Goal: Task Accomplishment & Management: Manage account settings

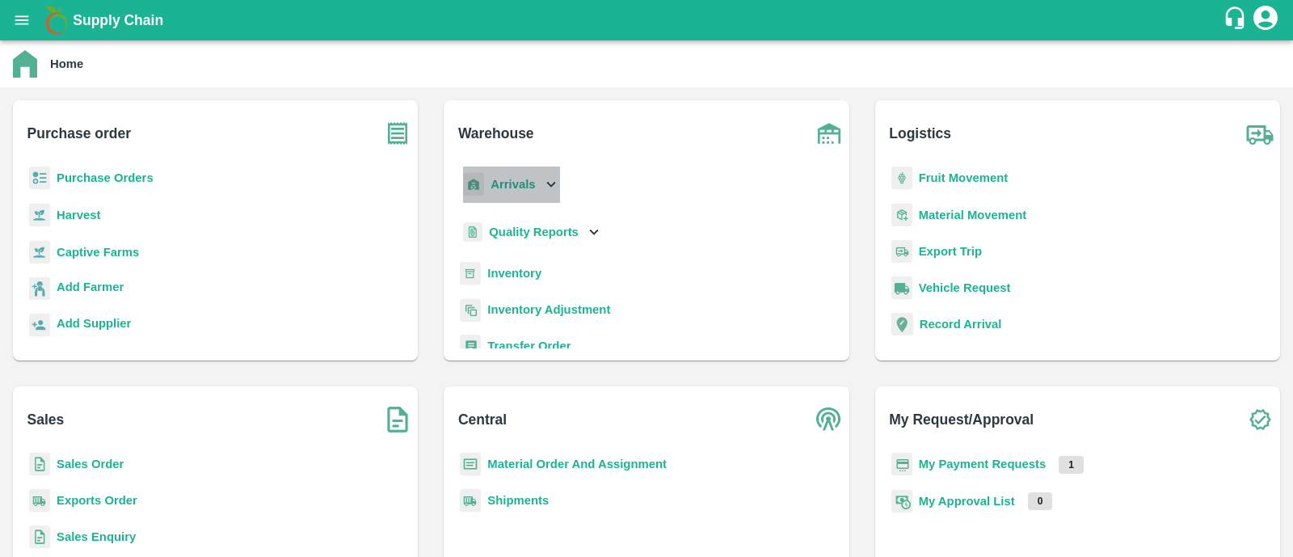
click at [508, 182] on b "Arrivals" at bounding box center [513, 184] width 44 height 13
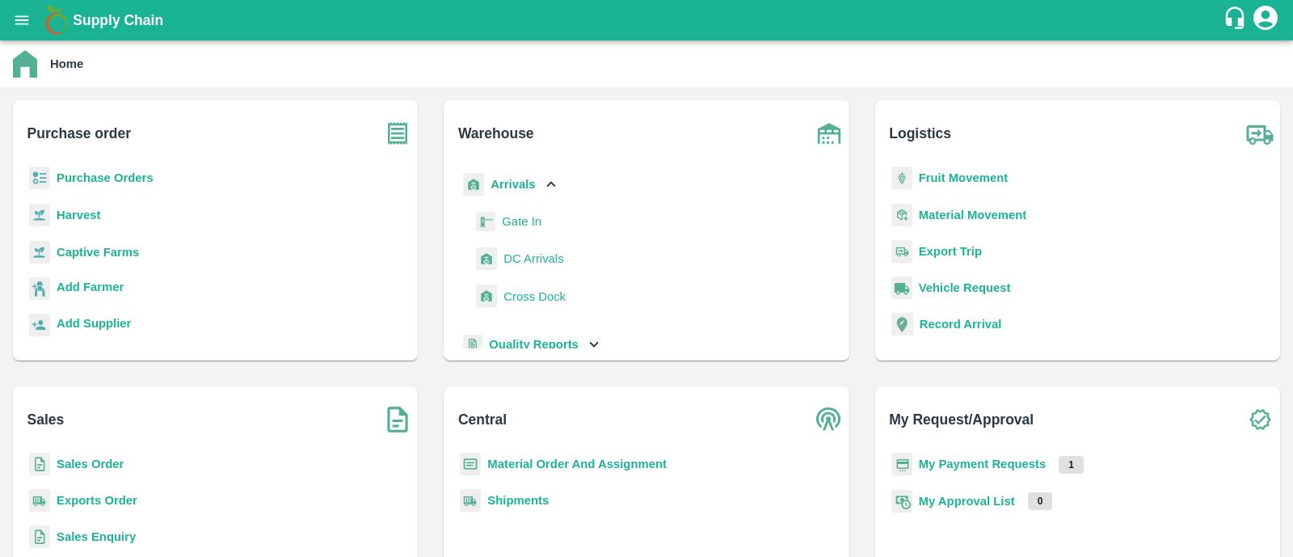
click at [532, 257] on span "DC Arrivals" at bounding box center [534, 259] width 60 height 18
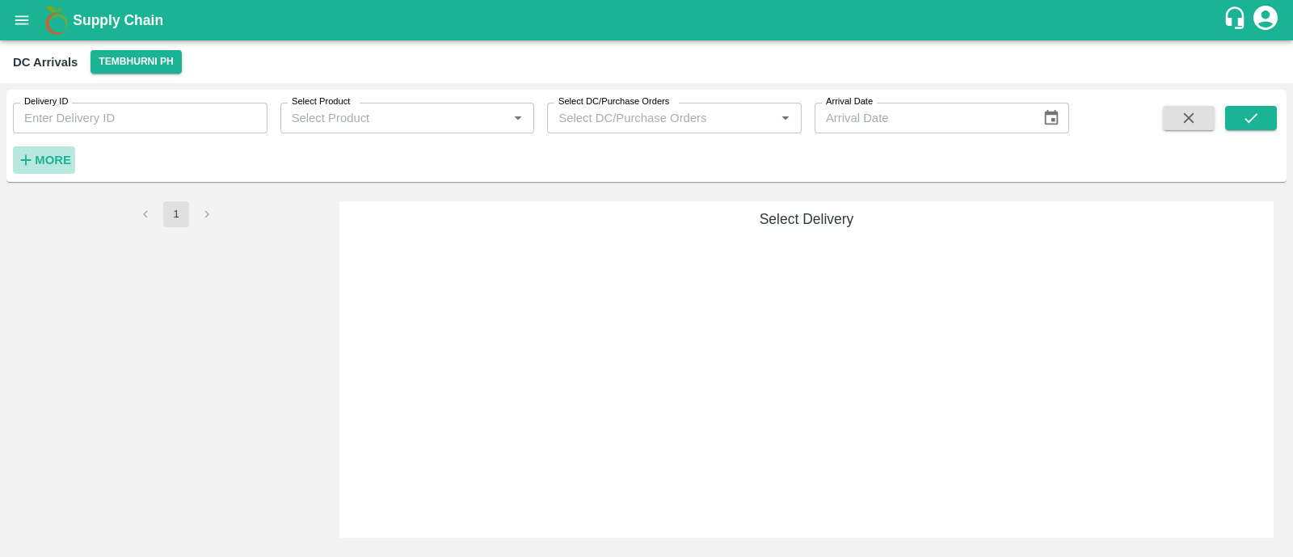
click at [61, 163] on strong "More" at bounding box center [53, 160] width 36 height 13
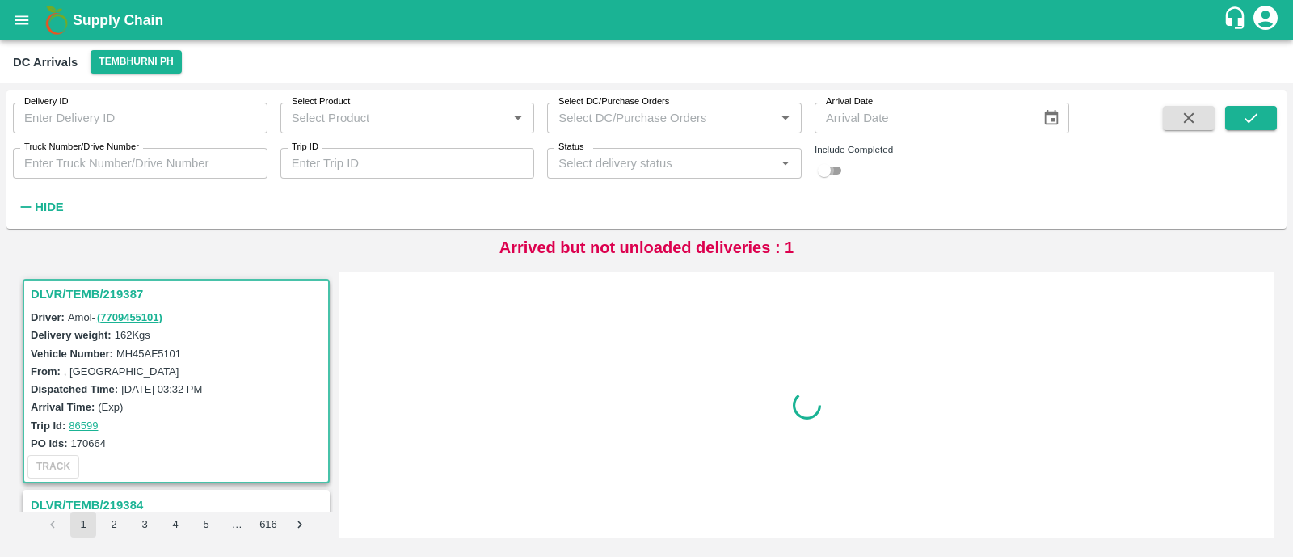
click at [842, 171] on input "checkbox" at bounding box center [824, 170] width 58 height 19
checkbox input "true"
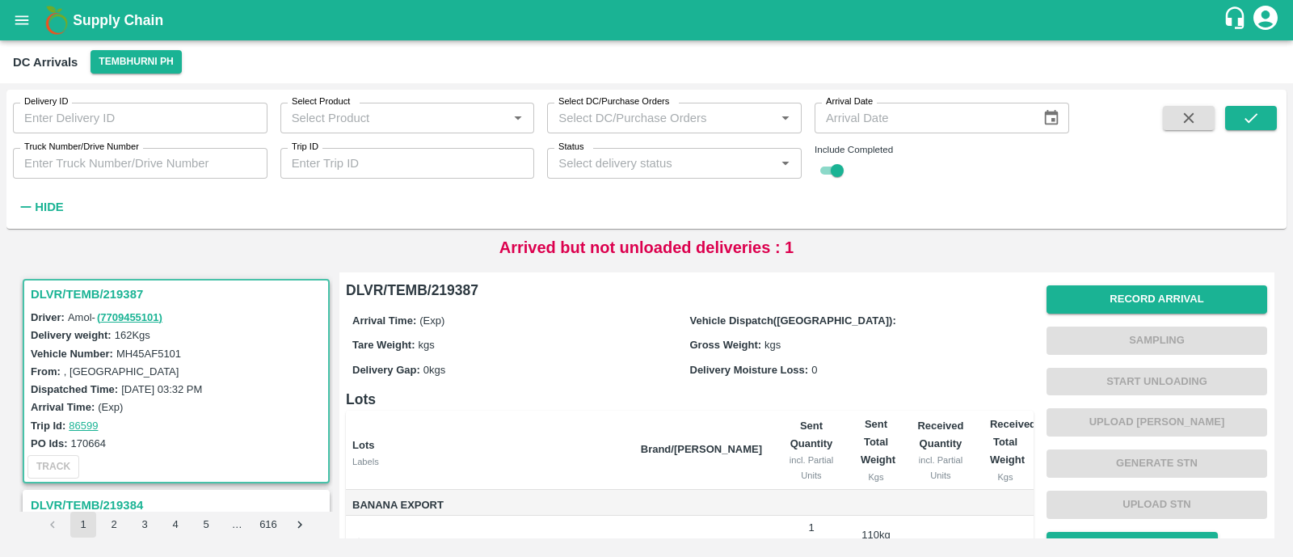
click at [425, 165] on input "Trip ID" at bounding box center [408, 163] width 255 height 31
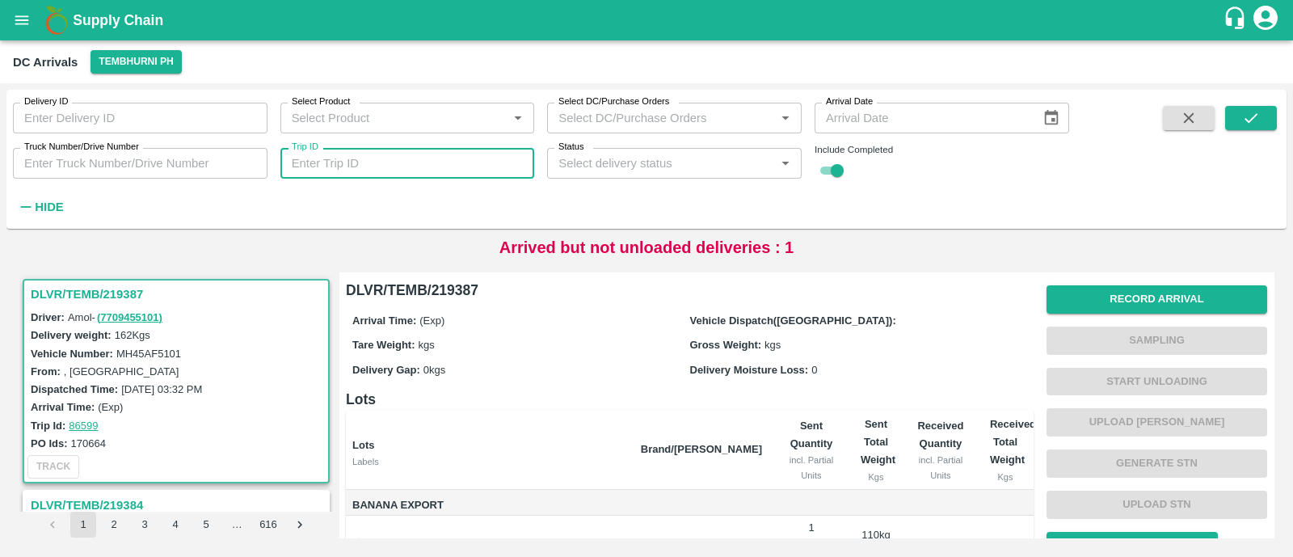
paste input "86589"
type input "86589"
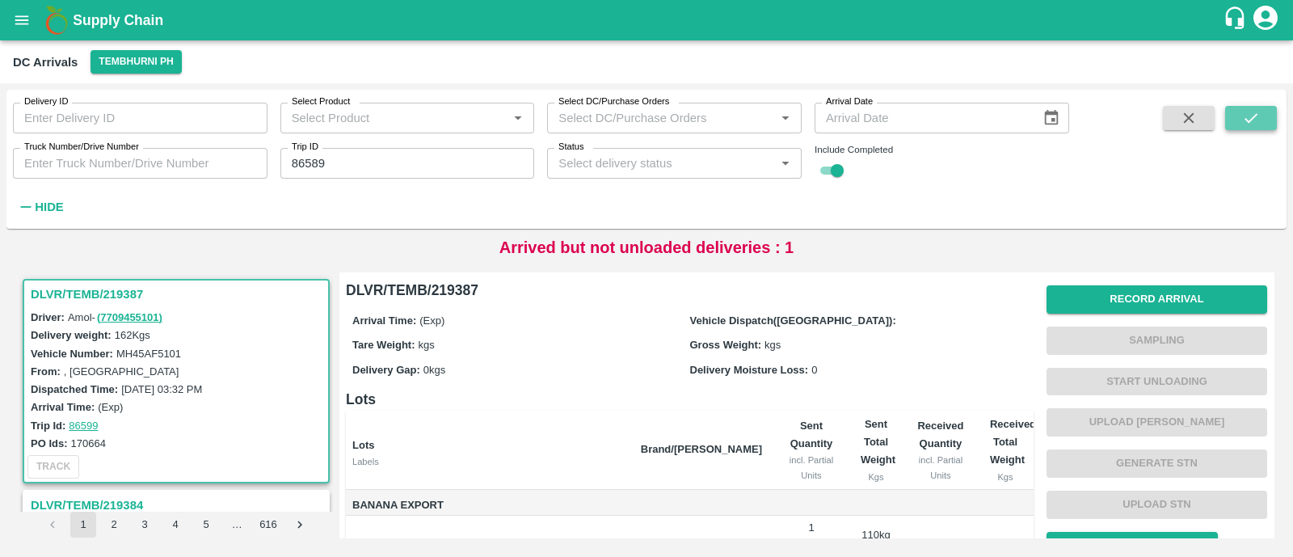
click at [1241, 116] on button "submit" at bounding box center [1252, 118] width 52 height 24
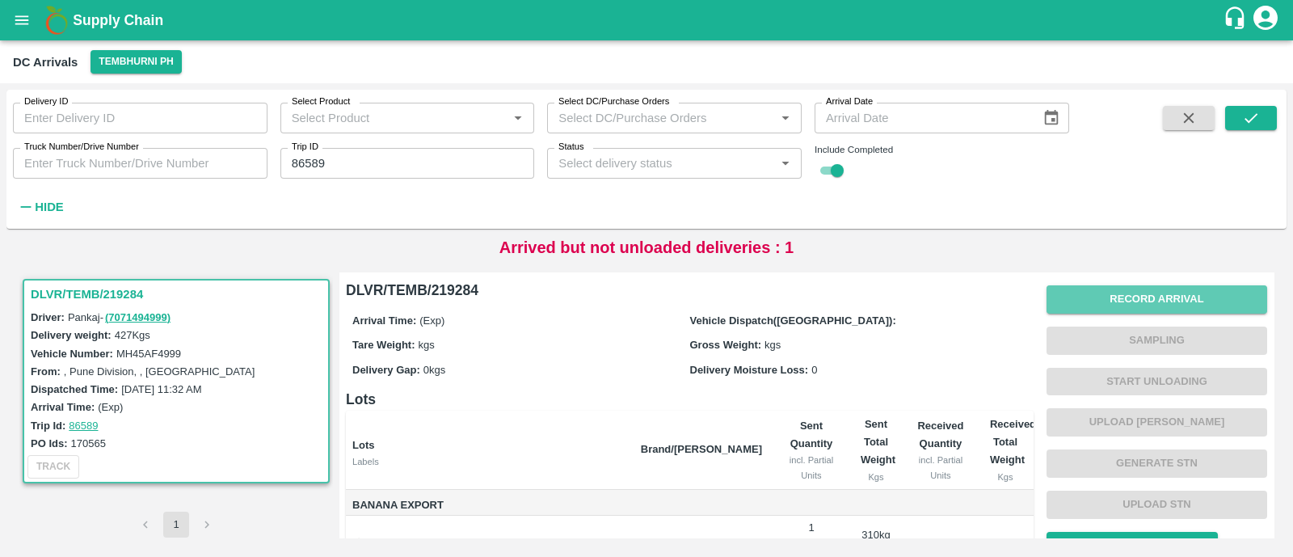
click at [1178, 293] on button "Record Arrival" at bounding box center [1157, 299] width 221 height 28
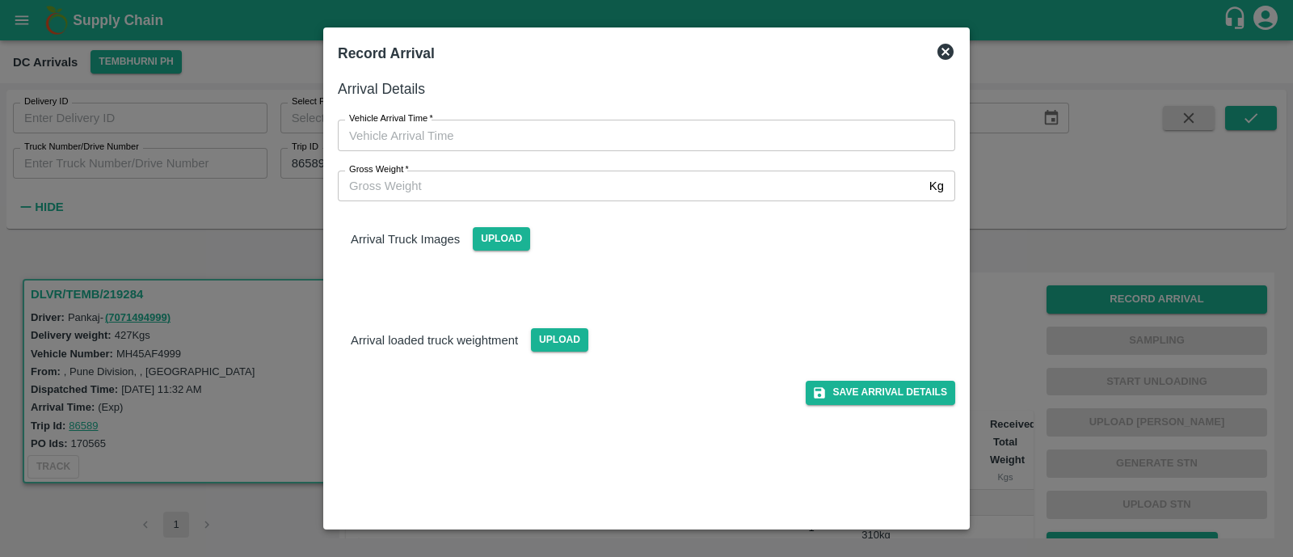
type input "DD/MM/YYYY hh:mm aa"
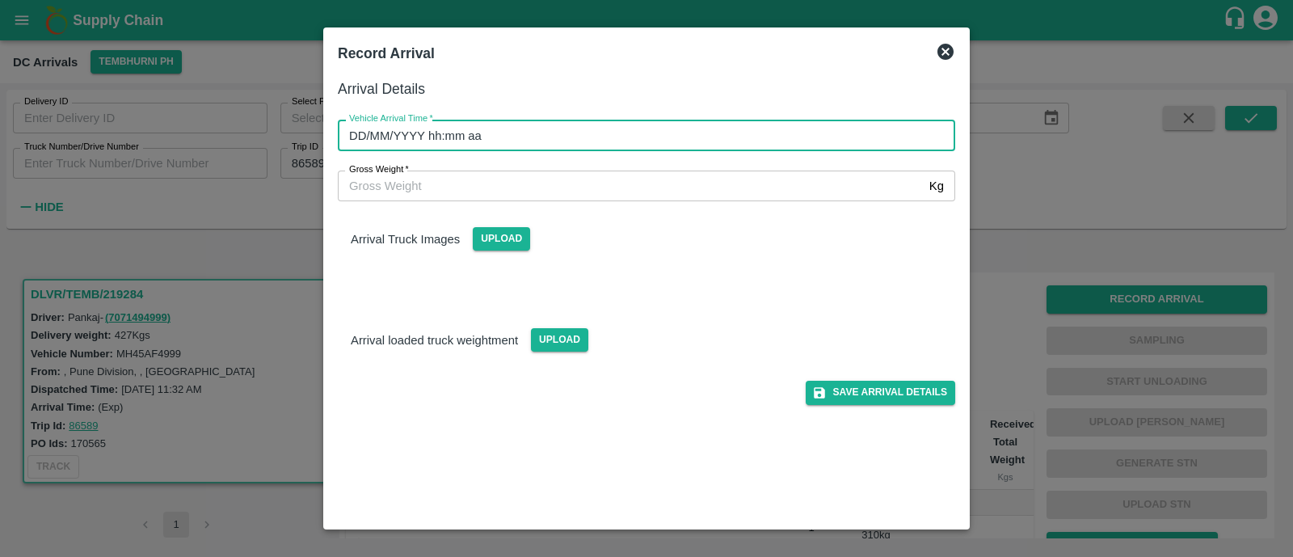
click at [618, 135] on input "DD/MM/YYYY hh:mm aa" at bounding box center [641, 135] width 606 height 31
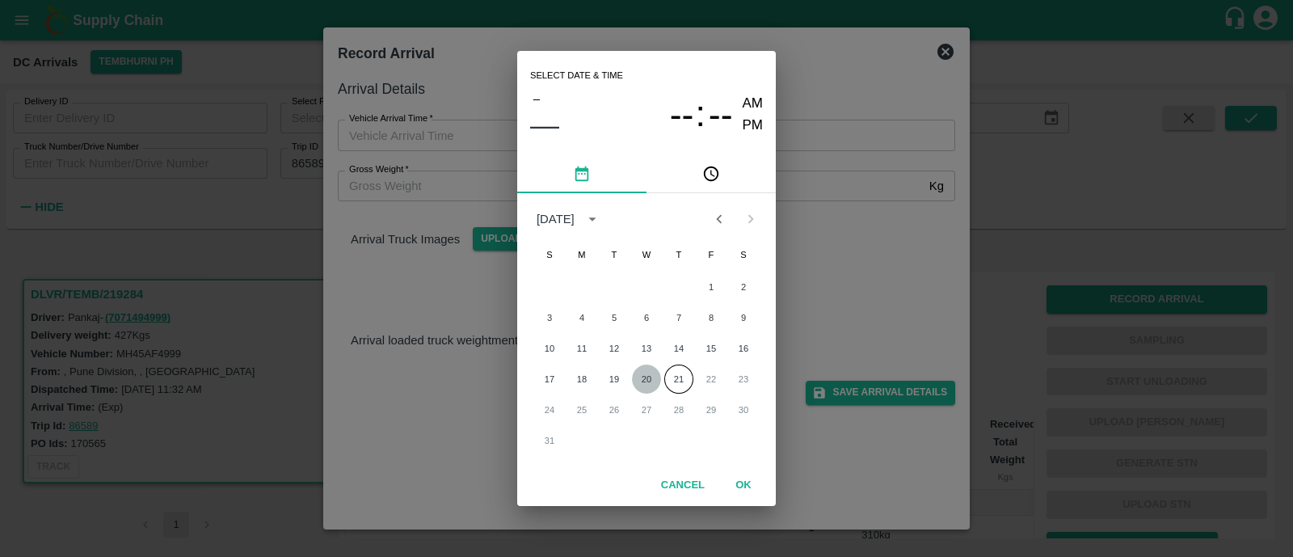
click at [651, 376] on button "20" at bounding box center [646, 379] width 29 height 29
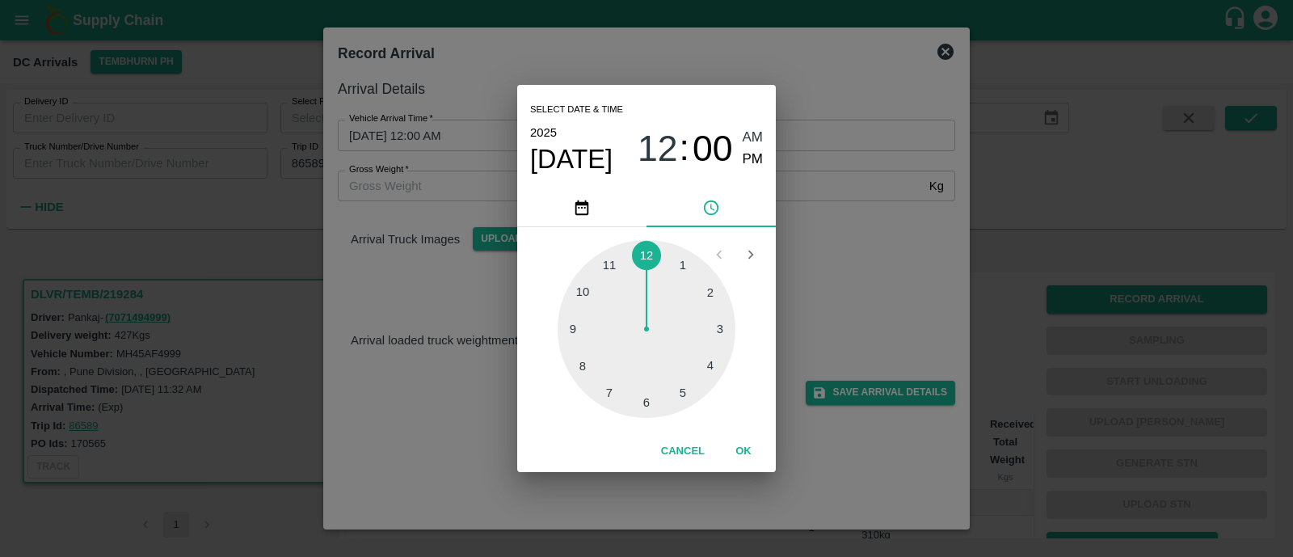
click at [580, 362] on div at bounding box center [647, 329] width 178 height 178
click at [745, 159] on span "PM" at bounding box center [753, 160] width 21 height 22
type input "20/08/2025 08:40 PM"
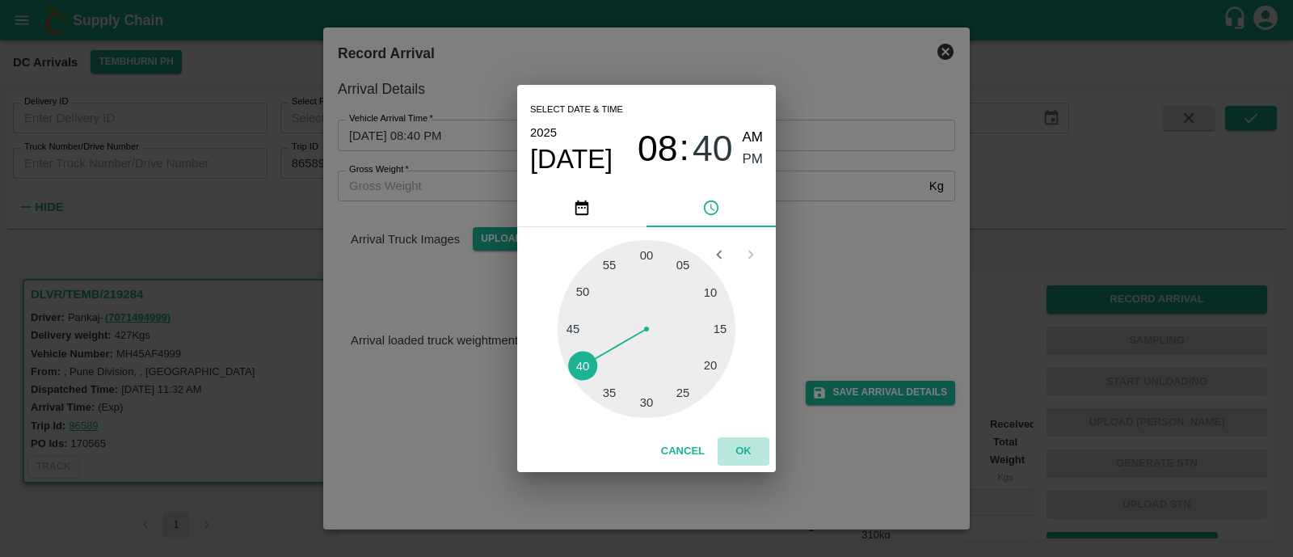
click at [739, 437] on button "OK" at bounding box center [744, 451] width 52 height 28
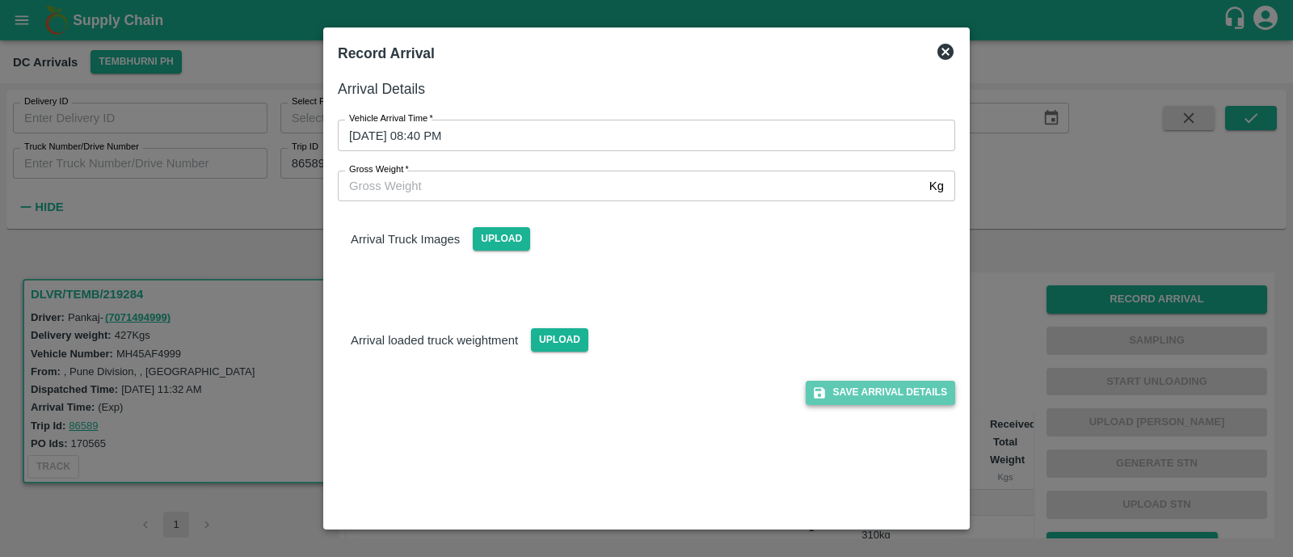
click at [863, 391] on button "Save Arrival Details" at bounding box center [881, 392] width 150 height 23
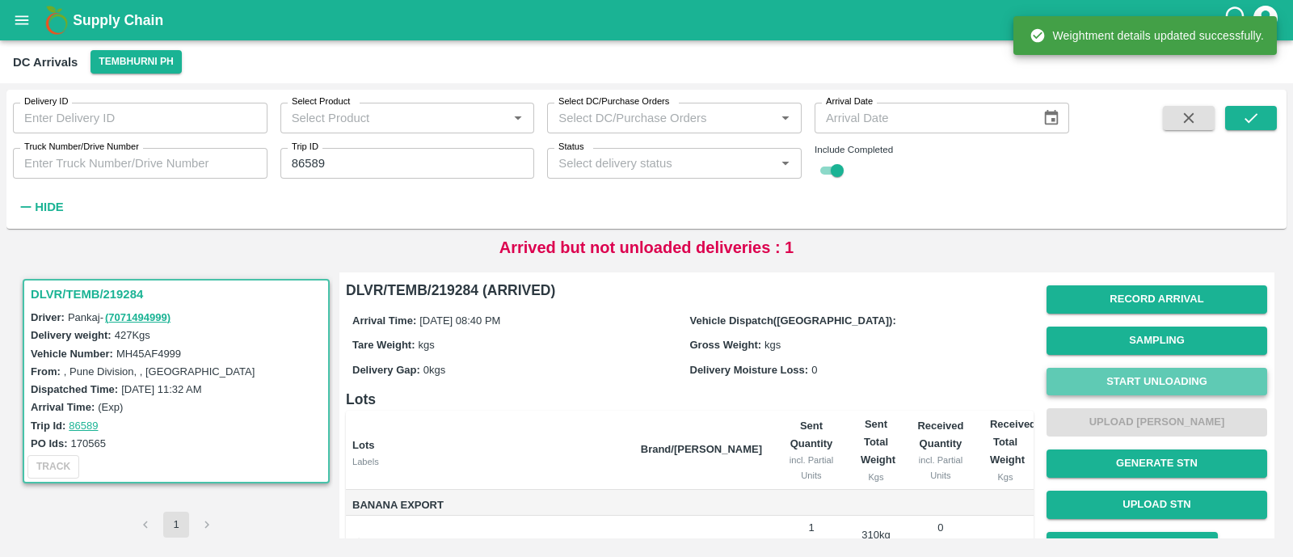
click at [1160, 379] on button "Start Unloading" at bounding box center [1157, 382] width 221 height 28
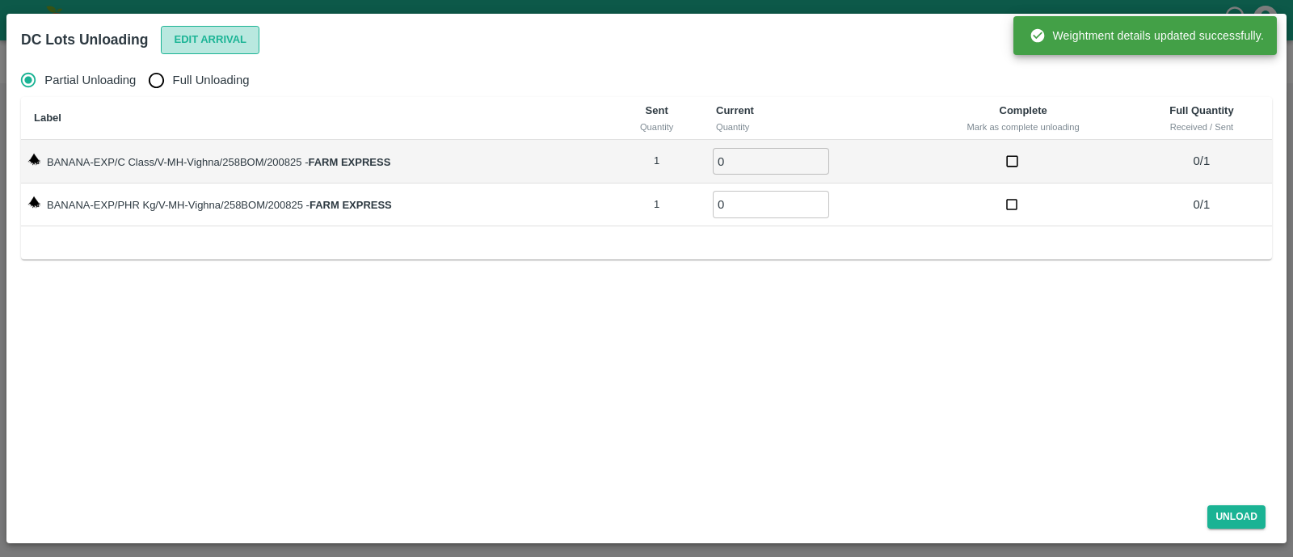
click at [209, 32] on button "Edit Arrival" at bounding box center [210, 40] width 99 height 28
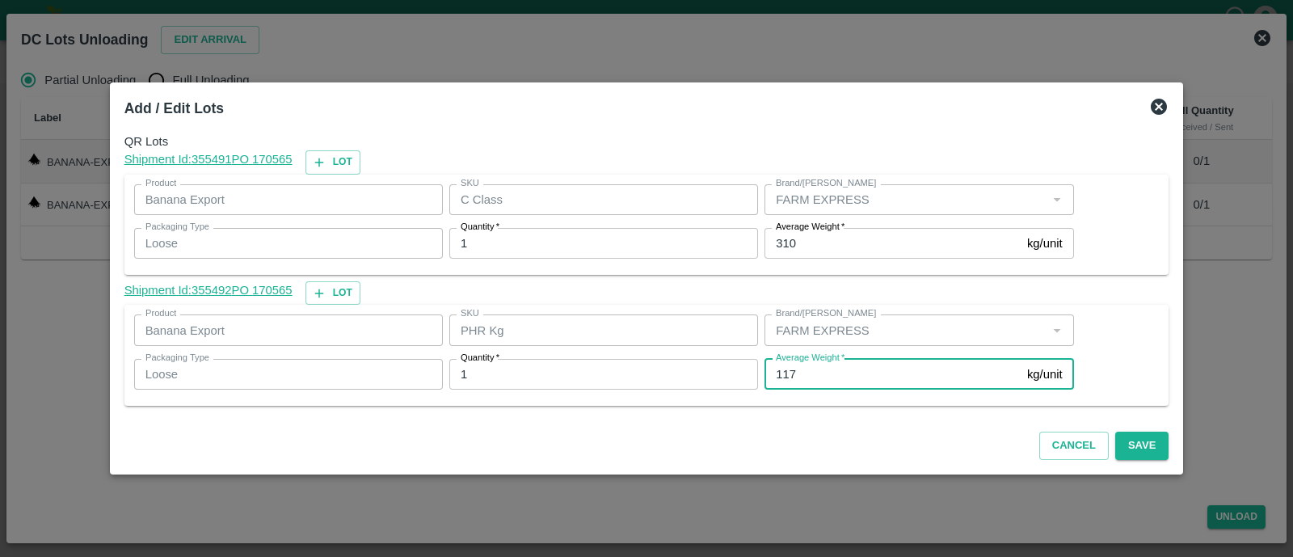
drag, startPoint x: 806, startPoint y: 365, endPoint x: 779, endPoint y: 371, distance: 27.5
click at [779, 371] on input "117" at bounding box center [893, 374] width 256 height 31
type input "100"
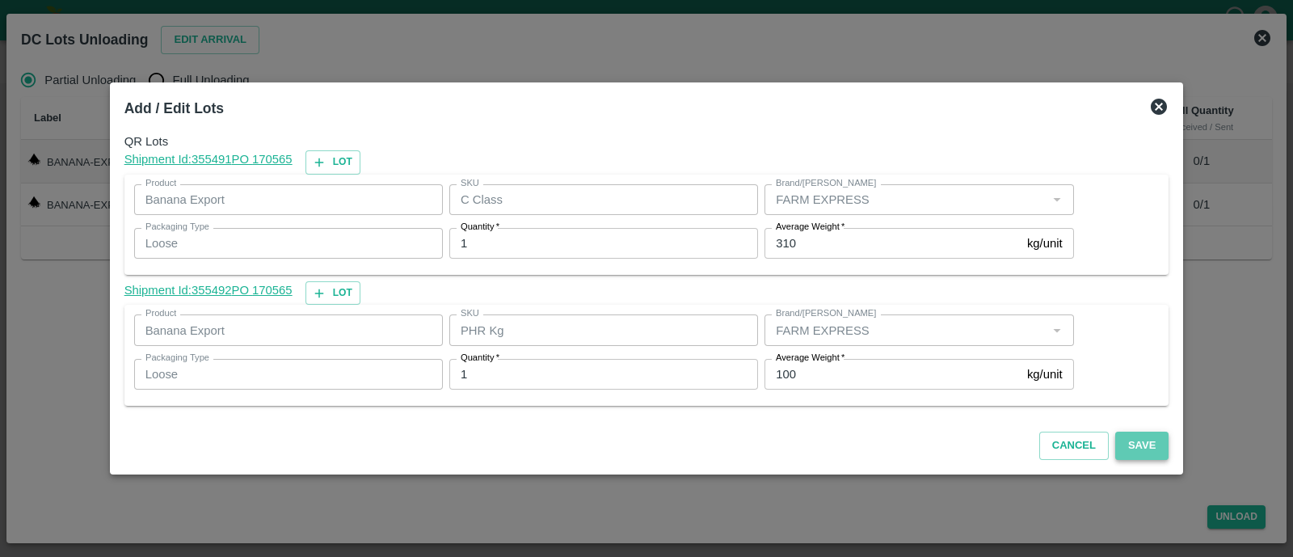
click at [1136, 442] on button "Save" at bounding box center [1142, 446] width 53 height 28
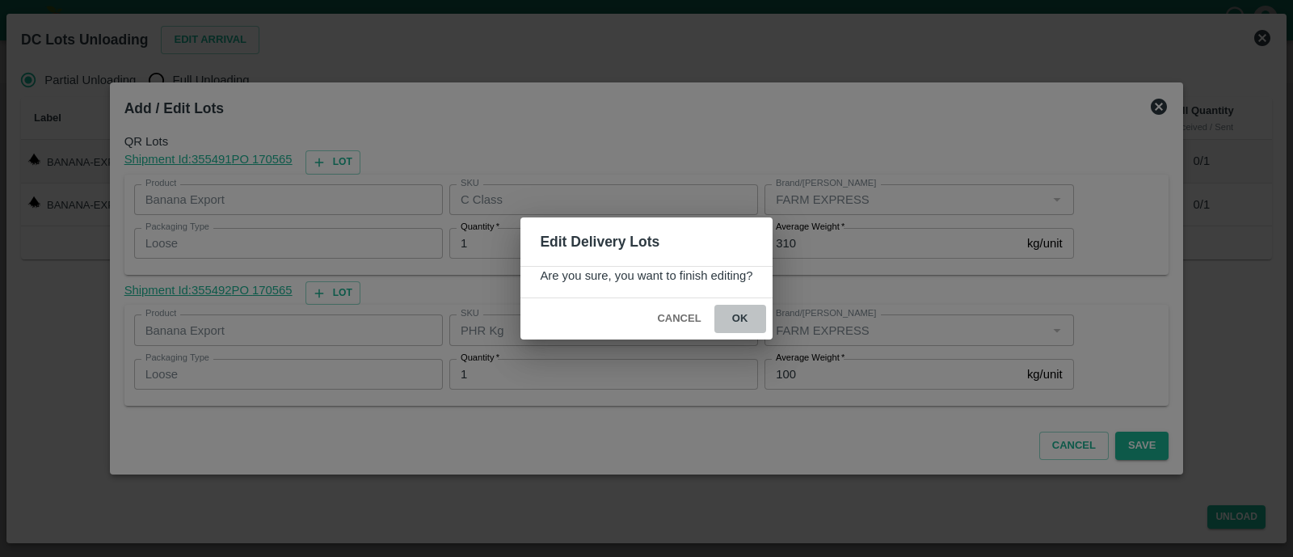
click at [749, 319] on button "ok" at bounding box center [741, 319] width 52 height 28
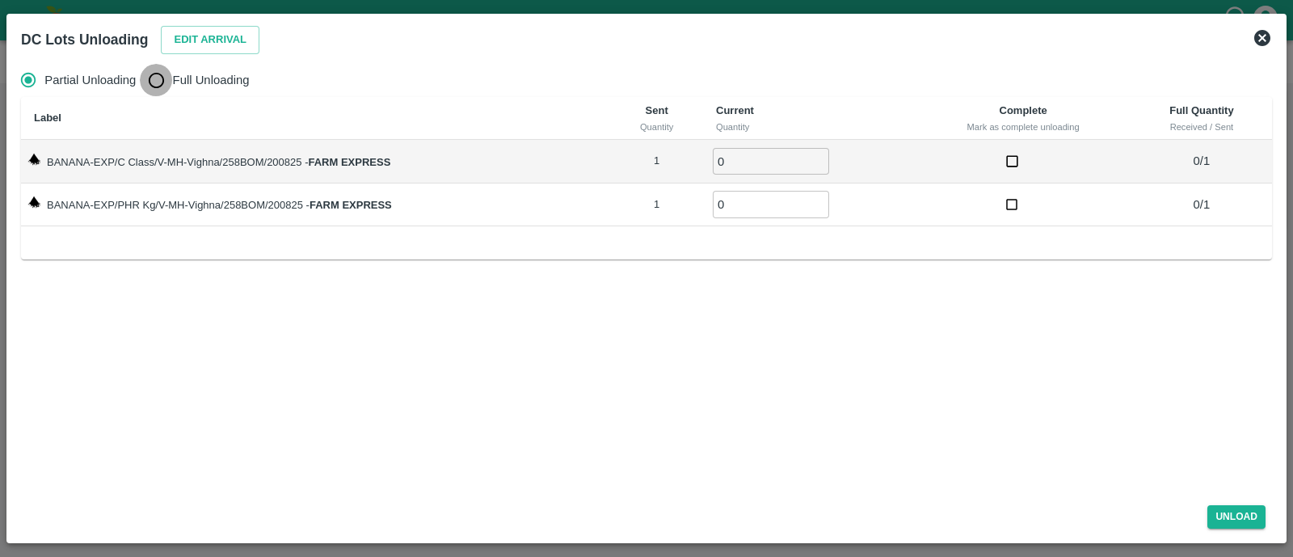
click at [154, 82] on input "Full Unloading" at bounding box center [156, 80] width 32 height 32
radio input "true"
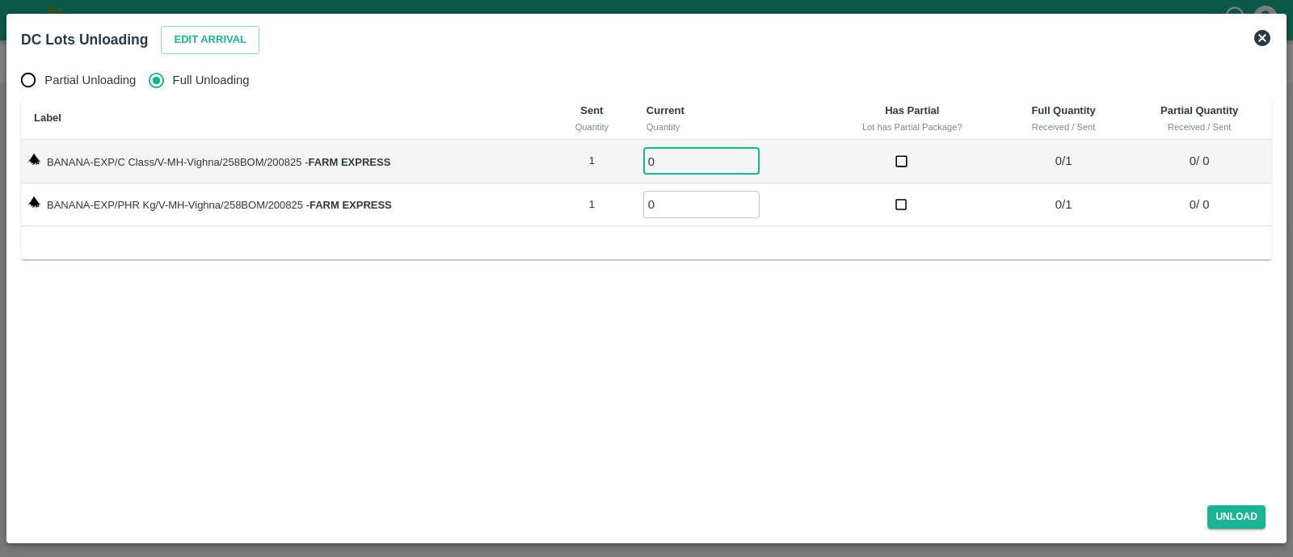
click at [679, 160] on input "0" at bounding box center [702, 161] width 116 height 27
type input "01"
click at [681, 211] on input "0" at bounding box center [702, 204] width 116 height 27
type input "01"
click at [1226, 513] on button "Unload" at bounding box center [1237, 516] width 58 height 23
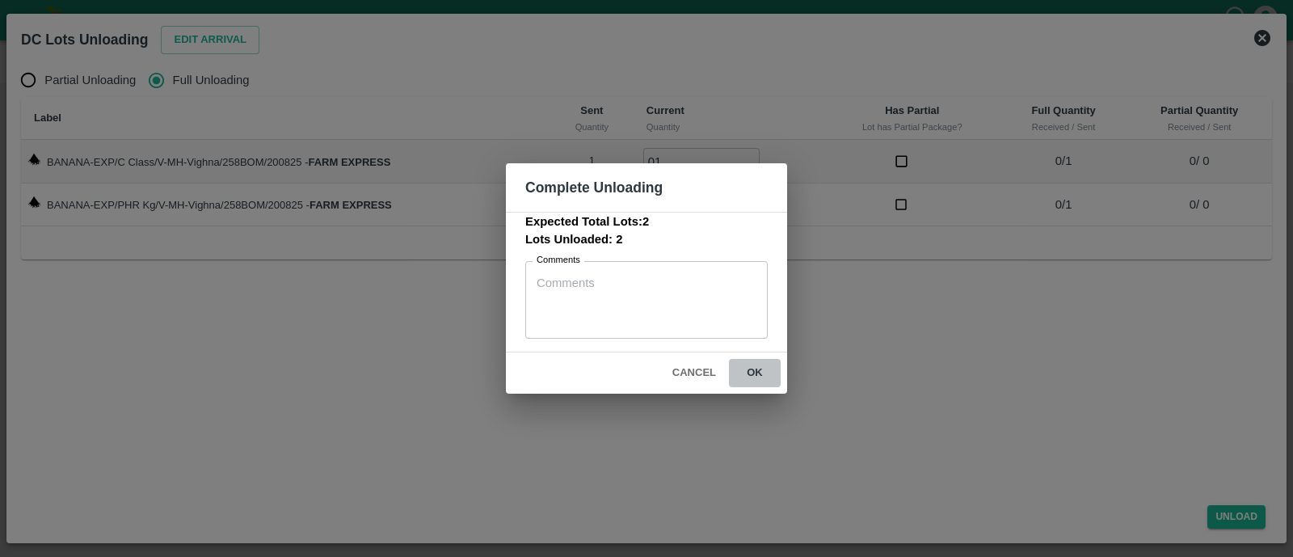
click at [768, 370] on button "ok" at bounding box center [755, 373] width 52 height 28
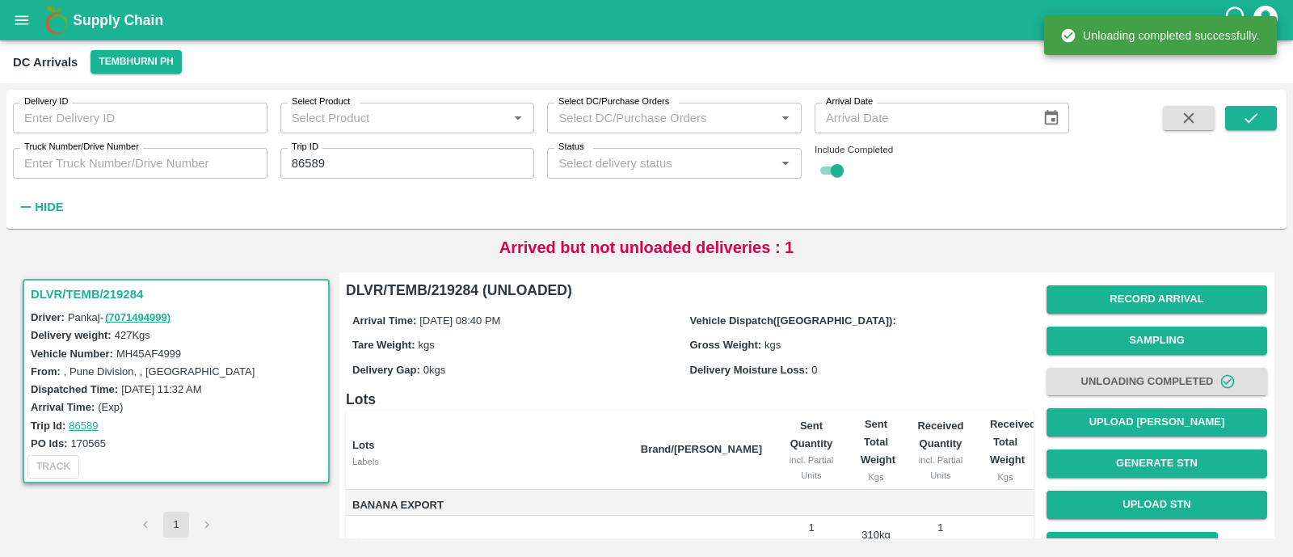
click at [815, 339] on div "Gross Weight: kgs" at bounding box center [859, 344] width 338 height 18
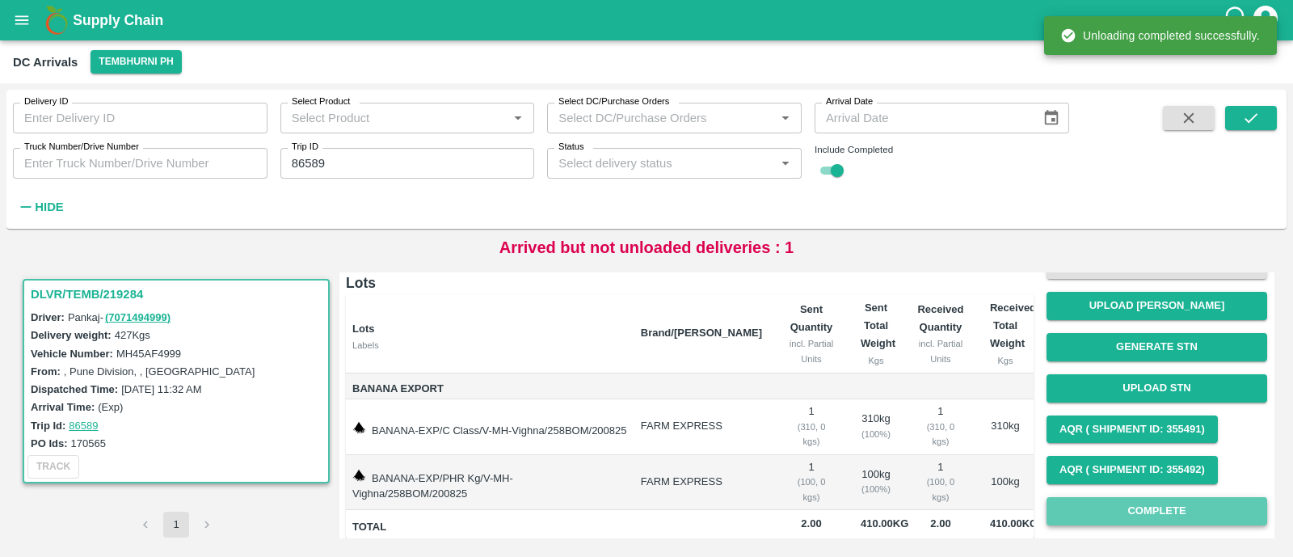
click at [1220, 511] on button "Complete" at bounding box center [1157, 511] width 221 height 28
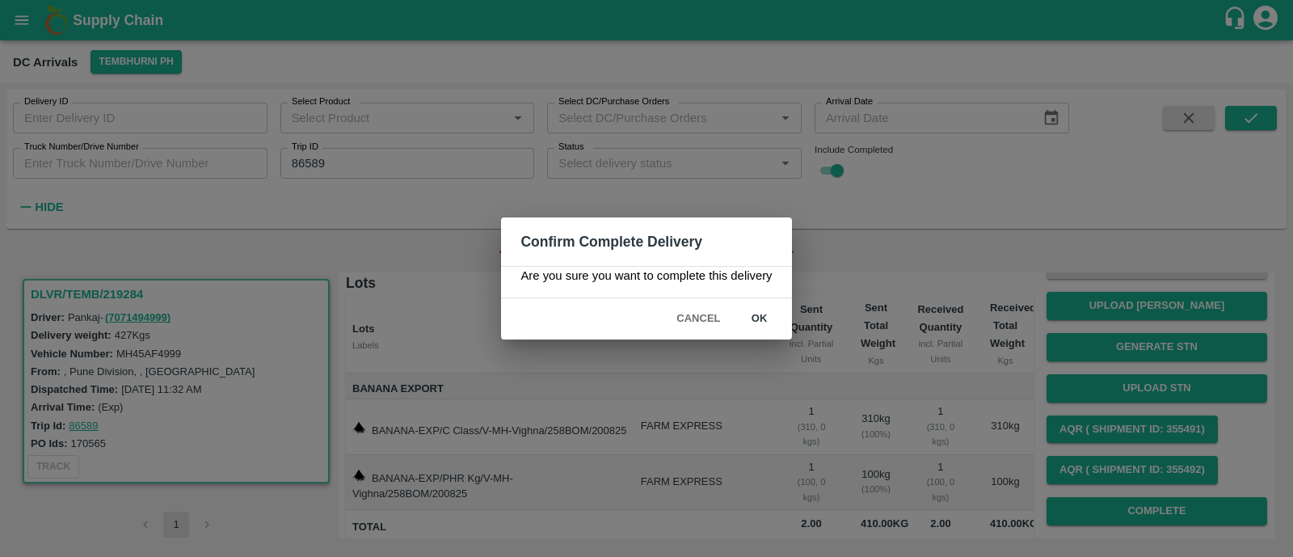
click at [770, 323] on button "ok" at bounding box center [760, 319] width 52 height 28
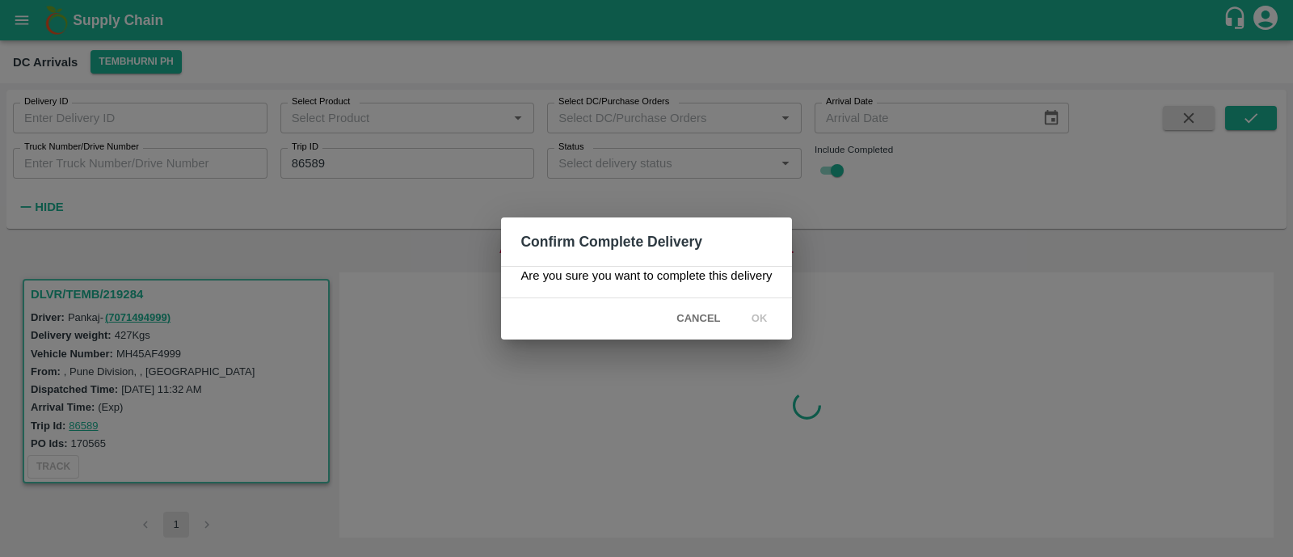
scroll to position [0, 0]
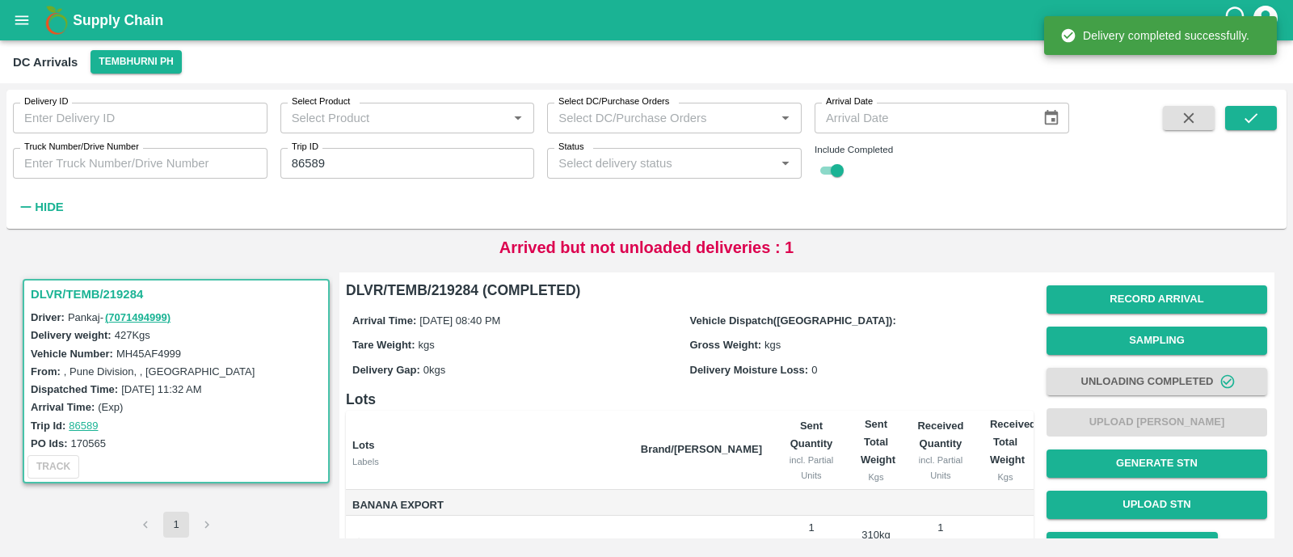
click at [437, 147] on div "Trip ID 86589 Trip ID" at bounding box center [402, 157] width 268 height 44
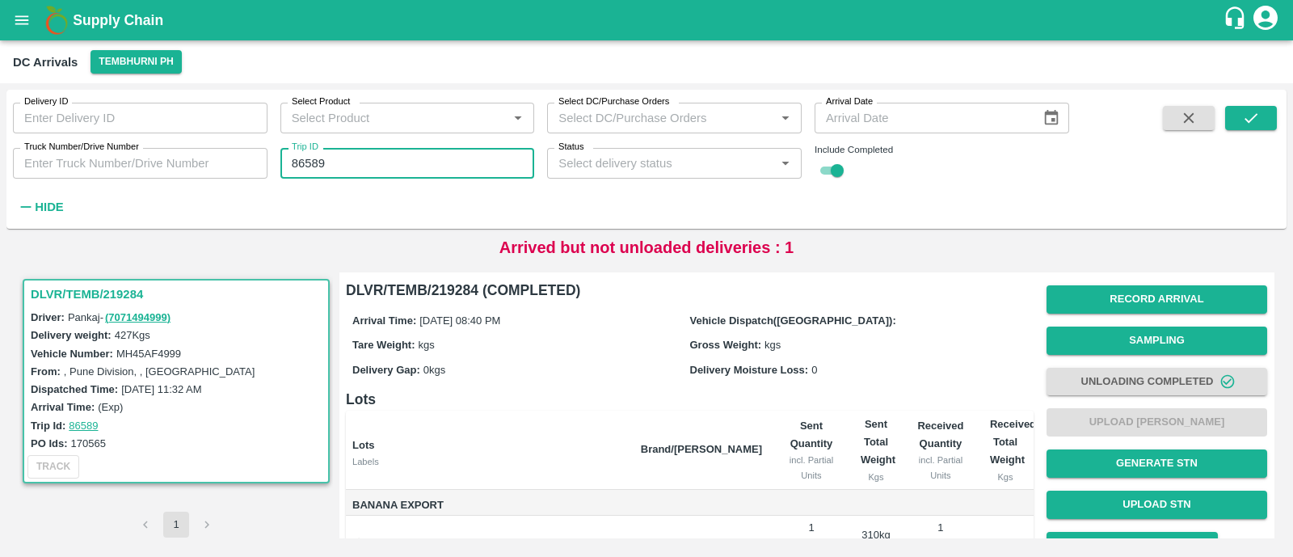
click at [434, 159] on input "86589" at bounding box center [408, 163] width 255 height 31
paste input "text"
type input "86568"
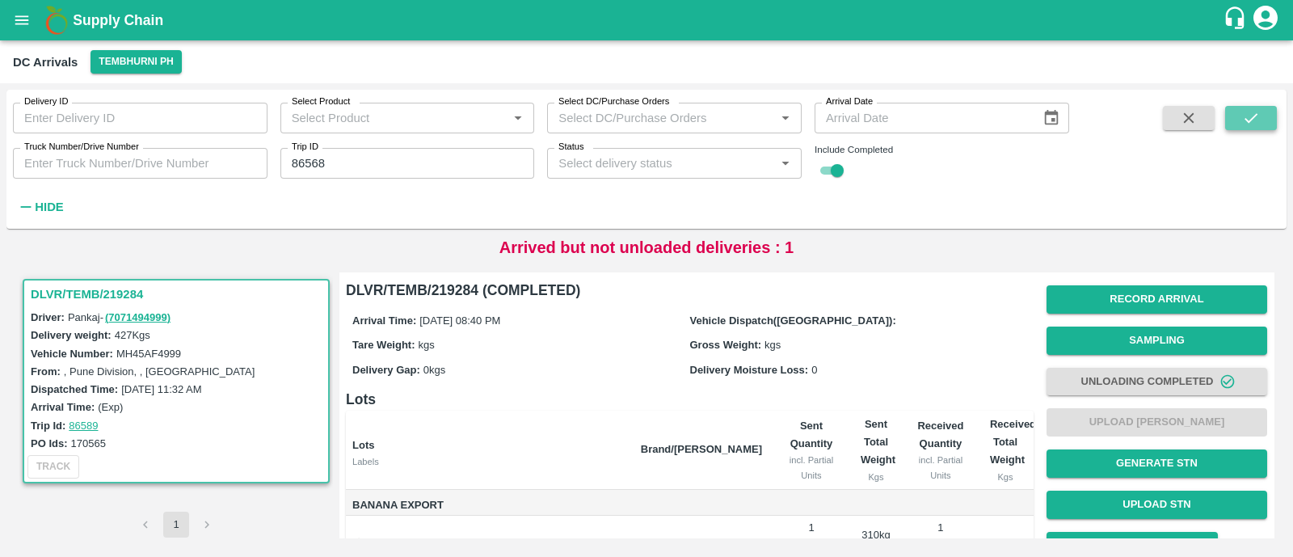
click at [1239, 123] on button "submit" at bounding box center [1252, 118] width 52 height 24
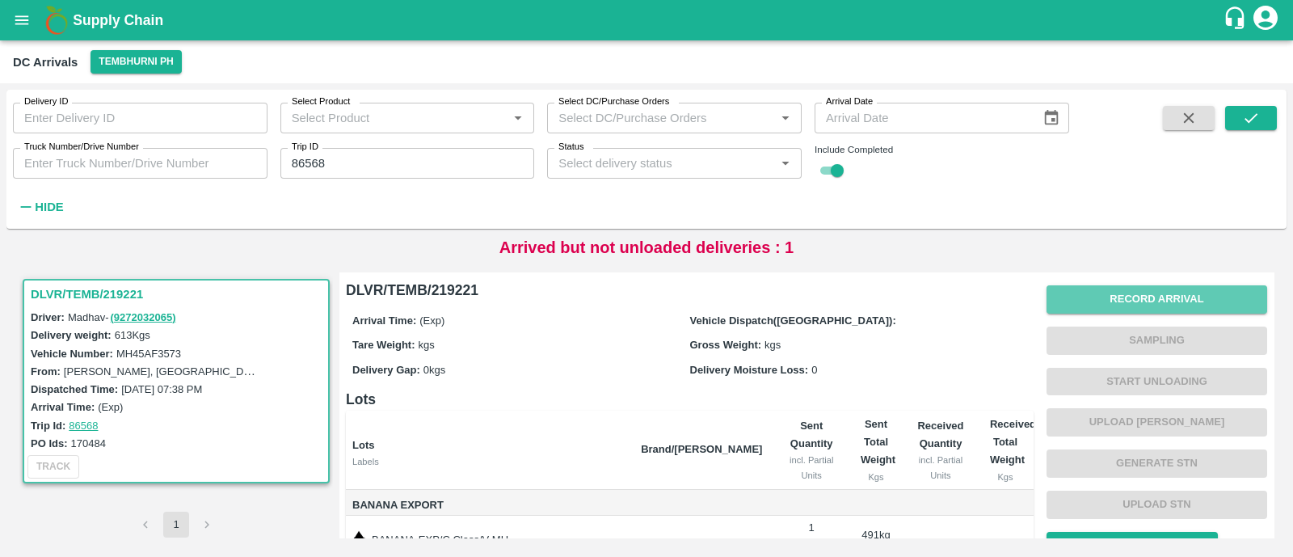
click at [1182, 297] on button "Record Arrival" at bounding box center [1157, 299] width 221 height 28
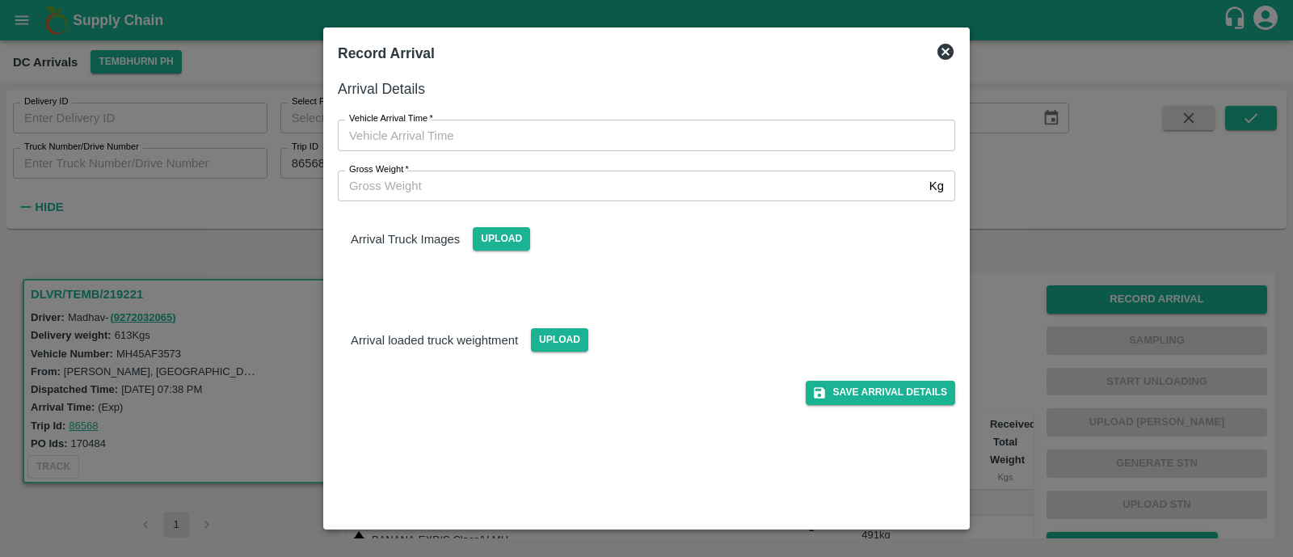
type input "DD/MM/YYYY hh:mm aa"
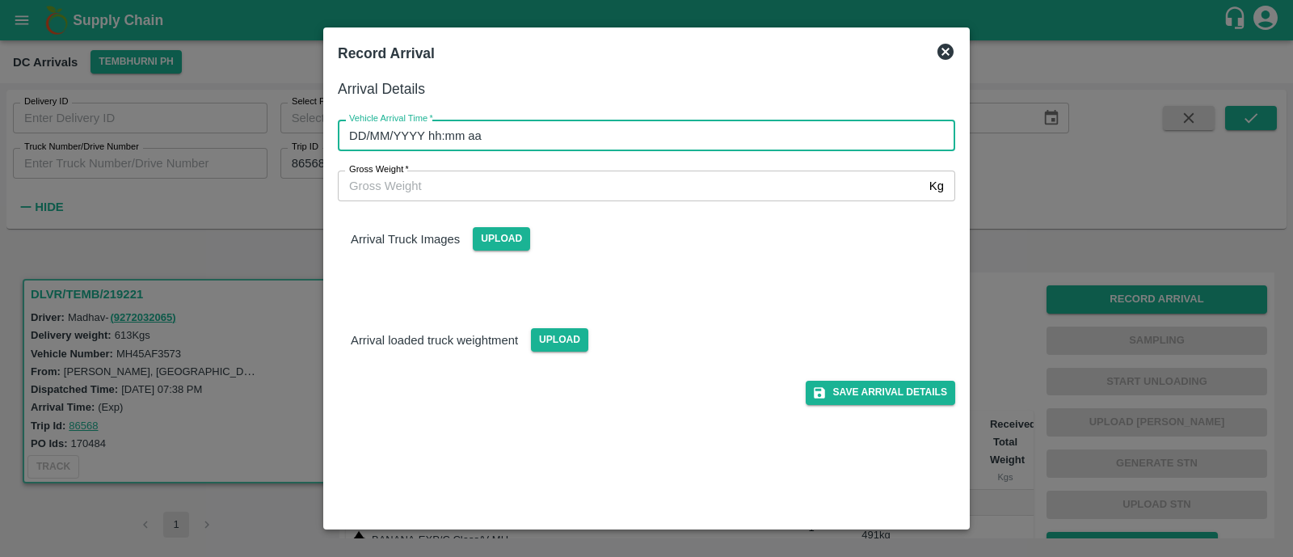
click at [487, 142] on input "DD/MM/YYYY hh:mm aa" at bounding box center [641, 135] width 606 height 31
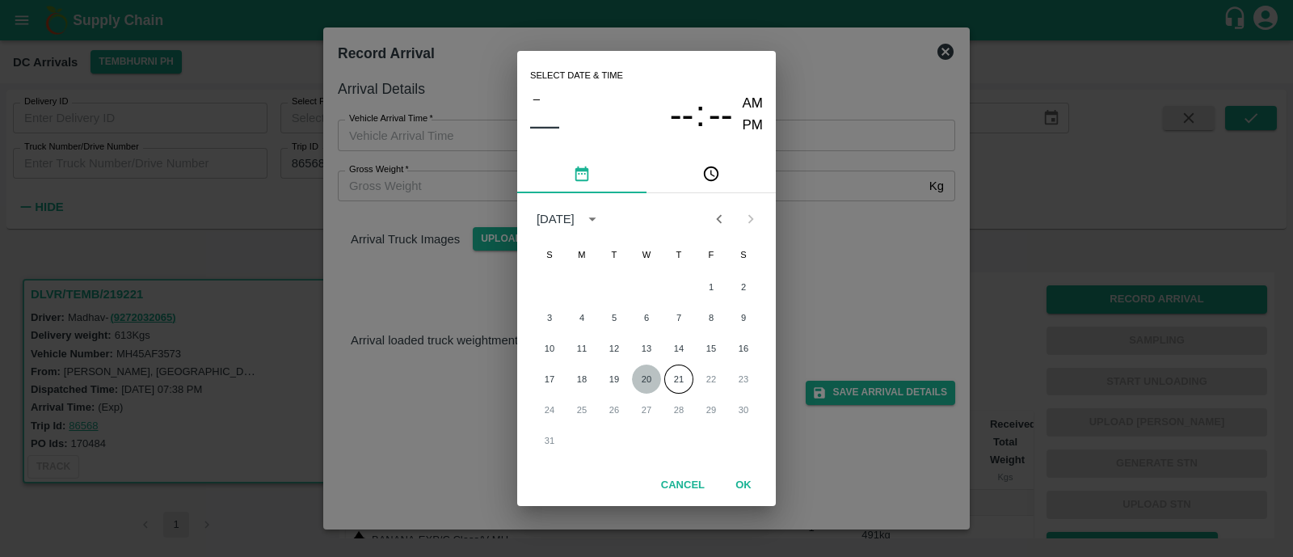
click at [646, 384] on button "20" at bounding box center [646, 379] width 29 height 29
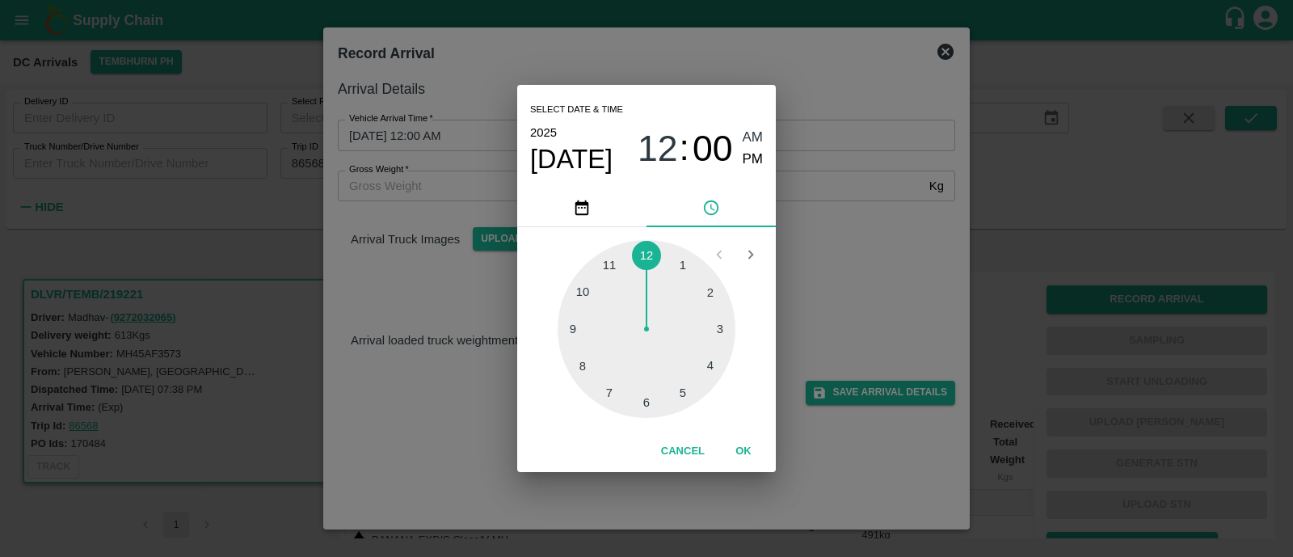
click at [581, 357] on div at bounding box center [647, 329] width 178 height 178
click at [761, 162] on span "PM" at bounding box center [753, 160] width 21 height 22
type input "20/08/2025 08:41 PM"
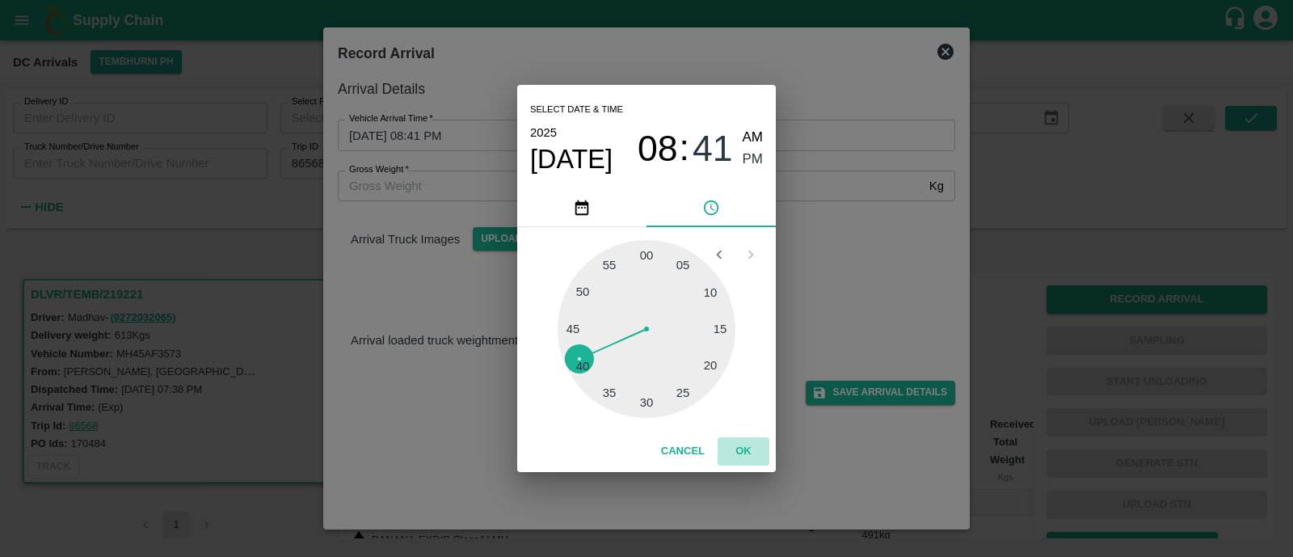
click at [741, 453] on button "OK" at bounding box center [744, 451] width 52 height 28
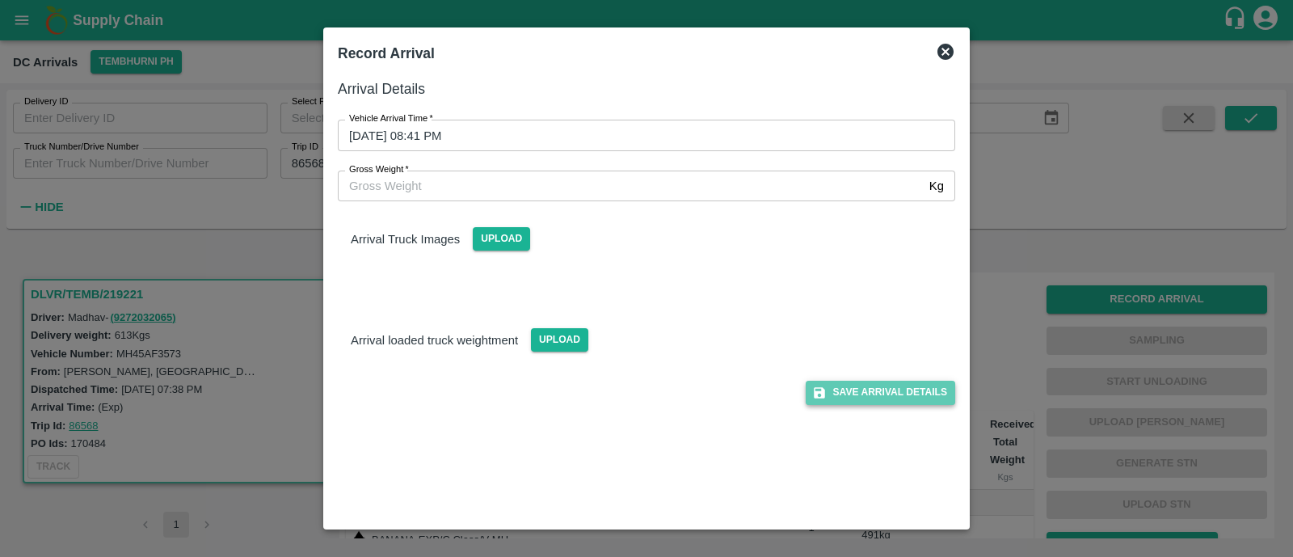
click at [893, 400] on button "Save Arrival Details" at bounding box center [881, 392] width 150 height 23
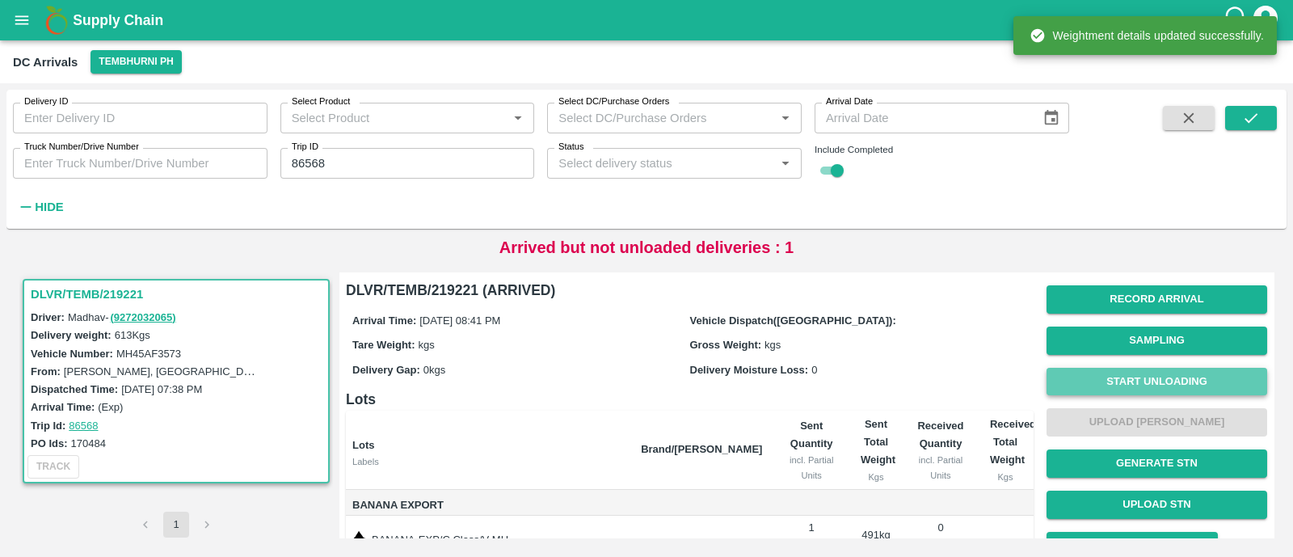
click at [1188, 390] on button "Start Unloading" at bounding box center [1157, 382] width 221 height 28
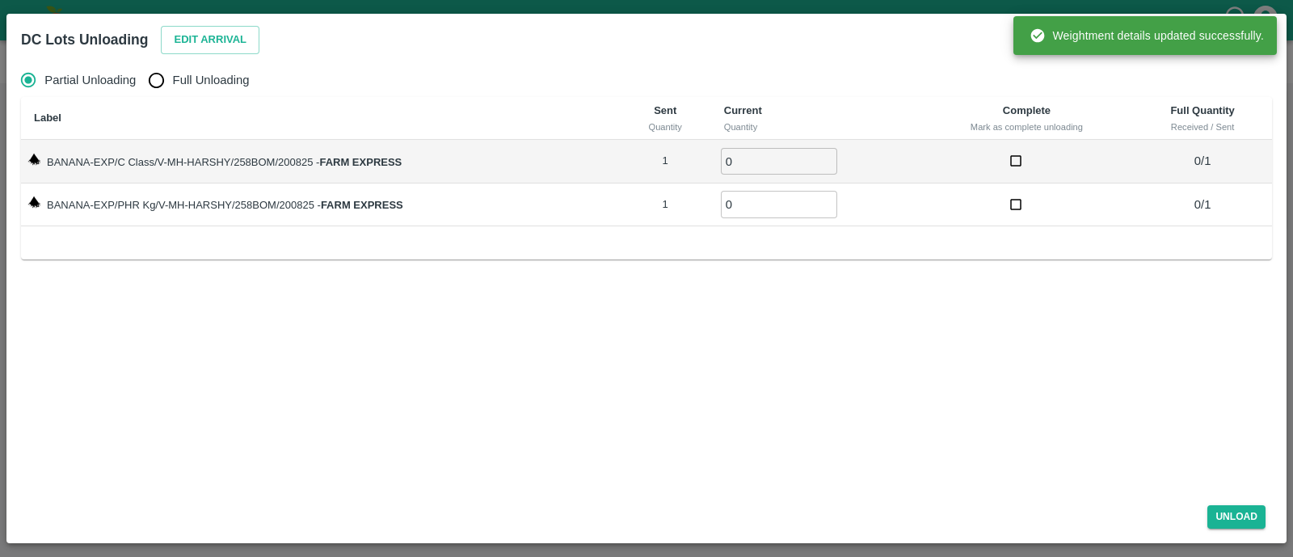
click at [205, 83] on span "Full Unloading" at bounding box center [211, 80] width 77 height 18
click at [172, 83] on input "Full Unloading" at bounding box center [156, 80] width 32 height 32
radio input "true"
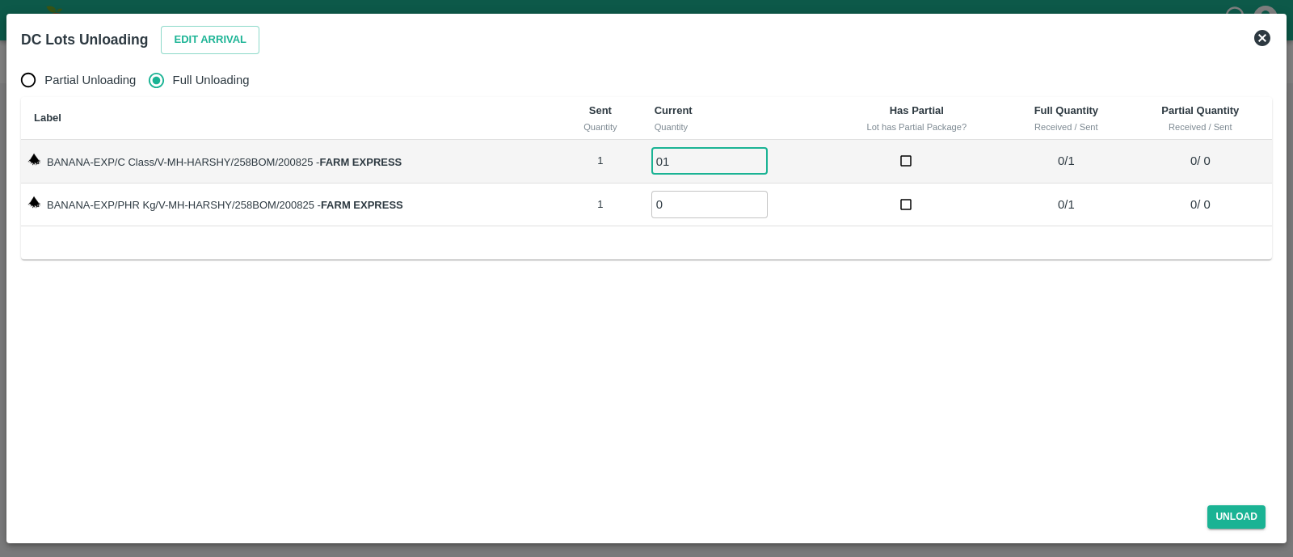
click at [673, 159] on input "01" at bounding box center [710, 161] width 116 height 27
type input "01"
click at [682, 198] on input "01" at bounding box center [710, 204] width 116 height 27
type input "01"
click at [1216, 519] on button "Unload" at bounding box center [1237, 516] width 58 height 23
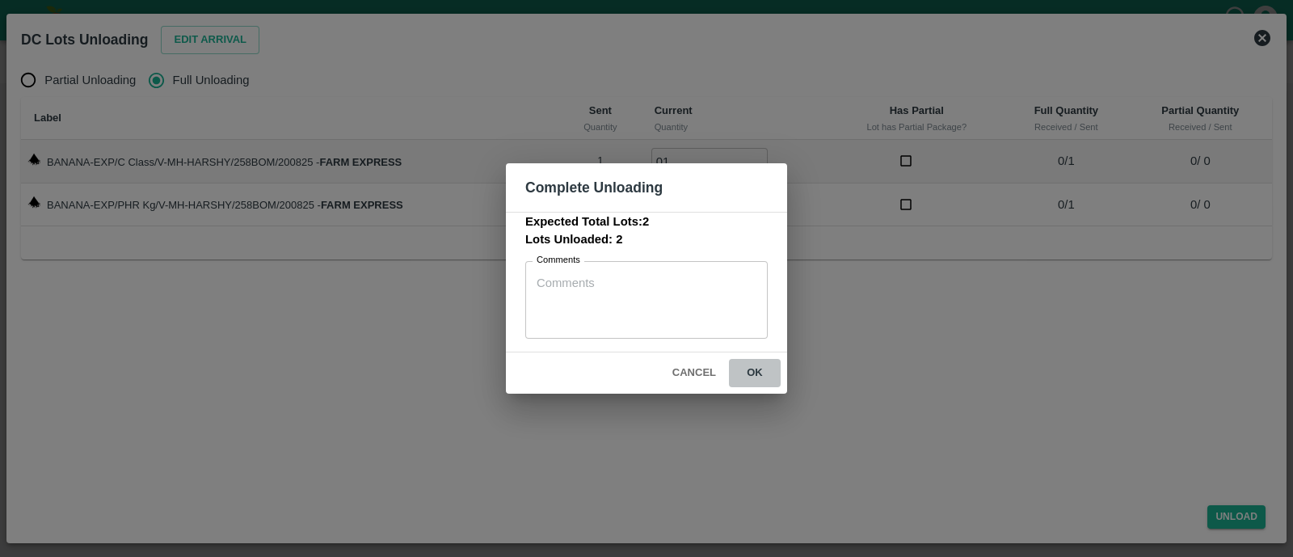
click at [773, 365] on button "ok" at bounding box center [755, 373] width 52 height 28
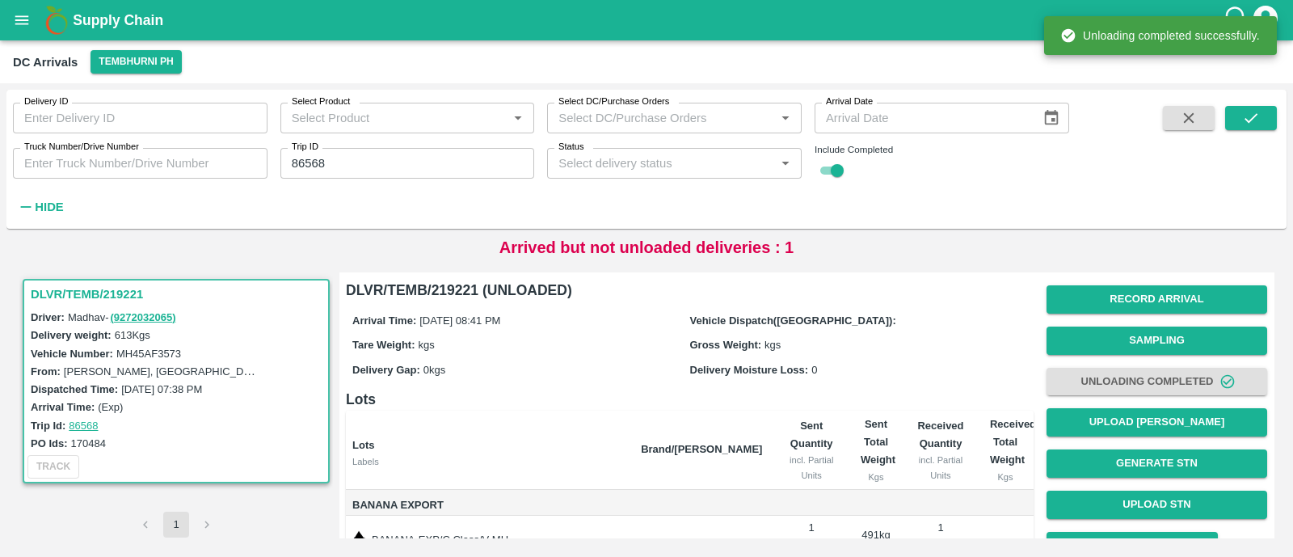
scroll to position [116, 0]
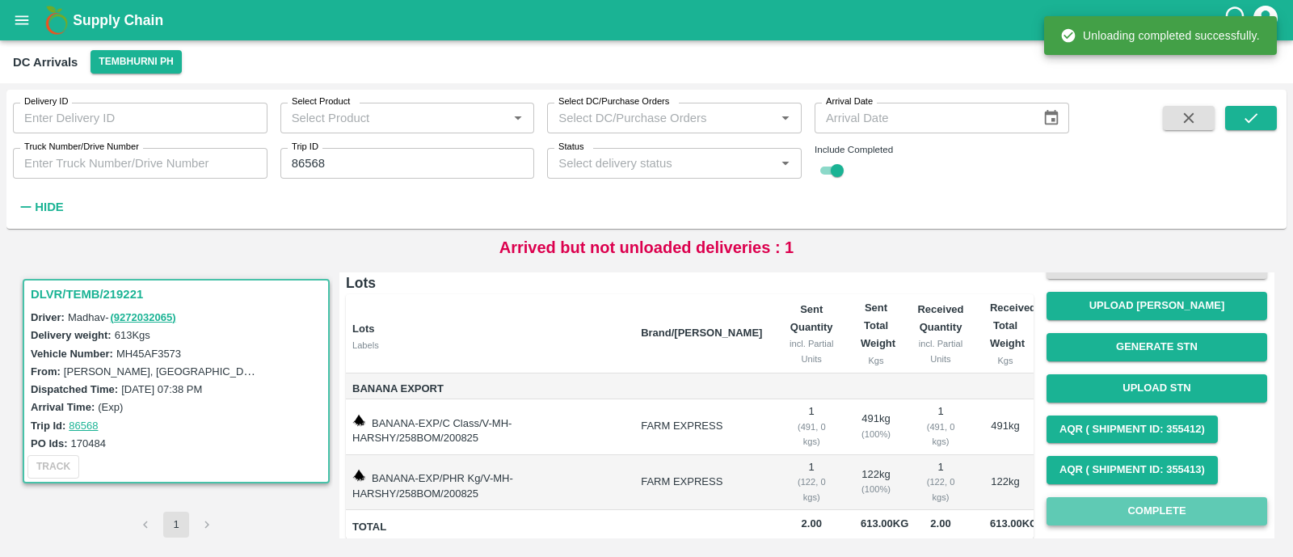
click at [1094, 508] on button "Complete" at bounding box center [1157, 511] width 221 height 28
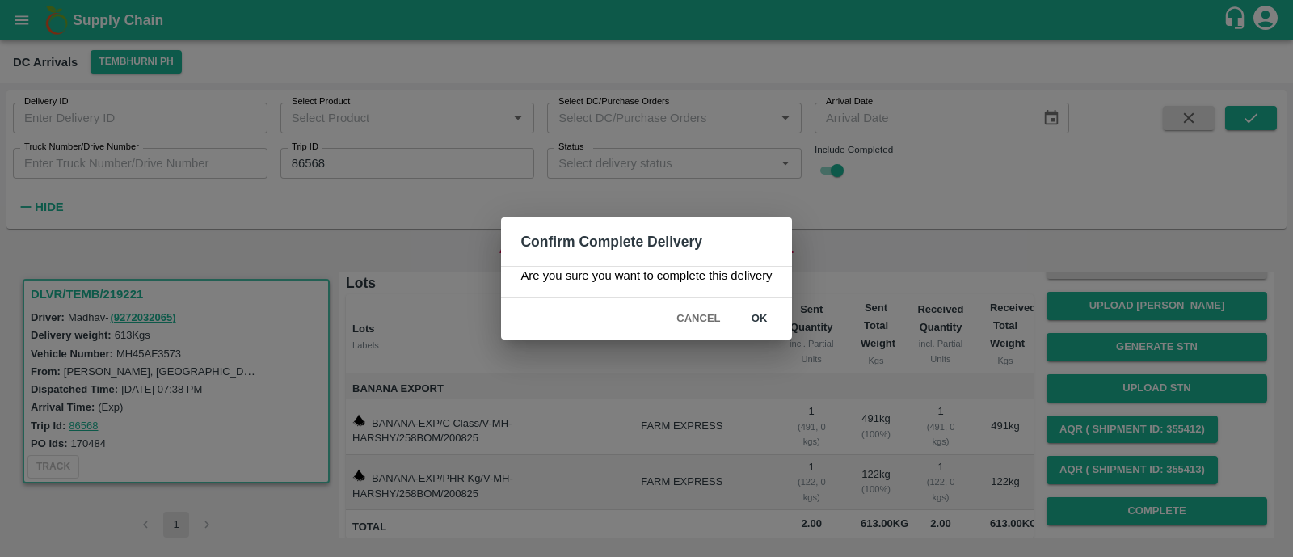
click at [759, 332] on button "ok" at bounding box center [760, 319] width 52 height 28
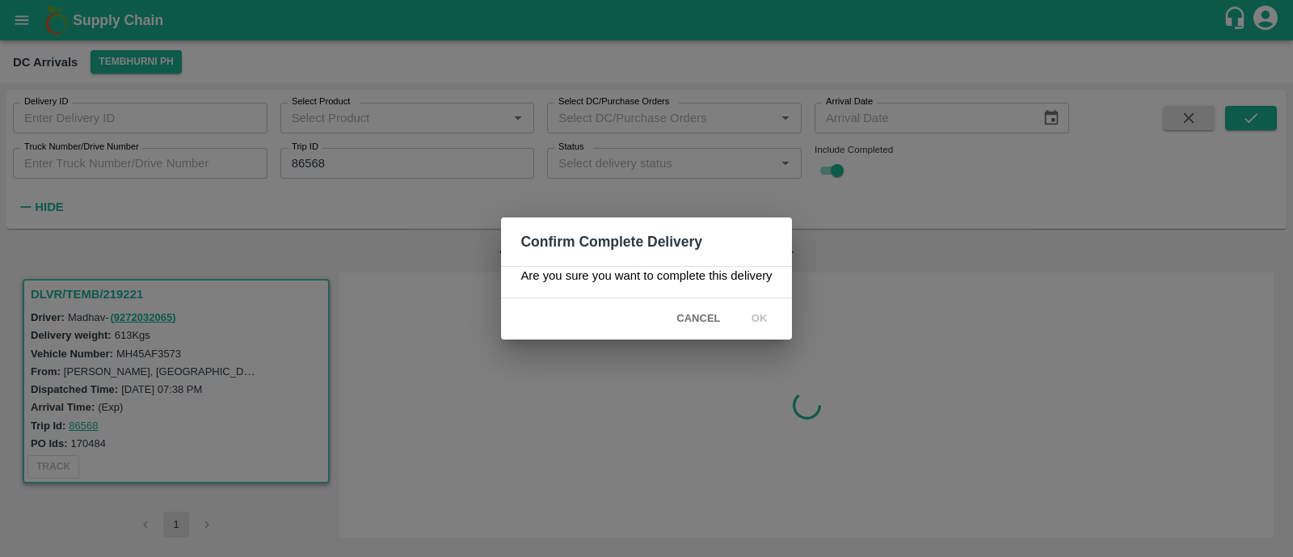
scroll to position [0, 0]
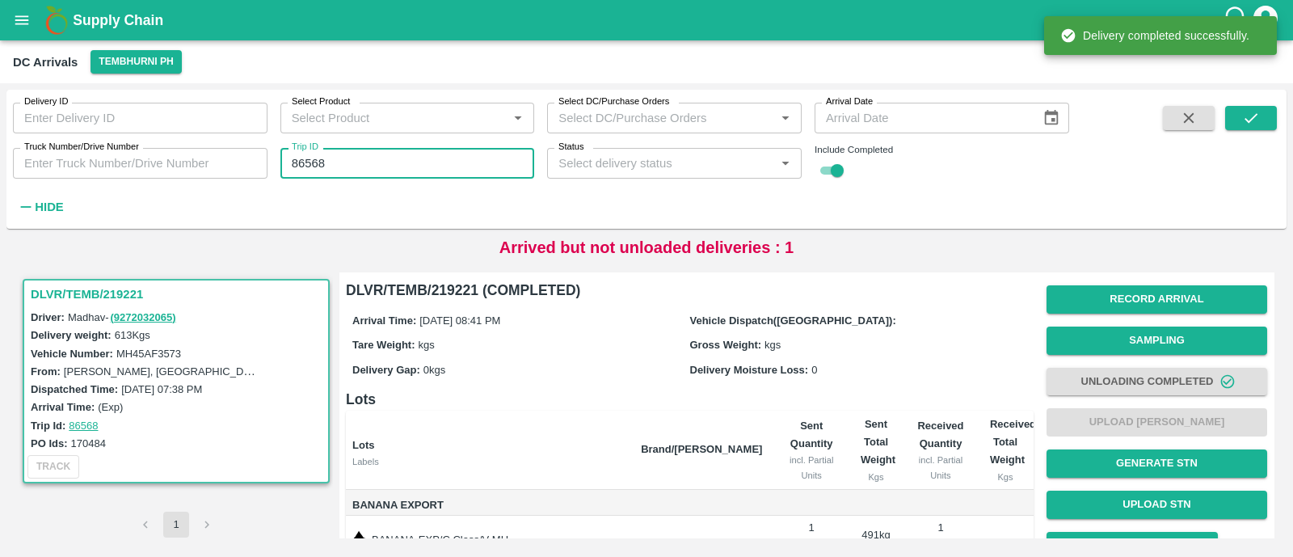
click at [390, 175] on input "86568" at bounding box center [408, 163] width 255 height 31
paste input "text"
click at [390, 175] on input "86573" at bounding box center [408, 163] width 255 height 31
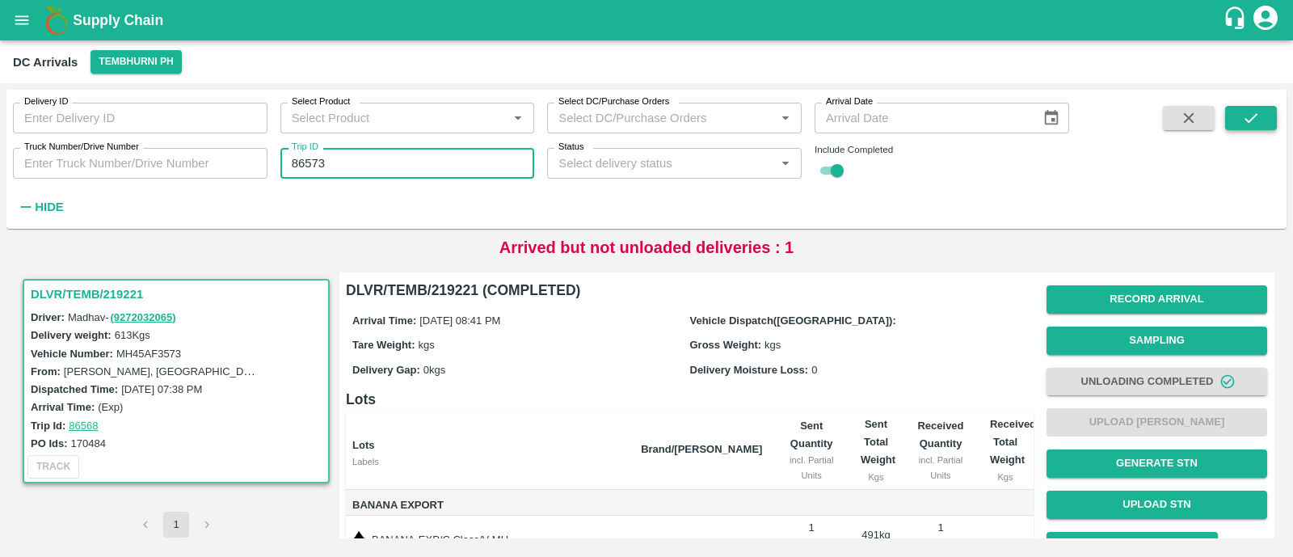
type input "86573"
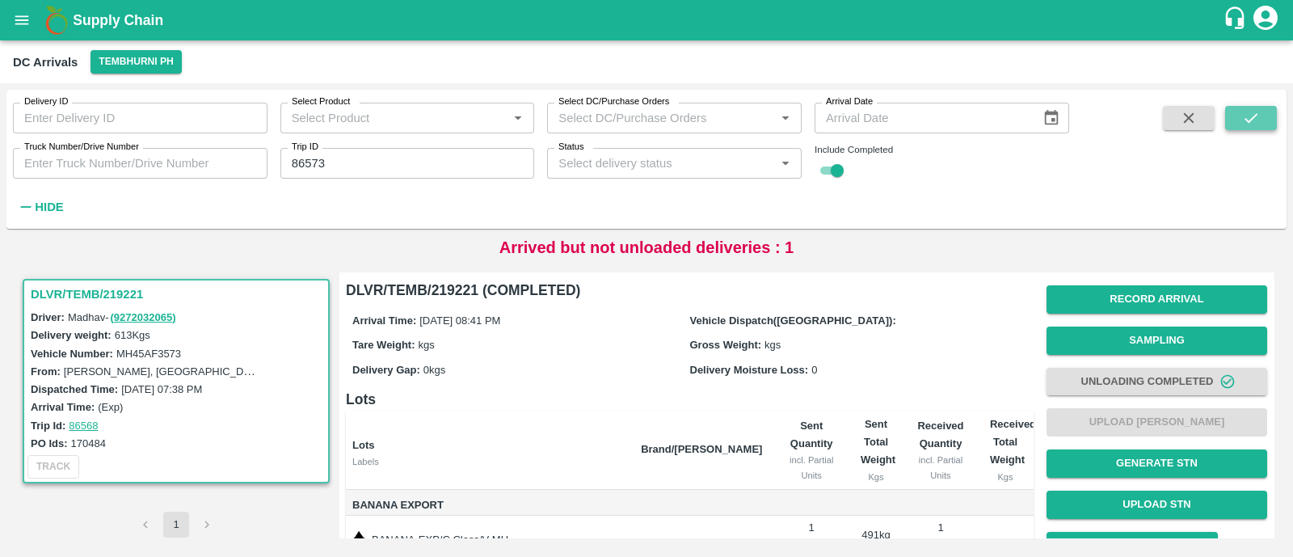
click at [1263, 118] on button "submit" at bounding box center [1252, 118] width 52 height 24
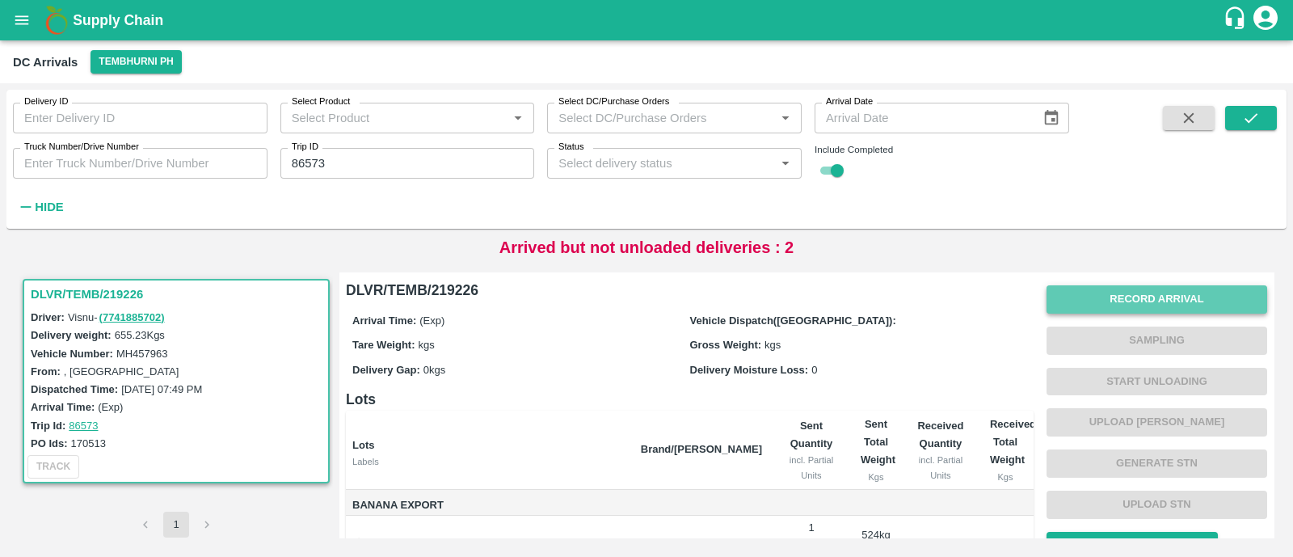
click at [1171, 298] on button "Record Arrival" at bounding box center [1157, 299] width 221 height 28
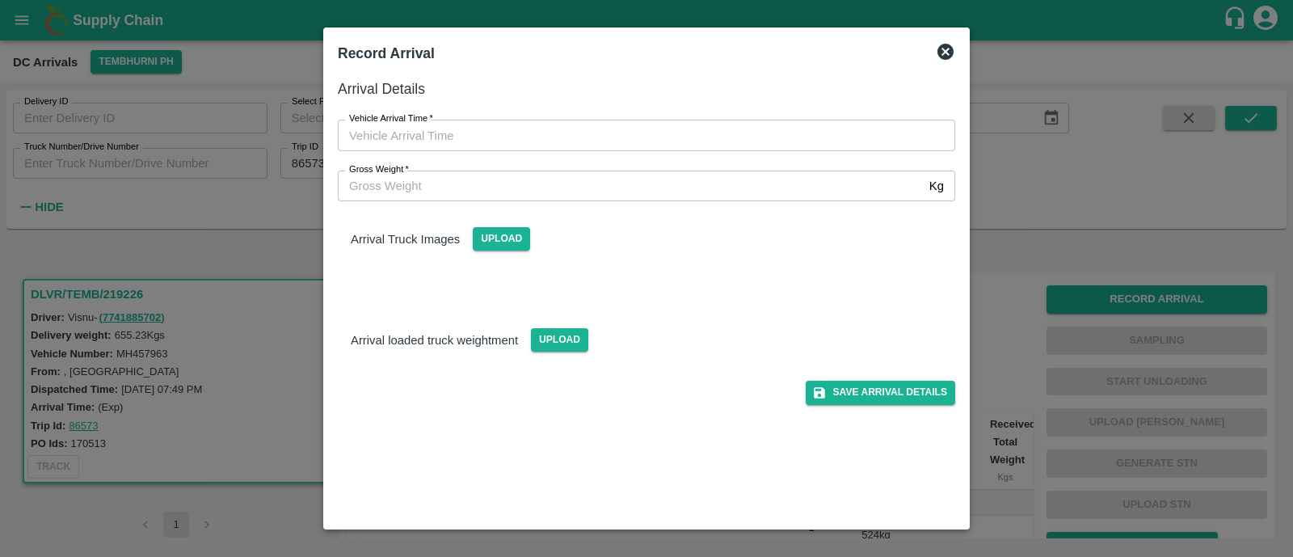
type input "DD/MM/YYYY hh:mm aa"
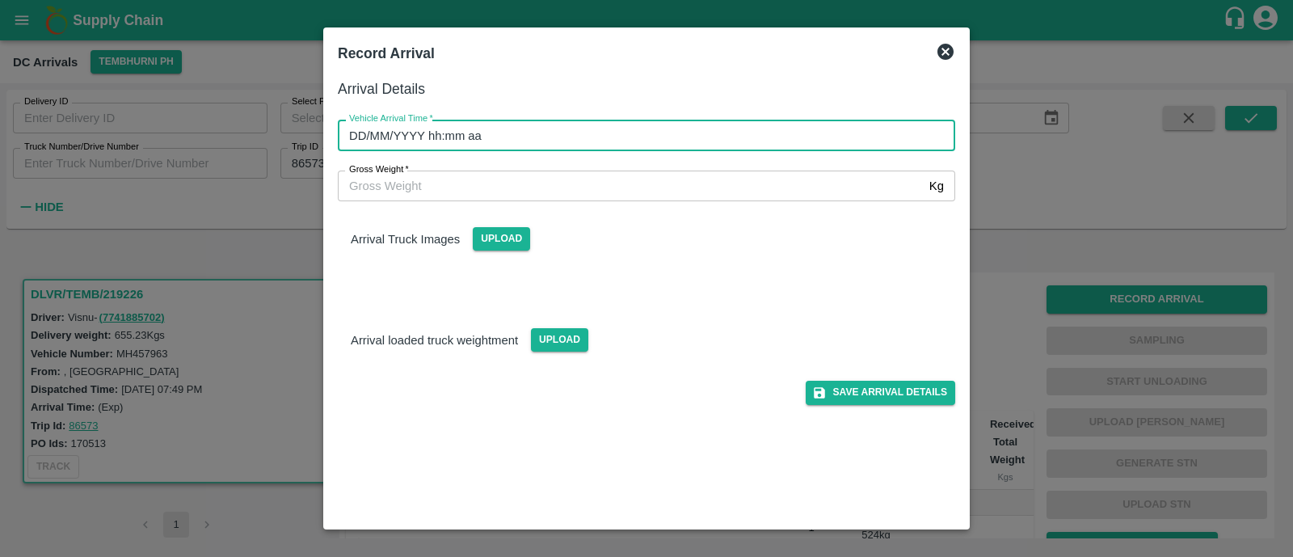
click at [509, 135] on input "DD/MM/YYYY hh:mm aa" at bounding box center [641, 135] width 606 height 31
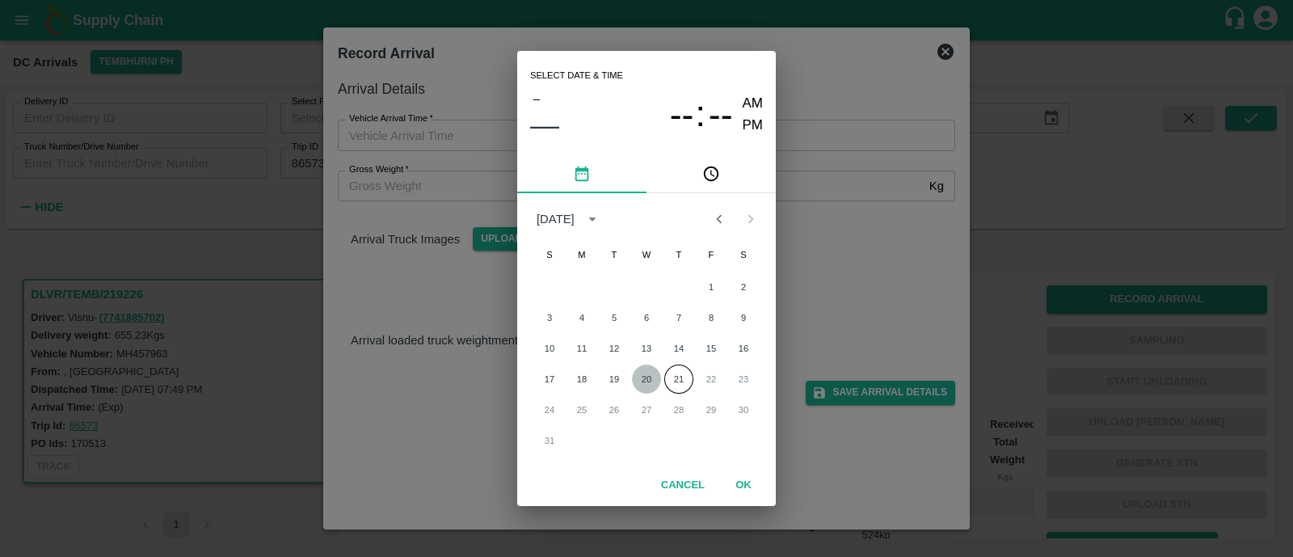
click at [643, 380] on button "20" at bounding box center [646, 379] width 29 height 29
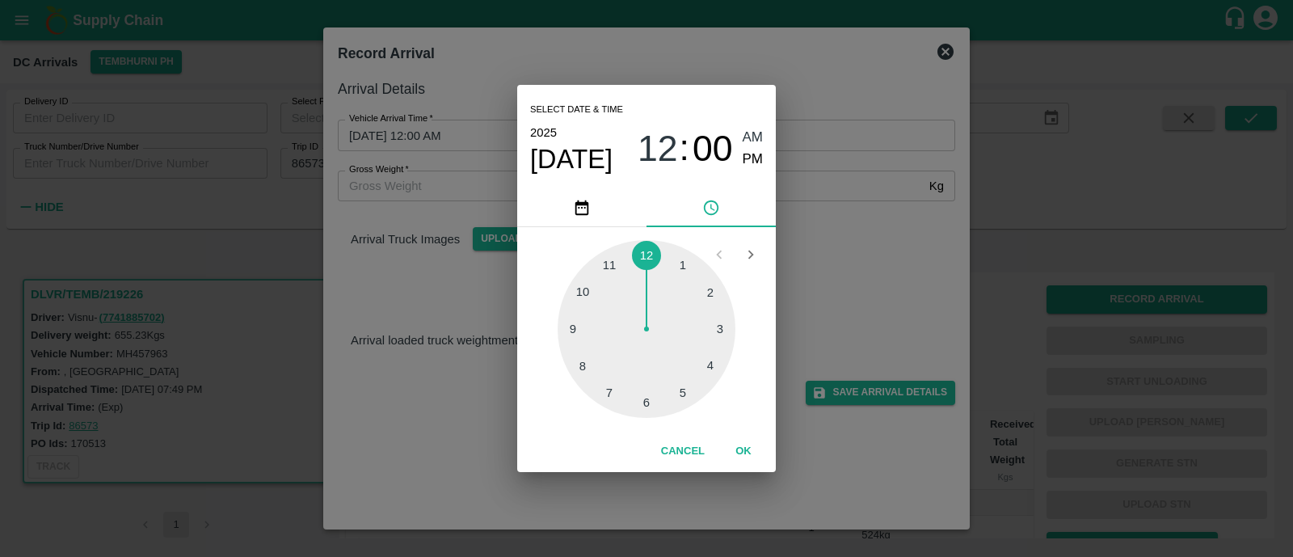
click at [576, 331] on div at bounding box center [647, 329] width 178 height 178
click at [745, 167] on span "PM" at bounding box center [753, 160] width 21 height 22
type input "20/08/2025 09:45 PM"
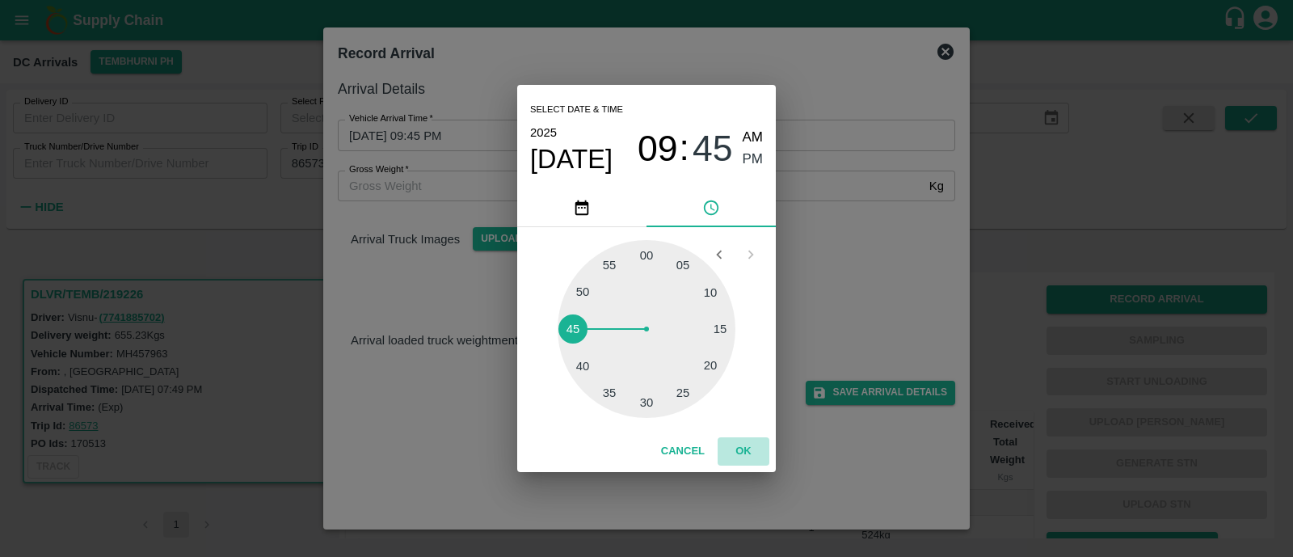
click at [740, 448] on button "OK" at bounding box center [744, 451] width 52 height 28
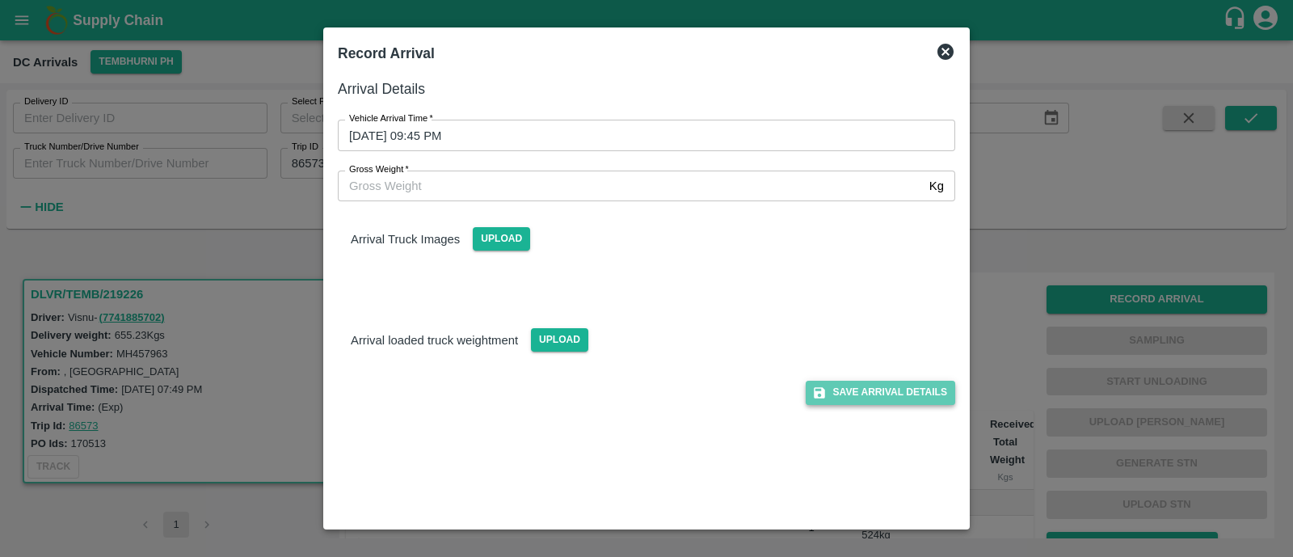
click at [884, 398] on button "Save Arrival Details" at bounding box center [881, 392] width 150 height 23
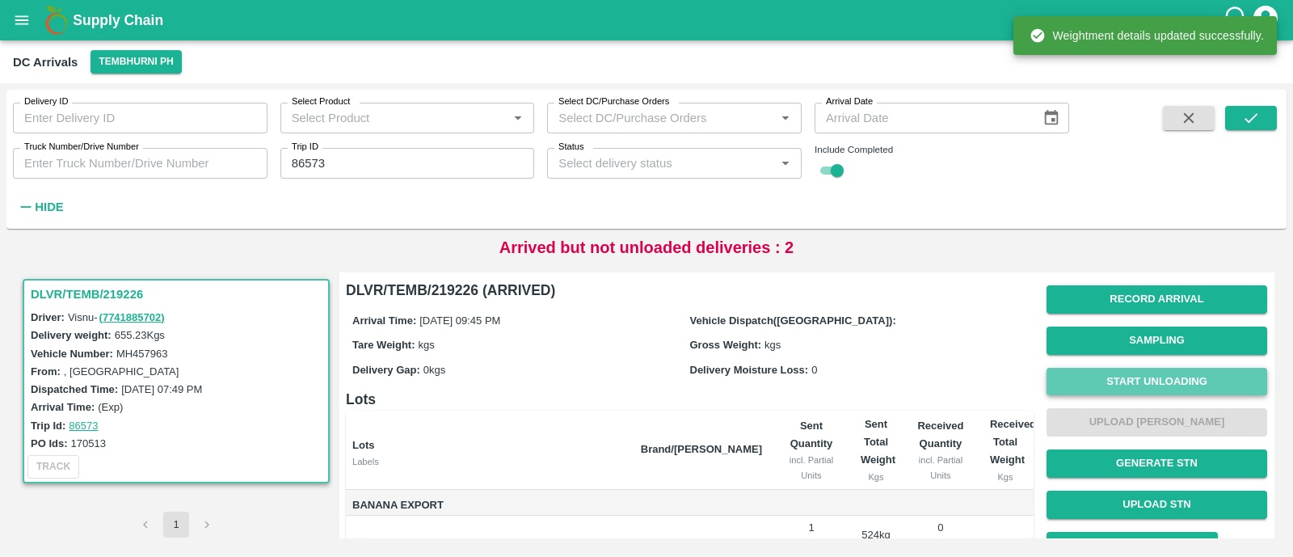
click at [1132, 368] on button "Start Unloading" at bounding box center [1157, 382] width 221 height 28
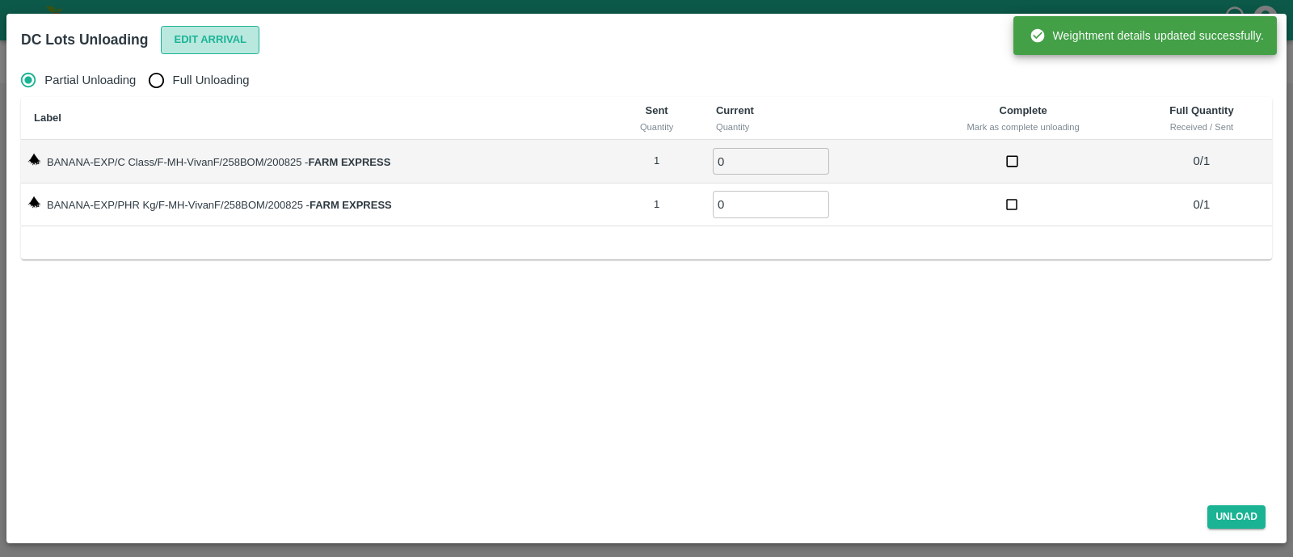
click at [204, 35] on button "Edit Arrival" at bounding box center [210, 40] width 99 height 28
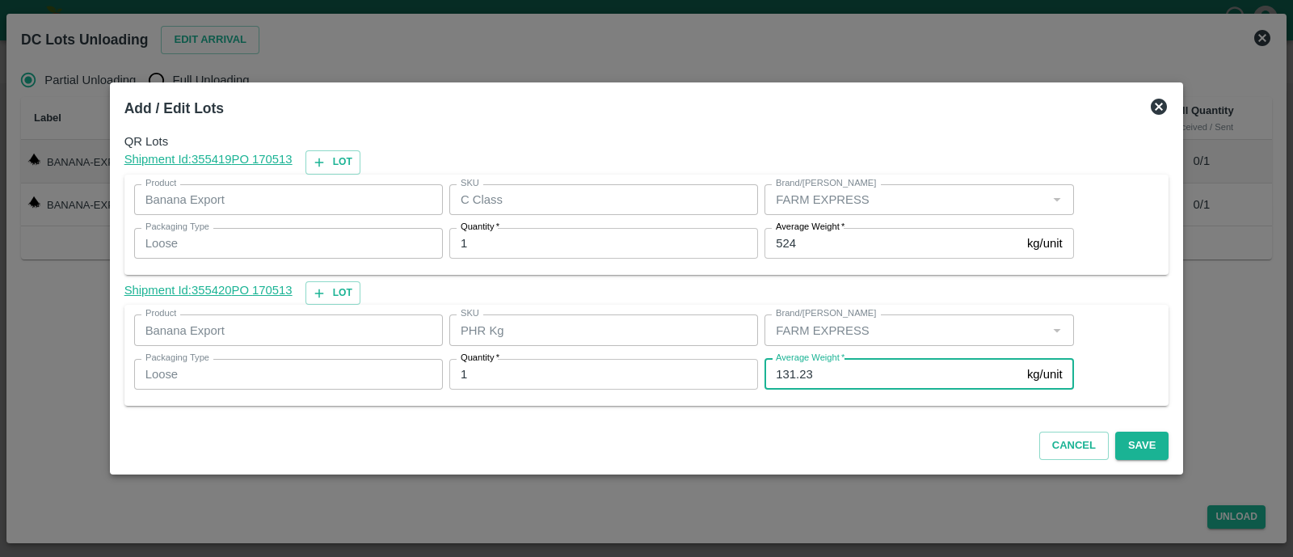
click at [812, 378] on input "131.23" at bounding box center [893, 374] width 256 height 31
type input "130"
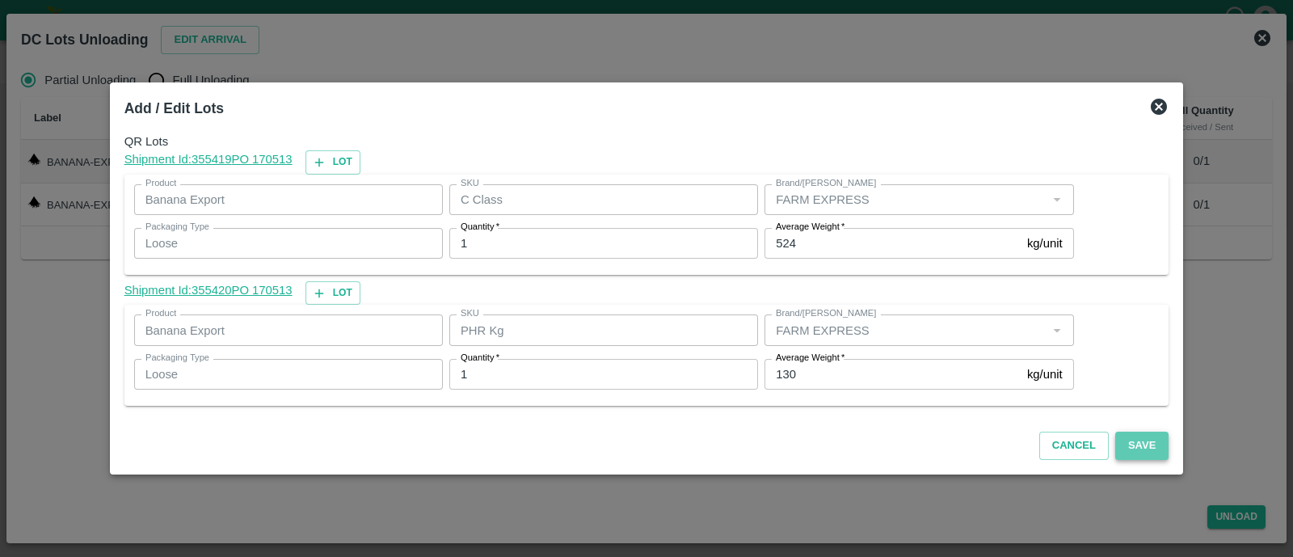
click at [1133, 438] on button "Save" at bounding box center [1142, 446] width 53 height 28
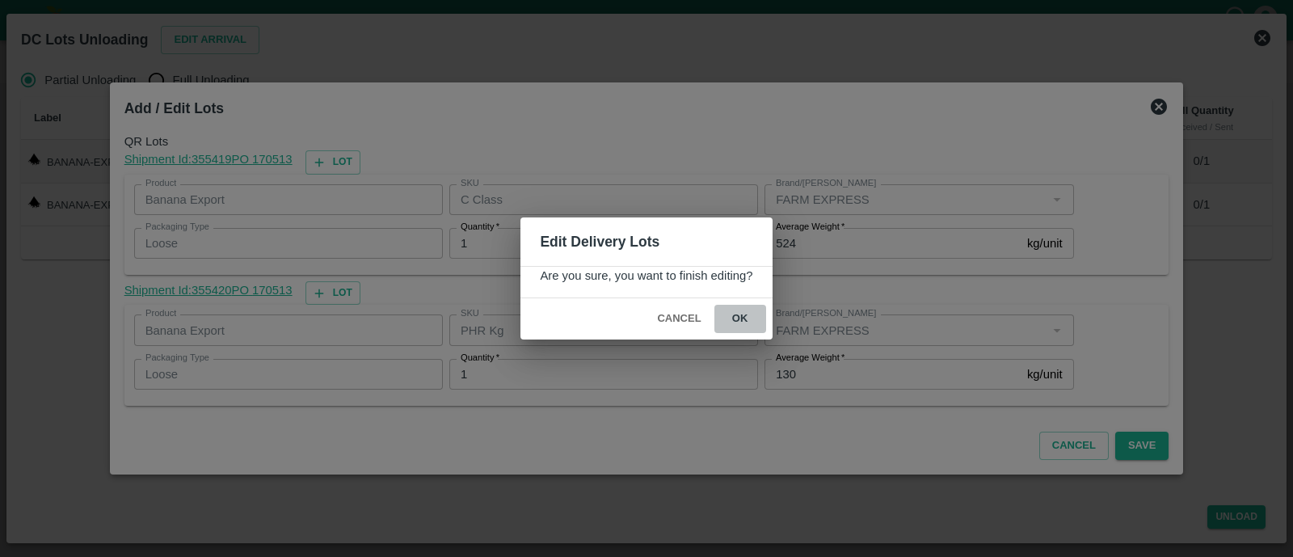
click at [730, 323] on button "ok" at bounding box center [741, 319] width 52 height 28
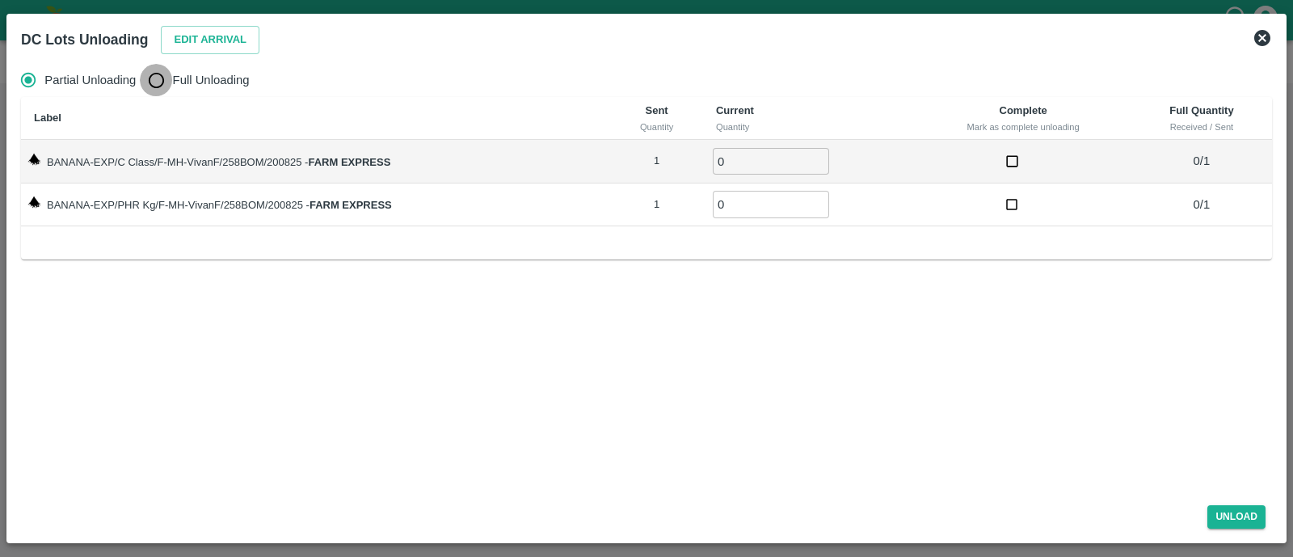
click at [167, 87] on input "Full Unloading" at bounding box center [156, 80] width 32 height 32
radio input "true"
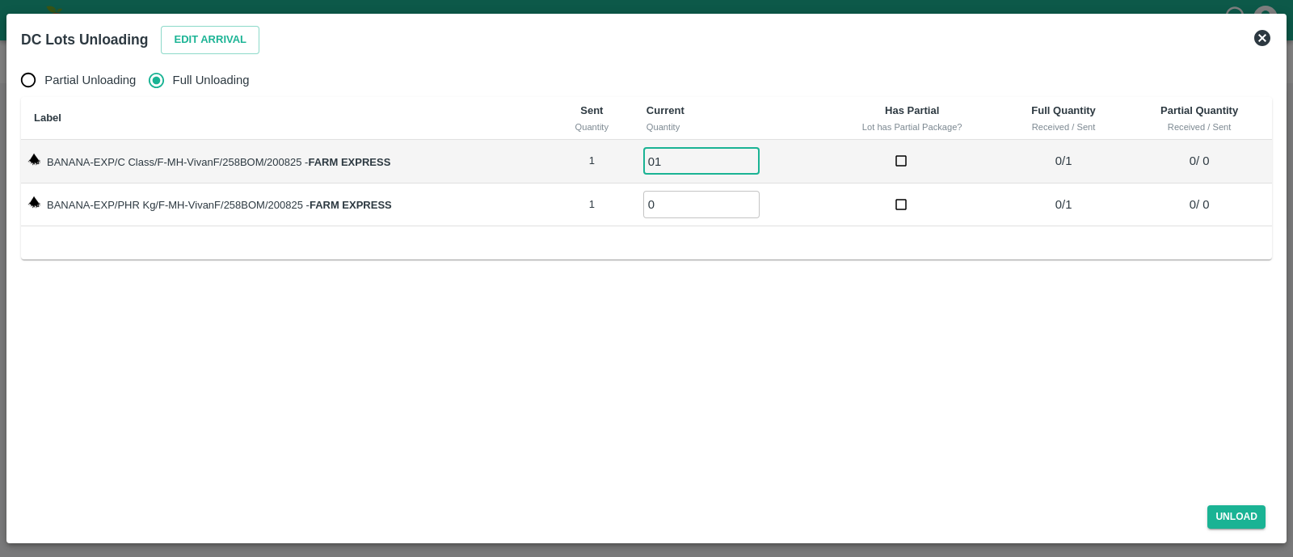
click at [664, 161] on input "01" at bounding box center [702, 161] width 116 height 27
type input "01"
click at [669, 201] on input "01" at bounding box center [702, 204] width 116 height 27
type input "01"
click at [1251, 515] on button "Unload" at bounding box center [1237, 516] width 58 height 23
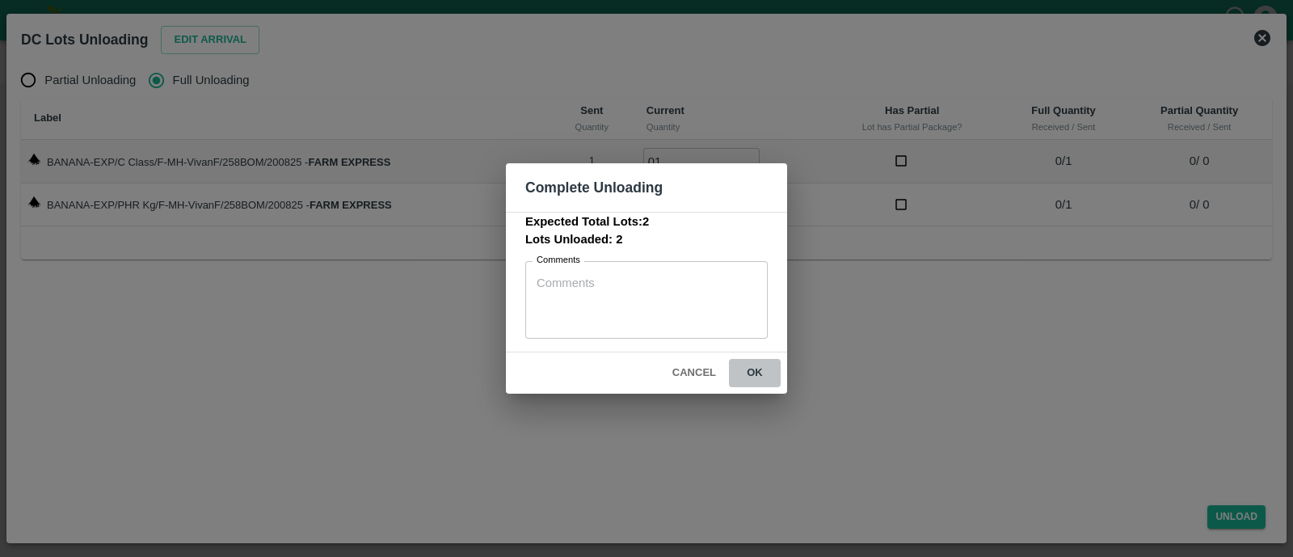
click at [757, 372] on button "ok" at bounding box center [755, 373] width 52 height 28
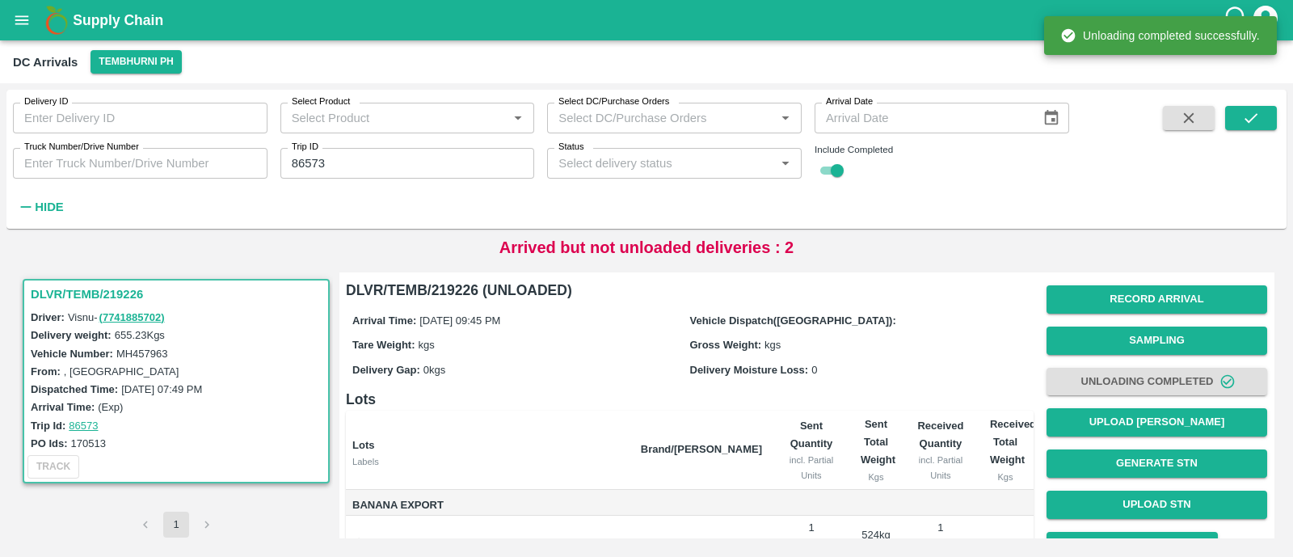
scroll to position [116, 0]
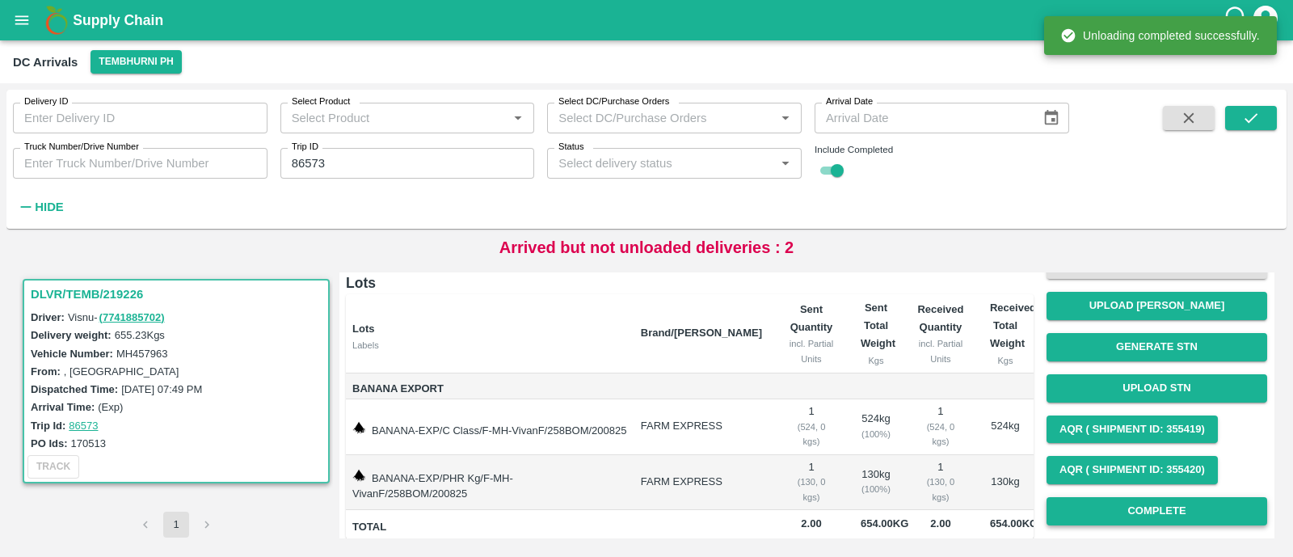
click at [1064, 503] on button "Complete" at bounding box center [1157, 511] width 221 height 28
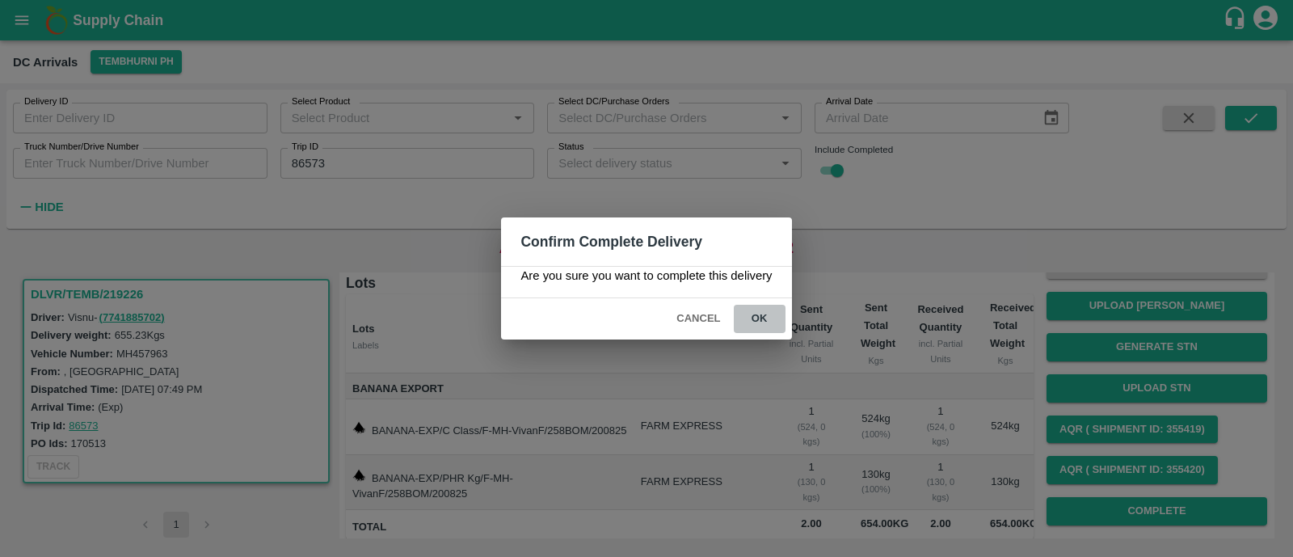
click at [772, 326] on button "ok" at bounding box center [760, 319] width 52 height 28
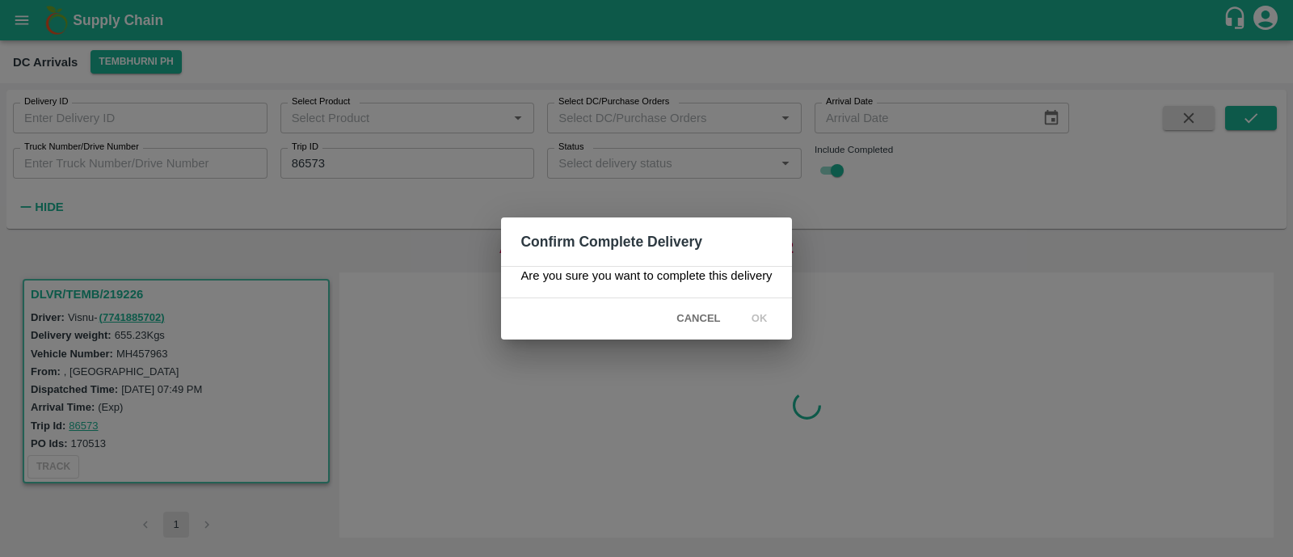
scroll to position [0, 0]
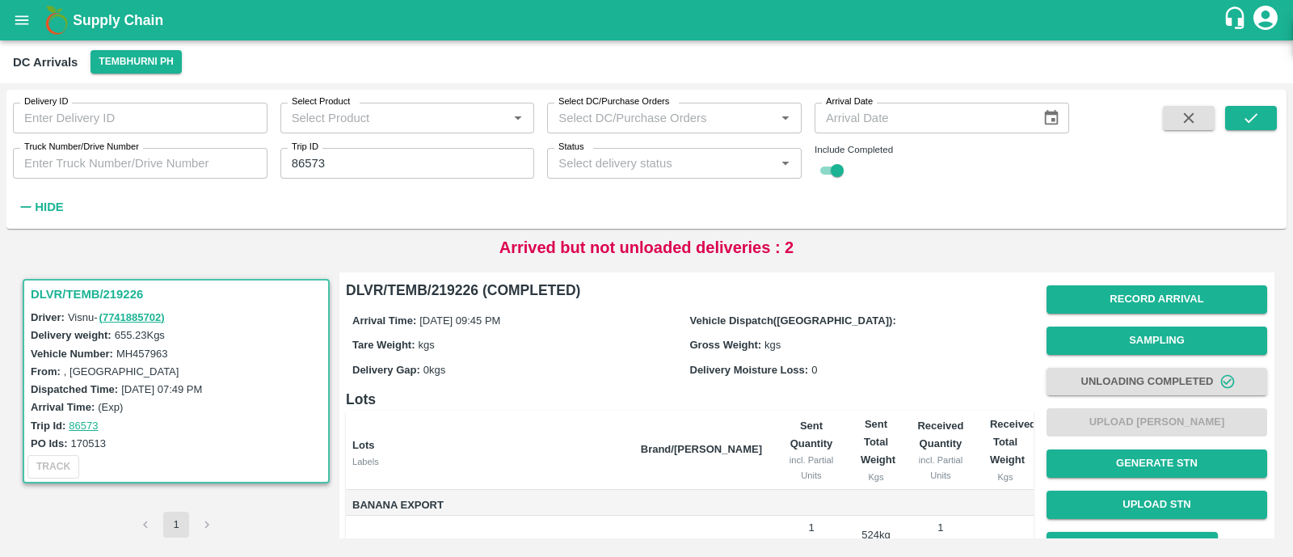
click at [348, 165] on input "86573" at bounding box center [408, 163] width 255 height 31
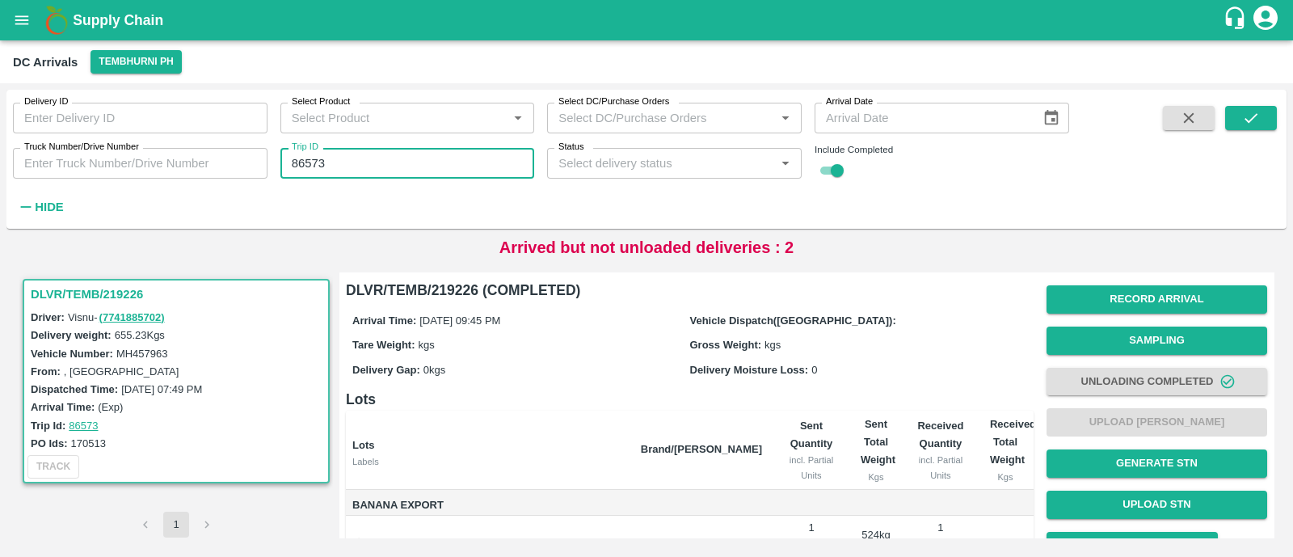
click at [348, 165] on input "86573" at bounding box center [408, 163] width 255 height 31
paste input "text"
type input "86579"
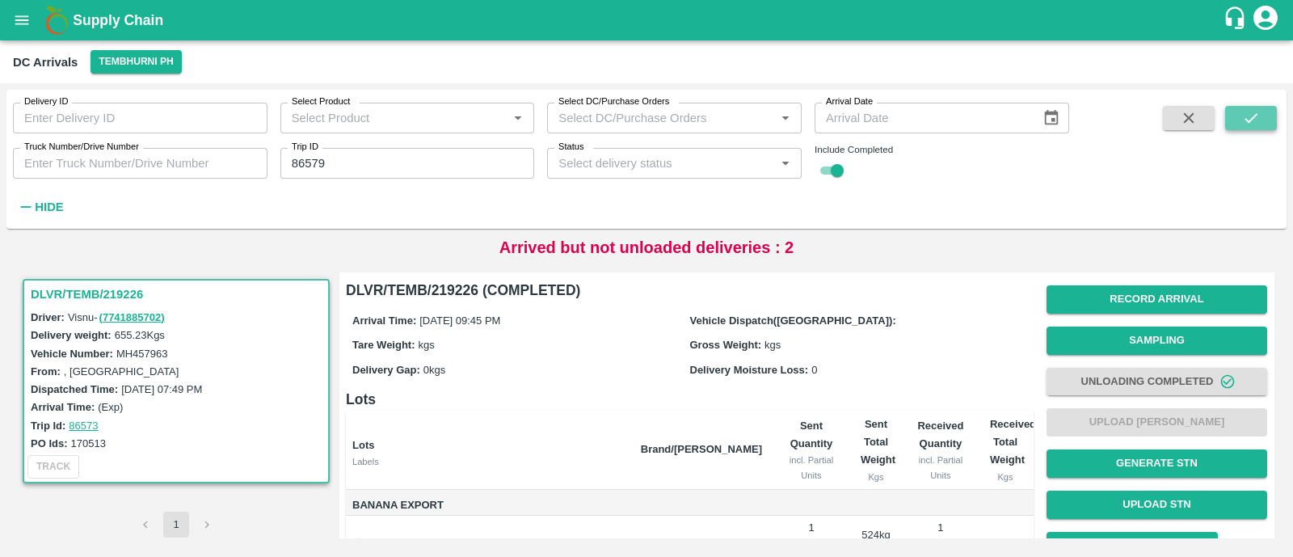
click at [1269, 125] on button "submit" at bounding box center [1252, 118] width 52 height 24
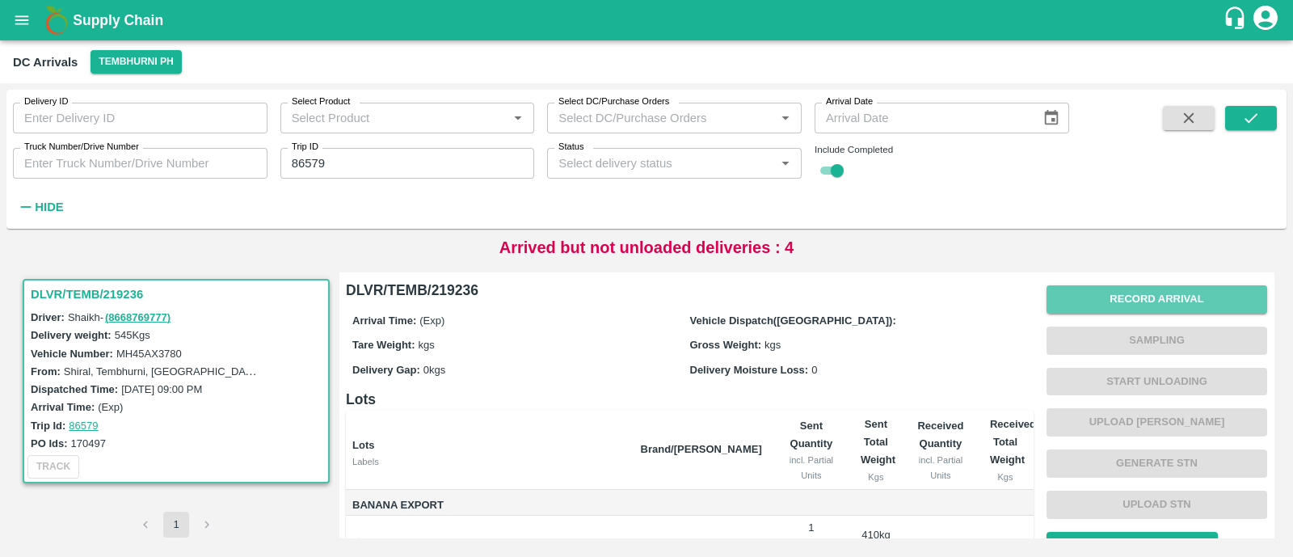
click at [1188, 297] on button "Record Arrival" at bounding box center [1157, 299] width 221 height 28
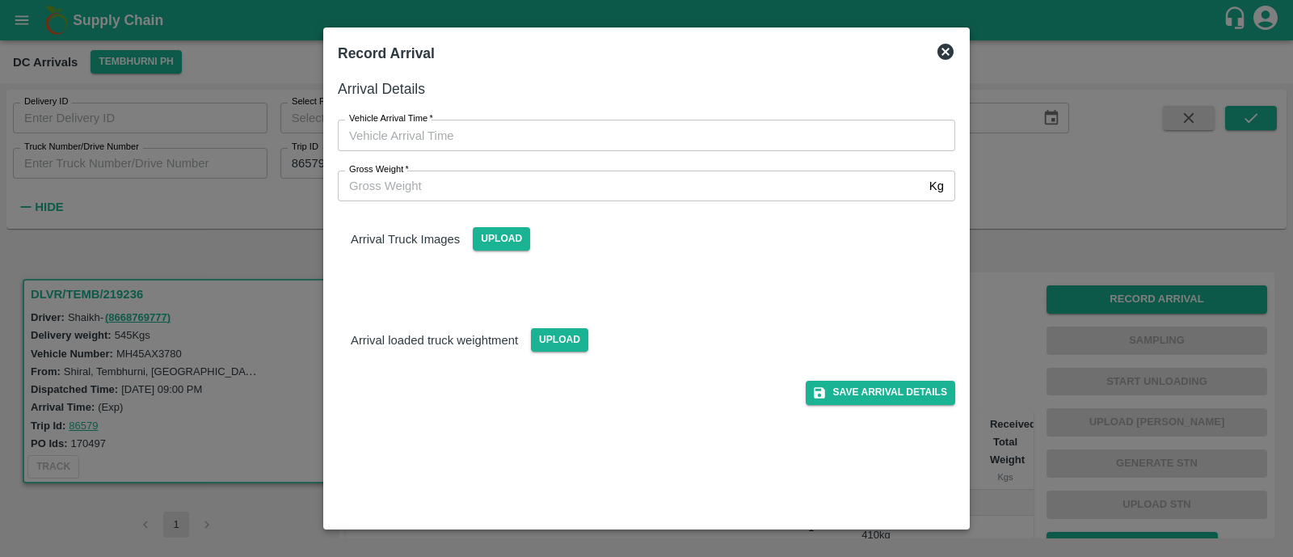
type input "DD/MM/YYYY hh:mm aa"
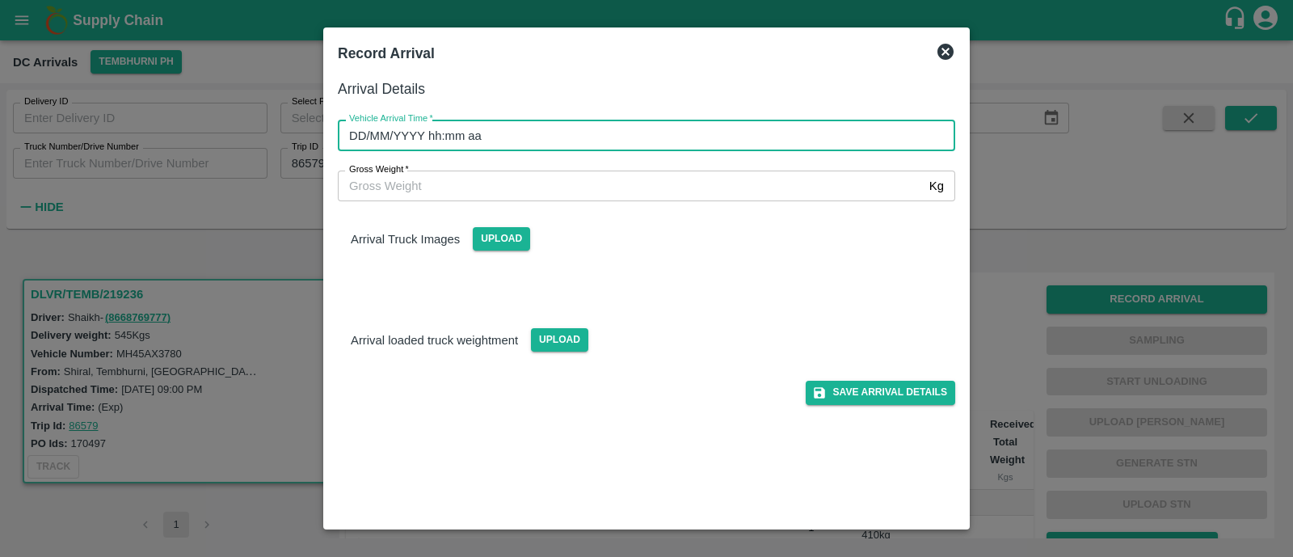
click at [535, 128] on input "DD/MM/YYYY hh:mm aa" at bounding box center [641, 135] width 606 height 31
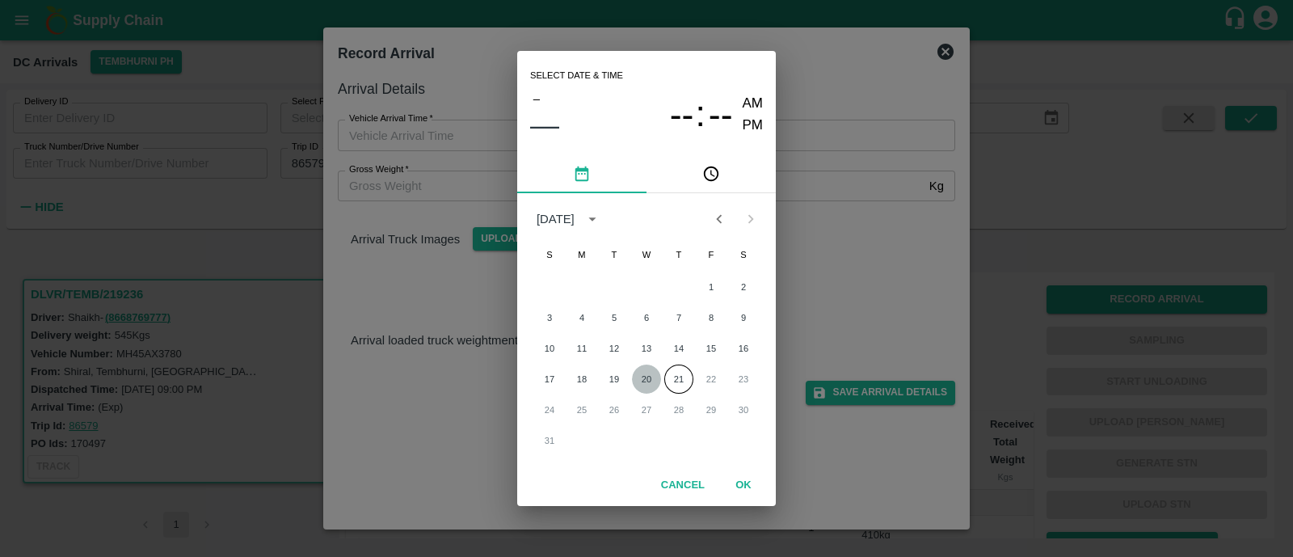
click at [648, 378] on button "20" at bounding box center [646, 379] width 29 height 29
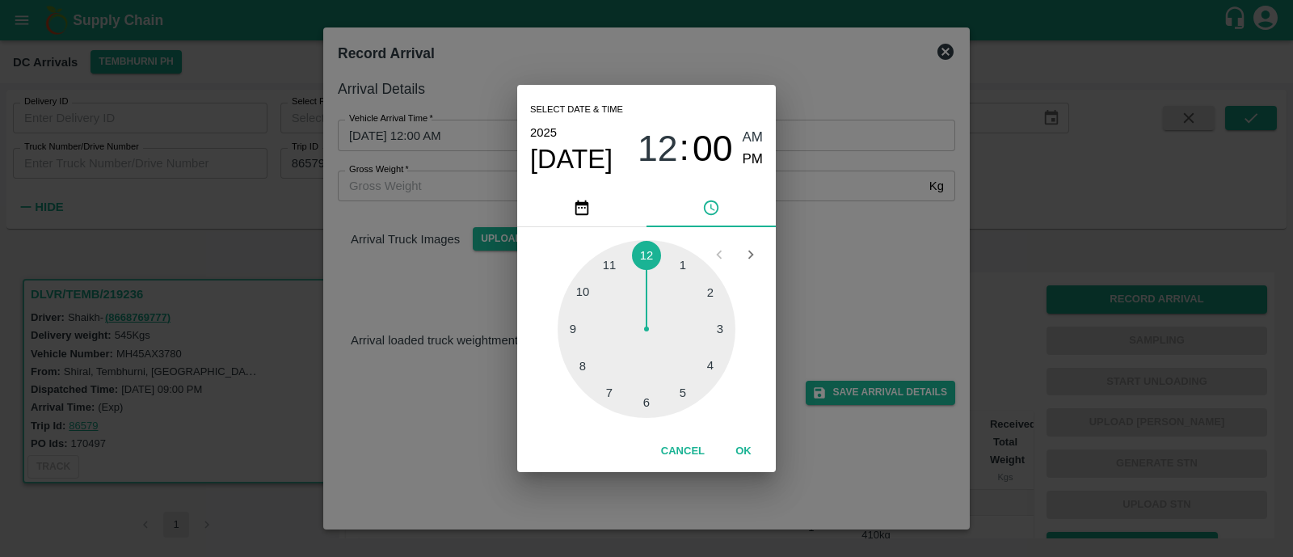
click at [586, 369] on div at bounding box center [647, 329] width 178 height 178
click at [748, 163] on span "PM" at bounding box center [753, 160] width 21 height 22
type input "20/08/2025 08:39 PM"
click at [745, 453] on button "OK" at bounding box center [744, 451] width 52 height 28
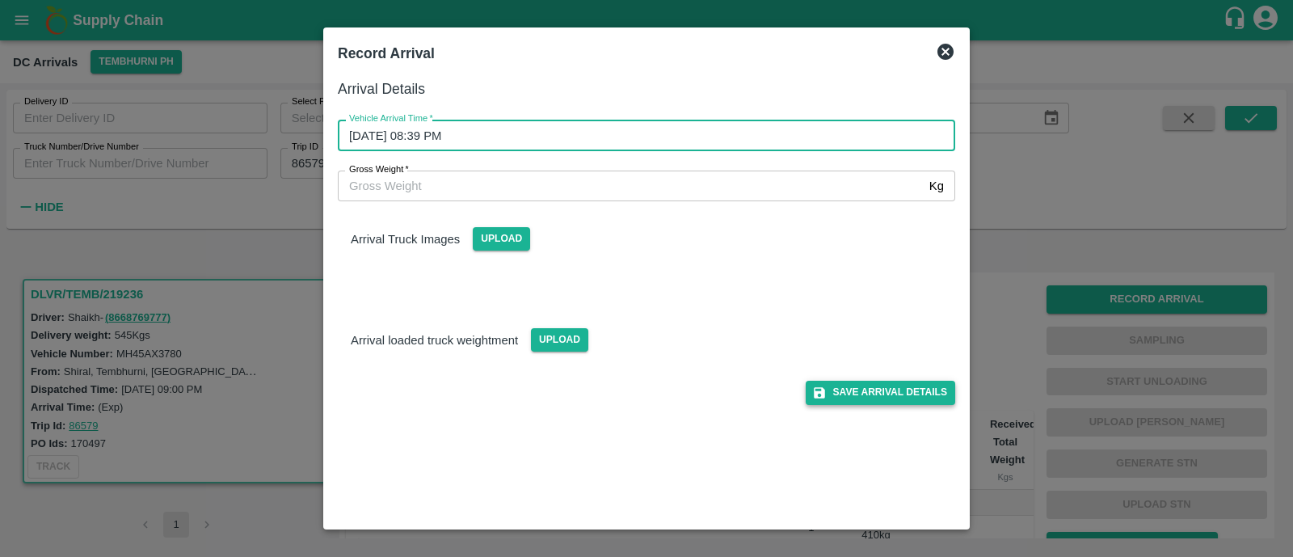
click at [901, 386] on button "Save Arrival Details" at bounding box center [881, 392] width 150 height 23
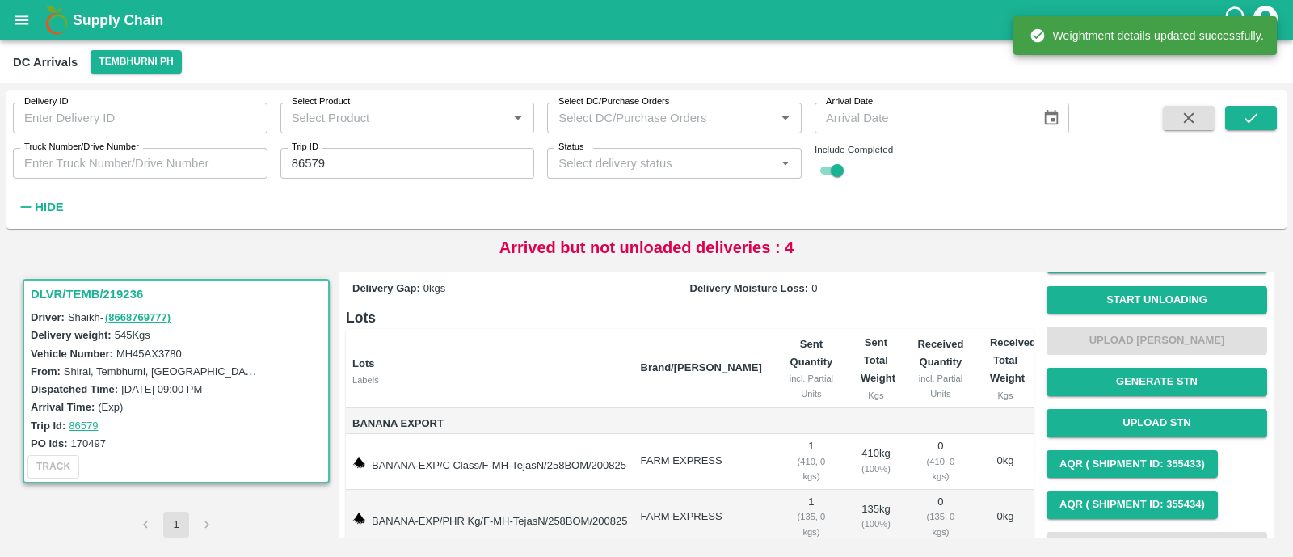
scroll to position [82, 0]
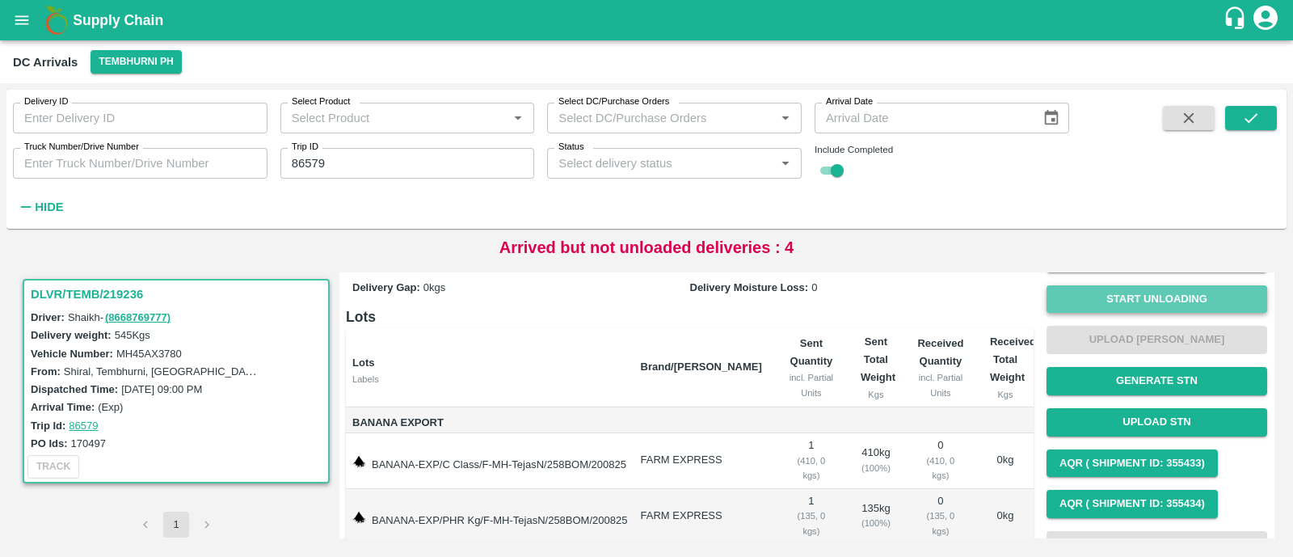
click at [1142, 293] on button "Start Unloading" at bounding box center [1157, 299] width 221 height 28
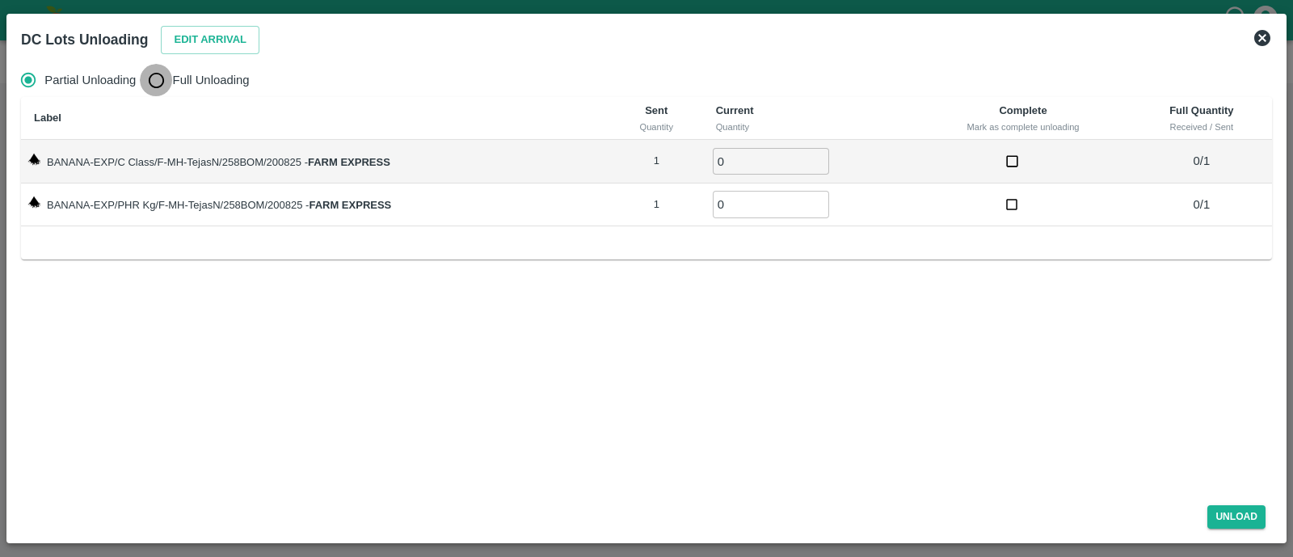
click at [162, 85] on input "Full Unloading" at bounding box center [156, 80] width 32 height 32
radio input "true"
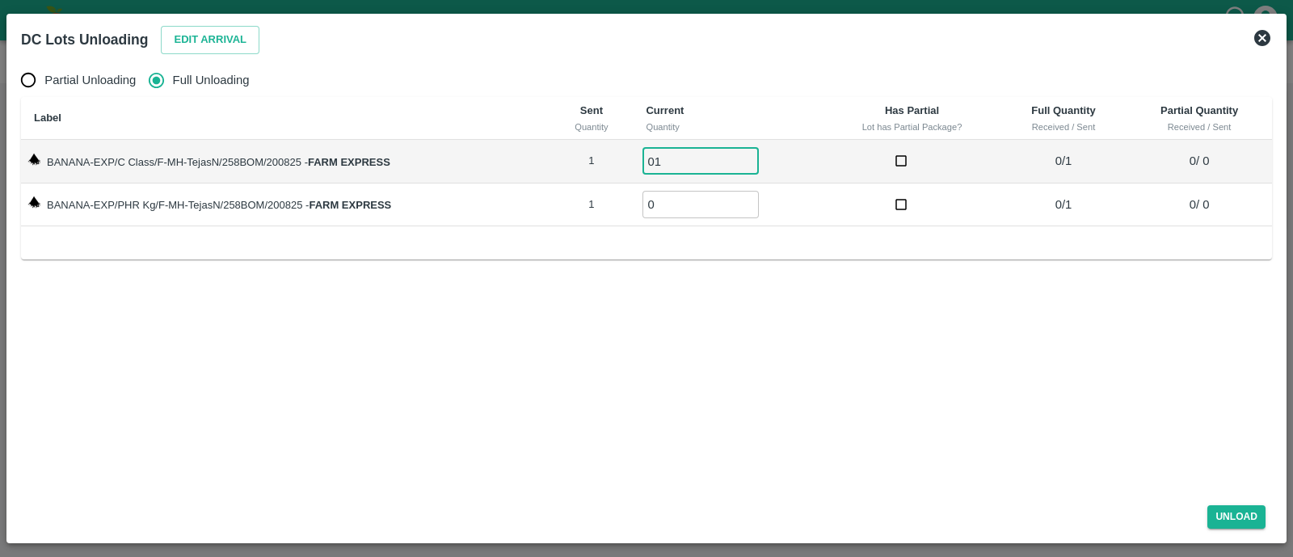
click at [679, 166] on input "01" at bounding box center [701, 161] width 116 height 27
type input "01"
click at [680, 205] on input "0" at bounding box center [701, 204] width 116 height 27
type input "01"
click at [1249, 524] on button "Unload" at bounding box center [1237, 516] width 58 height 23
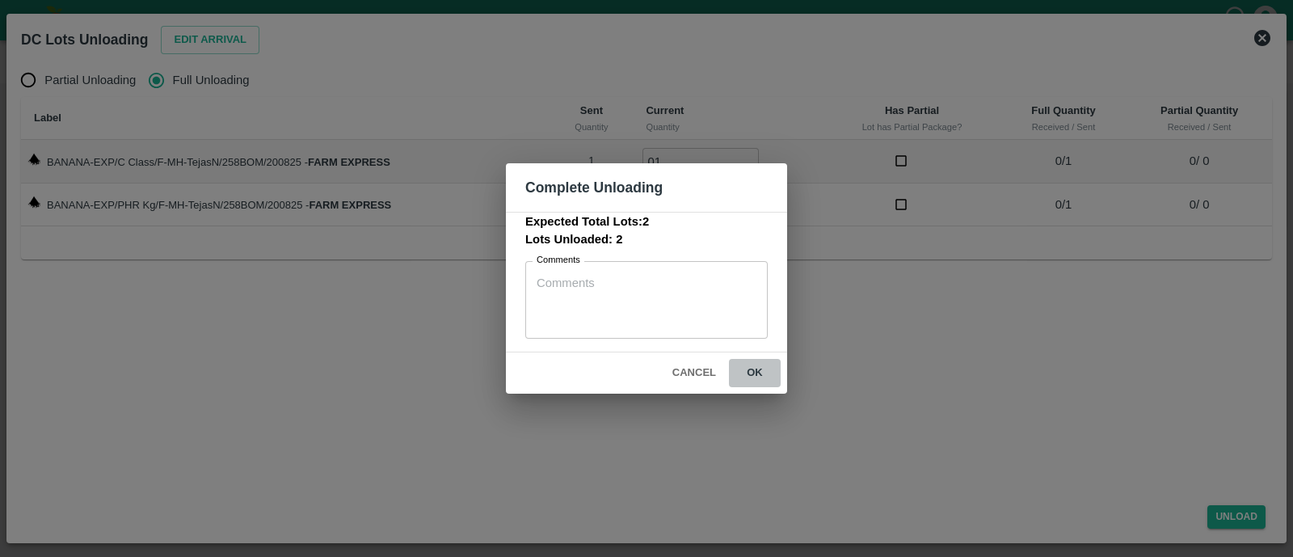
click at [770, 374] on button "ok" at bounding box center [755, 373] width 52 height 28
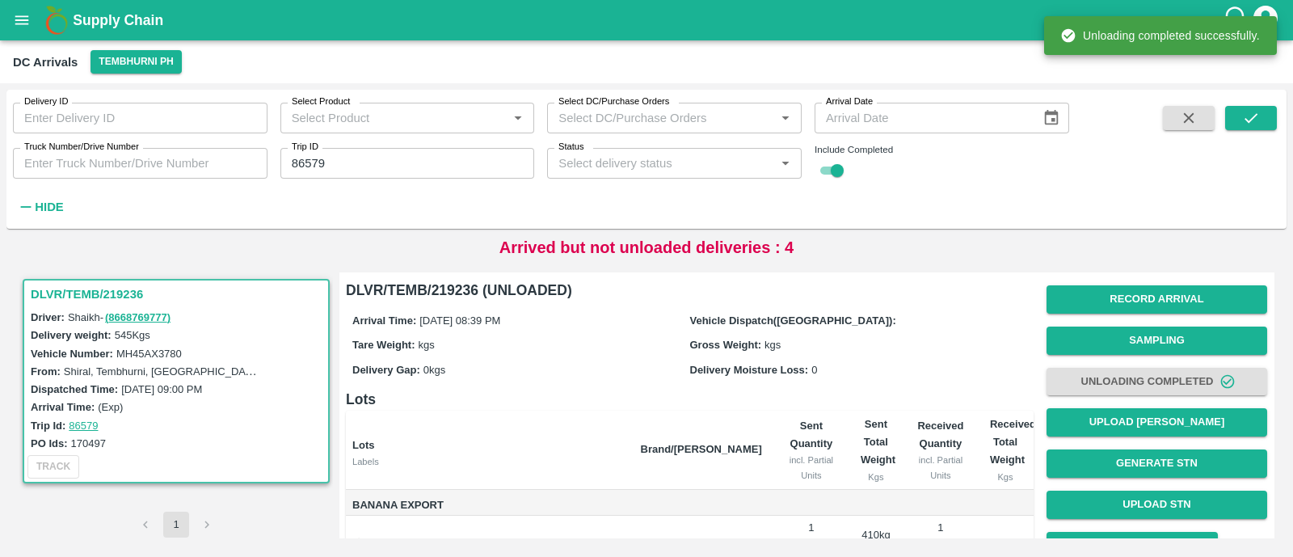
scroll to position [116, 0]
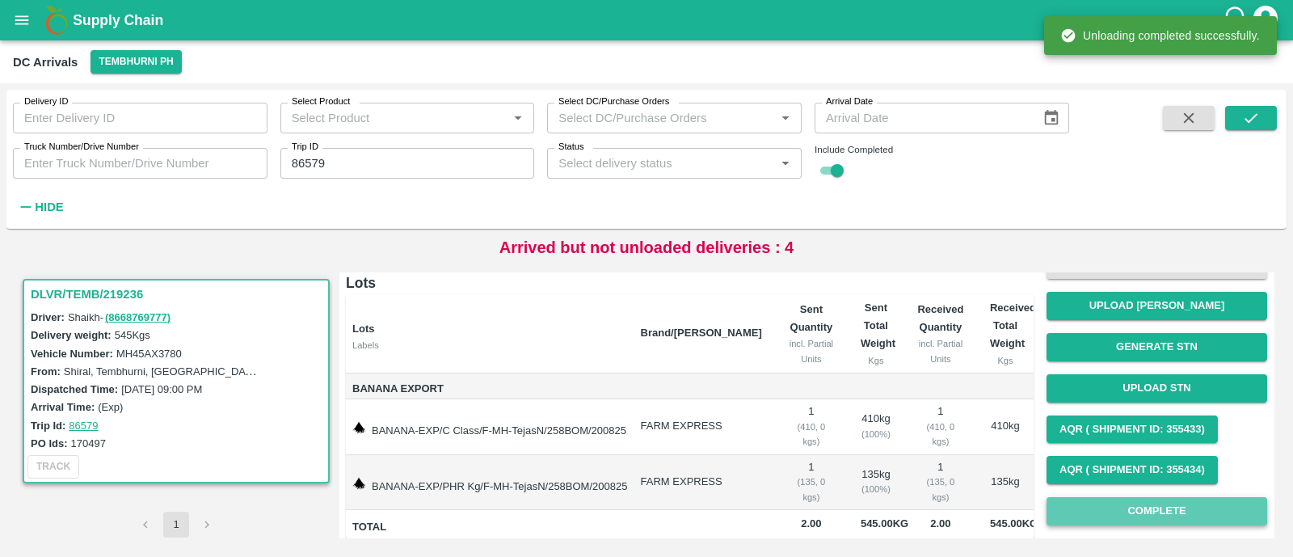
click at [1108, 507] on button "Complete" at bounding box center [1157, 511] width 221 height 28
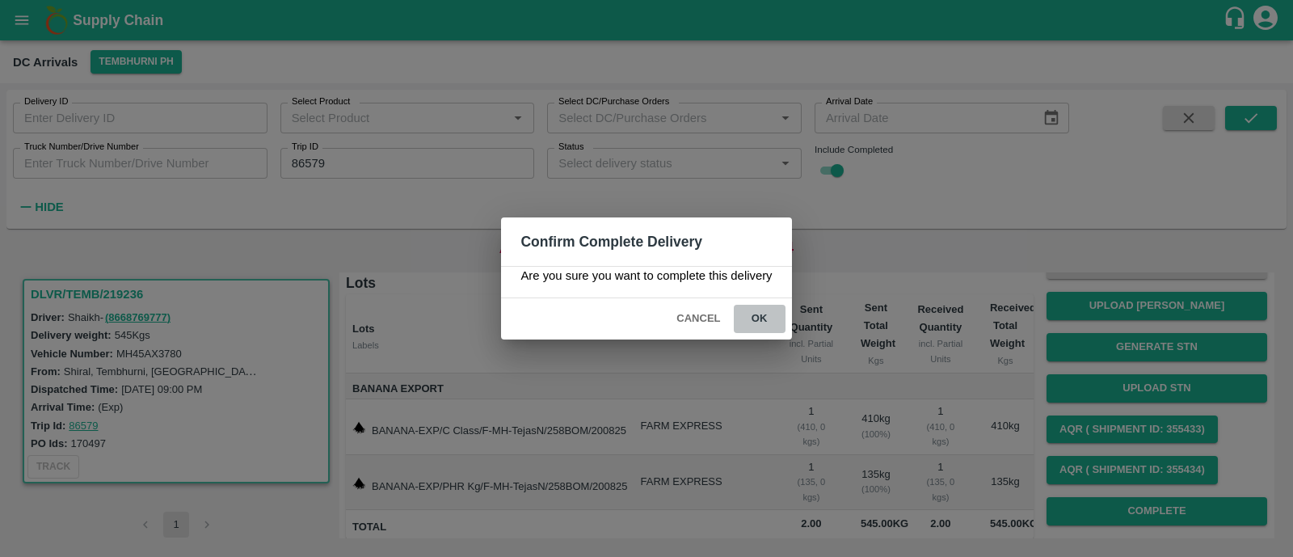
click at [769, 316] on button "ok" at bounding box center [760, 319] width 52 height 28
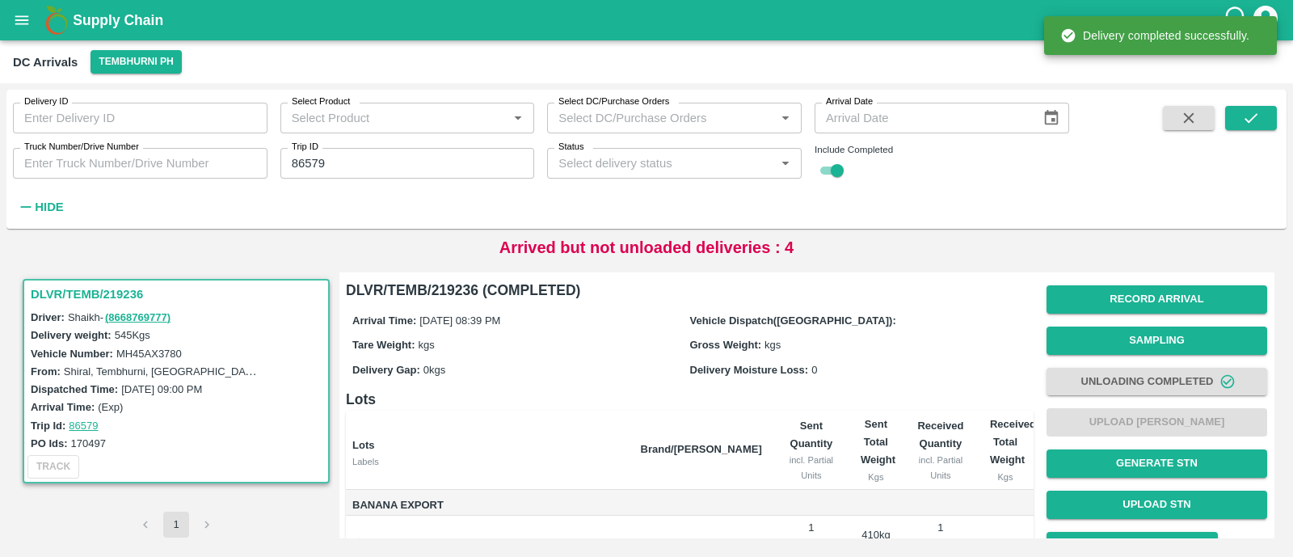
click at [380, 155] on input "86579" at bounding box center [408, 163] width 255 height 31
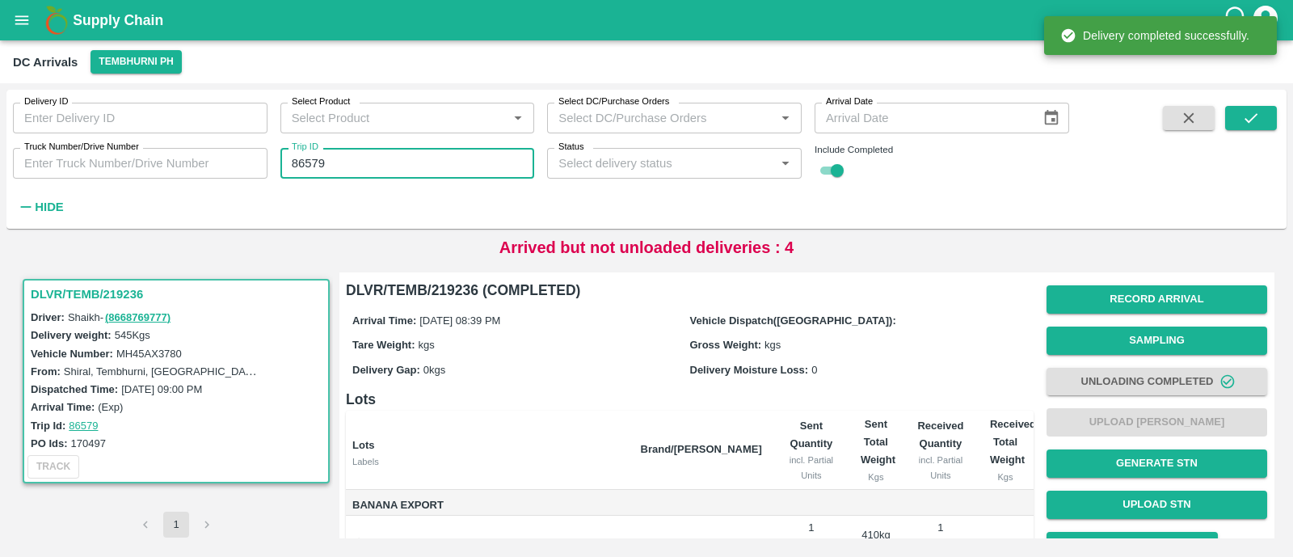
click at [380, 155] on input "86579" at bounding box center [408, 163] width 255 height 31
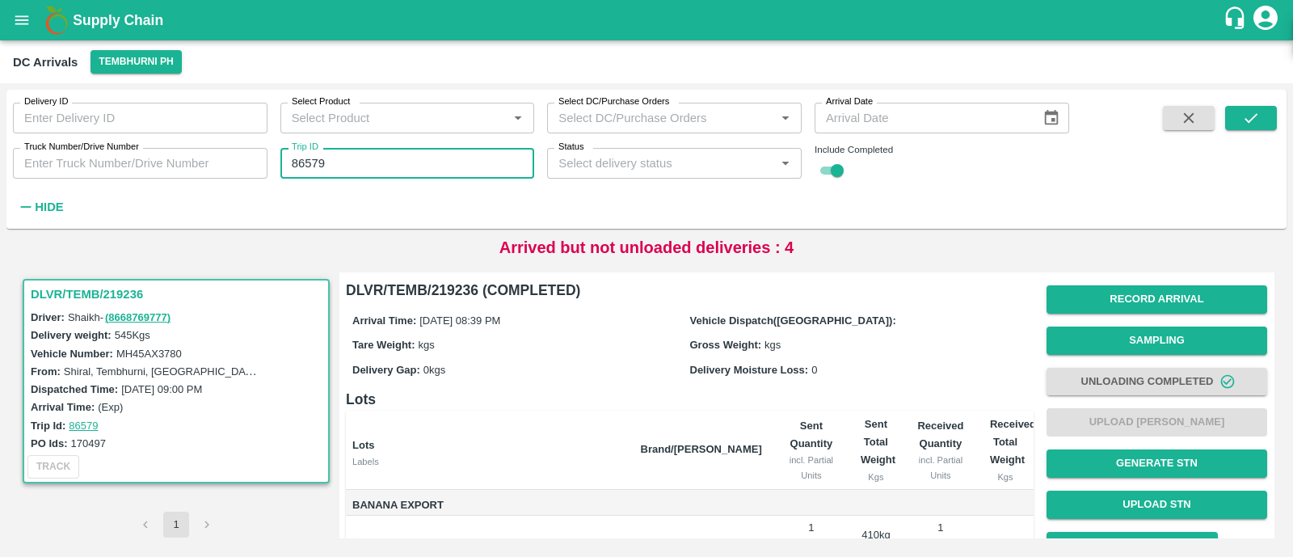
paste input "text"
type input "86529"
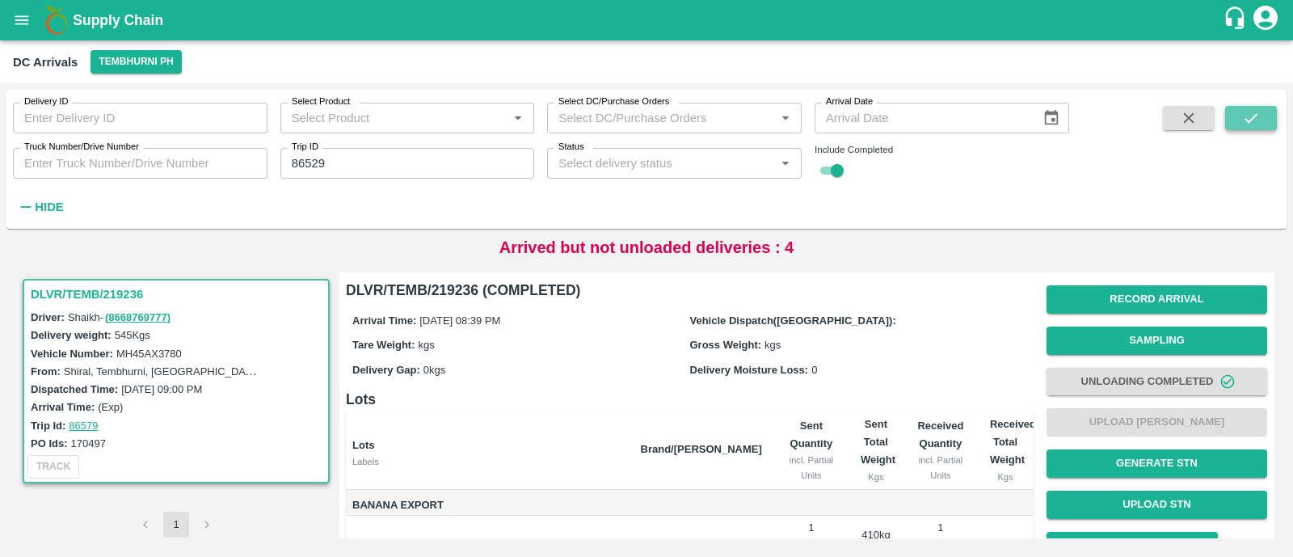
click at [1257, 123] on icon "submit" at bounding box center [1252, 118] width 18 height 18
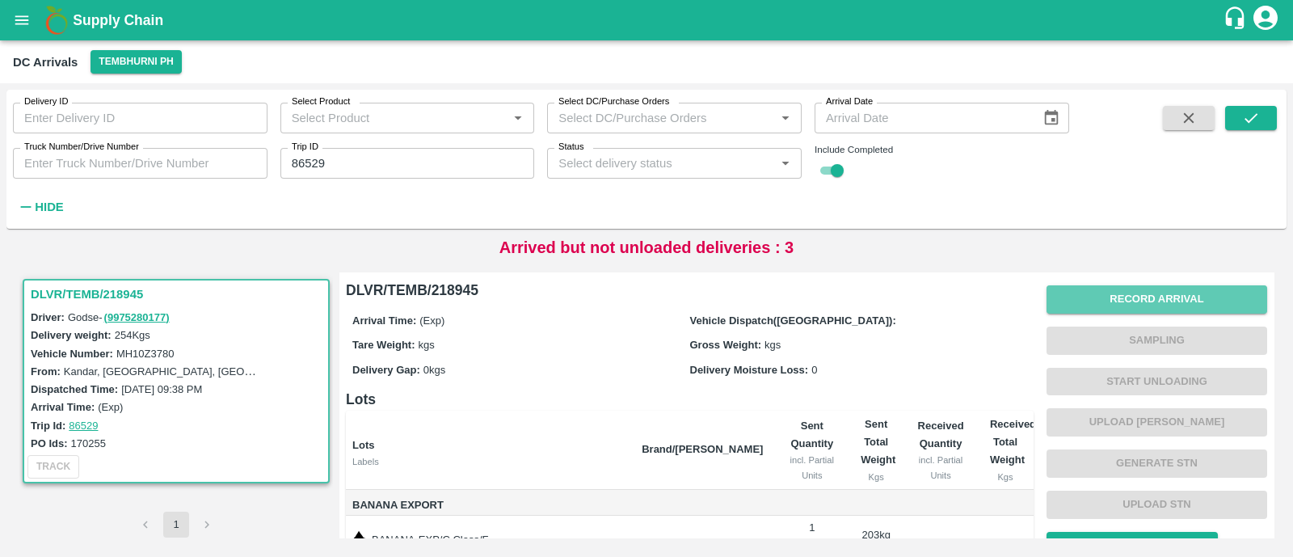
click at [1209, 308] on button "Record Arrival" at bounding box center [1157, 299] width 221 height 28
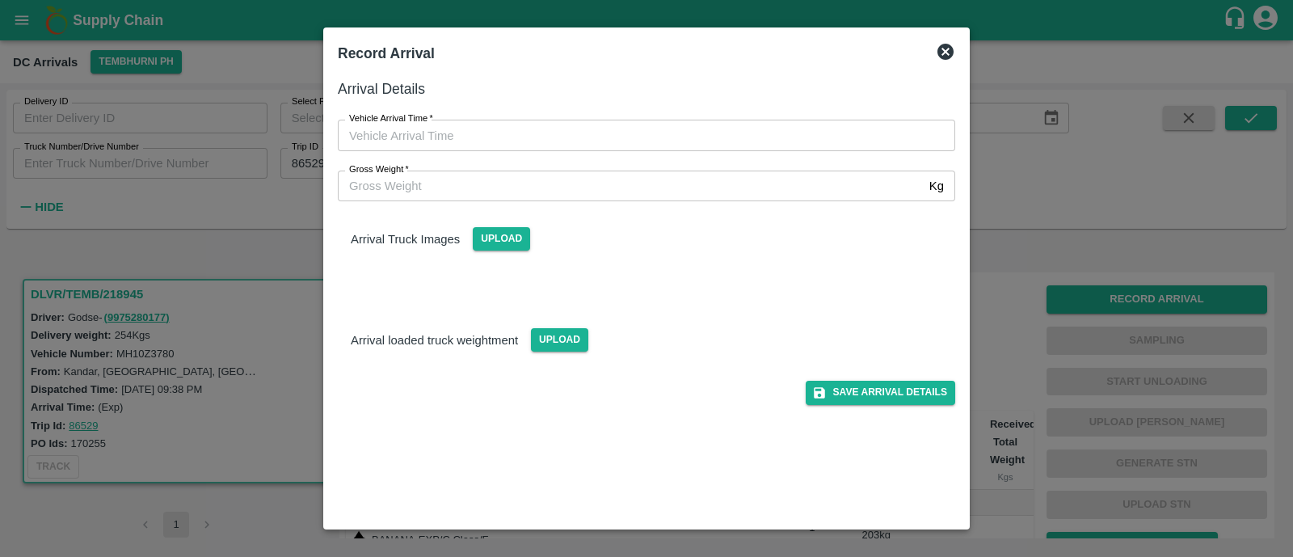
type input "DD/MM/YYYY hh:mm aa"
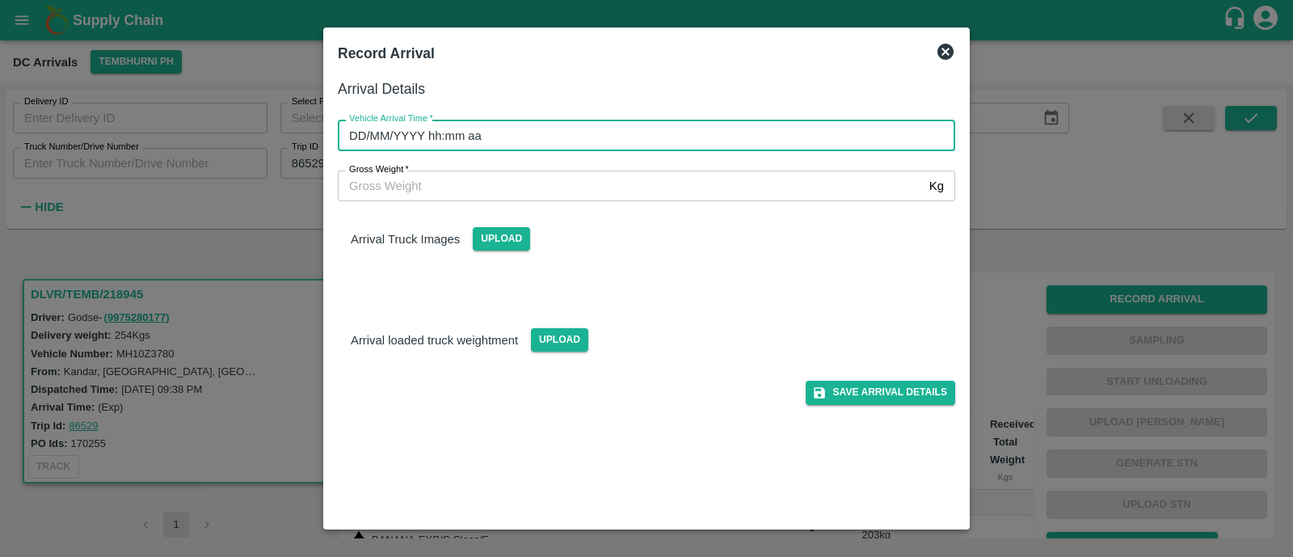
click at [510, 137] on input "DD/MM/YYYY hh:mm aa" at bounding box center [641, 135] width 606 height 31
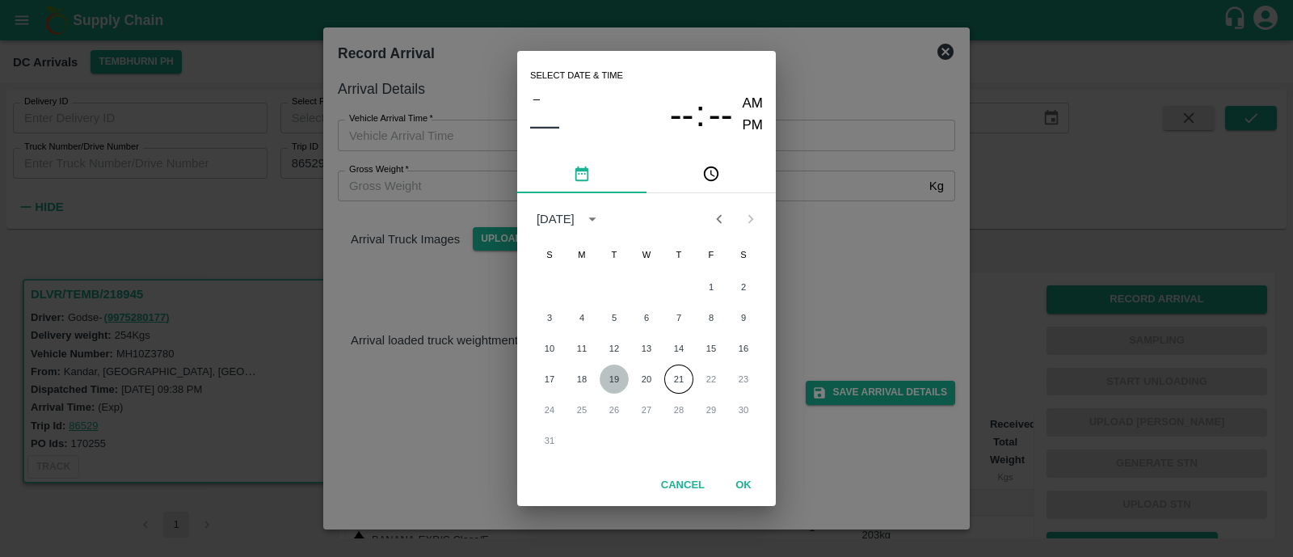
click at [622, 378] on button "19" at bounding box center [614, 379] width 29 height 29
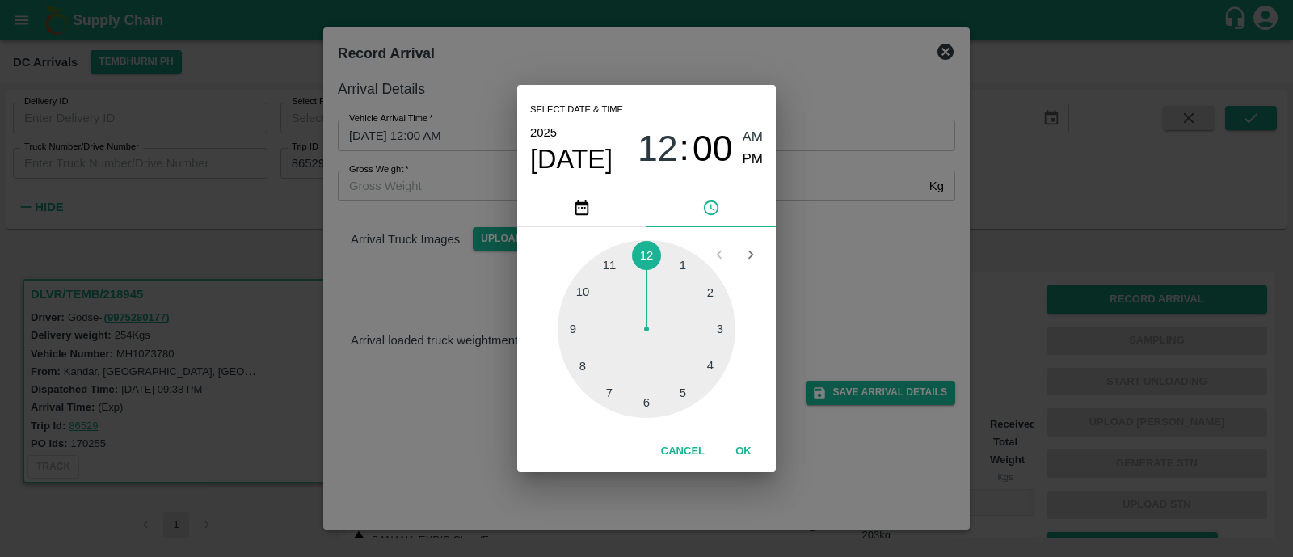
click at [593, 368] on div at bounding box center [647, 329] width 178 height 178
click at [750, 159] on span "PM" at bounding box center [753, 160] width 21 height 22
type input "19/08/2025 08:39 PM"
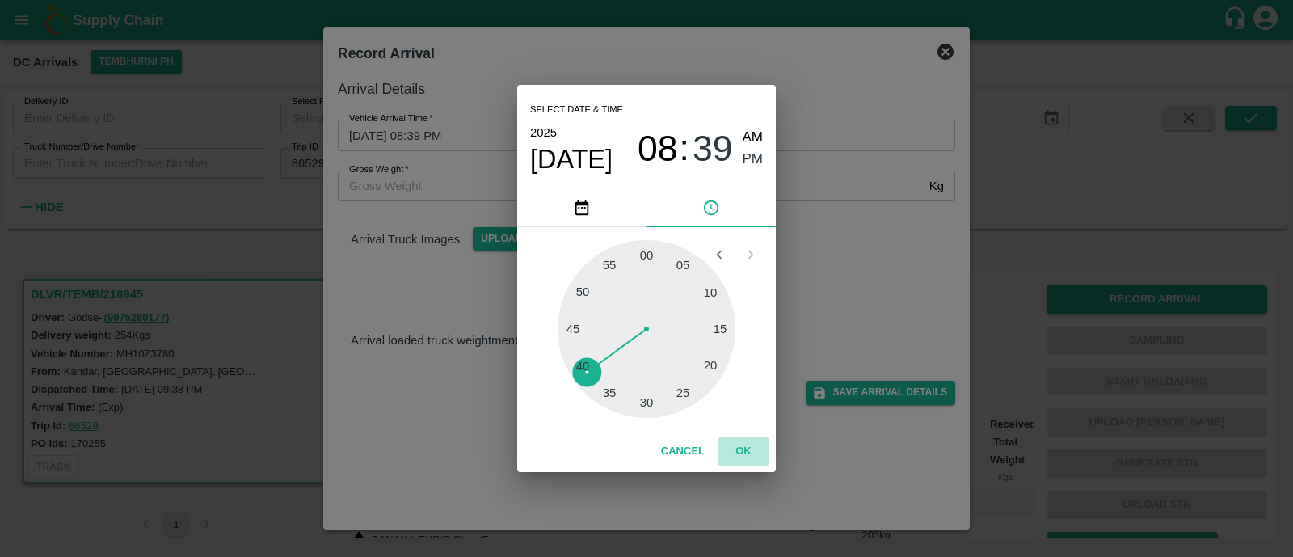
click at [740, 454] on button "OK" at bounding box center [744, 451] width 52 height 28
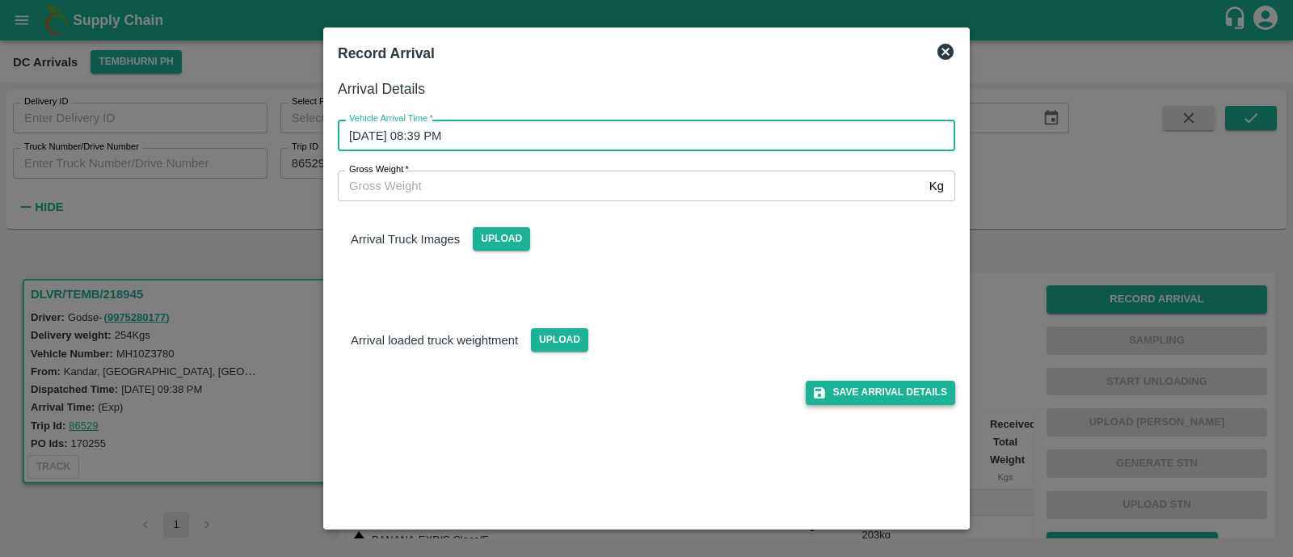
click at [868, 390] on button "Save Arrival Details" at bounding box center [881, 392] width 150 height 23
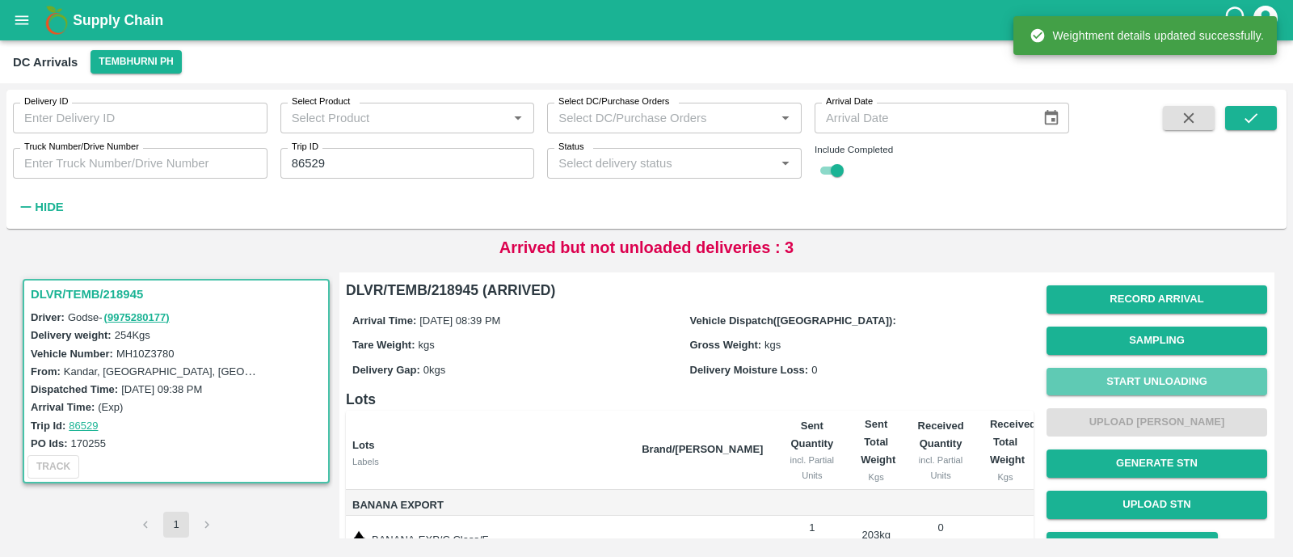
click at [1184, 376] on button "Start Unloading" at bounding box center [1157, 382] width 221 height 28
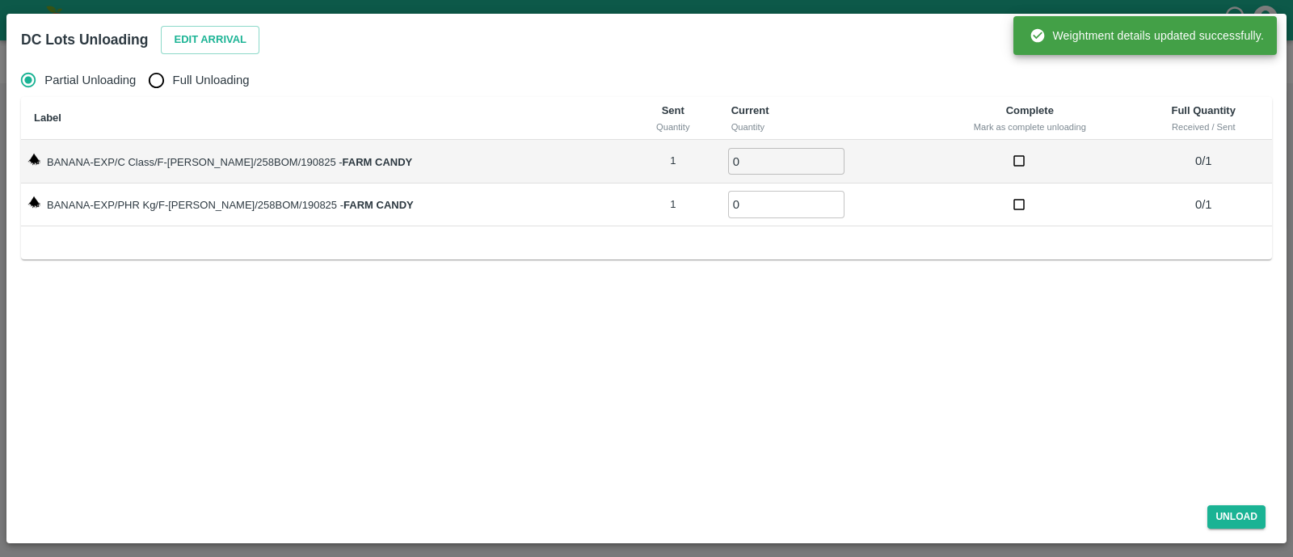
click at [183, 83] on span "Full Unloading" at bounding box center [211, 80] width 77 height 18
click at [172, 83] on input "Full Unloading" at bounding box center [156, 80] width 32 height 32
radio input "true"
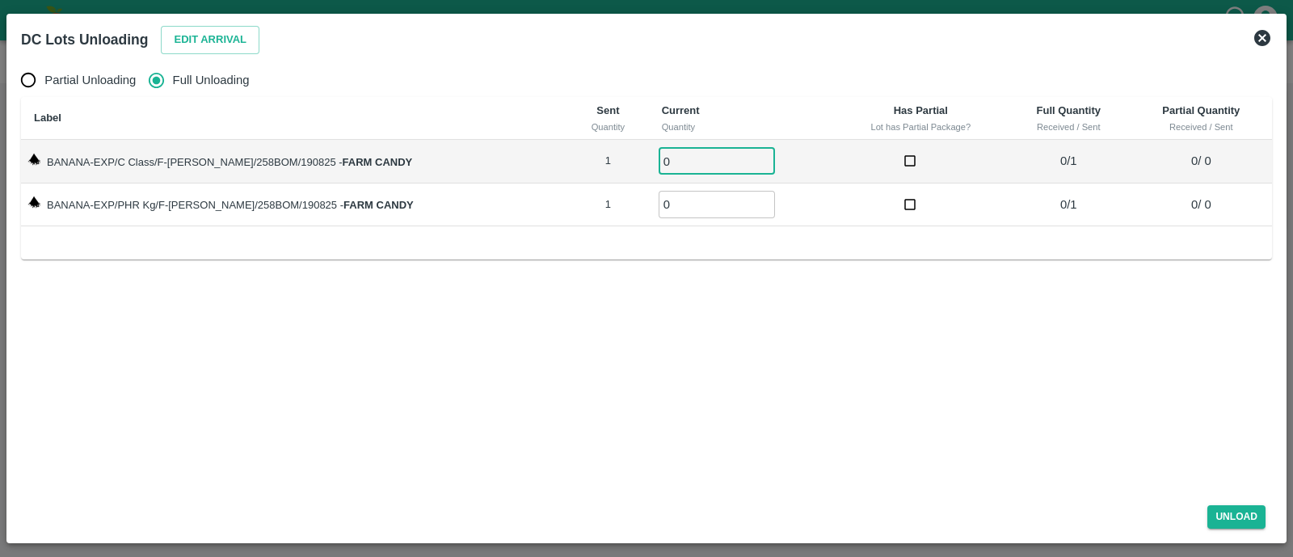
click at [666, 162] on input "0" at bounding box center [717, 161] width 116 height 27
type input "01"
click at [666, 200] on input "01" at bounding box center [717, 204] width 116 height 27
type input "01"
click at [1234, 513] on button "Unload" at bounding box center [1237, 516] width 58 height 23
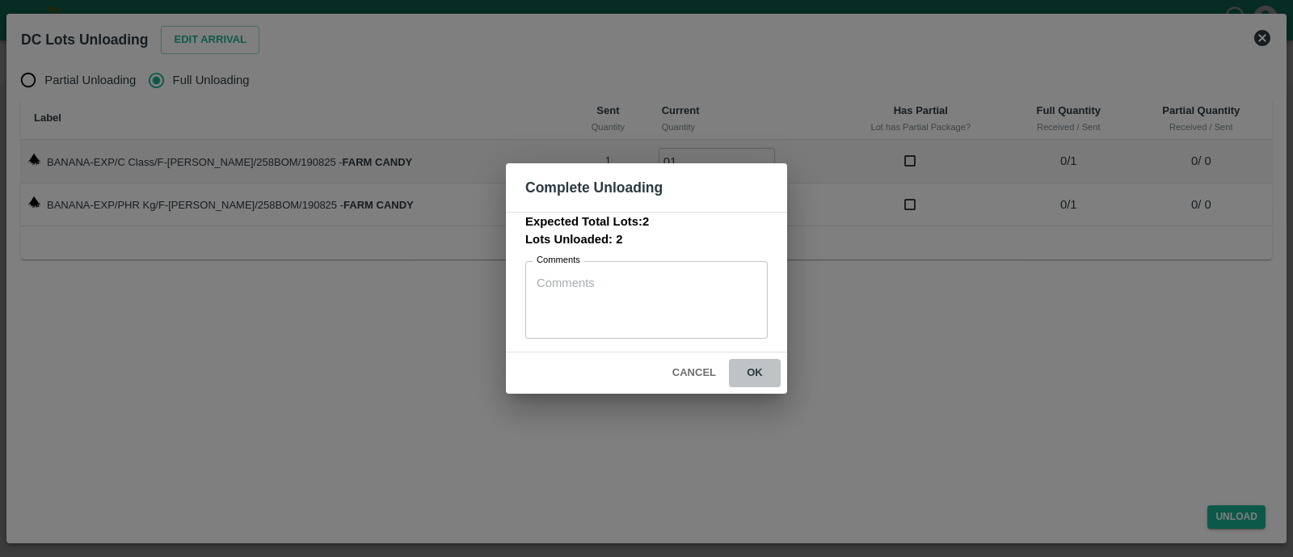
click at [768, 378] on button "ok" at bounding box center [755, 373] width 52 height 28
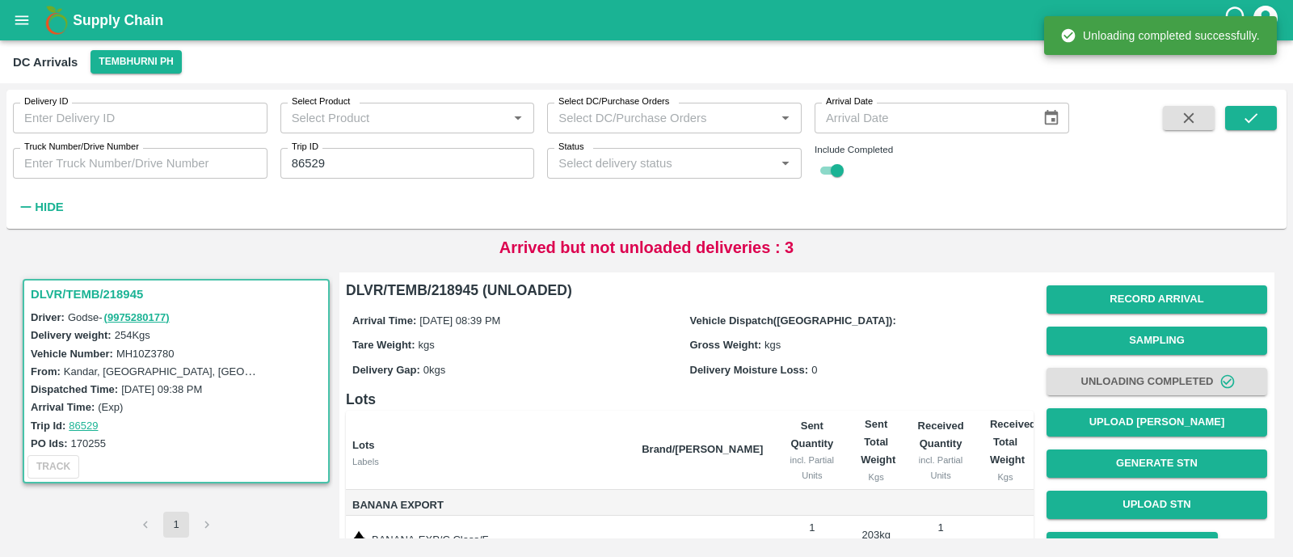
scroll to position [116, 0]
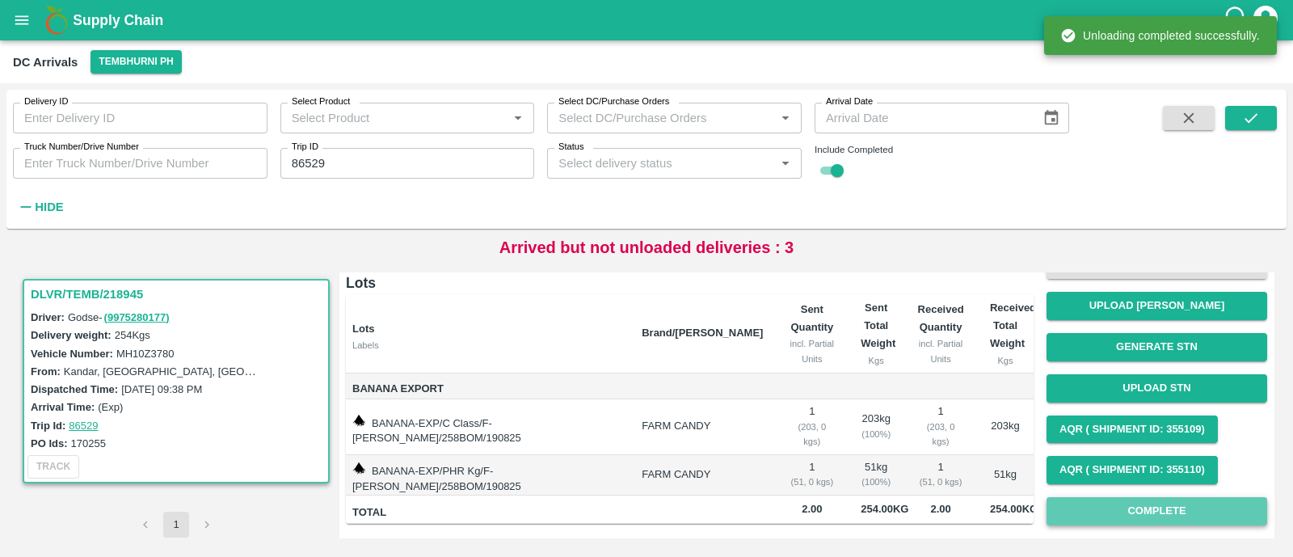
click at [1152, 511] on button "Complete" at bounding box center [1157, 511] width 221 height 28
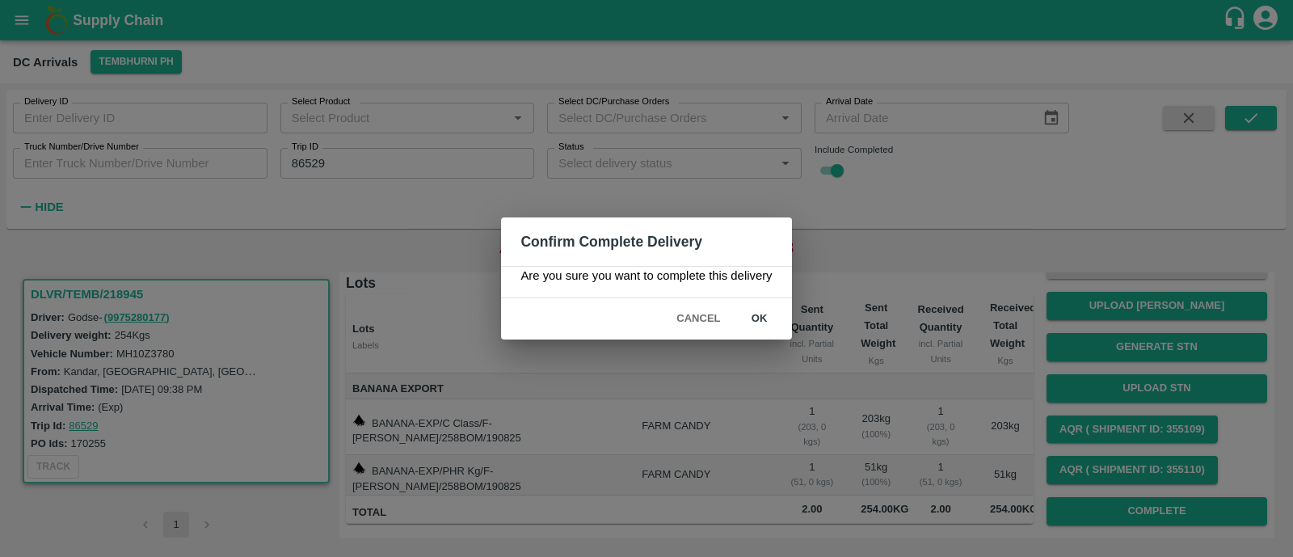
click at [772, 327] on button "ok" at bounding box center [760, 319] width 52 height 28
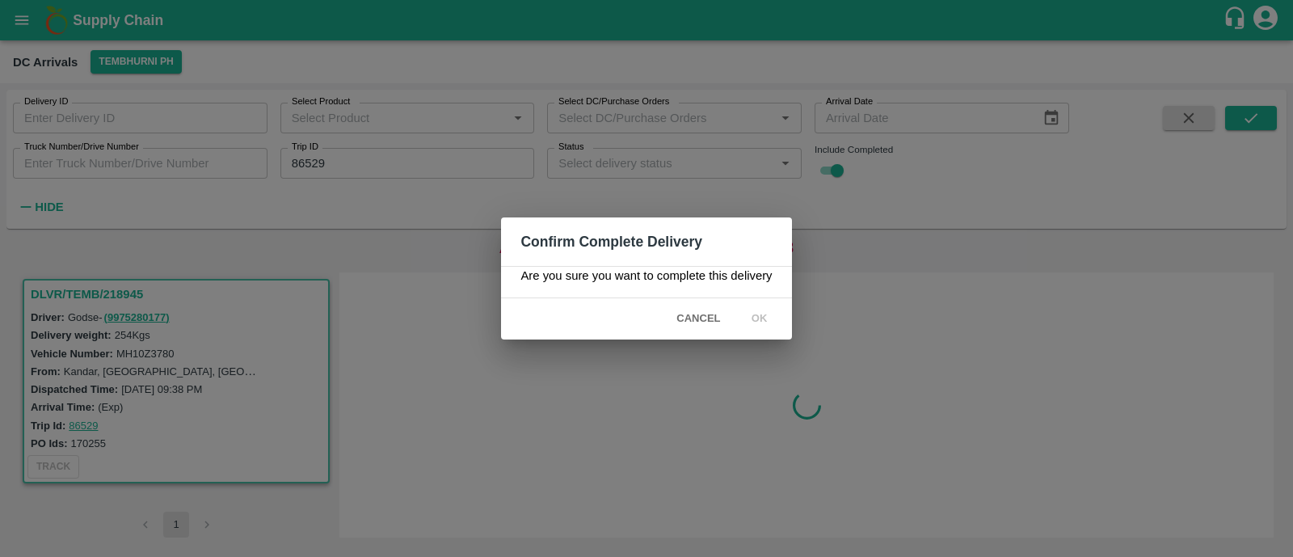
scroll to position [0, 0]
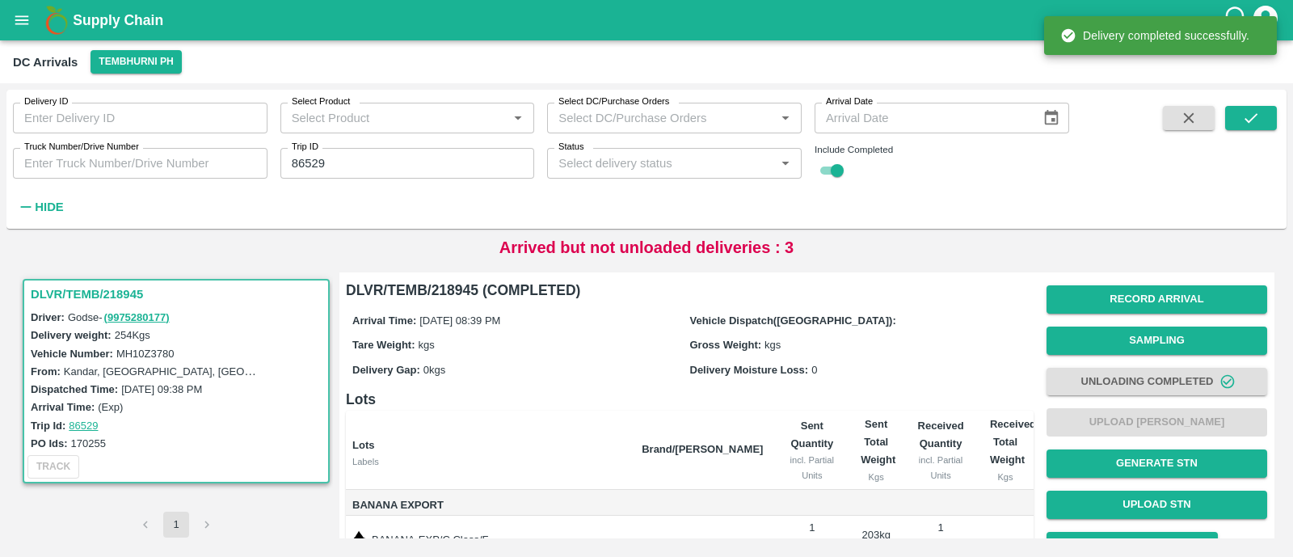
click at [344, 163] on input "86529" at bounding box center [408, 163] width 255 height 31
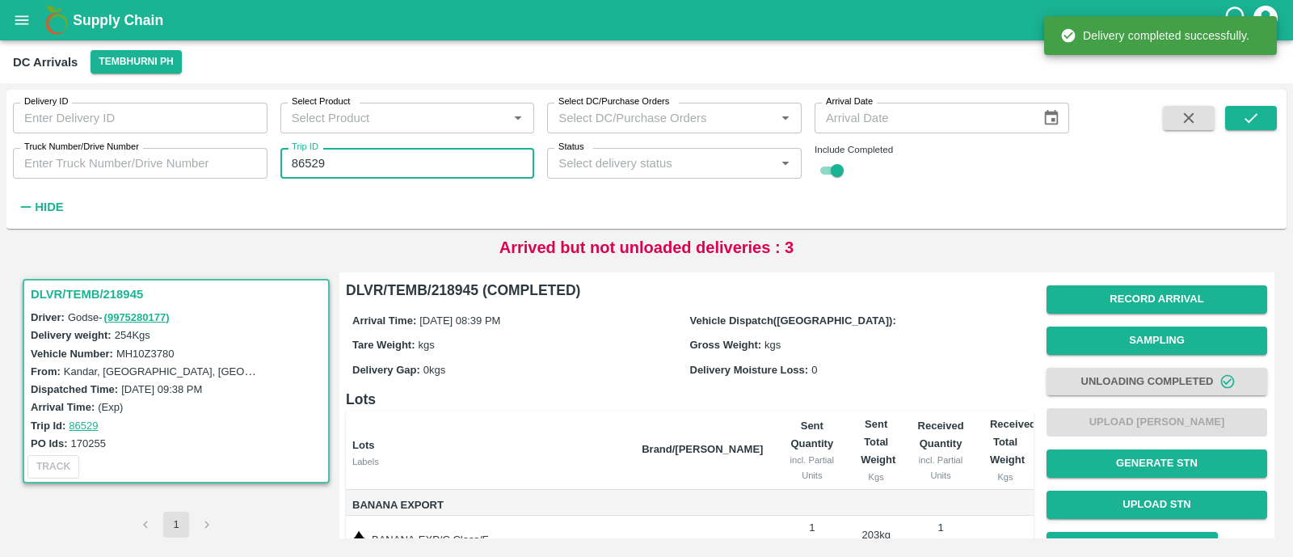
paste input "text"
click at [344, 163] on input "86529" at bounding box center [408, 163] width 255 height 31
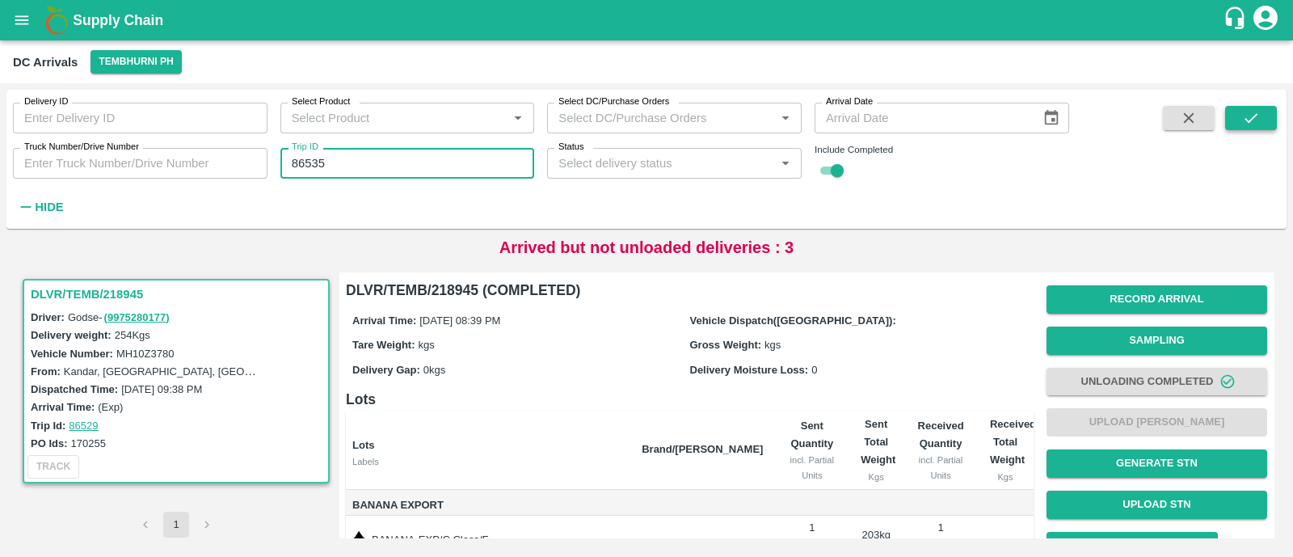
type input "86535"
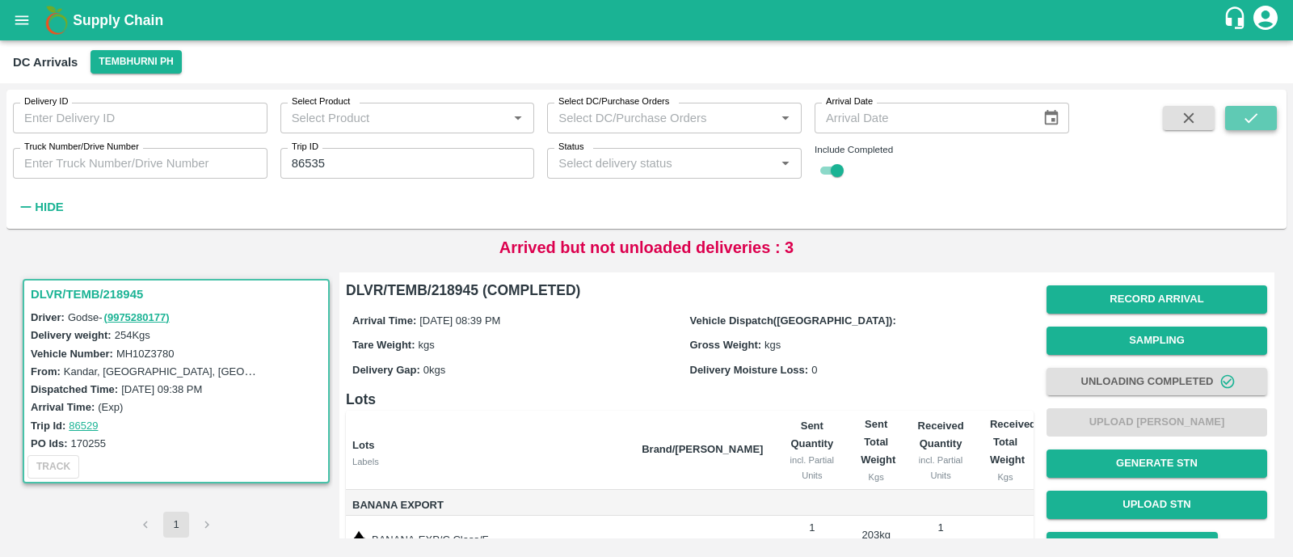
click at [1252, 115] on icon "submit" at bounding box center [1252, 118] width 18 height 18
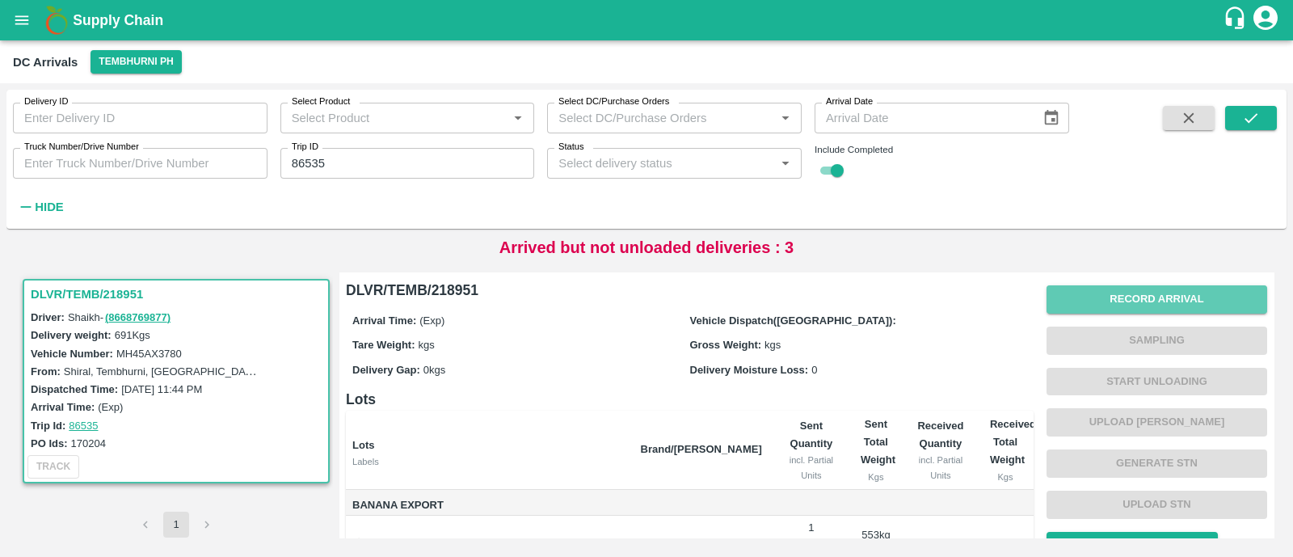
click at [1149, 297] on button "Record Arrival" at bounding box center [1157, 299] width 221 height 28
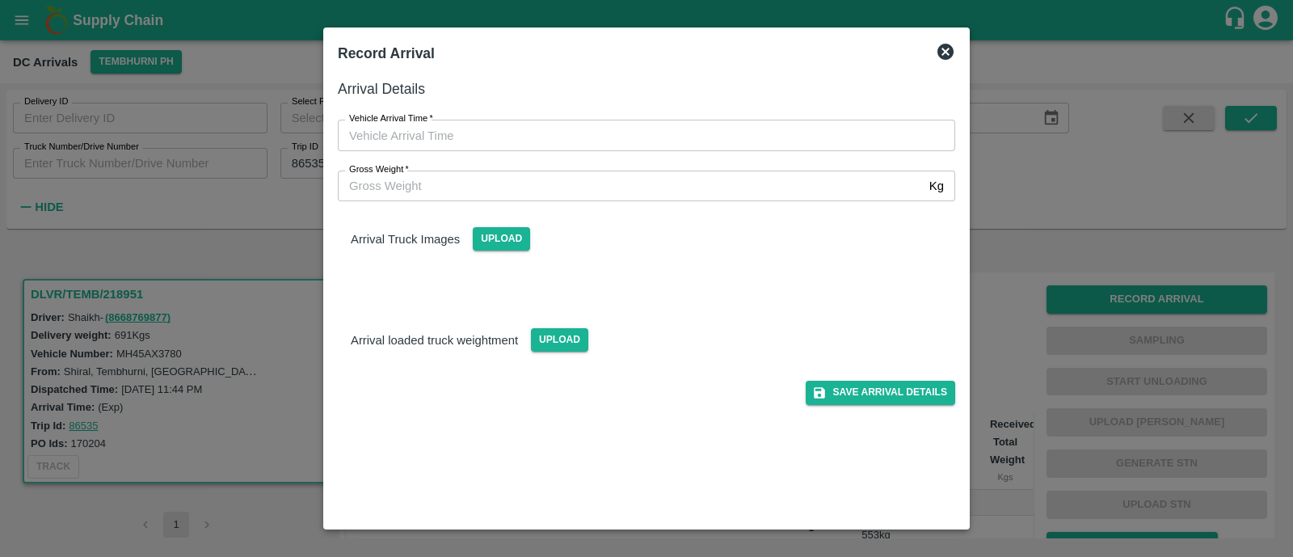
type input "DD/MM/YYYY hh:mm aa"
click at [478, 134] on input "DD/MM/YYYY hh:mm aa" at bounding box center [641, 135] width 606 height 31
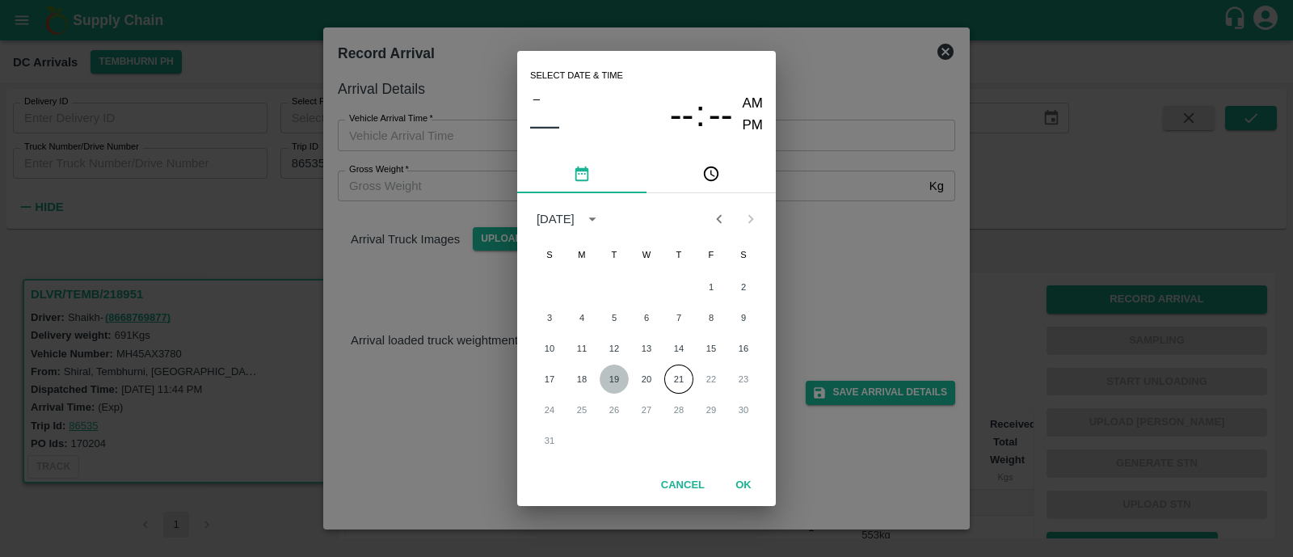
click at [618, 370] on button "19" at bounding box center [614, 379] width 29 height 29
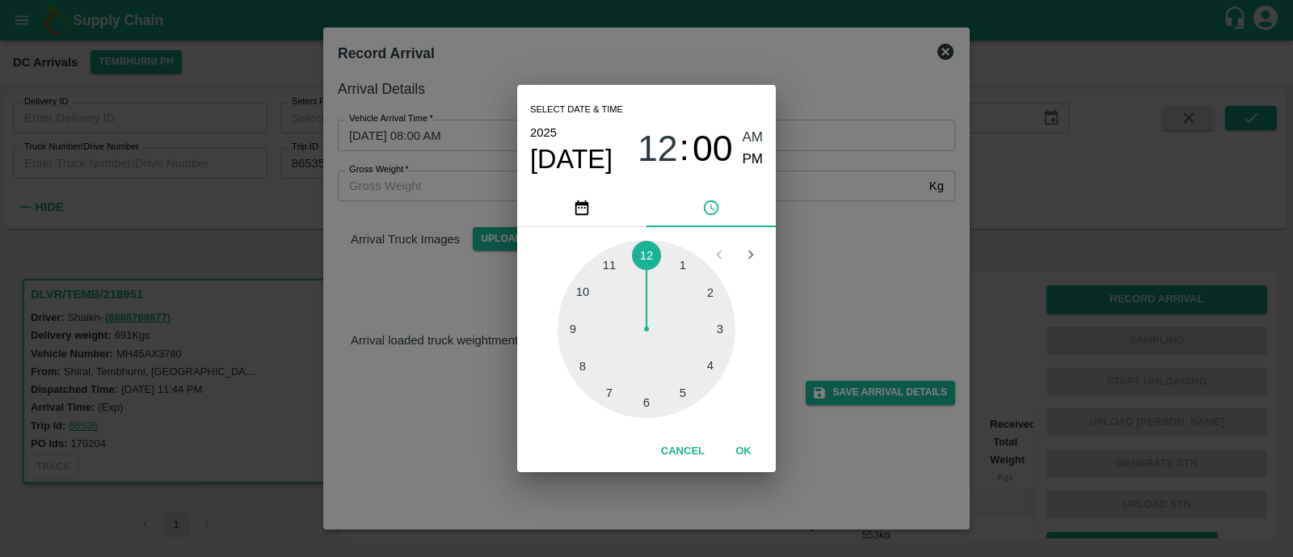
drag, startPoint x: 614, startPoint y: 382, endPoint x: 578, endPoint y: 355, distance: 45.6
click at [578, 355] on div at bounding box center [647, 329] width 178 height 178
drag, startPoint x: 764, startPoint y: 147, endPoint x: 754, endPoint y: 159, distance: 15.5
click at [754, 159] on div "Select date & time 2025 Aug 19 08 : 41 AM PM" at bounding box center [646, 136] width 259 height 103
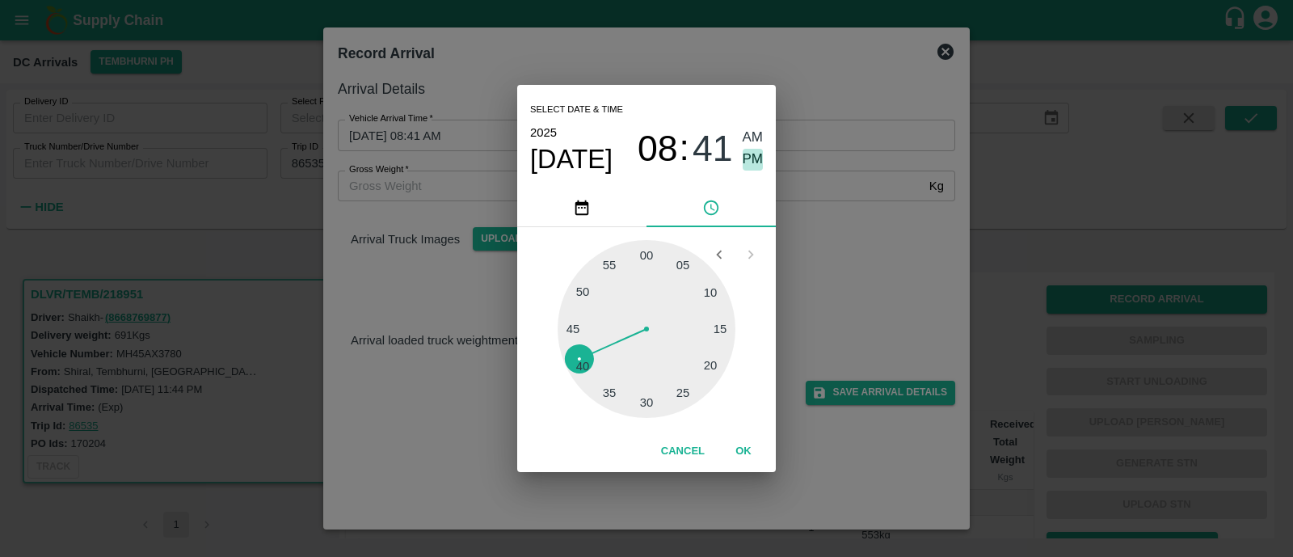
click at [754, 159] on span "PM" at bounding box center [753, 160] width 21 height 22
type input "19/08/2025 08:41 PM"
click at [750, 445] on button "OK" at bounding box center [744, 451] width 52 height 28
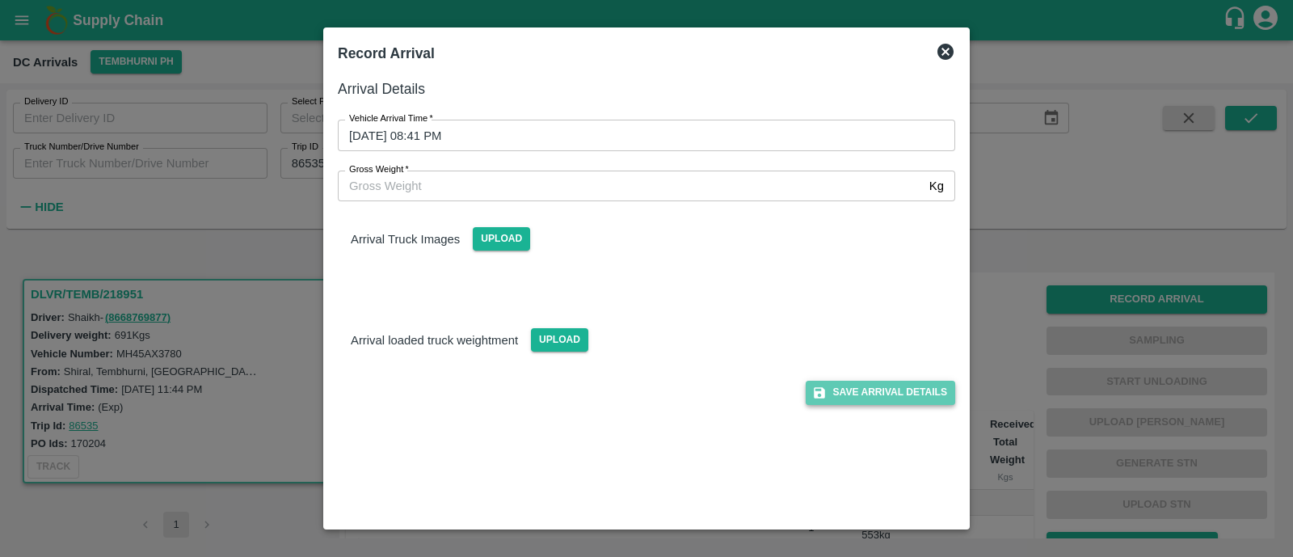
click at [875, 386] on button "Save Arrival Details" at bounding box center [881, 392] width 150 height 23
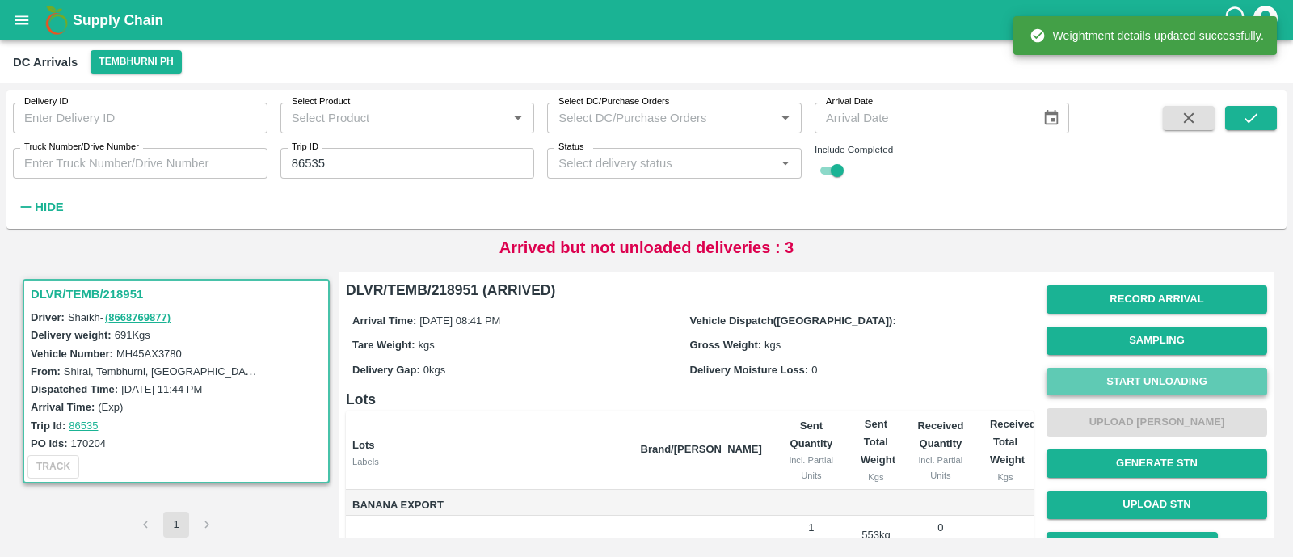
click at [1198, 382] on button "Start Unloading" at bounding box center [1157, 382] width 221 height 28
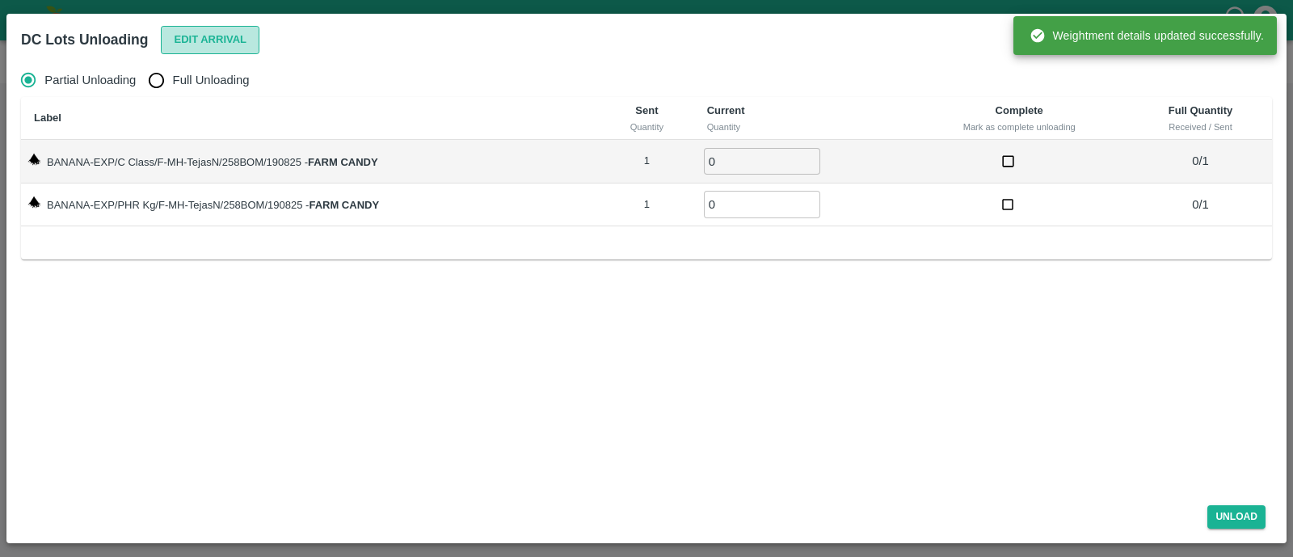
click at [210, 34] on button "Edit Arrival" at bounding box center [210, 40] width 99 height 28
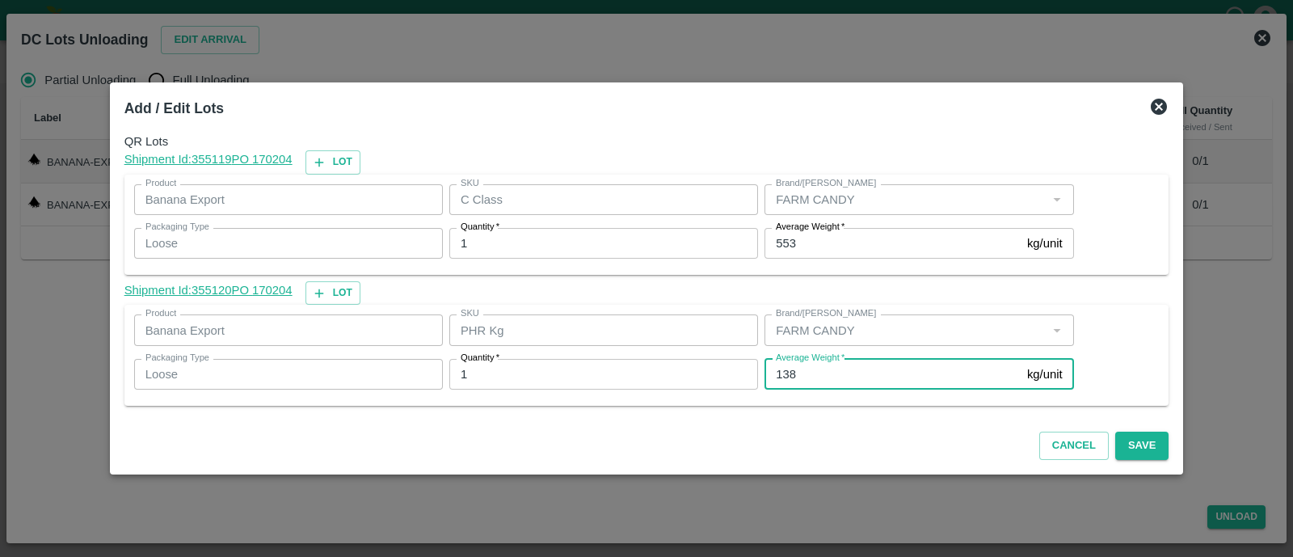
click at [791, 370] on input "138" at bounding box center [893, 374] width 256 height 31
type input "136"
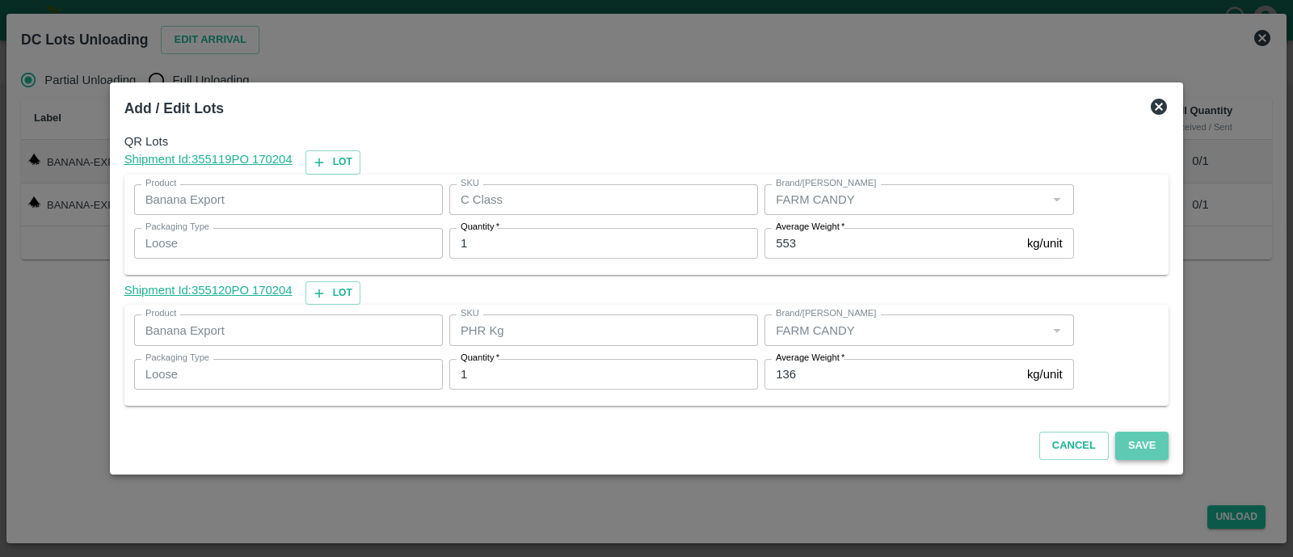
click at [1119, 439] on button "Save" at bounding box center [1142, 446] width 53 height 28
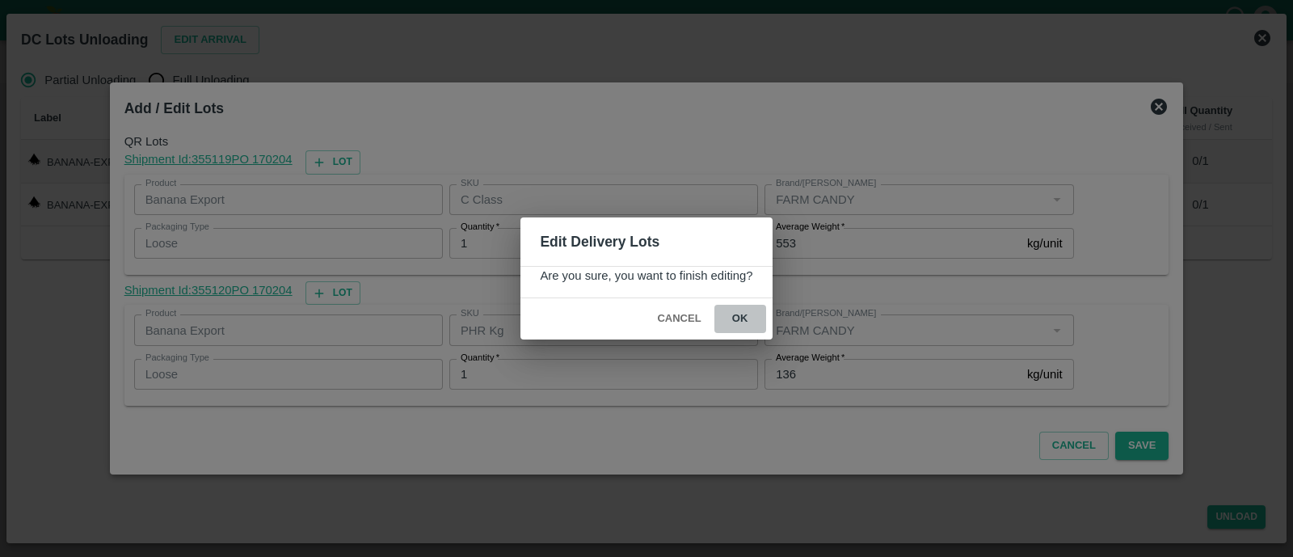
click at [749, 318] on button "ok" at bounding box center [741, 319] width 52 height 28
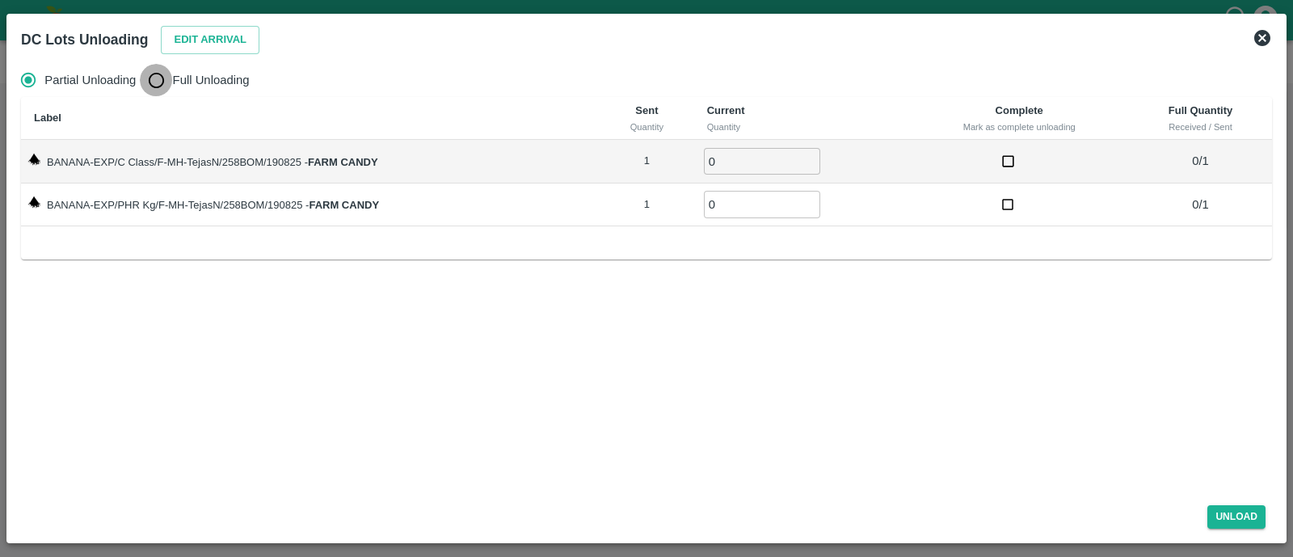
click at [169, 70] on input "Full Unloading" at bounding box center [156, 80] width 32 height 32
radio input "true"
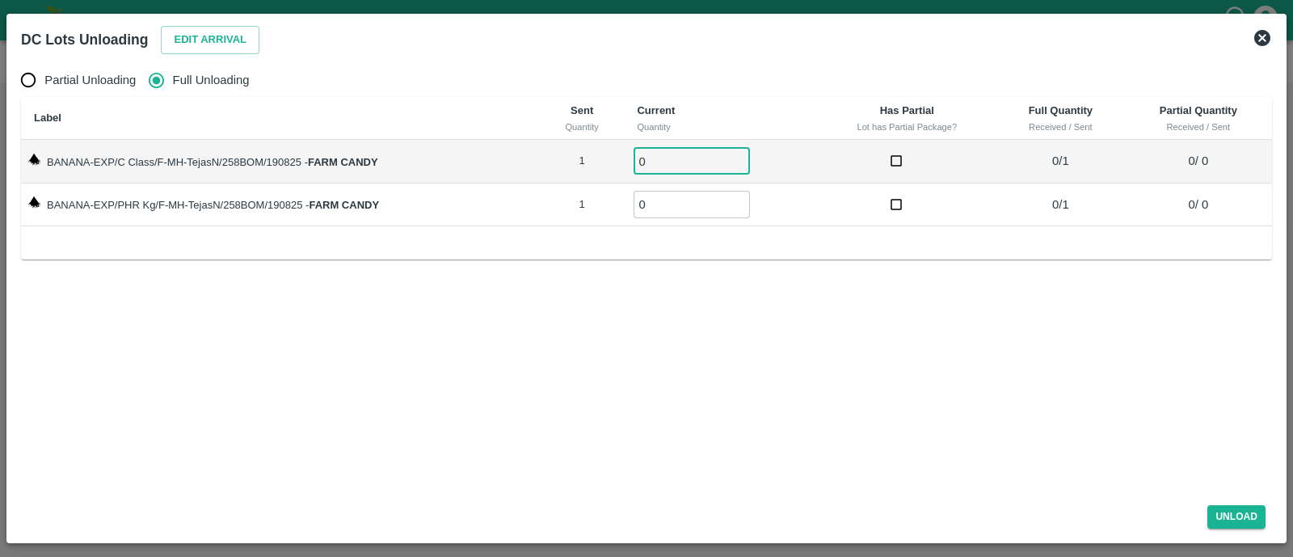
click at [680, 156] on input "0" at bounding box center [692, 161] width 116 height 27
type input "01"
click at [684, 197] on input "01" at bounding box center [692, 204] width 116 height 27
type input "01"
click at [1229, 506] on button "Unload" at bounding box center [1237, 516] width 58 height 23
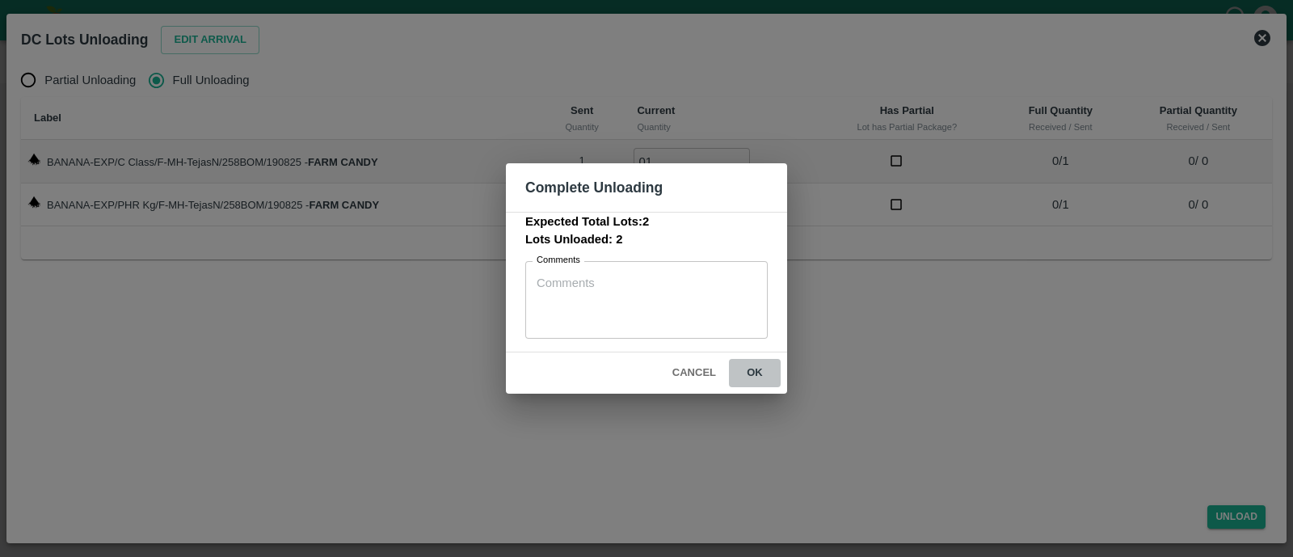
click at [773, 368] on button "ok" at bounding box center [755, 373] width 52 height 28
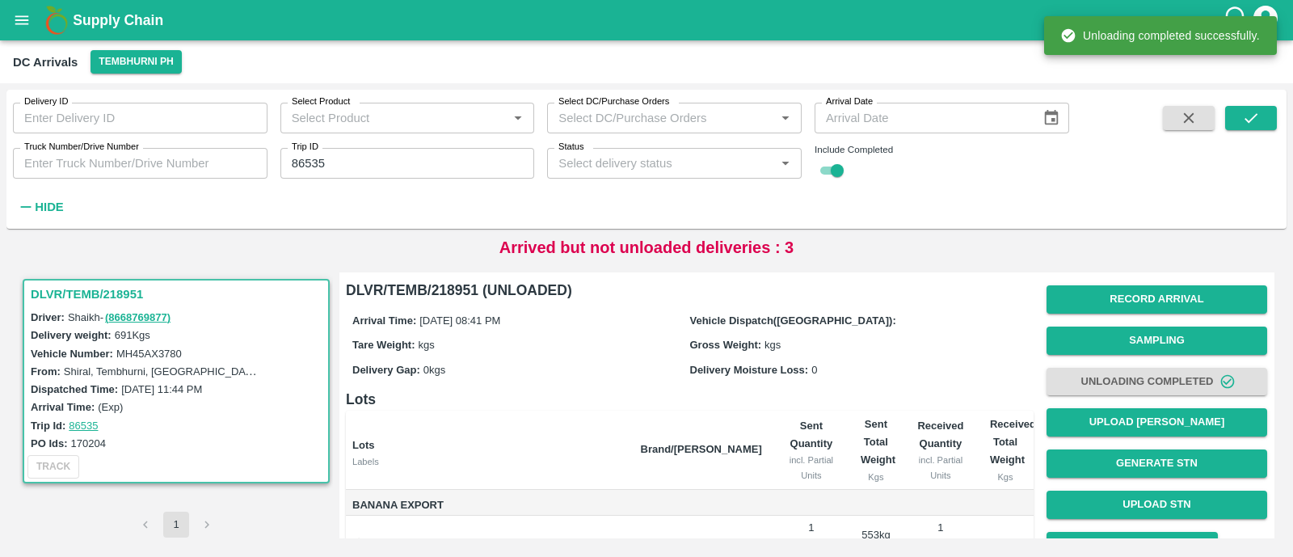
scroll to position [116, 0]
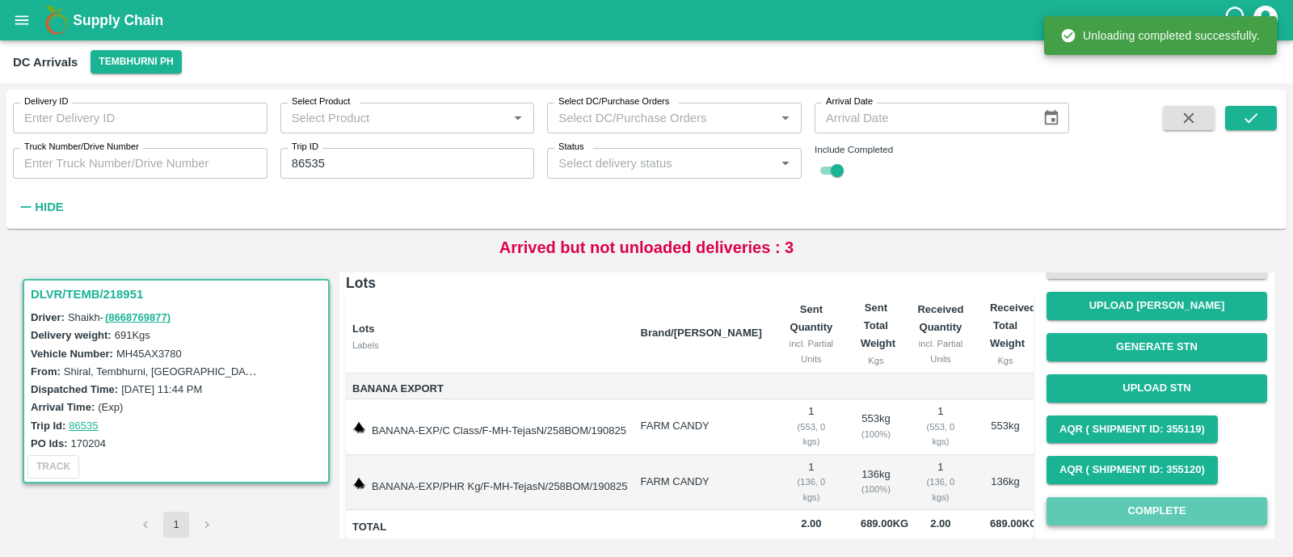
click at [1075, 497] on button "Complete" at bounding box center [1157, 511] width 221 height 28
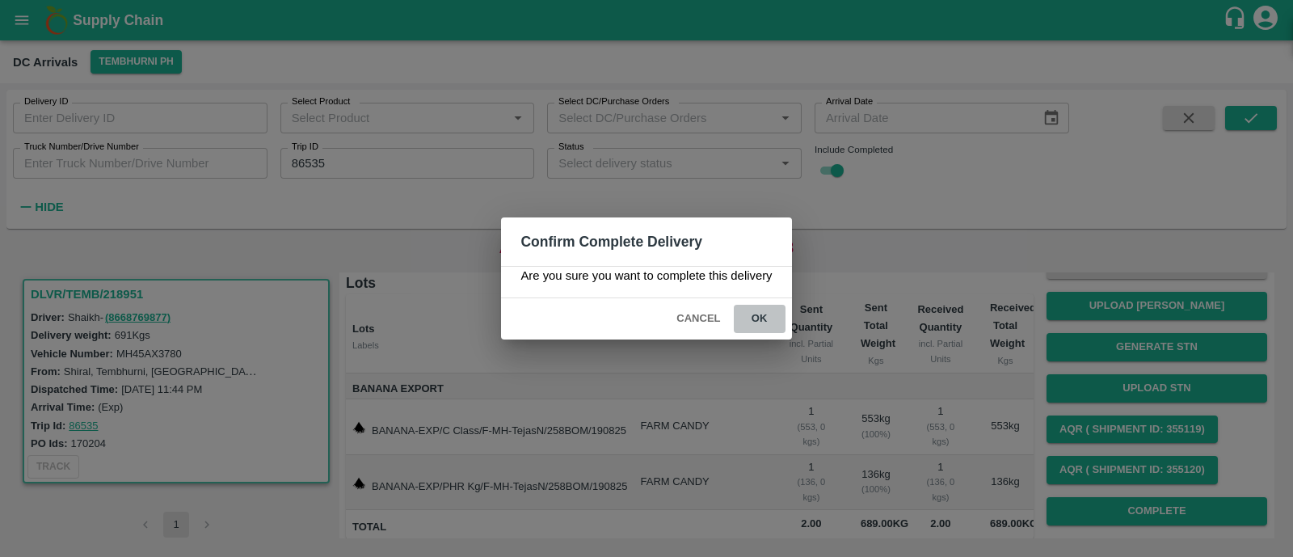
click at [772, 317] on button "ok" at bounding box center [760, 319] width 52 height 28
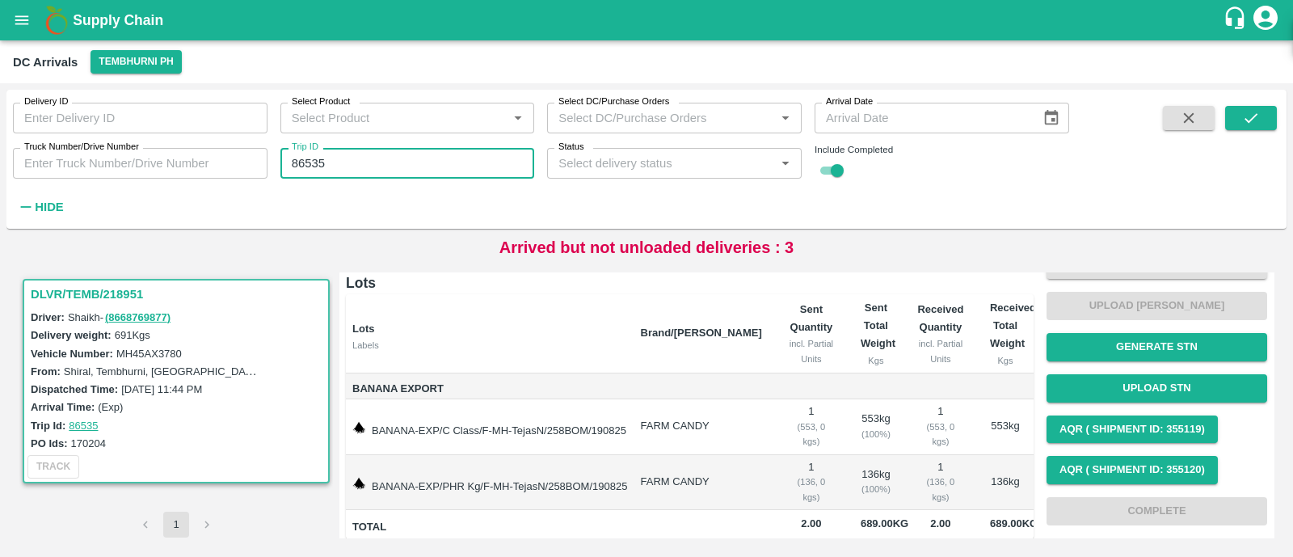
click at [403, 167] on input "86535" at bounding box center [408, 163] width 255 height 31
paste input "text"
click at [403, 167] on input "8653586540" at bounding box center [408, 163] width 255 height 31
click at [406, 171] on input "8653586540" at bounding box center [408, 163] width 255 height 31
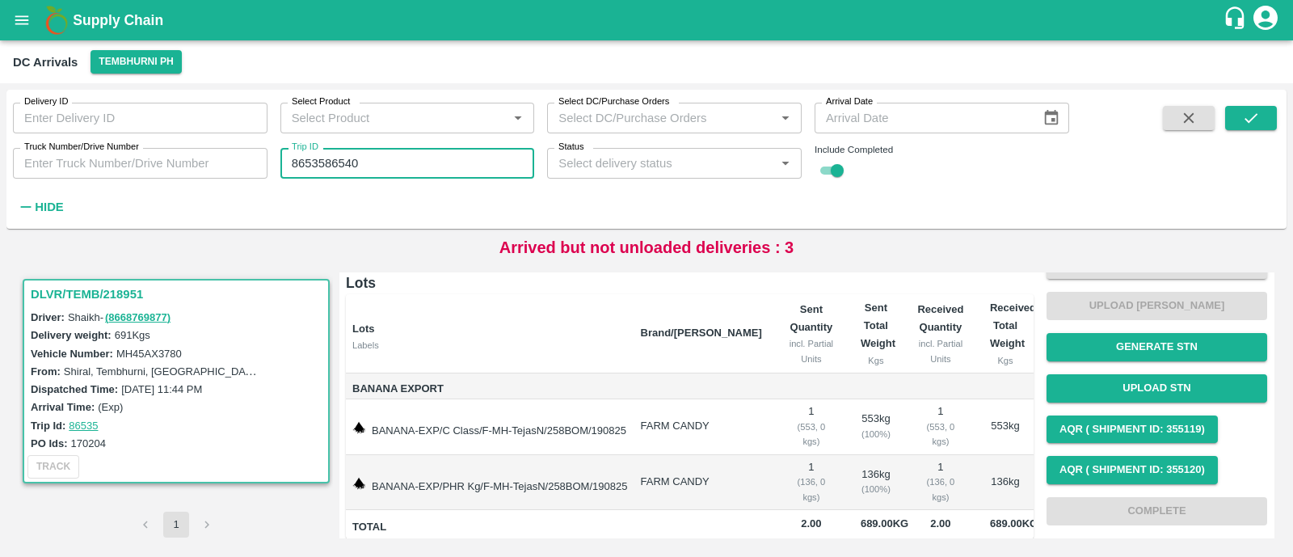
paste input "text"
type input "86540"
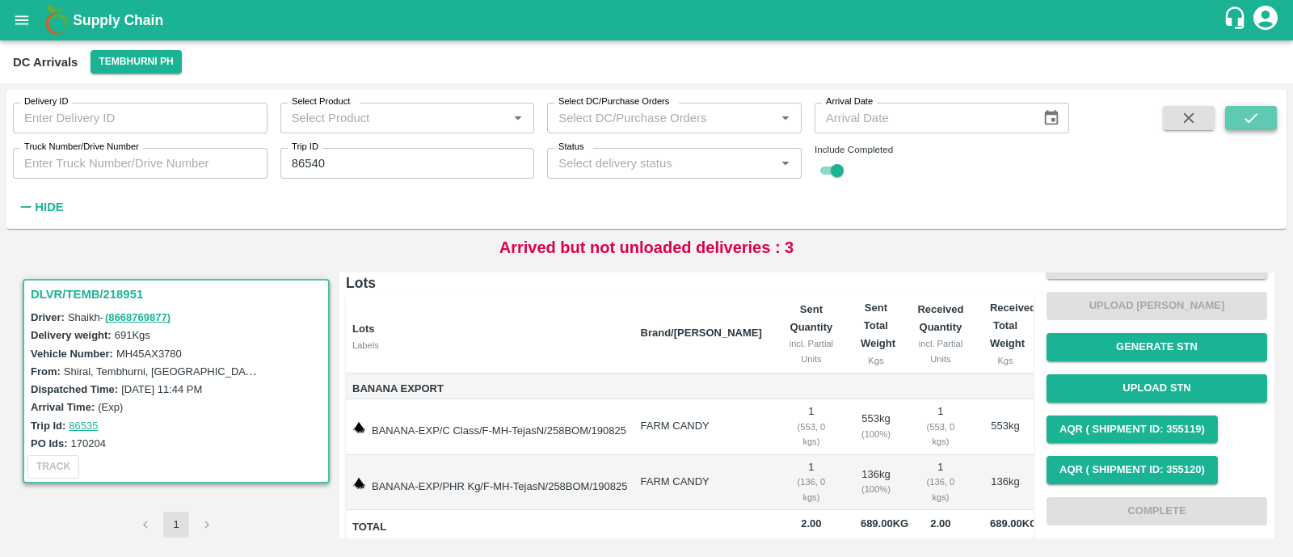
click at [1265, 114] on button "submit" at bounding box center [1252, 118] width 52 height 24
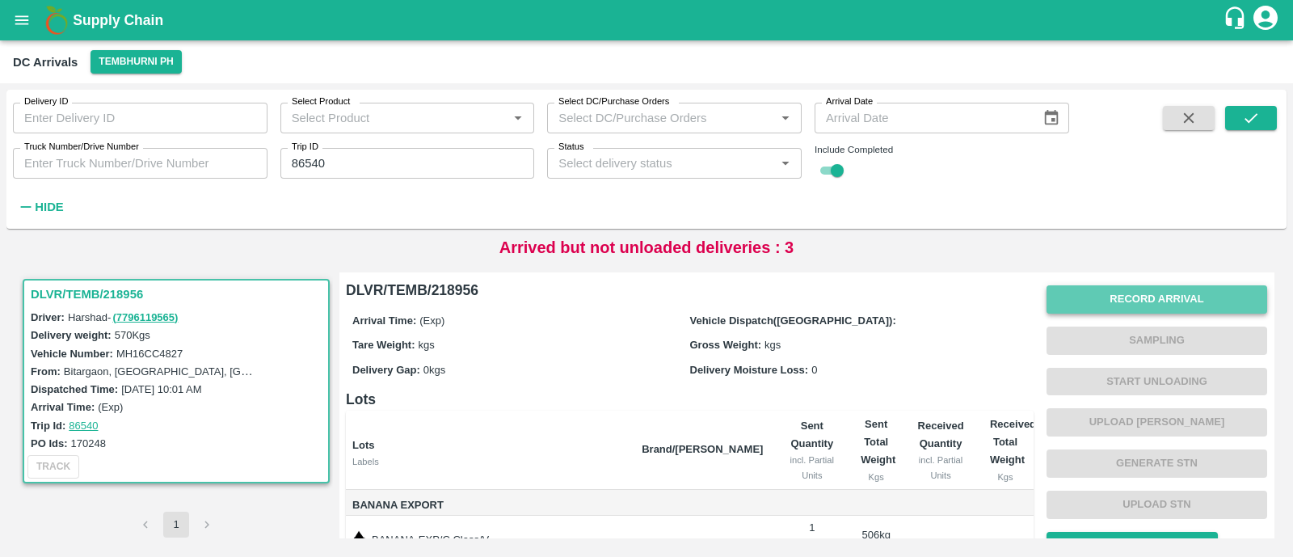
click at [1163, 296] on button "Record Arrival" at bounding box center [1157, 299] width 221 height 28
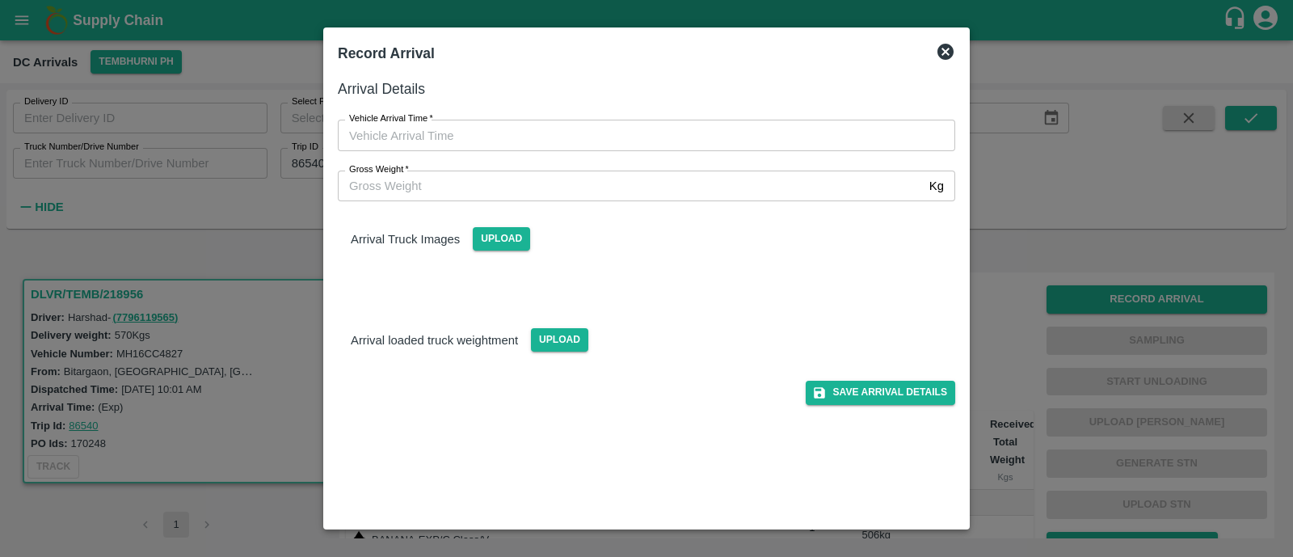
type input "DD/MM/YYYY hh:mm aa"
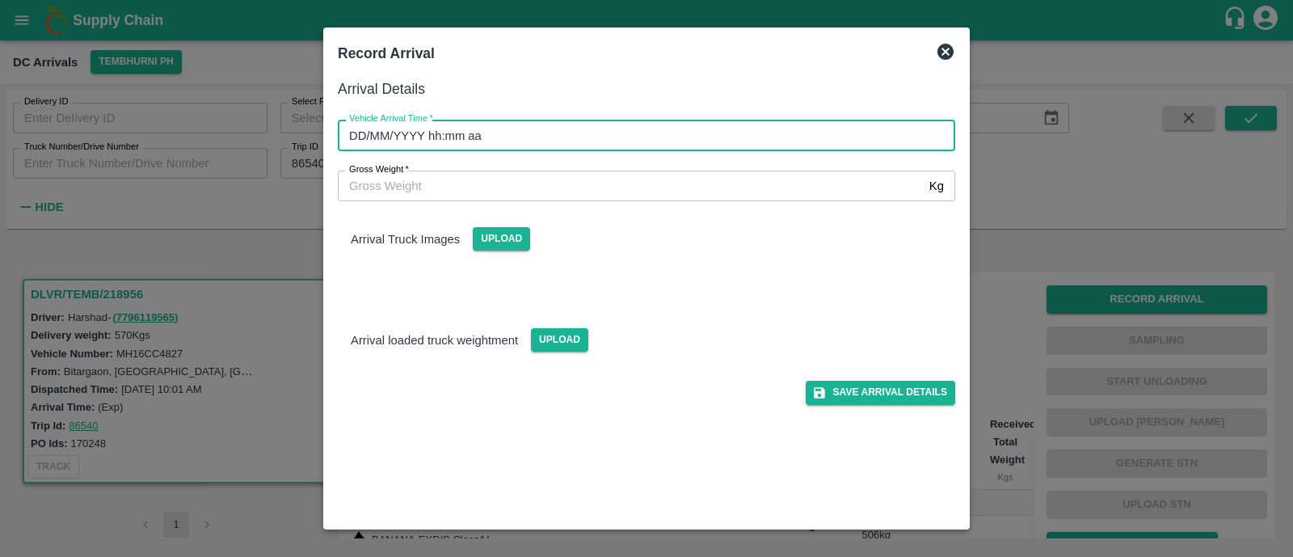
click at [487, 143] on input "DD/MM/YYYY hh:mm aa" at bounding box center [641, 135] width 606 height 31
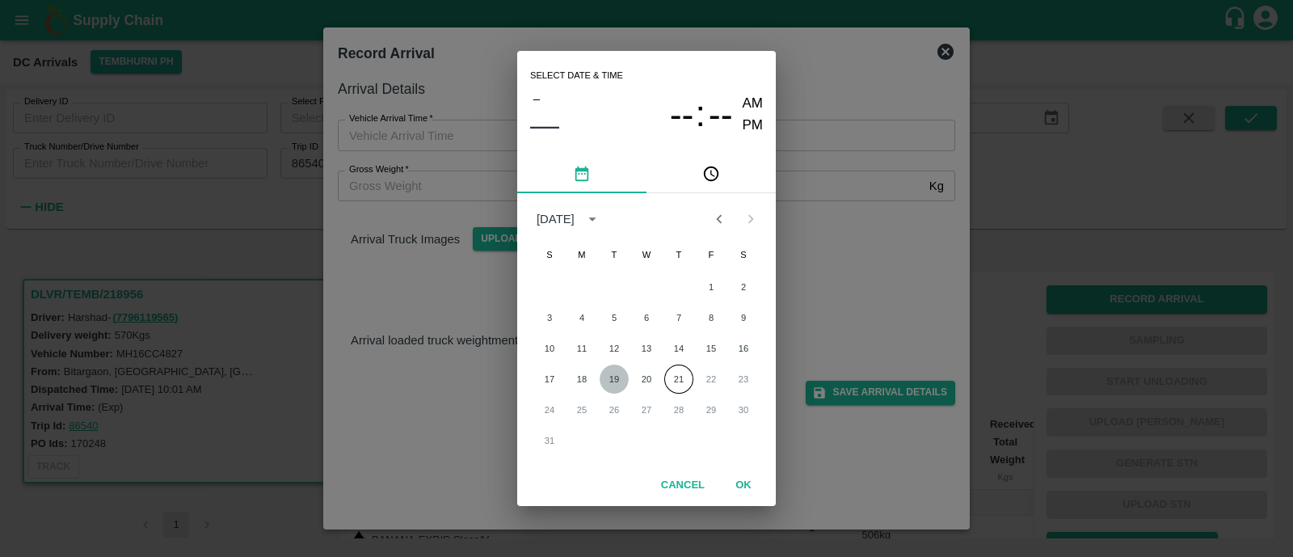
click at [618, 378] on button "19" at bounding box center [614, 379] width 29 height 29
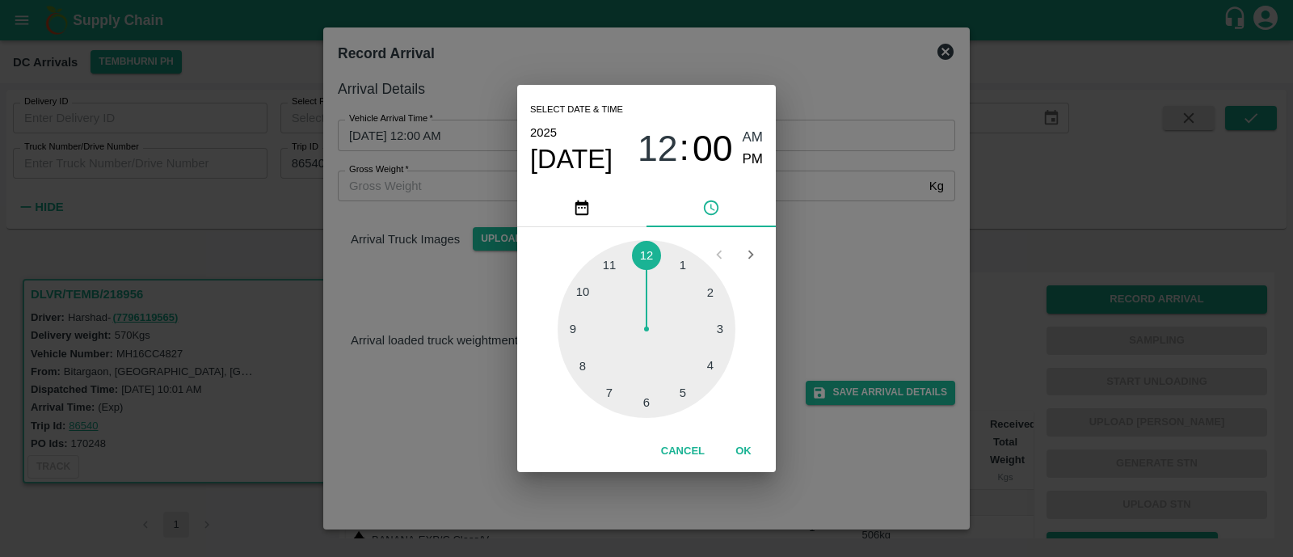
click at [576, 331] on div at bounding box center [647, 329] width 178 height 178
click at [744, 170] on span "PM" at bounding box center [753, 160] width 21 height 22
type input "19/08/2025 09:45 PM"
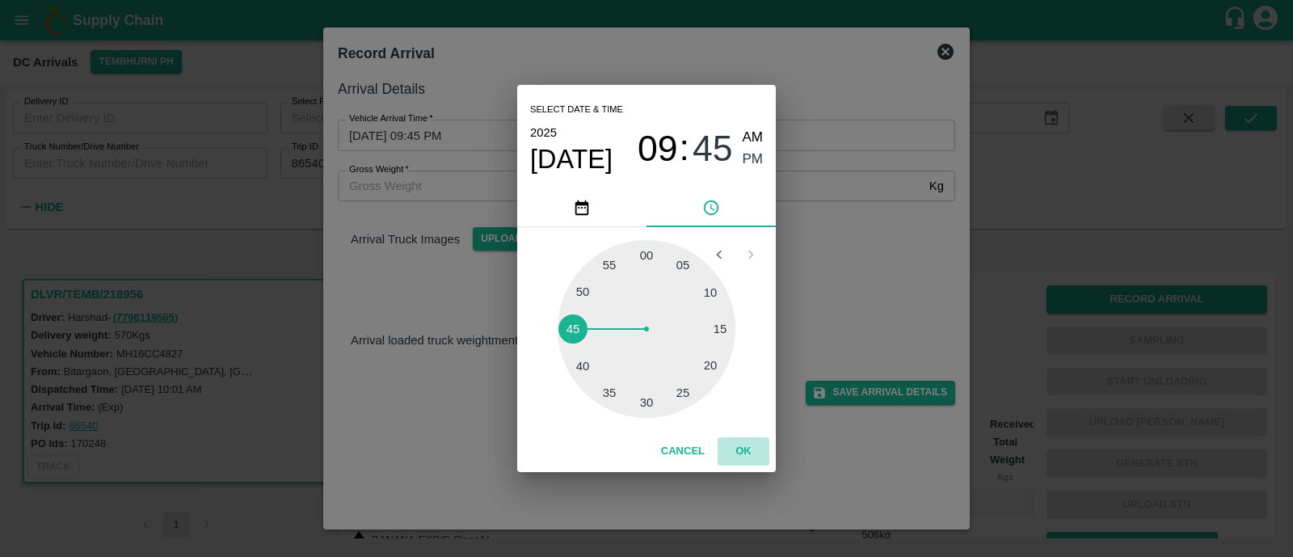
click at [746, 446] on button "OK" at bounding box center [744, 451] width 52 height 28
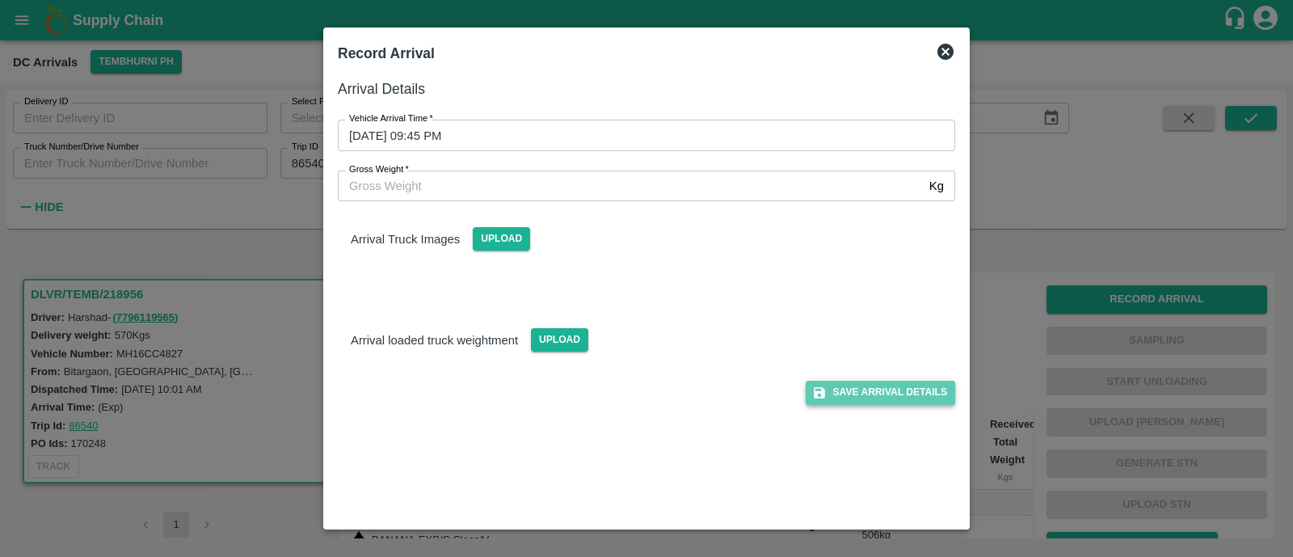
click at [926, 382] on button "Save Arrival Details" at bounding box center [881, 392] width 150 height 23
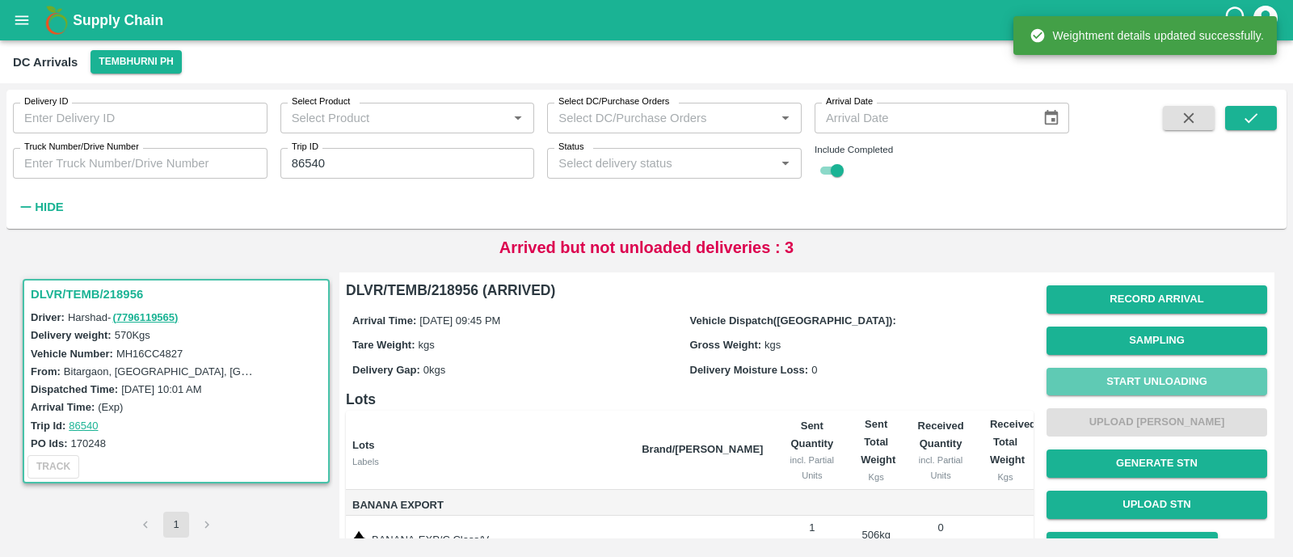
click at [1167, 390] on button "Start Unloading" at bounding box center [1157, 382] width 221 height 28
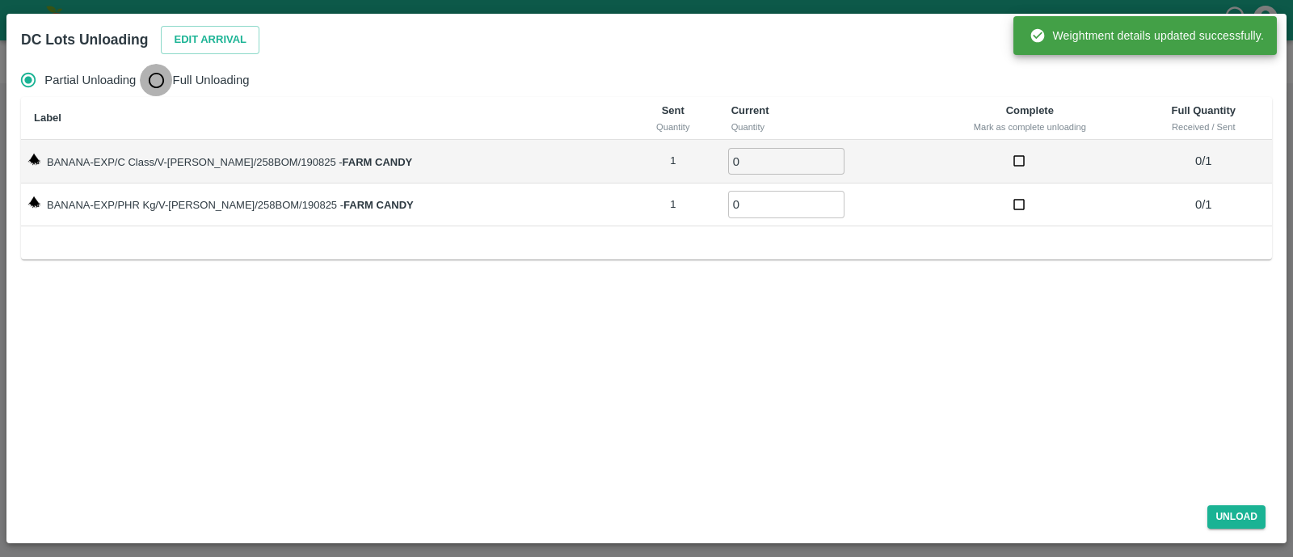
click at [163, 78] on input "Full Unloading" at bounding box center [156, 80] width 32 height 32
radio input "true"
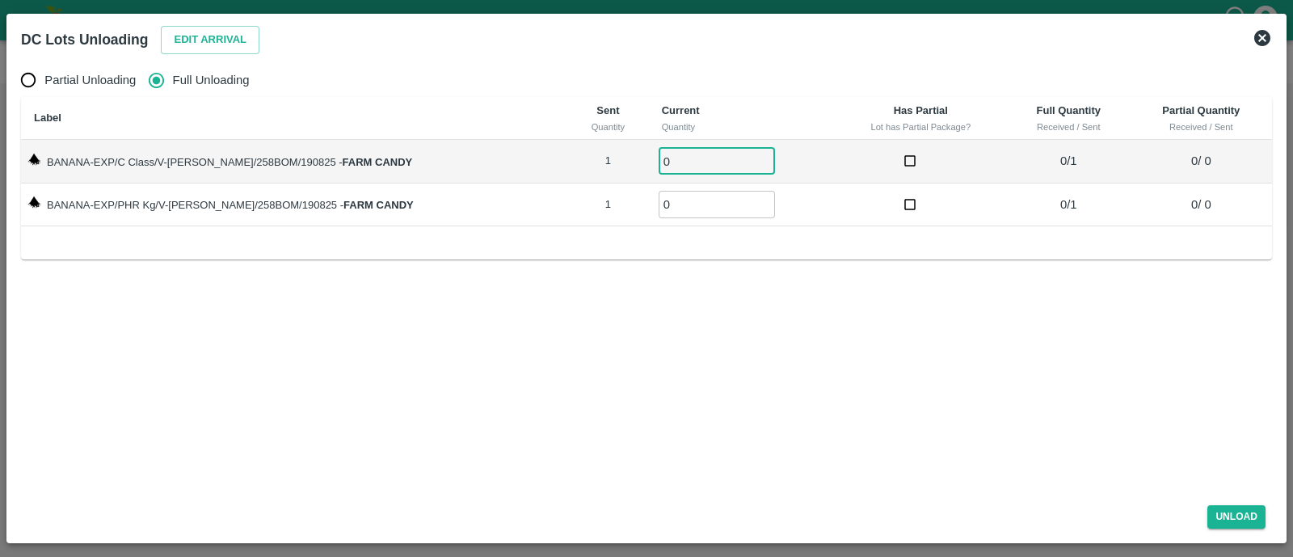
click at [672, 159] on input "0" at bounding box center [717, 161] width 116 height 27
type input "01"
click at [667, 206] on input "01" at bounding box center [717, 204] width 116 height 27
type input "01"
click at [1233, 509] on button "Unload" at bounding box center [1237, 516] width 58 height 23
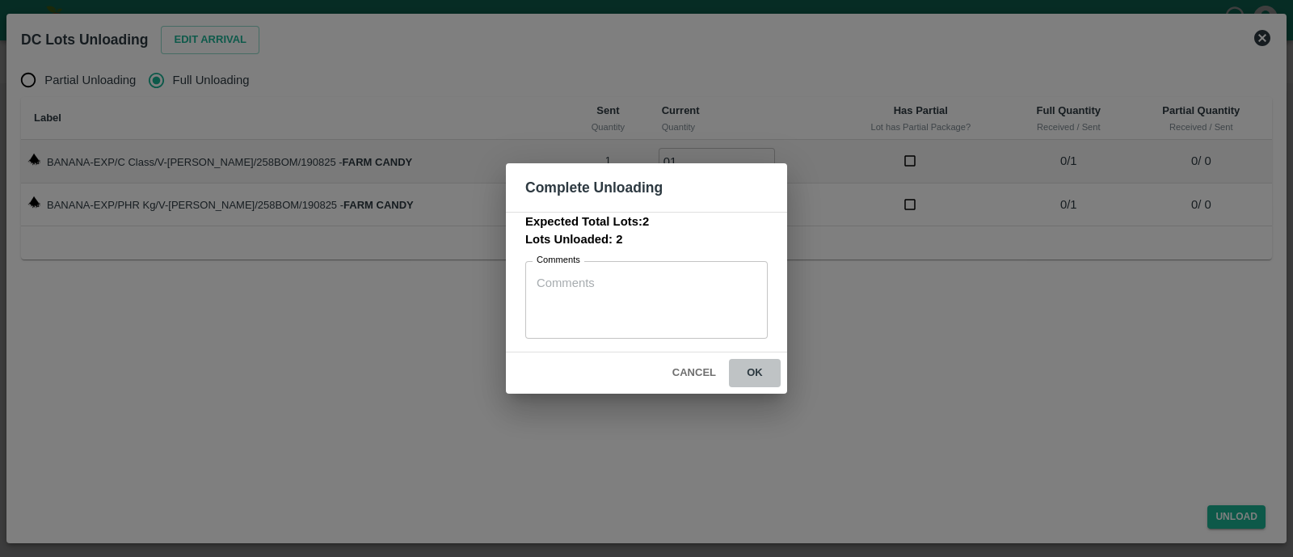
click at [770, 378] on button "ok" at bounding box center [755, 373] width 52 height 28
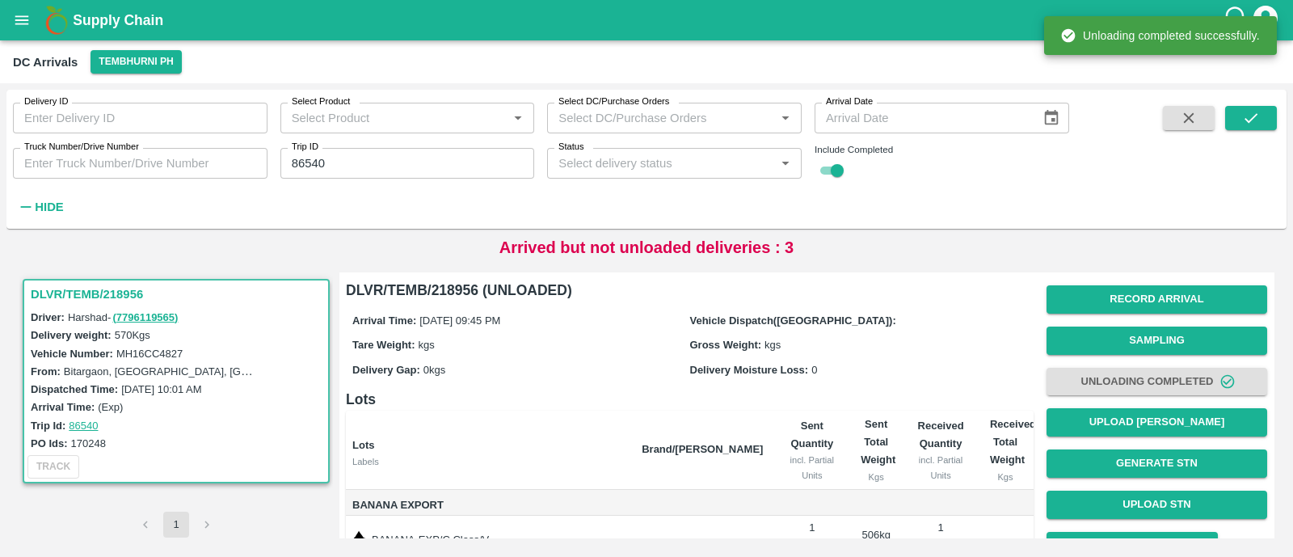
scroll to position [116, 0]
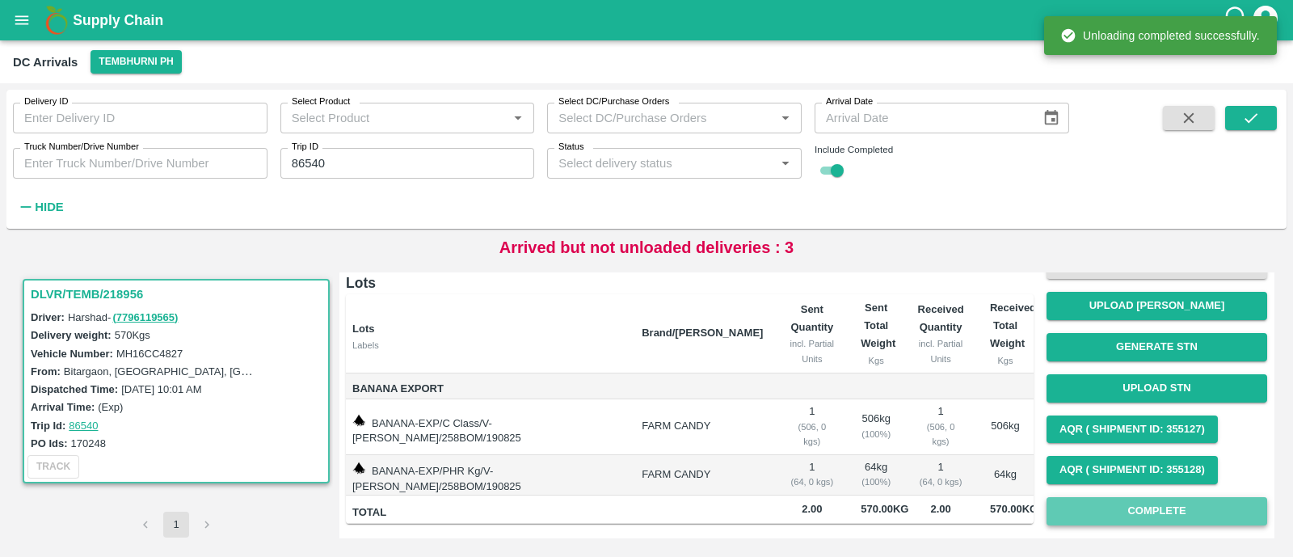
click at [1133, 508] on button "Complete" at bounding box center [1157, 511] width 221 height 28
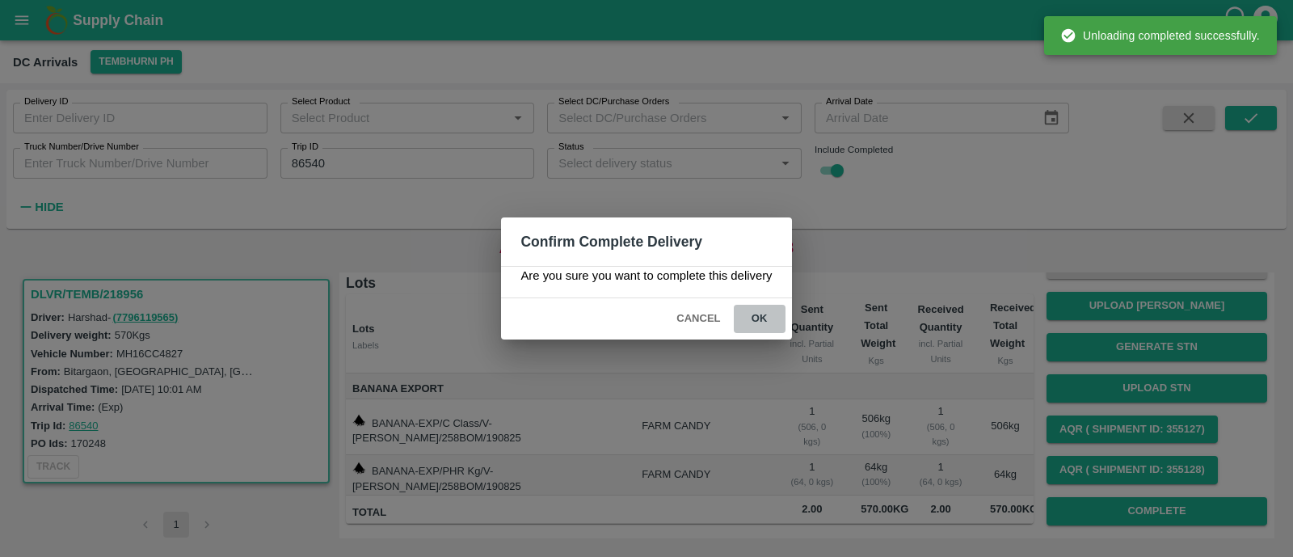
click at [768, 314] on button "ok" at bounding box center [760, 319] width 52 height 28
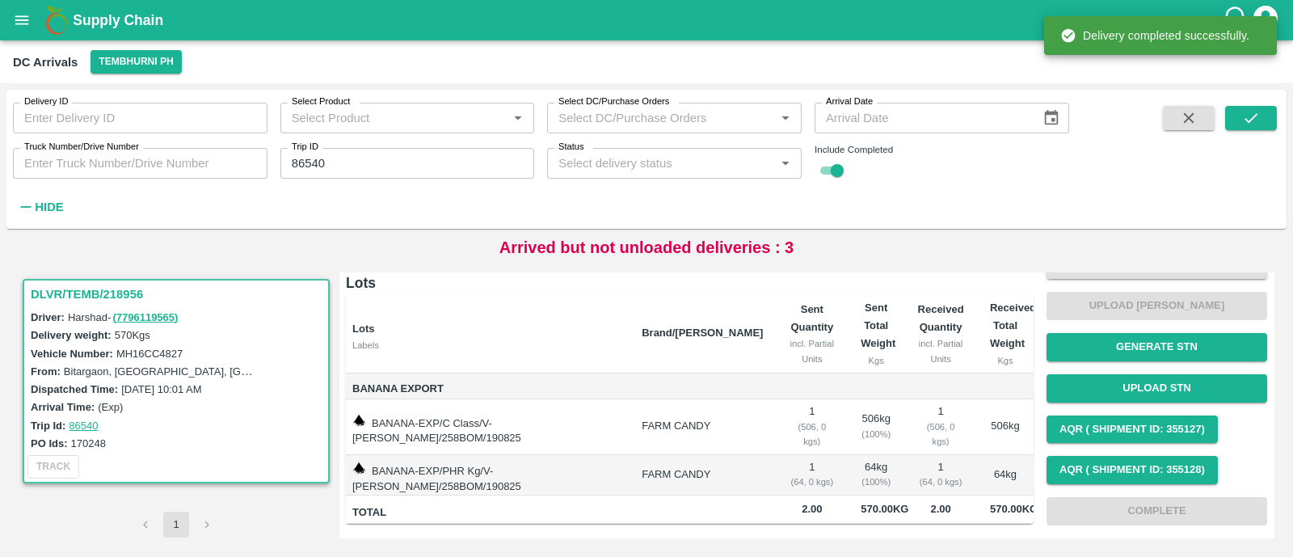
scroll to position [0, 0]
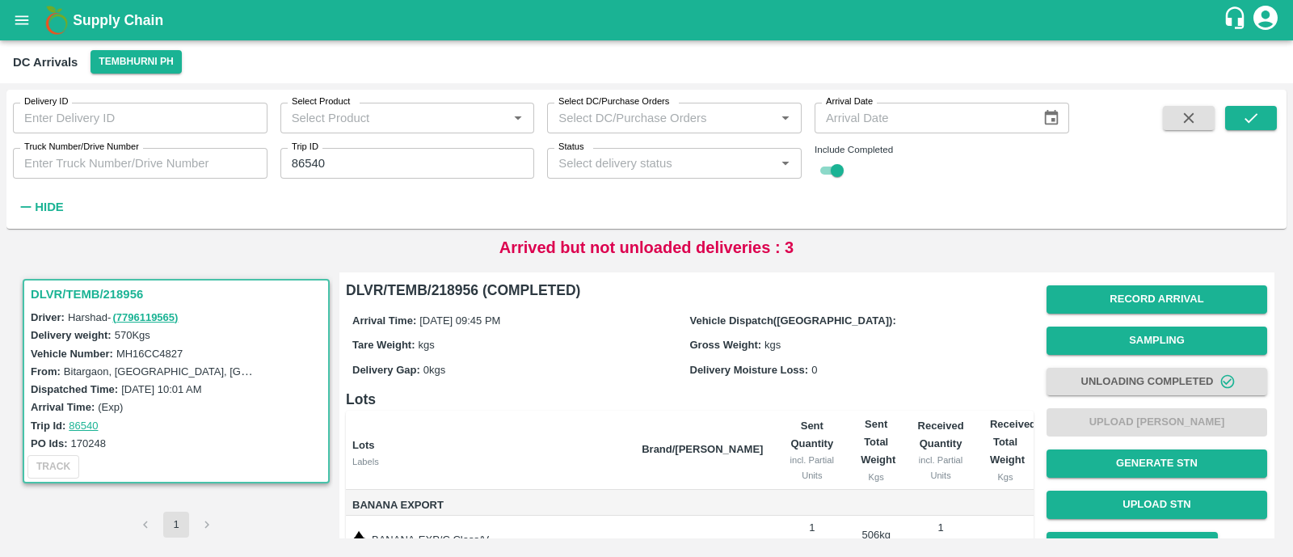
click at [389, 167] on input "86540" at bounding box center [408, 163] width 255 height 31
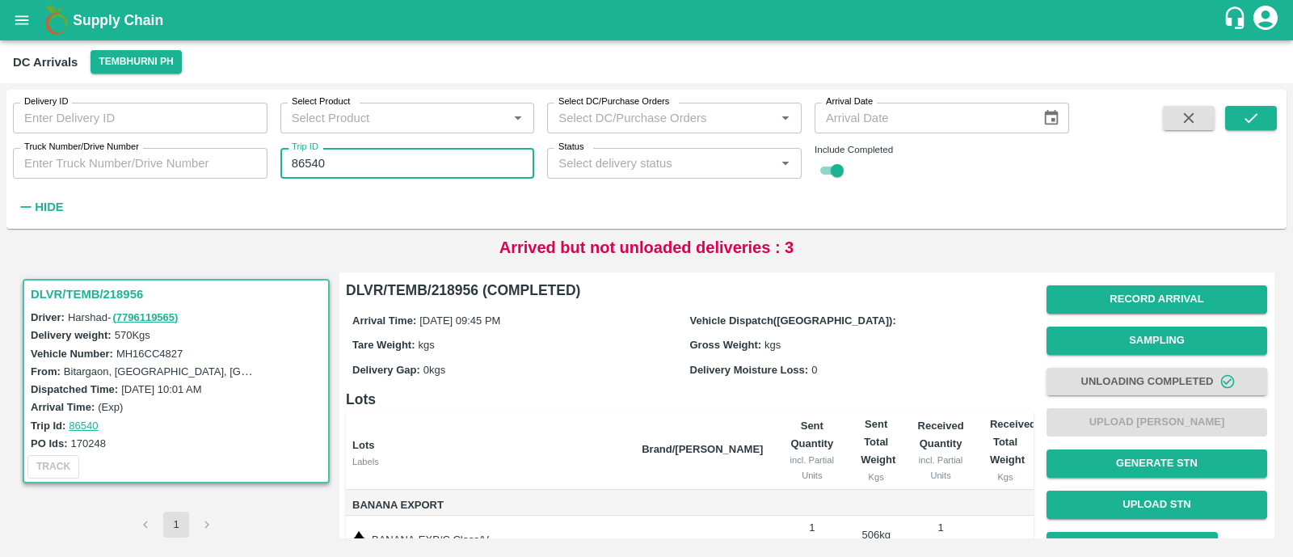
paste input "text"
click at [389, 167] on input "86534" at bounding box center [408, 163] width 255 height 31
type input "86534"
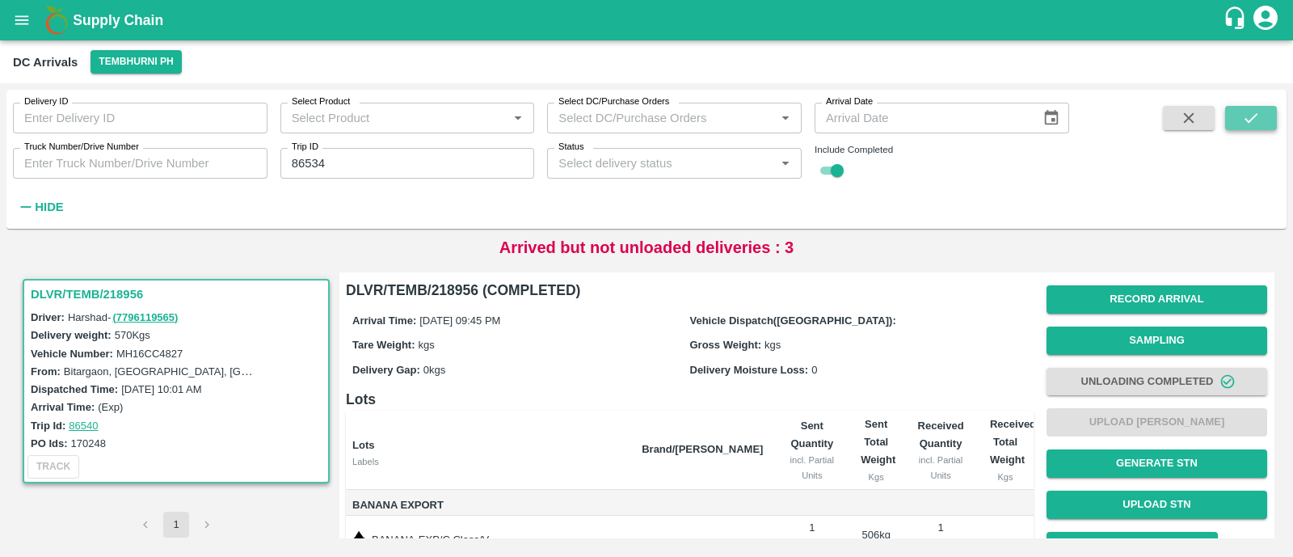
click at [1261, 115] on button "submit" at bounding box center [1252, 118] width 52 height 24
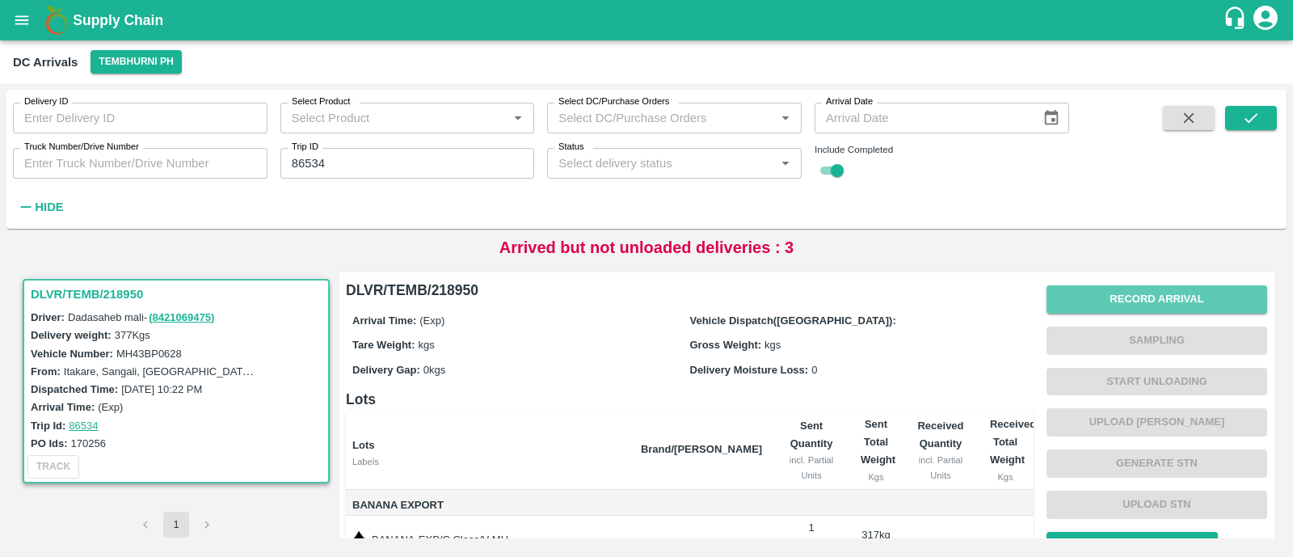
click at [1122, 296] on button "Record Arrival" at bounding box center [1157, 299] width 221 height 28
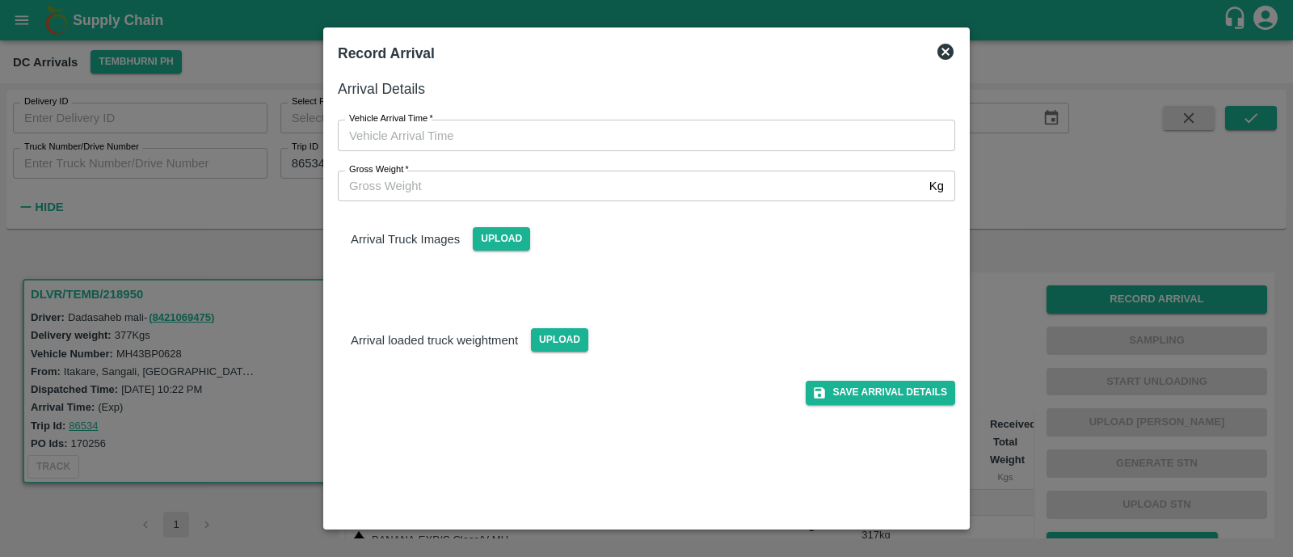
type input "DD/MM/YYYY hh:mm aa"
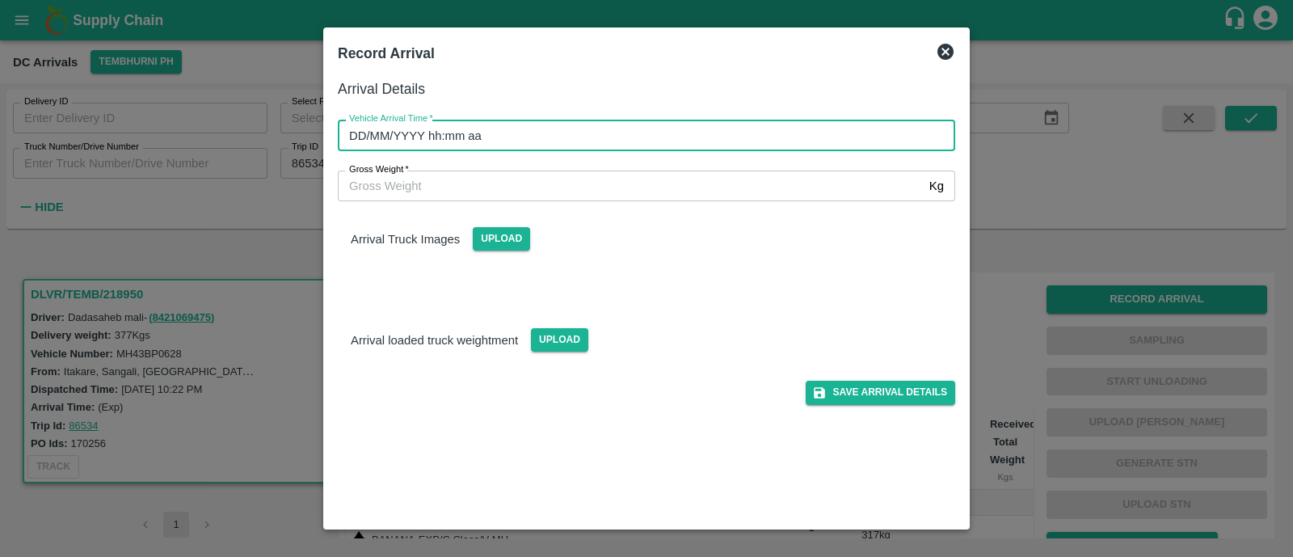
click at [485, 135] on input "DD/MM/YYYY hh:mm aa" at bounding box center [641, 135] width 606 height 31
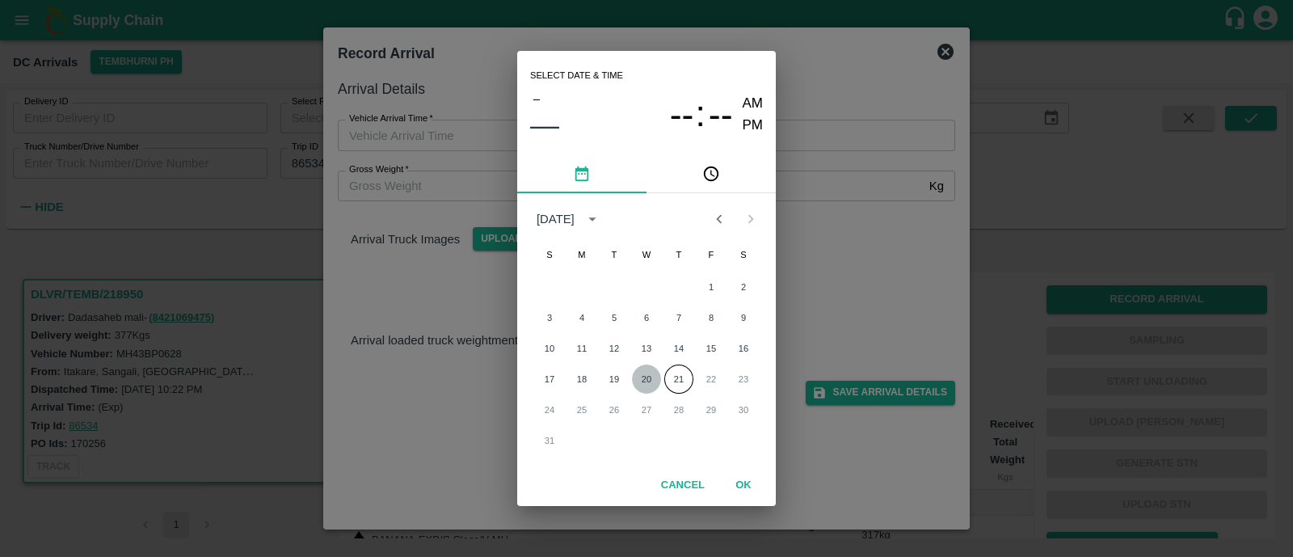
click at [639, 376] on button "20" at bounding box center [646, 379] width 29 height 29
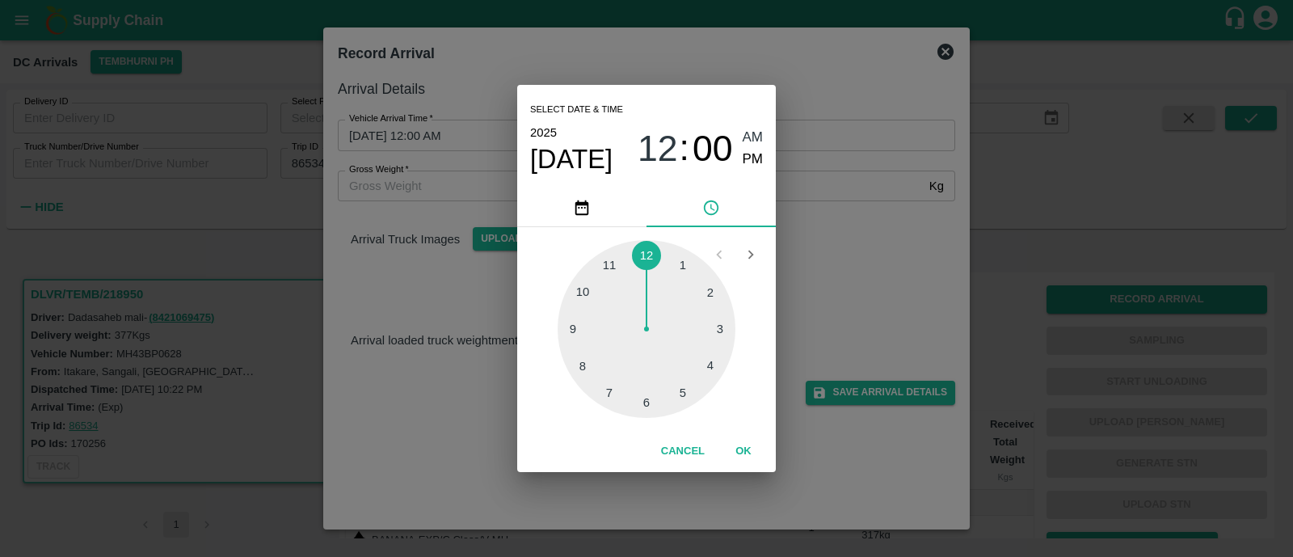
click at [587, 360] on div at bounding box center [647, 329] width 178 height 178
type input "20/08/2025 08:00 AM"
click at [753, 445] on button "OK" at bounding box center [744, 451] width 52 height 28
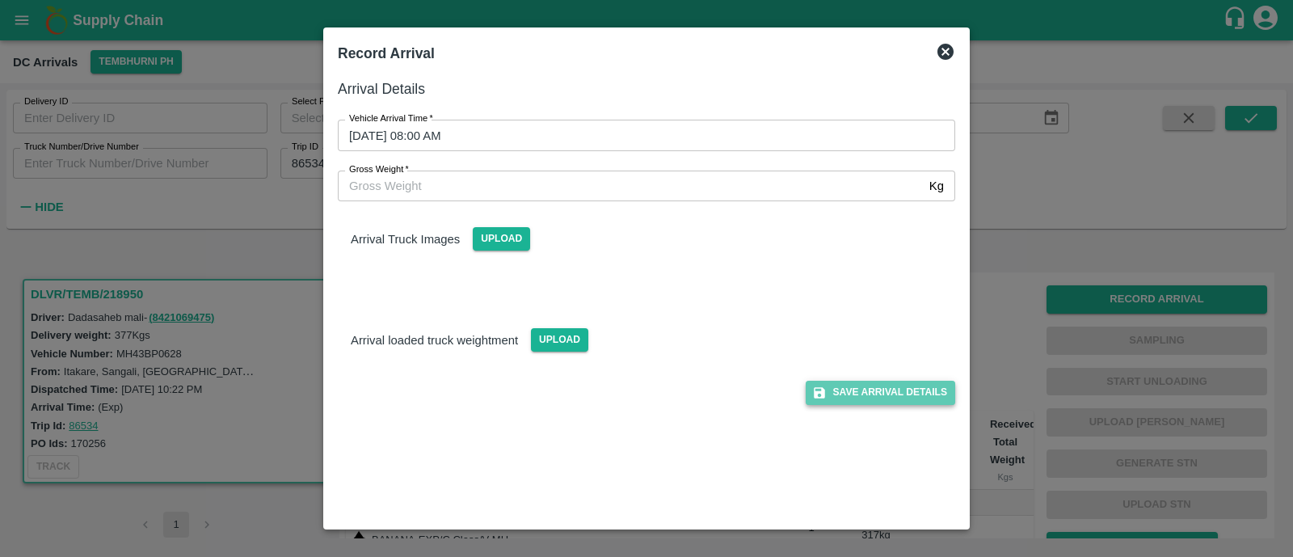
click at [829, 397] on button "Save Arrival Details" at bounding box center [881, 392] width 150 height 23
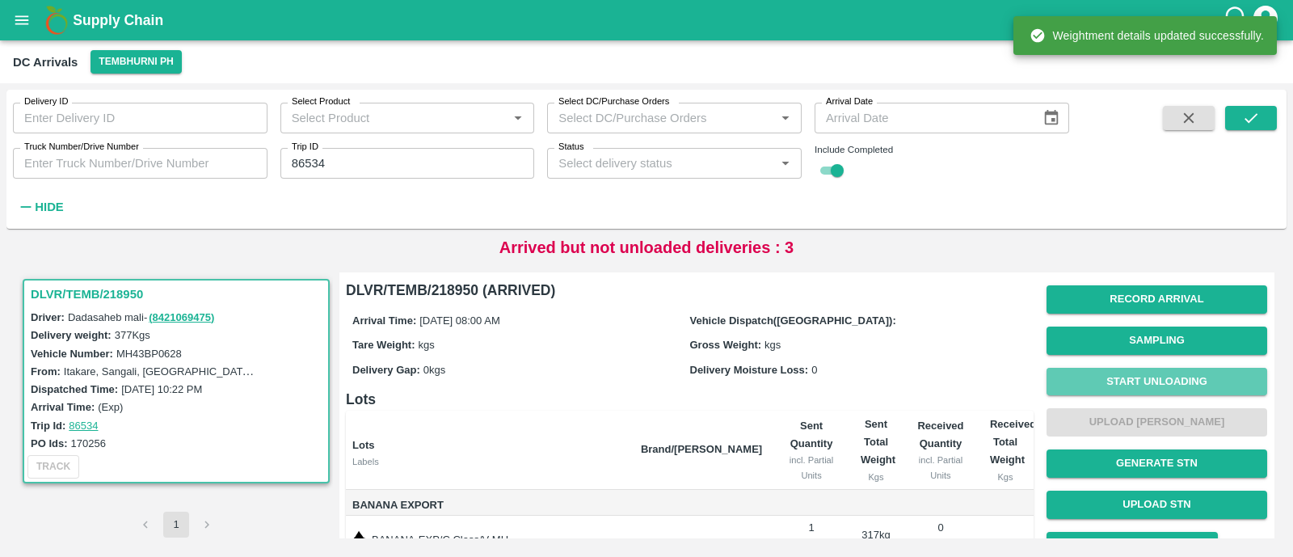
click at [1176, 386] on button "Start Unloading" at bounding box center [1157, 382] width 221 height 28
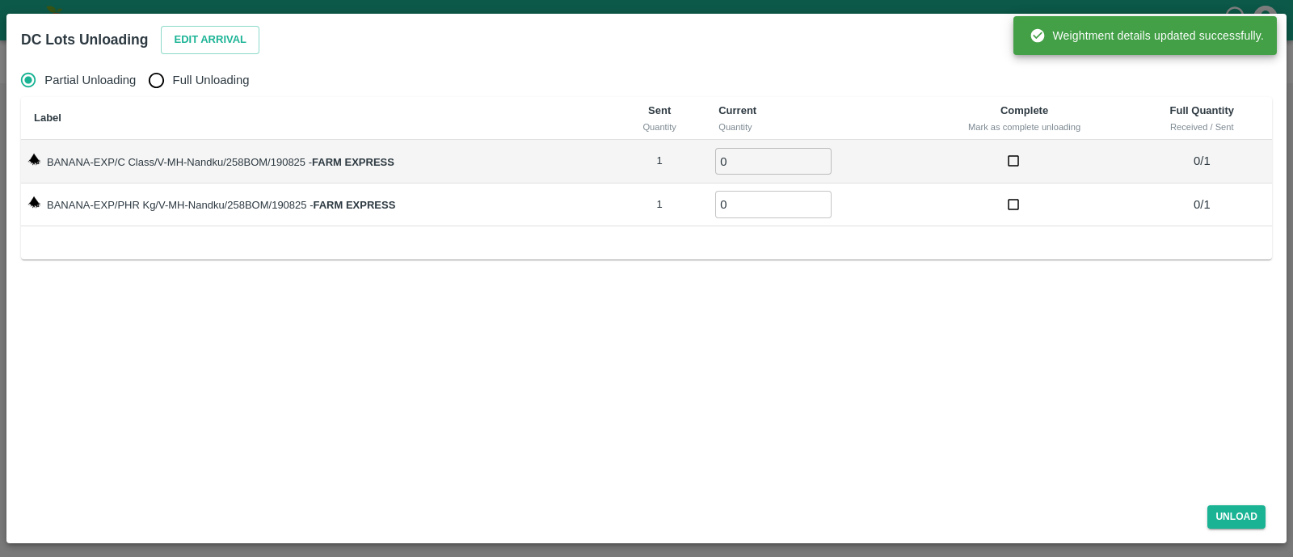
click at [193, 90] on label "Full Unloading" at bounding box center [194, 80] width 109 height 32
click at [172, 90] on input "Full Unloading" at bounding box center [156, 80] width 32 height 32
radio input "true"
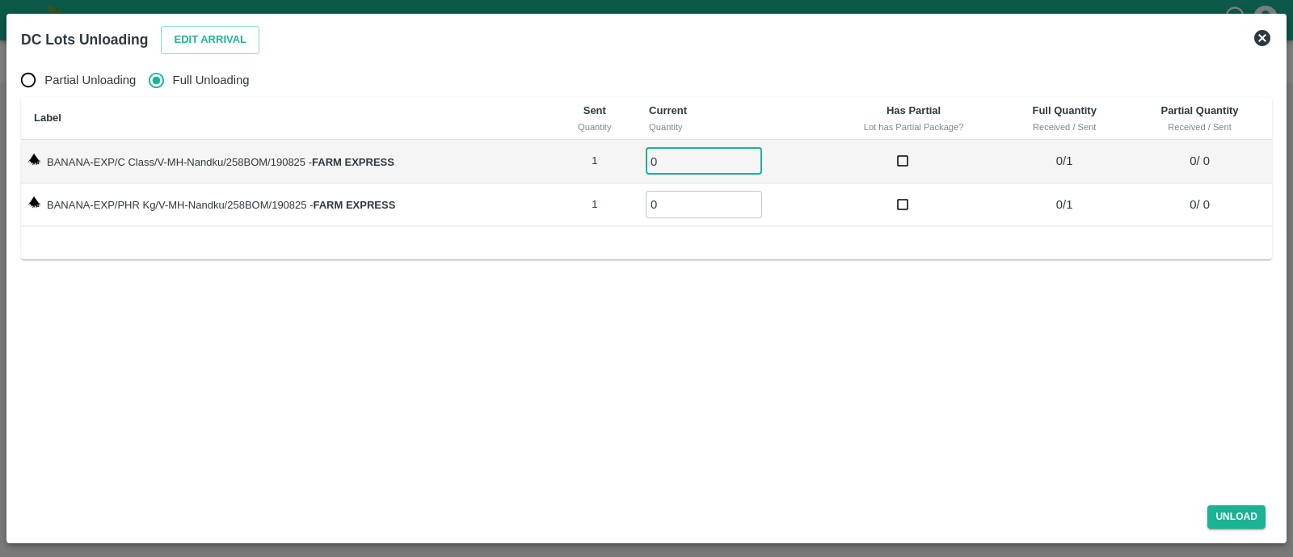
click at [675, 157] on input "0" at bounding box center [704, 161] width 116 height 27
type input "01"
click at [680, 204] on input "01" at bounding box center [704, 204] width 116 height 27
type input "01"
click at [1225, 527] on button "Unload" at bounding box center [1237, 516] width 58 height 23
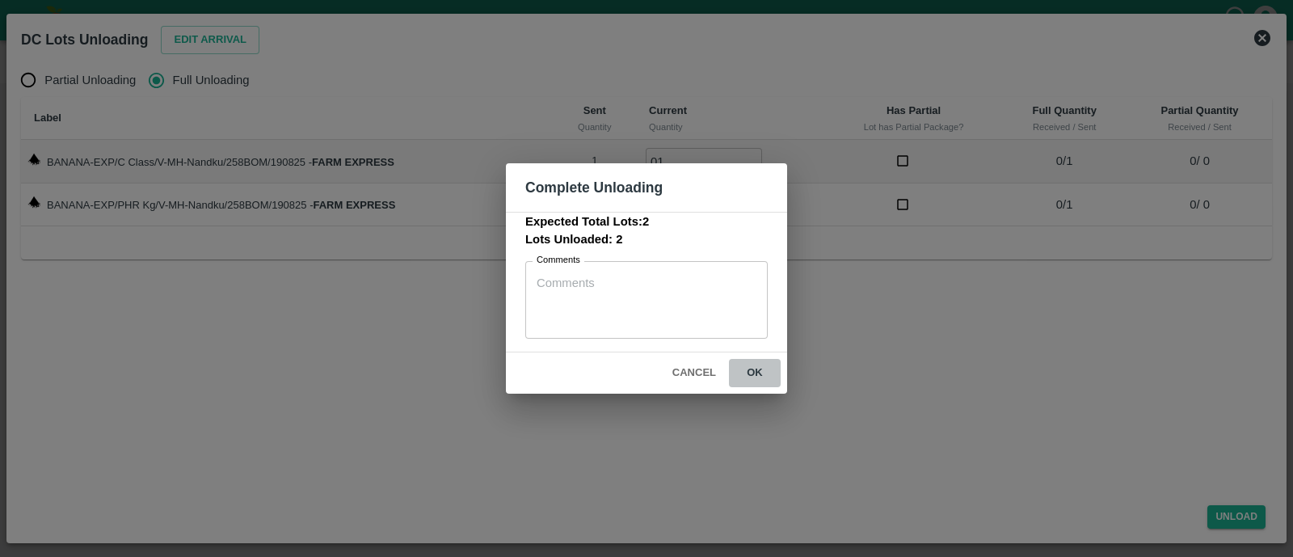
click at [738, 383] on button "ok" at bounding box center [755, 373] width 52 height 28
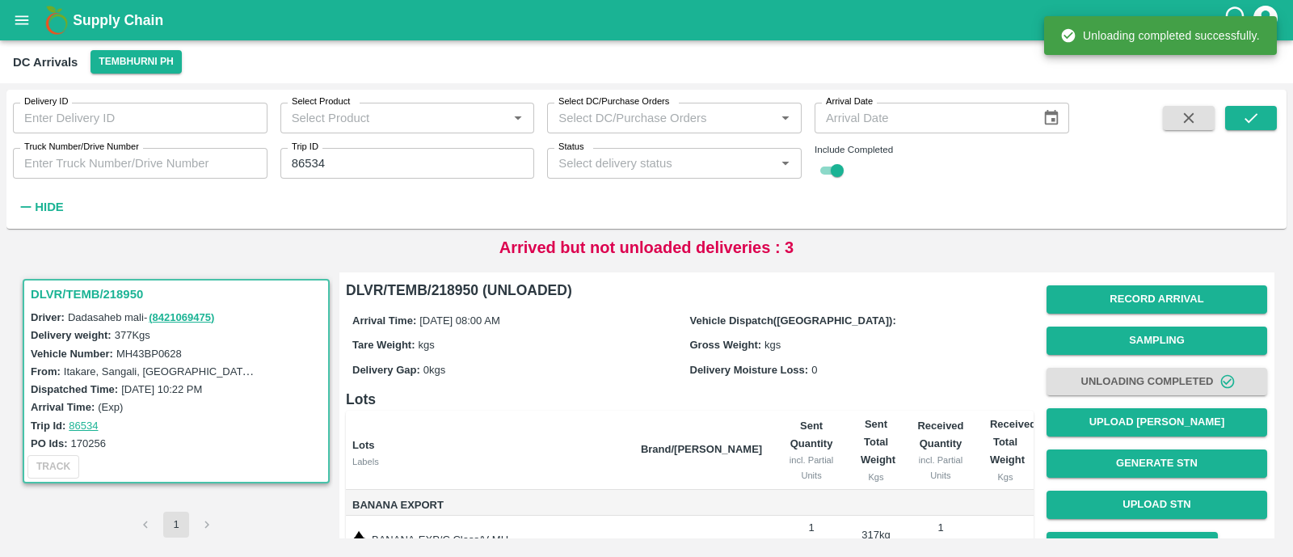
scroll to position [116, 0]
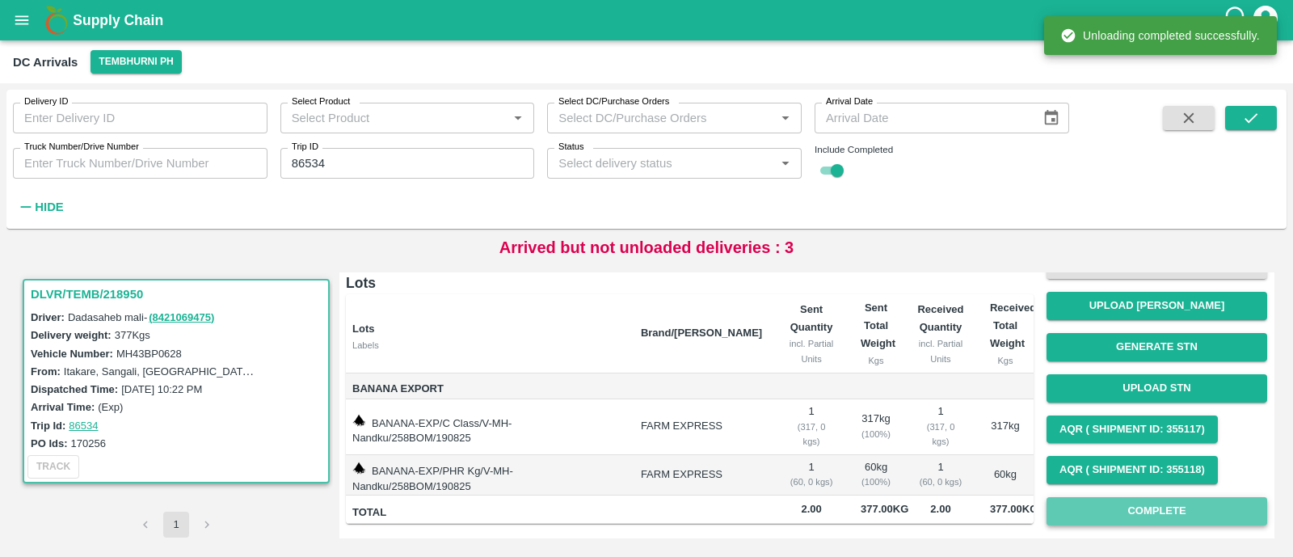
click at [1125, 517] on button "Complete" at bounding box center [1157, 511] width 221 height 28
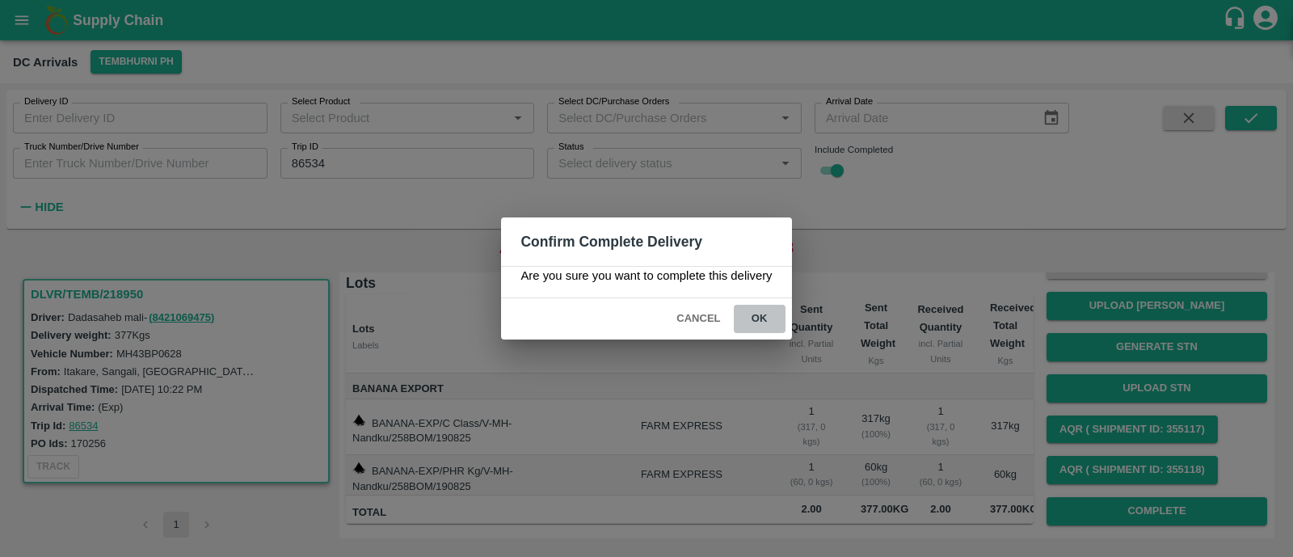
click at [750, 319] on button "ok" at bounding box center [760, 319] width 52 height 28
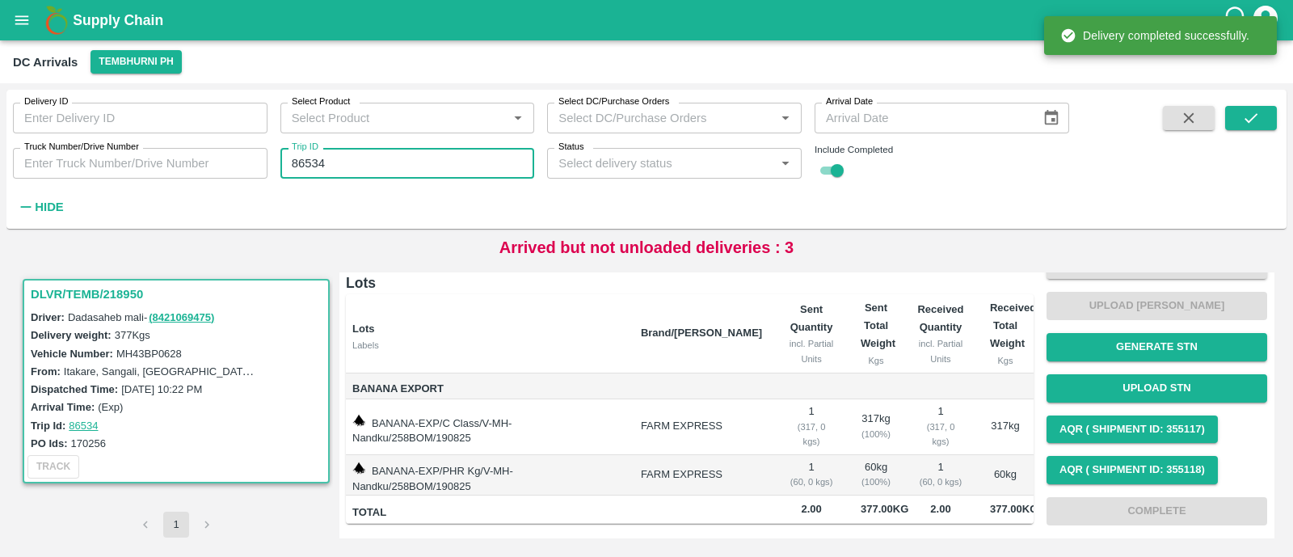
click at [416, 168] on input "86534" at bounding box center [408, 163] width 255 height 31
paste input "text"
click at [416, 168] on input "86534" at bounding box center [408, 163] width 255 height 31
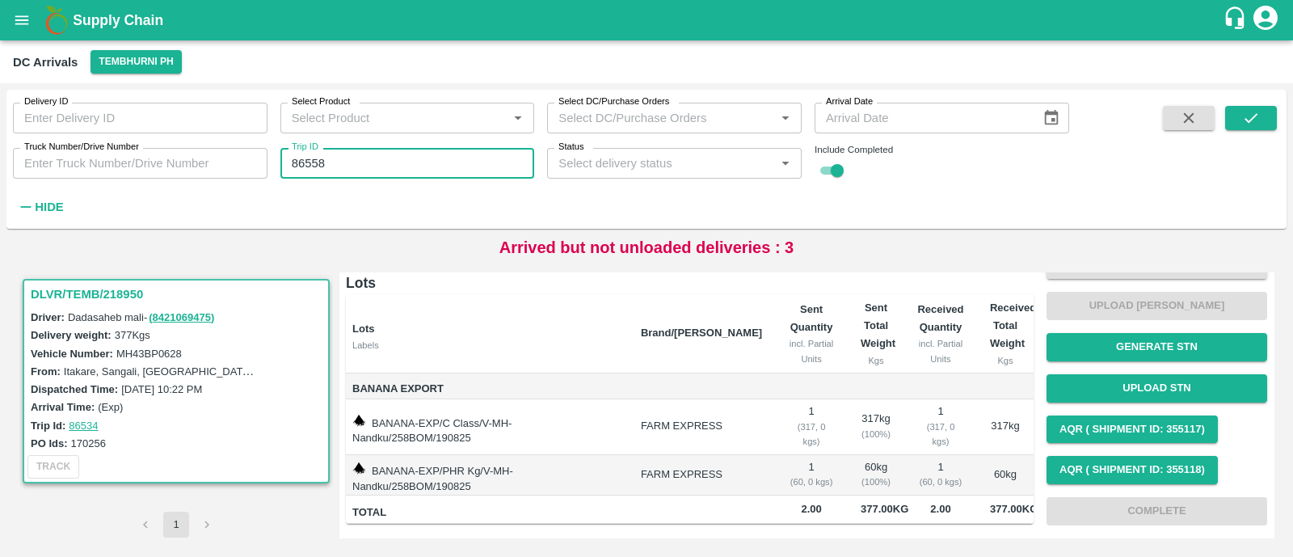
type input "86558"
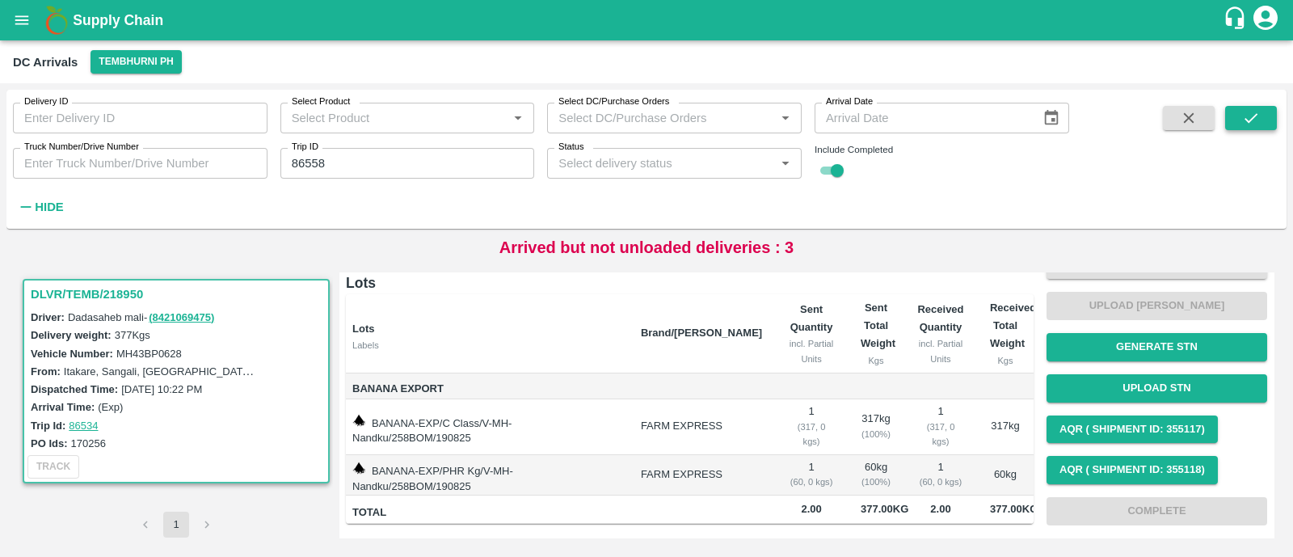
drag, startPoint x: 1280, startPoint y: 123, endPoint x: 1254, endPoint y: 117, distance: 26.5
click at [1254, 117] on div "Delivery ID Delivery ID Select Product Select Product   * Select DC/Purchase Or…" at bounding box center [646, 159] width 1281 height 126
click at [1254, 117] on icon "submit" at bounding box center [1251, 118] width 13 height 10
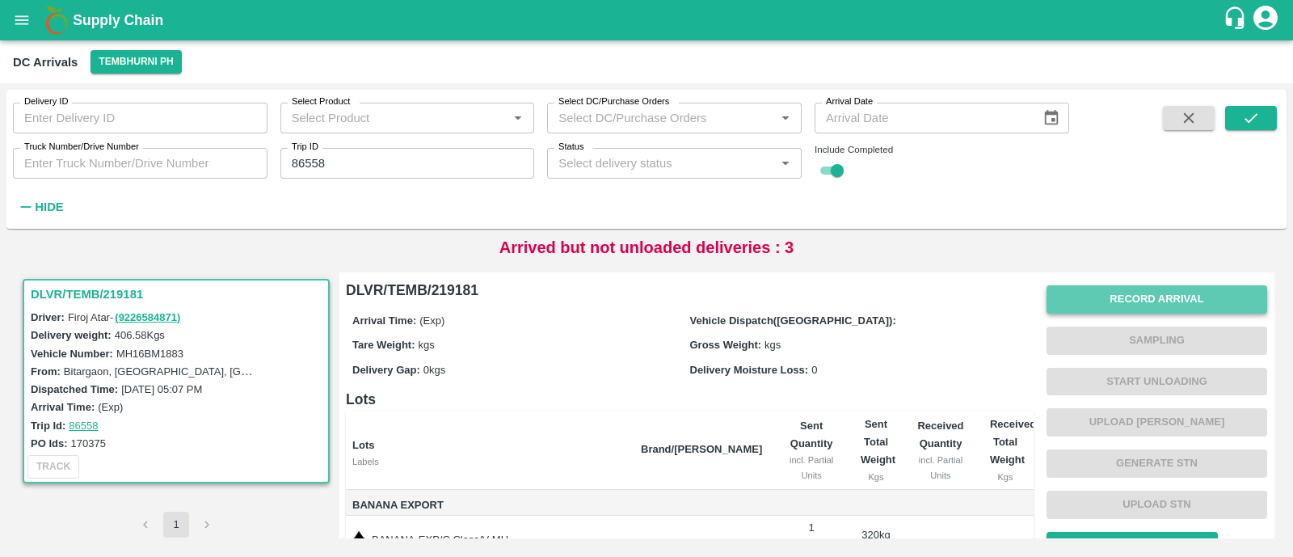
click at [1141, 295] on button "Record Arrival" at bounding box center [1157, 299] width 221 height 28
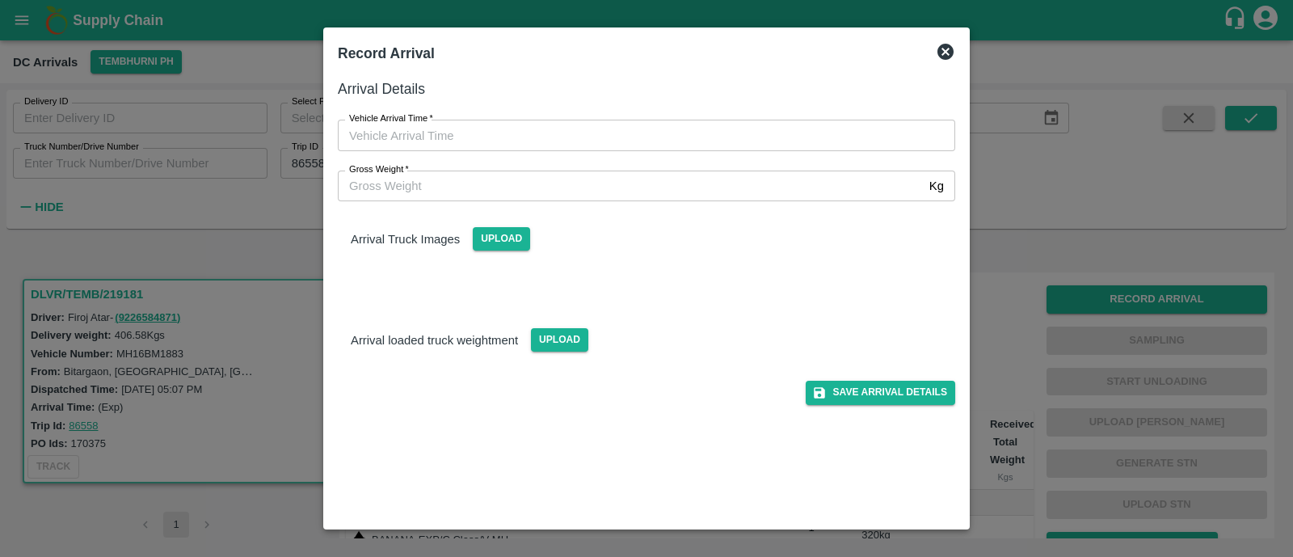
type input "DD/MM/YYYY hh:mm aa"
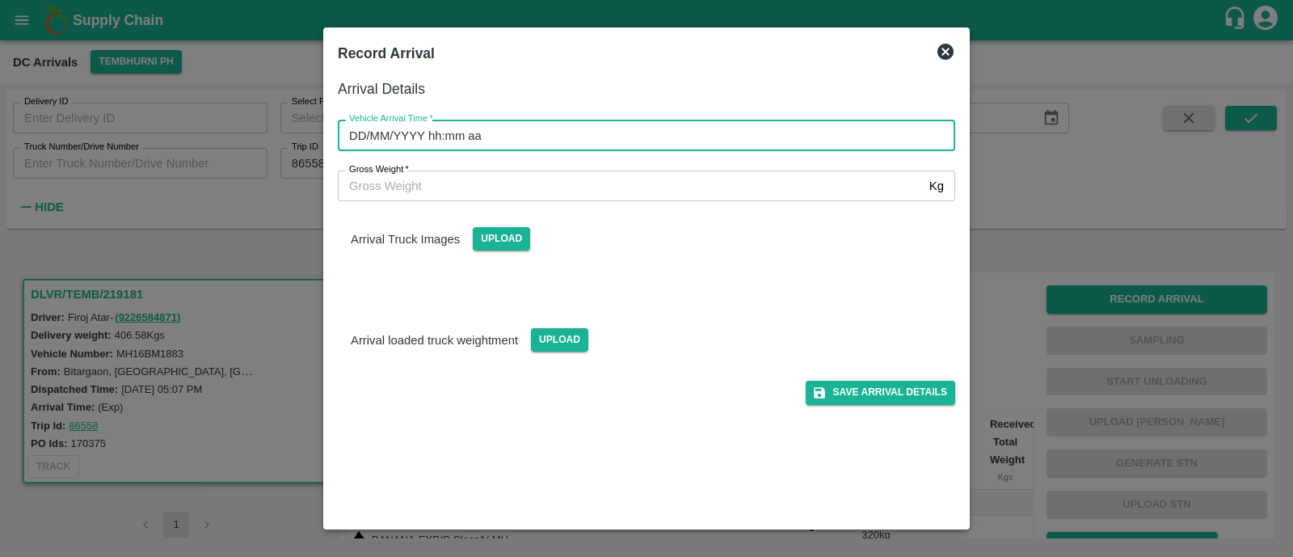
click at [455, 137] on input "DD/MM/YYYY hh:mm aa" at bounding box center [641, 135] width 606 height 31
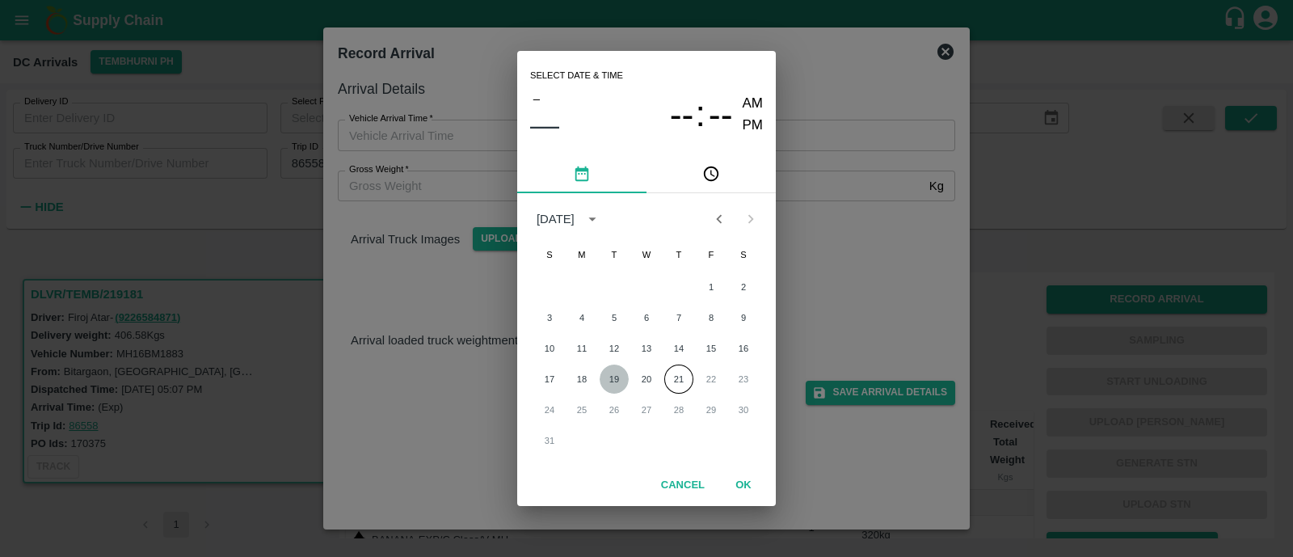
click at [618, 378] on button "19" at bounding box center [614, 379] width 29 height 29
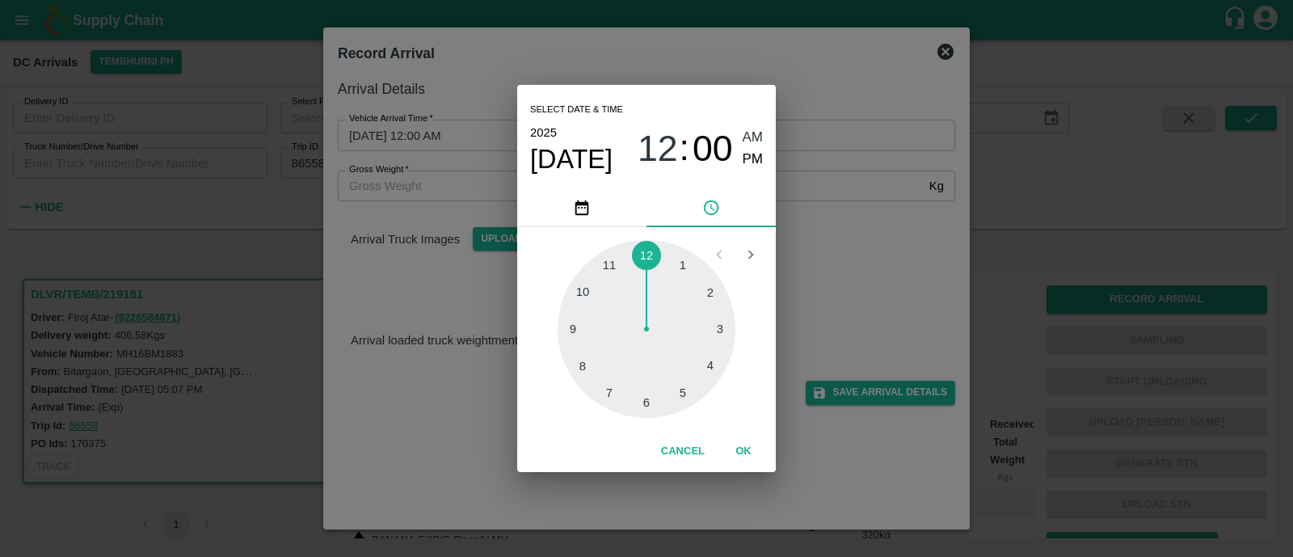
click at [578, 334] on div at bounding box center [647, 329] width 178 height 178
click at [748, 158] on span "PM" at bounding box center [753, 160] width 21 height 22
type input "19/08/2025 09:00 PM"
click at [731, 439] on button "OK" at bounding box center [744, 451] width 52 height 28
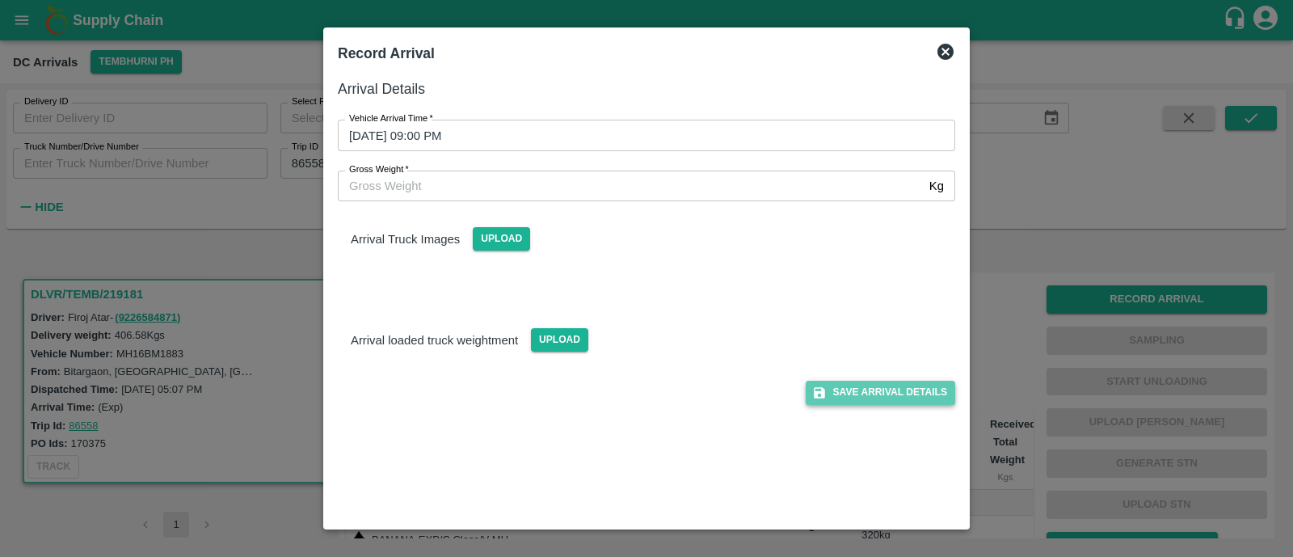
click at [908, 394] on button "Save Arrival Details" at bounding box center [881, 392] width 150 height 23
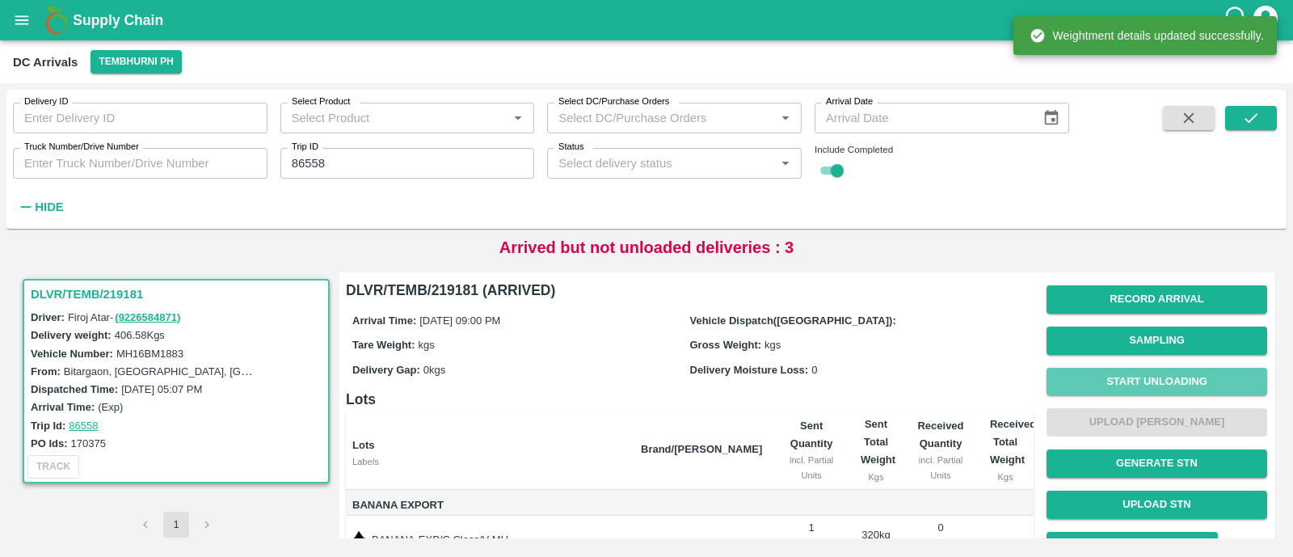
click at [1178, 387] on button "Start Unloading" at bounding box center [1157, 382] width 221 height 28
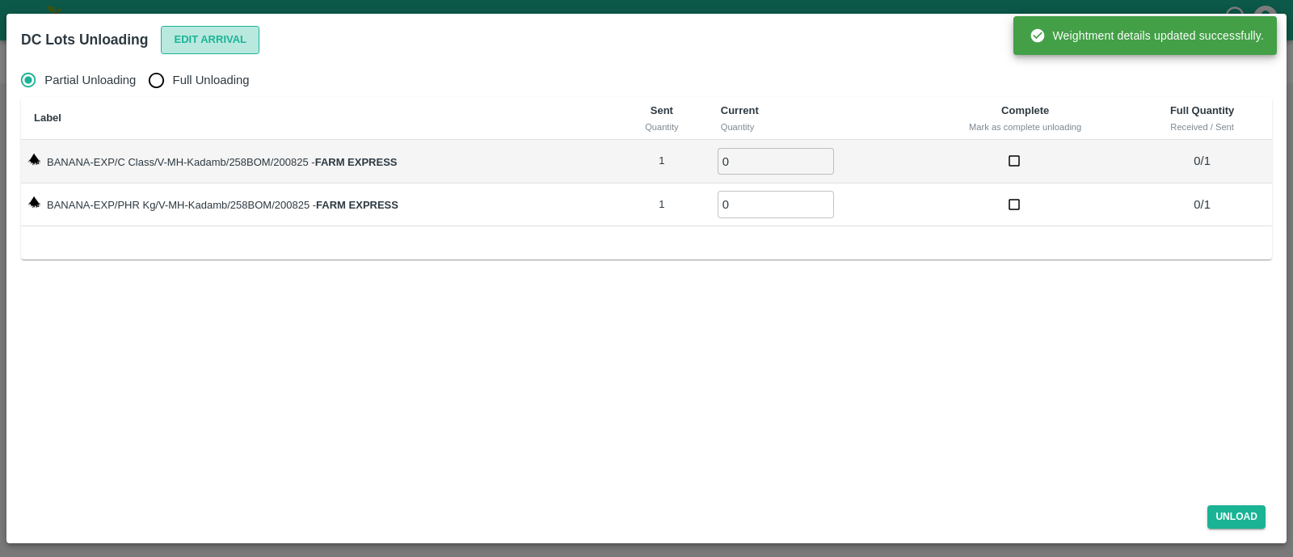
click at [229, 53] on button "Edit Arrival" at bounding box center [210, 40] width 99 height 28
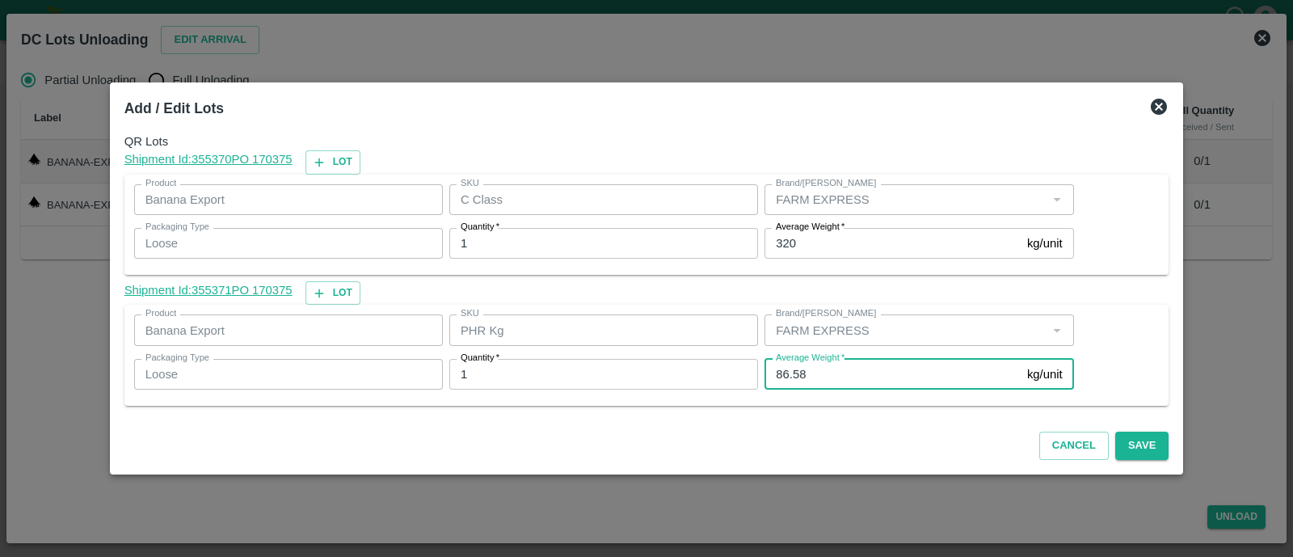
drag, startPoint x: 806, startPoint y: 366, endPoint x: 787, endPoint y: 371, distance: 20.0
click at [787, 371] on input "86.58" at bounding box center [893, 374] width 256 height 31
type input "86"
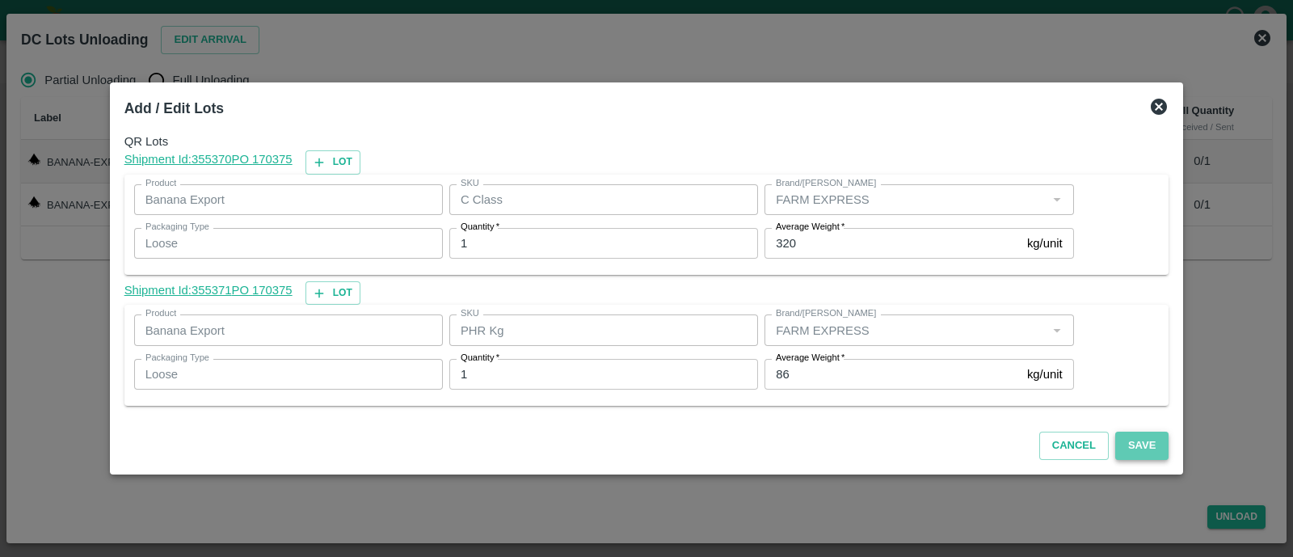
click at [1129, 438] on button "Save" at bounding box center [1142, 446] width 53 height 28
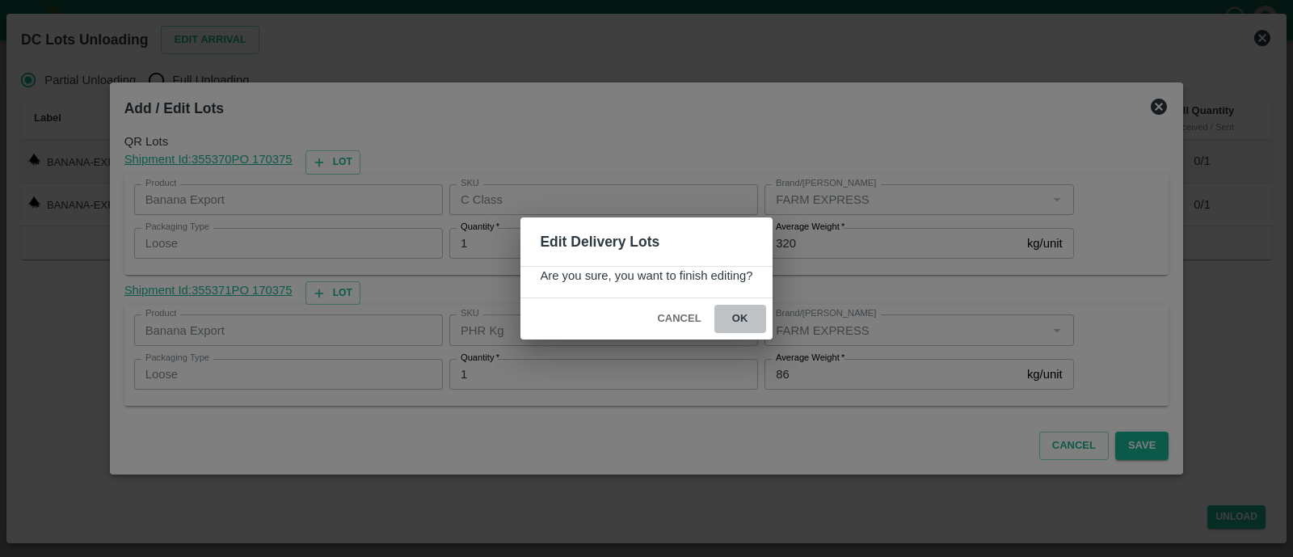
click at [741, 314] on button "ok" at bounding box center [741, 319] width 52 height 28
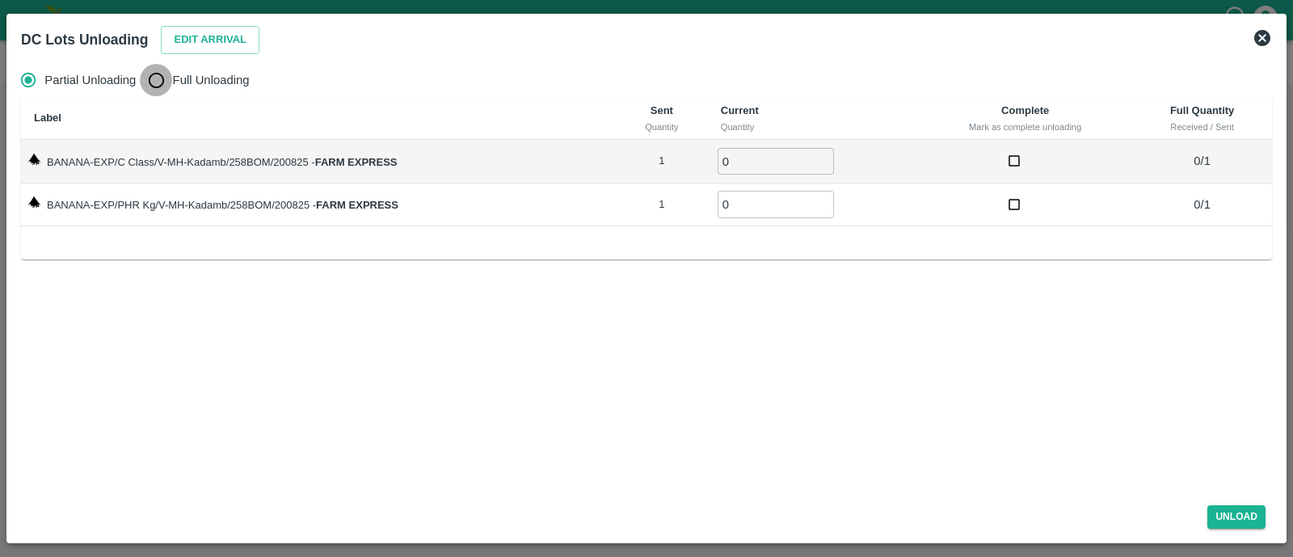
click at [158, 74] on input "Full Unloading" at bounding box center [156, 80] width 32 height 32
radio input "true"
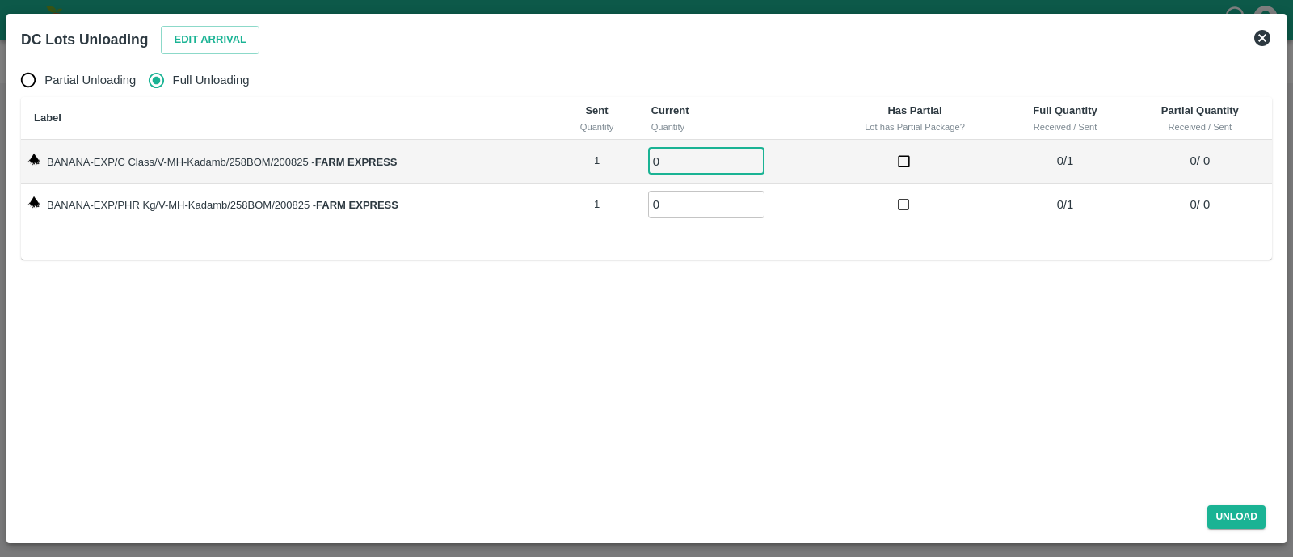
click at [686, 171] on input "0" at bounding box center [706, 161] width 116 height 27
type input "01"
click at [686, 208] on input "01" at bounding box center [706, 204] width 116 height 27
type input "01"
click at [1236, 512] on button "Unload" at bounding box center [1237, 516] width 58 height 23
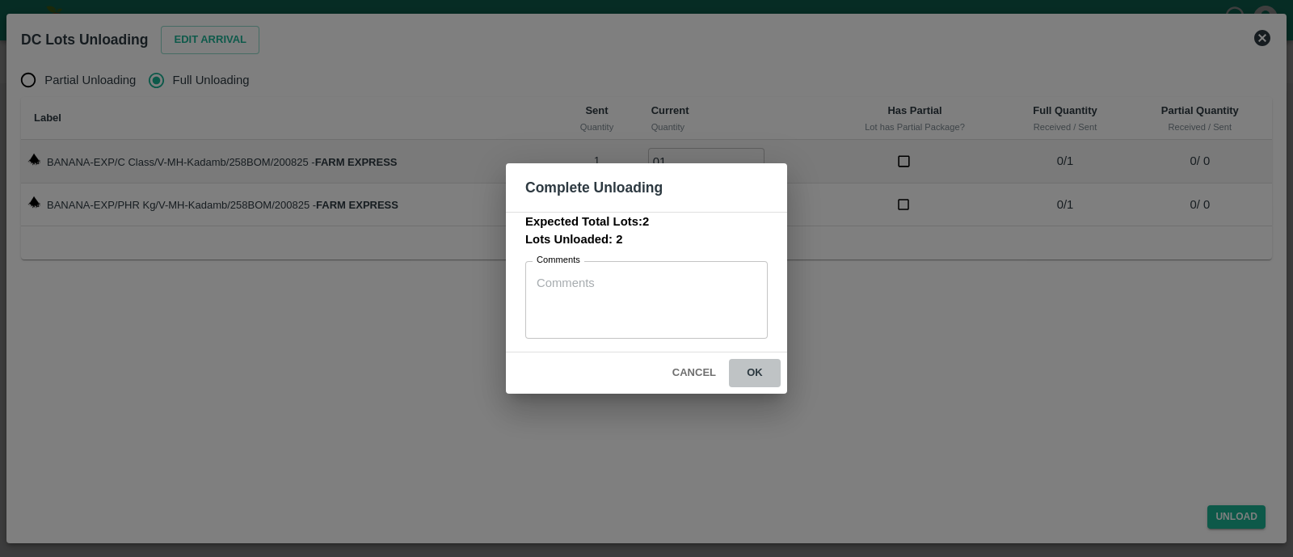
click at [764, 376] on button "ok" at bounding box center [755, 373] width 52 height 28
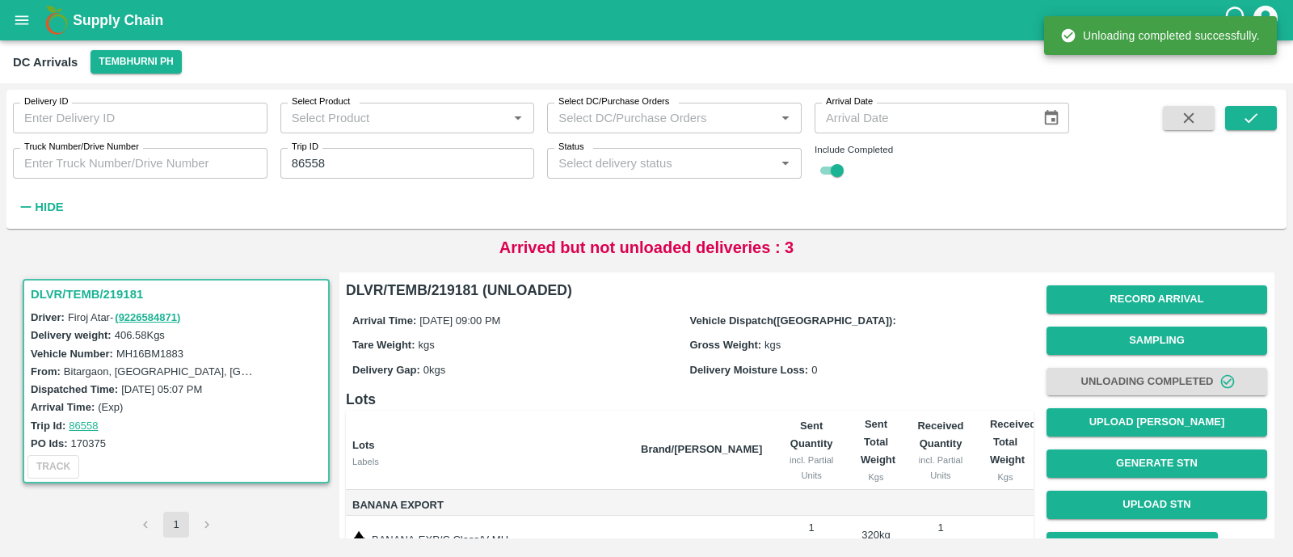
scroll to position [116, 0]
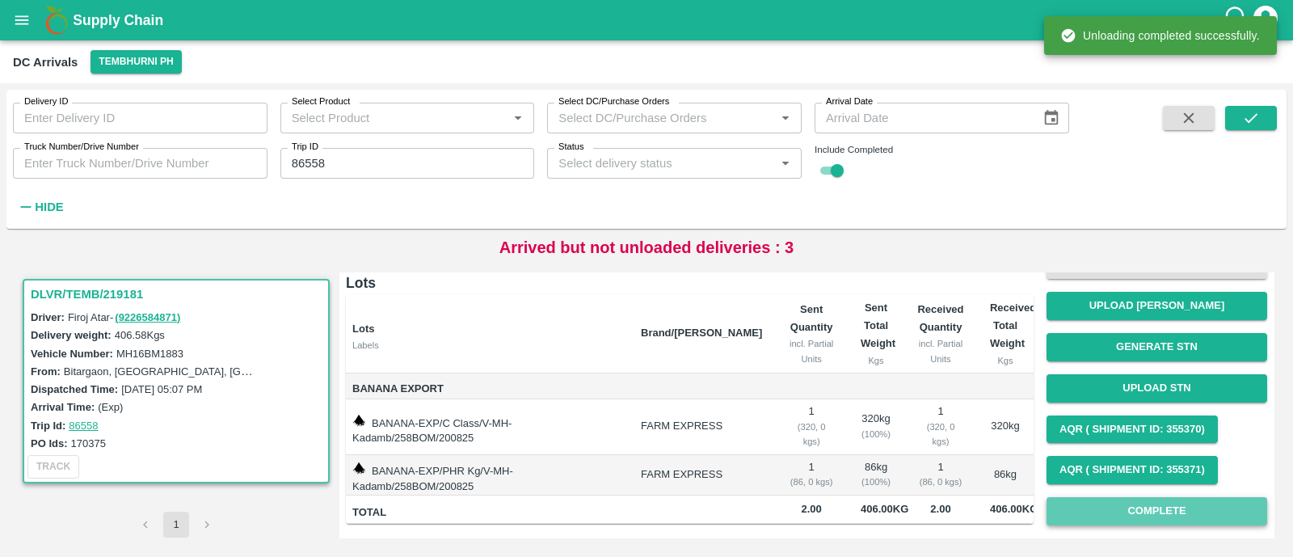
click at [1129, 515] on button "Complete" at bounding box center [1157, 511] width 221 height 28
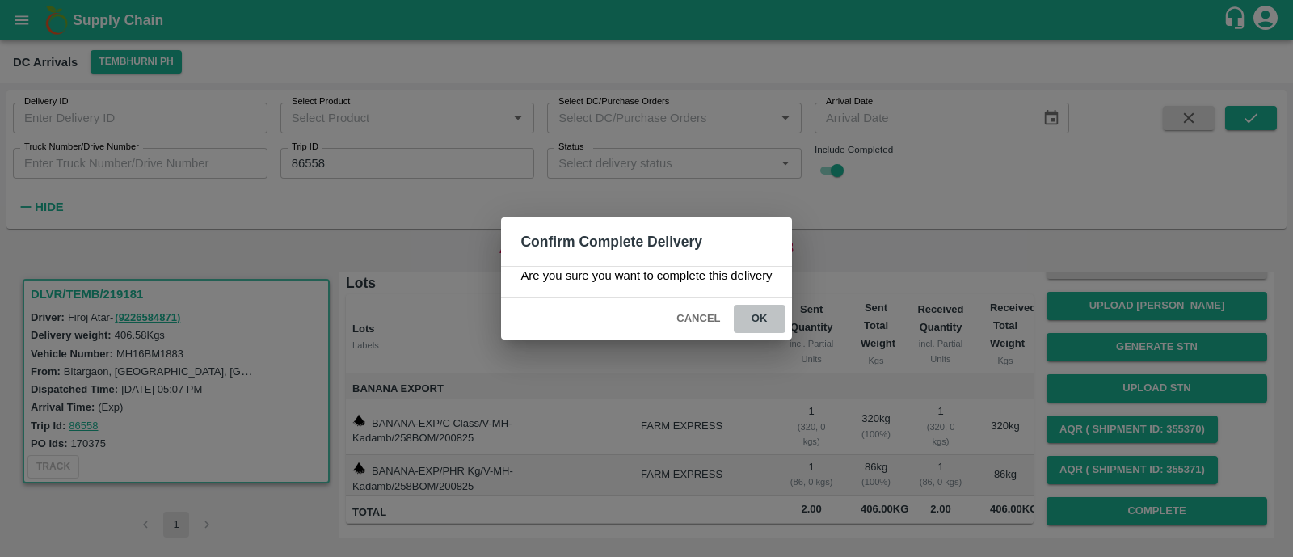
click at [766, 325] on button "ok" at bounding box center [760, 319] width 52 height 28
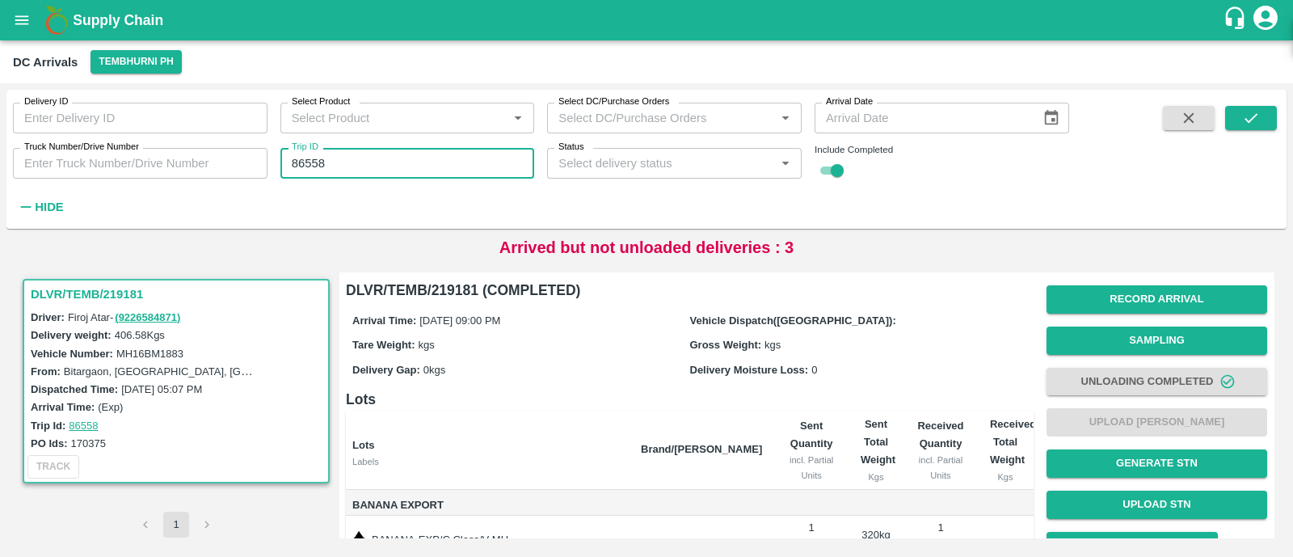
click at [480, 171] on input "86558" at bounding box center [408, 163] width 255 height 31
paste input "text"
click at [480, 171] on input "86554" at bounding box center [408, 163] width 255 height 31
type input "86554"
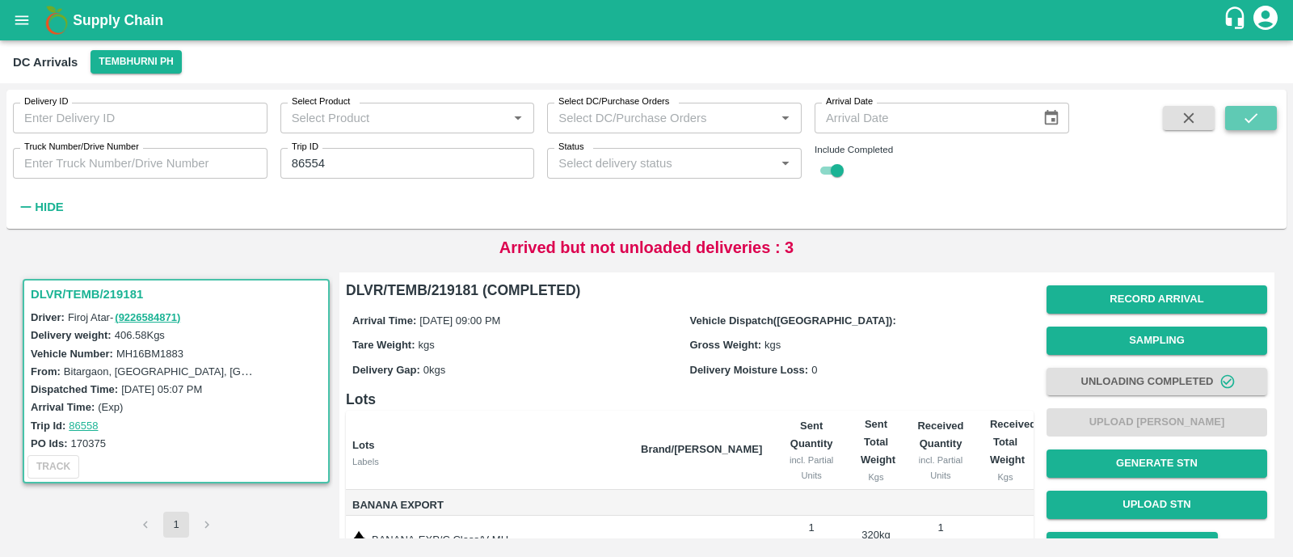
click at [1243, 115] on icon "submit" at bounding box center [1252, 118] width 18 height 18
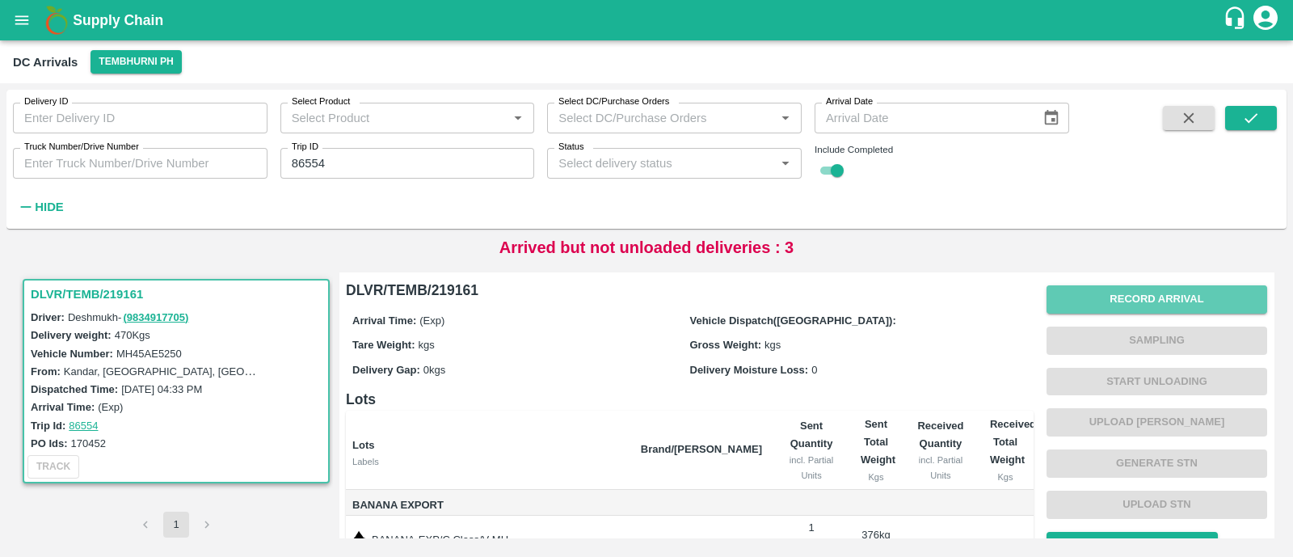
click at [1187, 293] on button "Record Arrival" at bounding box center [1157, 299] width 221 height 28
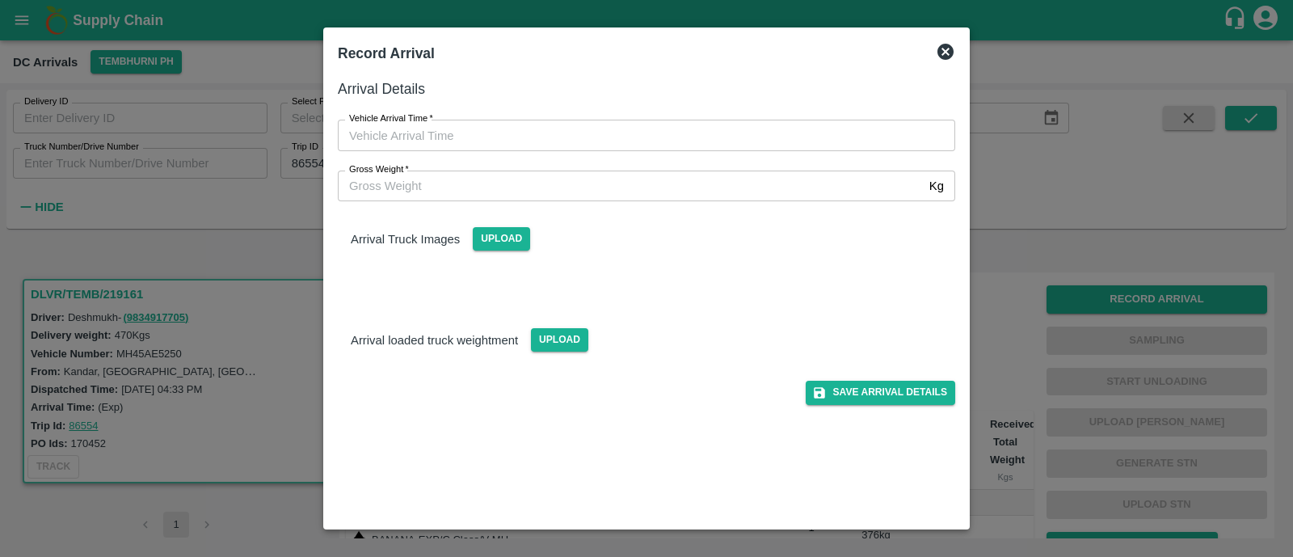
type input "DD/MM/YYYY hh:mm aa"
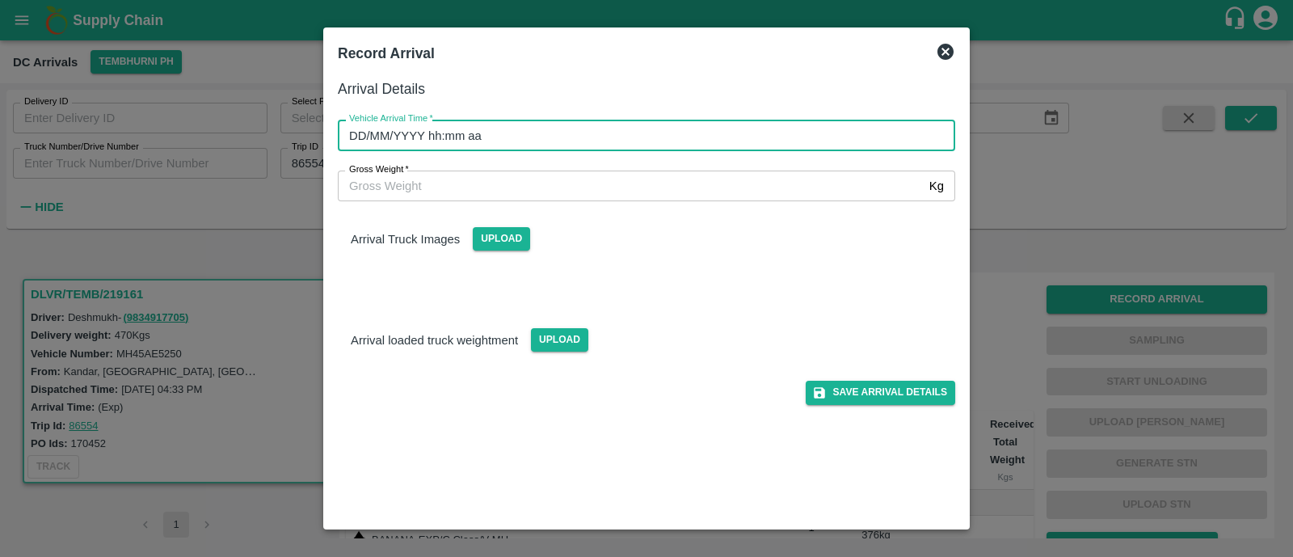
click at [521, 144] on input "DD/MM/YYYY hh:mm aa" at bounding box center [641, 135] width 606 height 31
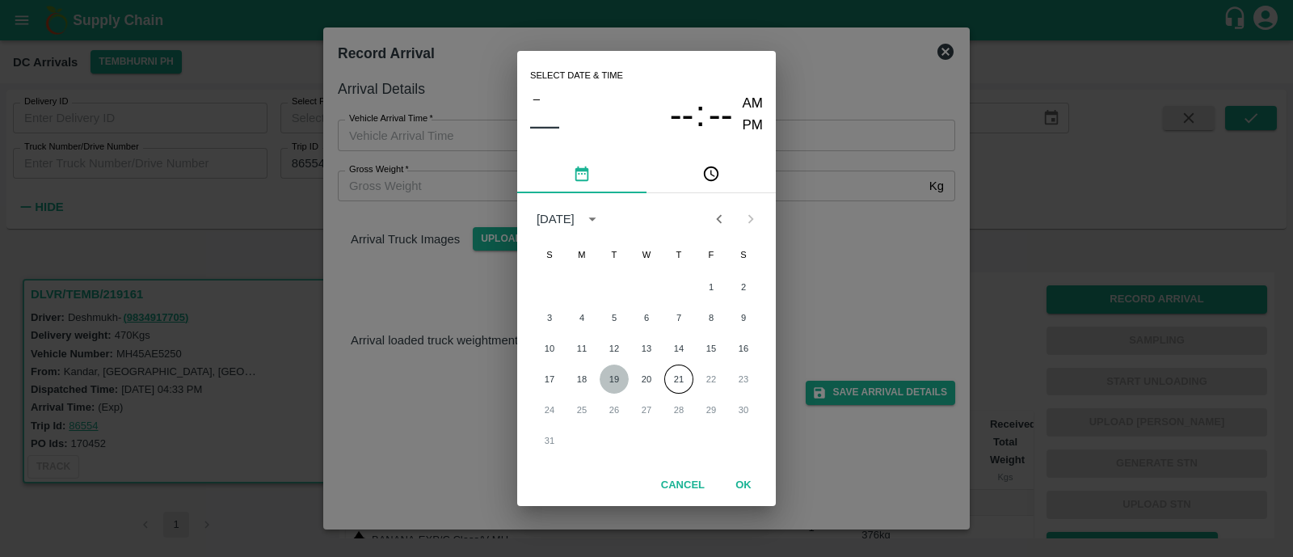
click at [615, 379] on button "19" at bounding box center [614, 379] width 29 height 29
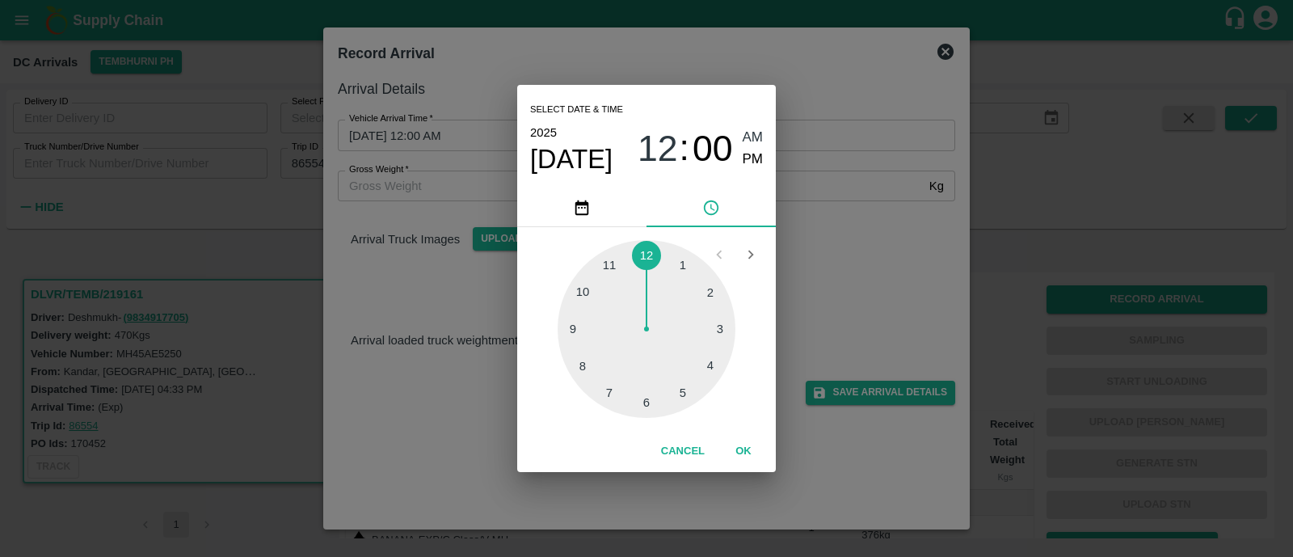
click at [568, 327] on div at bounding box center [647, 329] width 178 height 178
click at [743, 160] on span "PM" at bounding box center [753, 160] width 21 height 22
type input "19/08/2025 09:45 PM"
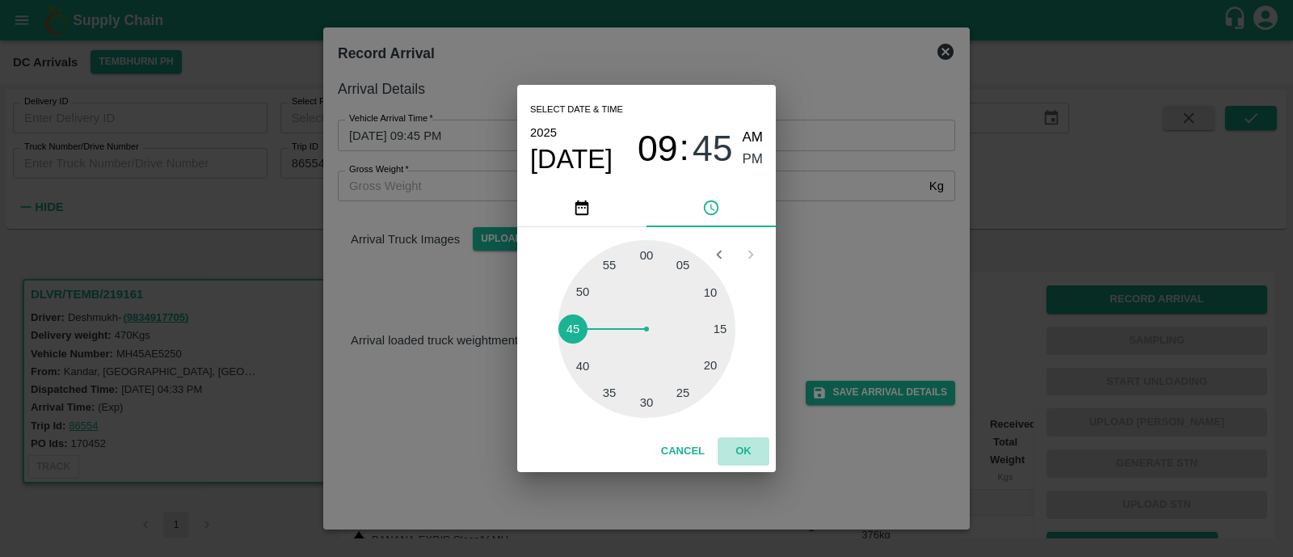
click at [747, 446] on button "OK" at bounding box center [744, 451] width 52 height 28
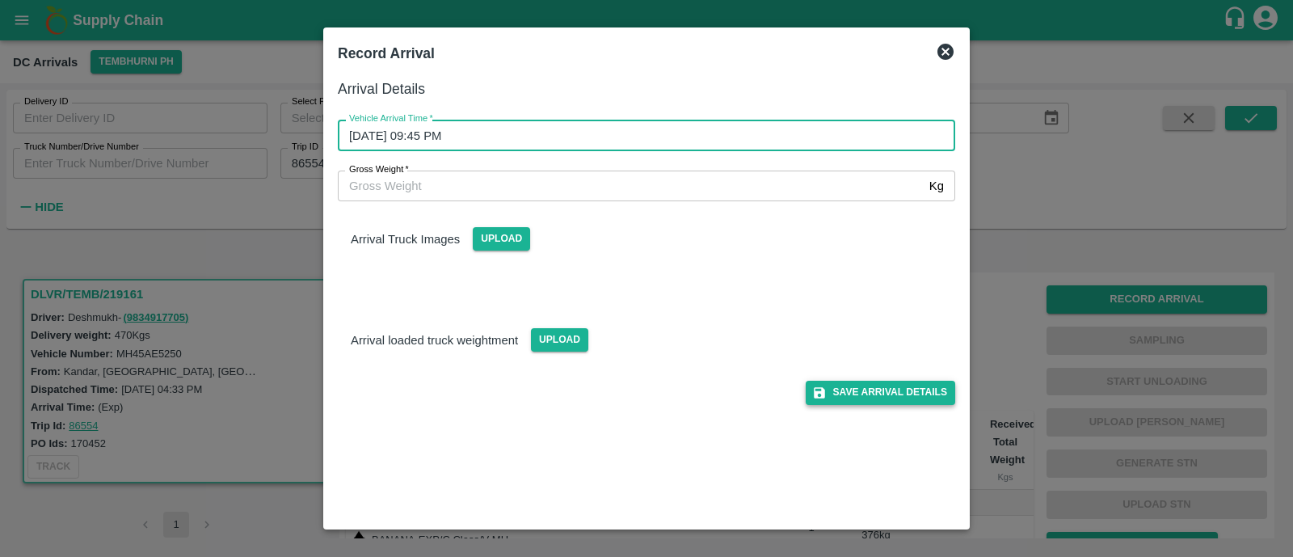
click at [867, 398] on button "Save Arrival Details" at bounding box center [881, 392] width 150 height 23
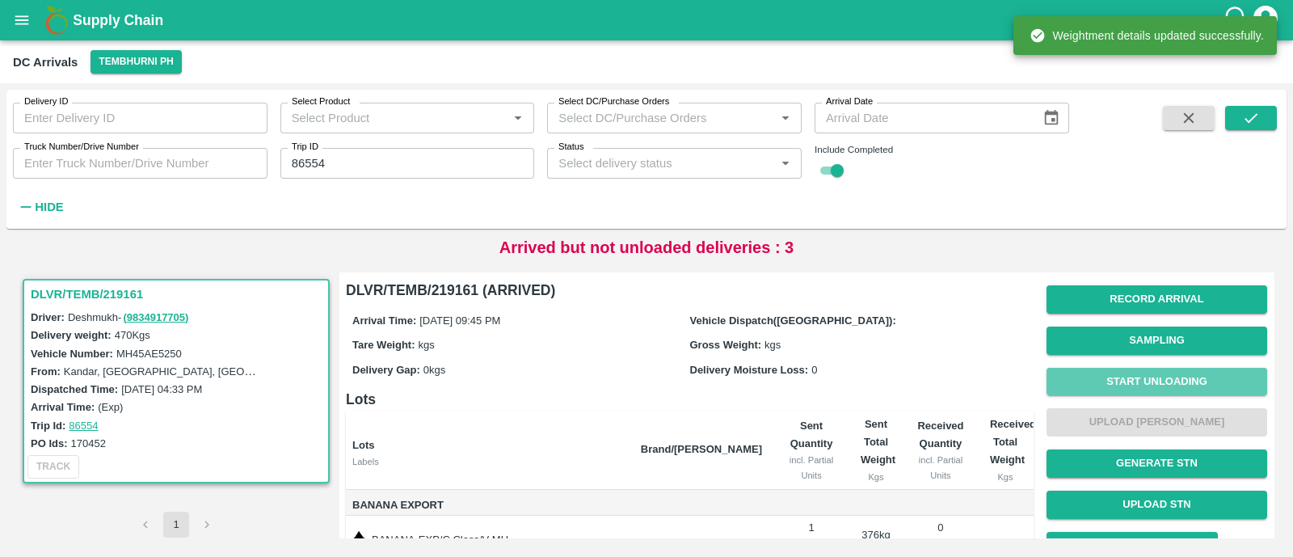
click at [1178, 386] on button "Start Unloading" at bounding box center [1157, 382] width 221 height 28
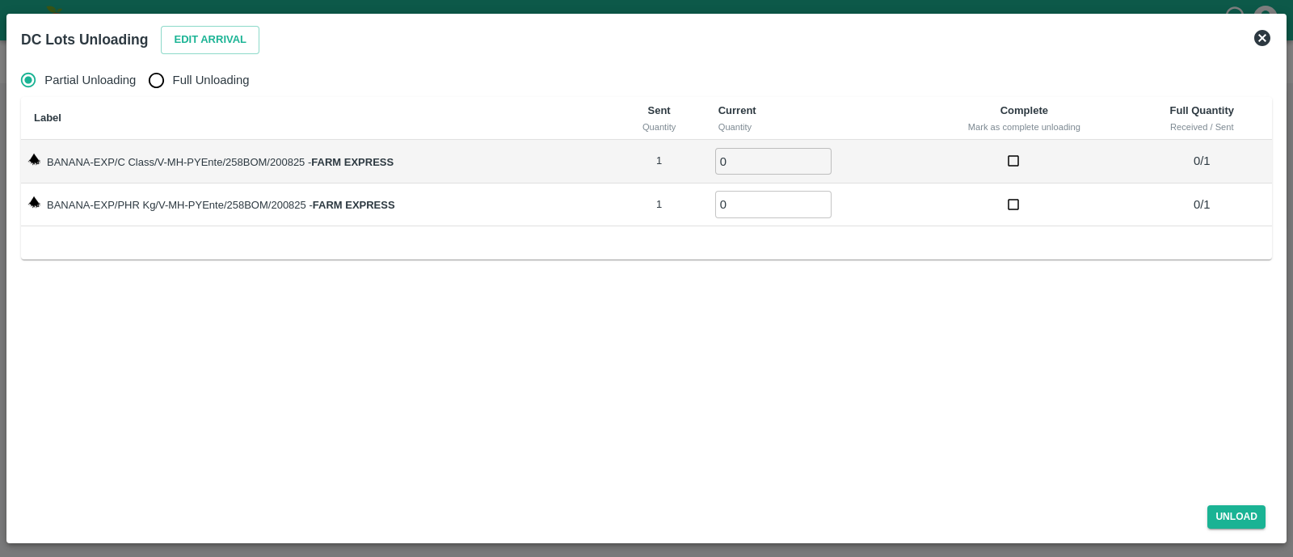
click at [155, 80] on input "Full Unloading" at bounding box center [156, 80] width 32 height 32
radio input "true"
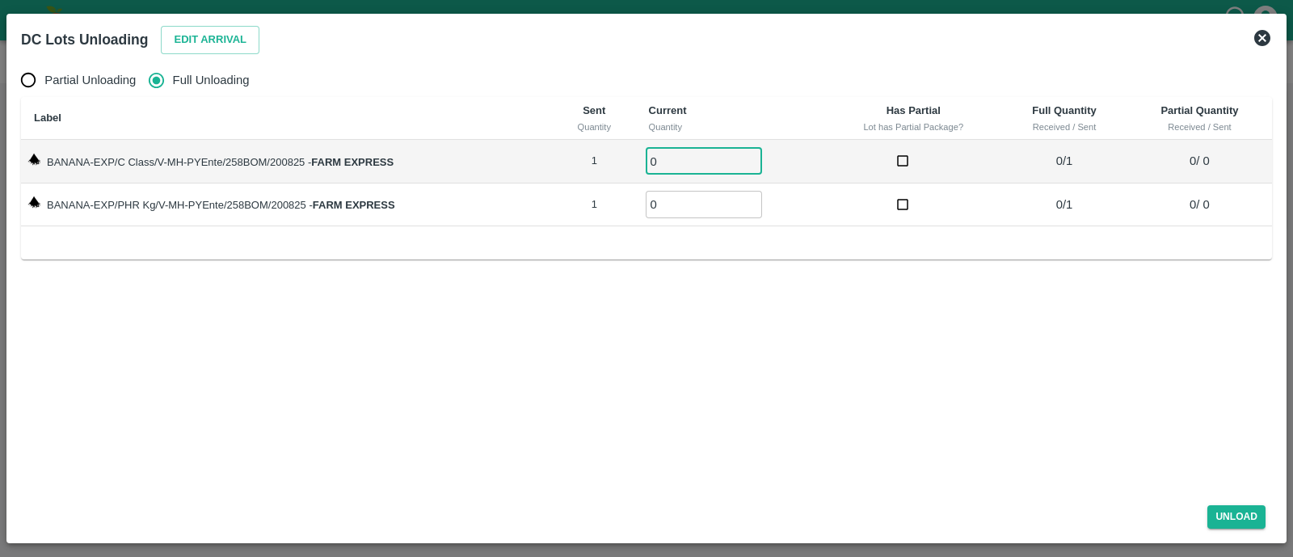
click at [678, 153] on input "0" at bounding box center [704, 161] width 116 height 27
type input "01"
click at [688, 204] on input "01" at bounding box center [704, 204] width 116 height 27
type input "01"
click at [1225, 525] on button "Unload" at bounding box center [1237, 516] width 58 height 23
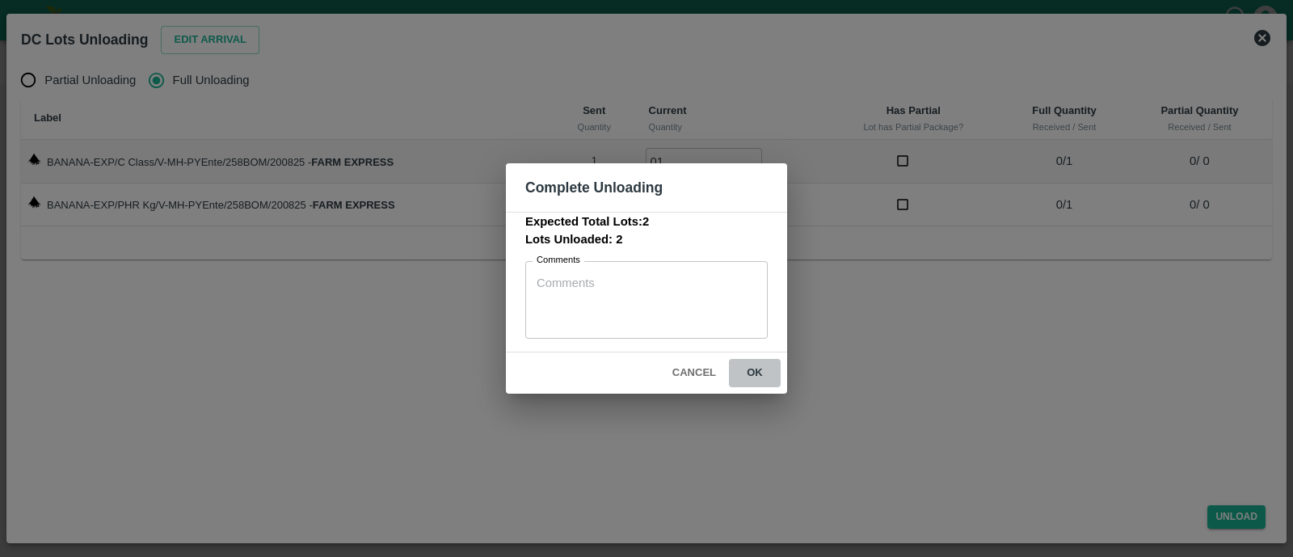
click at [762, 385] on button "ok" at bounding box center [755, 373] width 52 height 28
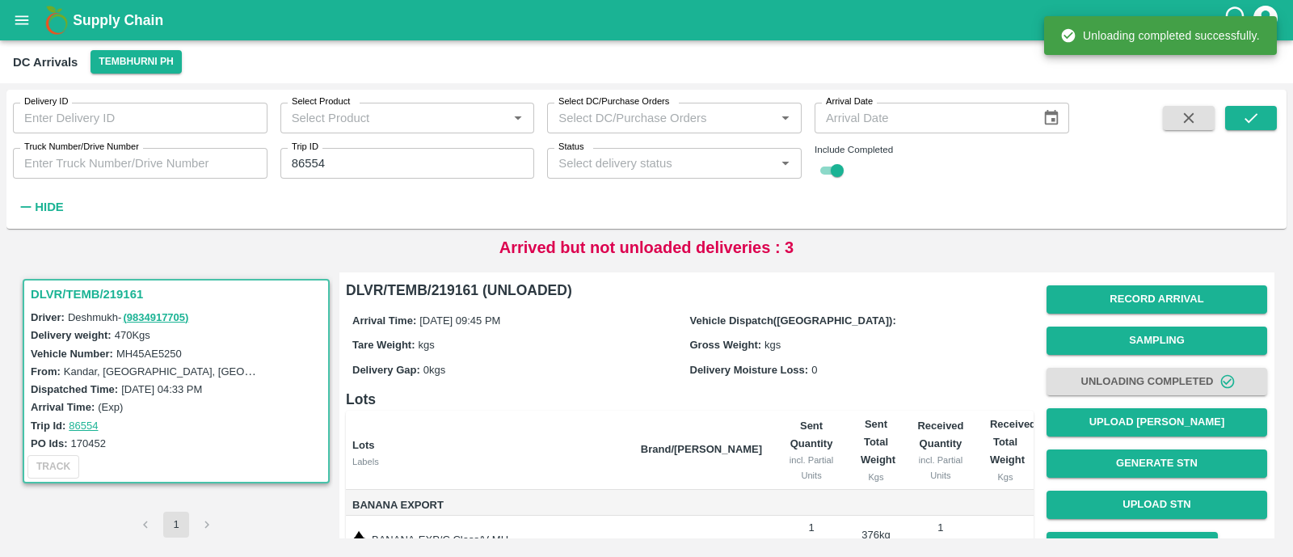
scroll to position [116, 0]
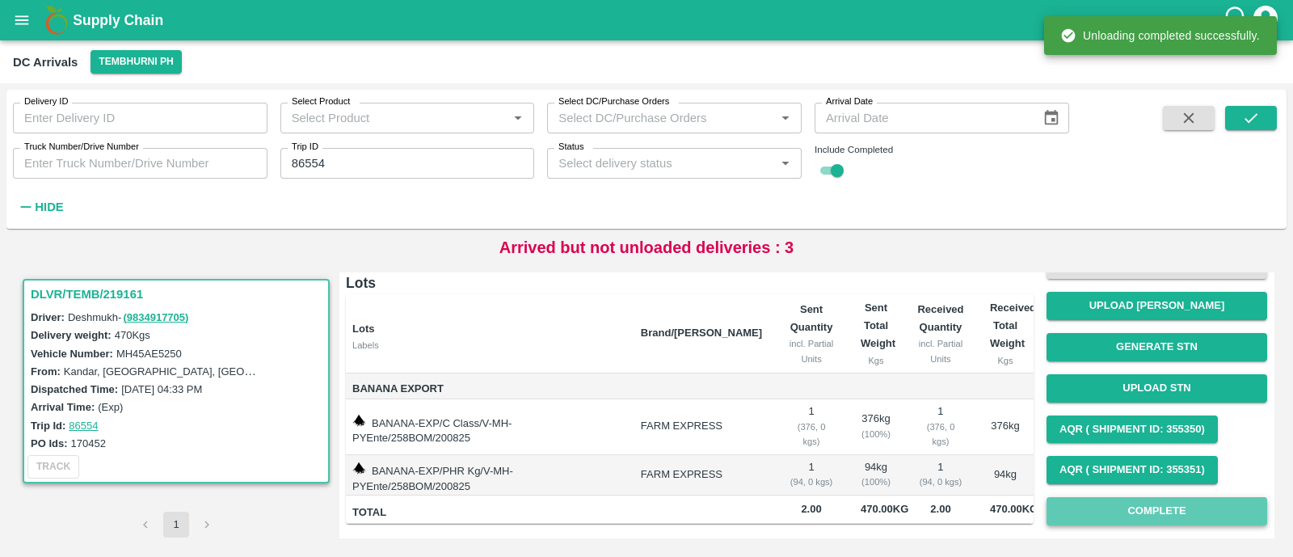
click at [1083, 497] on button "Complete" at bounding box center [1157, 511] width 221 height 28
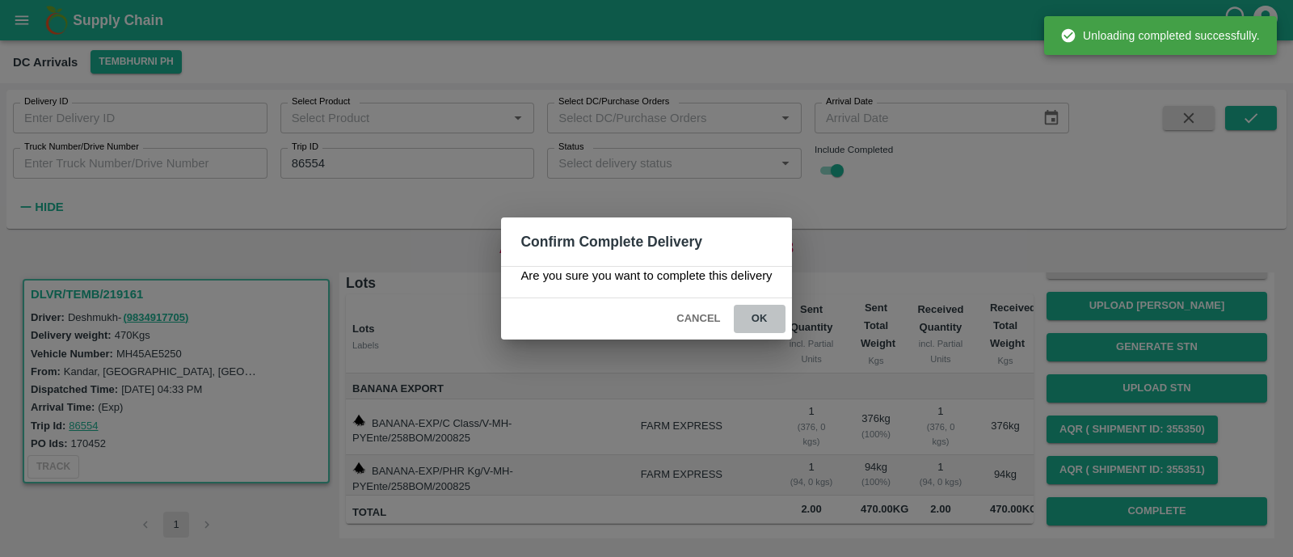
click at [764, 322] on button "ok" at bounding box center [760, 319] width 52 height 28
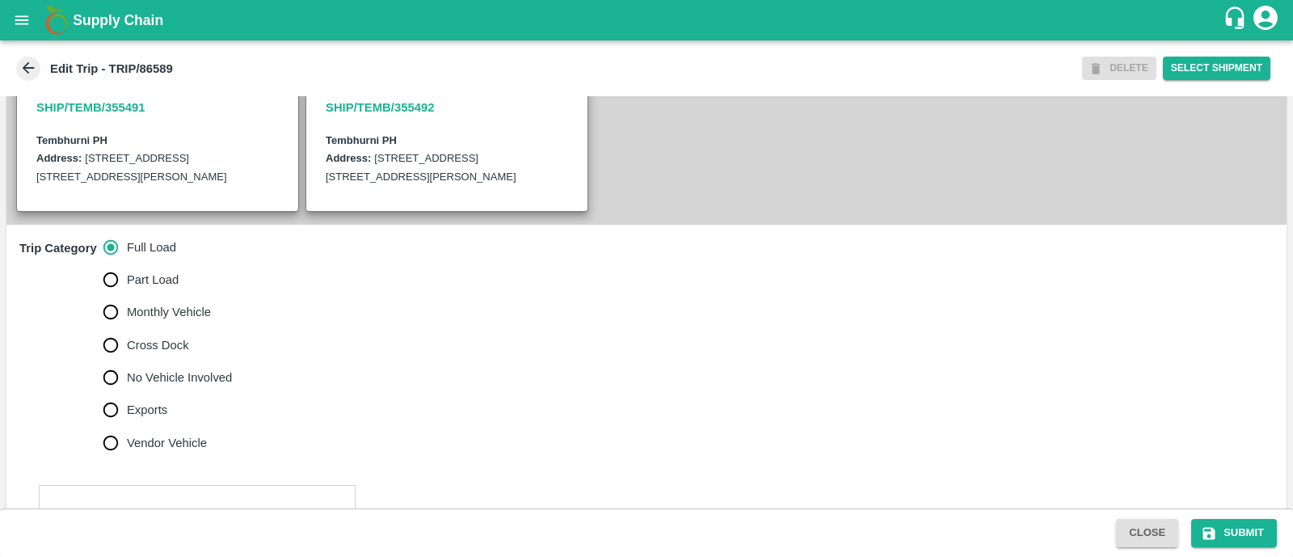
scroll to position [468, 0]
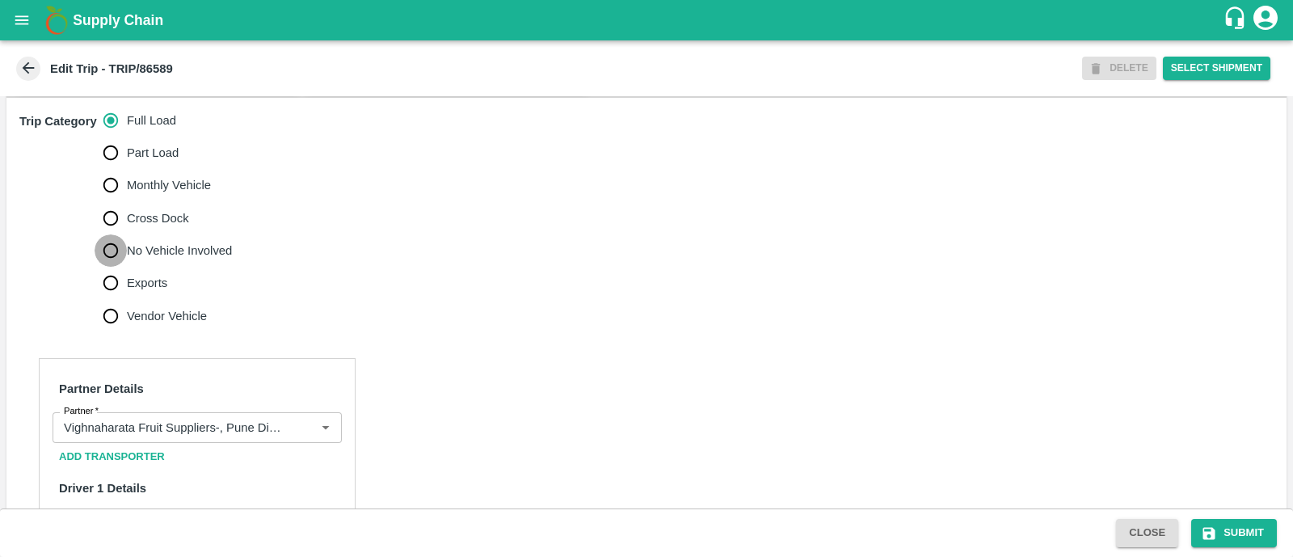
click at [105, 267] on input "No Vehicle Involved" at bounding box center [111, 250] width 32 height 32
radio input "true"
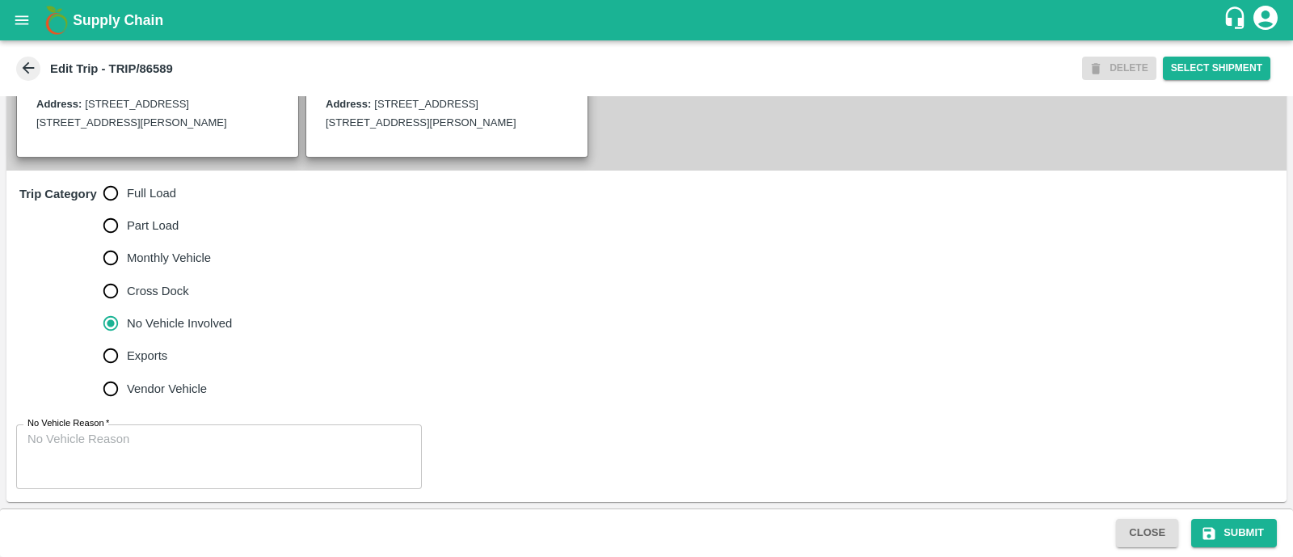
scroll to position [429, 0]
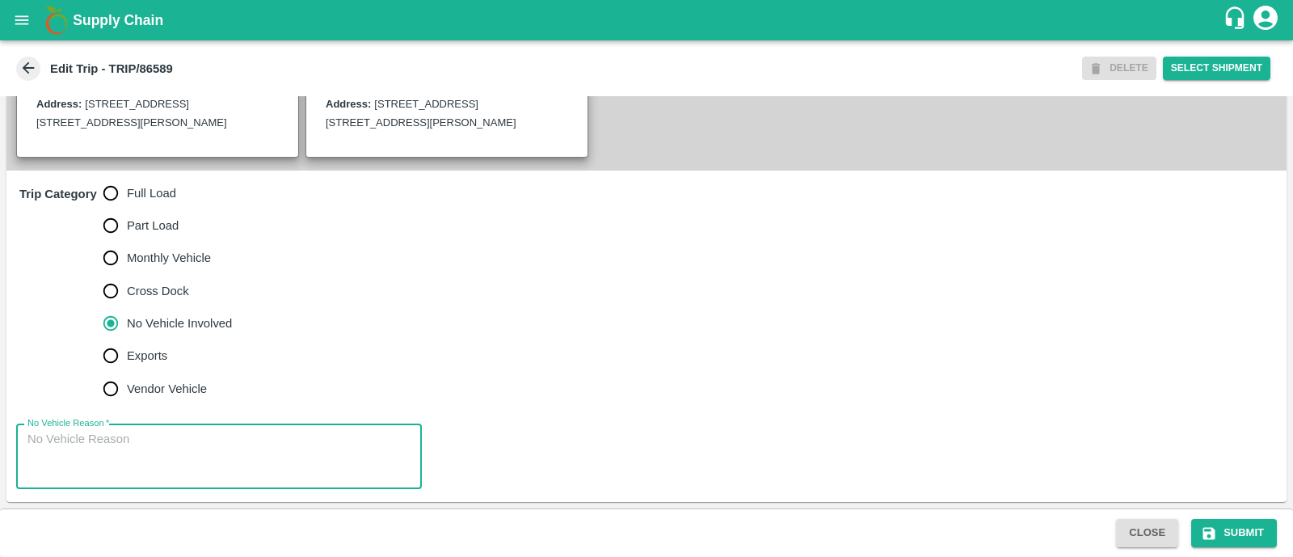
click at [148, 441] on textarea "No Vehicle Reason   *" at bounding box center [218, 456] width 383 height 51
type textarea "Field Dump"
click at [1257, 536] on button "Submit" at bounding box center [1235, 533] width 86 height 28
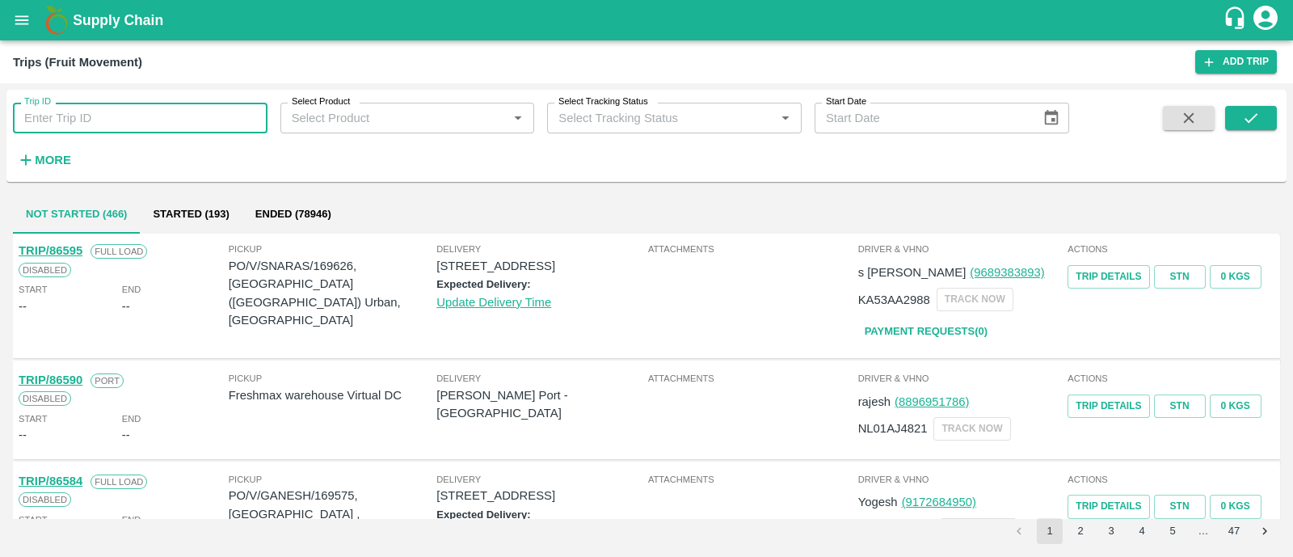
click at [162, 111] on input "Trip ID" at bounding box center [140, 118] width 255 height 31
paste input "86588"
type input "86588"
click at [1264, 124] on button "submit" at bounding box center [1252, 118] width 52 height 24
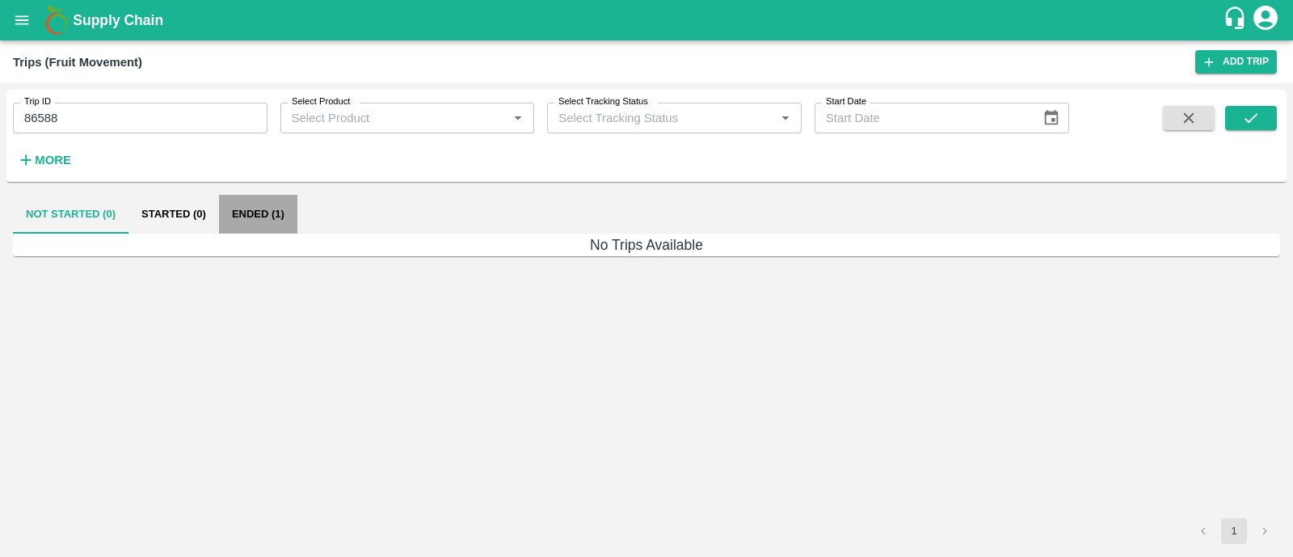
click at [268, 213] on button "Ended (1)" at bounding box center [258, 214] width 78 height 39
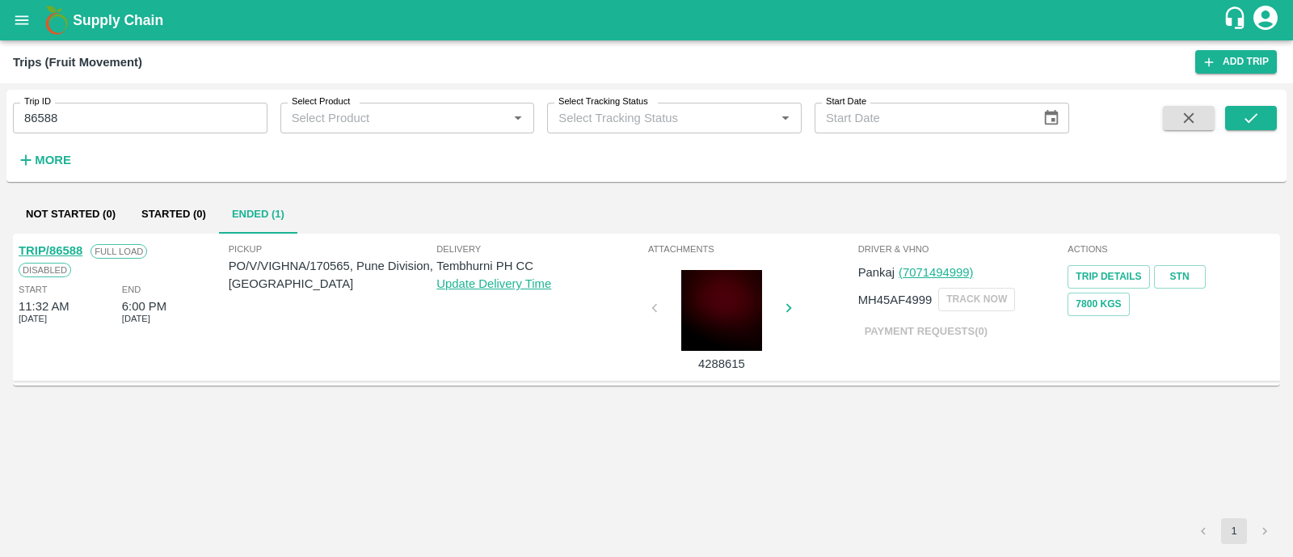
click at [74, 248] on link "TRIP/86588" at bounding box center [51, 250] width 64 height 13
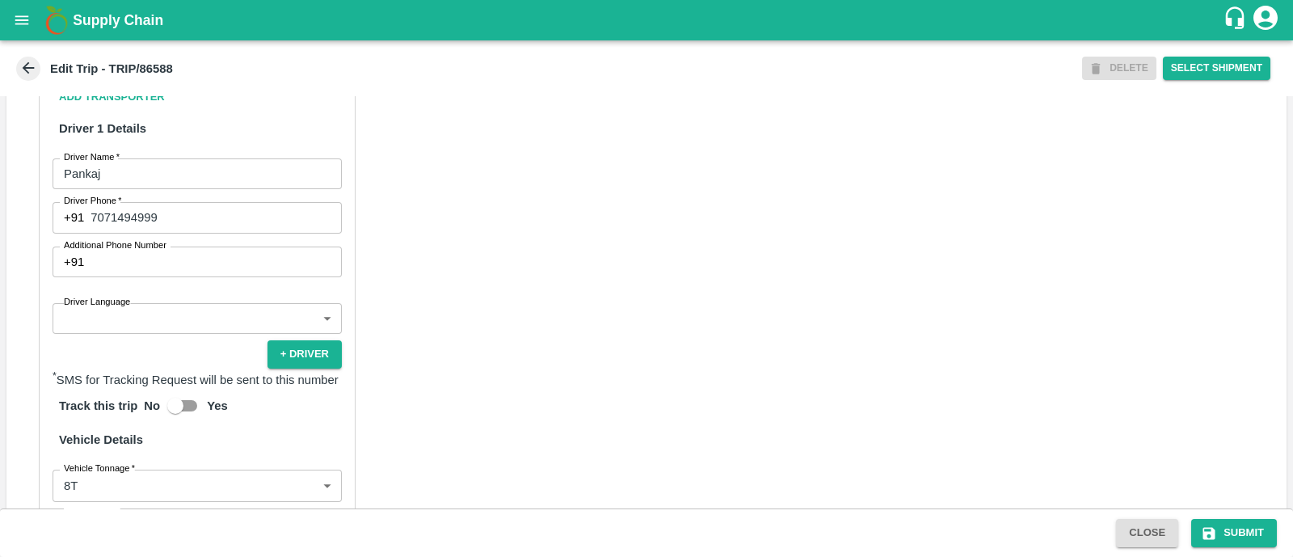
scroll to position [829, 0]
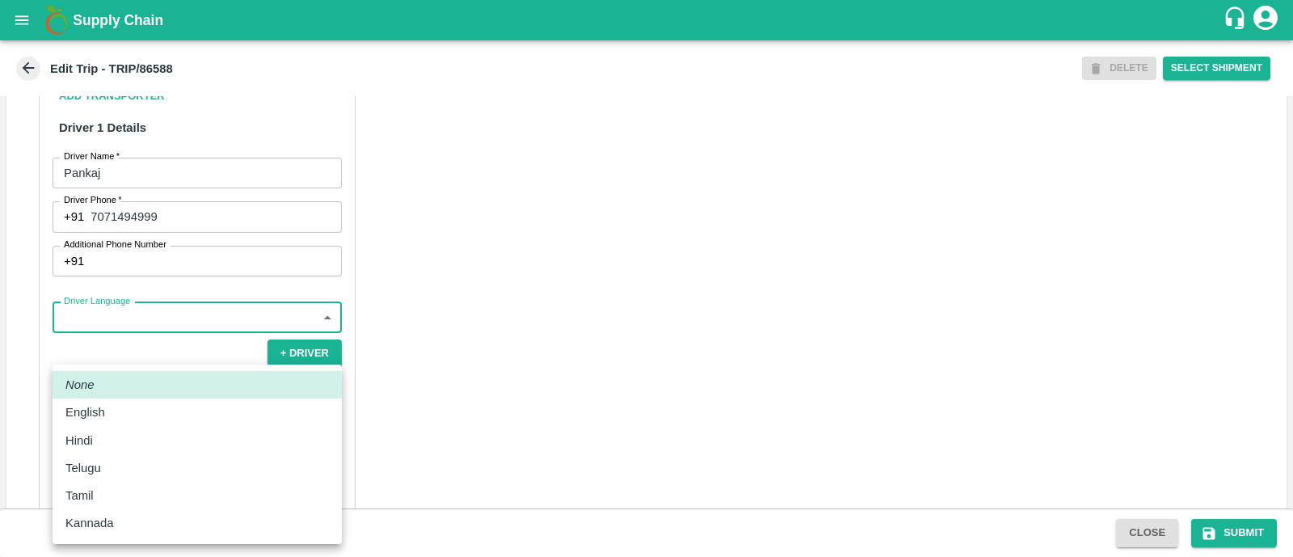
click at [146, 357] on body "Supply Chain Edit Trip - TRIP/86588 DELETE Select Shipment Trip Details Trip Ty…" at bounding box center [646, 278] width 1293 height 557
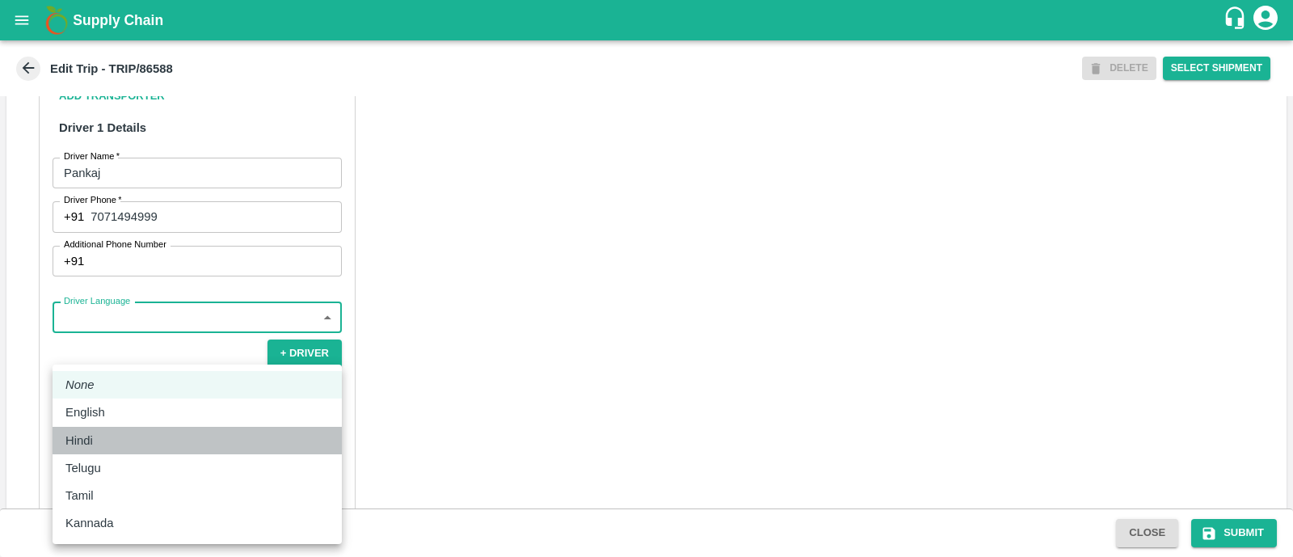
click at [121, 438] on div "Hindi" at bounding box center [197, 441] width 264 height 18
type input "hi"
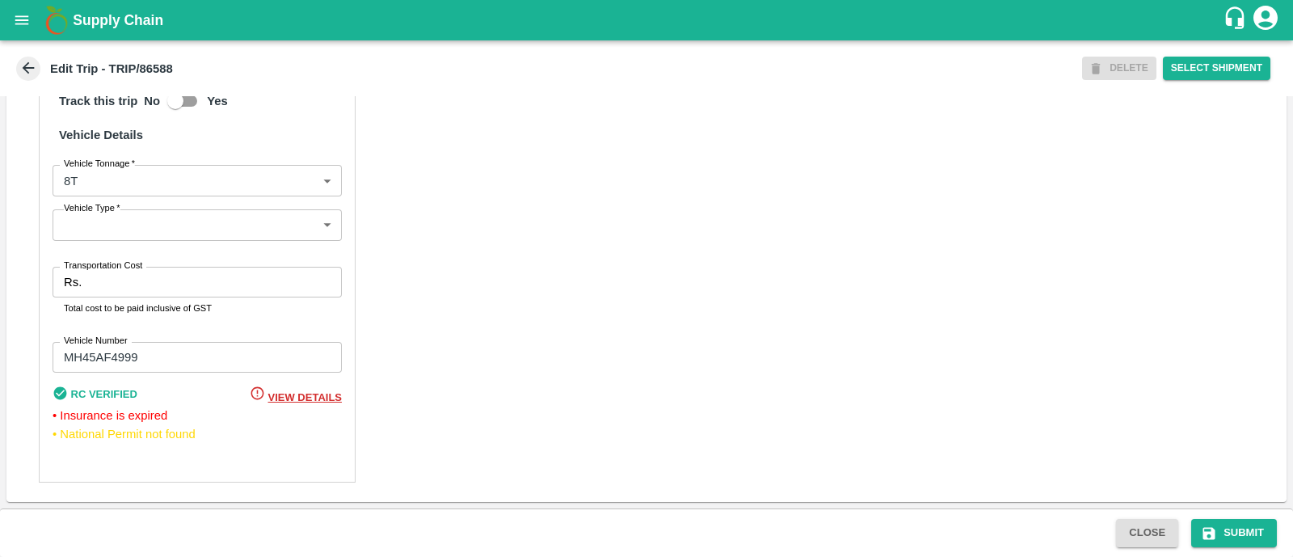
scroll to position [1156, 0]
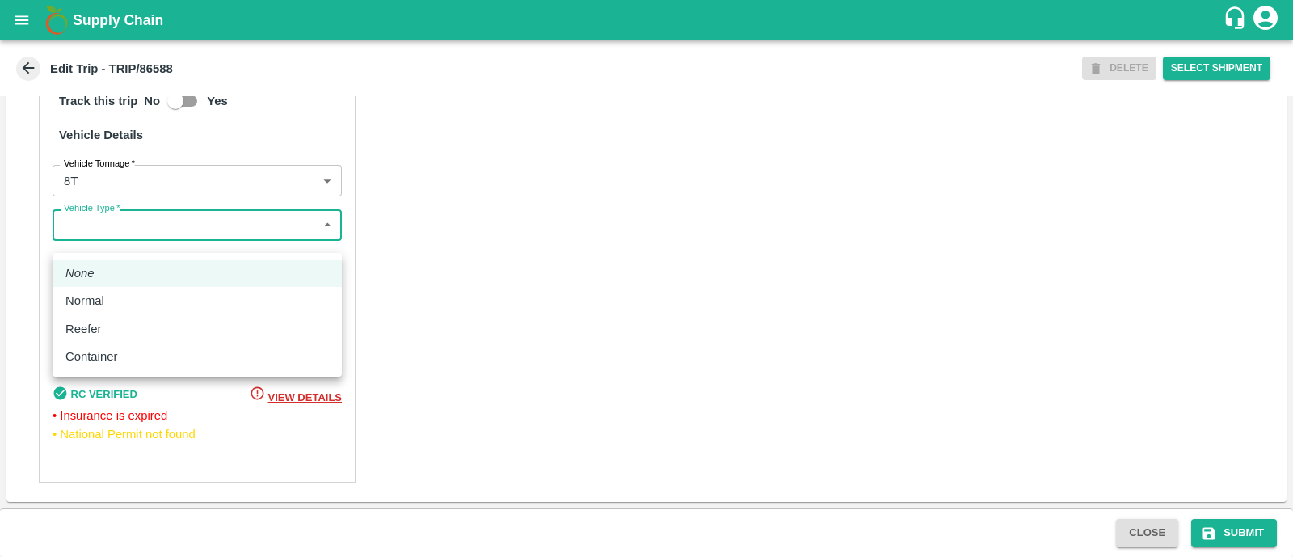
click at [191, 239] on body "Supply Chain Edit Trip - TRIP/86588 DELETE Select Shipment Trip Details Trip Ty…" at bounding box center [646, 278] width 1293 height 557
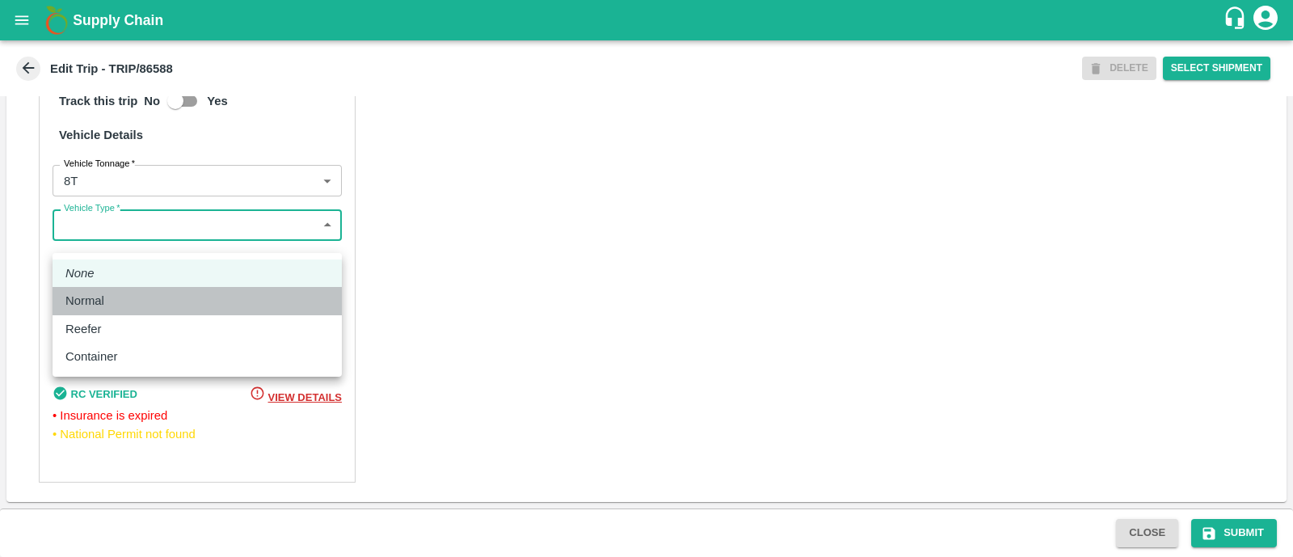
click at [167, 294] on div "Normal" at bounding box center [197, 301] width 264 height 18
type input "Normal"
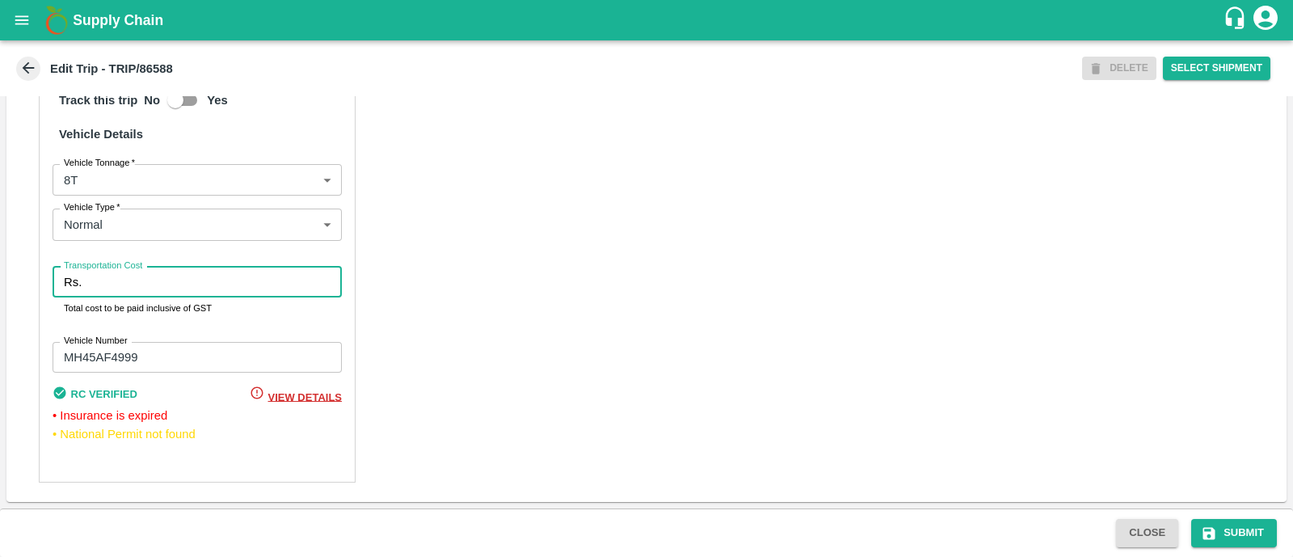
click at [169, 298] on input "Transportation Cost" at bounding box center [215, 282] width 254 height 31
type input "5000"
click at [589, 438] on div "Partner Details Partner   * Partner Add Transporter Driver 1 Details Driver Nam…" at bounding box center [646, 87] width 1281 height 829
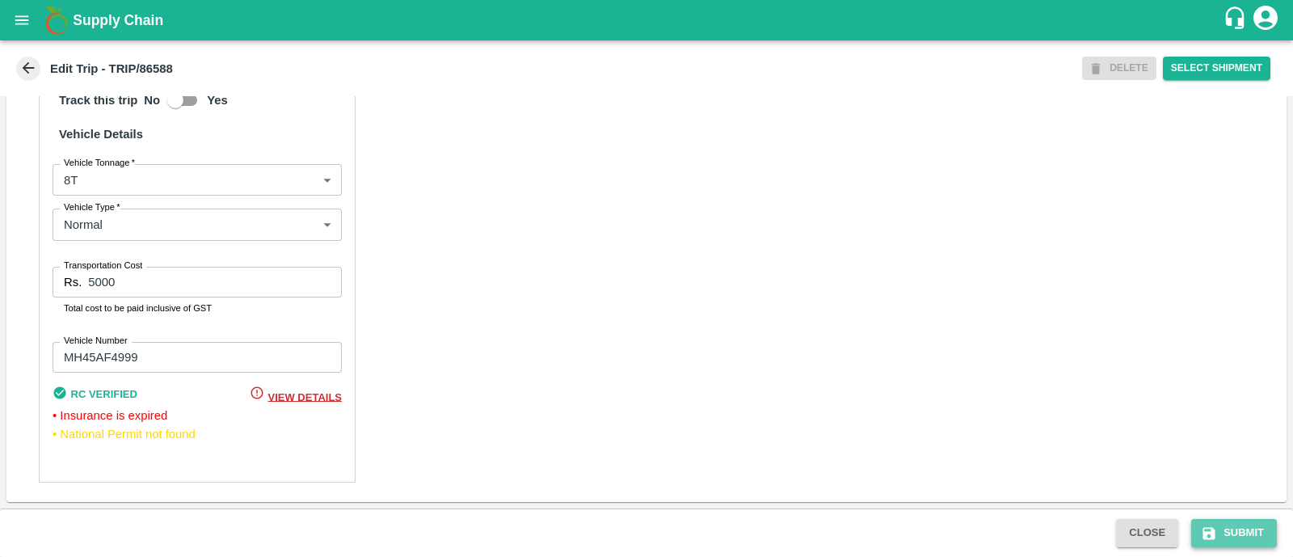
click at [1221, 538] on button "Submit" at bounding box center [1235, 533] width 86 height 28
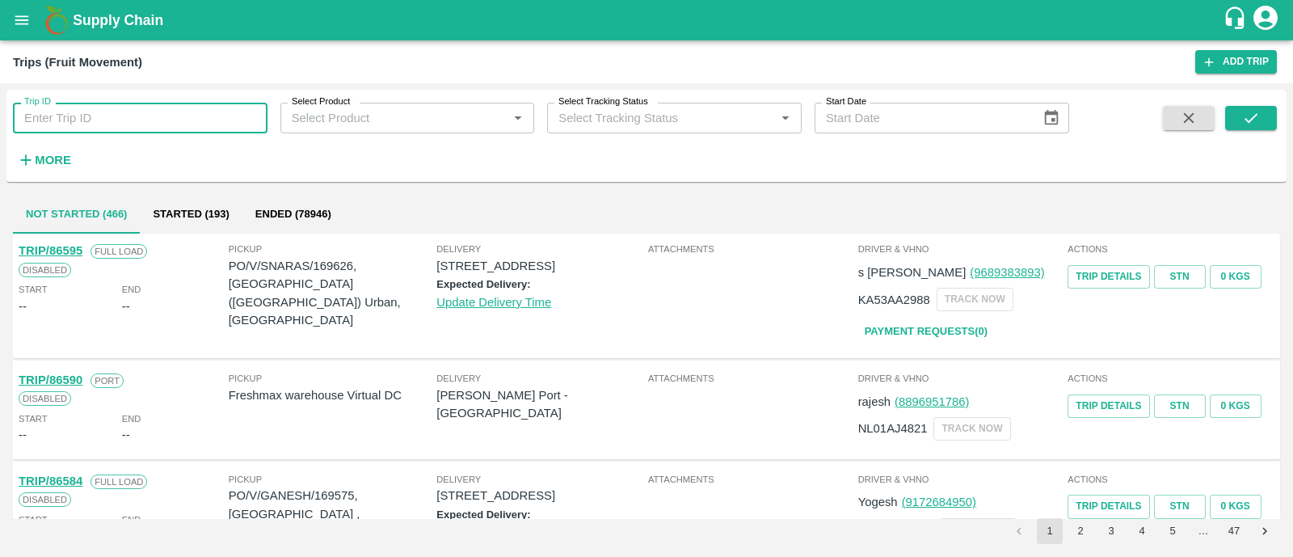
click at [168, 115] on input "Trip ID" at bounding box center [140, 118] width 255 height 31
paste input "86568"
type input "86568"
click at [1240, 122] on button "submit" at bounding box center [1252, 118] width 52 height 24
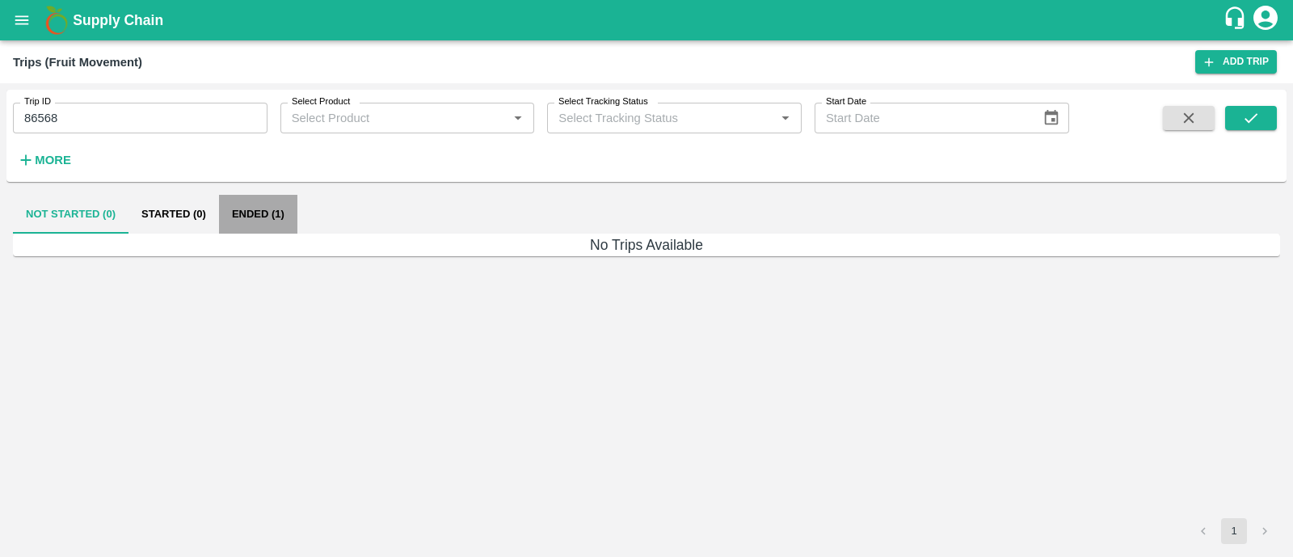
click at [255, 226] on button "Ended (1)" at bounding box center [258, 214] width 78 height 39
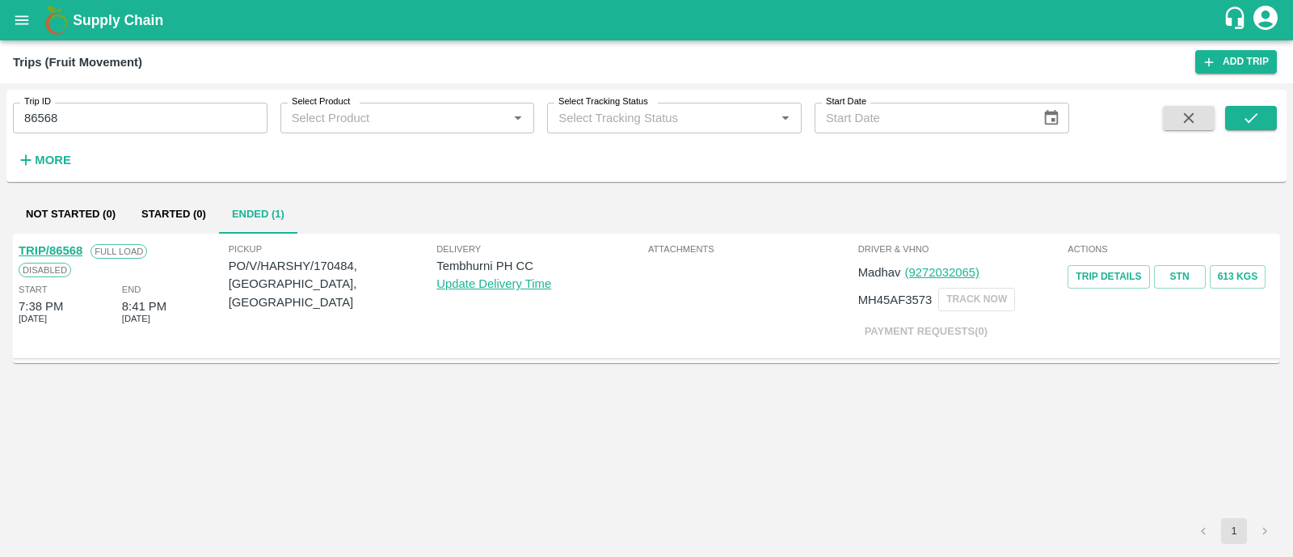
click at [85, 255] on div "Full Load" at bounding box center [114, 251] width 65 height 18
click at [72, 247] on link "TRIP/86568" at bounding box center [51, 250] width 64 height 13
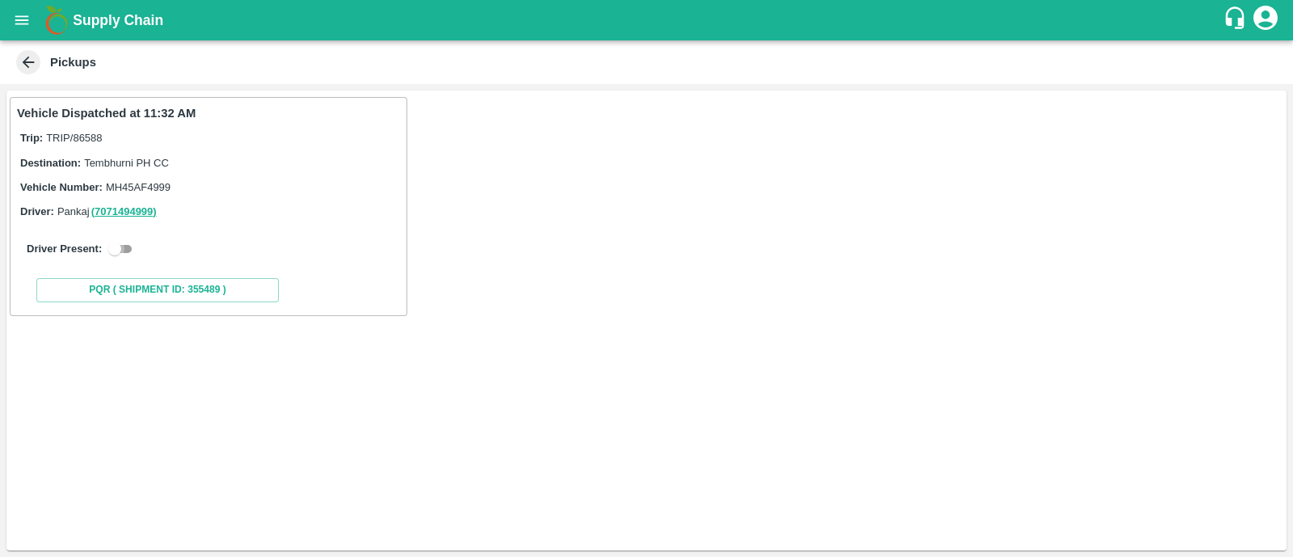
click at [133, 244] on input "checkbox" at bounding box center [115, 248] width 58 height 19
checkbox input "true"
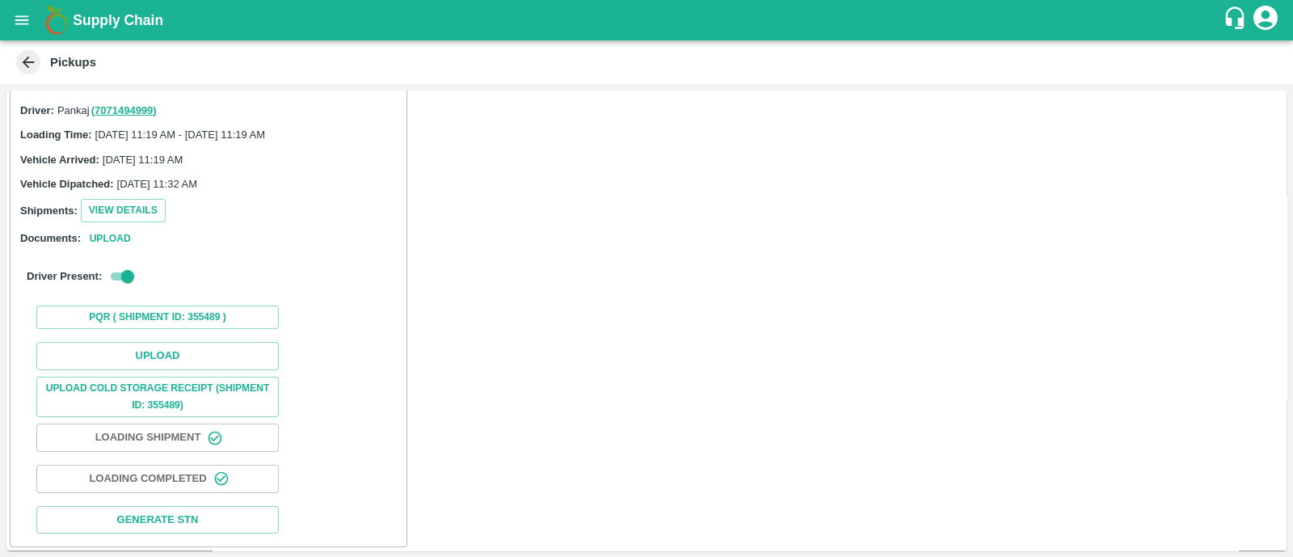
scroll to position [105, 0]
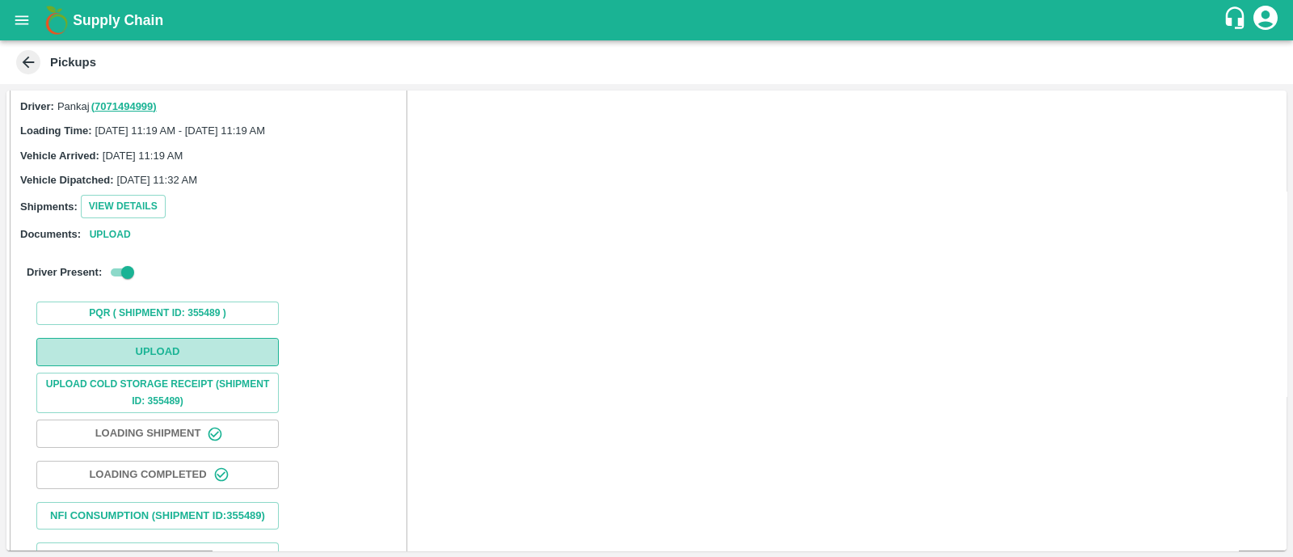
click at [155, 338] on button "Upload" at bounding box center [157, 352] width 243 height 28
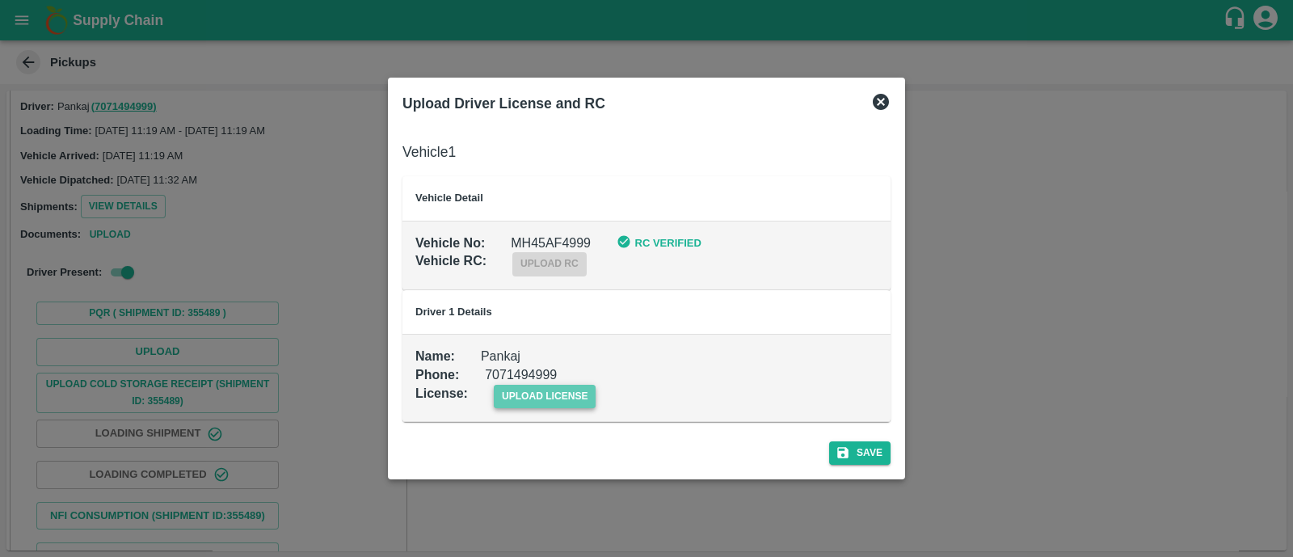
click at [564, 397] on span "upload license" at bounding box center [545, 396] width 103 height 23
click at [0, 0] on input "upload license" at bounding box center [0, 0] width 0 height 0
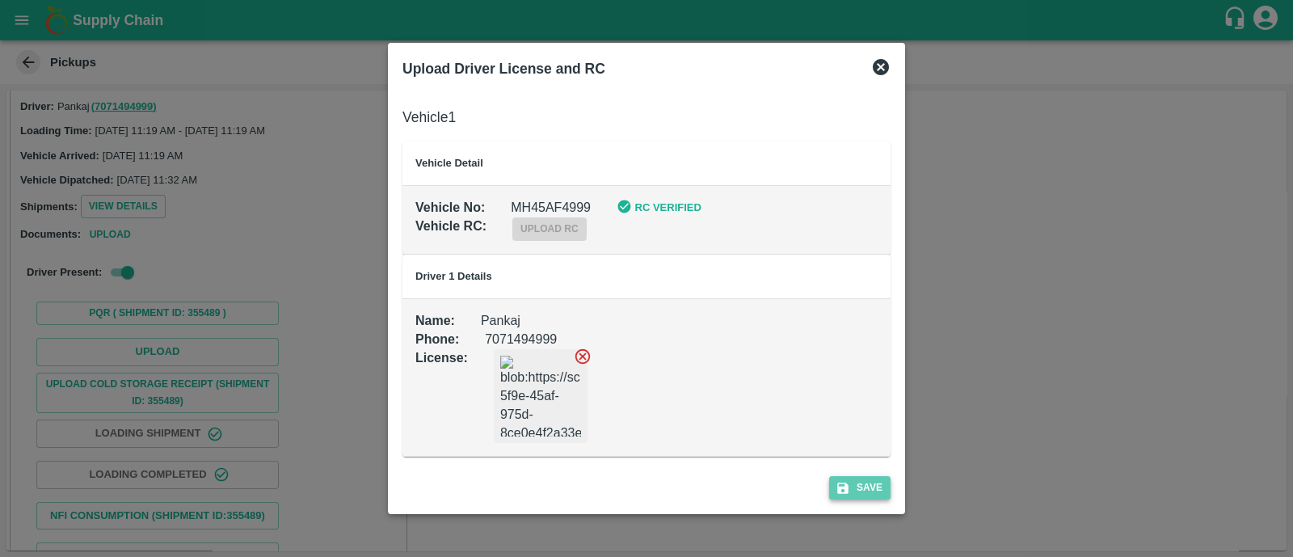
click at [845, 485] on icon "submit" at bounding box center [843, 488] width 11 height 11
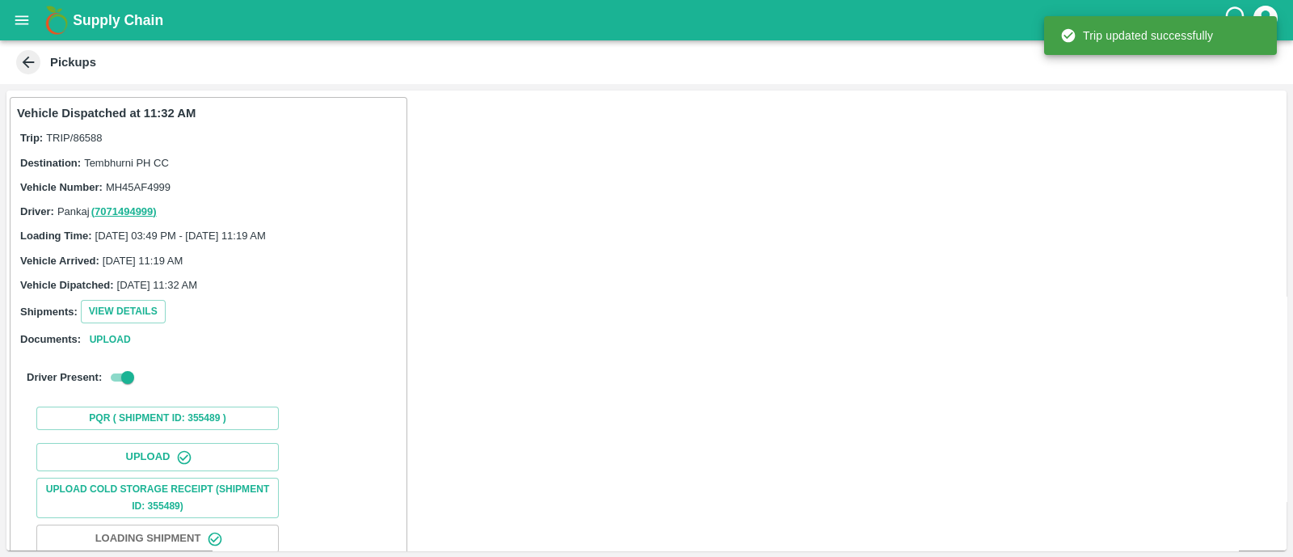
scroll to position [201, 0]
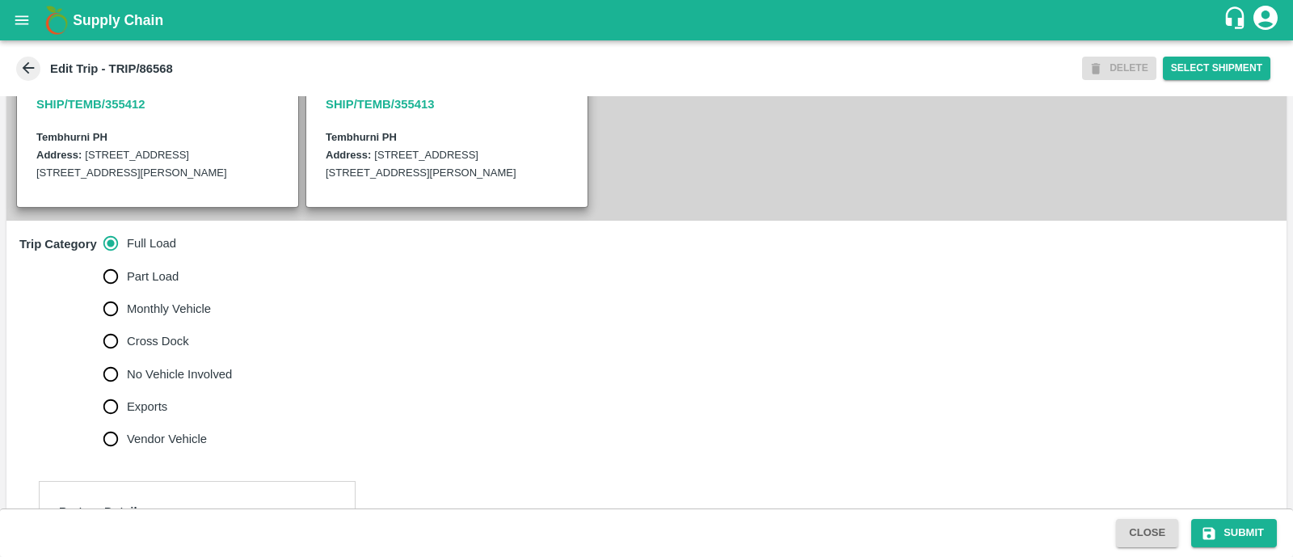
scroll to position [411, 0]
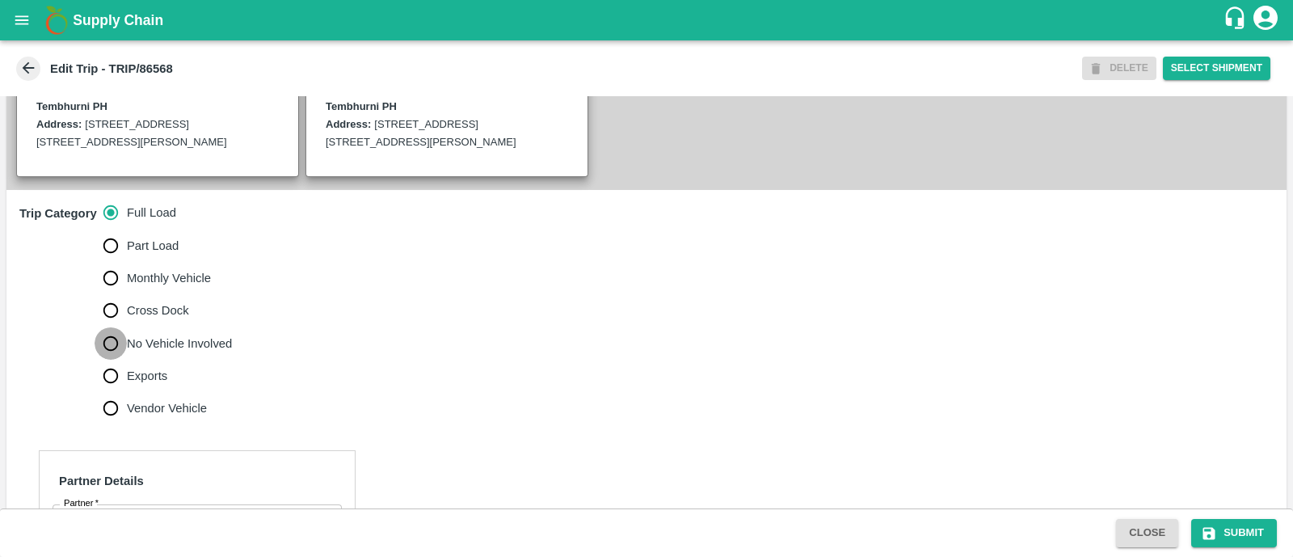
click at [108, 352] on input "No Vehicle Involved" at bounding box center [111, 343] width 32 height 32
radio input "true"
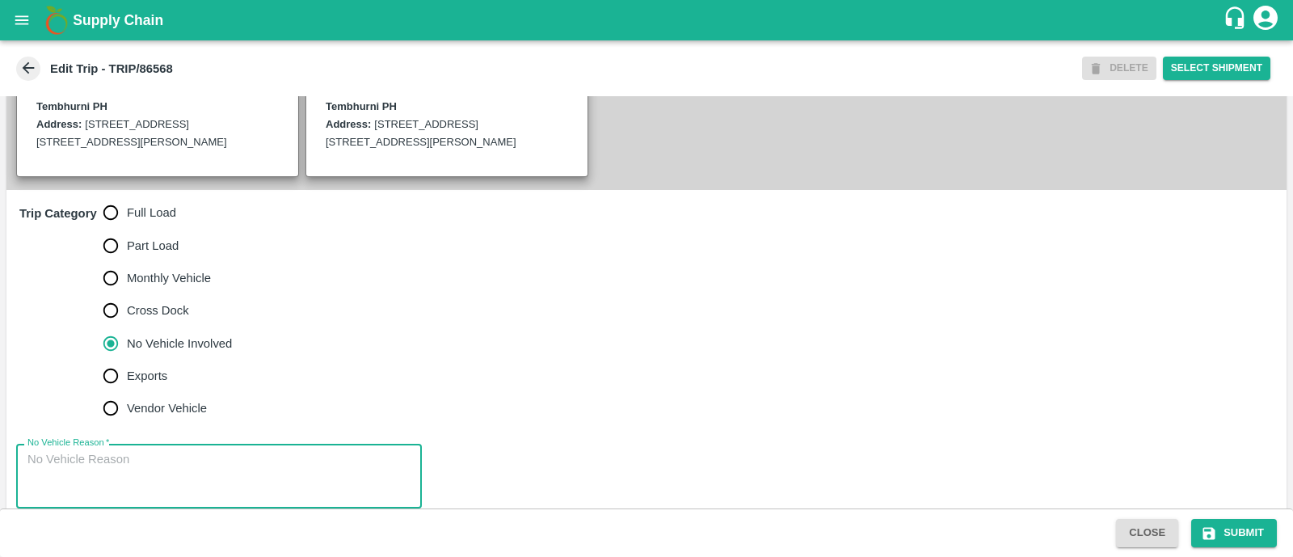
click at [187, 470] on textarea "No Vehicle Reason   *" at bounding box center [218, 476] width 383 height 51
click at [40, 456] on textarea "Filed Dump" at bounding box center [218, 476] width 383 height 51
click at [316, 473] on textarea "Field Dump" at bounding box center [218, 476] width 383 height 51
type textarea "Field Dump"
click at [1216, 530] on icon "submit" at bounding box center [1209, 533] width 16 height 16
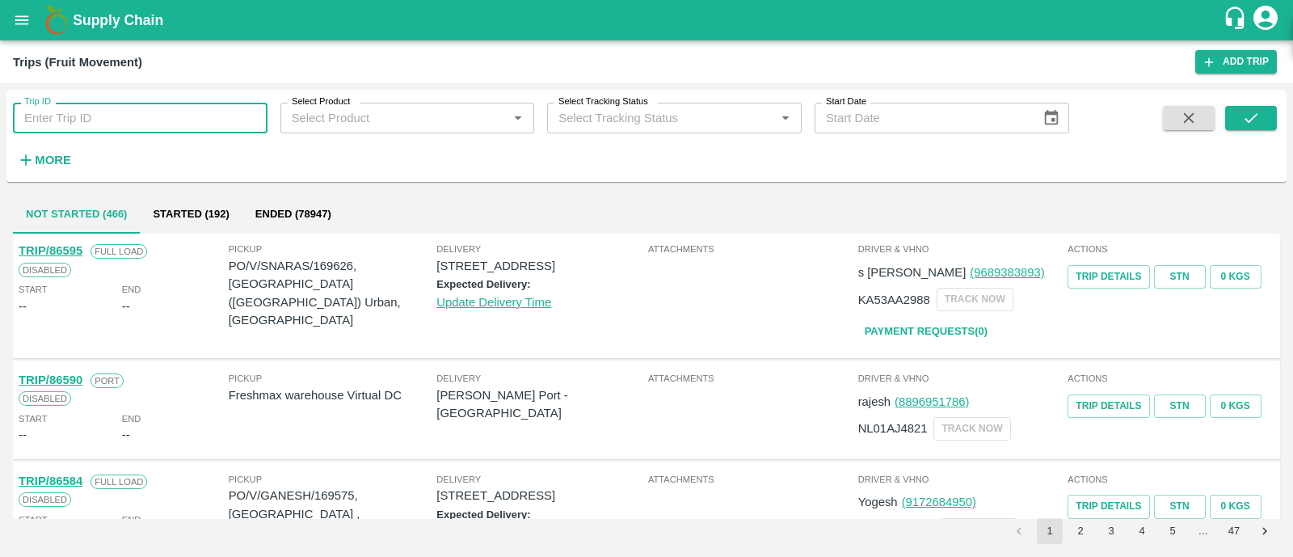
paste input "86566"
click at [189, 113] on input "86566" at bounding box center [140, 118] width 255 height 31
type input "86566"
click at [1271, 111] on button "submit" at bounding box center [1252, 118] width 52 height 24
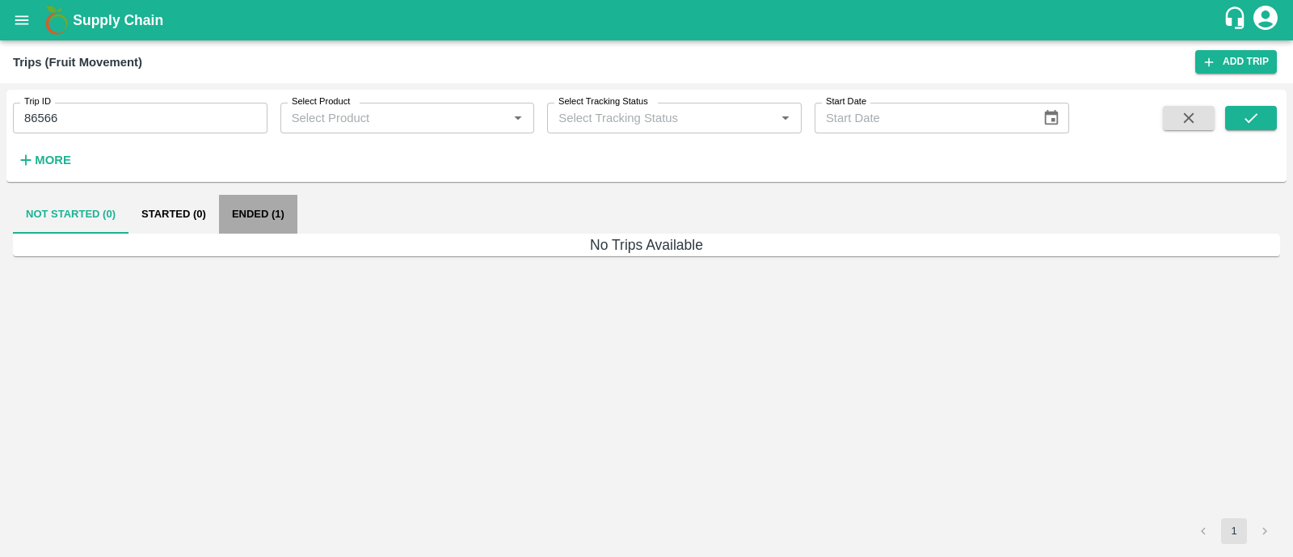
click at [268, 216] on button "Ended (1)" at bounding box center [258, 214] width 78 height 39
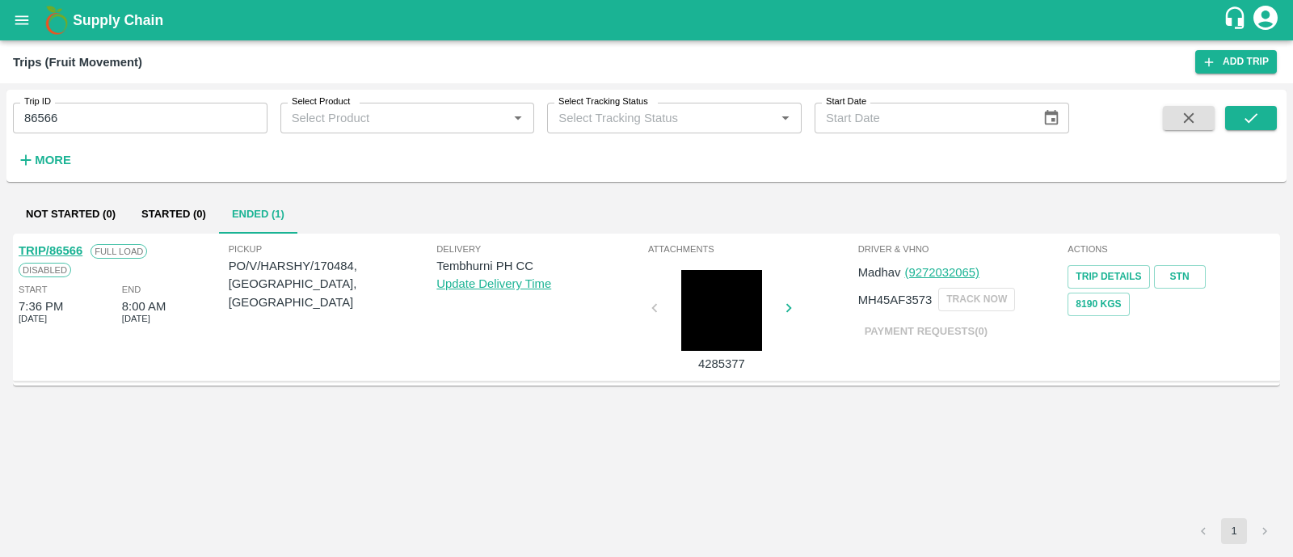
click at [72, 247] on link "TRIP/86566" at bounding box center [51, 250] width 64 height 13
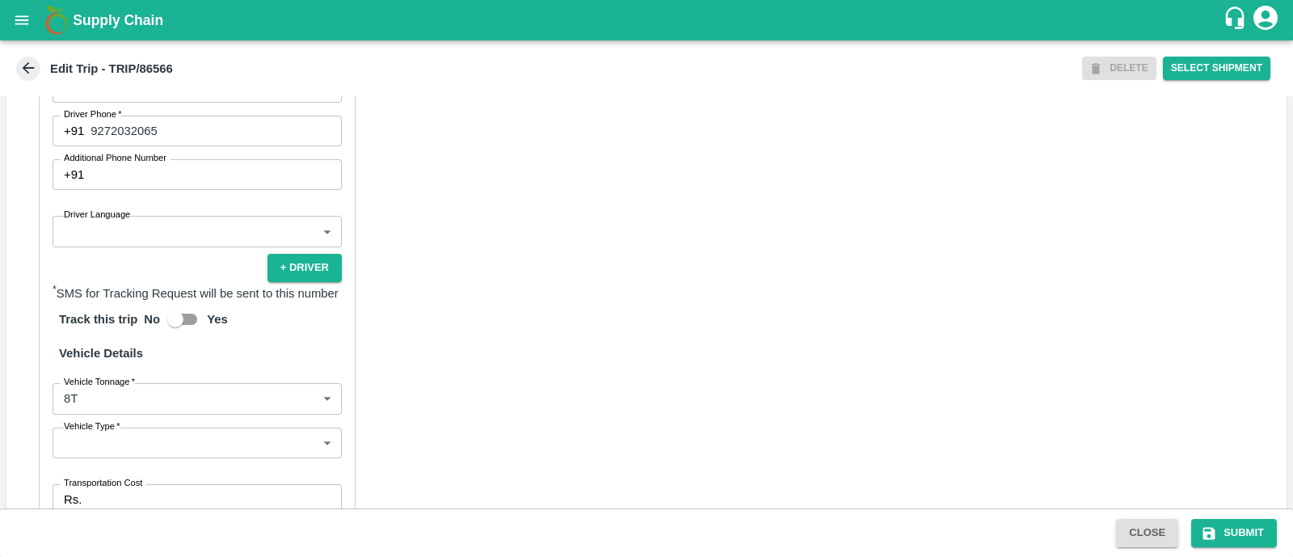
scroll to position [962, 0]
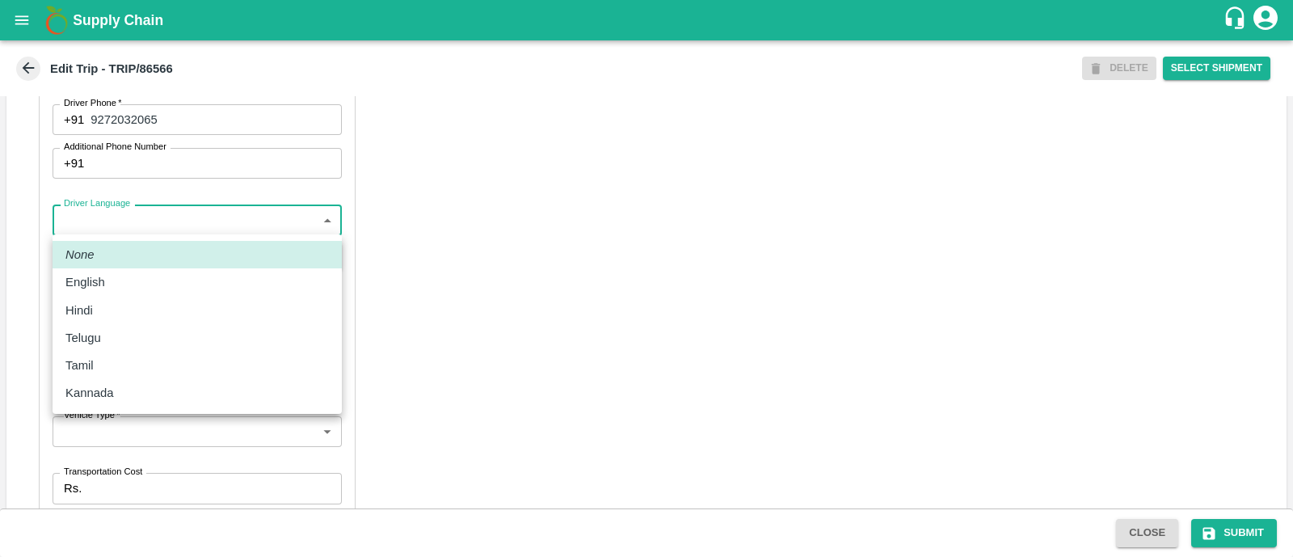
click at [182, 214] on body "Supply Chain Edit Trip - TRIP/86566 DELETE Select Shipment Trip Details Trip Ty…" at bounding box center [646, 278] width 1293 height 557
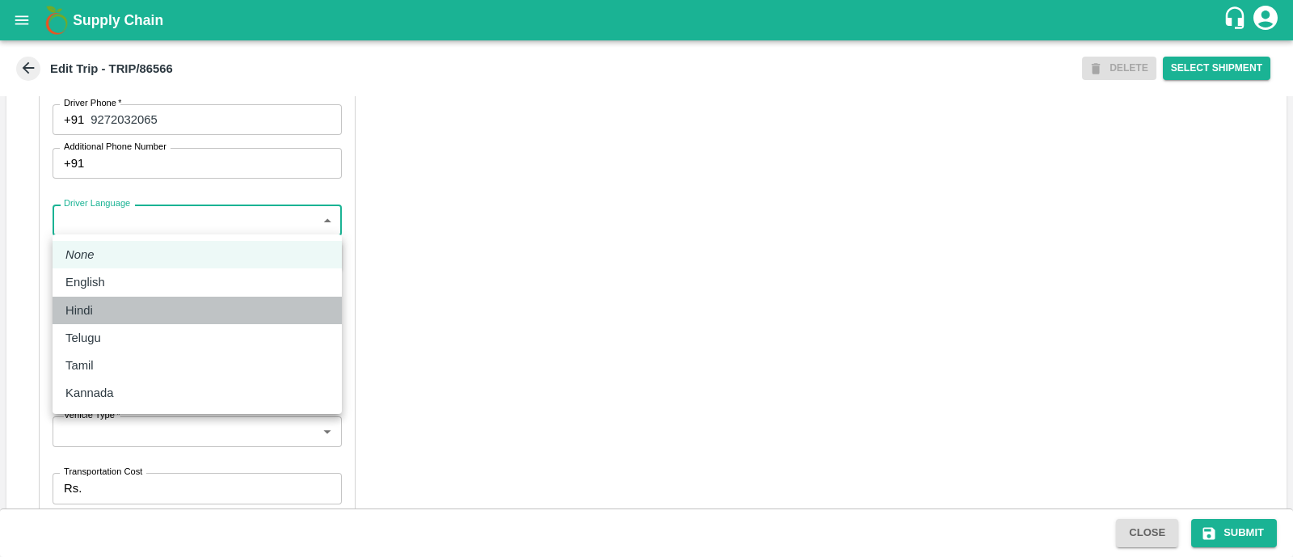
click at [120, 298] on li "Hindi" at bounding box center [197, 310] width 289 height 27
type input "hi"
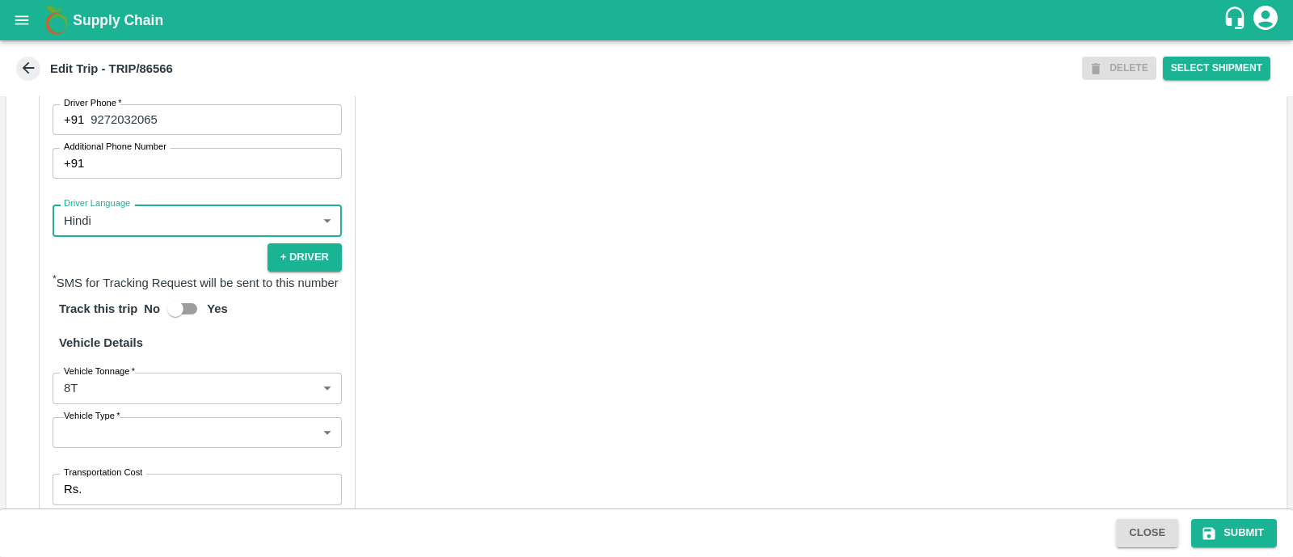
scroll to position [1128, 0]
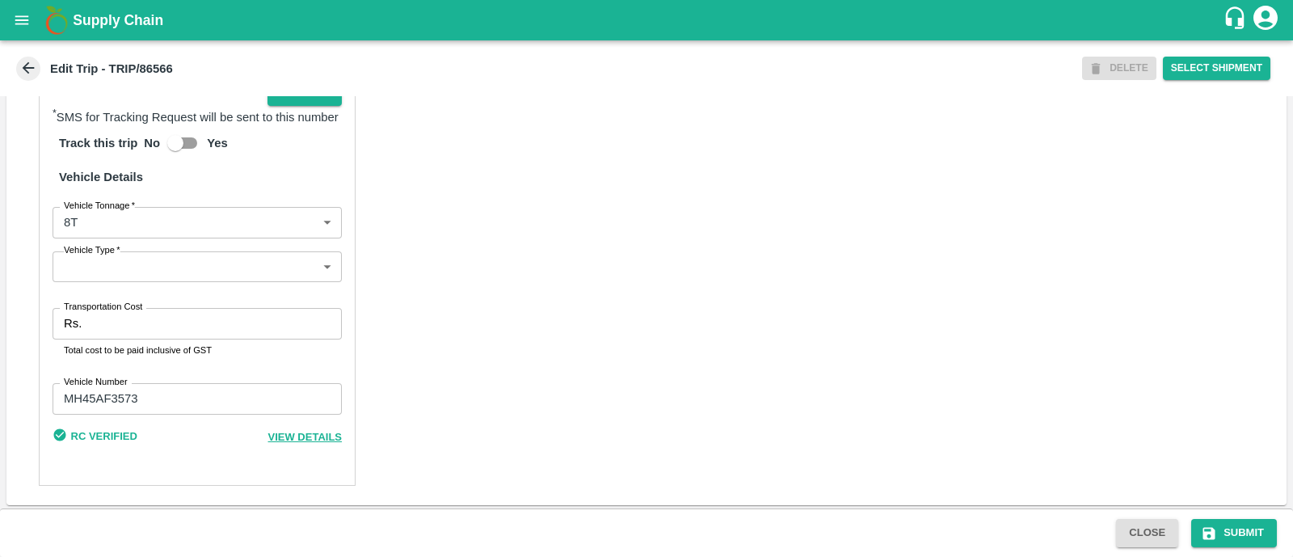
click at [145, 268] on body "Supply Chain Edit Trip - TRIP/86566 DELETE Select Shipment Trip Details Trip Ty…" at bounding box center [646, 278] width 1293 height 557
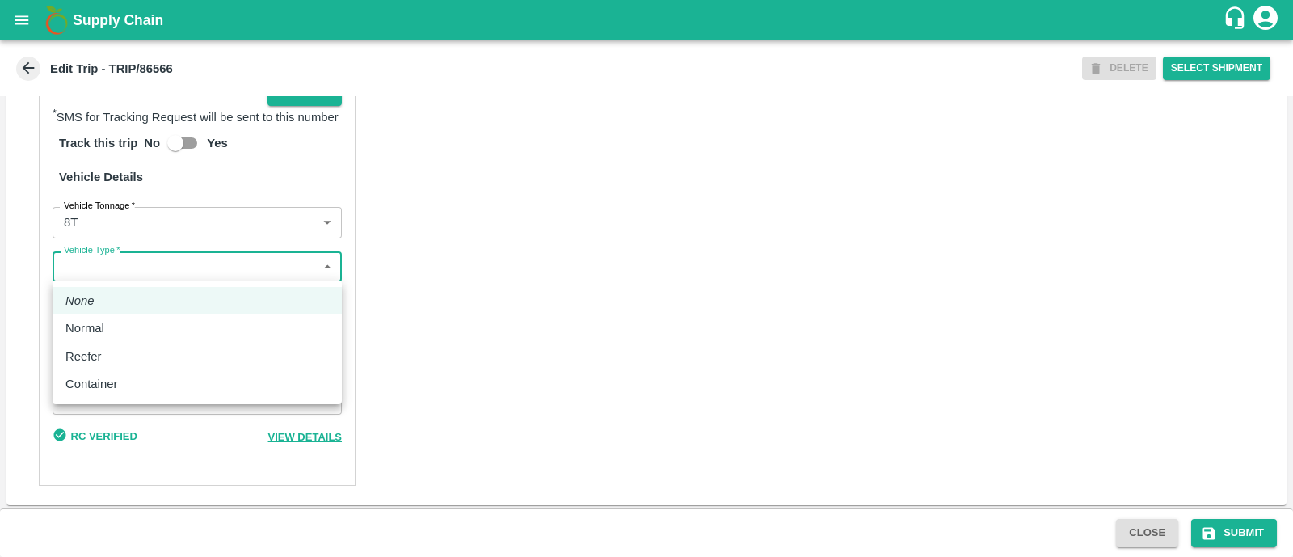
click at [136, 340] on li "Normal" at bounding box center [197, 327] width 289 height 27
type input "Normal"
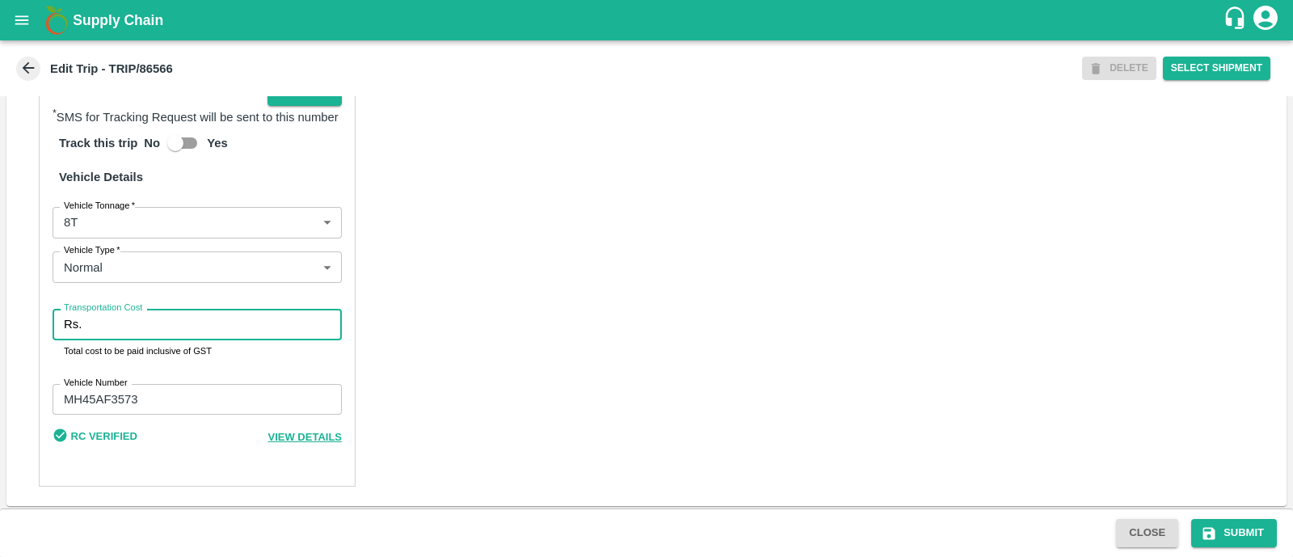
click at [119, 327] on input "Transportation Cost" at bounding box center [215, 324] width 254 height 31
type input "5000"
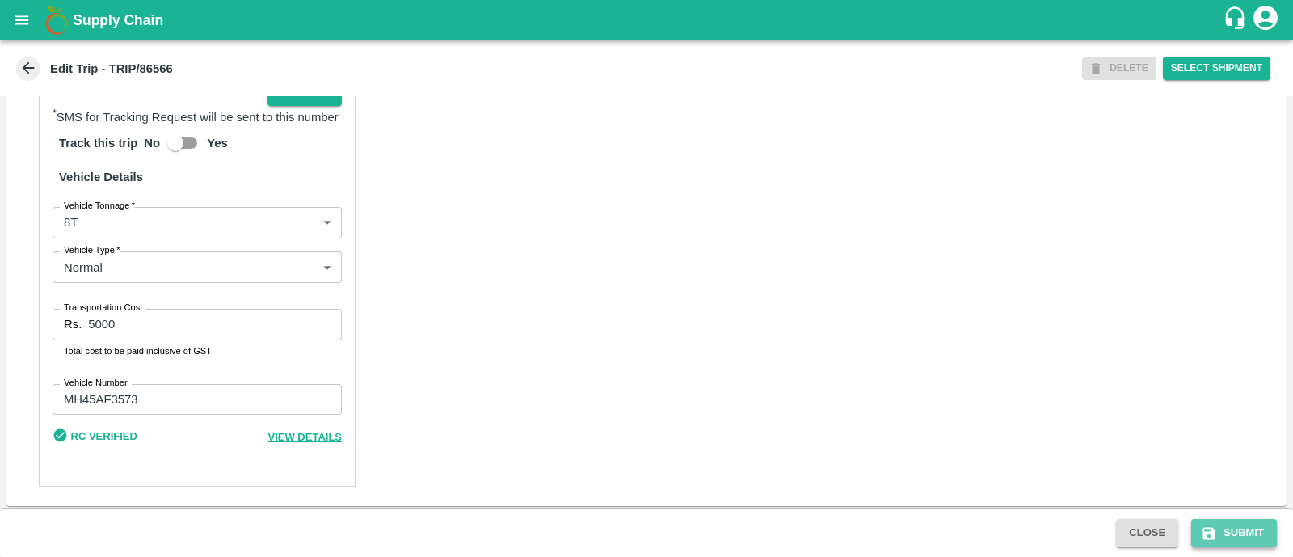
click at [1222, 533] on button "Submit" at bounding box center [1235, 533] width 86 height 28
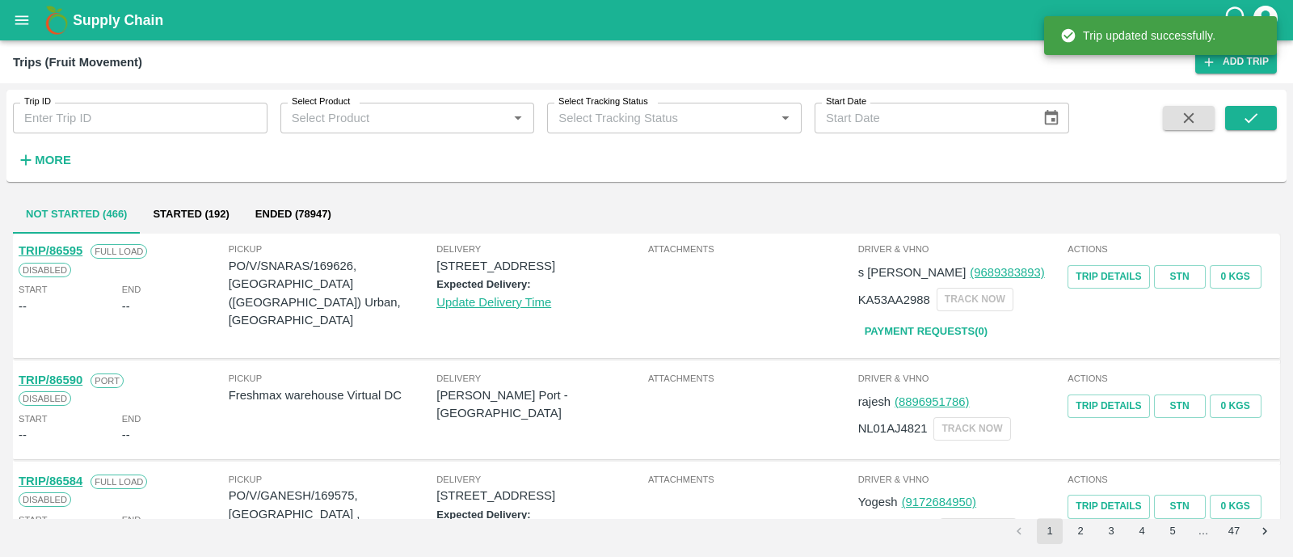
click at [182, 123] on input "Trip ID" at bounding box center [140, 118] width 255 height 31
paste input "86573"
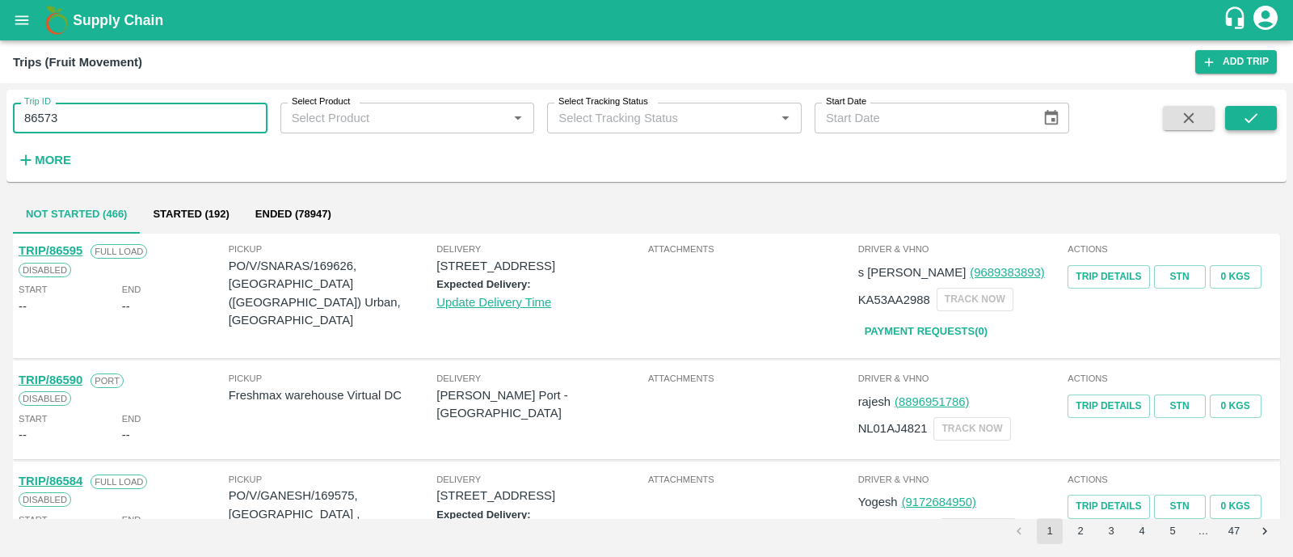
type input "86573"
click at [1239, 115] on button "submit" at bounding box center [1252, 118] width 52 height 24
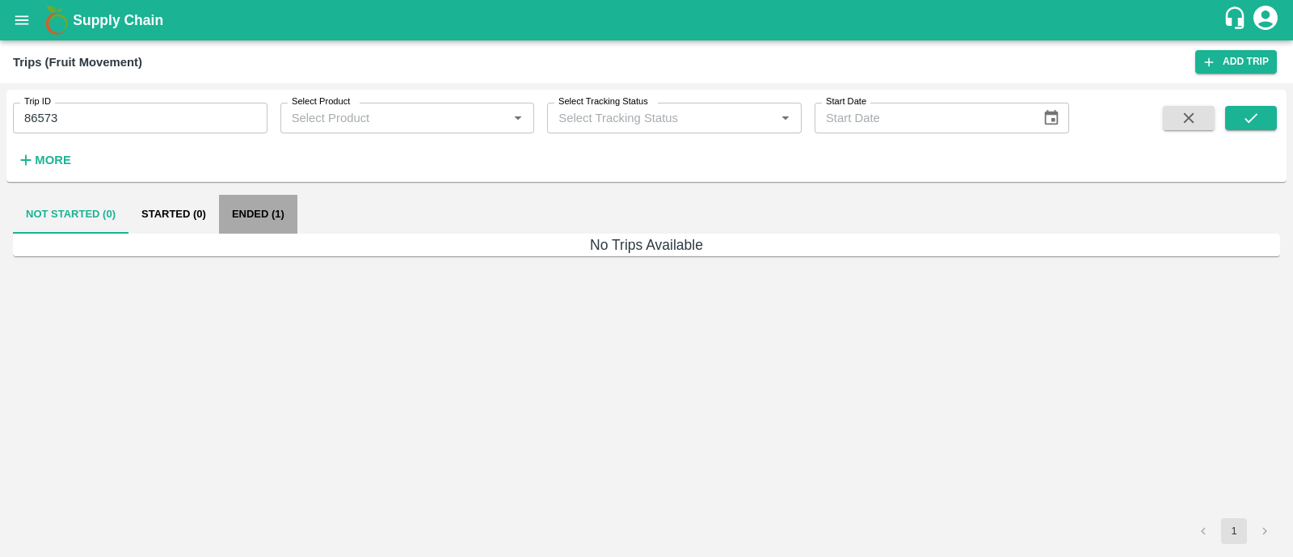
click at [281, 213] on button "Ended (1)" at bounding box center [258, 214] width 78 height 39
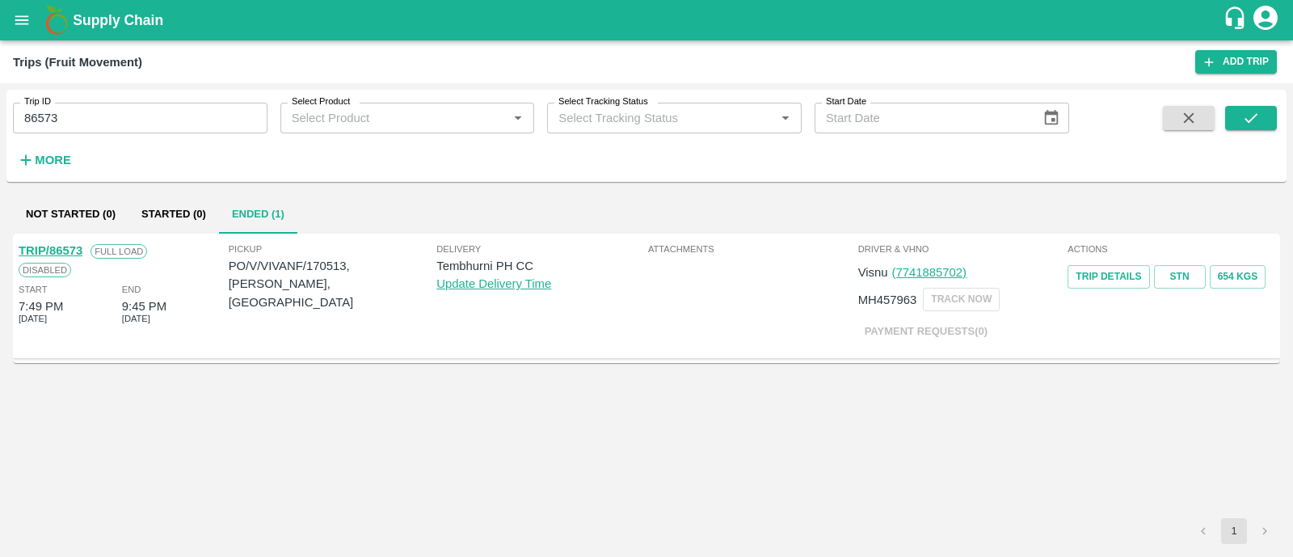
click at [69, 247] on link "TRIP/86573" at bounding box center [51, 250] width 64 height 13
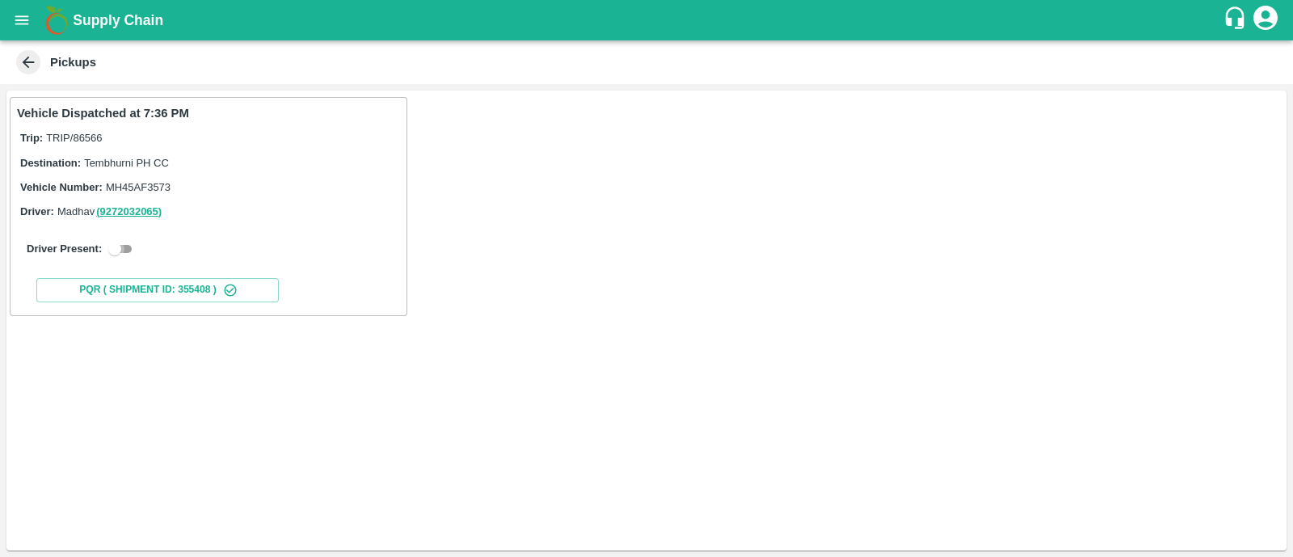
click at [130, 252] on input "checkbox" at bounding box center [115, 248] width 58 height 19
checkbox input "true"
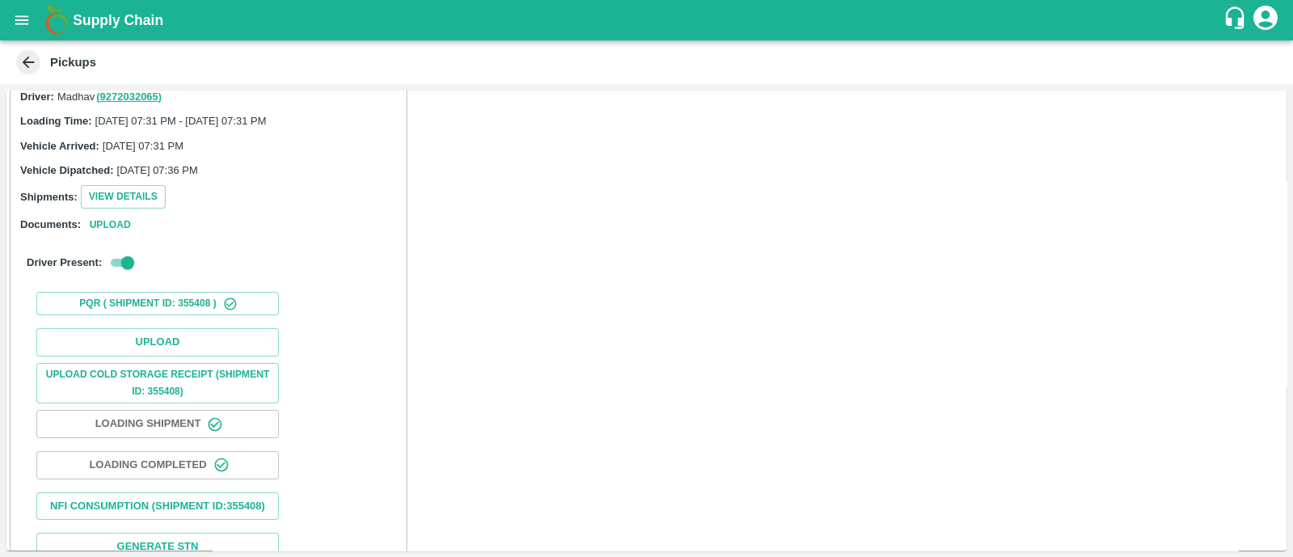
scroll to position [117, 0]
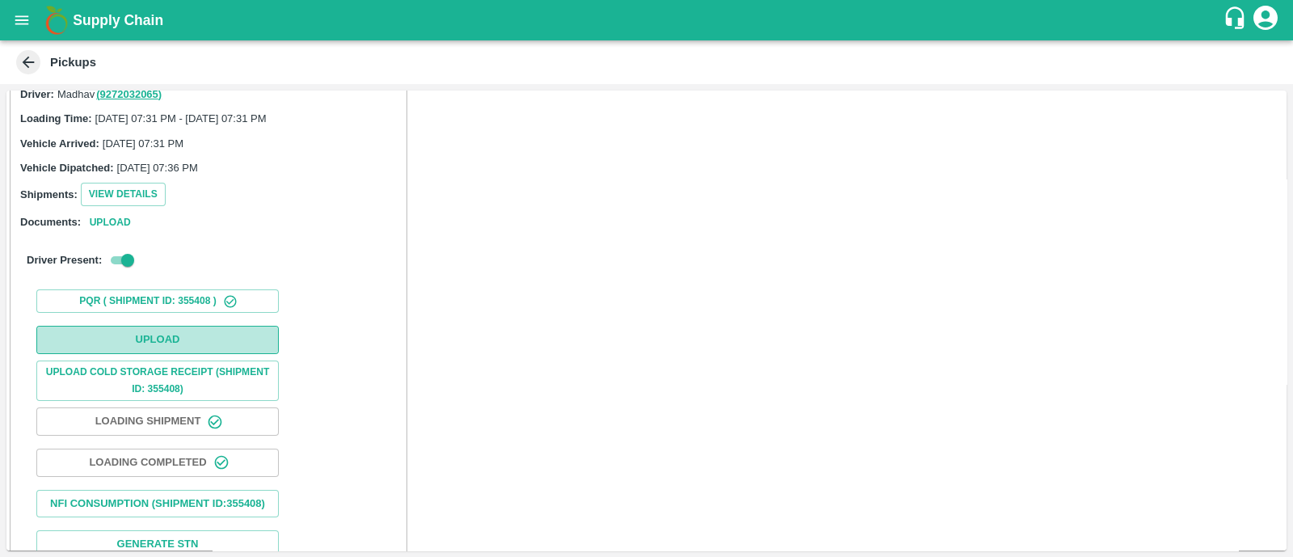
click at [145, 327] on button "Upload" at bounding box center [157, 340] width 243 height 28
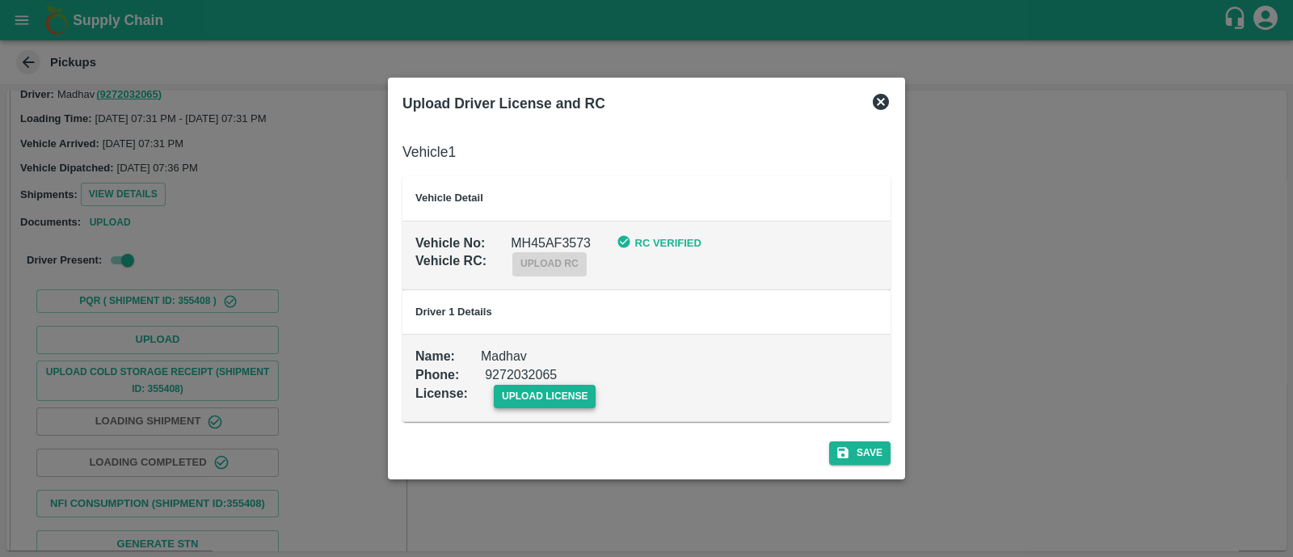
click at [545, 403] on td "Name : Madhav Phone : [PHONE_NUMBER] License : upload license" at bounding box center [647, 377] width 488 height 87
click at [545, 403] on span "upload license" at bounding box center [545, 396] width 103 height 23
click at [0, 0] on input "upload license" at bounding box center [0, 0] width 0 height 0
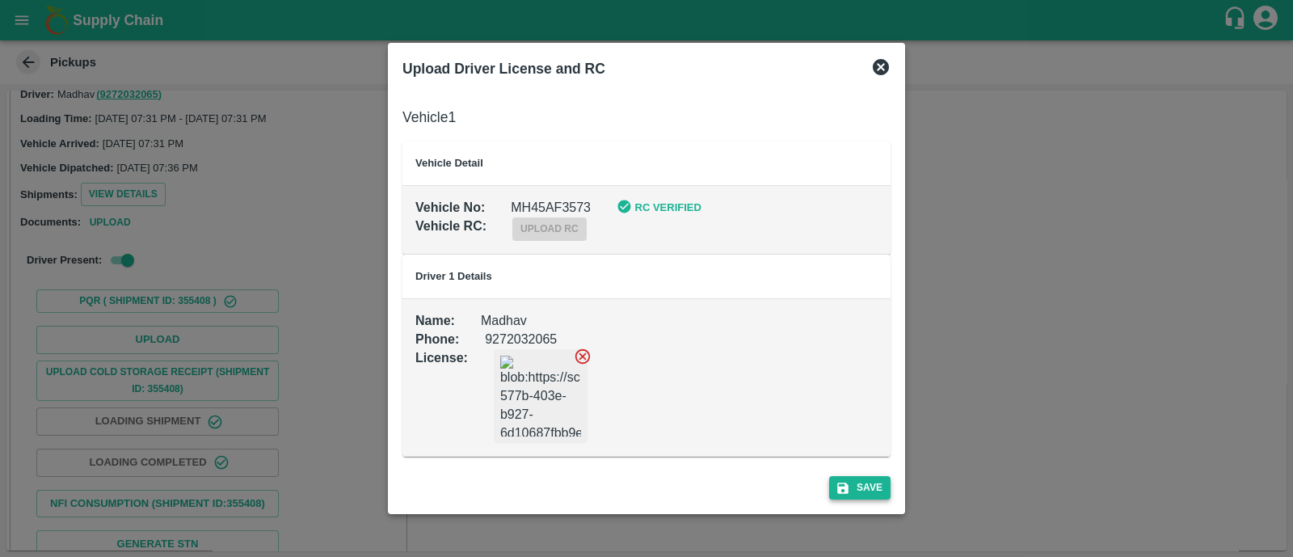
click at [869, 494] on button "Save" at bounding box center [859, 487] width 61 height 23
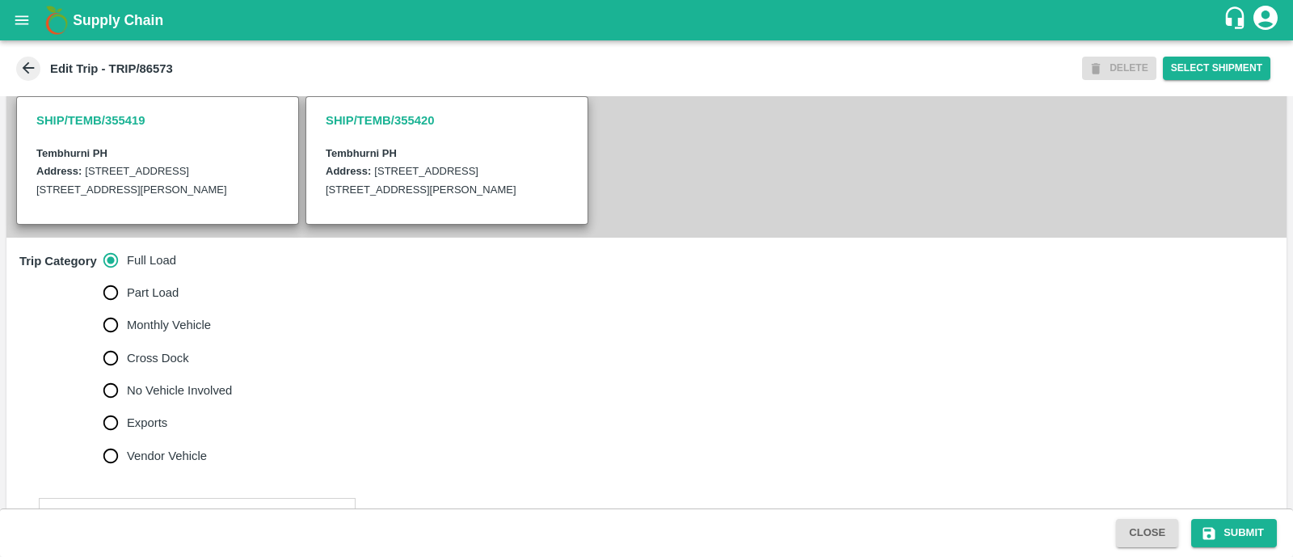
scroll to position [347, 0]
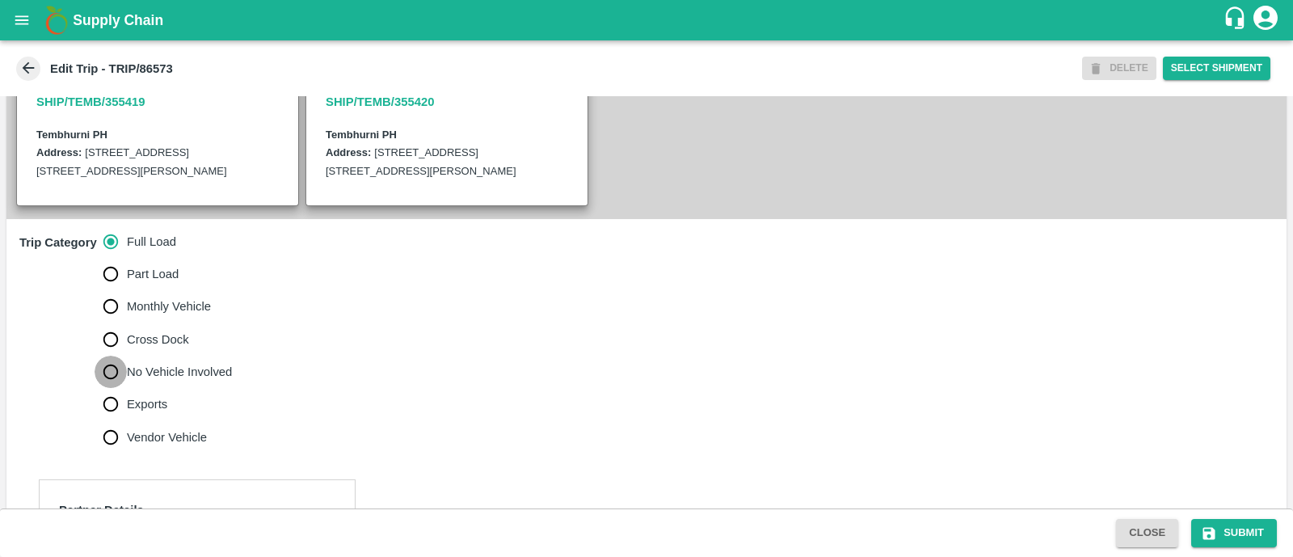
click at [112, 388] on input "No Vehicle Involved" at bounding box center [111, 372] width 32 height 32
radio input "true"
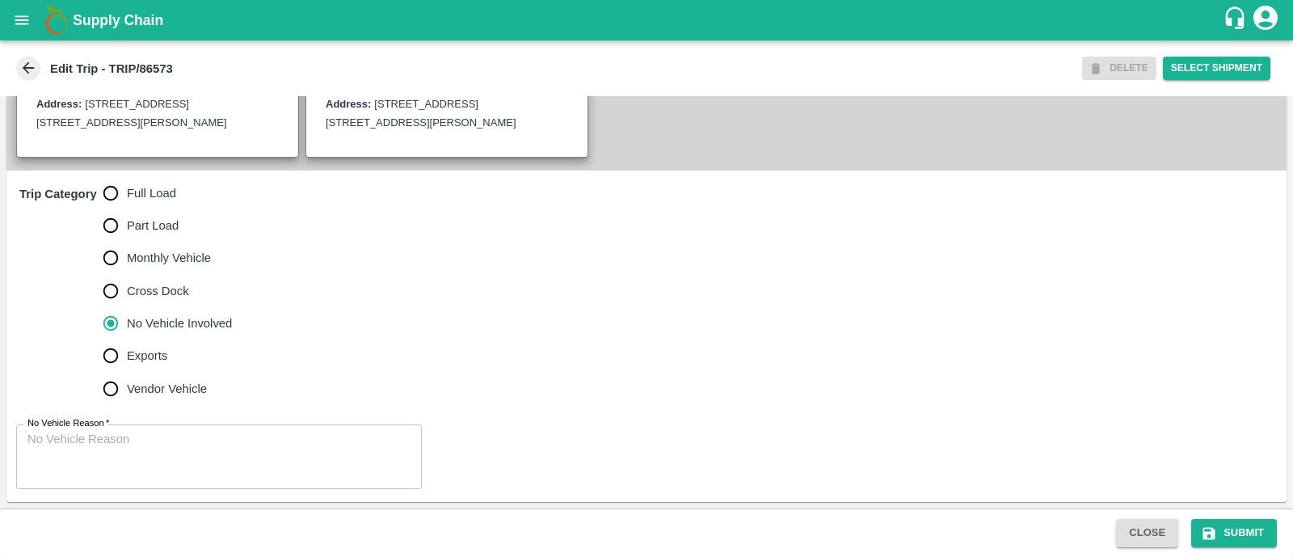
click at [106, 430] on label "No Vehicle Reason   *" at bounding box center [68, 423] width 82 height 13
click at [106, 431] on textarea "No Vehicle Reason   *" at bounding box center [218, 456] width 383 height 51
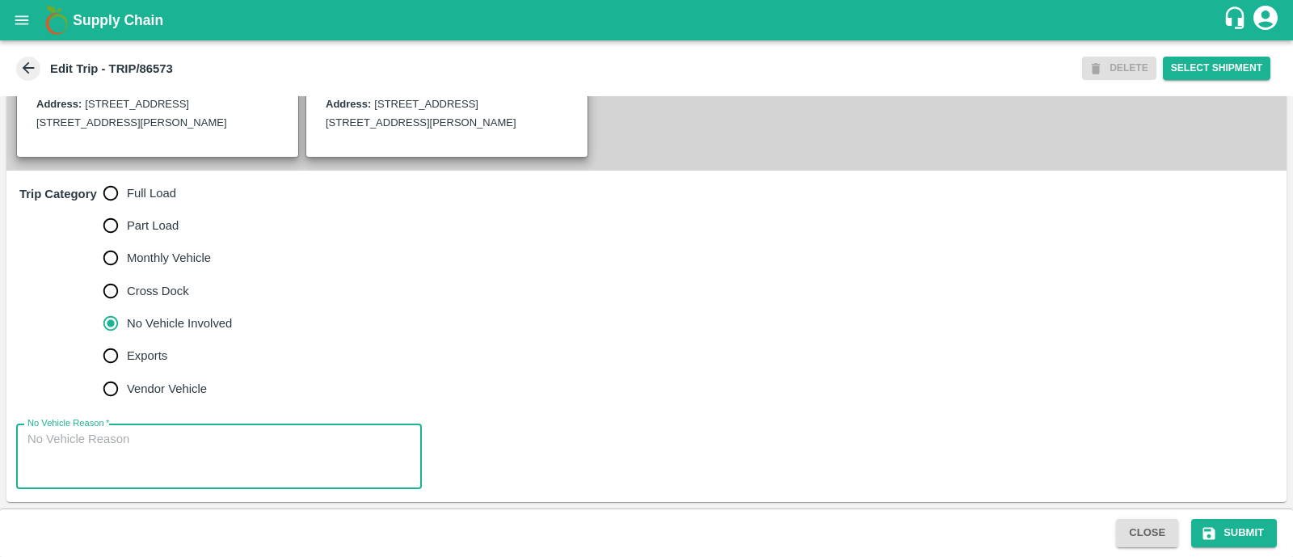
click at [129, 443] on textarea "No Vehicle Reason   *" at bounding box center [218, 456] width 383 height 51
type textarea "Field Dump"
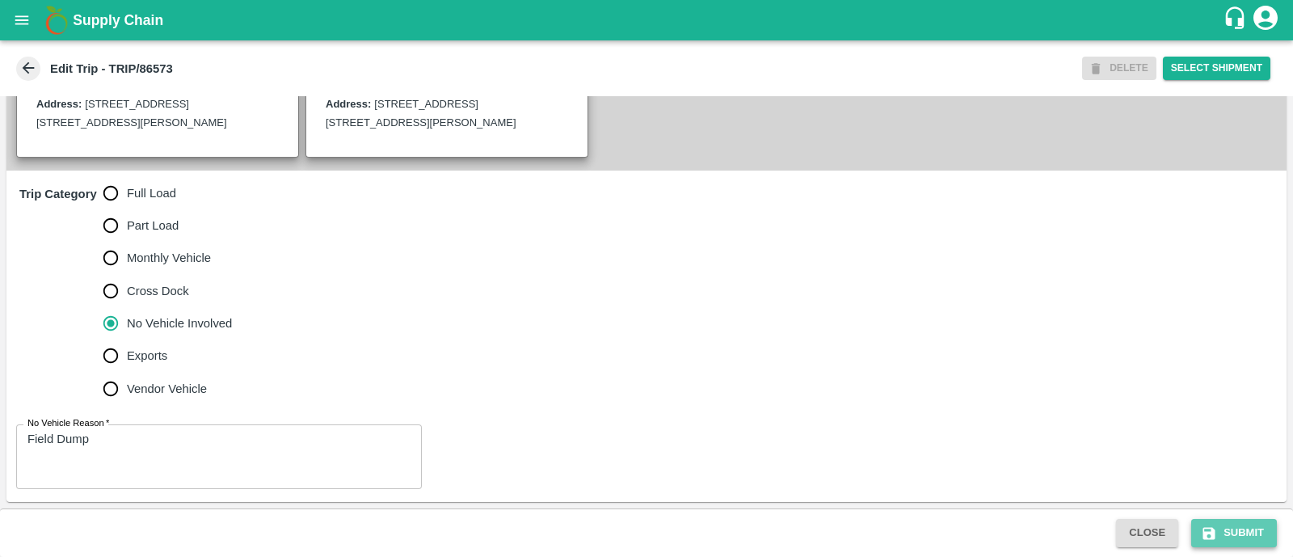
click at [1219, 538] on button "Submit" at bounding box center [1235, 533] width 86 height 28
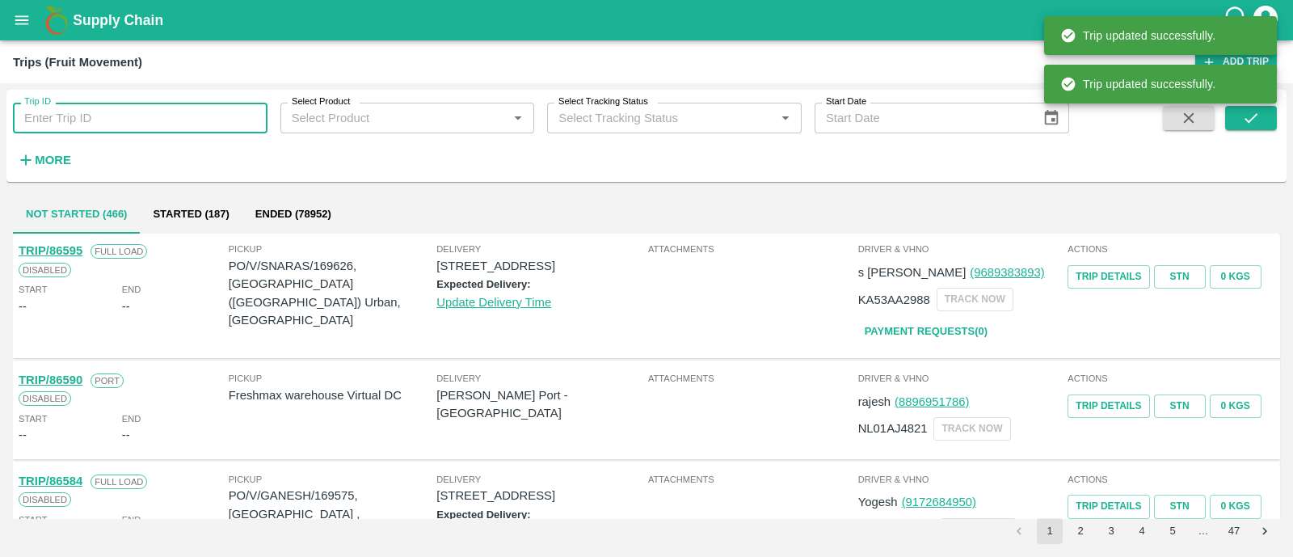
paste input "86569"
click at [210, 120] on input "86569" at bounding box center [140, 118] width 255 height 31
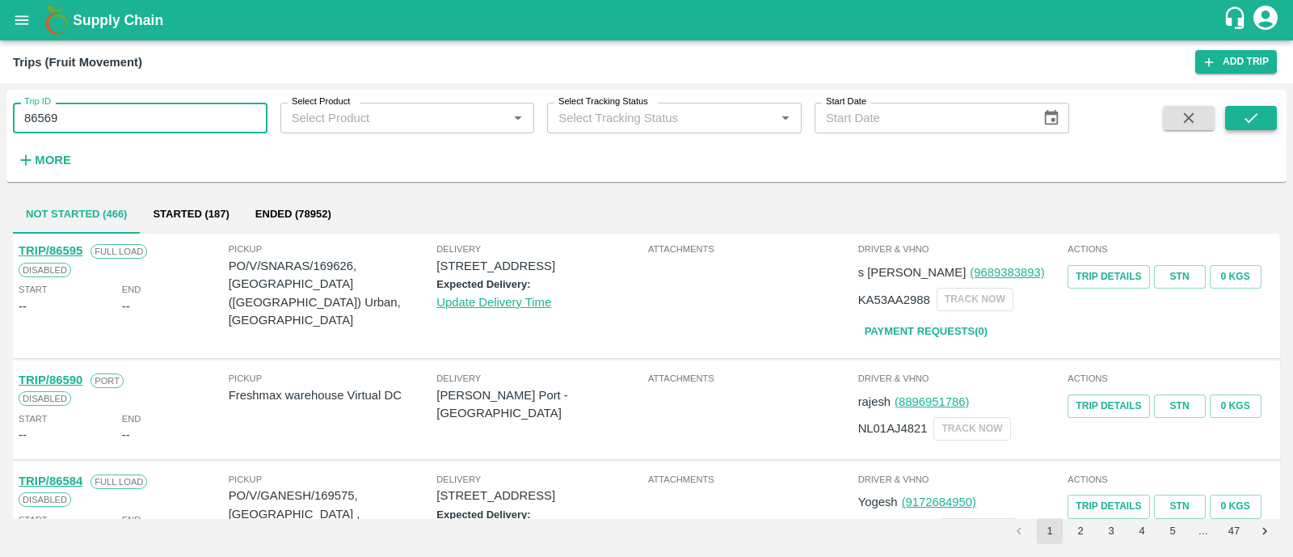
type input "86569"
click at [1261, 118] on button "submit" at bounding box center [1252, 118] width 52 height 24
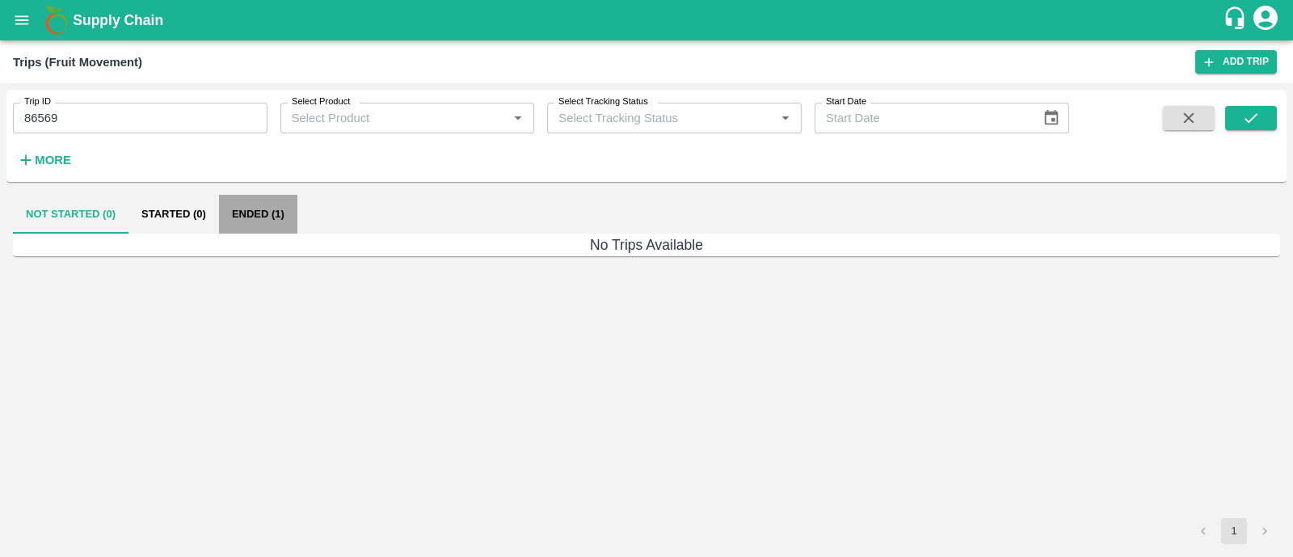
click at [255, 210] on button "Ended (1)" at bounding box center [258, 214] width 78 height 39
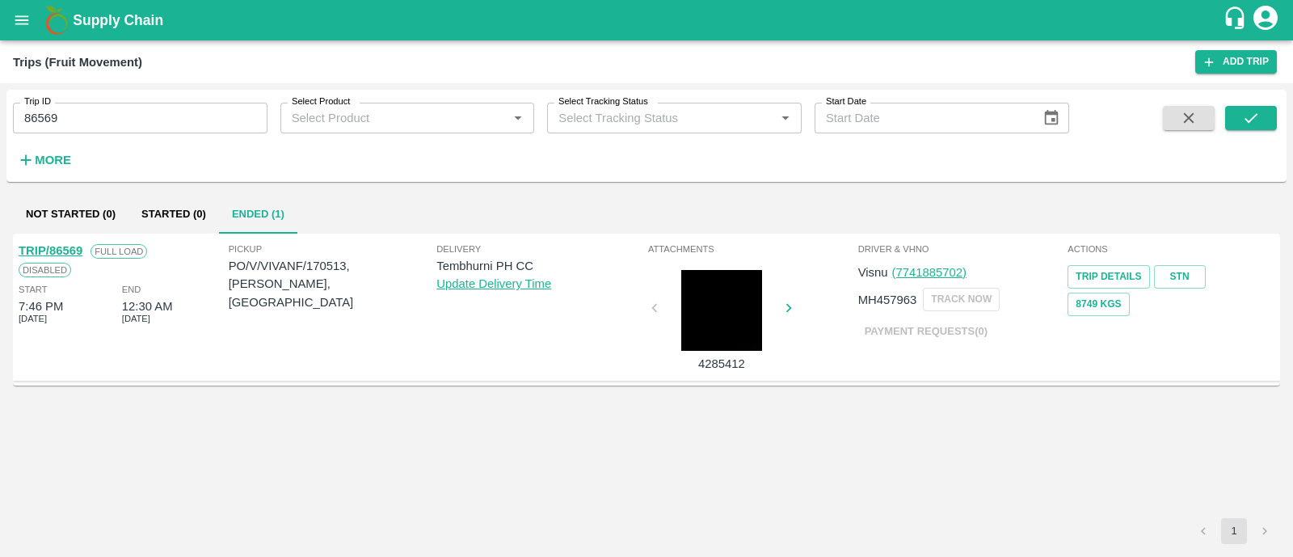
click at [65, 251] on link "TRIP/86569" at bounding box center [51, 250] width 64 height 13
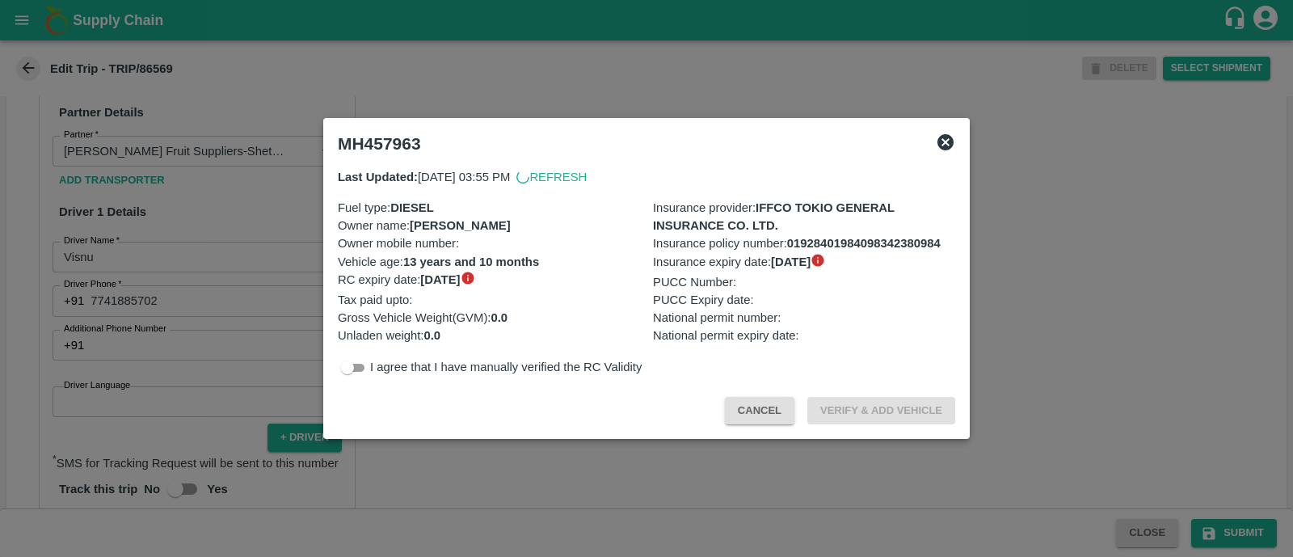
scroll to position [751, 0]
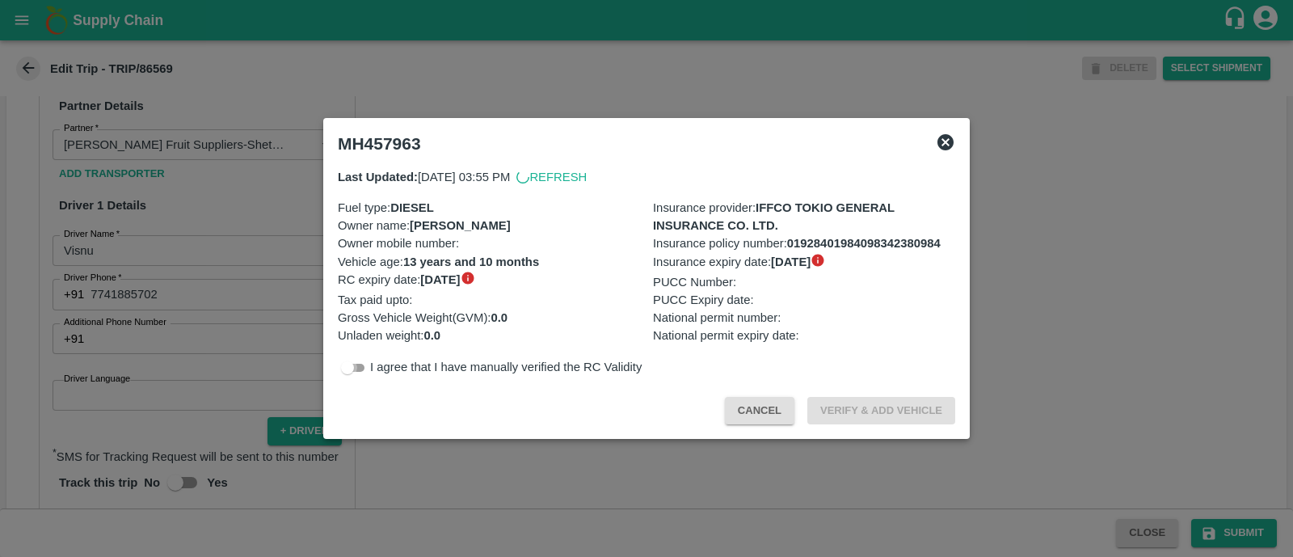
click at [352, 371] on input "checkbox" at bounding box center [348, 367] width 58 height 19
checkbox input "true"
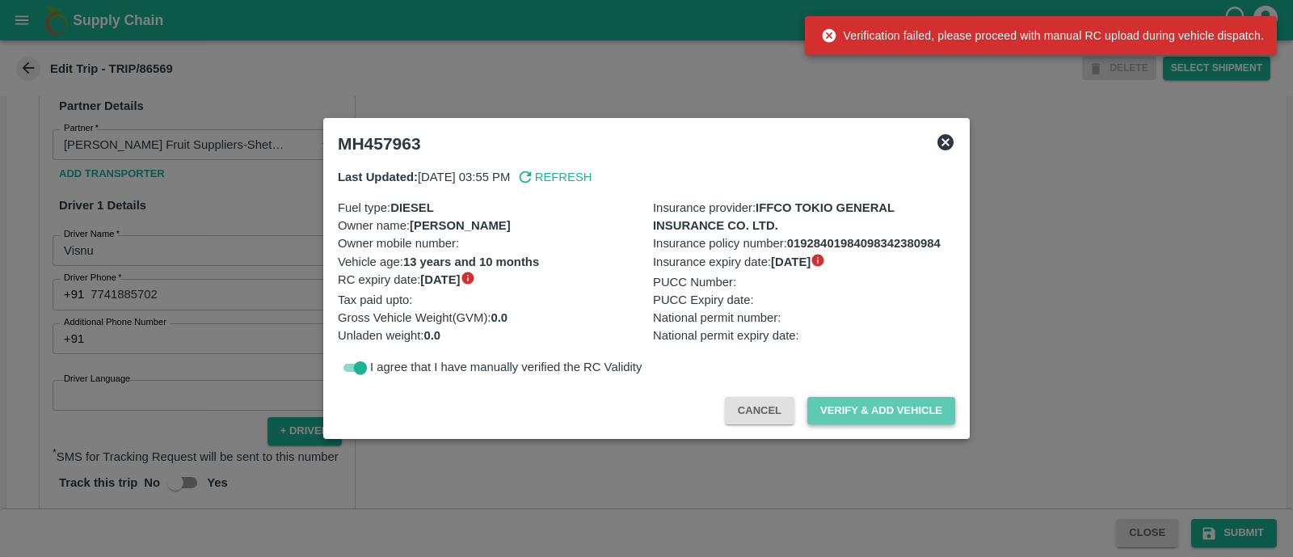
click at [845, 408] on button "Verify & Add Vehicle" at bounding box center [882, 411] width 148 height 28
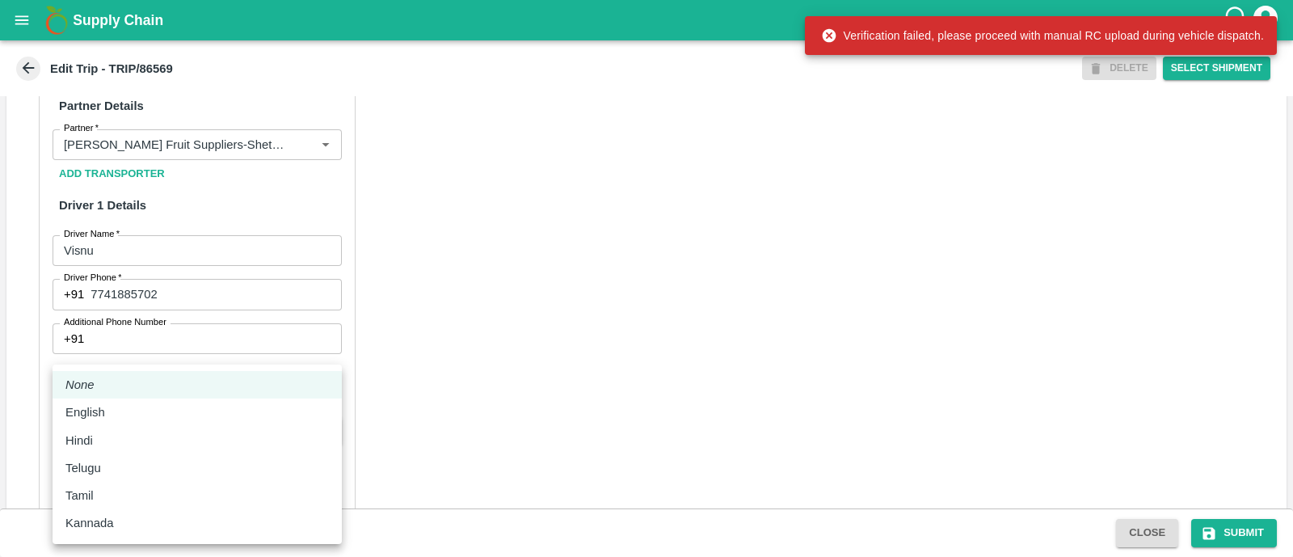
click at [217, 434] on body "Supply Chain Edit Trip - TRIP/86569 DELETE Select Shipment Trip Details Trip Ty…" at bounding box center [646, 278] width 1293 height 557
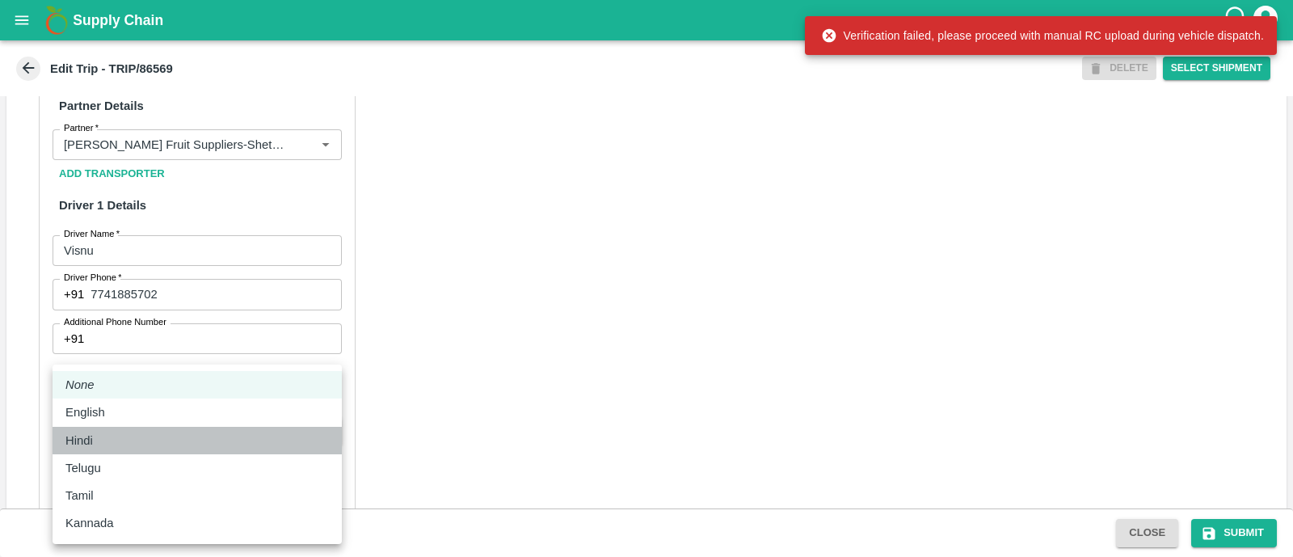
click at [128, 437] on div "Hindi" at bounding box center [197, 441] width 264 height 18
type input "hi"
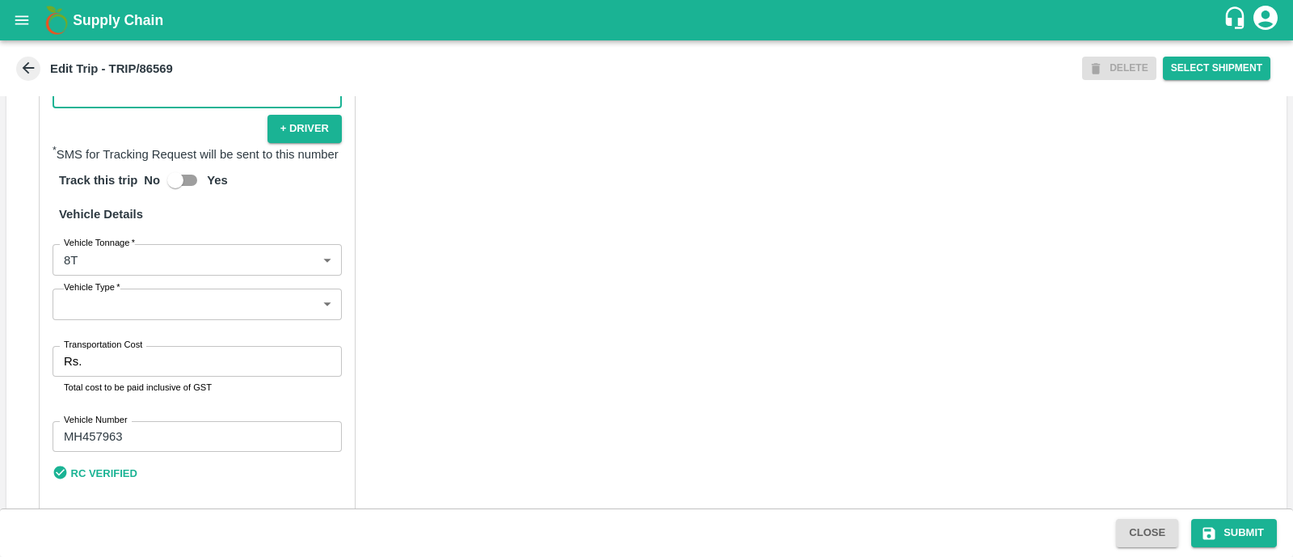
scroll to position [1128, 0]
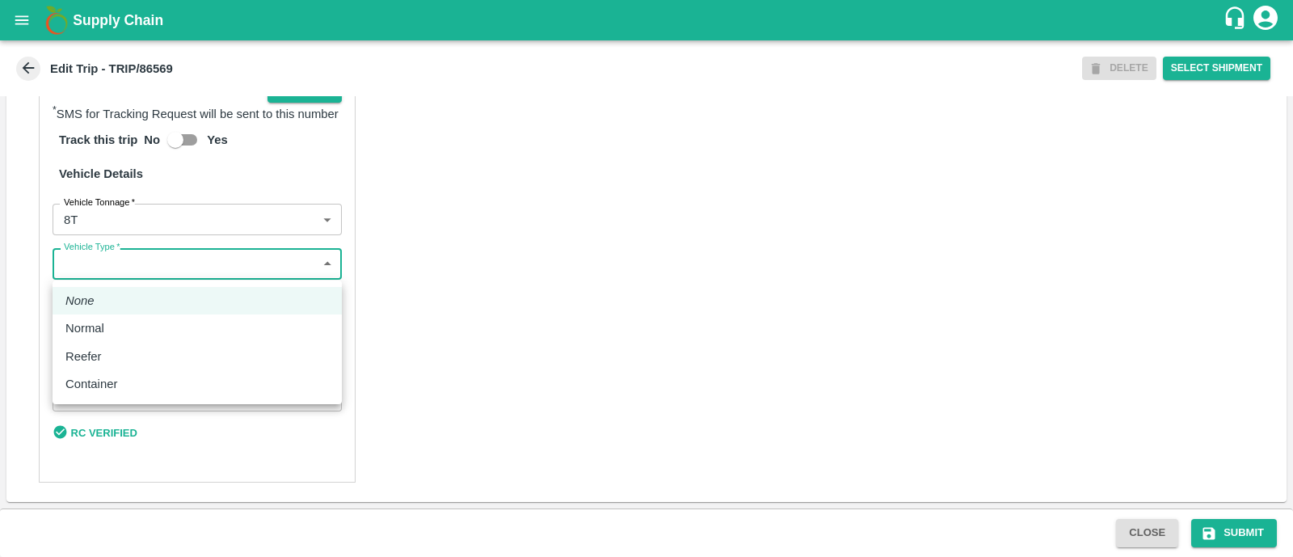
click at [171, 260] on body "Supply Chain Edit Trip - TRIP/86569 DELETE Select Shipment Trip Details Trip Ty…" at bounding box center [646, 278] width 1293 height 557
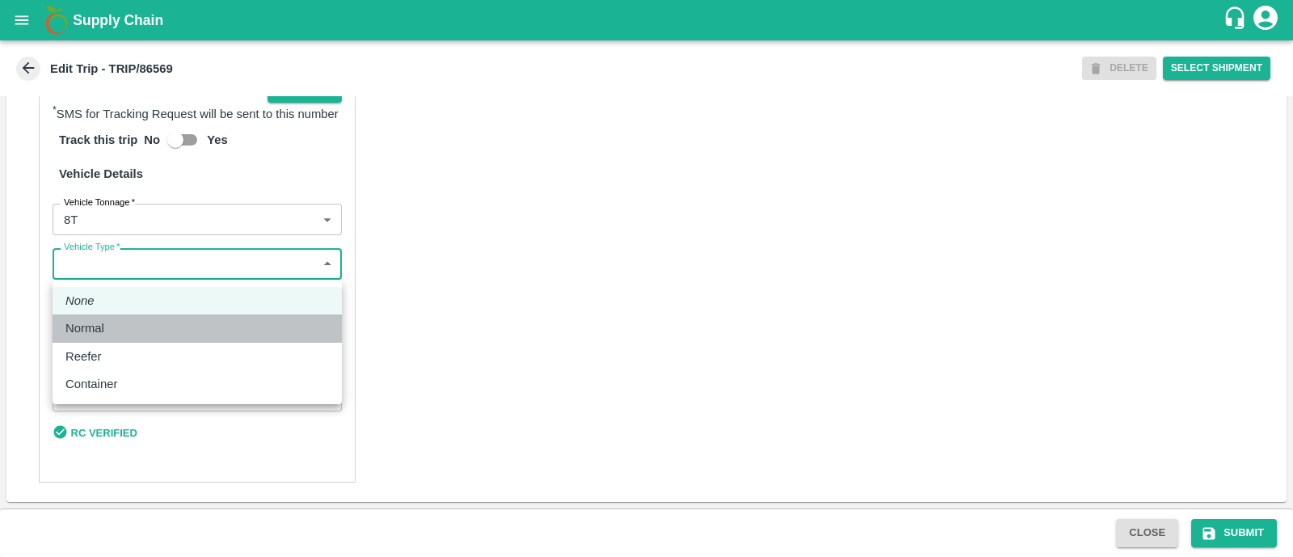
click at [133, 329] on div "Normal" at bounding box center [197, 328] width 264 height 18
type input "Normal"
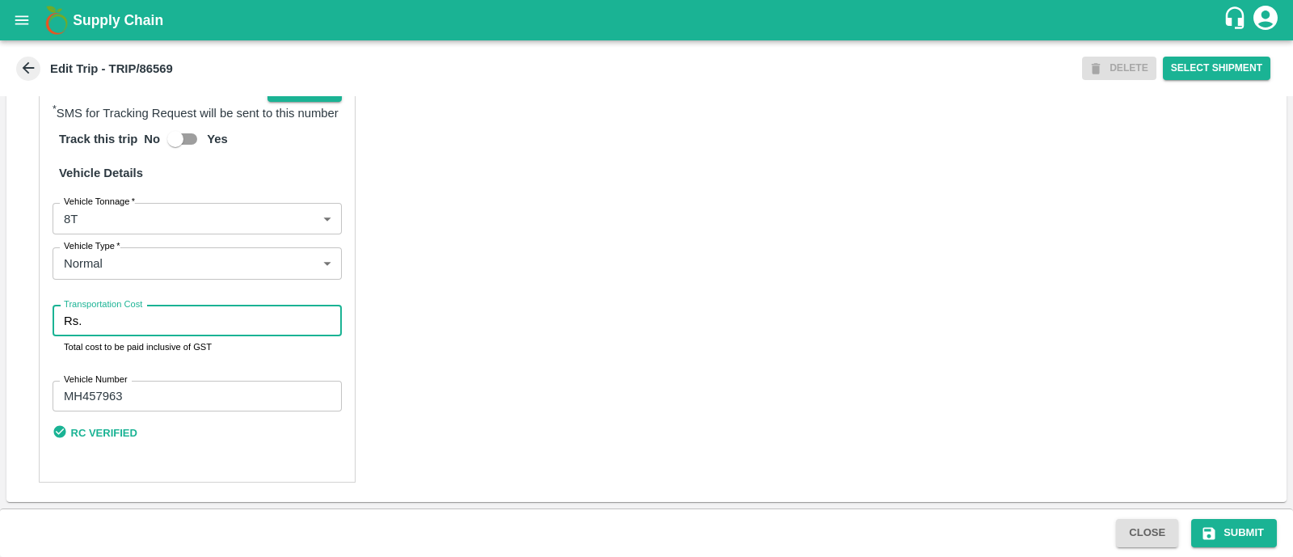
click at [172, 330] on input "Transportation Cost" at bounding box center [215, 321] width 254 height 31
type input "5000"
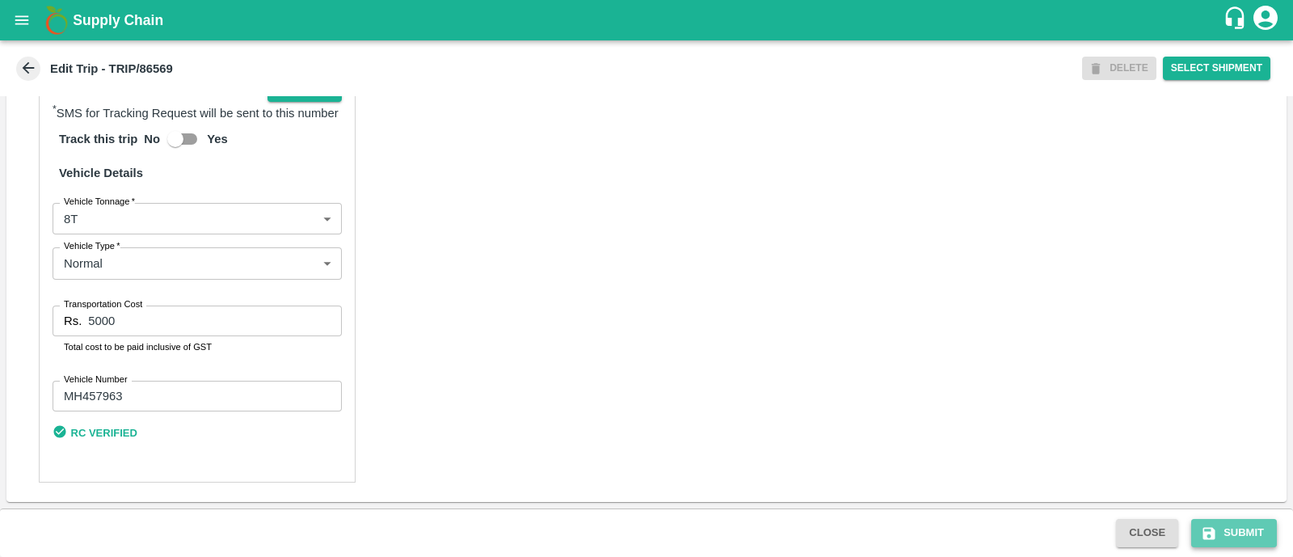
click at [1225, 531] on button "Submit" at bounding box center [1235, 533] width 86 height 28
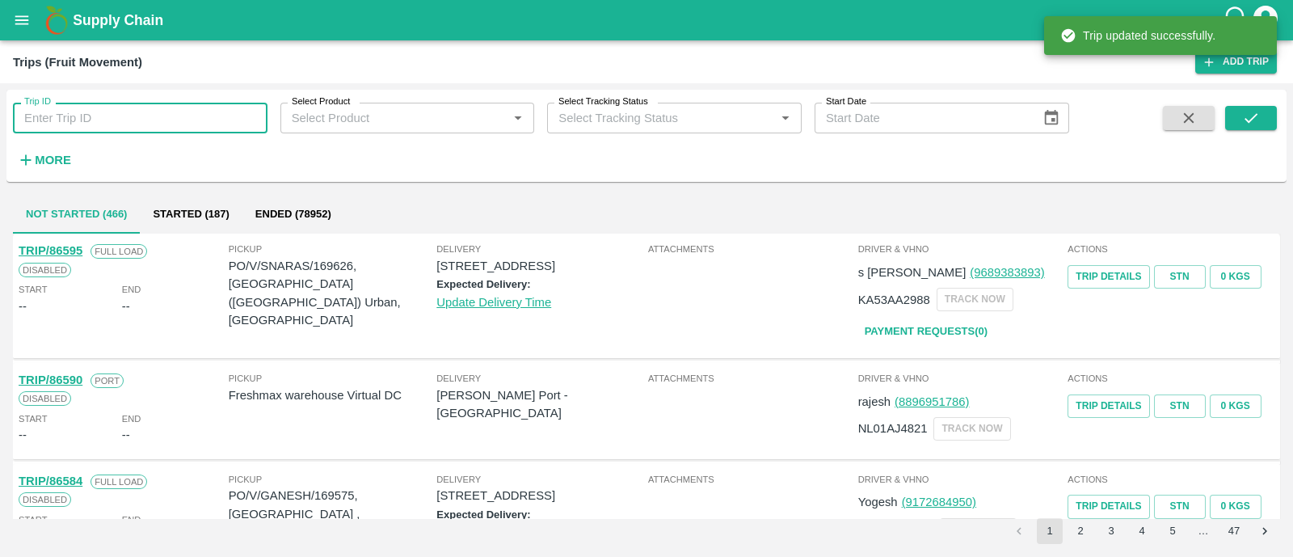
click at [184, 127] on input "Trip ID" at bounding box center [140, 118] width 255 height 31
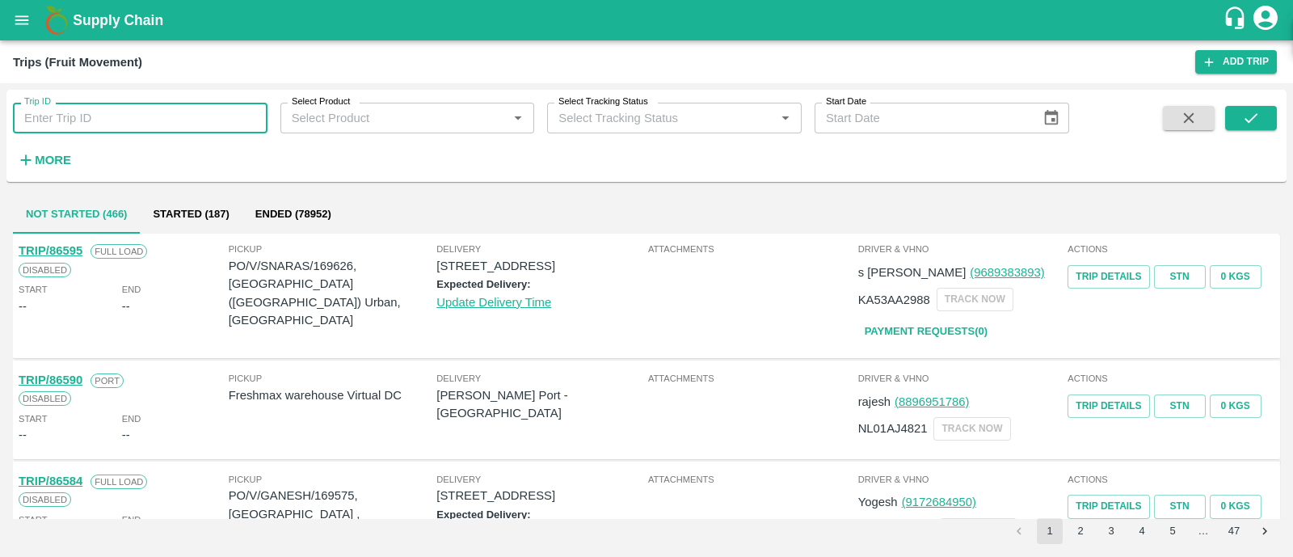
paste input "86579"
type input "86579"
click at [1253, 114] on icon "submit" at bounding box center [1252, 118] width 18 height 18
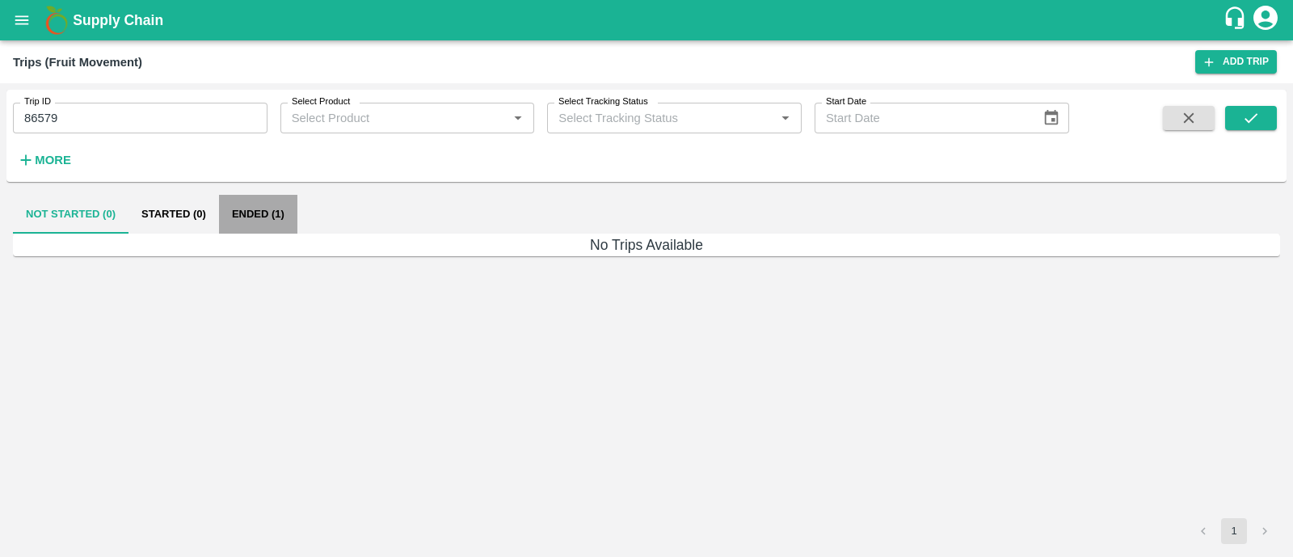
click at [246, 208] on button "Ended (1)" at bounding box center [258, 214] width 78 height 39
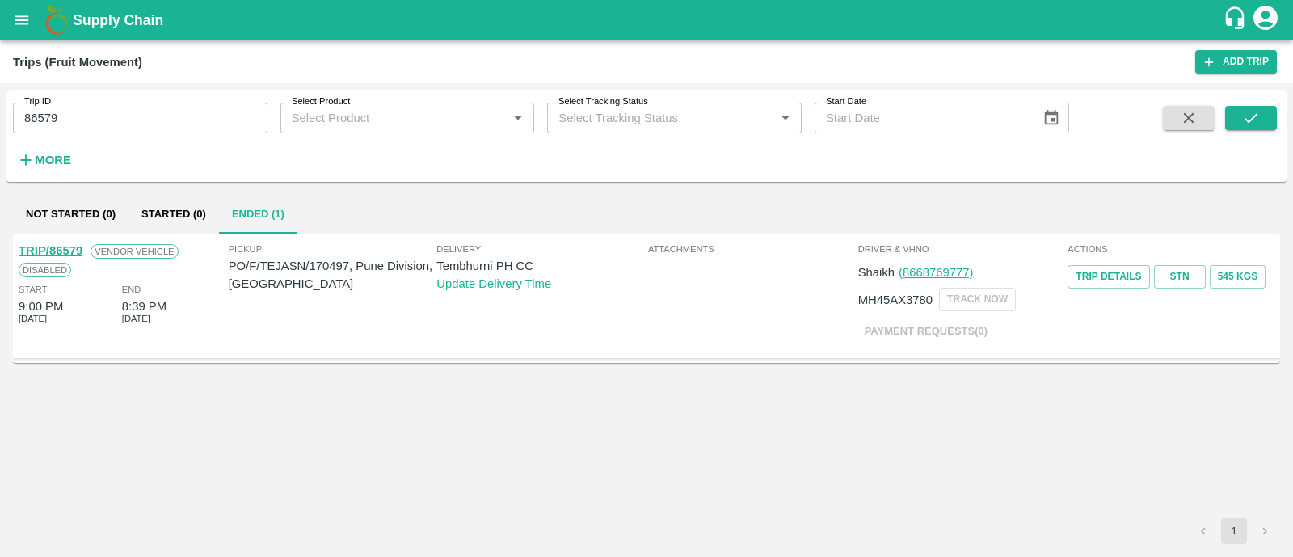
click at [73, 250] on link "TRIP/86579" at bounding box center [51, 250] width 64 height 13
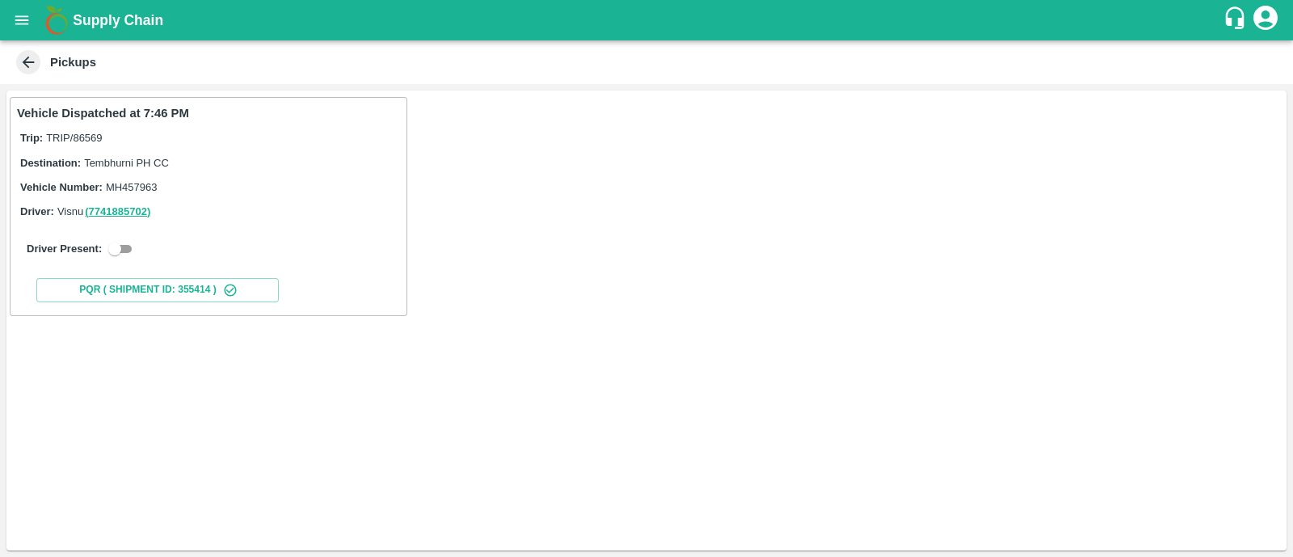
click at [124, 247] on input "checkbox" at bounding box center [115, 248] width 58 height 19
checkbox input "true"
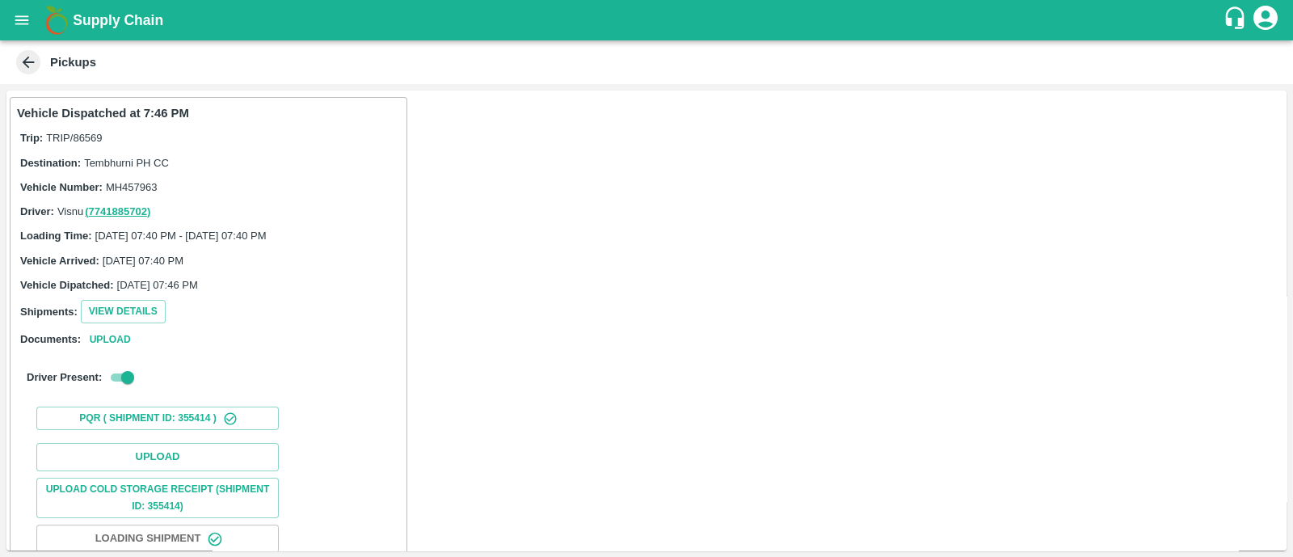
scroll to position [101, 0]
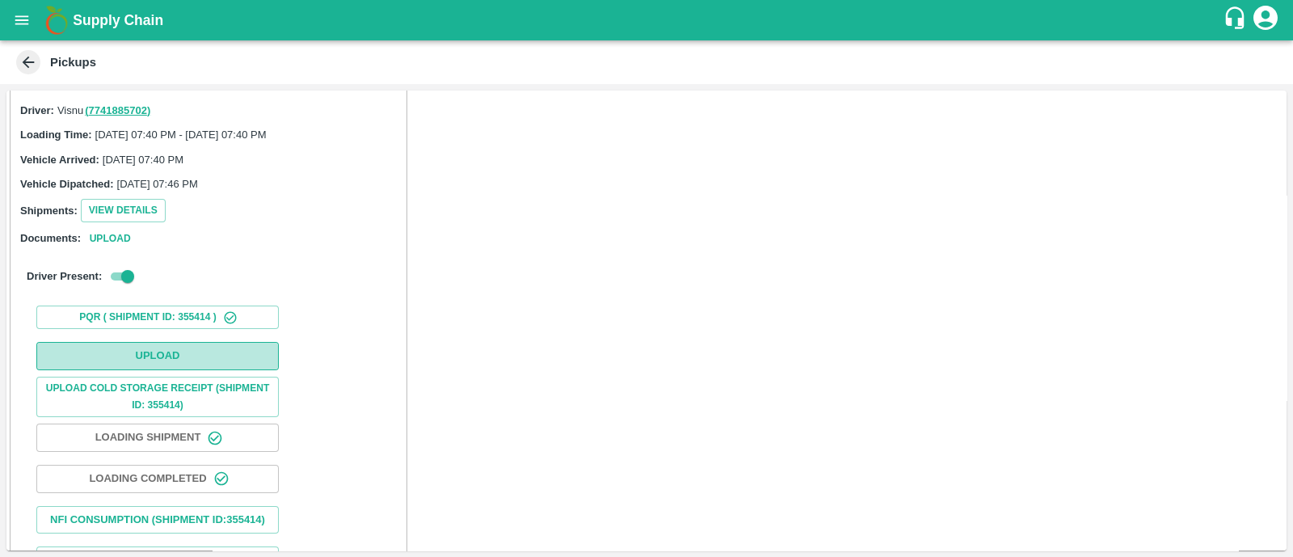
click at [162, 346] on button "Upload" at bounding box center [157, 356] width 243 height 28
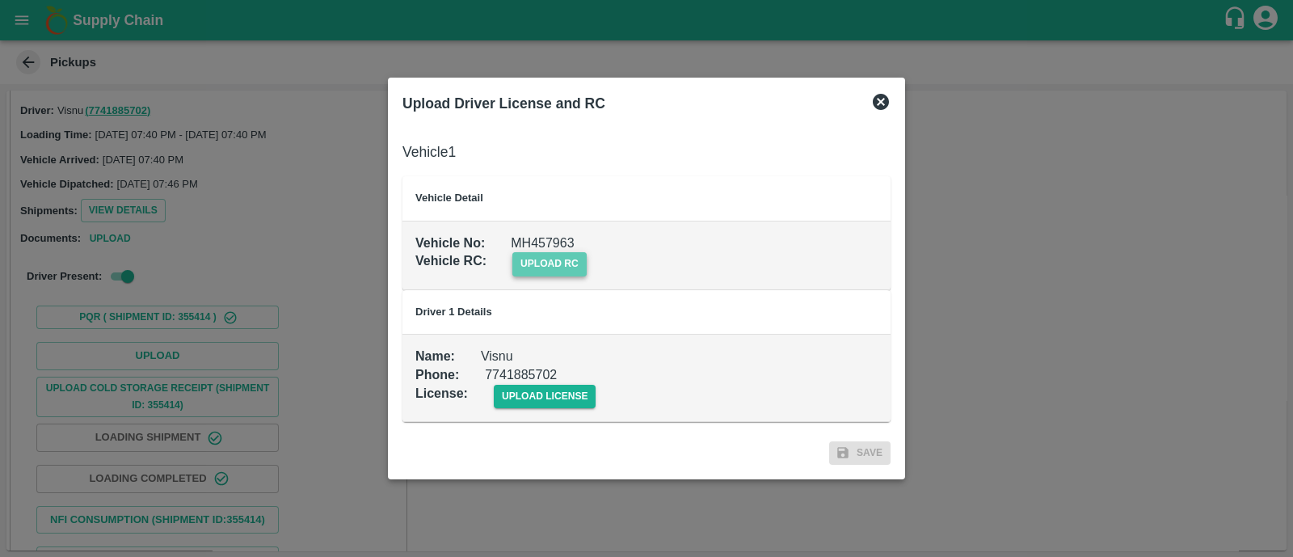
click at [546, 268] on span "upload rc" at bounding box center [550, 263] width 74 height 23
click at [0, 0] on input "upload rc" at bounding box center [0, 0] width 0 height 0
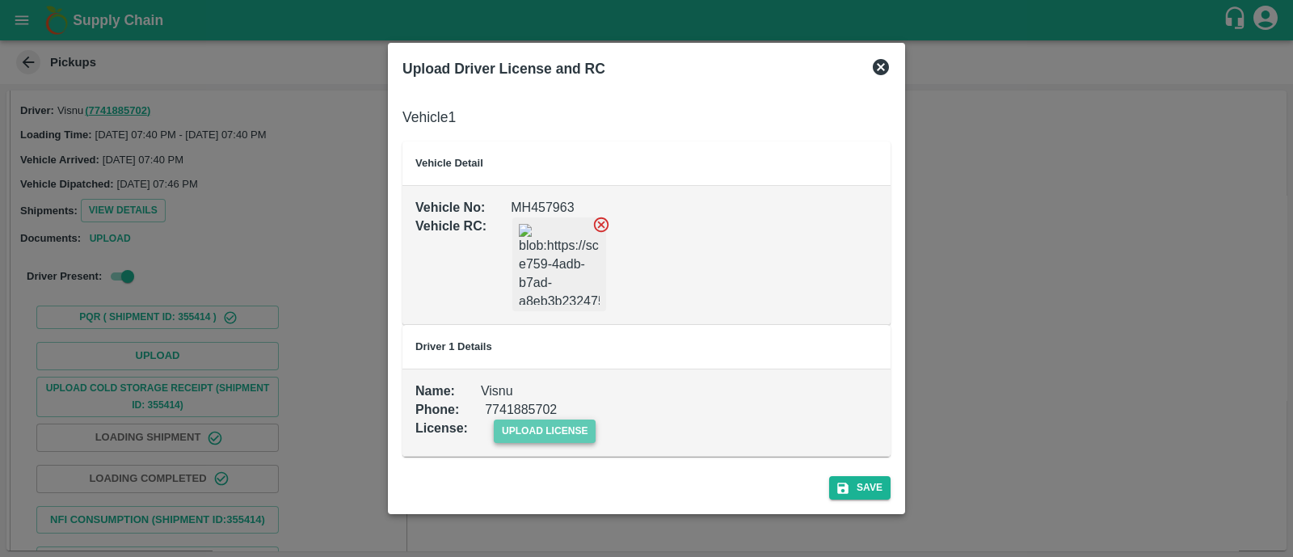
click at [563, 434] on span "upload license" at bounding box center [545, 431] width 103 height 23
click at [0, 0] on input "upload license" at bounding box center [0, 0] width 0 height 0
click at [858, 484] on button "Save" at bounding box center [859, 488] width 61 height 23
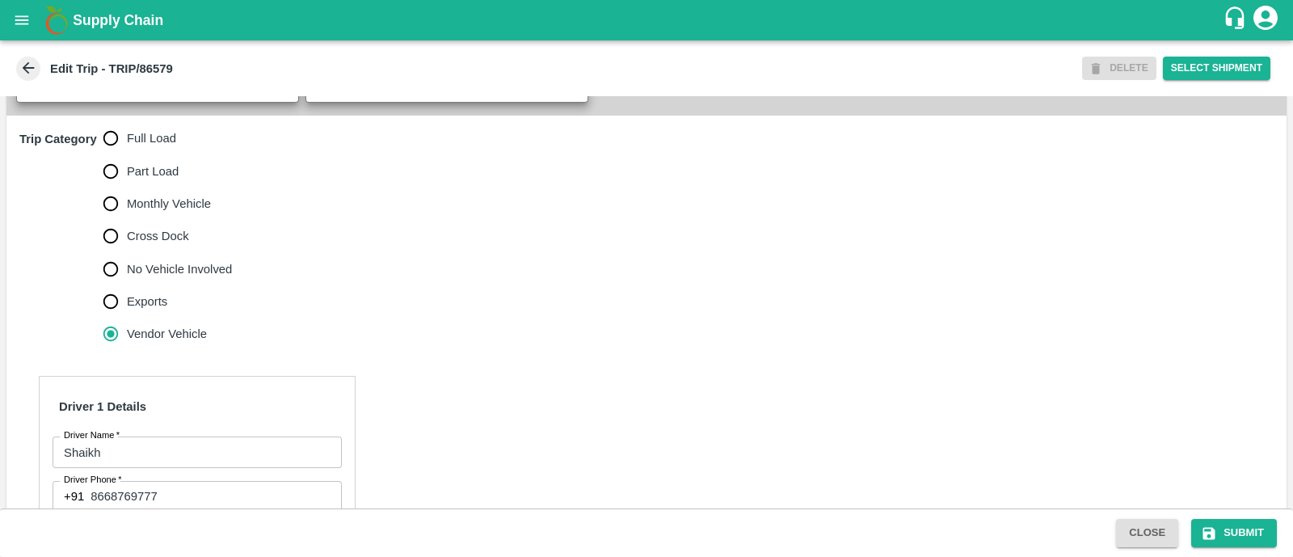
scroll to position [487, 0]
click at [107, 285] on input "No Vehicle Involved" at bounding box center [111, 268] width 32 height 32
radio input "true"
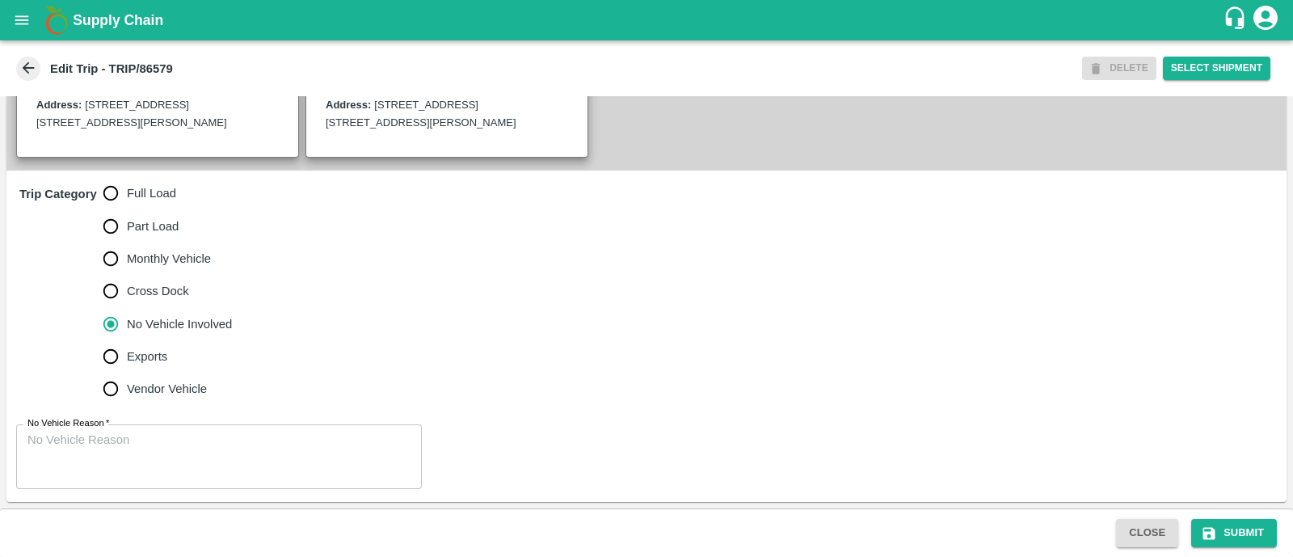
scroll to position [447, 0]
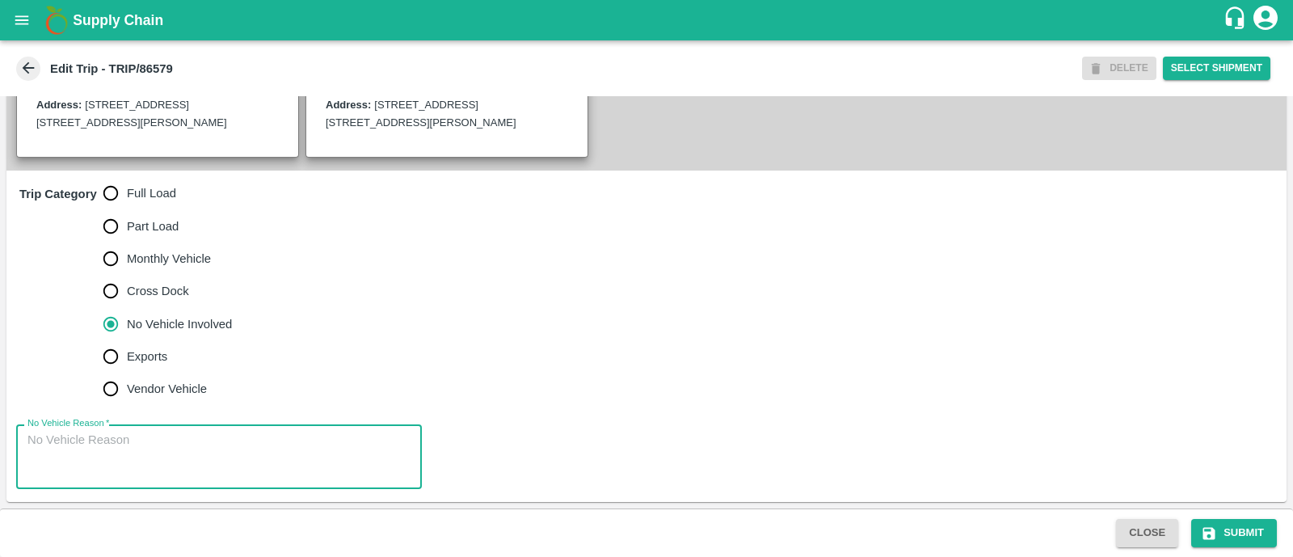
click at [129, 446] on textarea "No Vehicle Reason   *" at bounding box center [218, 457] width 383 height 51
type textarea "Field Dump"
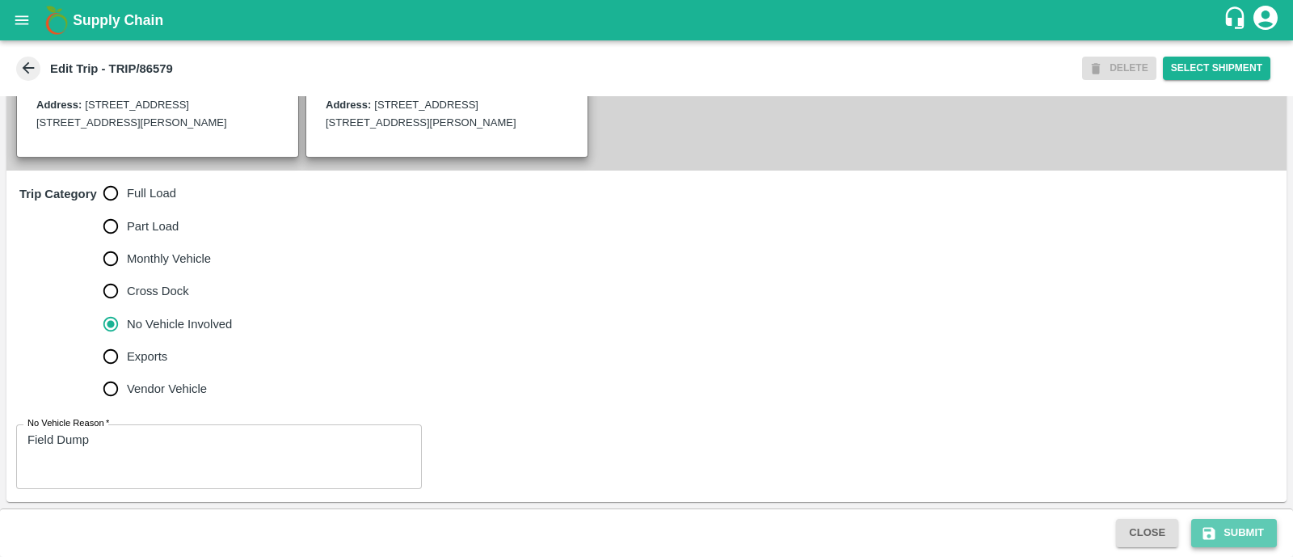
click at [1206, 525] on icon "submit" at bounding box center [1209, 533] width 16 height 16
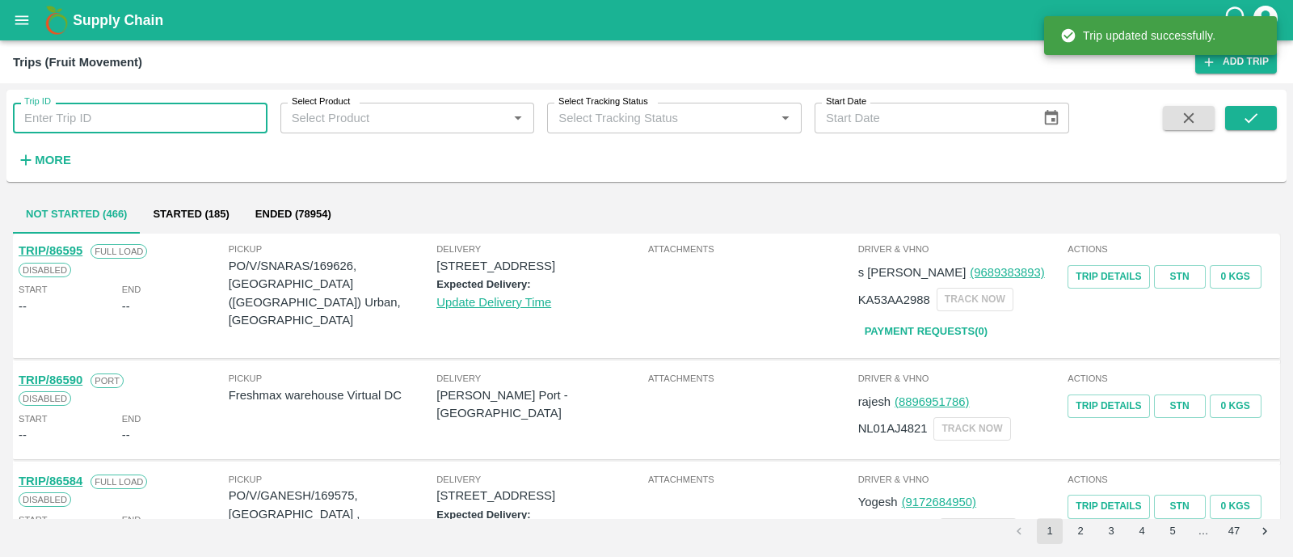
paste input "86561"
click at [191, 118] on input "86561" at bounding box center [140, 118] width 255 height 31
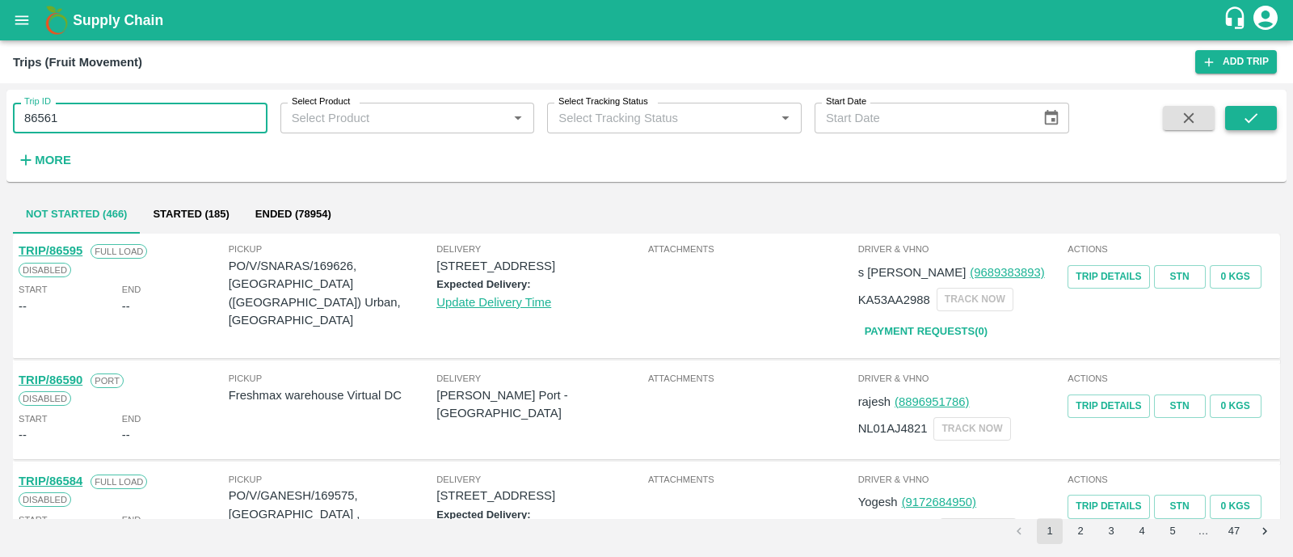
type input "86561"
click at [1260, 113] on button "submit" at bounding box center [1252, 118] width 52 height 24
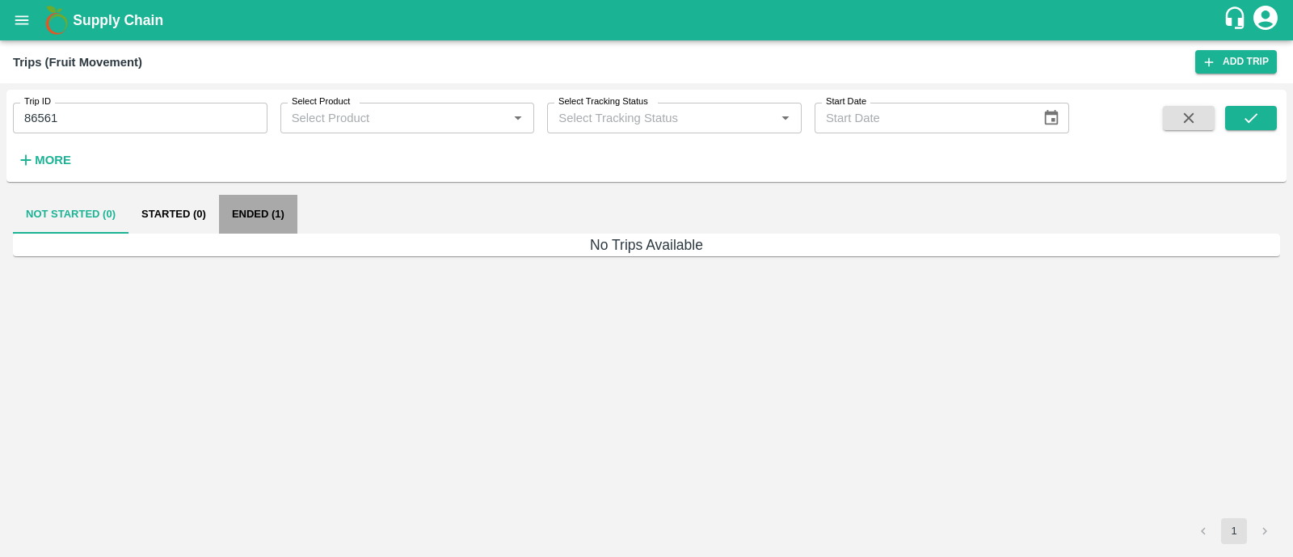
click at [254, 220] on button "Ended (1)" at bounding box center [258, 214] width 78 height 39
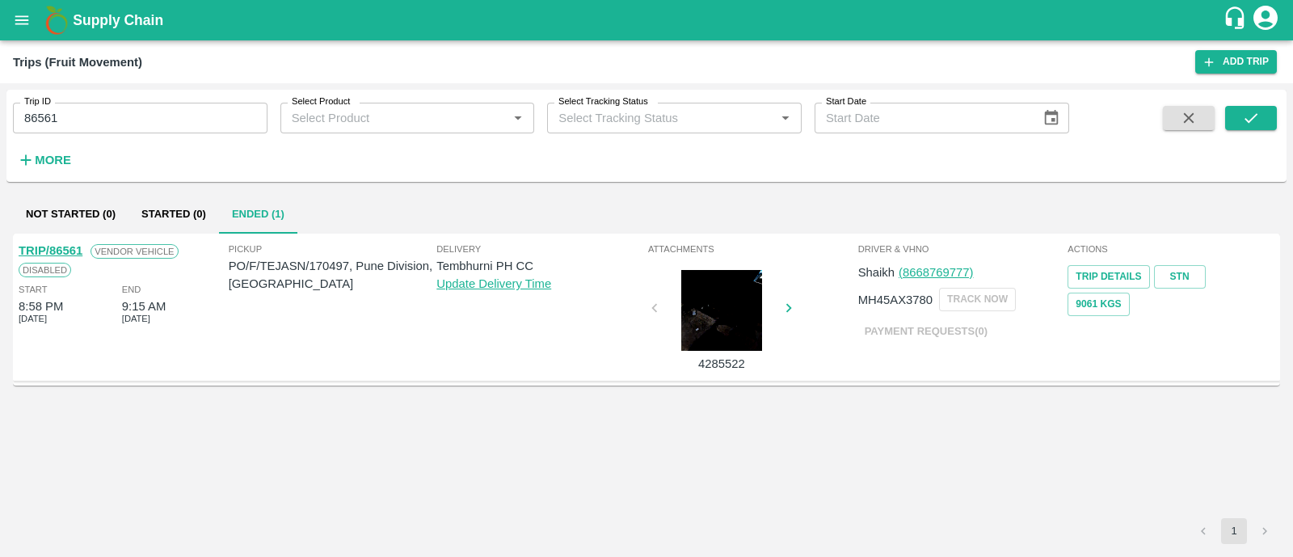
click at [81, 250] on link "TRIP/86561" at bounding box center [51, 250] width 64 height 13
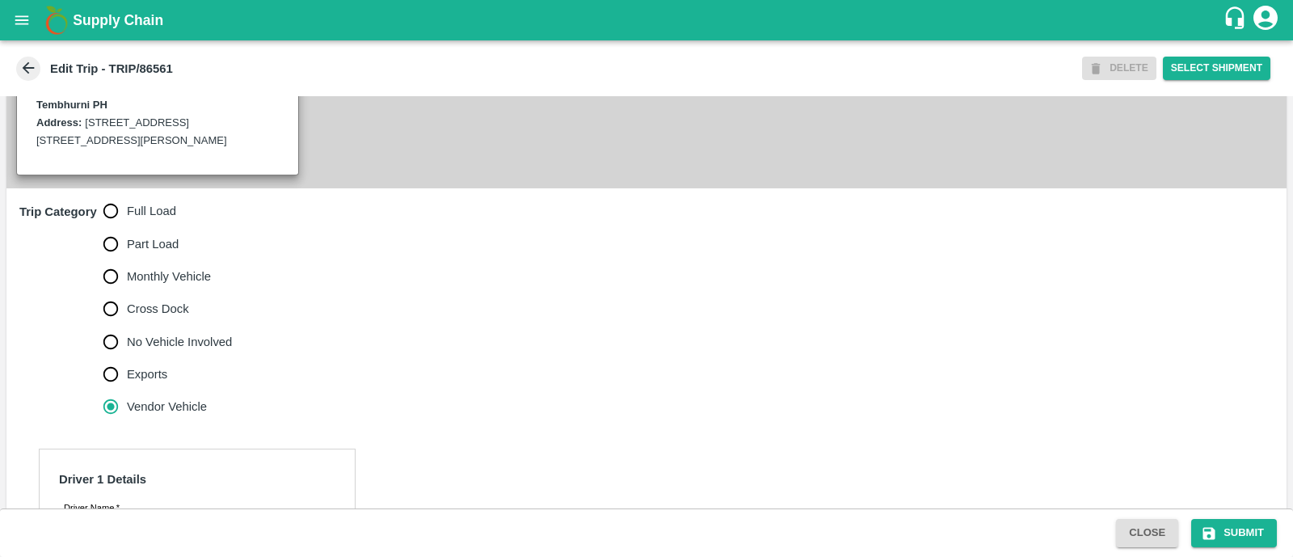
scroll to position [466, 0]
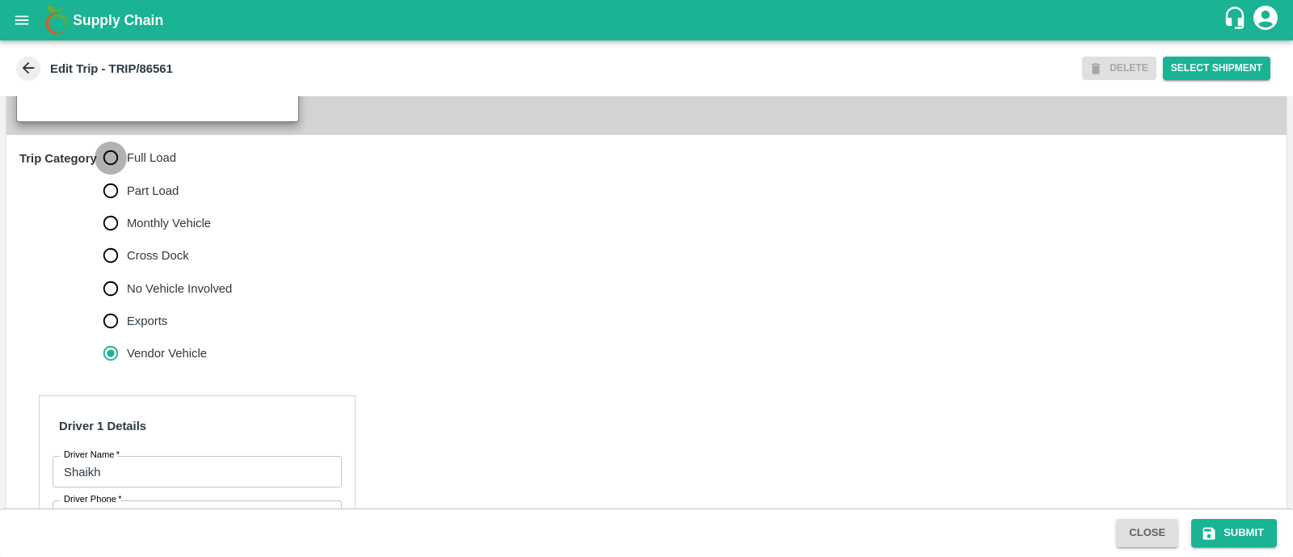
click at [121, 167] on input "Full Load" at bounding box center [111, 157] width 32 height 32
radio input "true"
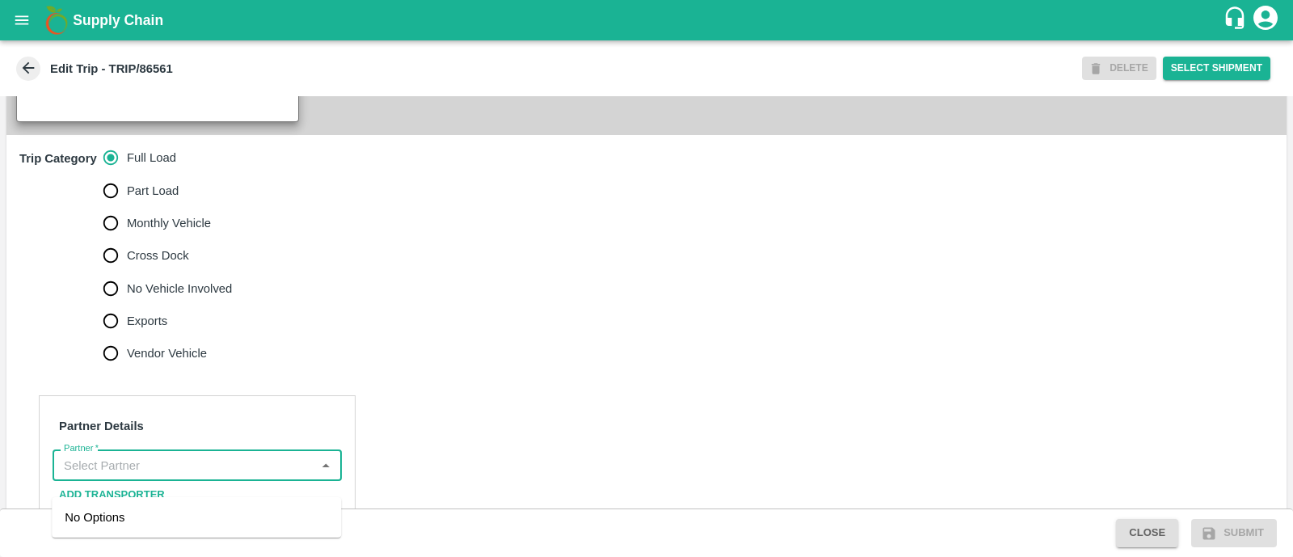
click at [166, 475] on input "Partner   *" at bounding box center [183, 464] width 253 height 21
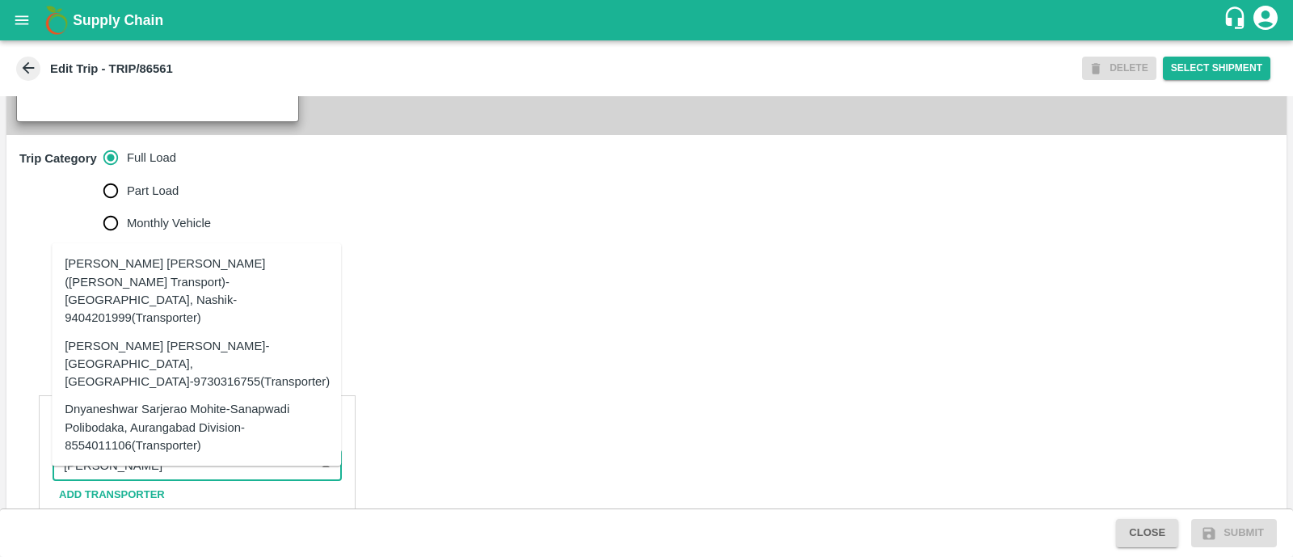
click at [198, 352] on div "[PERSON_NAME] [PERSON_NAME]-[GEOGRAPHIC_DATA], [GEOGRAPHIC_DATA]-9730316755(Tra…" at bounding box center [197, 363] width 265 height 54
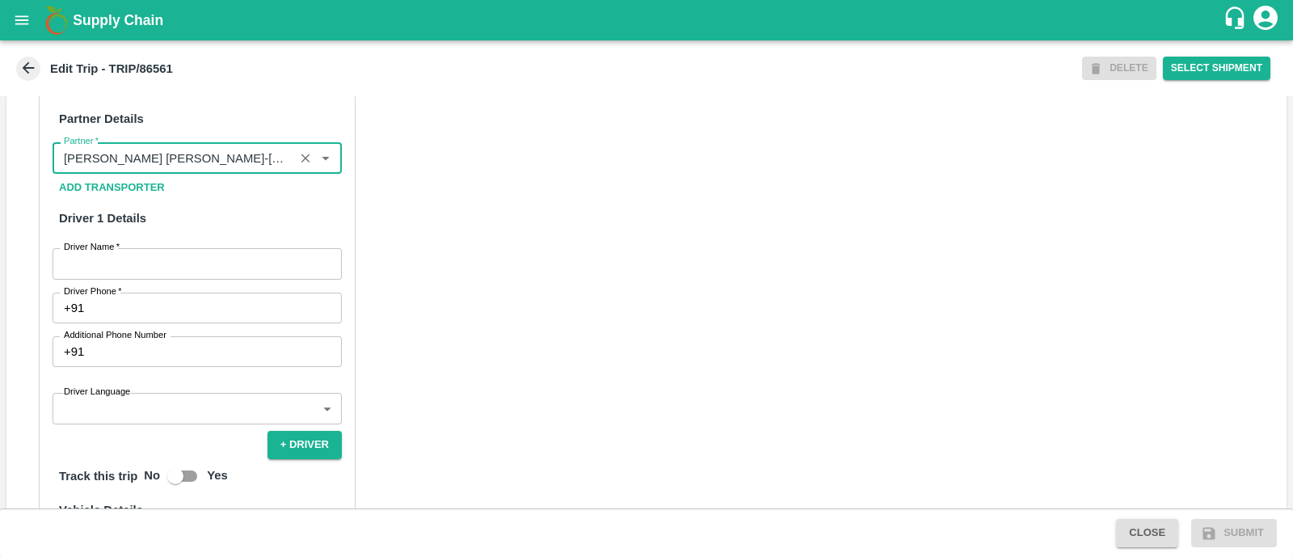
scroll to position [778, 0]
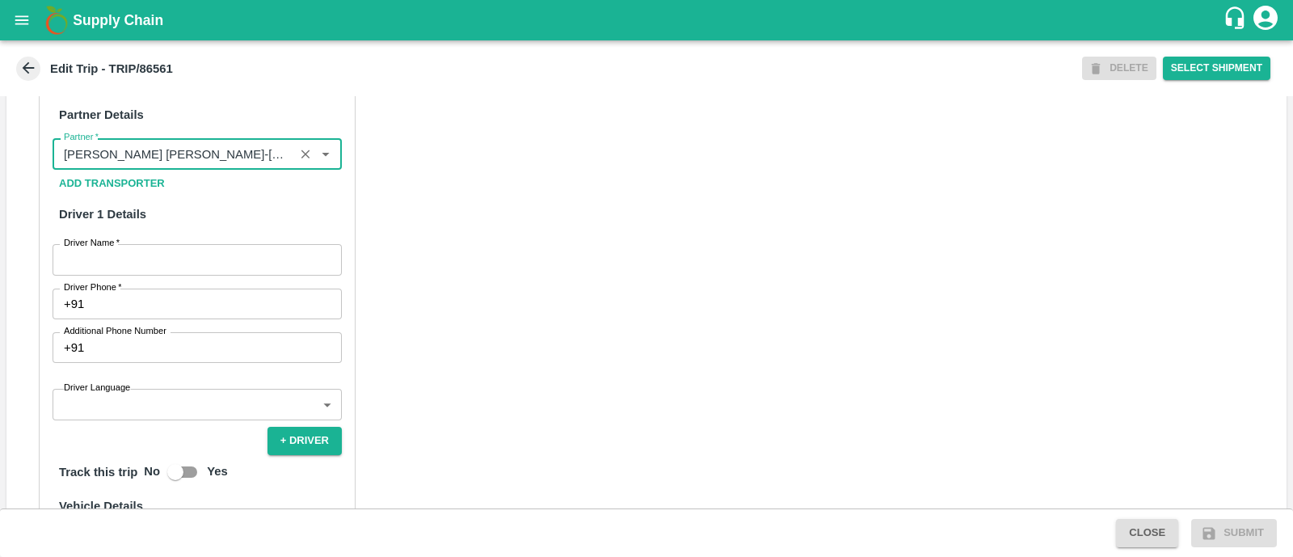
type input "[PERSON_NAME] [PERSON_NAME]-[GEOGRAPHIC_DATA], [GEOGRAPHIC_DATA]-9730316755(Tra…"
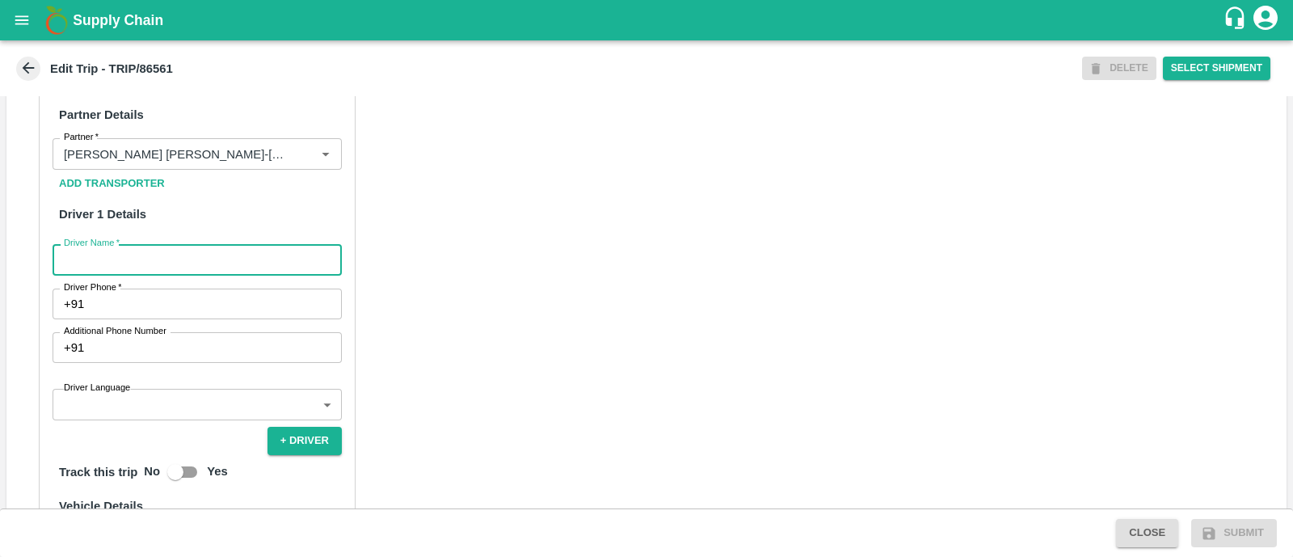
click at [186, 275] on input "Driver Name   *" at bounding box center [197, 259] width 289 height 31
type input "Godase"
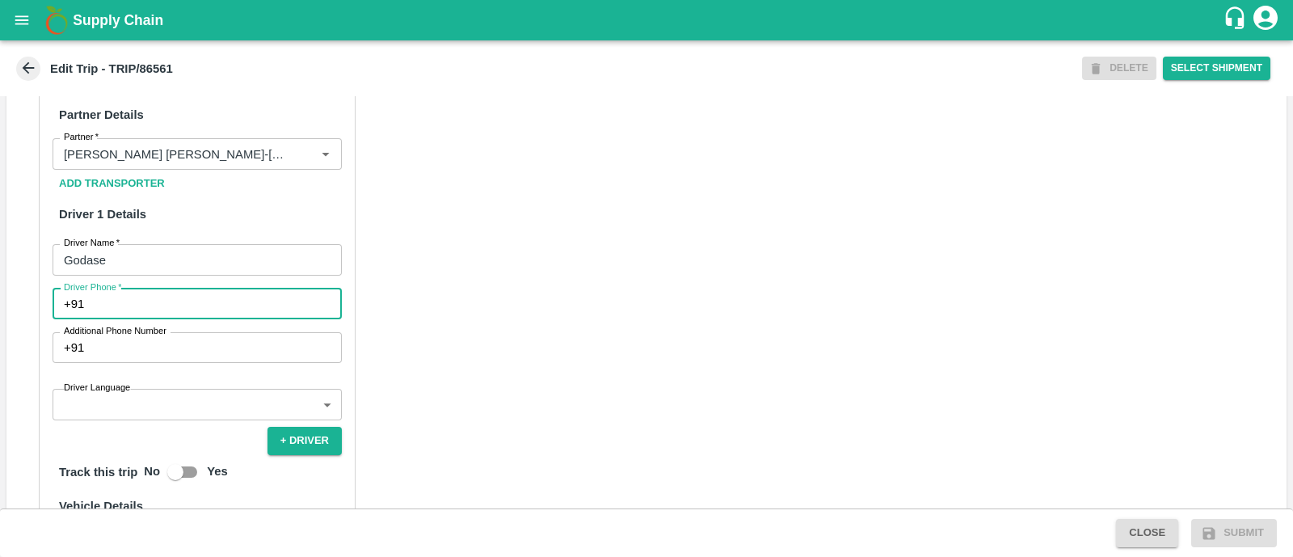
click at [190, 319] on input "Driver Phone   *" at bounding box center [216, 304] width 251 height 31
type input "9975280177"
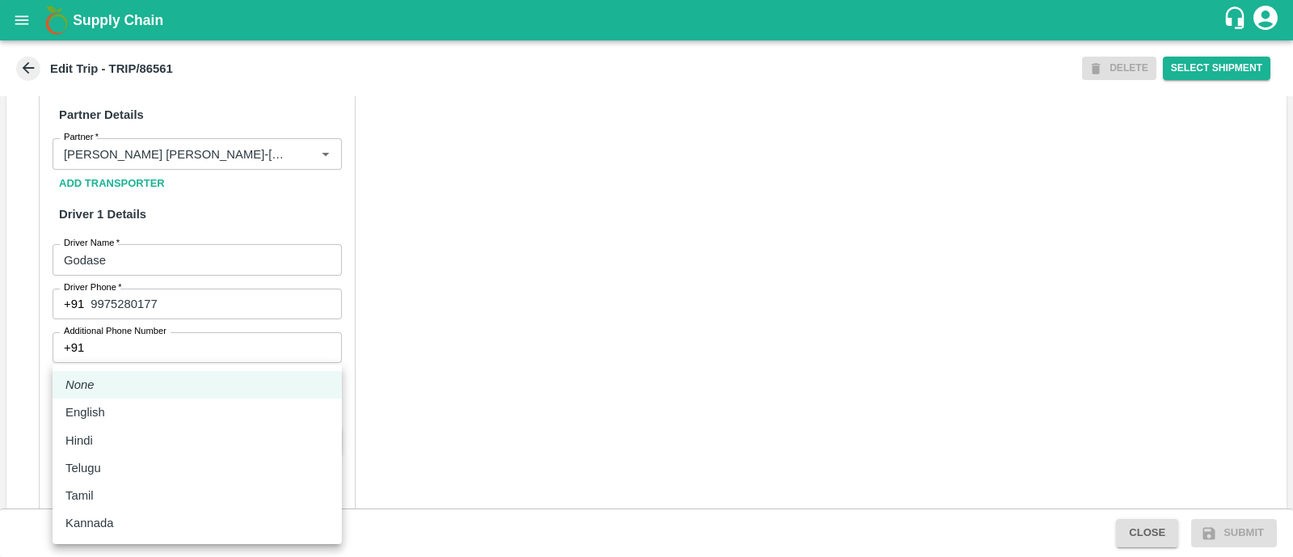
click at [187, 426] on body "Supply Chain Edit Trip - TRIP/86561 DELETE Select Shipment Trip Details Trip Ty…" at bounding box center [646, 278] width 1293 height 557
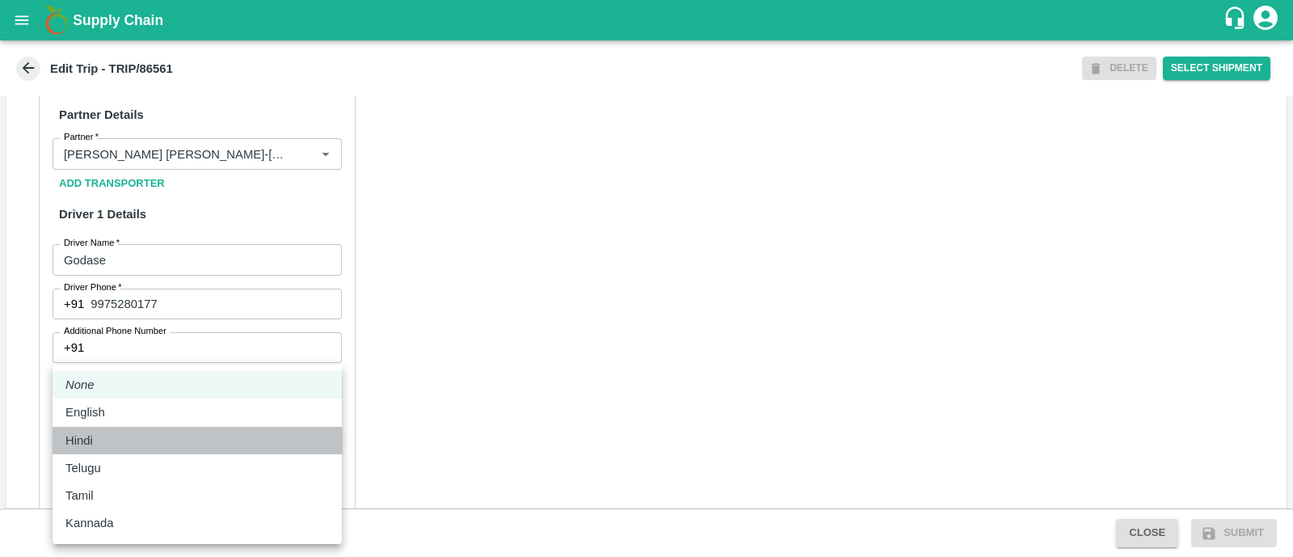
click at [141, 437] on div "Hindi" at bounding box center [197, 441] width 264 height 18
type input "hi"
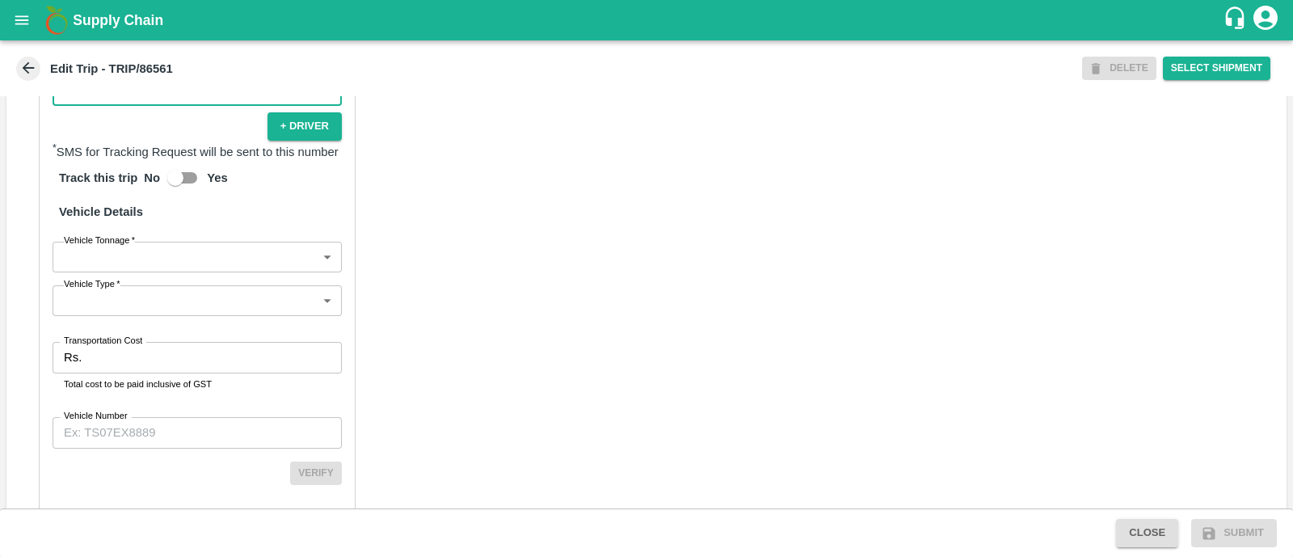
scroll to position [1109, 0]
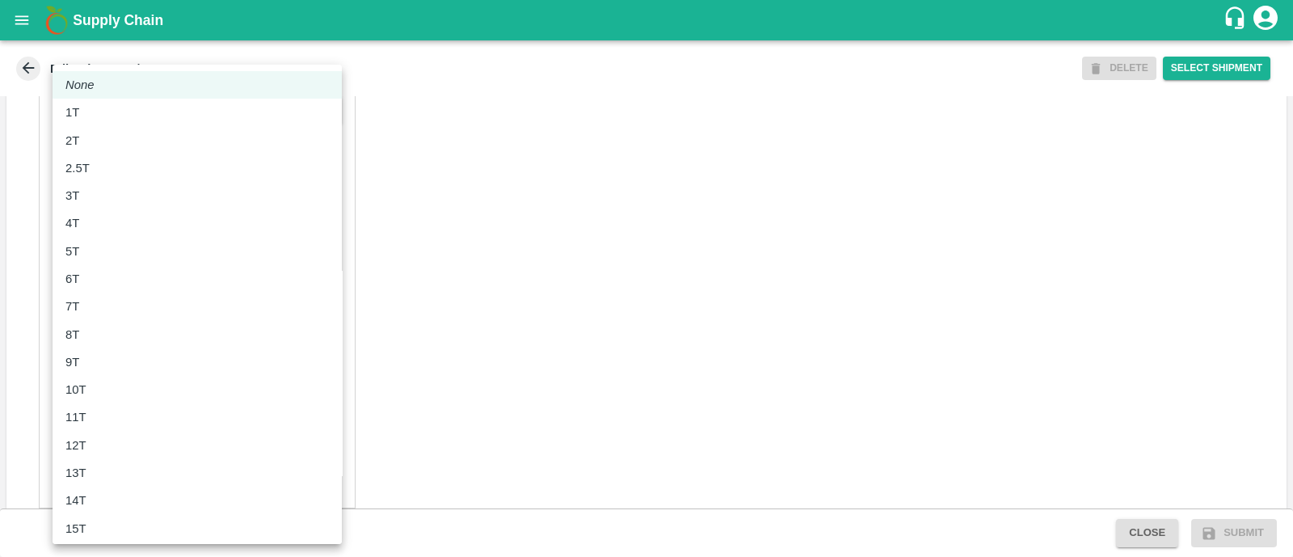
click at [159, 251] on body "Supply Chain Edit Trip - TRIP/86561 DELETE Select Shipment Trip Details Trip Ty…" at bounding box center [646, 278] width 1293 height 557
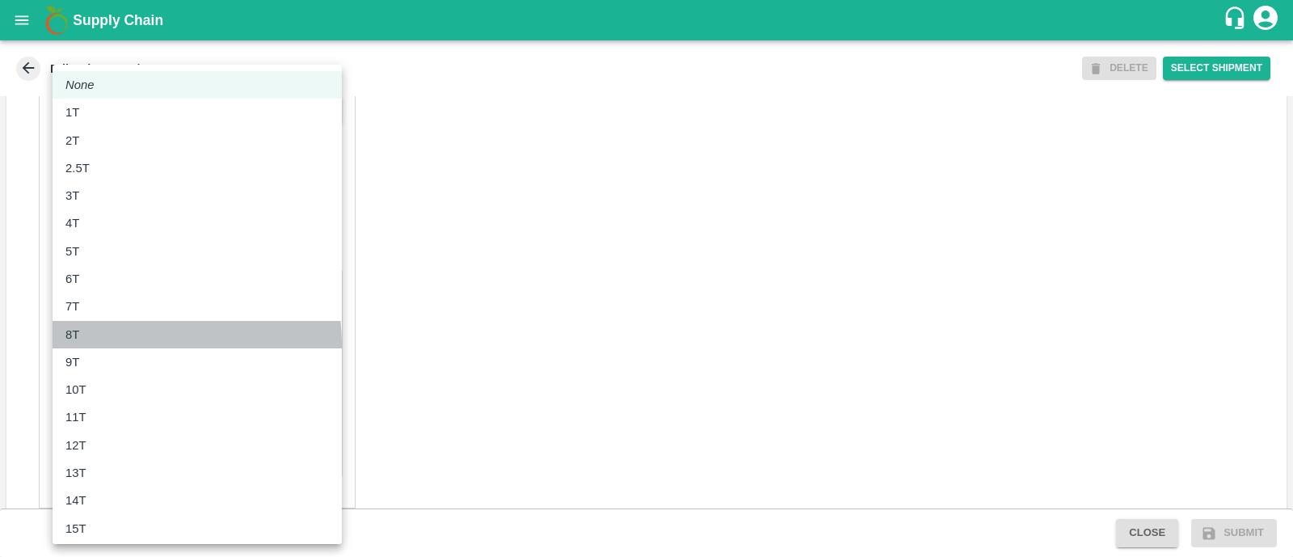
click at [129, 344] on li "8T" at bounding box center [197, 334] width 289 height 27
type input "8000"
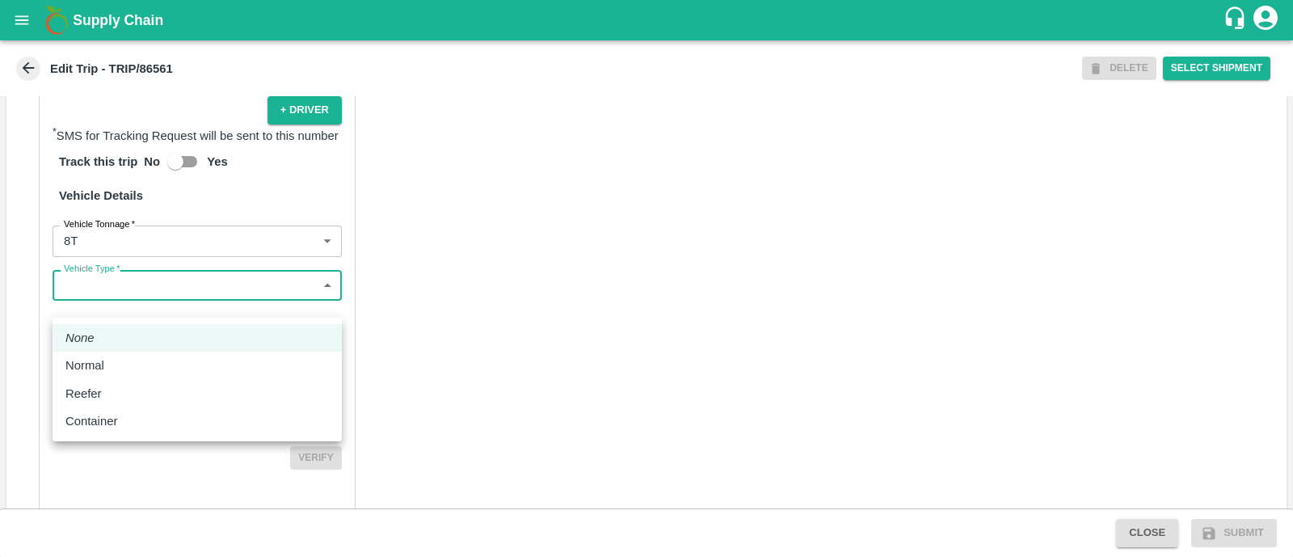
click at [200, 303] on body "Supply Chain Edit Trip - TRIP/86561 DELETE Select Shipment Trip Details Trip Ty…" at bounding box center [646, 278] width 1293 height 557
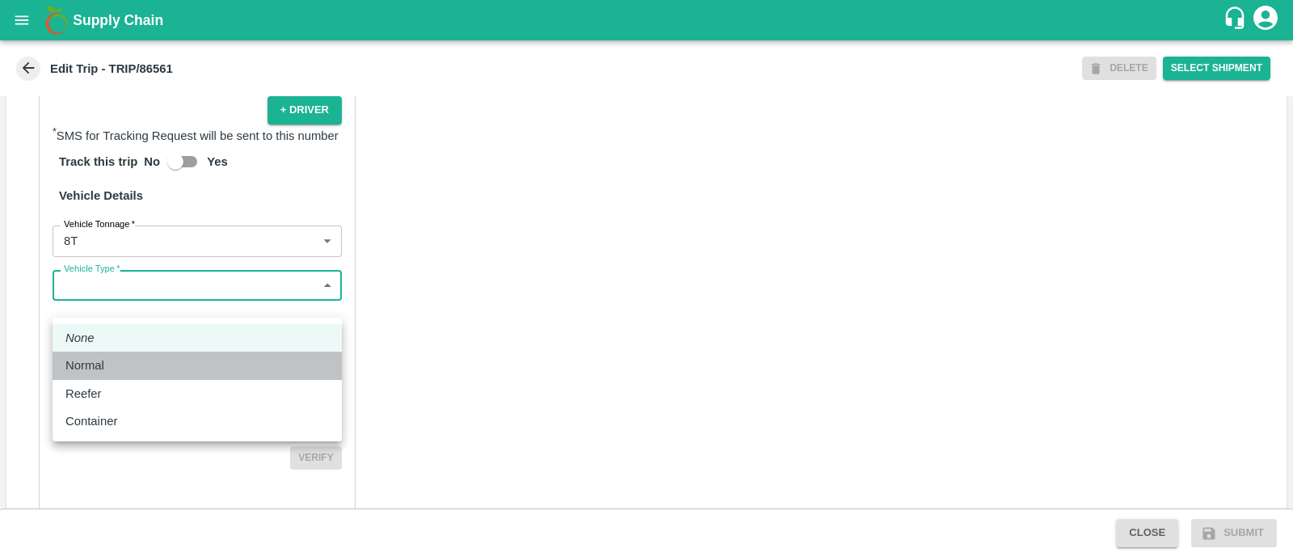
click at [184, 353] on li "Normal" at bounding box center [197, 365] width 289 height 27
type input "Normal"
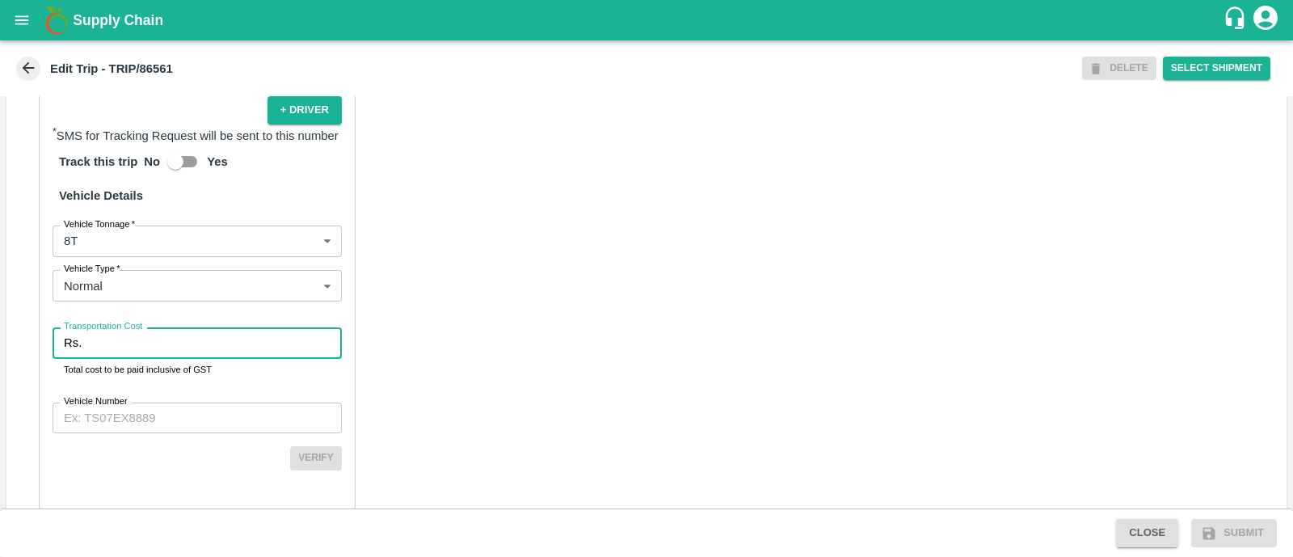
click at [184, 353] on input "Transportation Cost" at bounding box center [215, 342] width 254 height 31
type input "6455"
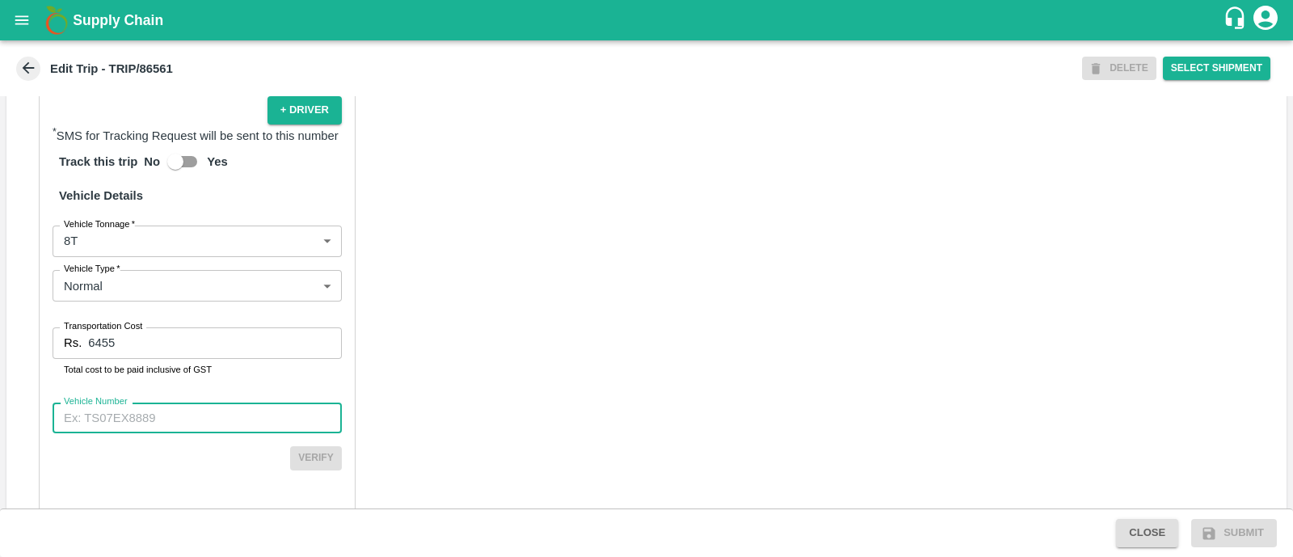
click at [209, 433] on input "Vehicle Number" at bounding box center [197, 418] width 289 height 31
type input "MH45AX3780"
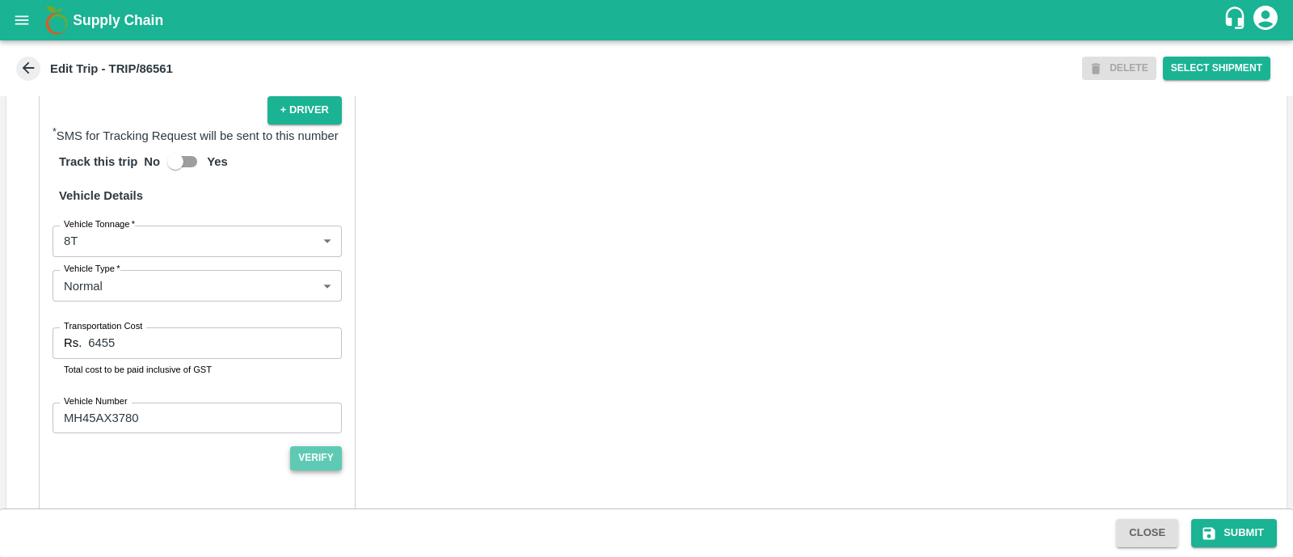
click at [315, 470] on button "Verify" at bounding box center [316, 457] width 52 height 23
click at [1219, 520] on button "Submit" at bounding box center [1235, 533] width 86 height 28
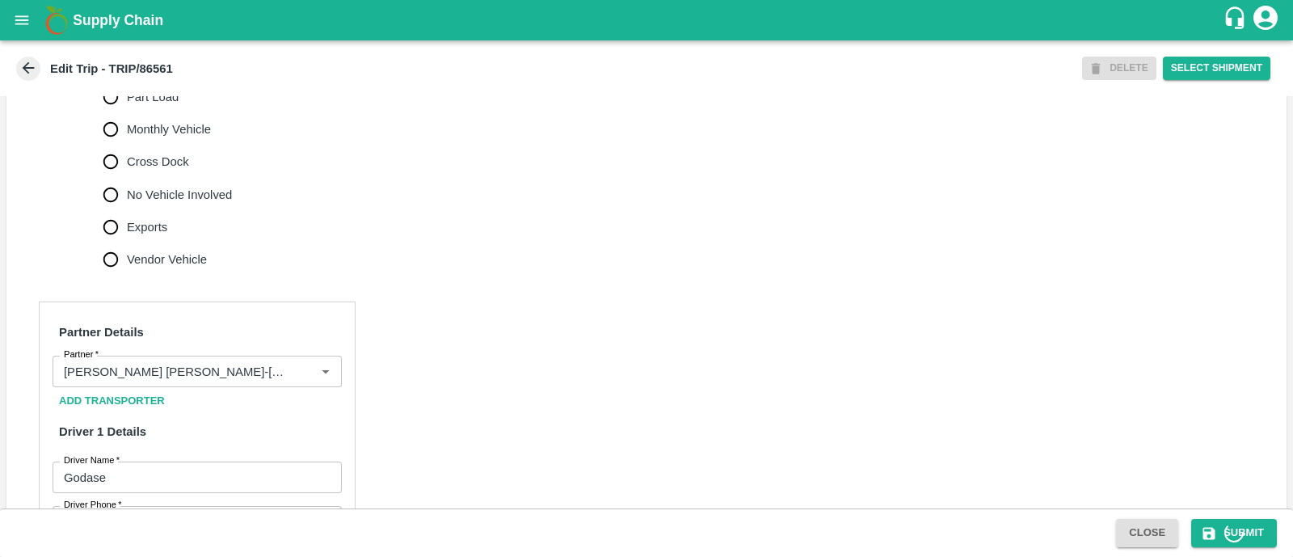
scroll to position [316, 0]
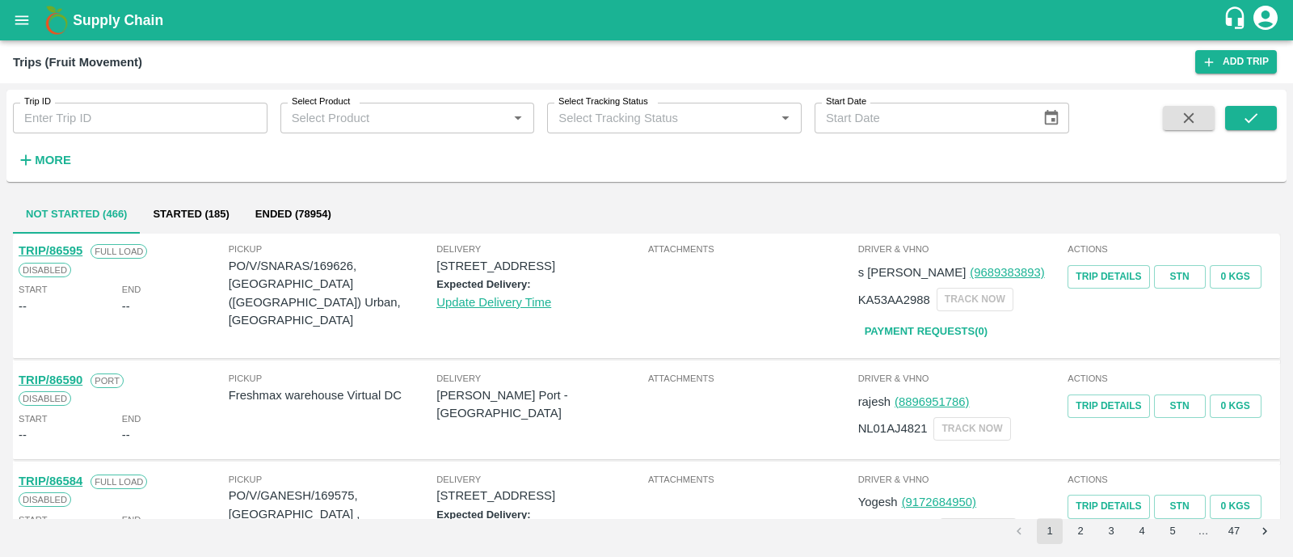
click at [137, 107] on input "Trip ID" at bounding box center [140, 118] width 255 height 31
paste input "86529"
type input "86529"
click at [1232, 107] on button "submit" at bounding box center [1252, 118] width 52 height 24
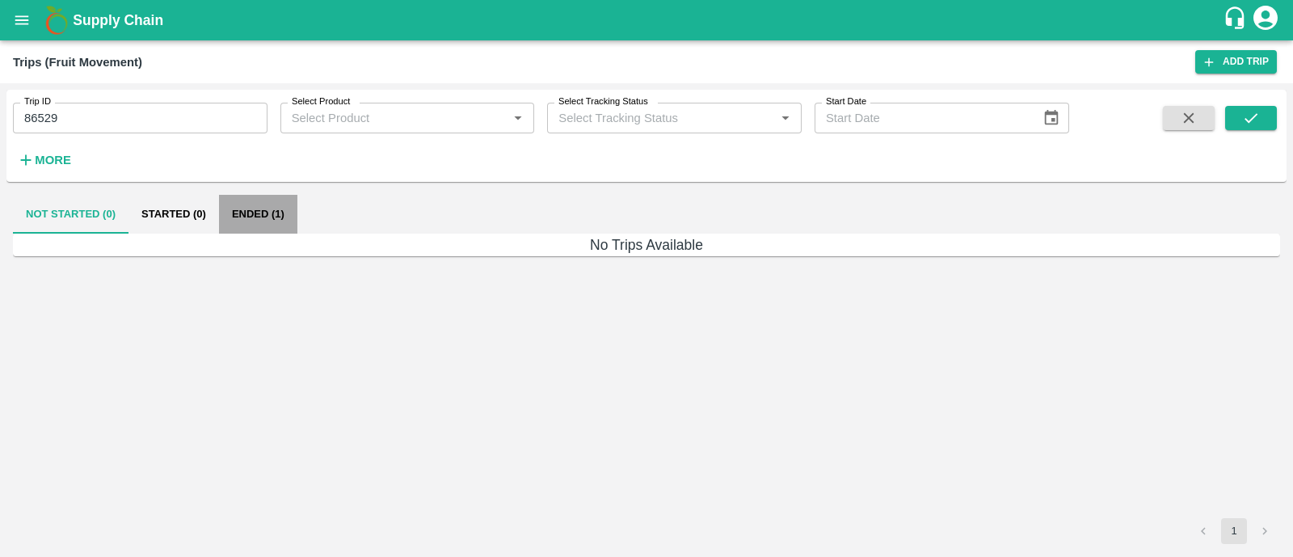
click at [268, 209] on button "Ended (1)" at bounding box center [258, 214] width 78 height 39
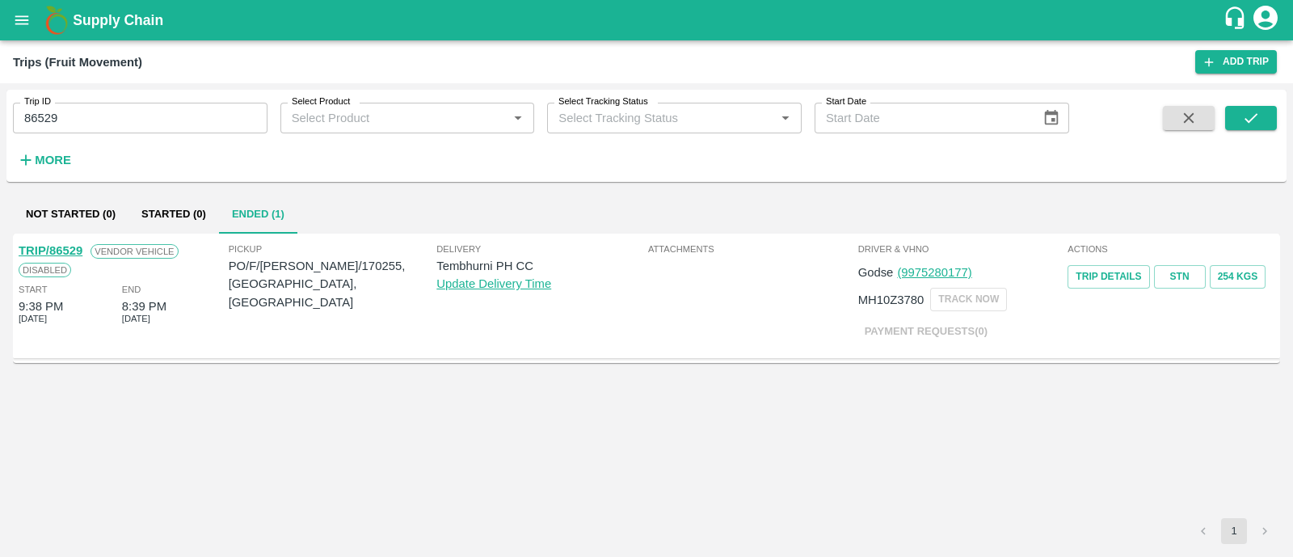
click at [65, 247] on link "TRIP/86529" at bounding box center [51, 250] width 64 height 13
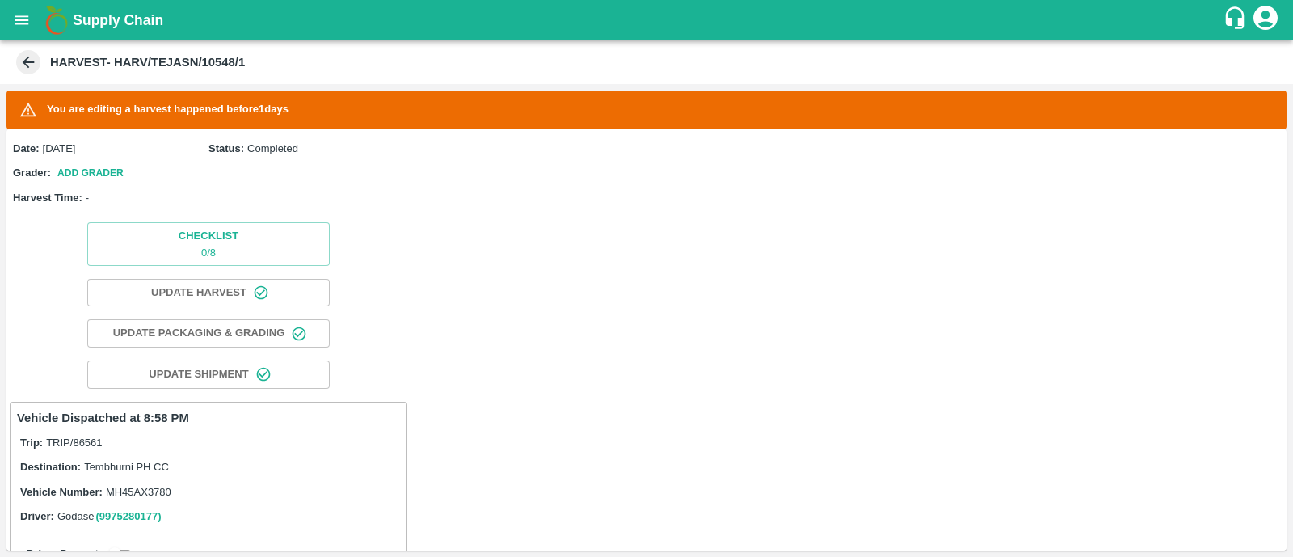
scroll to position [199, 0]
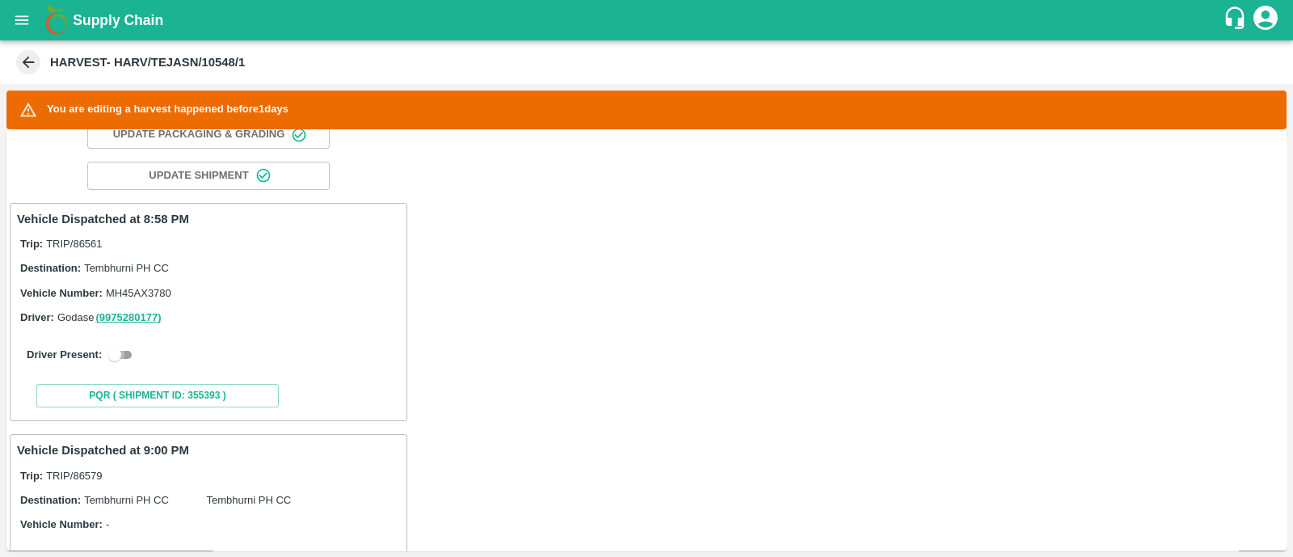
click at [131, 357] on input "checkbox" at bounding box center [115, 354] width 58 height 19
checkbox input "true"
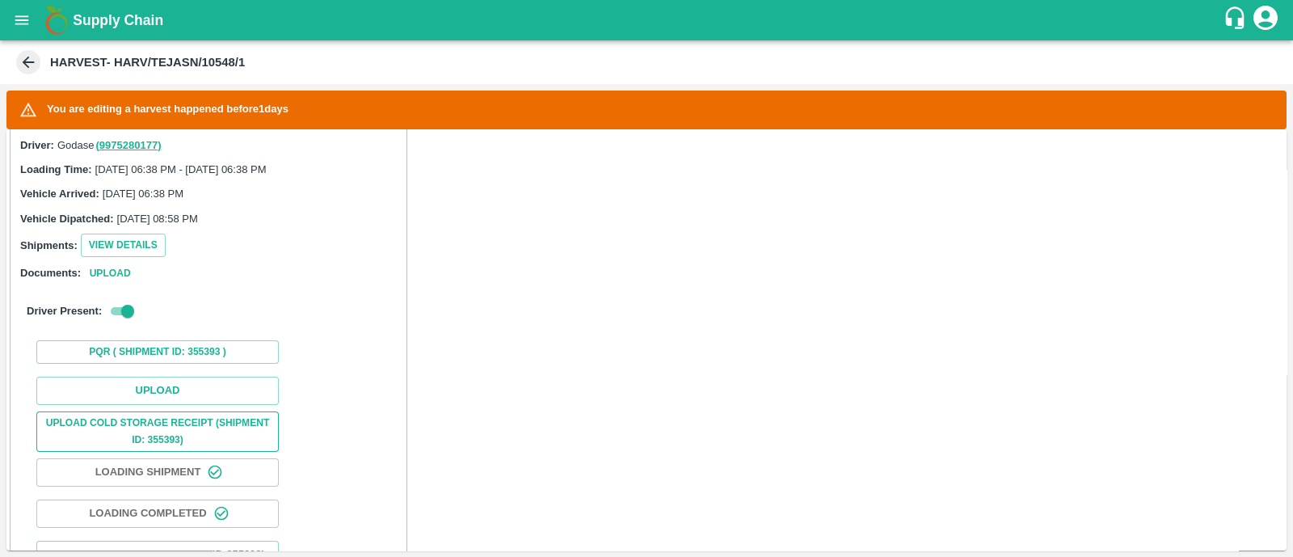
scroll to position [373, 0]
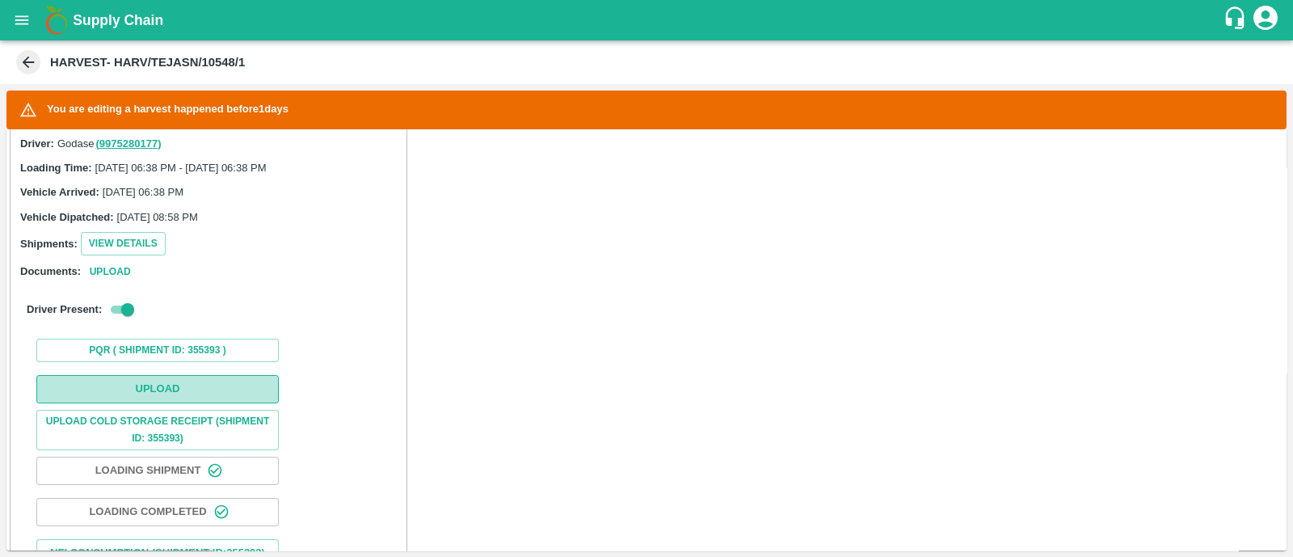
click at [192, 398] on button "Upload" at bounding box center [157, 389] width 243 height 28
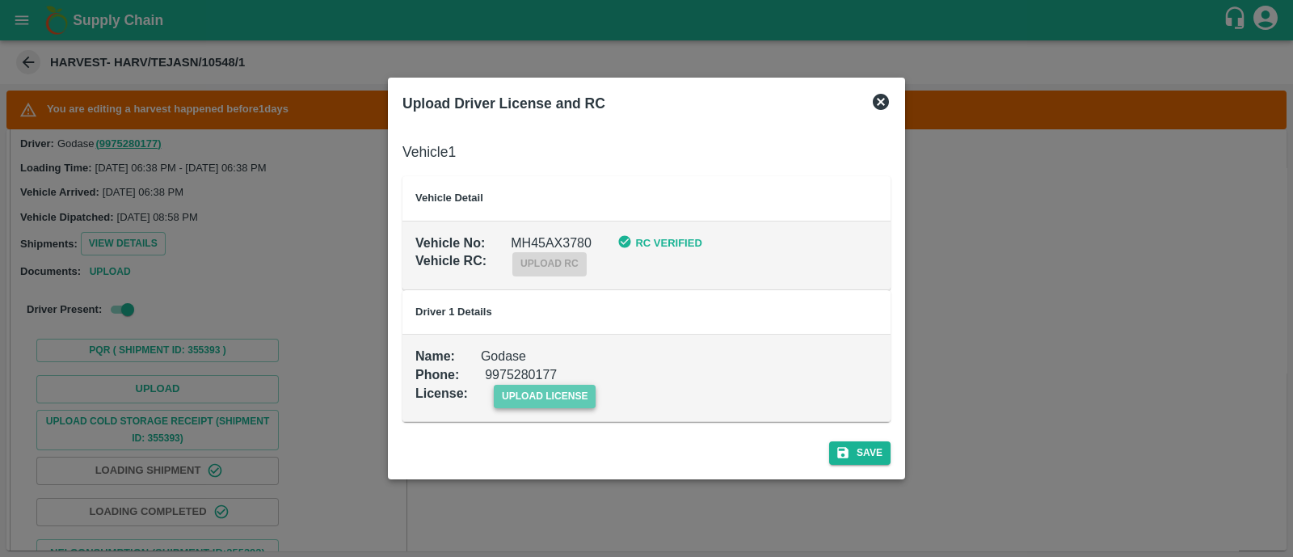
click at [551, 388] on span "upload license" at bounding box center [545, 396] width 103 height 23
click at [0, 0] on input "upload license" at bounding box center [0, 0] width 0 height 0
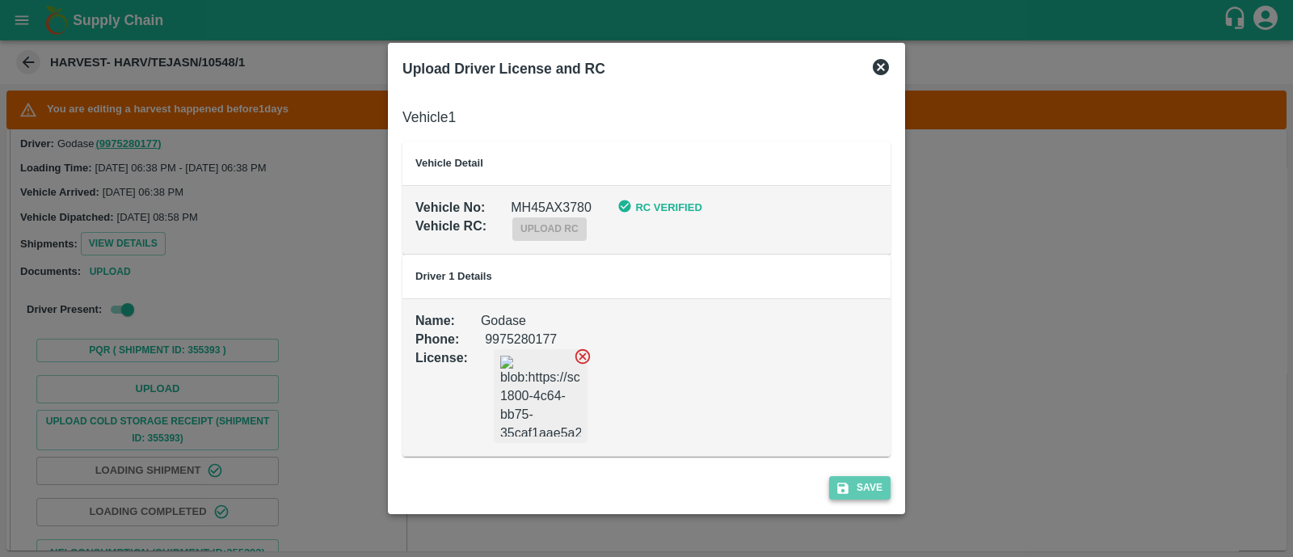
click at [871, 490] on button "Save" at bounding box center [859, 487] width 61 height 23
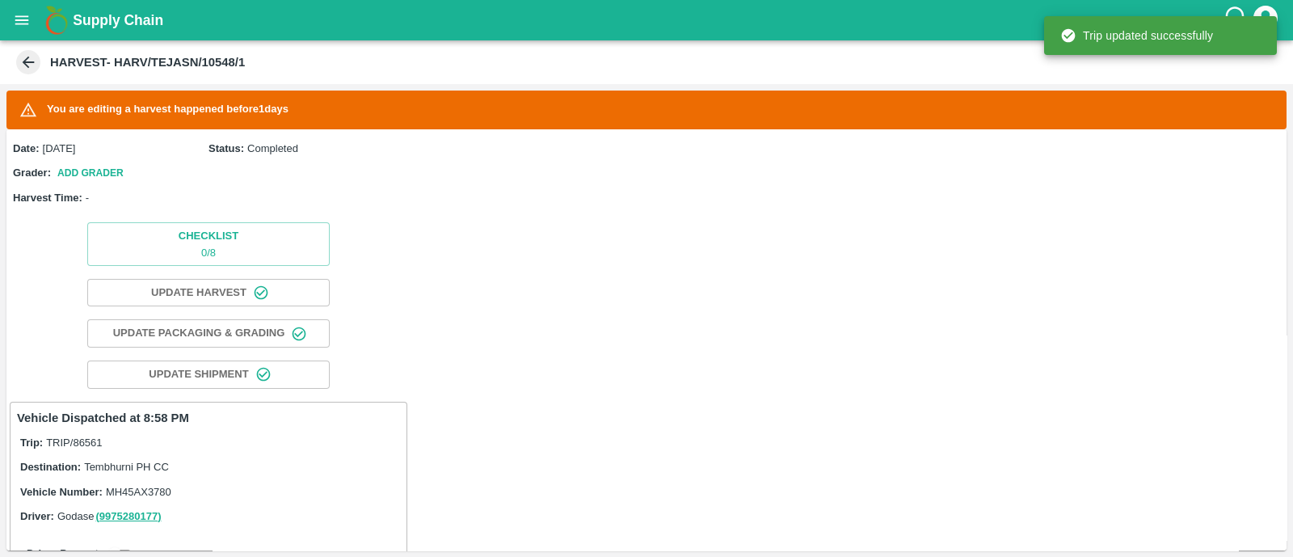
scroll to position [339, 0]
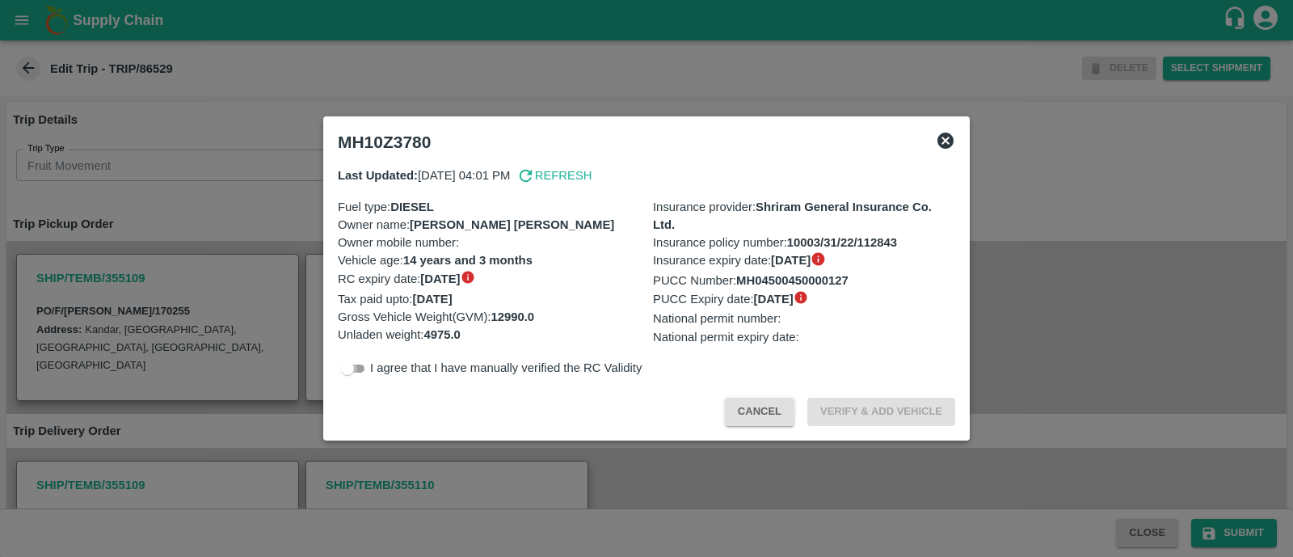
click at [359, 369] on input "checkbox" at bounding box center [348, 368] width 58 height 19
checkbox input "true"
click at [894, 403] on button "Verify & Add Vehicle" at bounding box center [882, 412] width 148 height 28
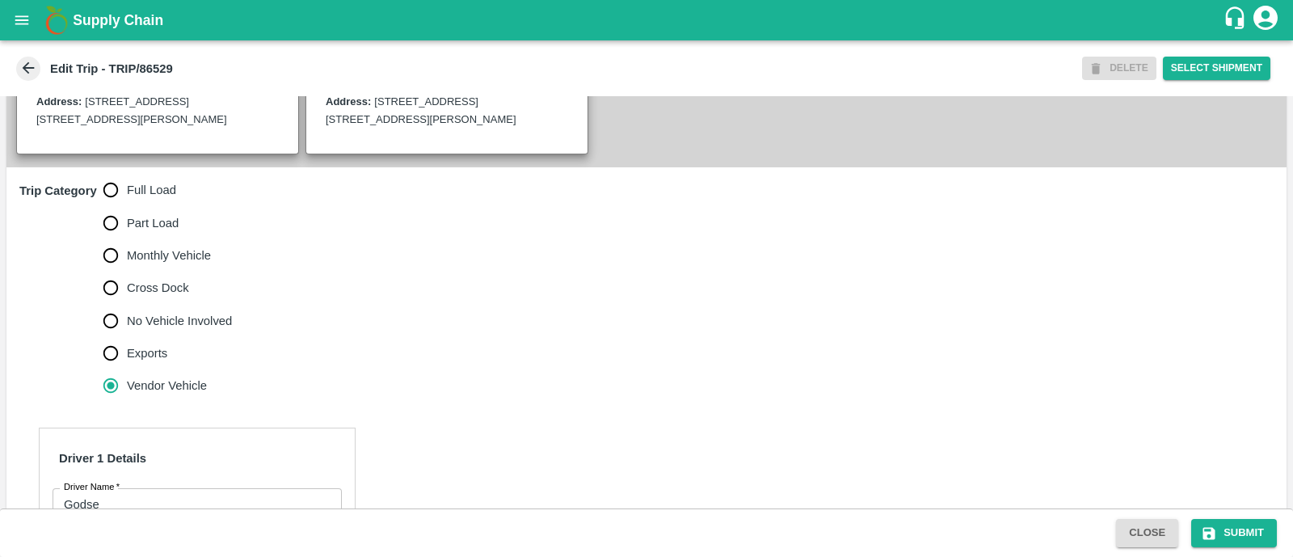
scroll to position [534, 0]
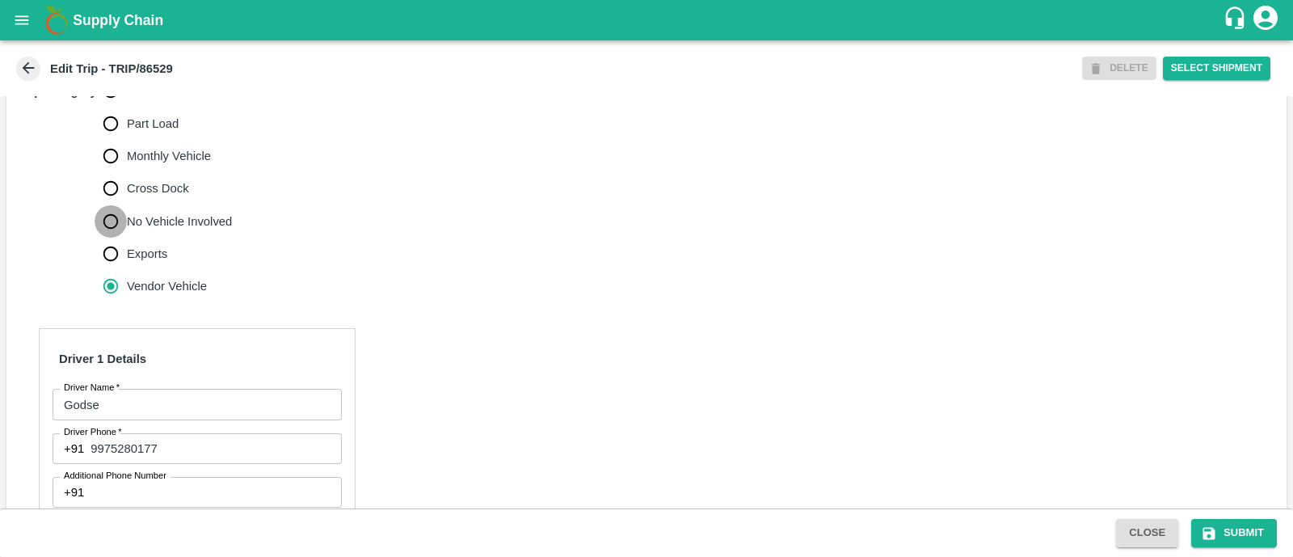
click at [112, 238] on input "No Vehicle Involved" at bounding box center [111, 221] width 32 height 32
radio input "true"
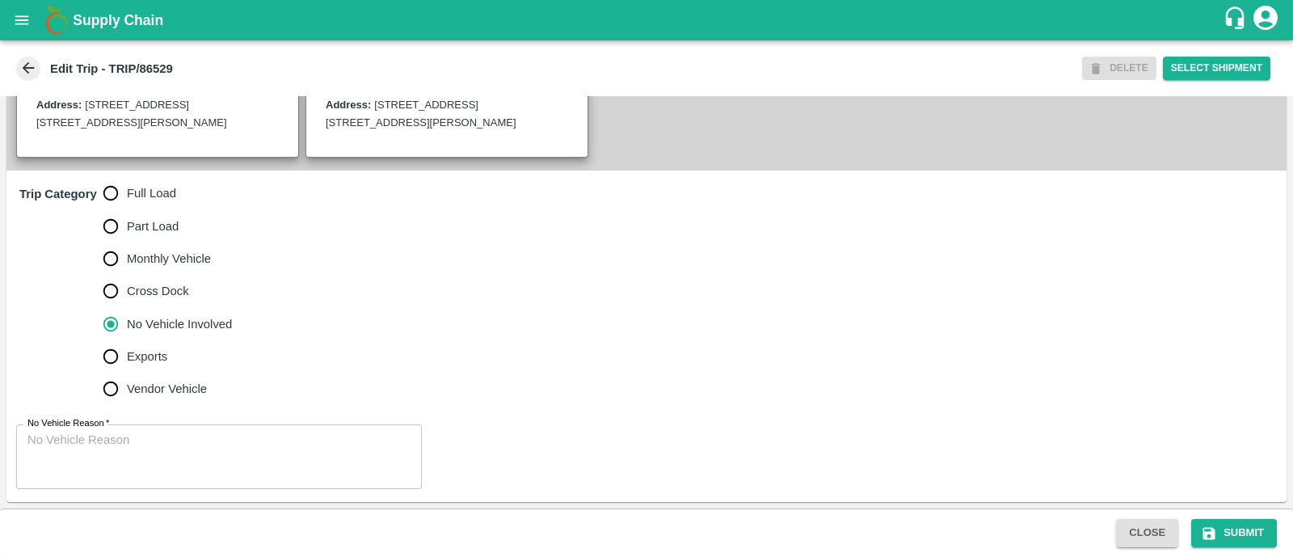
scroll to position [447, 0]
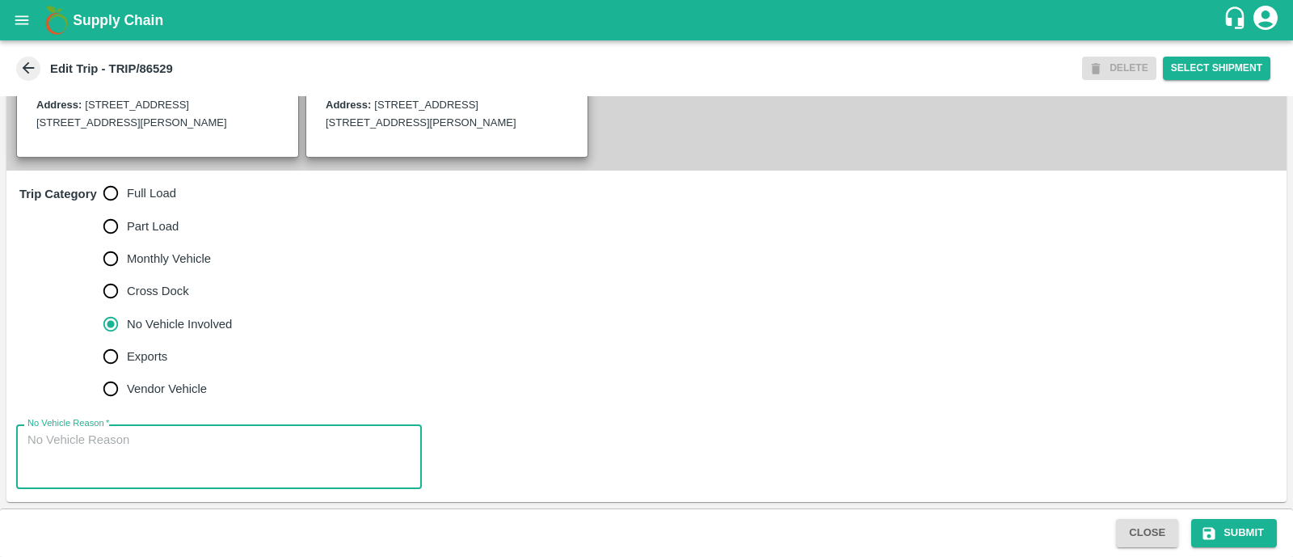
click at [151, 454] on textarea "No Vehicle Reason   *" at bounding box center [218, 457] width 383 height 51
type textarea "Field Dump"
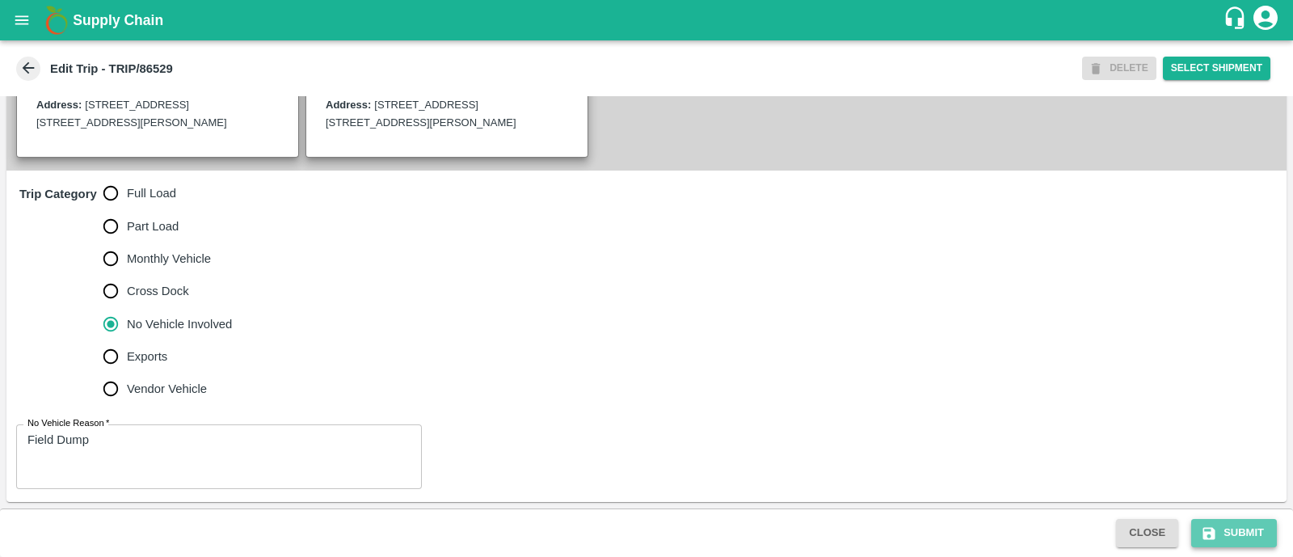
click at [1224, 532] on button "Submit" at bounding box center [1235, 533] width 86 height 28
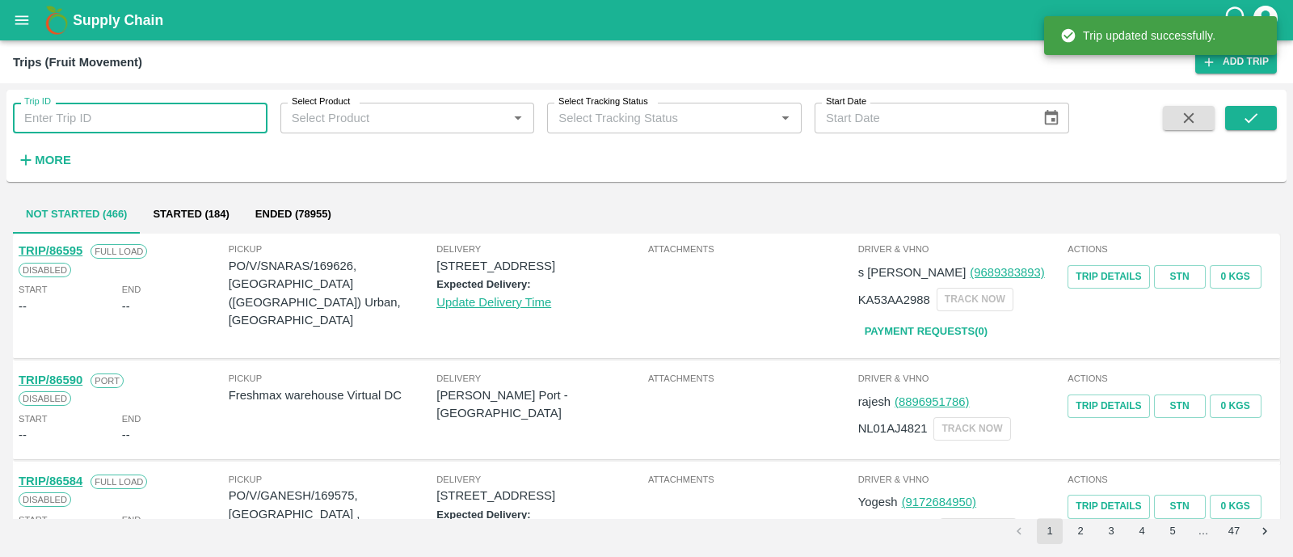
paste input "86527"
click at [150, 112] on input "86527" at bounding box center [140, 118] width 255 height 31
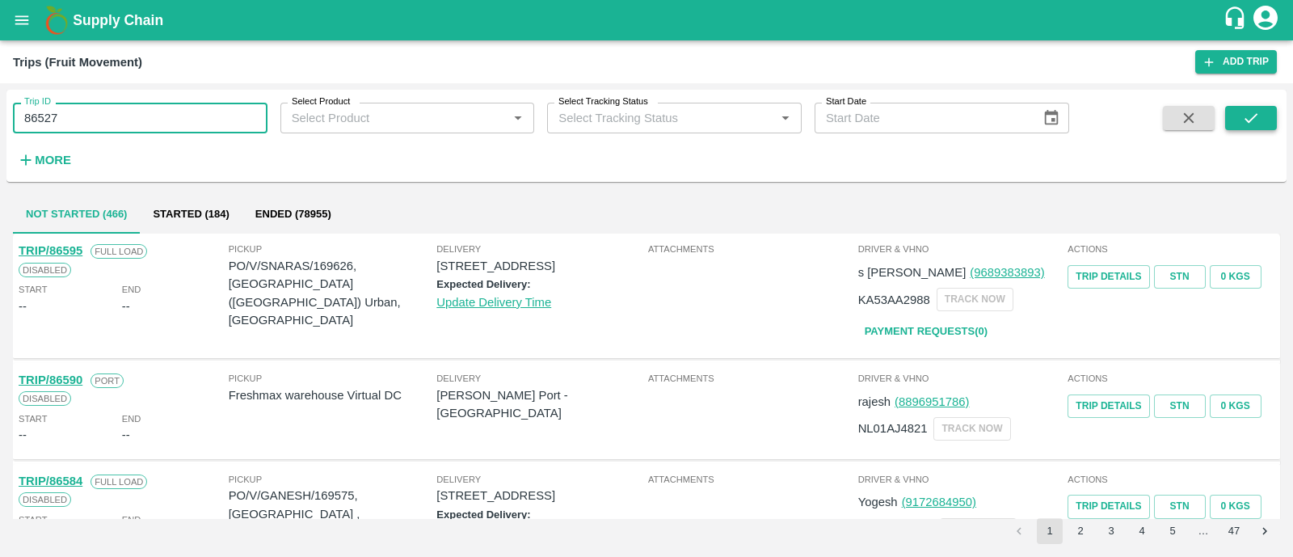
type input "86527"
click at [1265, 129] on button "submit" at bounding box center [1252, 118] width 52 height 24
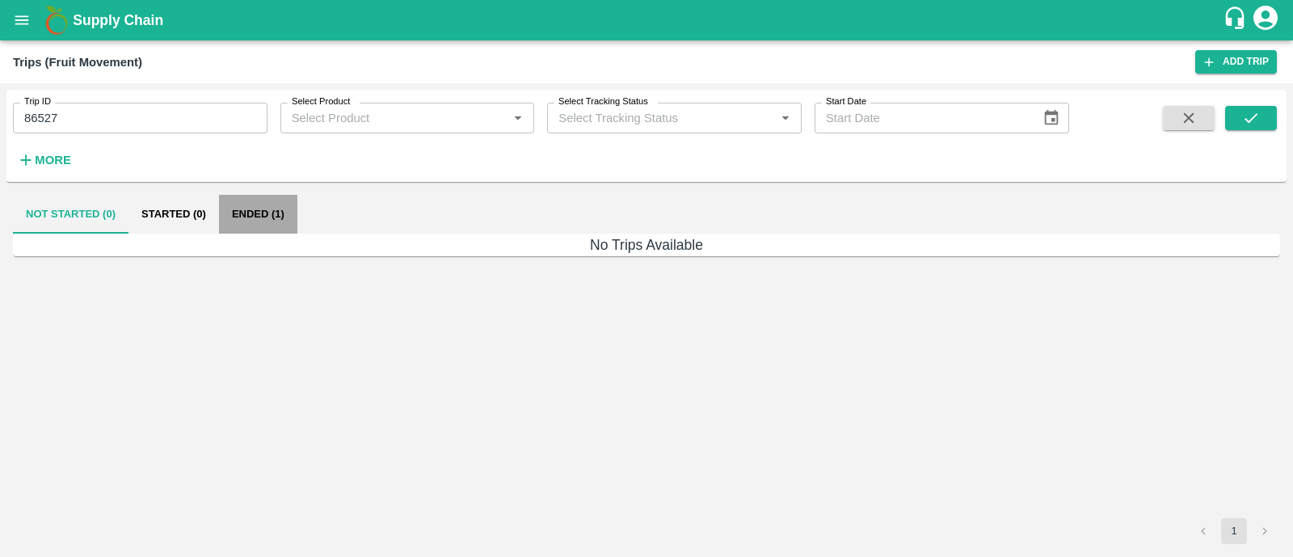
click at [274, 216] on button "Ended (1)" at bounding box center [258, 214] width 78 height 39
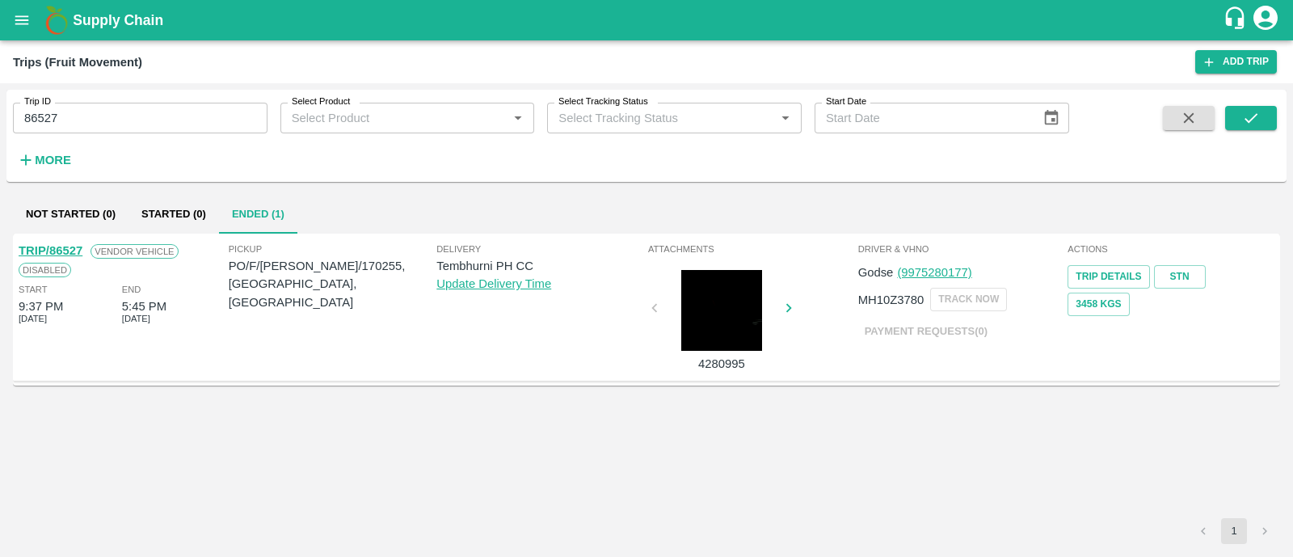
click at [78, 249] on link "TRIP/86527" at bounding box center [51, 250] width 64 height 13
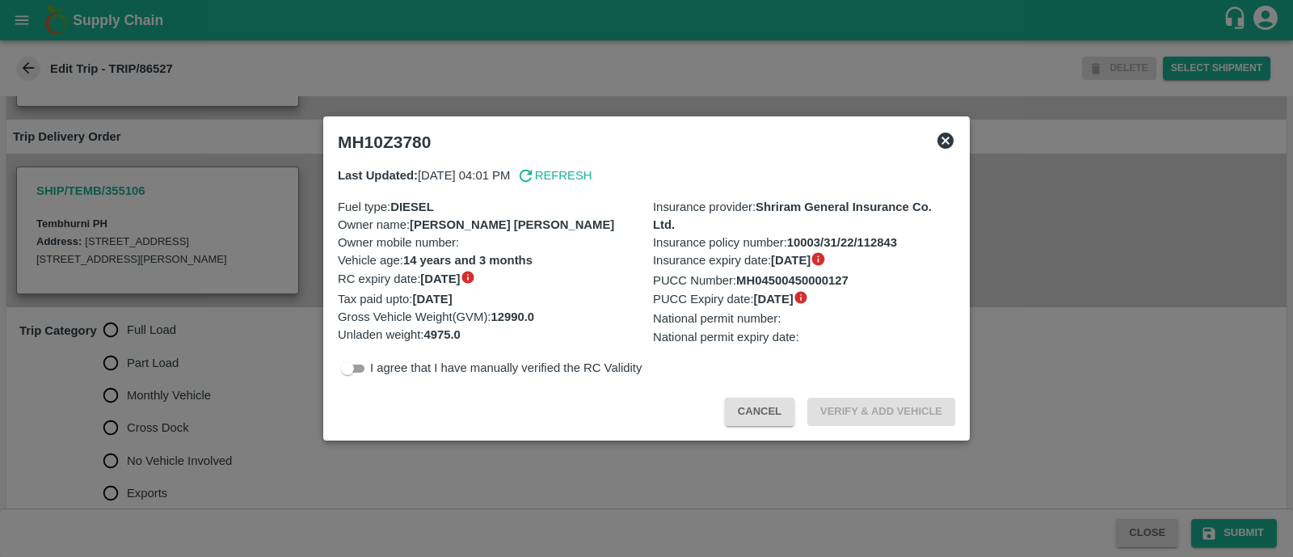
scroll to position [295, 0]
click at [363, 373] on input "checkbox" at bounding box center [348, 368] width 58 height 19
checkbox input "true"
click at [873, 415] on button "Verify & Add Vehicle" at bounding box center [882, 412] width 148 height 28
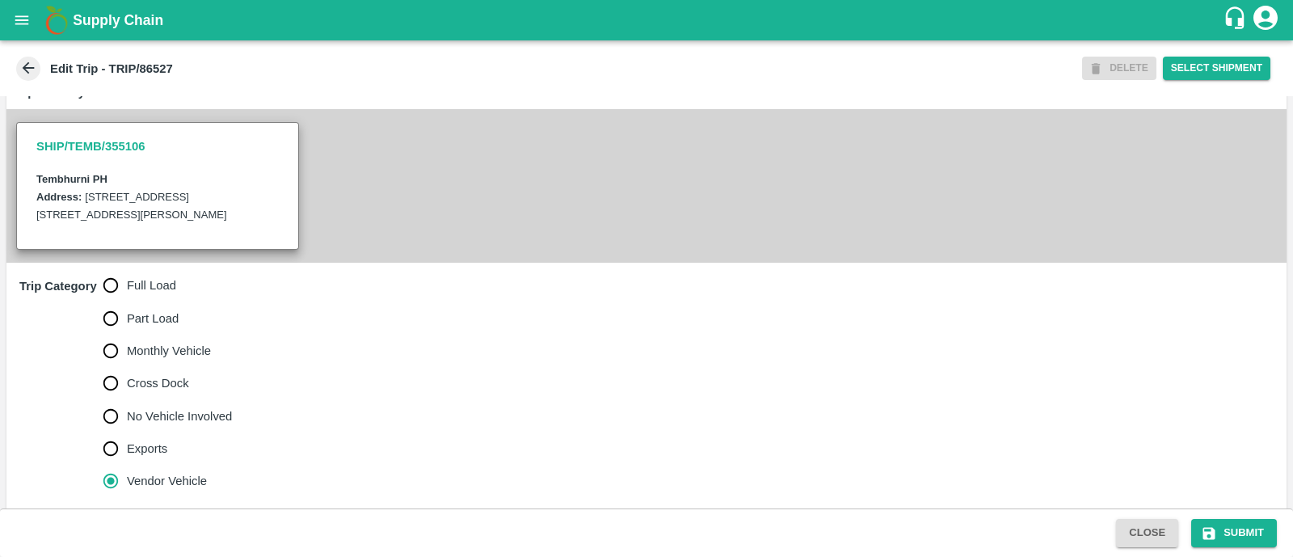
scroll to position [339, 0]
click at [108, 290] on input "Full Load" at bounding box center [111, 285] width 32 height 32
radio input "true"
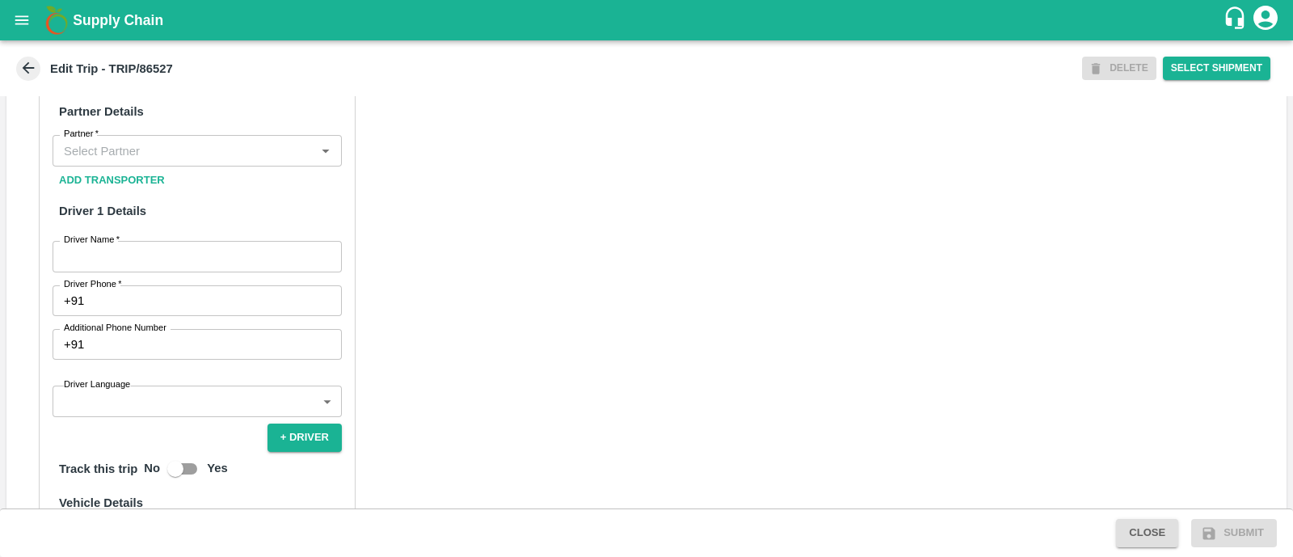
scroll to position [804, 0]
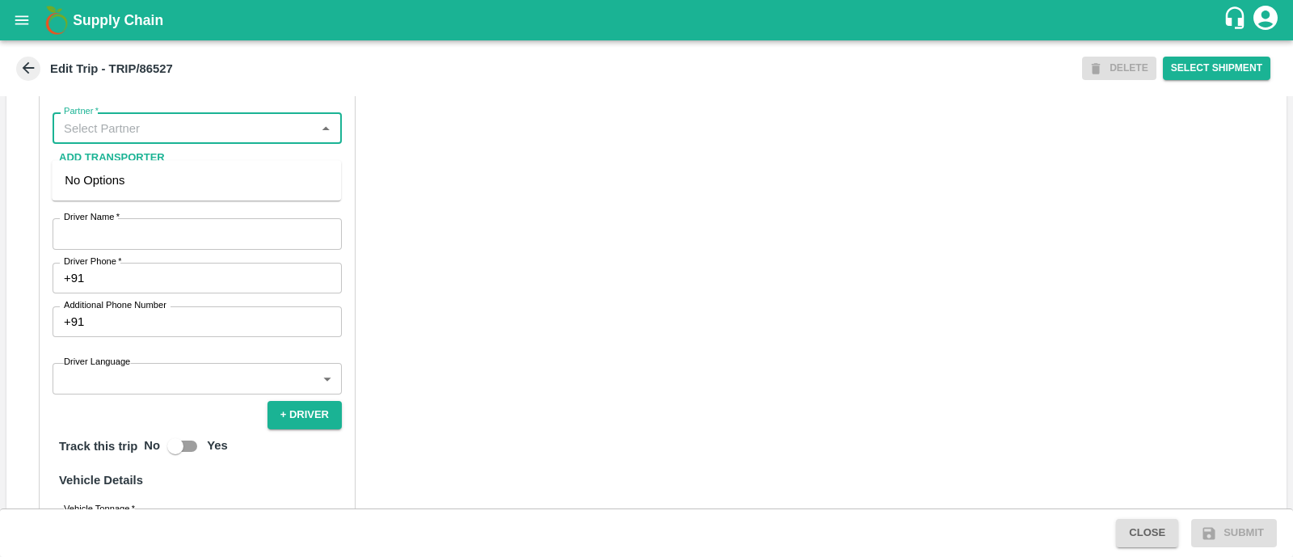
click at [148, 138] on input "Partner   *" at bounding box center [183, 127] width 253 height 21
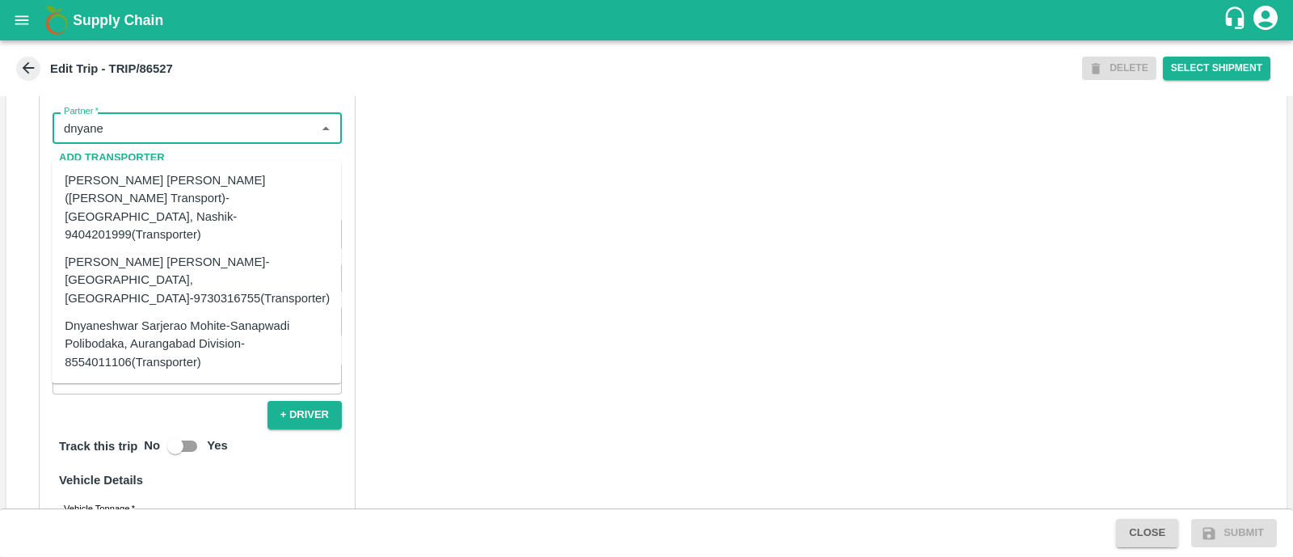
click at [158, 253] on div "[PERSON_NAME] [PERSON_NAME]-[GEOGRAPHIC_DATA], [GEOGRAPHIC_DATA]-9730316755(Tra…" at bounding box center [197, 280] width 265 height 54
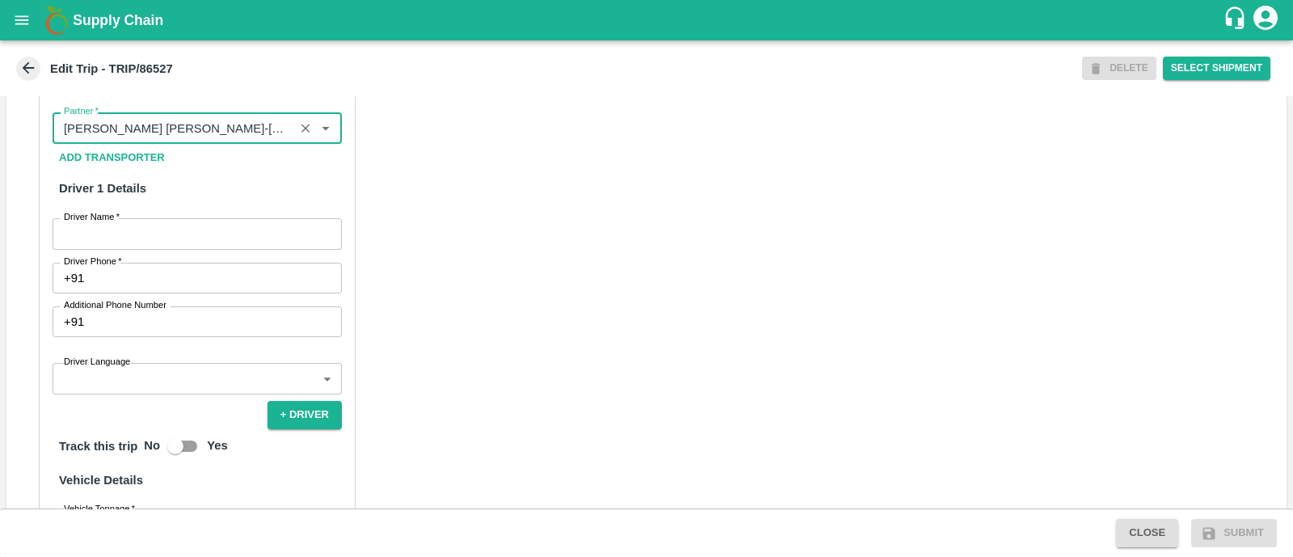
type input "[PERSON_NAME] [PERSON_NAME]-[GEOGRAPHIC_DATA], [GEOGRAPHIC_DATA]-9730316755(Tra…"
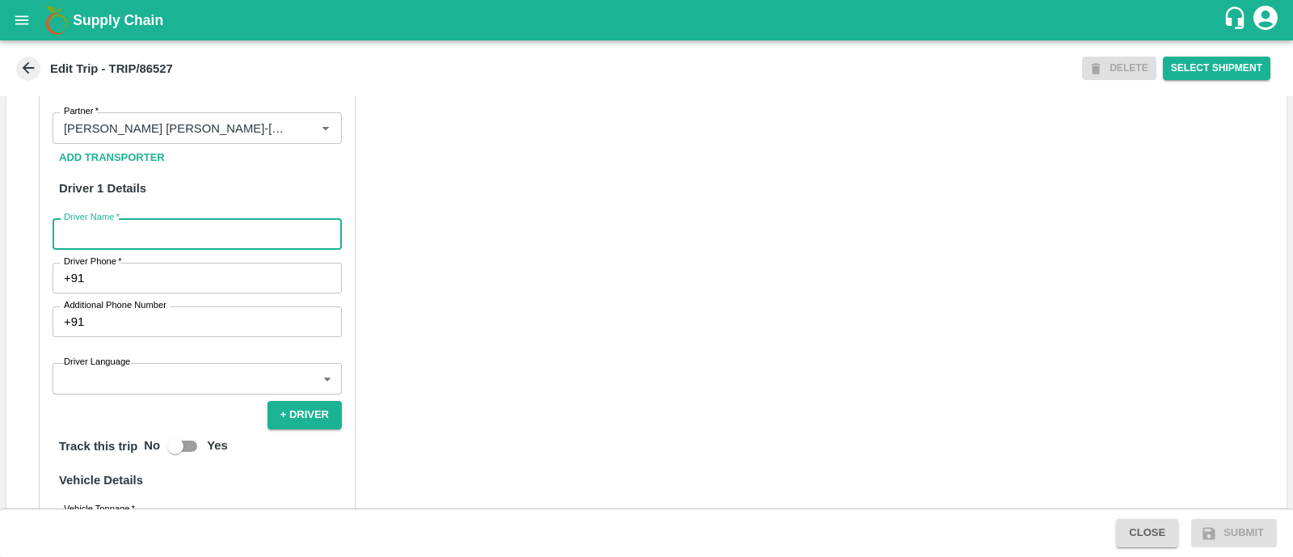
click at [162, 248] on input "Driver Name   *" at bounding box center [197, 233] width 289 height 31
type input "Godse"
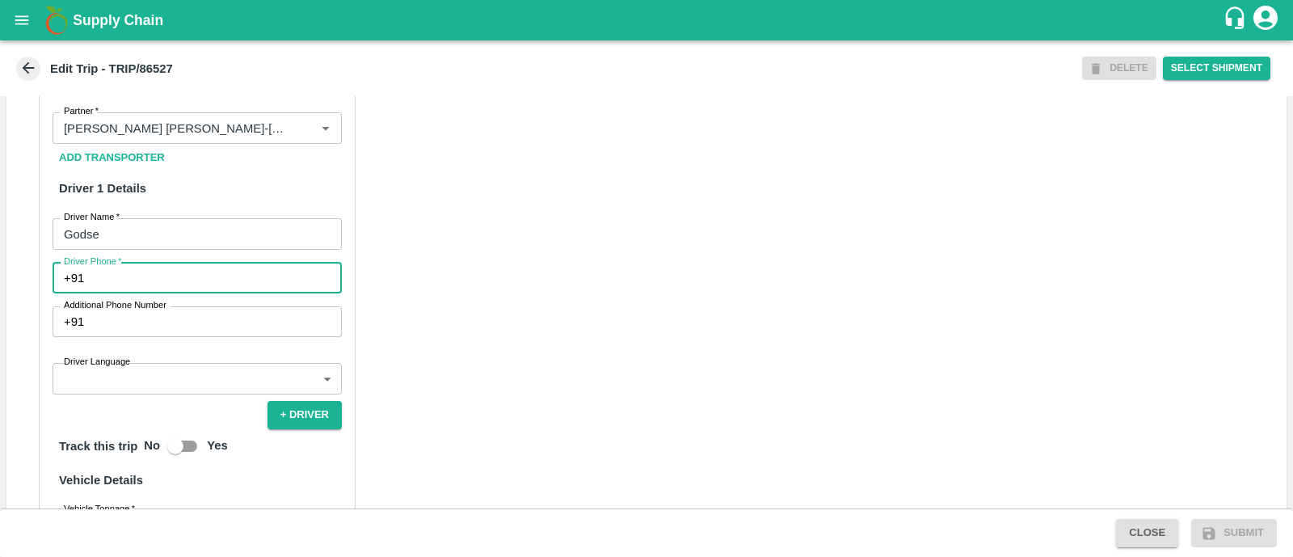
click at [180, 293] on input "Driver Phone   *" at bounding box center [216, 278] width 251 height 31
type input "9975280177"
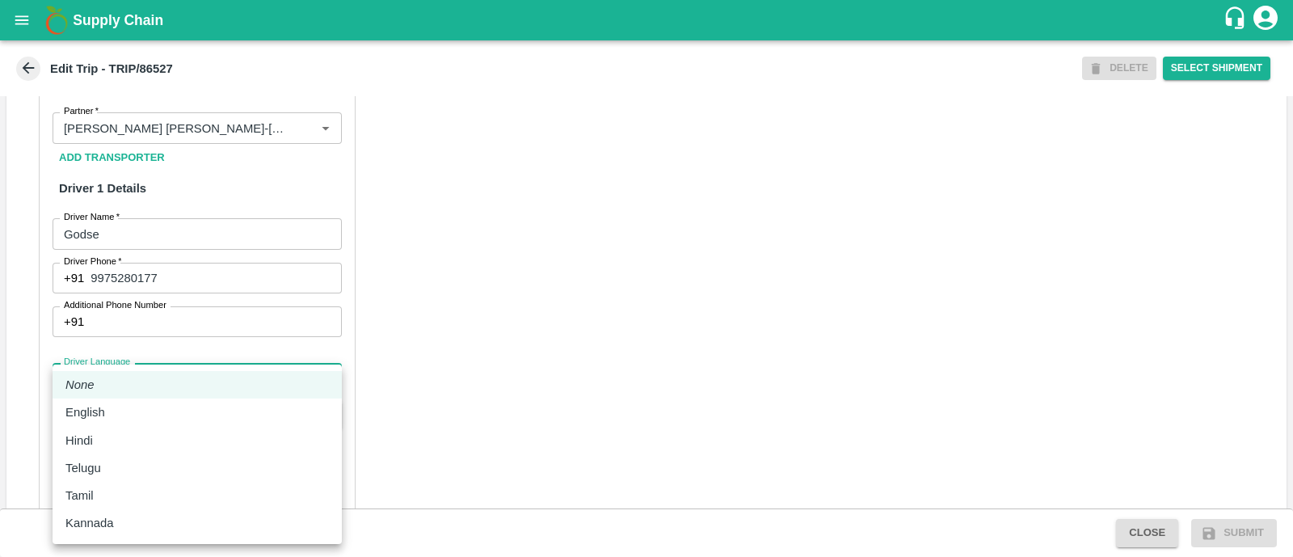
click at [198, 386] on body "Supply Chain Edit Trip - TRIP/86527 DELETE Select Shipment Trip Details Trip Ty…" at bounding box center [646, 278] width 1293 height 557
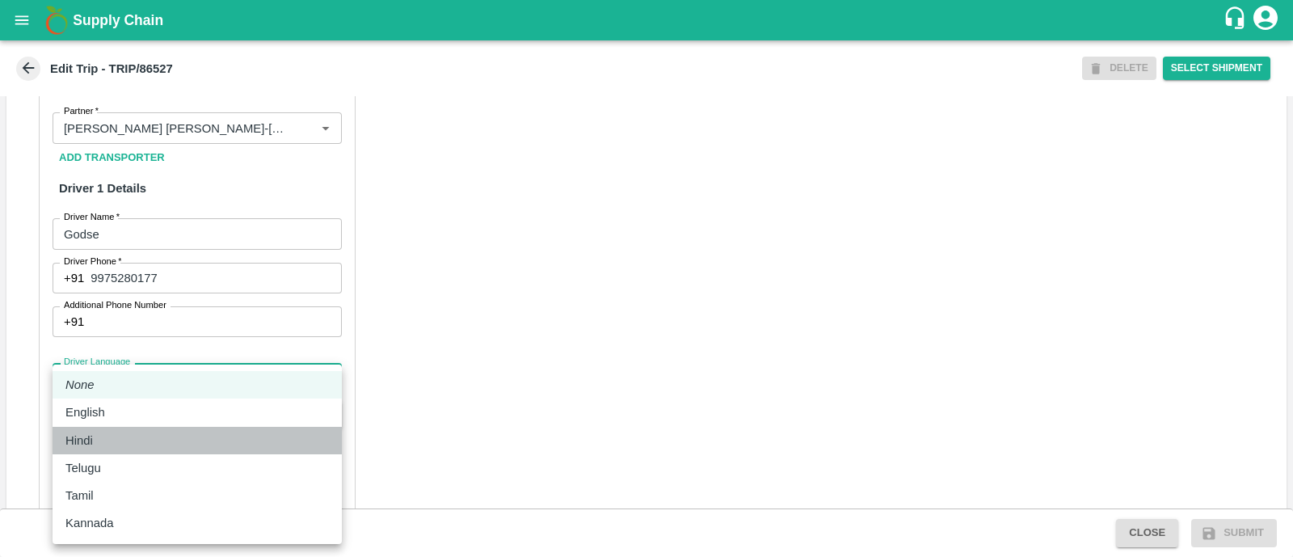
click at [125, 435] on div "Hindi" at bounding box center [197, 441] width 264 height 18
type input "hi"
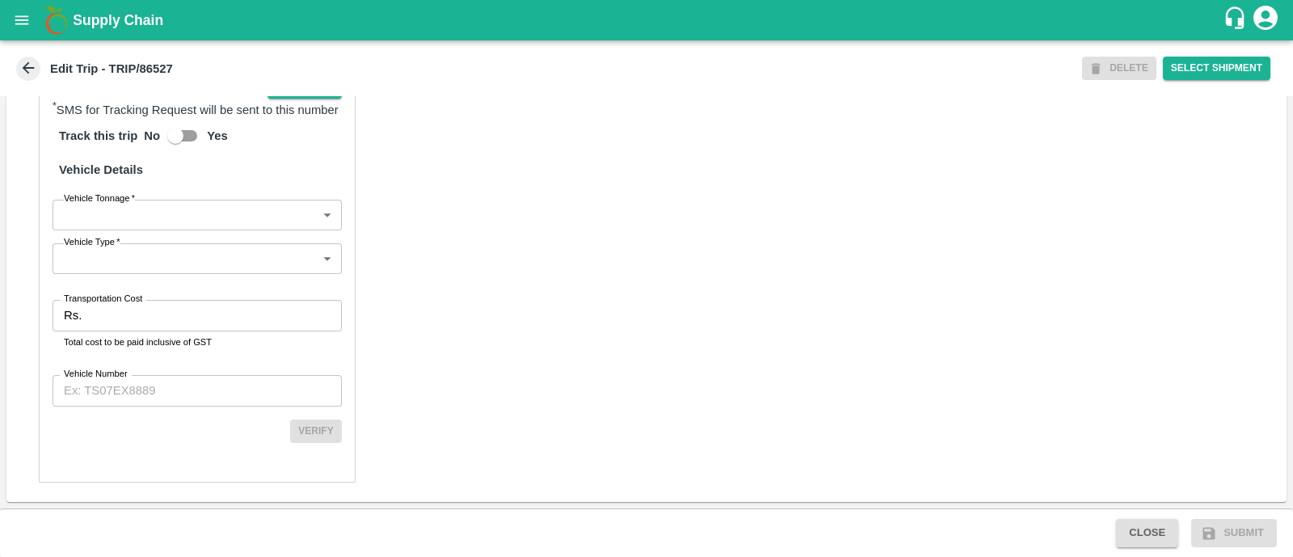
scroll to position [1150, 0]
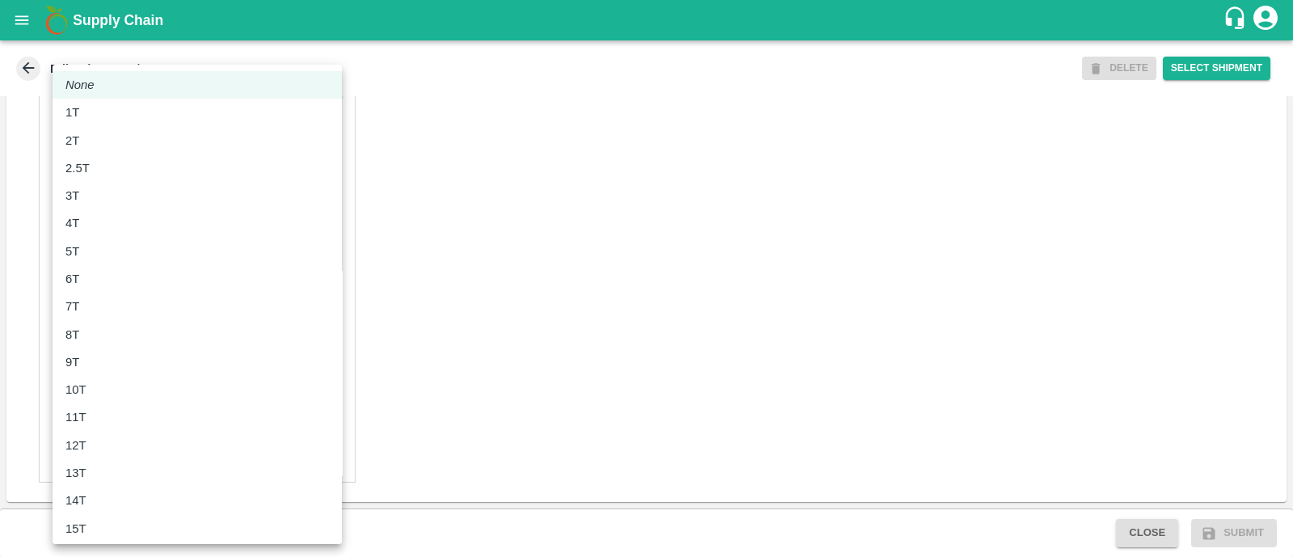
click at [150, 208] on body "Supply Chain Edit Trip - TRIP/86527 DELETE Select Shipment Trip Details Trip Ty…" at bounding box center [646, 278] width 1293 height 557
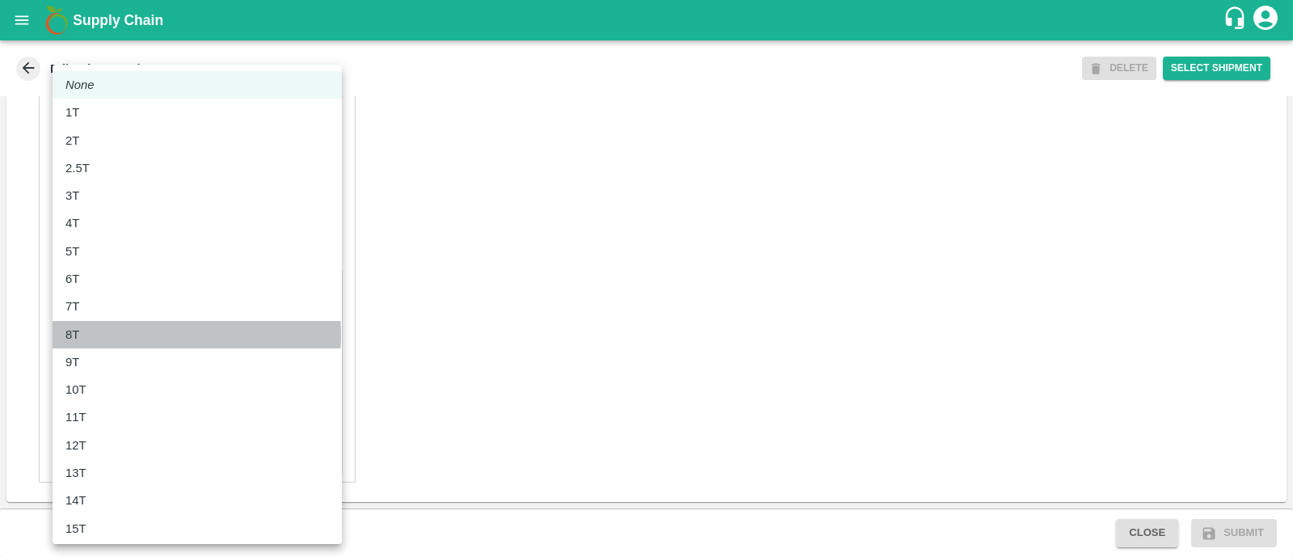
click at [125, 335] on div "8T" at bounding box center [197, 335] width 264 height 18
type input "8000"
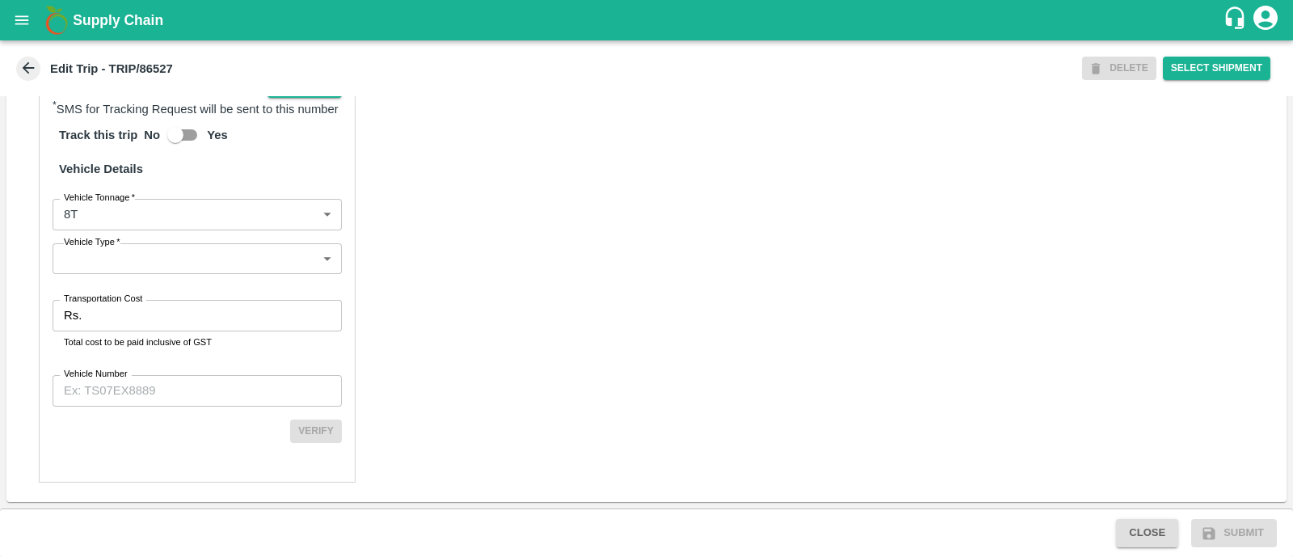
click at [125, 335] on div "Transportation Cost Rs. Transportation Cost Total cost to be paid inclusive of …" at bounding box center [197, 324] width 289 height 49
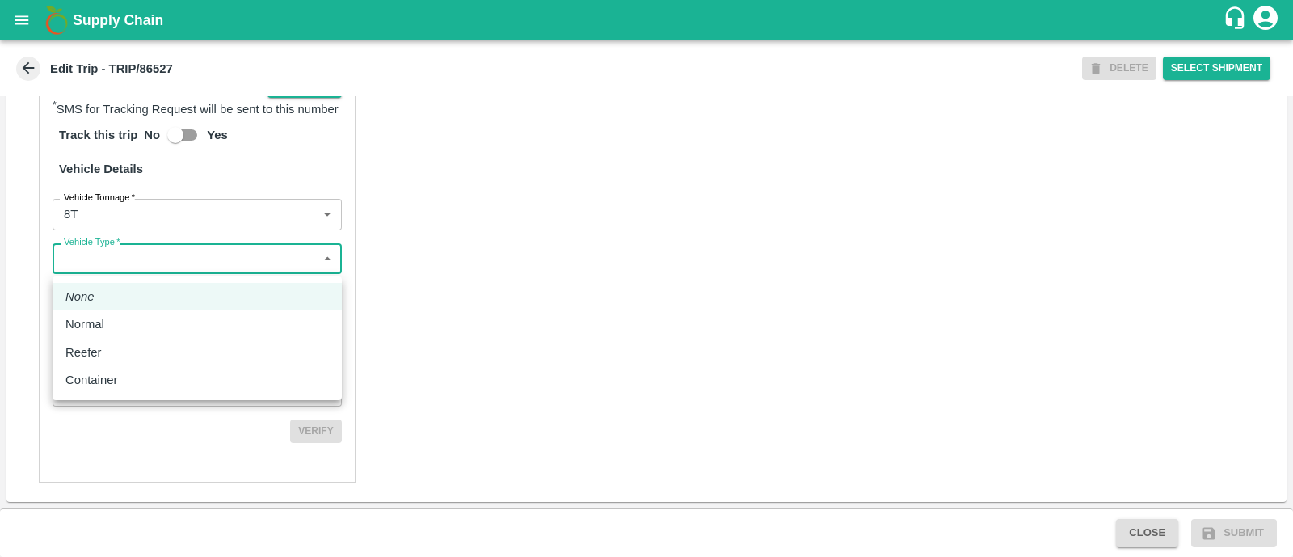
click at [133, 273] on body "Supply Chain Edit Trip - TRIP/86527 DELETE Select Shipment Trip Details Trip Ty…" at bounding box center [646, 278] width 1293 height 557
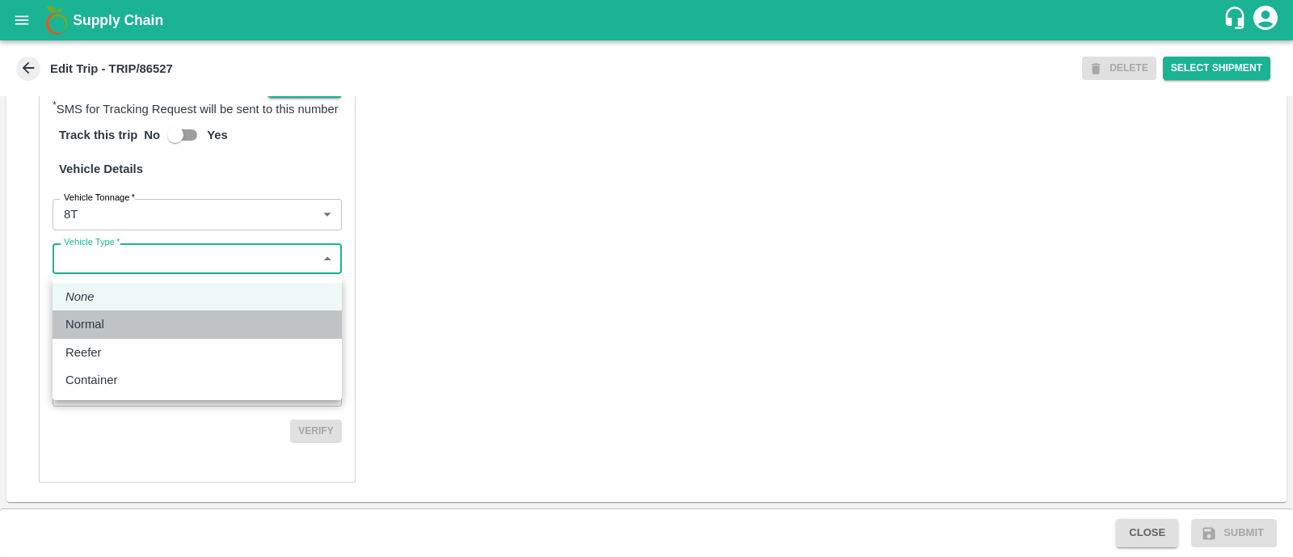
click at [122, 328] on div "Normal" at bounding box center [197, 324] width 264 height 18
type input "Normal"
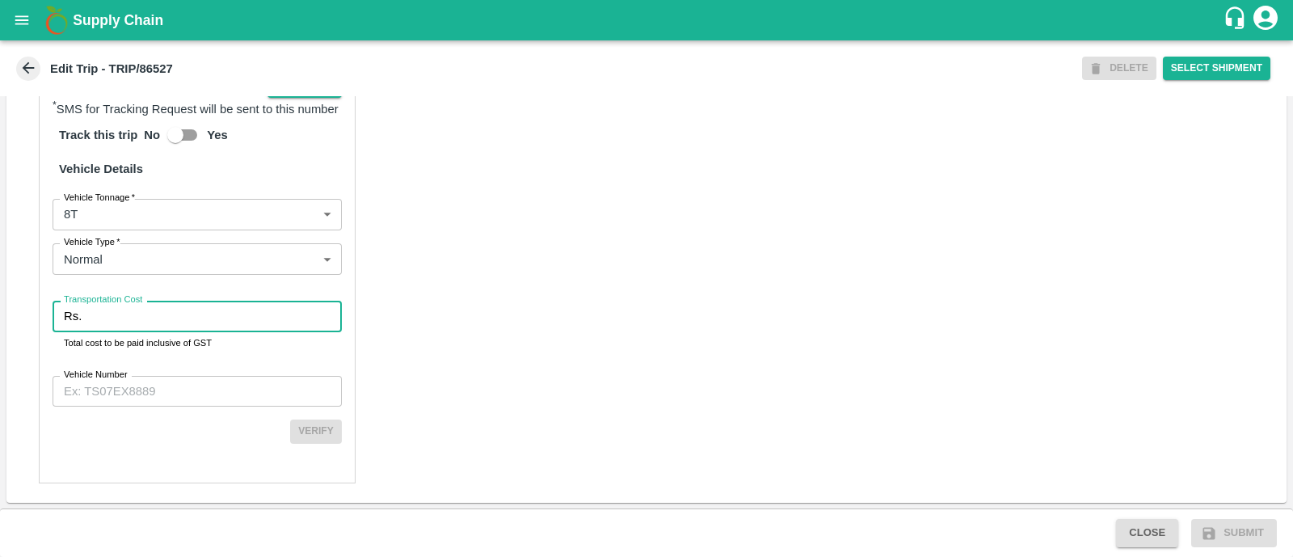
click at [150, 320] on input "Transportation Cost" at bounding box center [215, 316] width 254 height 31
type input "4060"
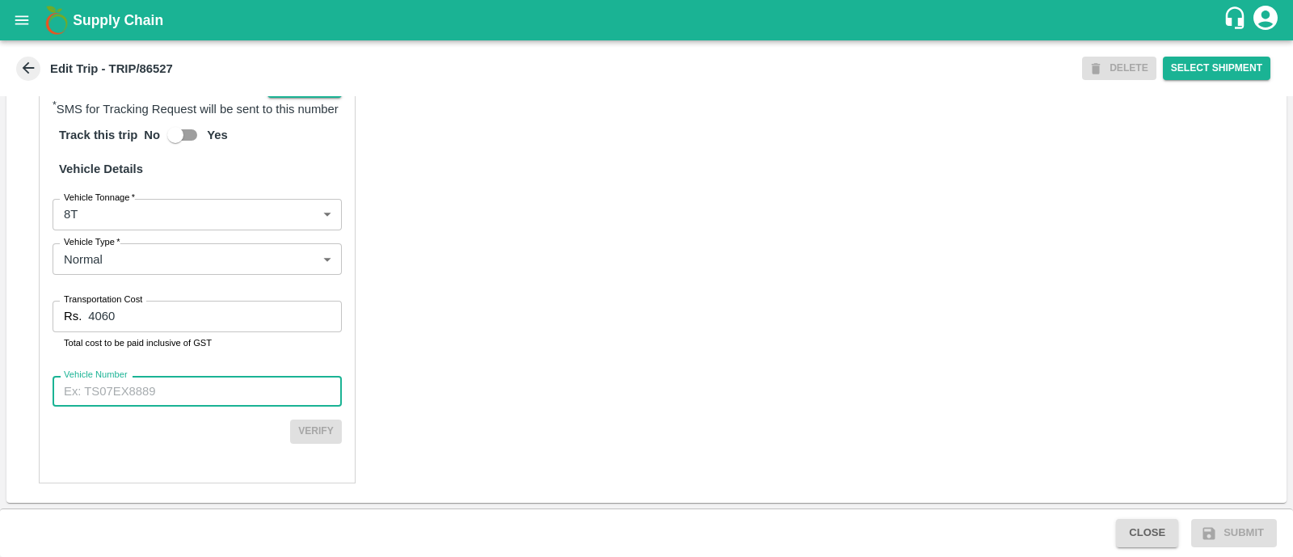
click at [179, 383] on input "Vehicle Number" at bounding box center [197, 391] width 289 height 31
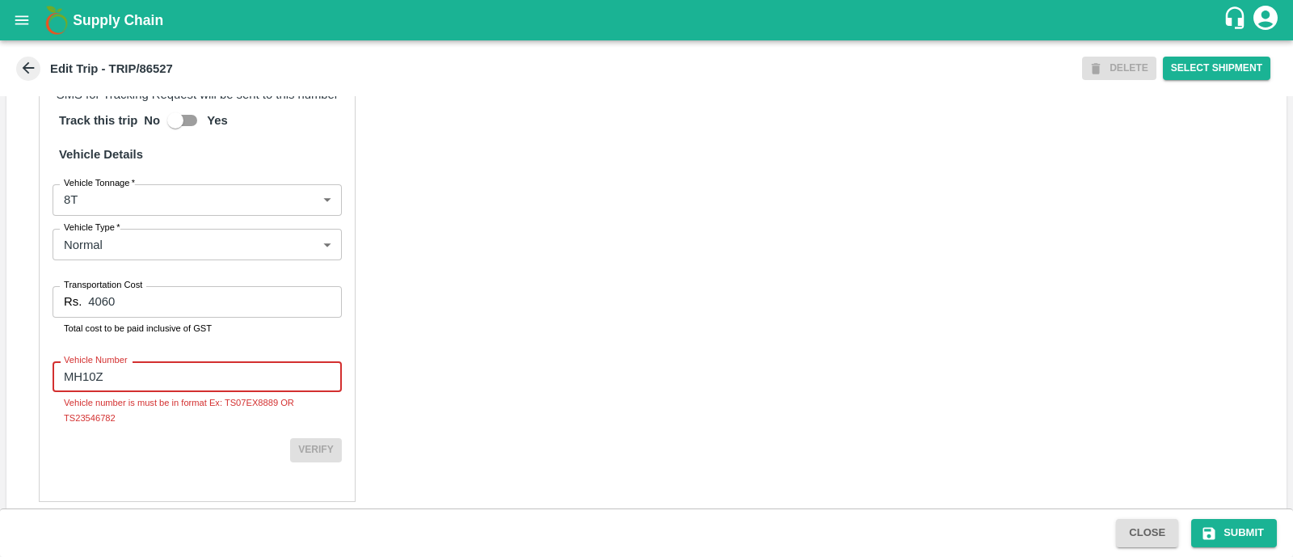
type input "MH10Z3780"
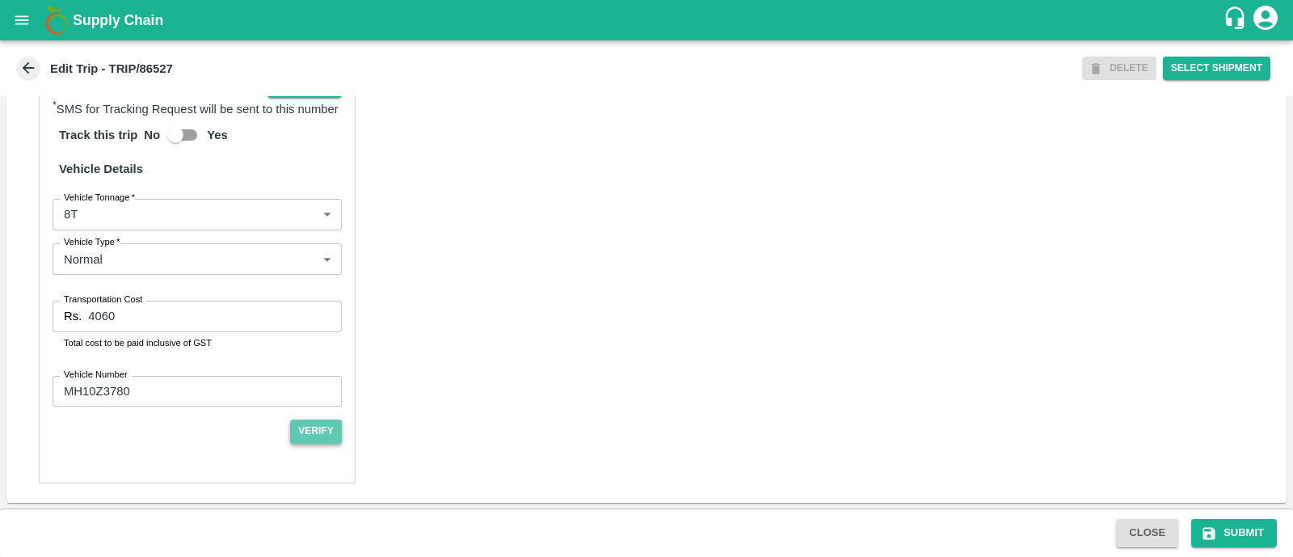
click at [301, 437] on button "Verify" at bounding box center [316, 431] width 52 height 23
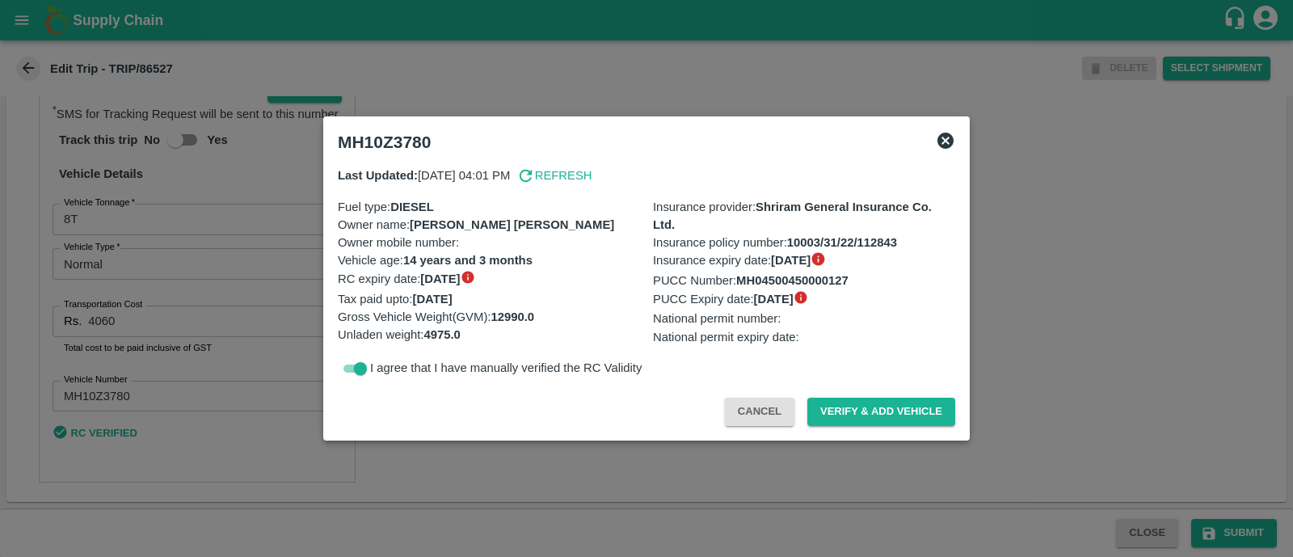
scroll to position [1147, 0]
click at [835, 411] on button "Verify & Add Vehicle" at bounding box center [882, 412] width 148 height 28
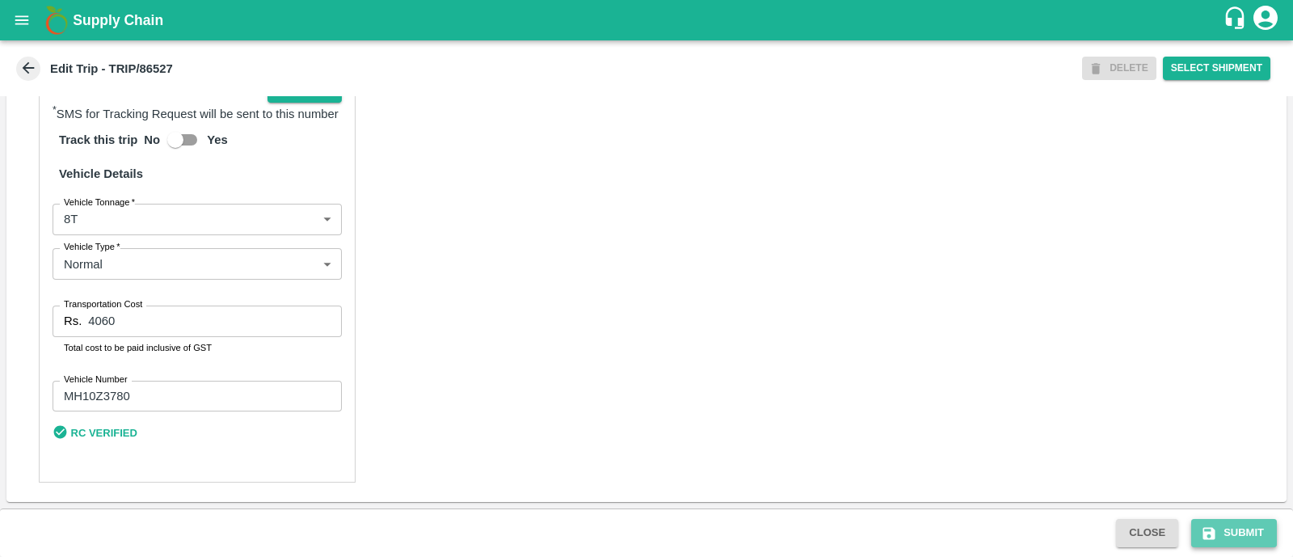
click at [1234, 539] on button "Submit" at bounding box center [1235, 533] width 86 height 28
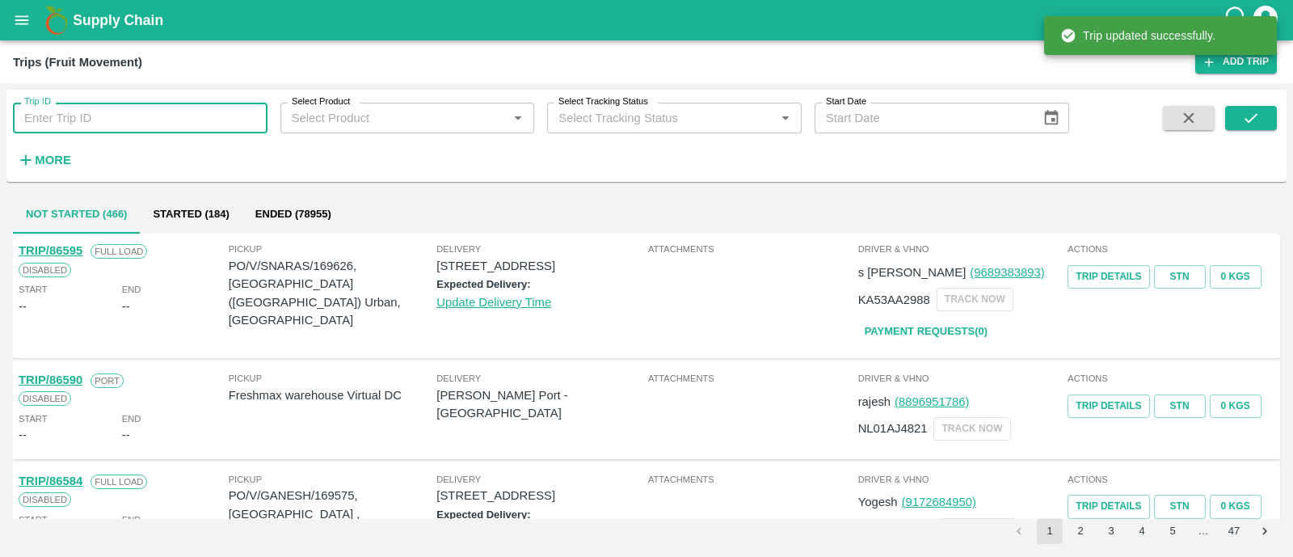
click at [205, 115] on input "Trip ID" at bounding box center [140, 118] width 255 height 31
paste input "86535"
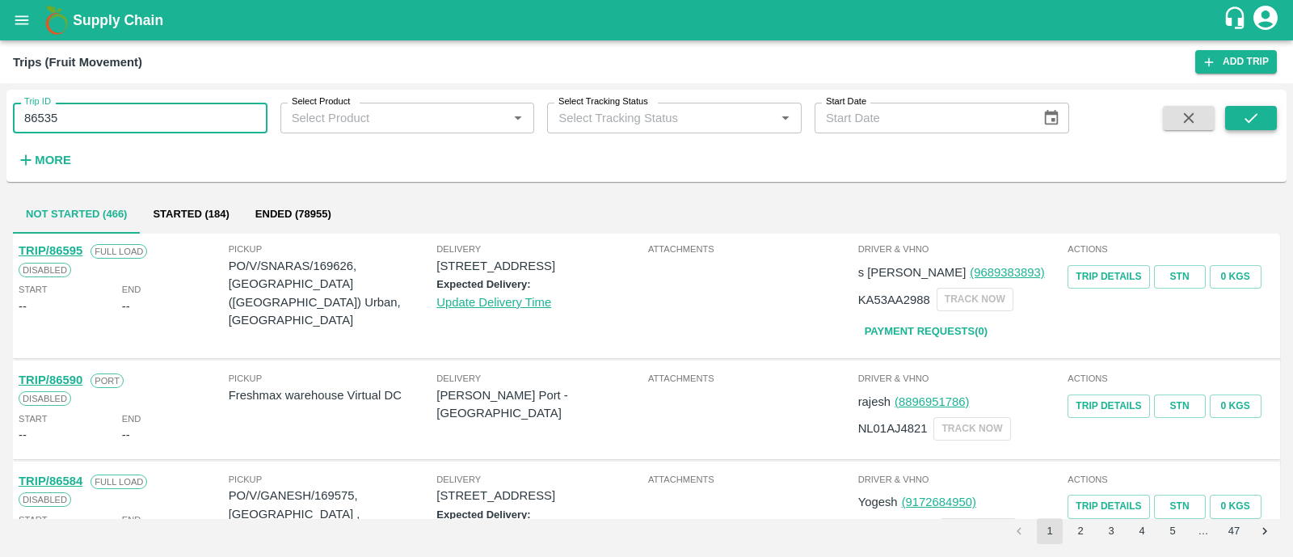
type input "86535"
click at [1230, 112] on button "submit" at bounding box center [1252, 118] width 52 height 24
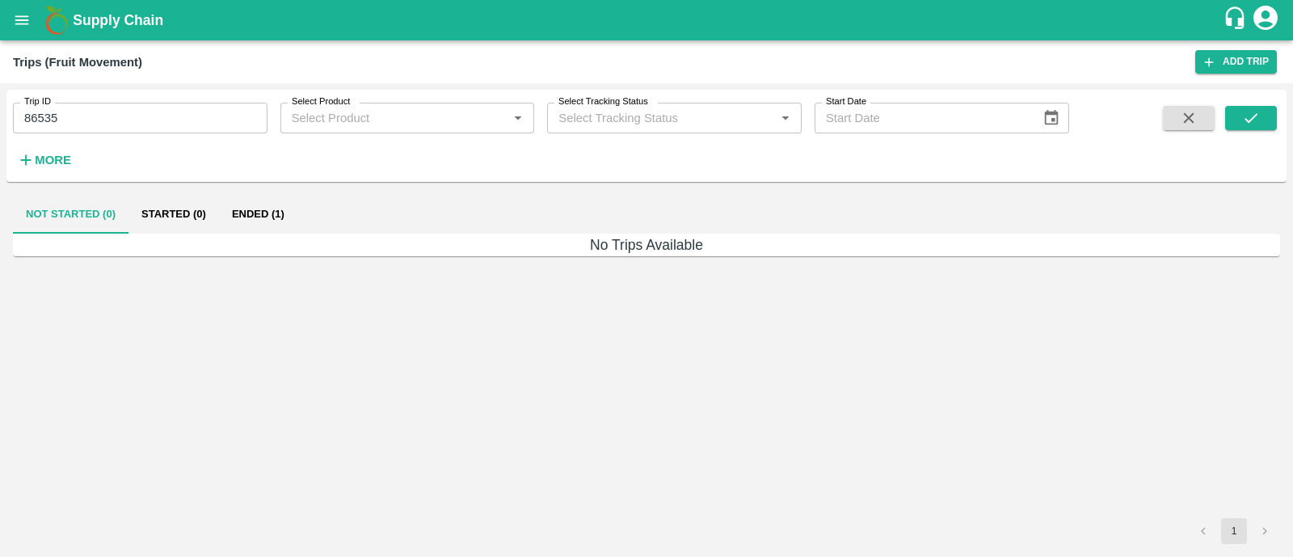
click at [230, 217] on button "Ended (1)" at bounding box center [258, 214] width 78 height 39
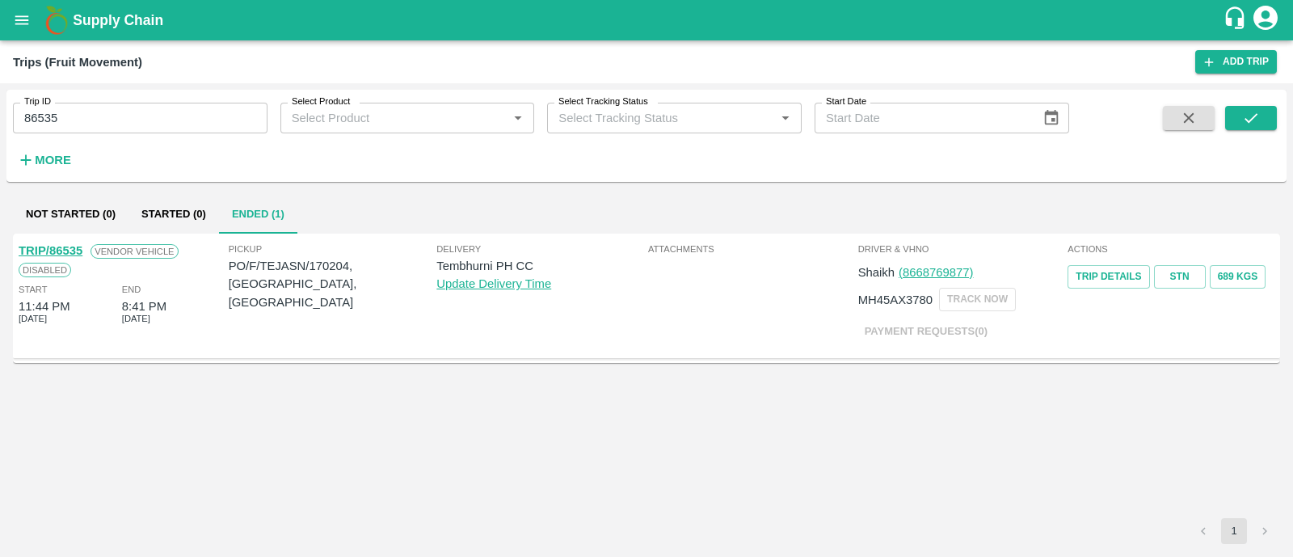
click at [73, 252] on link "TRIP/86535" at bounding box center [51, 250] width 64 height 13
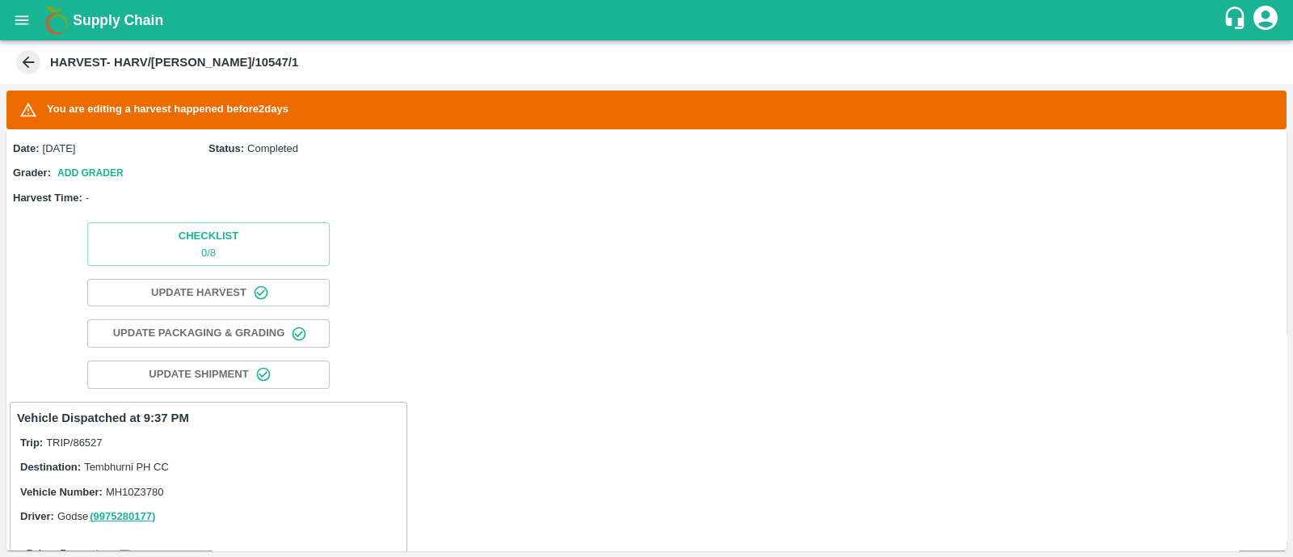
scroll to position [185, 0]
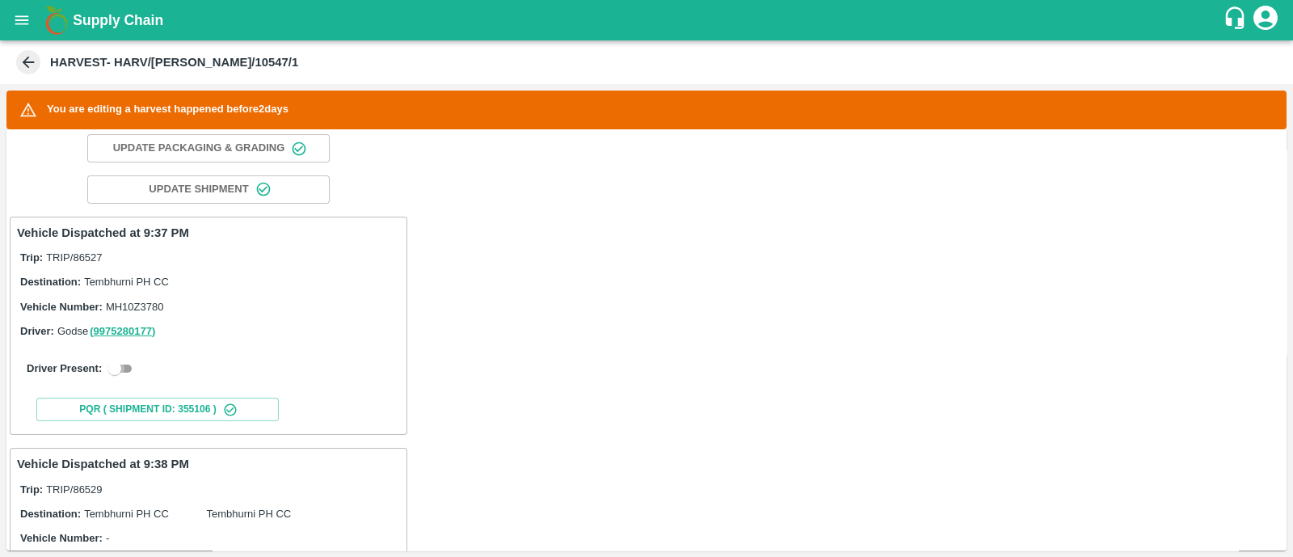
click at [127, 365] on input "checkbox" at bounding box center [115, 368] width 58 height 19
checkbox input "true"
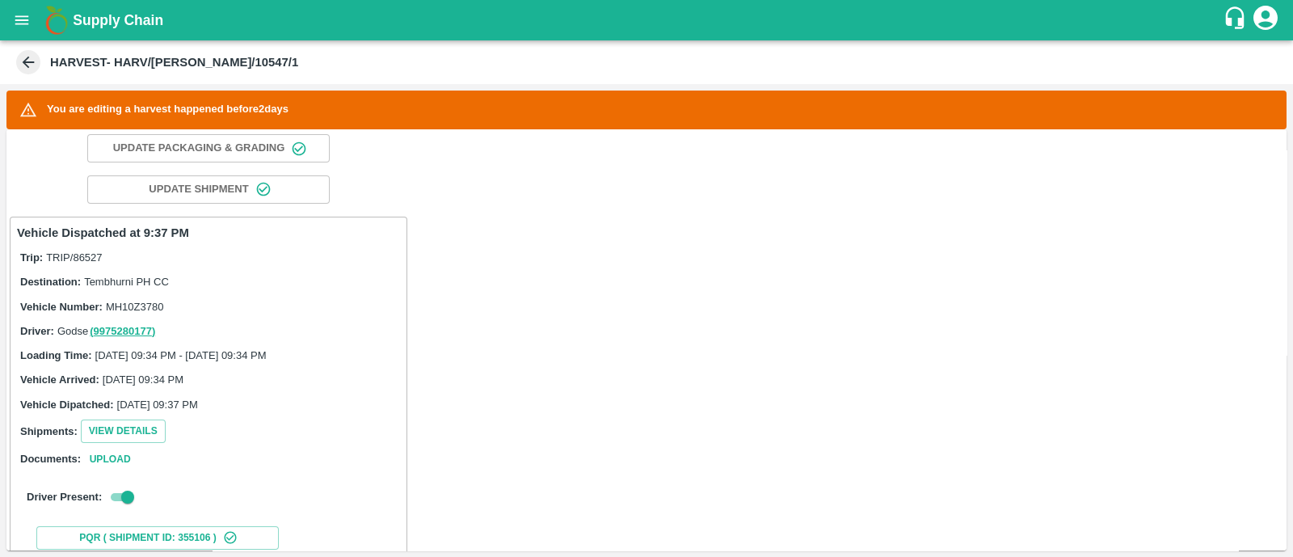
scroll to position [319, 0]
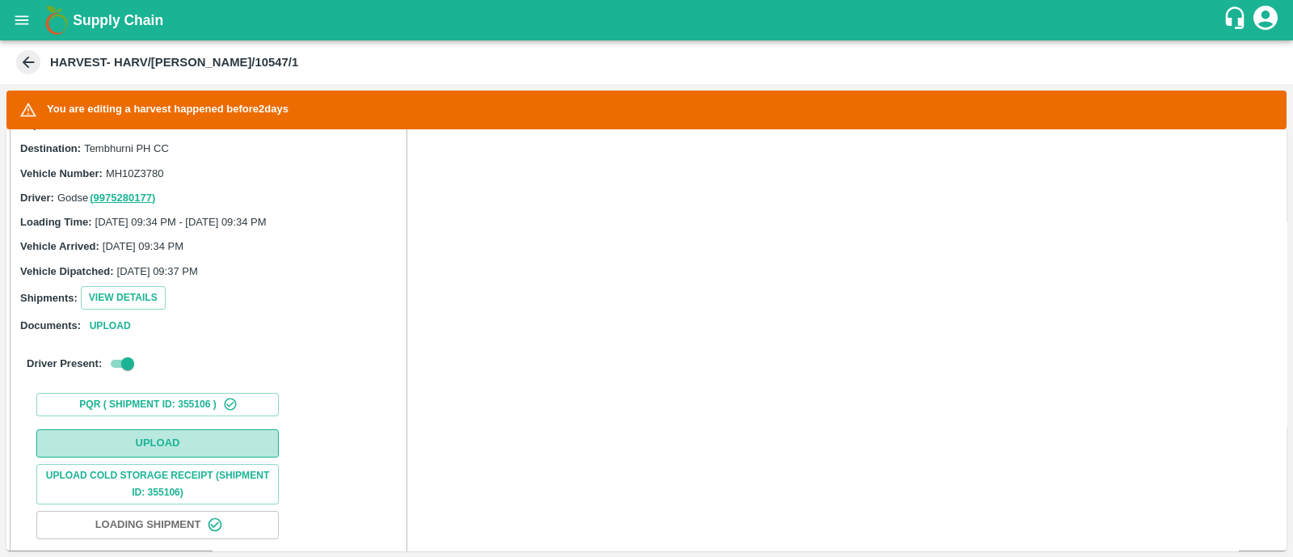
click at [206, 430] on button "Upload" at bounding box center [157, 443] width 243 height 28
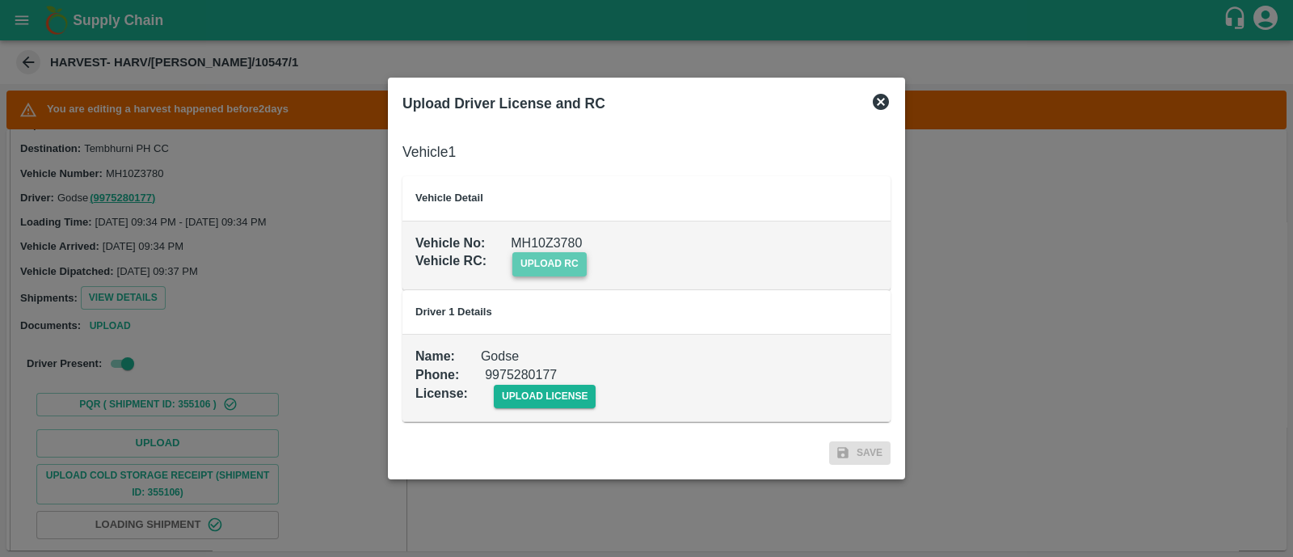
click at [534, 265] on span "upload rc" at bounding box center [550, 263] width 74 height 23
click at [0, 0] on input "upload rc" at bounding box center [0, 0] width 0 height 0
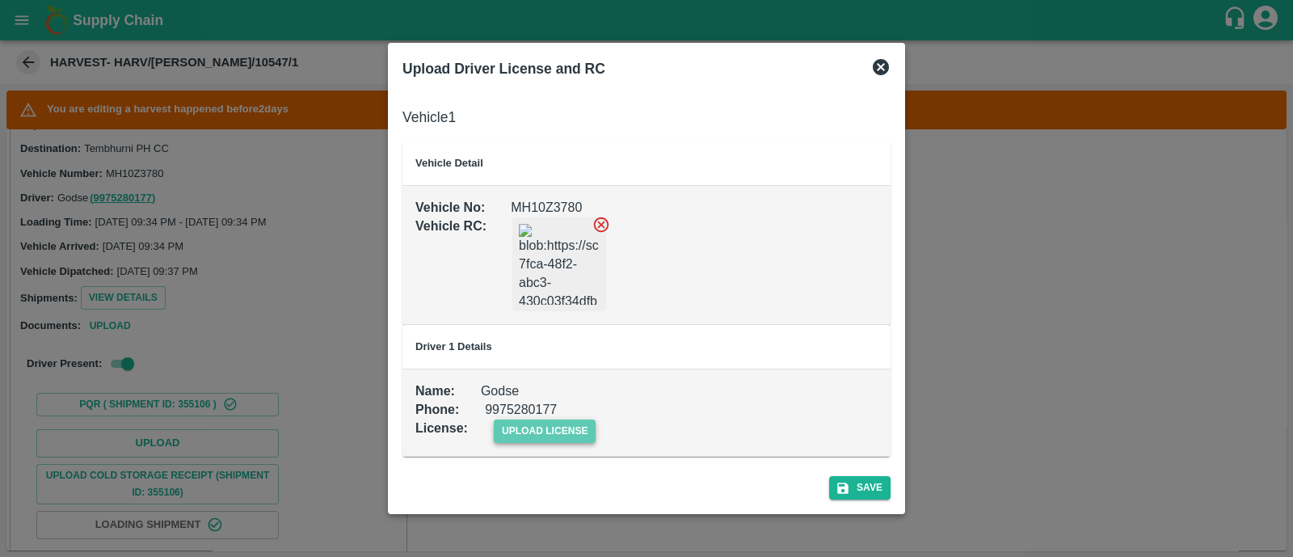
click at [566, 433] on span "upload license" at bounding box center [545, 431] width 103 height 23
click at [0, 0] on input "upload license" at bounding box center [0, 0] width 0 height 0
click at [874, 487] on button "Save" at bounding box center [859, 488] width 61 height 23
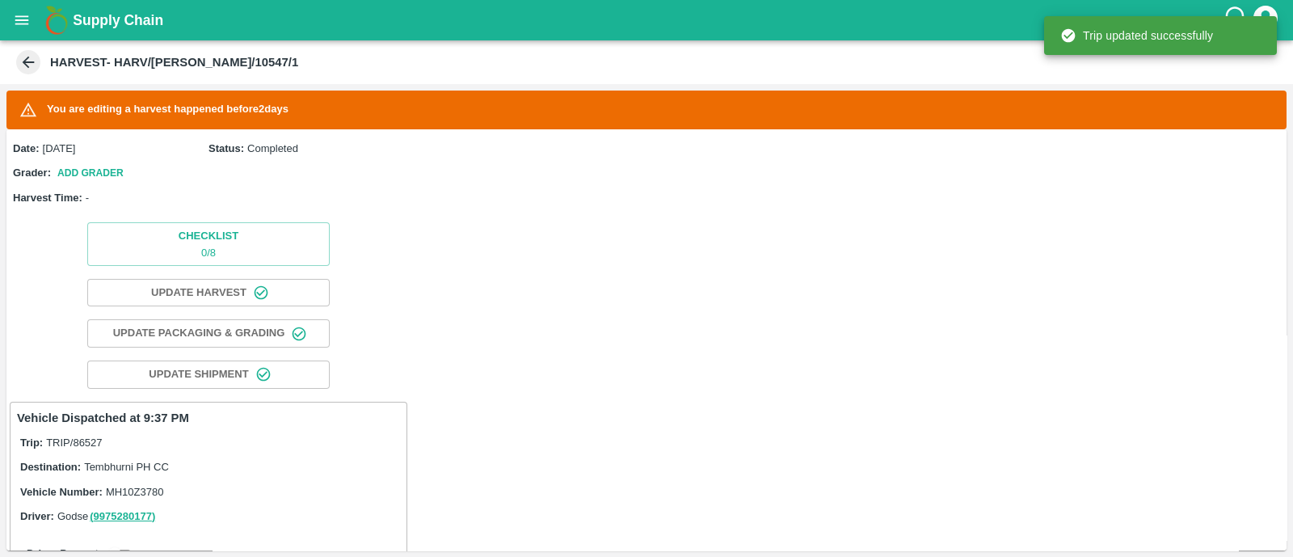
scroll to position [339, 0]
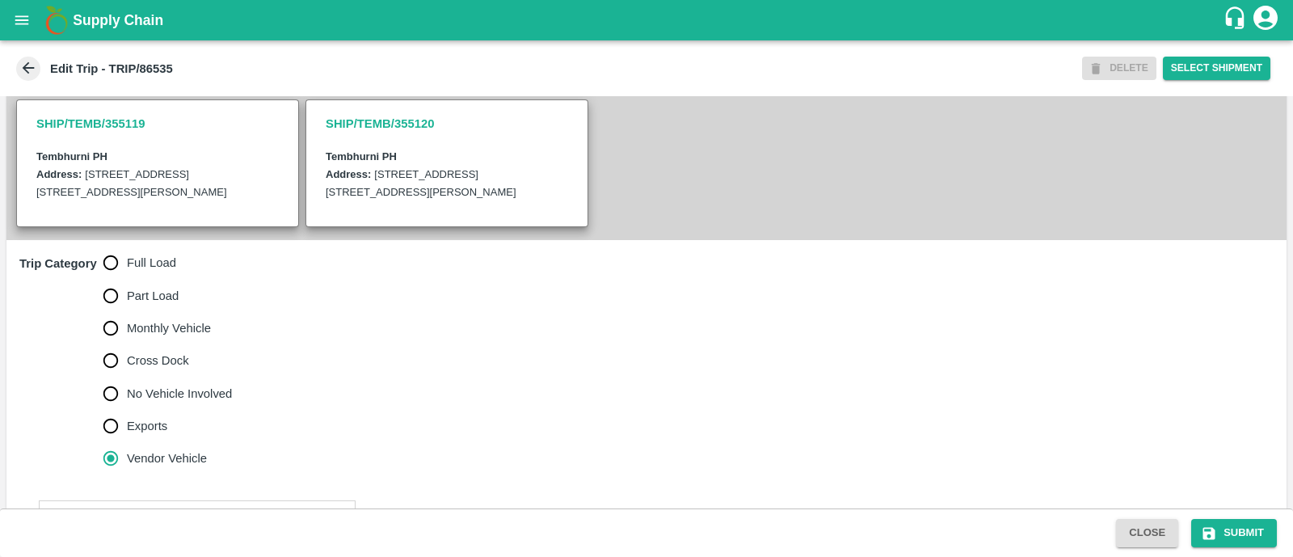
scroll to position [363, 0]
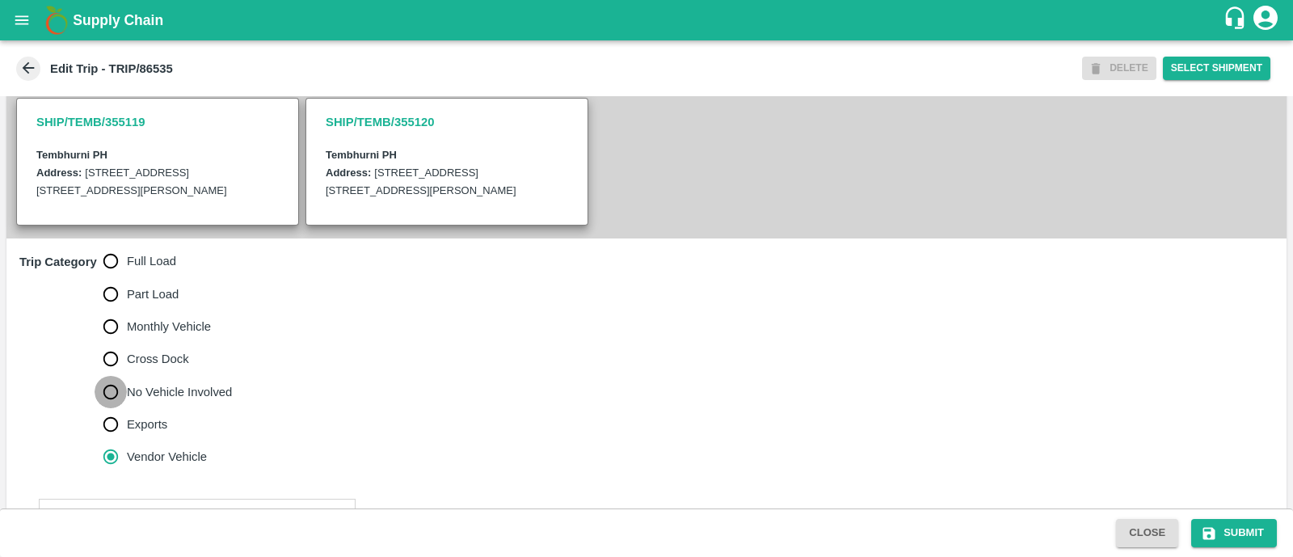
click at [112, 407] on input "No Vehicle Involved" at bounding box center [111, 392] width 32 height 32
radio input "true"
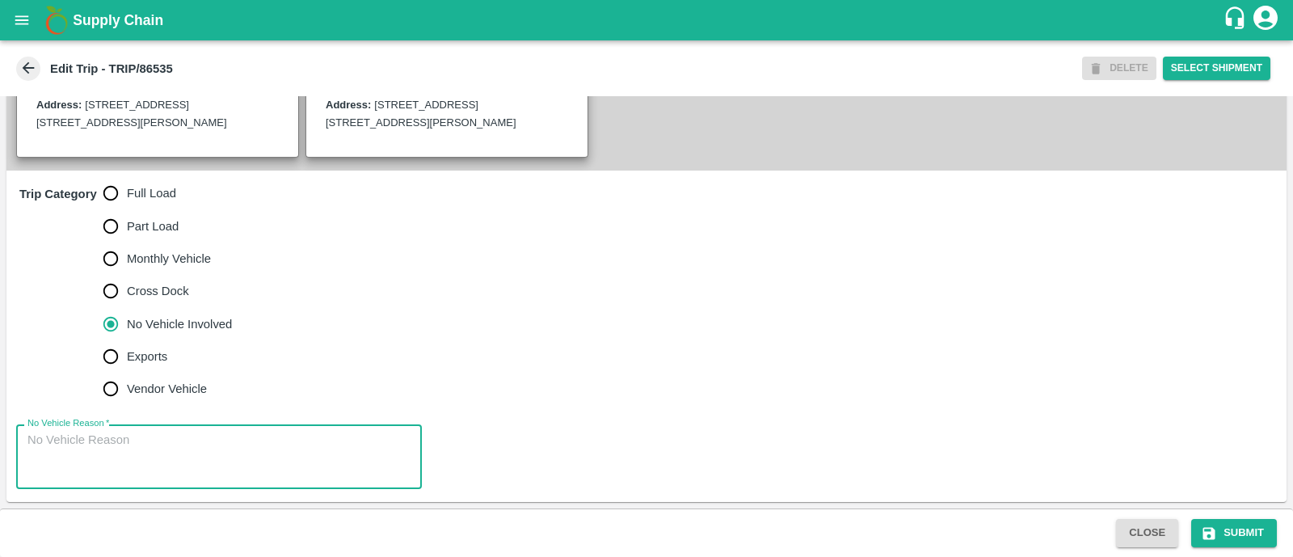
click at [105, 454] on textarea "No Vehicle Reason   *" at bounding box center [218, 457] width 383 height 51
type textarea "Field Dump"
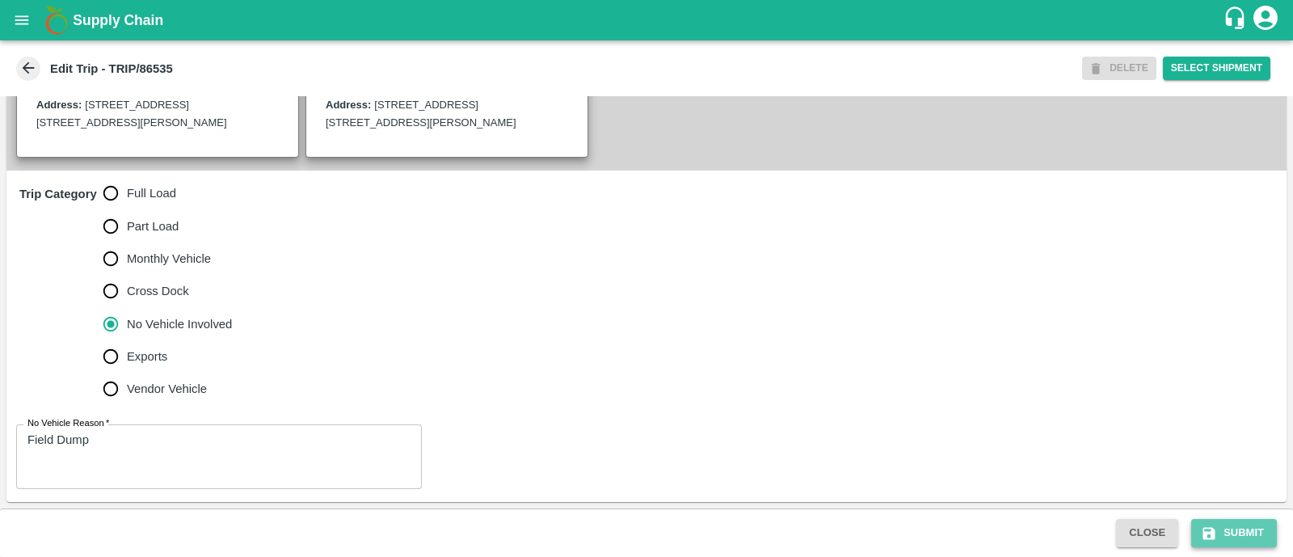
click at [1207, 521] on button "Submit" at bounding box center [1235, 533] width 86 height 28
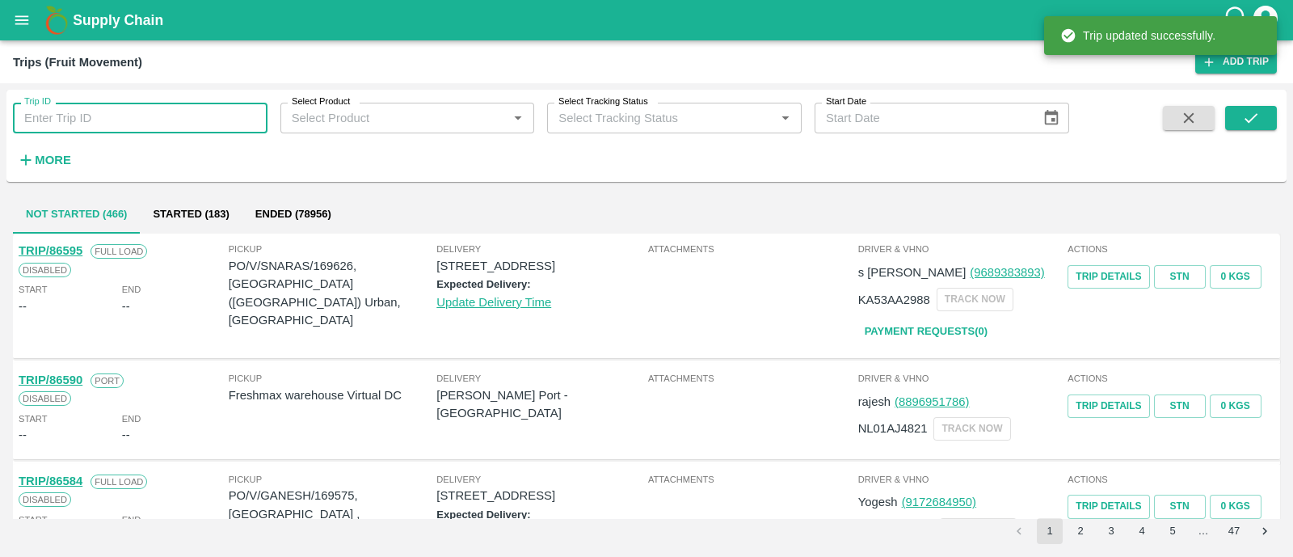
click at [155, 113] on input "Trip ID" at bounding box center [140, 118] width 255 height 31
paste input "86515"
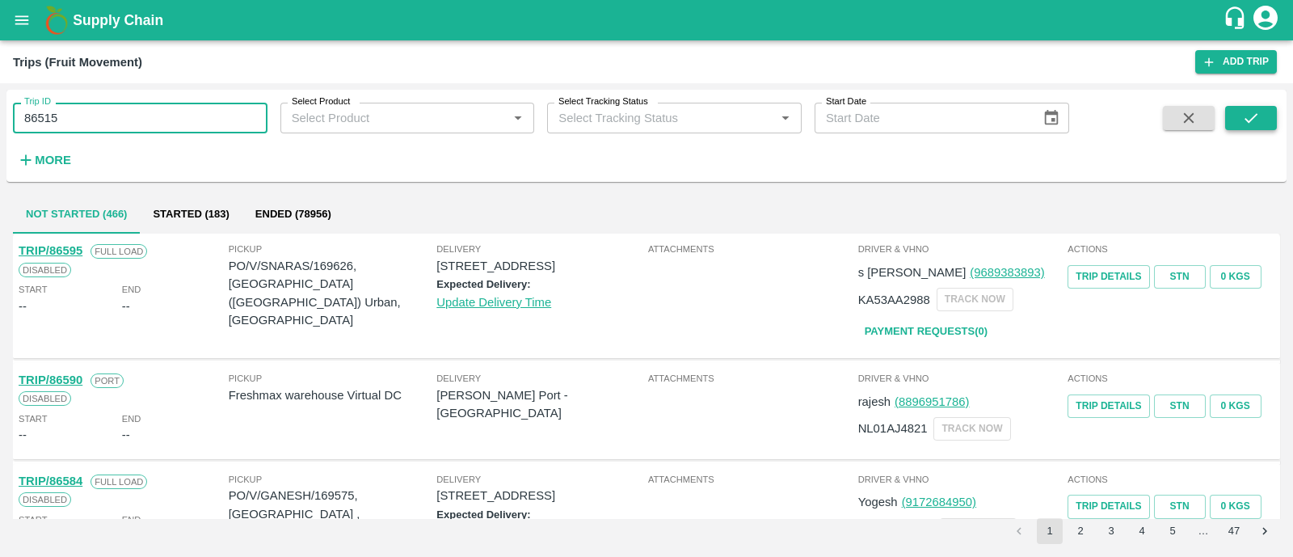
type input "86515"
click at [1254, 116] on icon "submit" at bounding box center [1251, 118] width 13 height 10
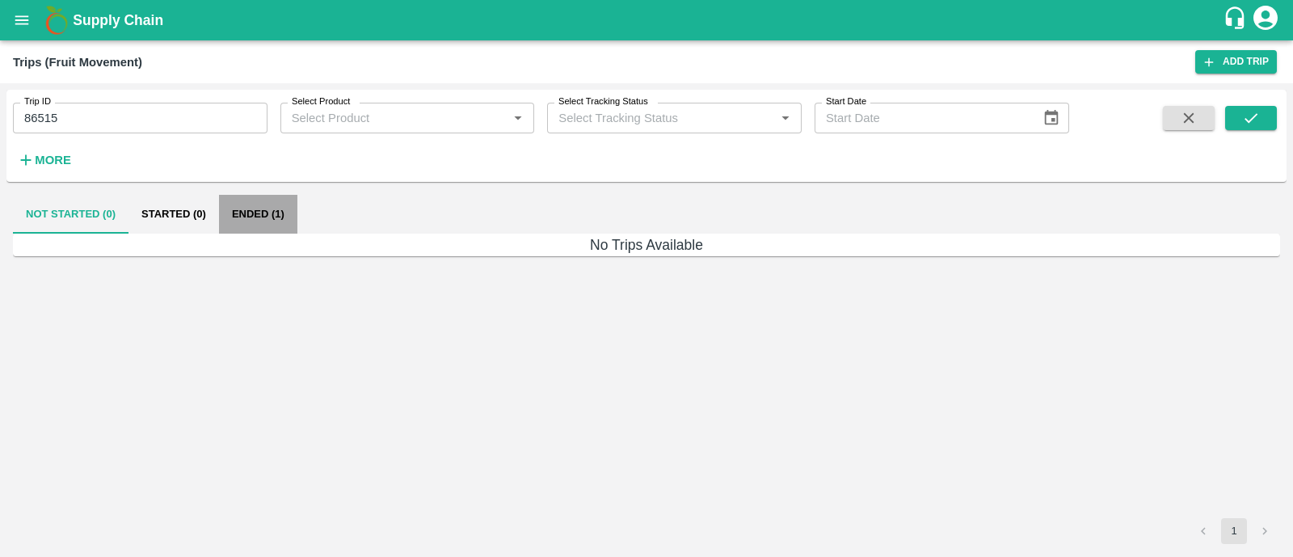
click at [263, 216] on button "Ended (1)" at bounding box center [258, 214] width 78 height 39
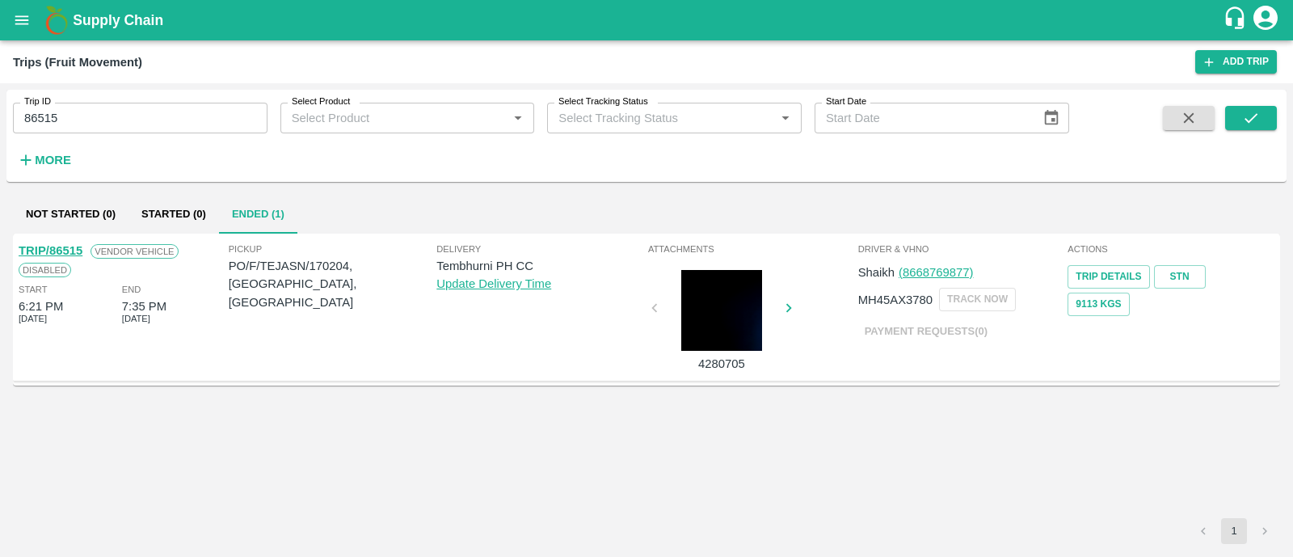
click at [72, 252] on link "TRIP/86515" at bounding box center [51, 250] width 64 height 13
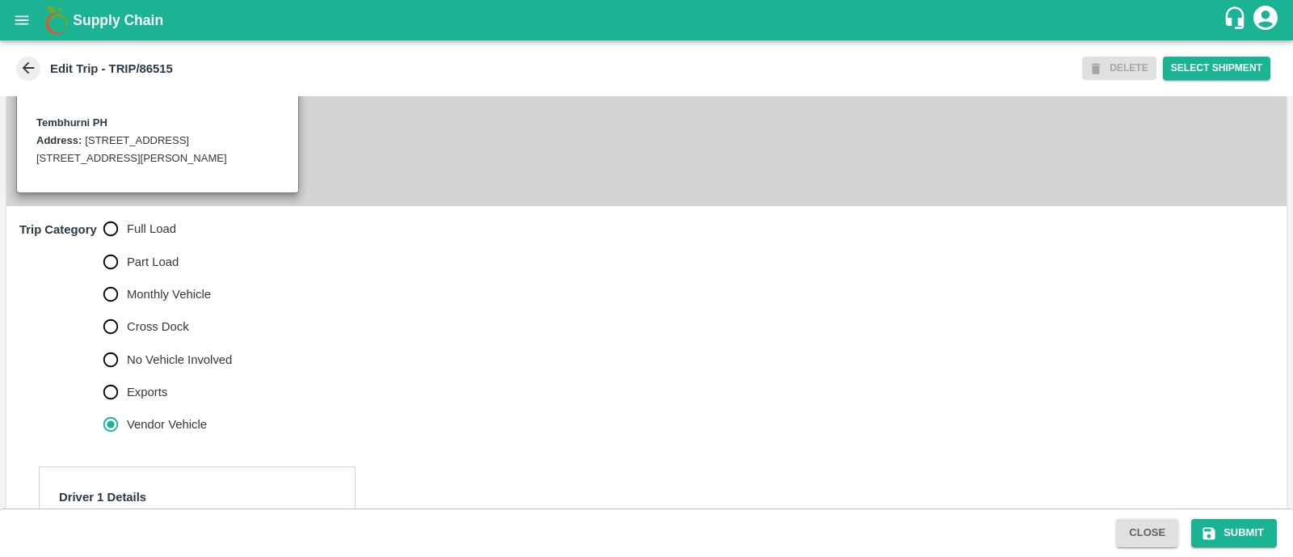
scroll to position [395, 0]
click at [117, 263] on input "Part Load" at bounding box center [111, 262] width 32 height 32
radio input "true"
click at [116, 243] on input "Full Load" at bounding box center [111, 229] width 32 height 32
radio input "true"
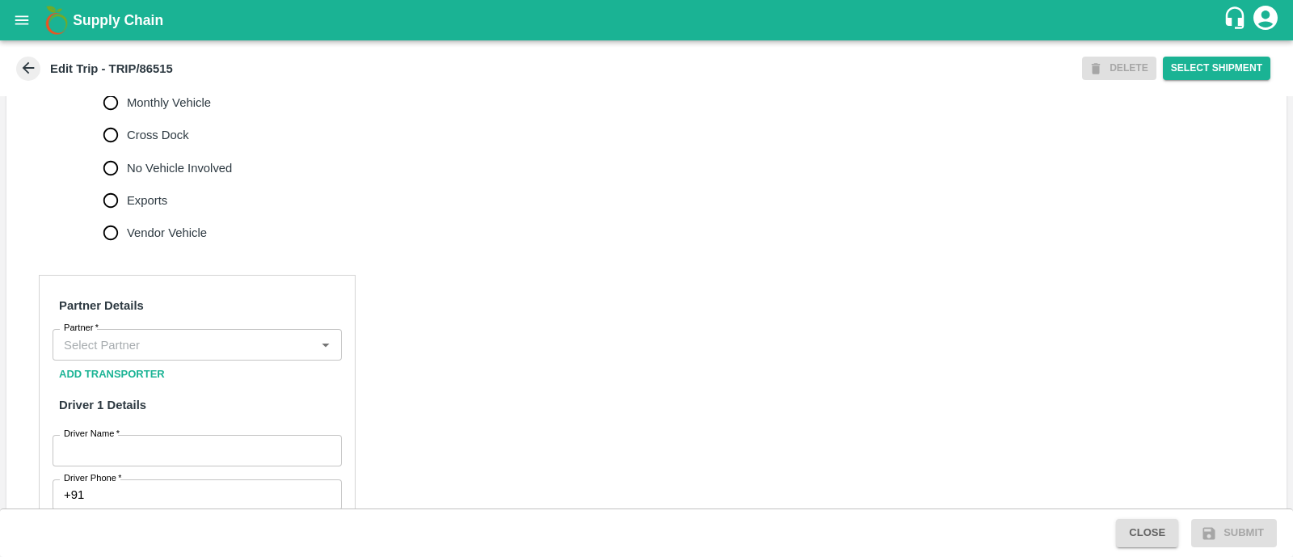
scroll to position [594, 0]
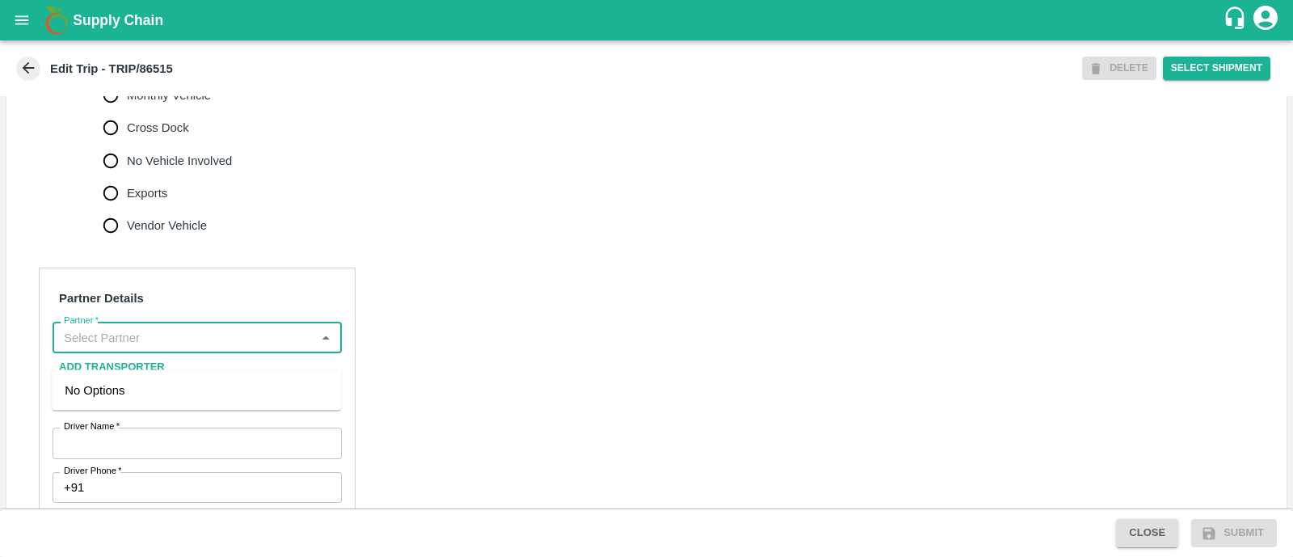
click at [125, 348] on input "Partner   *" at bounding box center [183, 337] width 253 height 21
click at [79, 348] on input "Partner   *" at bounding box center [183, 337] width 253 height 21
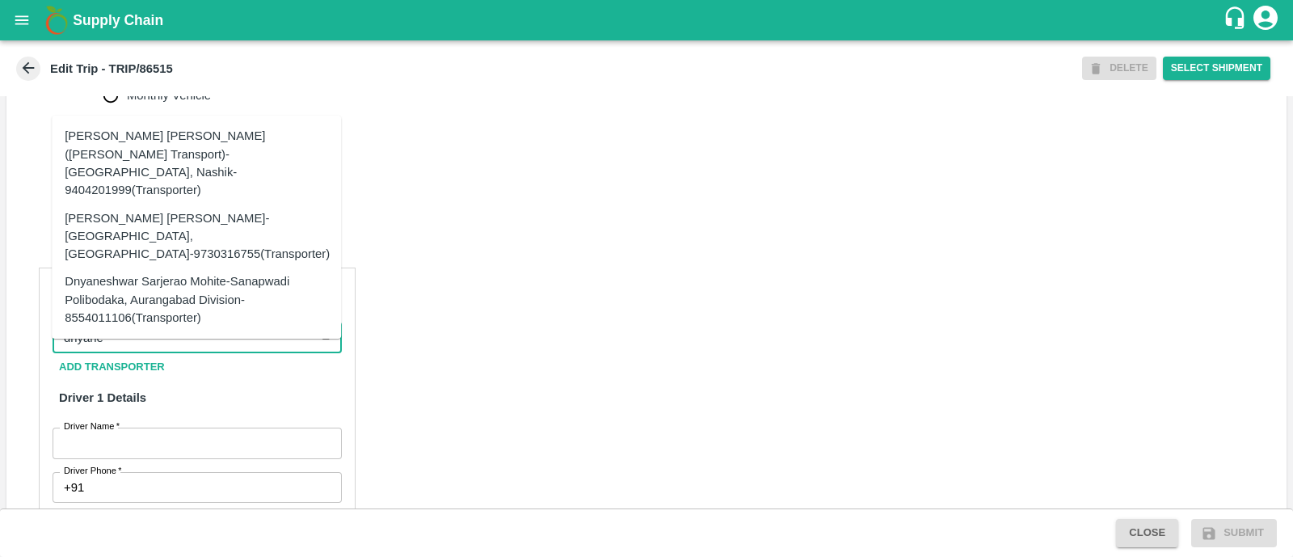
click at [212, 209] on div "[PERSON_NAME] [PERSON_NAME]-[GEOGRAPHIC_DATA], [GEOGRAPHIC_DATA]-9730316755(Tra…" at bounding box center [197, 236] width 265 height 54
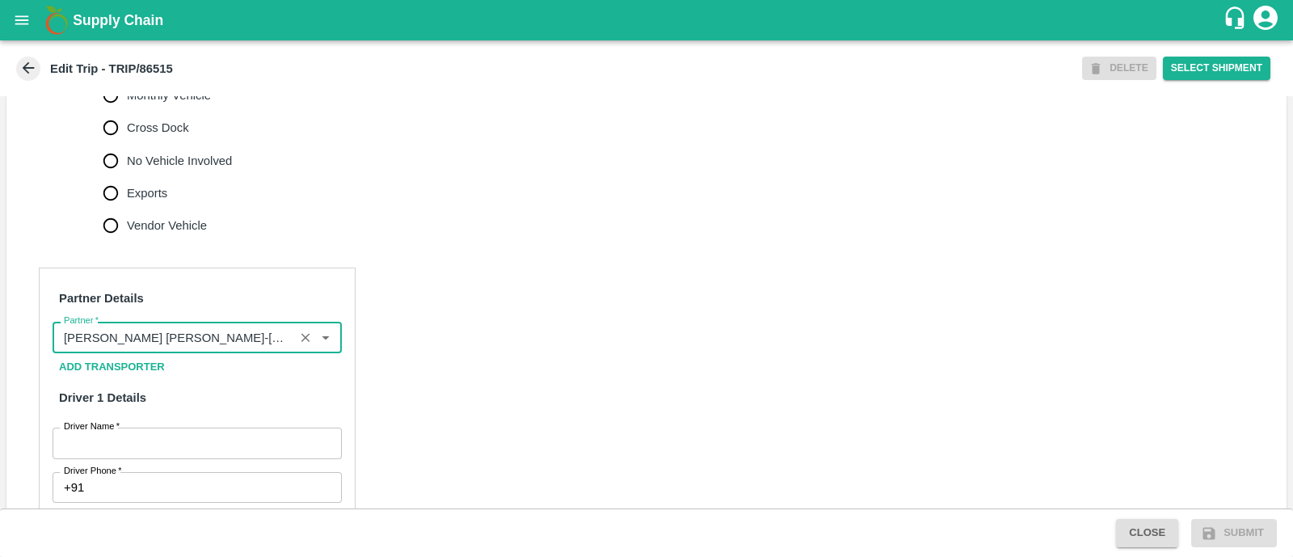
type input "[PERSON_NAME] [PERSON_NAME]-[GEOGRAPHIC_DATA], [GEOGRAPHIC_DATA]-9730316755(Tra…"
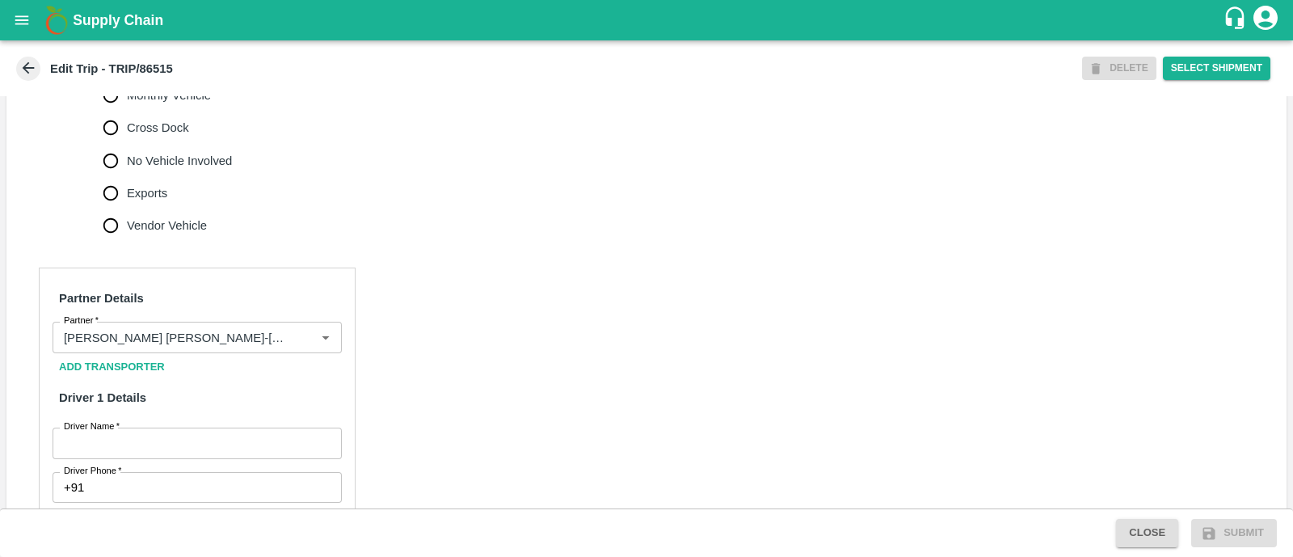
click at [441, 248] on div "Trip Category Full Load Part Load Monthly Vehicle Cross Dock No Vehicle Involve…" at bounding box center [646, 127] width 1281 height 241
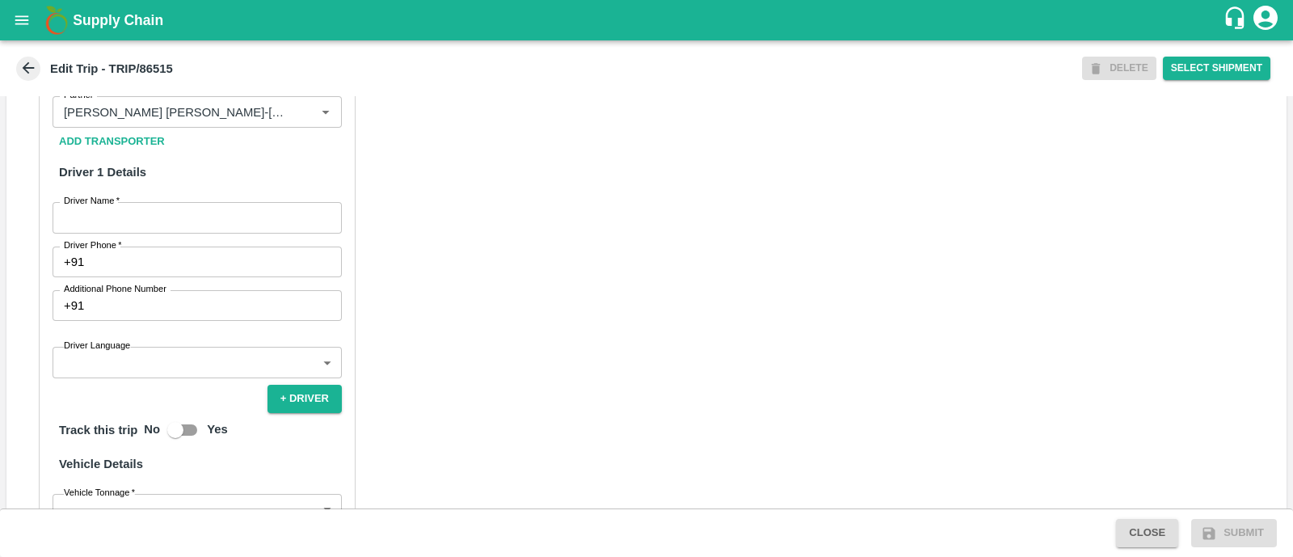
scroll to position [825, 0]
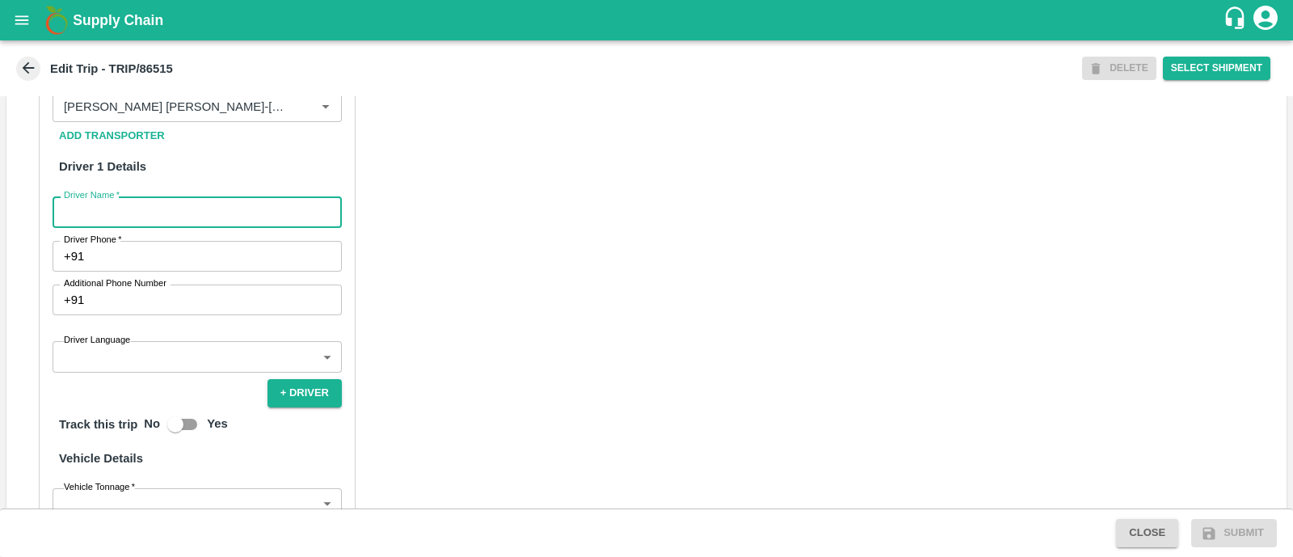
click at [234, 227] on input "Driver Name   *" at bounding box center [197, 211] width 289 height 31
type input "Godase"
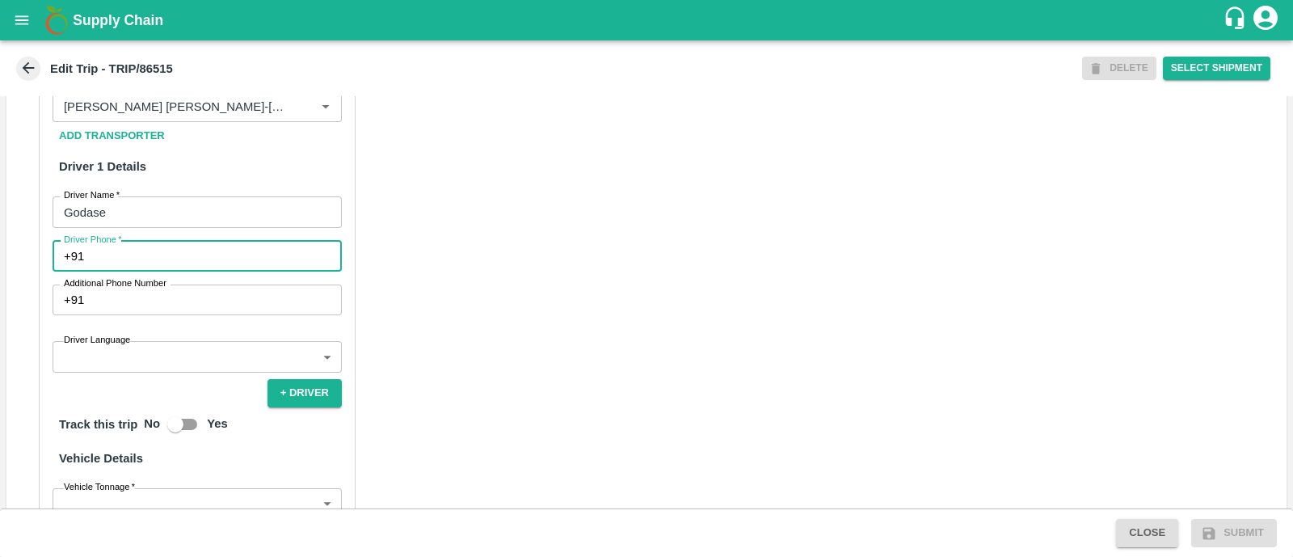
click at [187, 272] on input "Driver Phone   *" at bounding box center [216, 256] width 251 height 31
type input "9975280177"
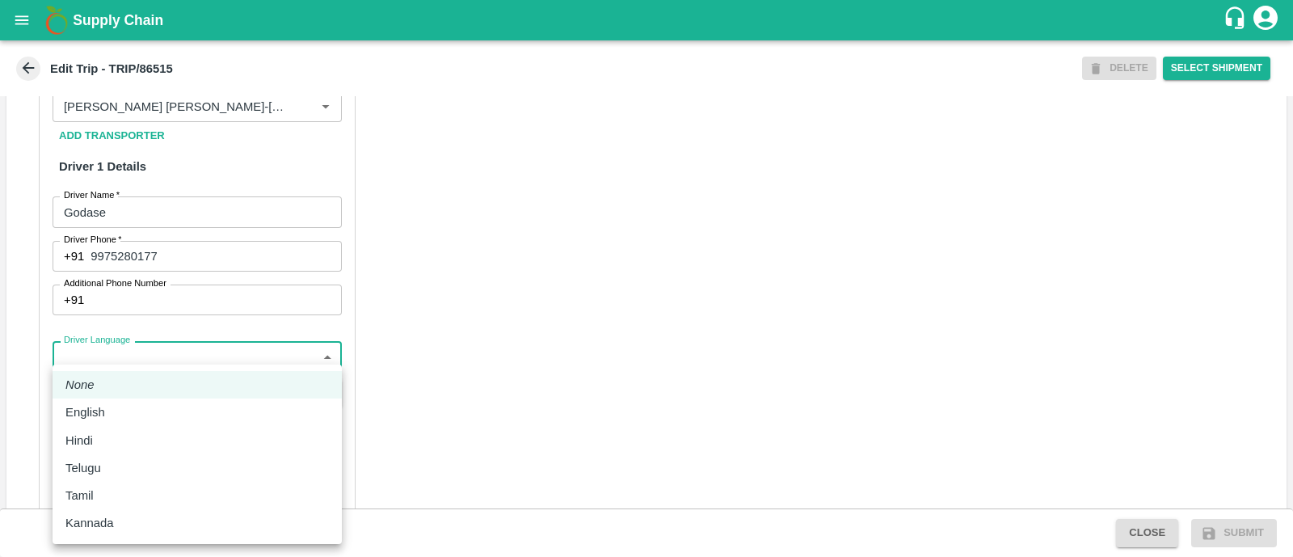
click at [178, 378] on body "Supply Chain Edit Trip - TRIP/86515 DELETE Select Shipment Trip Details Trip Ty…" at bounding box center [646, 278] width 1293 height 557
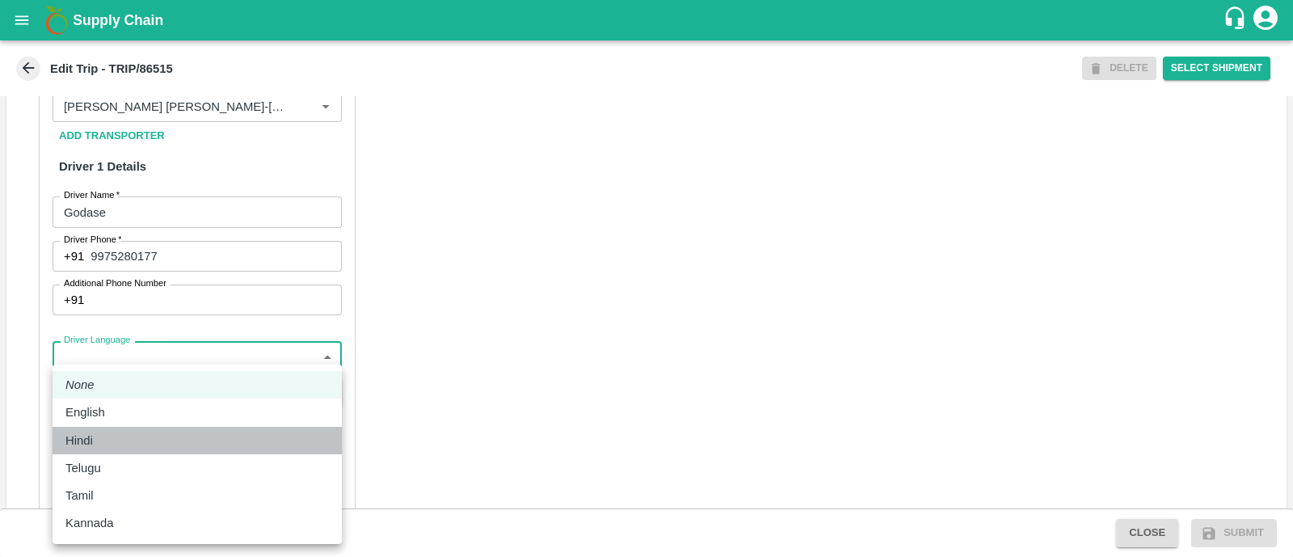
click at [133, 437] on div "Hindi" at bounding box center [197, 441] width 264 height 18
type input "hi"
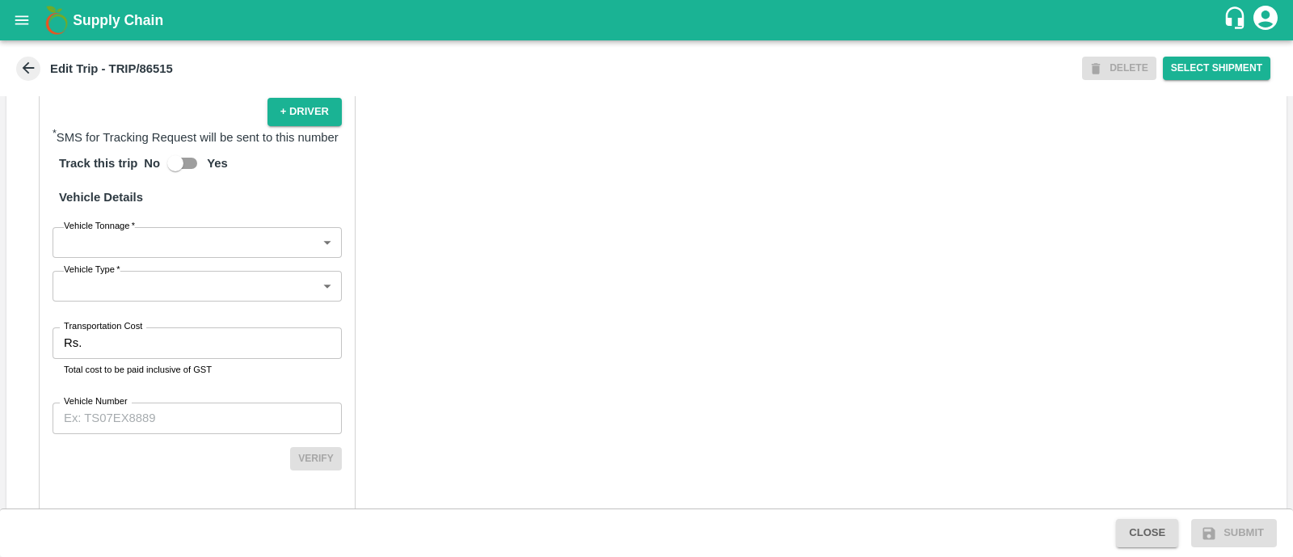
scroll to position [1108, 0]
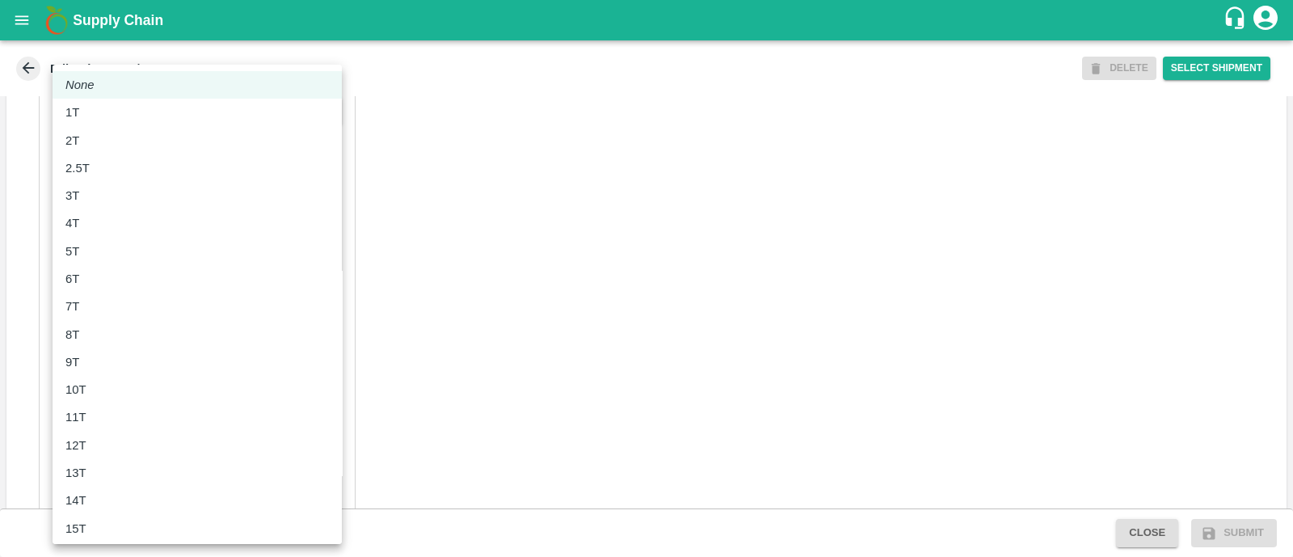
click at [170, 260] on body "Supply Chain Edit Trip - TRIP/86515 DELETE Select Shipment Trip Details Trip Ty…" at bounding box center [646, 278] width 1293 height 557
click at [140, 344] on li "8T" at bounding box center [197, 334] width 289 height 27
type input "8000"
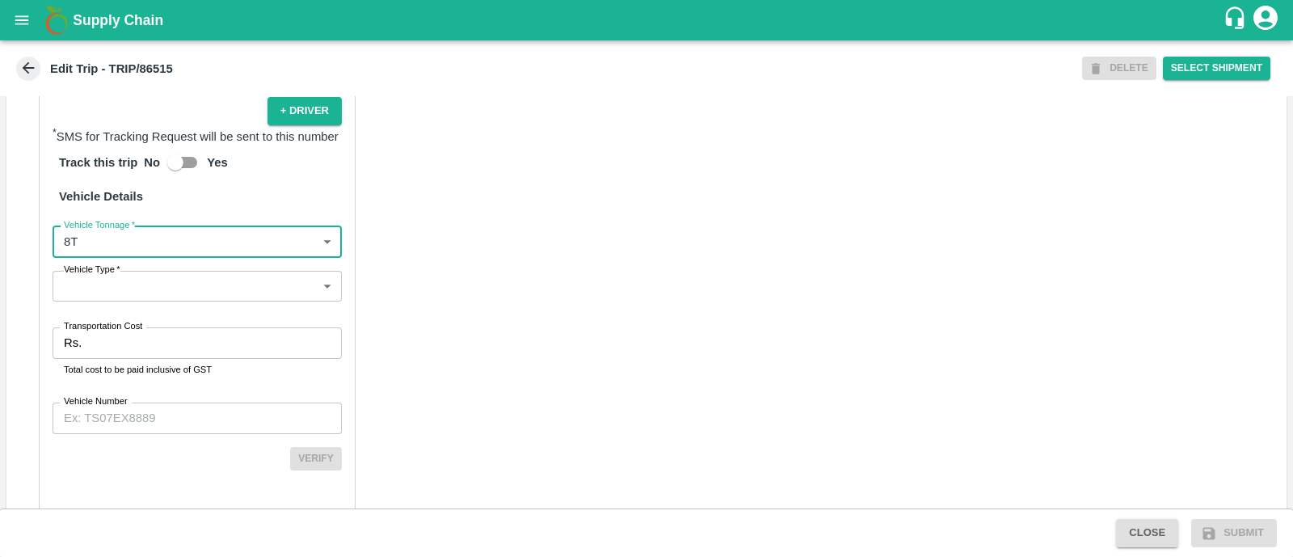
click at [163, 305] on body "Supply Chain Edit Trip - TRIP/86515 DELETE Select Shipment Trip Details Trip Ty…" at bounding box center [646, 278] width 1293 height 557
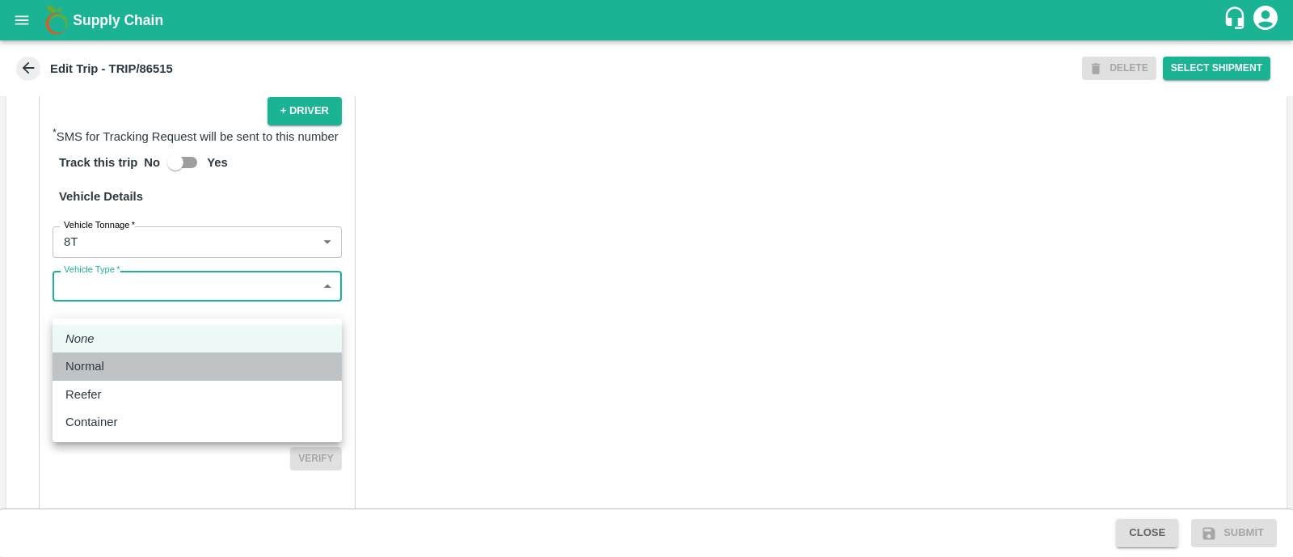
click at [146, 359] on div "Normal" at bounding box center [197, 366] width 264 height 18
type input "Normal"
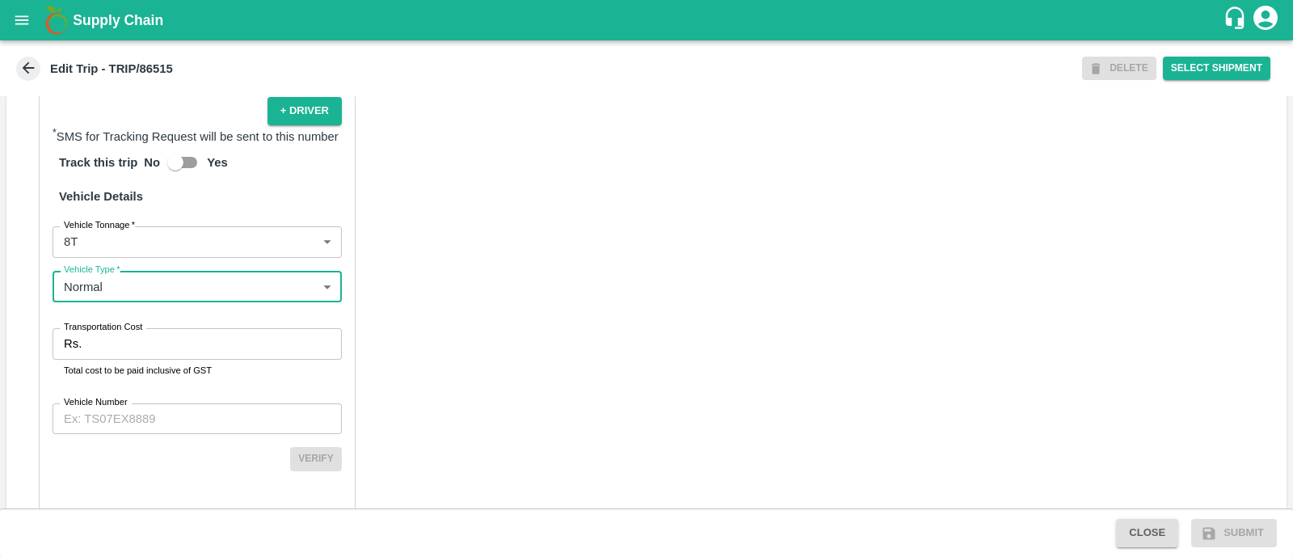
click at [154, 359] on input "Transportation Cost" at bounding box center [215, 343] width 254 height 31
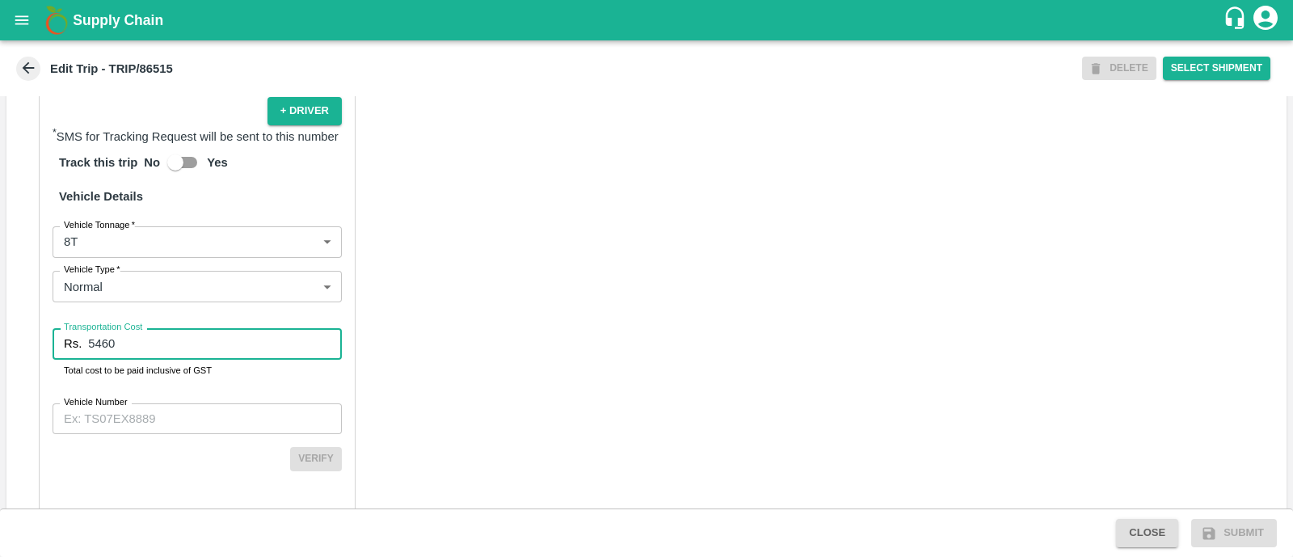
type input "5460"
click at [186, 427] on input "Vehicle Number" at bounding box center [197, 418] width 289 height 31
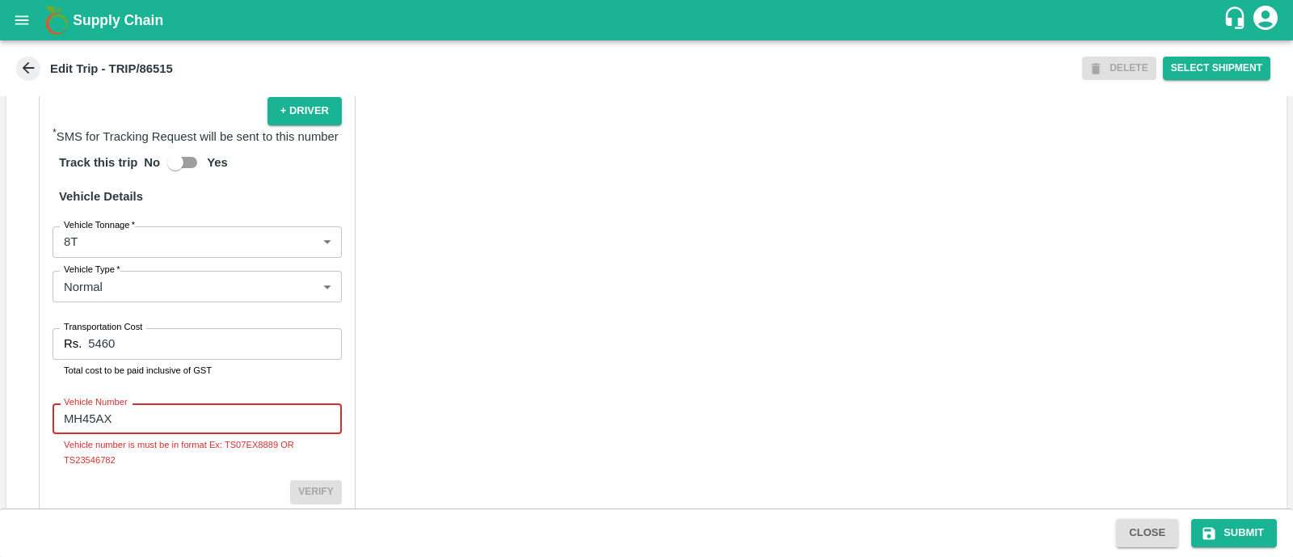
type input "MH45AX3780"
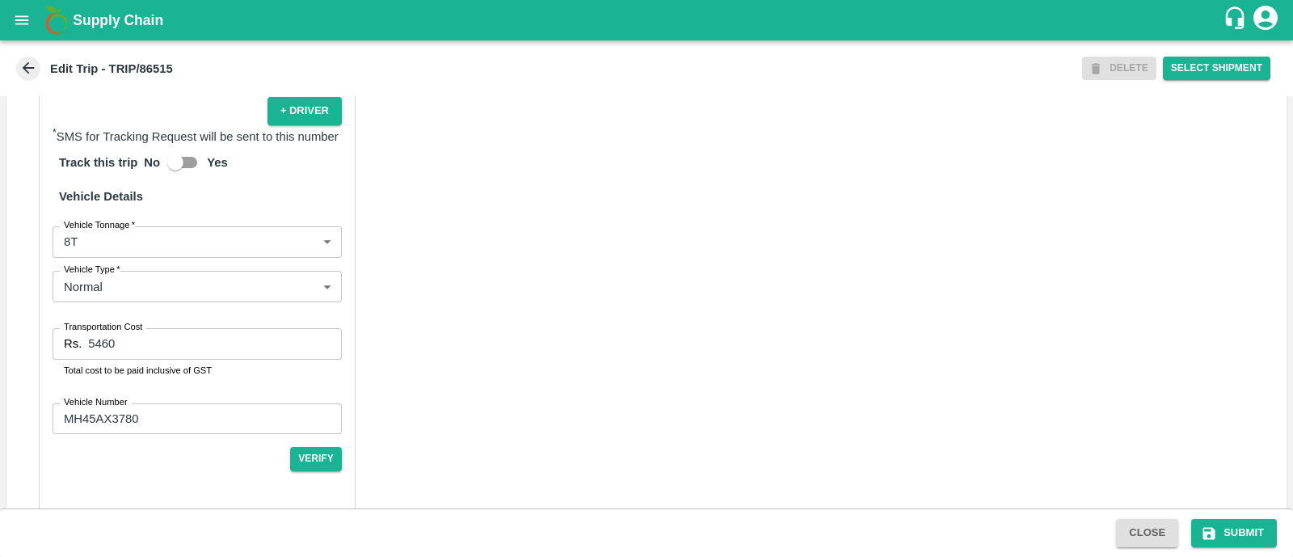
click at [488, 311] on div "Partner Details Partner   * Partner Add Transporter Driver 1 Details Driver Nam…" at bounding box center [646, 131] width 1281 height 795
click at [325, 471] on button "Verify" at bounding box center [316, 458] width 52 height 23
click at [1237, 531] on button "Submit" at bounding box center [1235, 533] width 86 height 28
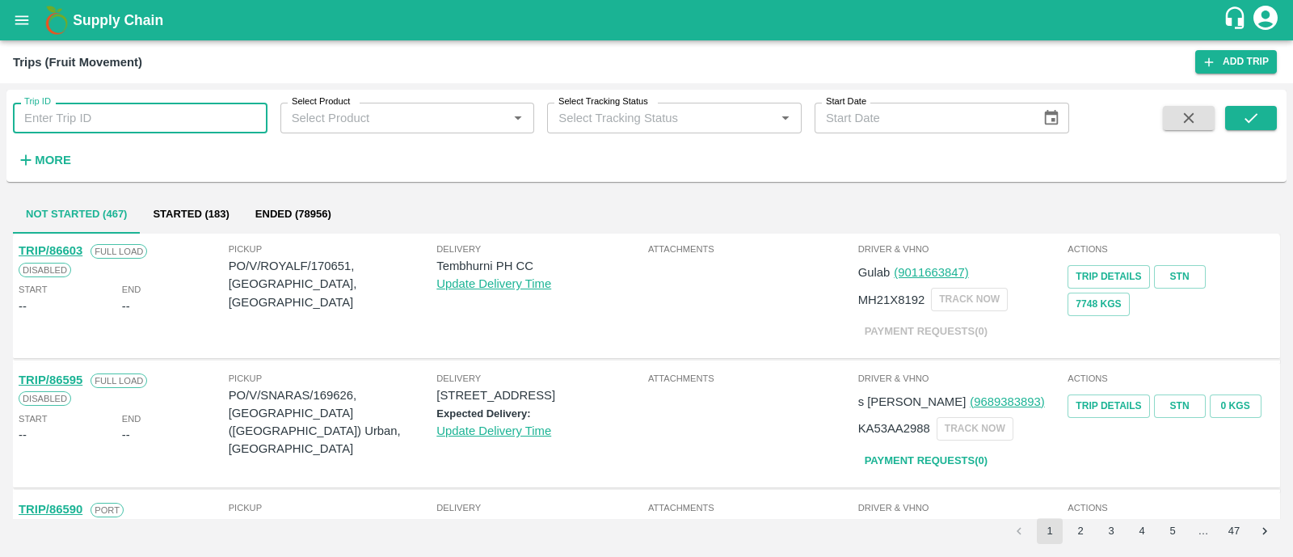
click at [109, 123] on input "Trip ID" at bounding box center [140, 118] width 255 height 31
paste input "86540"
type input "86540"
click at [1235, 120] on button "submit" at bounding box center [1252, 118] width 52 height 24
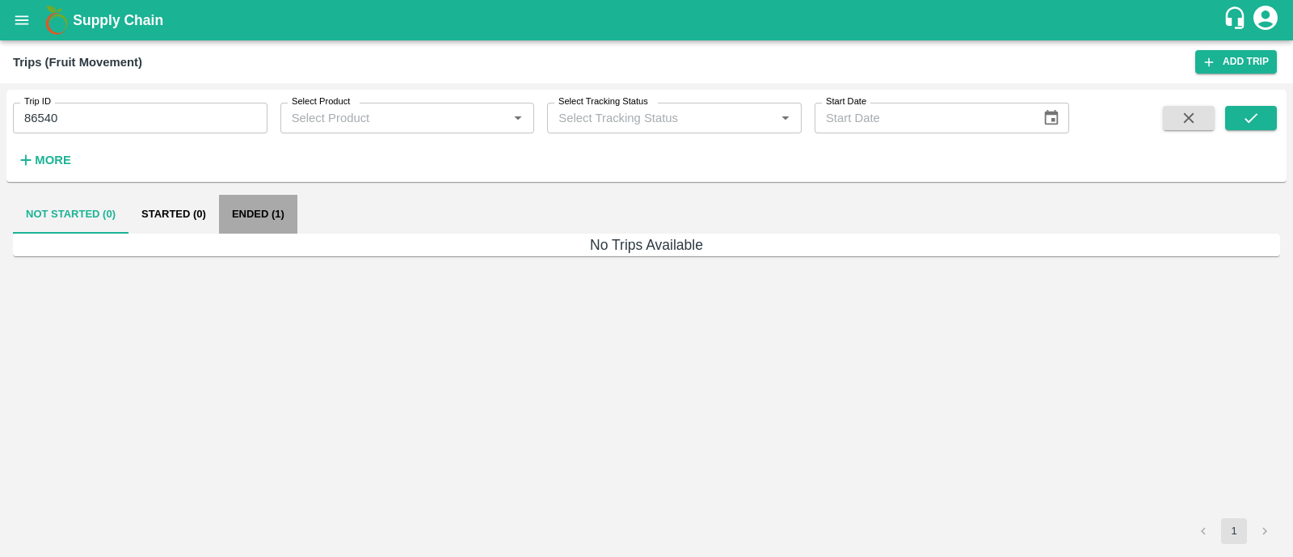
click at [255, 212] on button "Ended (1)" at bounding box center [258, 214] width 78 height 39
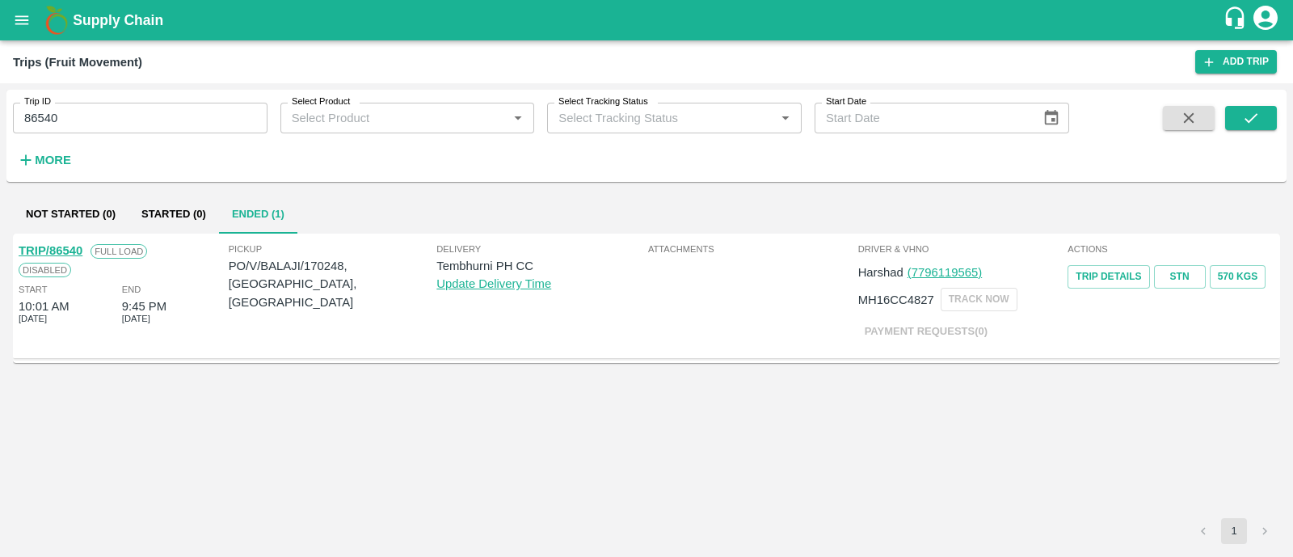
click at [78, 252] on link "TRIP/86540" at bounding box center [51, 250] width 64 height 13
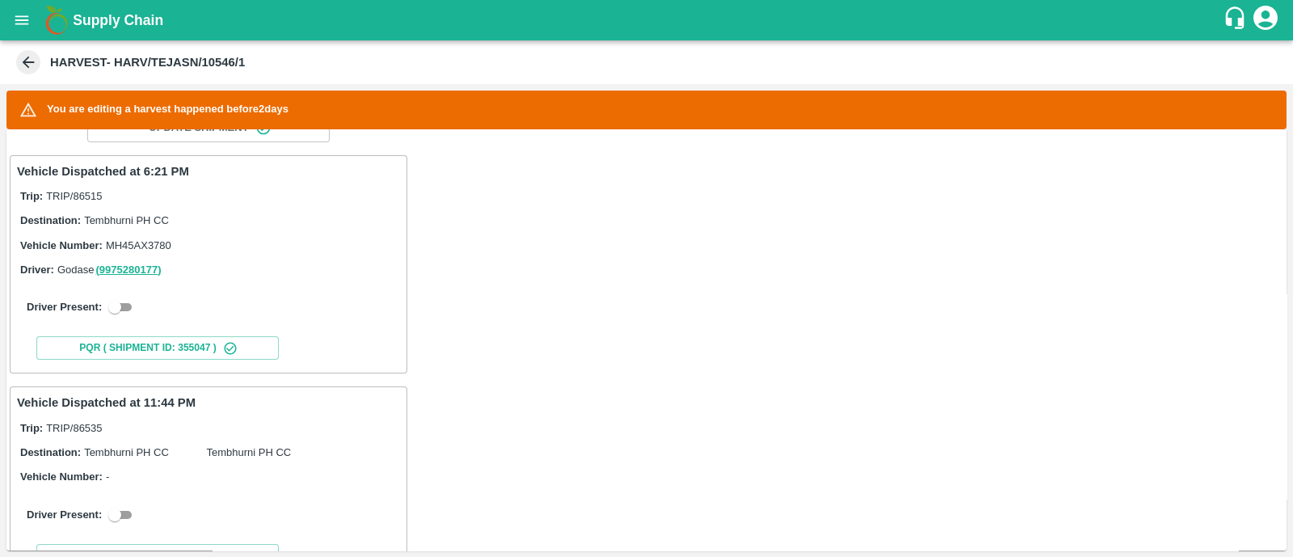
scroll to position [251, 0]
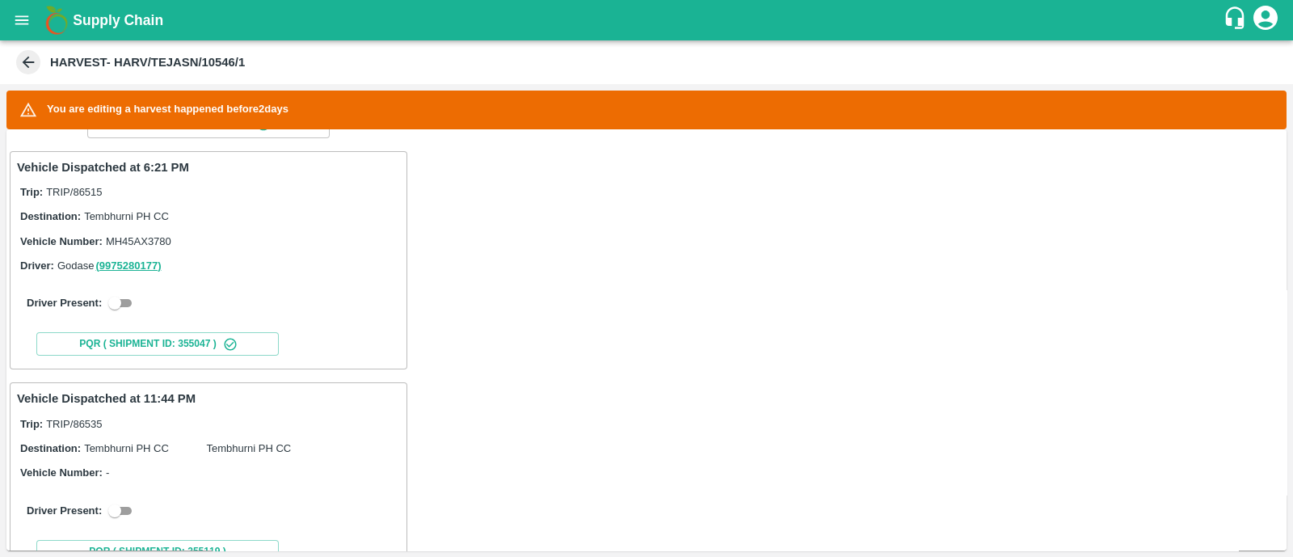
click at [128, 293] on input "checkbox" at bounding box center [115, 302] width 58 height 19
checkbox input "true"
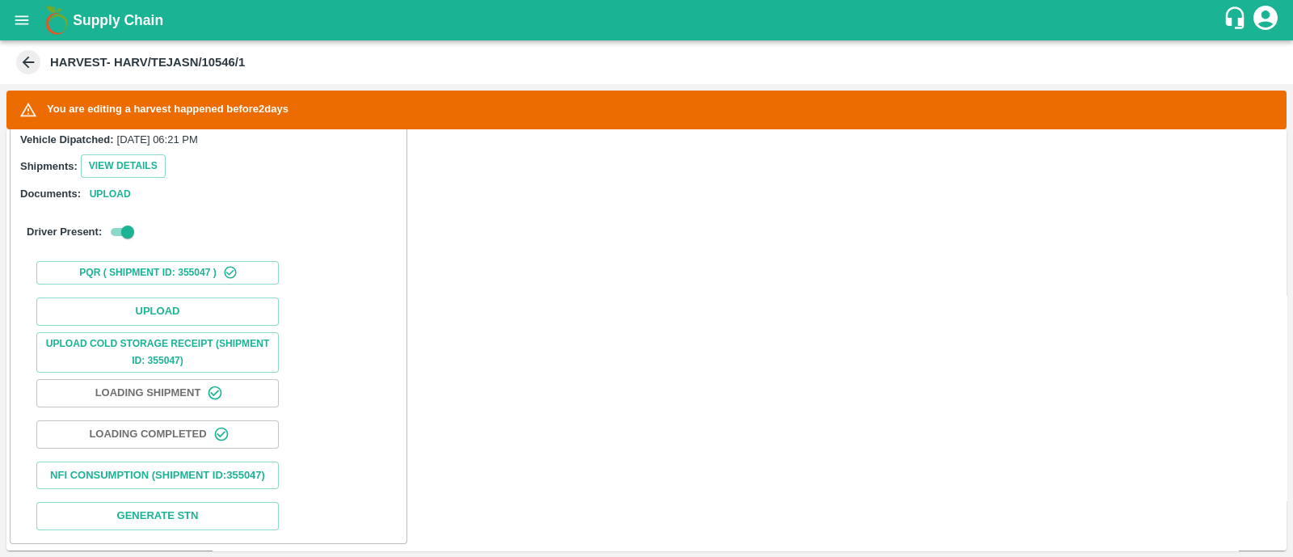
scroll to position [457, 0]
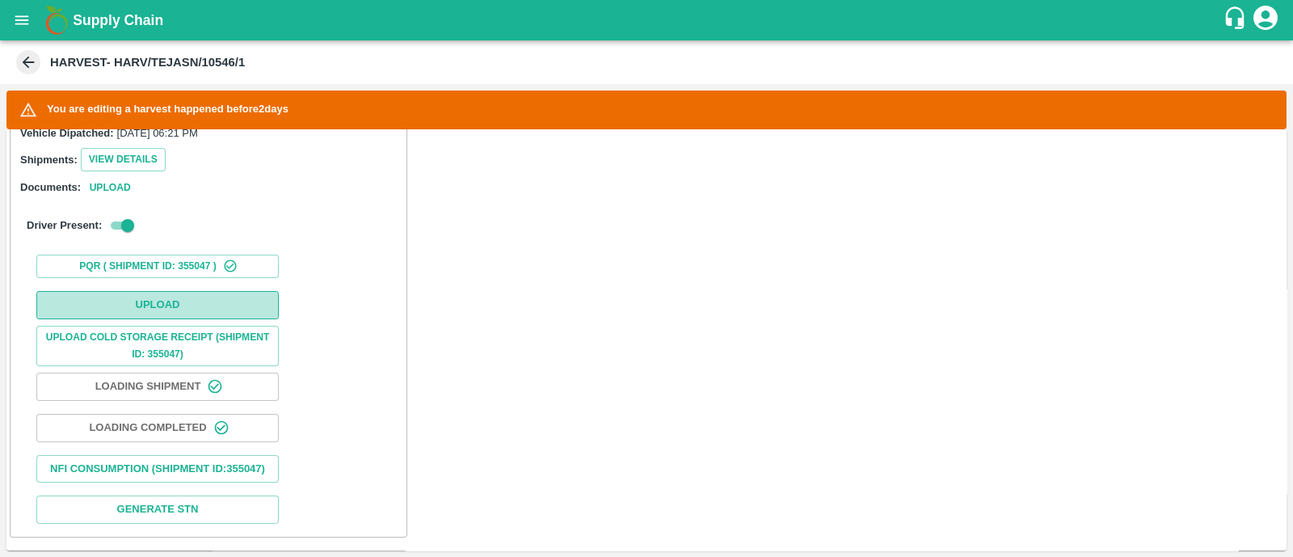
click at [149, 296] on button "Upload" at bounding box center [157, 305] width 243 height 28
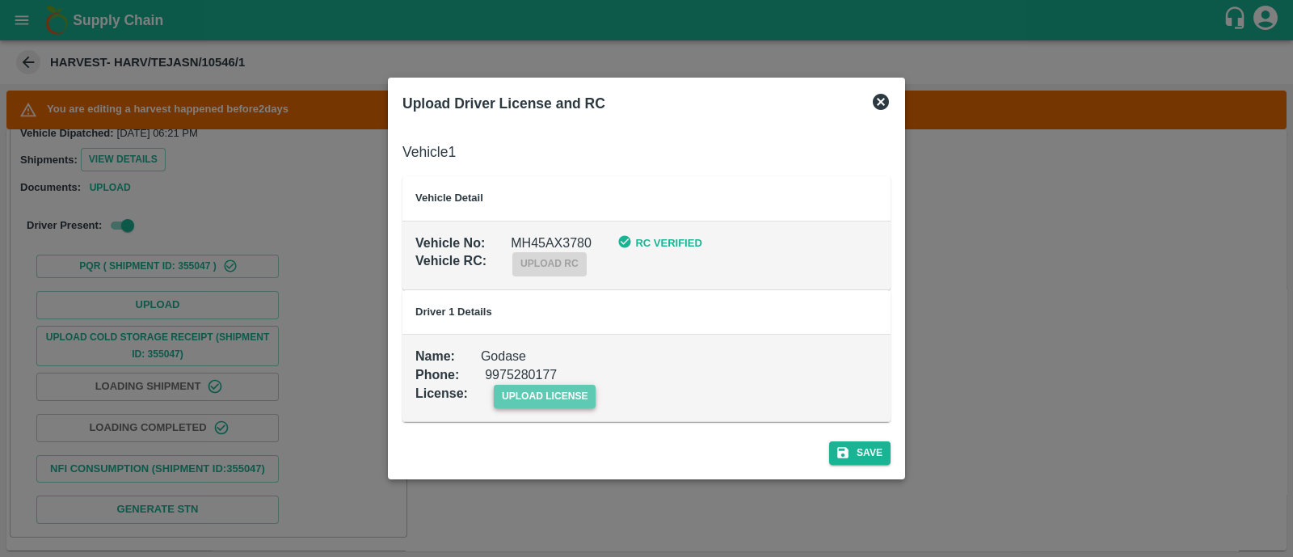
click at [554, 386] on span "upload license" at bounding box center [545, 396] width 103 height 23
click at [0, 0] on input "upload license" at bounding box center [0, 0] width 0 height 0
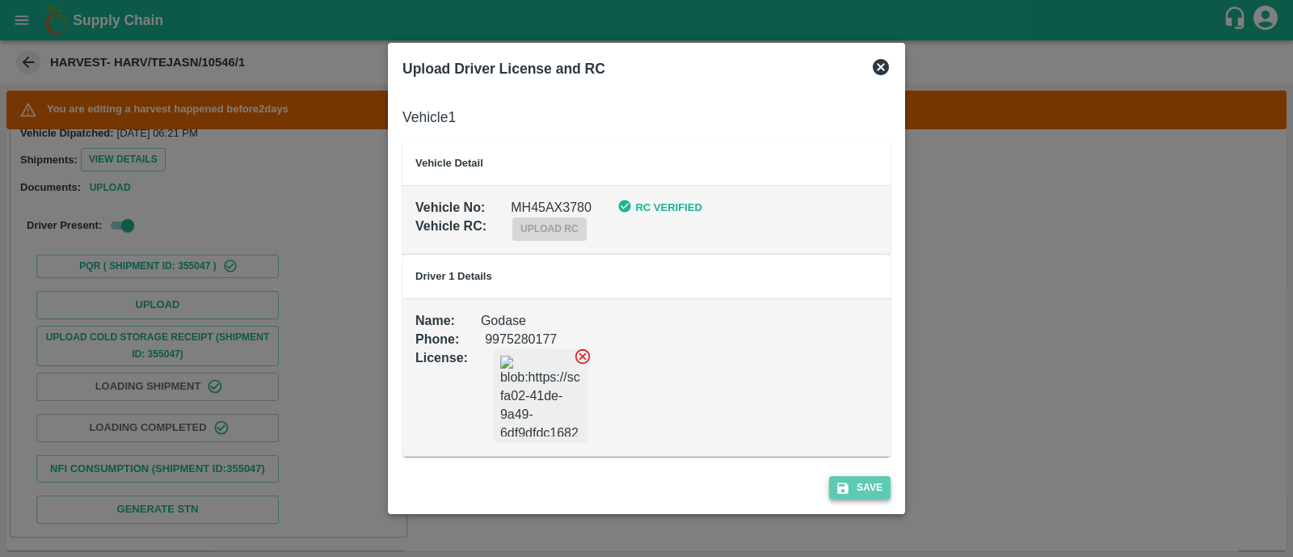
click at [867, 481] on button "Save" at bounding box center [859, 487] width 61 height 23
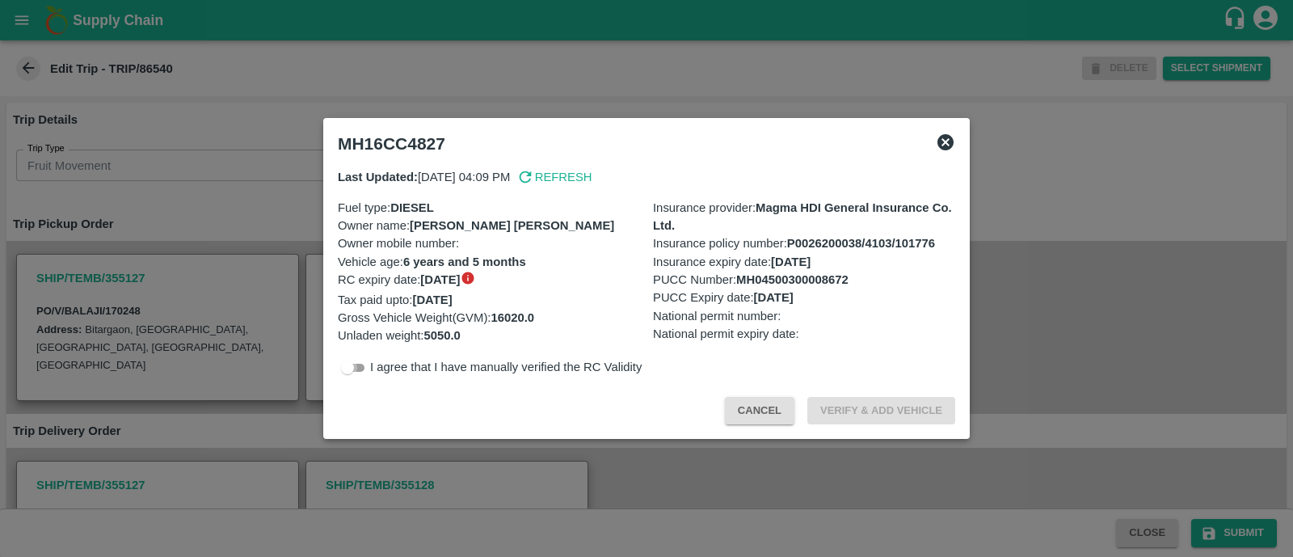
click at [360, 370] on input "checkbox" at bounding box center [348, 367] width 58 height 19
checkbox input "true"
click at [865, 403] on button "Verify & Add Vehicle" at bounding box center [882, 411] width 148 height 28
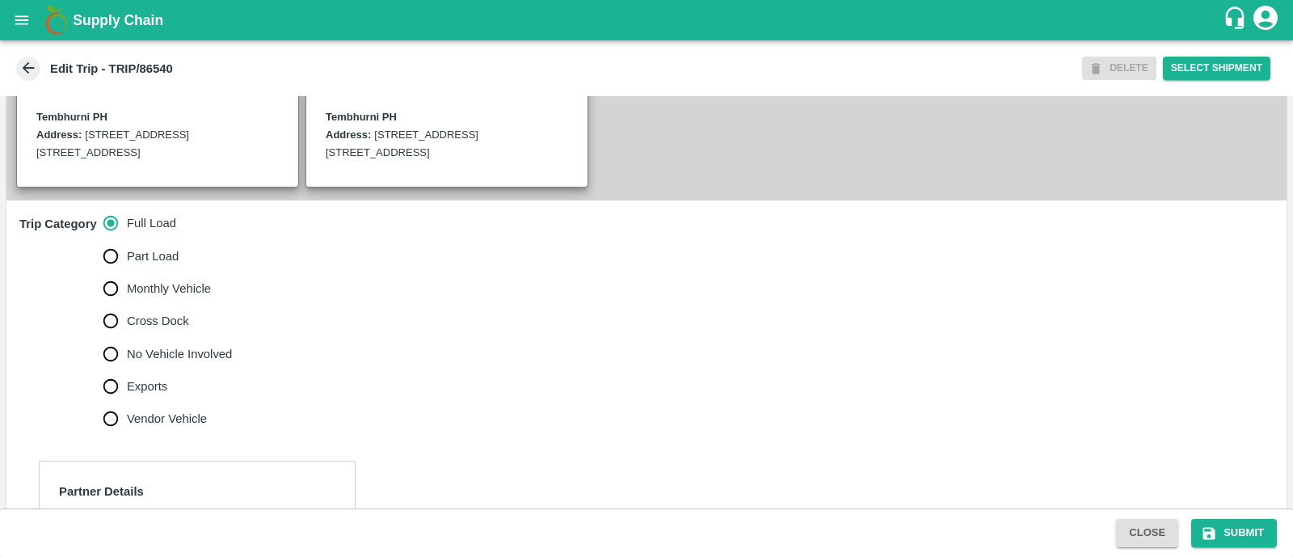
scroll to position [413, 0]
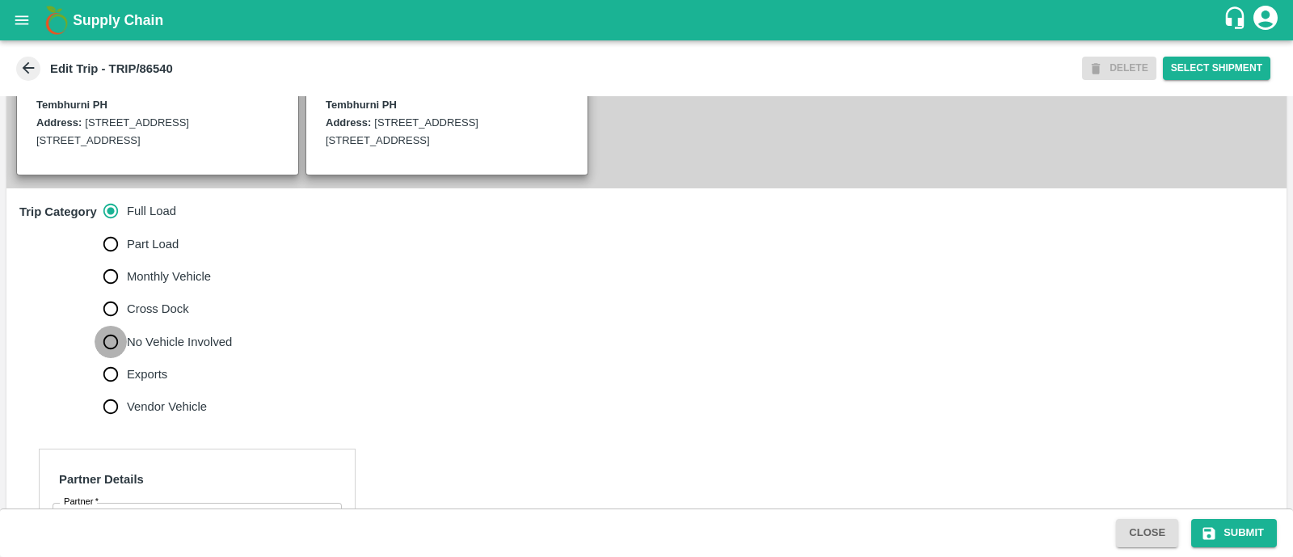
click at [112, 355] on input "No Vehicle Involved" at bounding box center [111, 342] width 32 height 32
radio input "true"
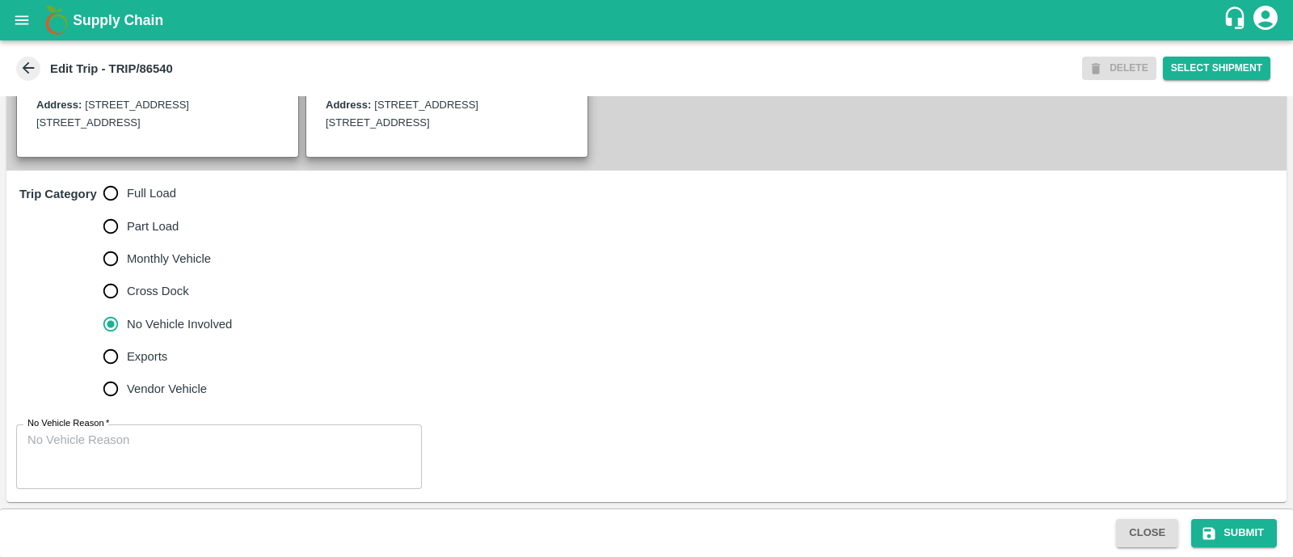
click at [104, 430] on label "No Vehicle Reason   *" at bounding box center [68, 423] width 82 height 13
click at [104, 432] on textarea "No Vehicle Reason   *" at bounding box center [218, 457] width 383 height 51
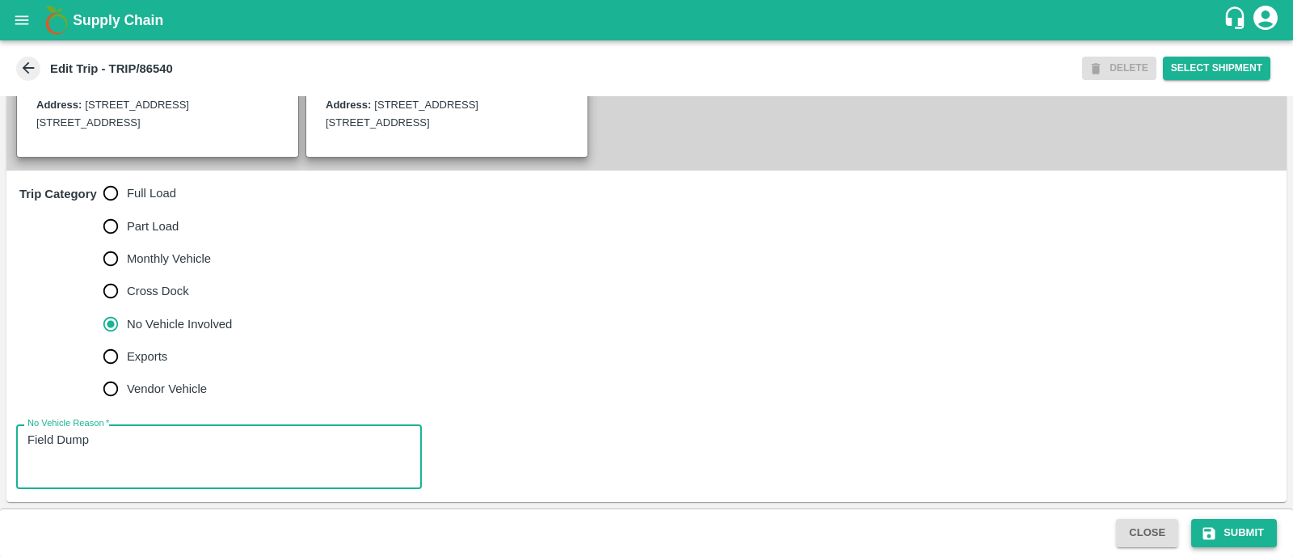
type textarea "Field Dump"
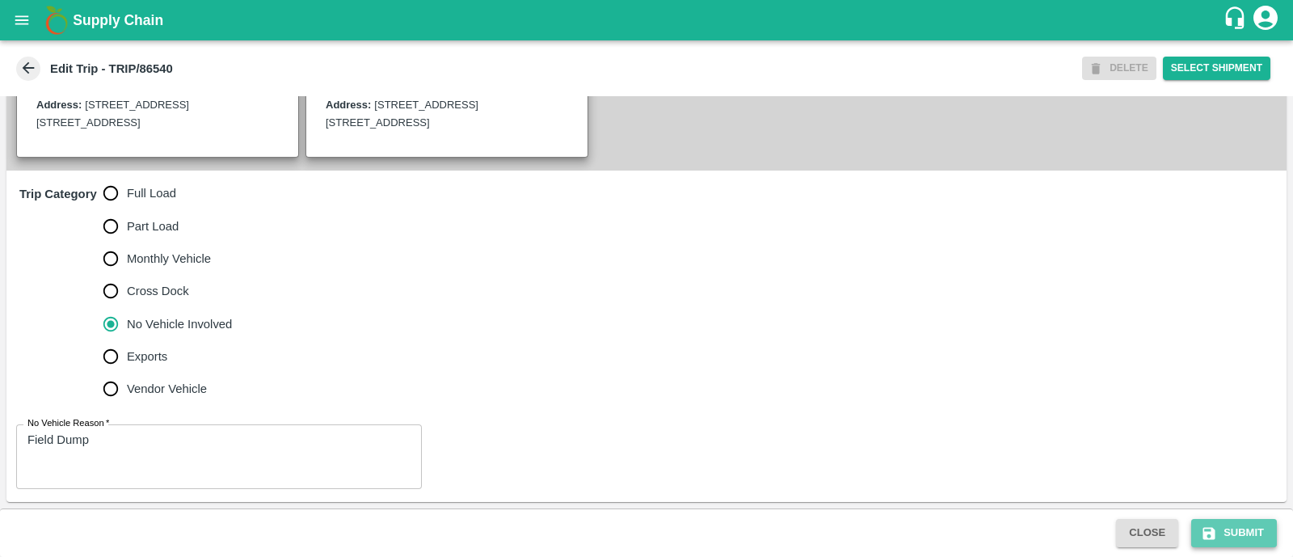
click at [1253, 542] on button "Submit" at bounding box center [1235, 533] width 86 height 28
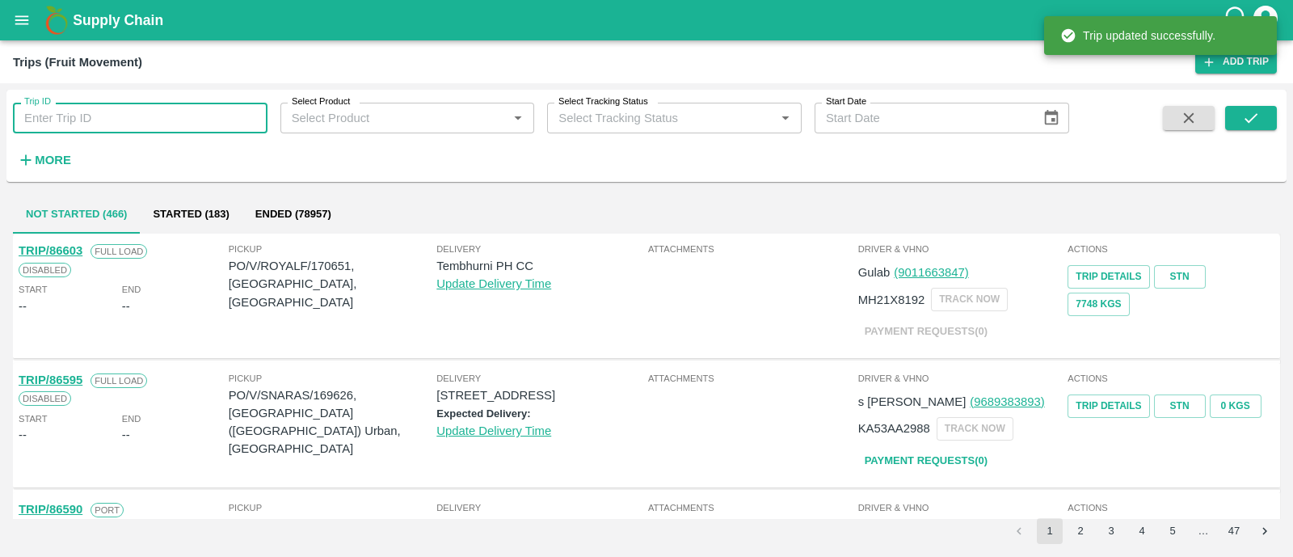
paste input "86519"
click at [112, 118] on input "Trip ID" at bounding box center [140, 118] width 255 height 31
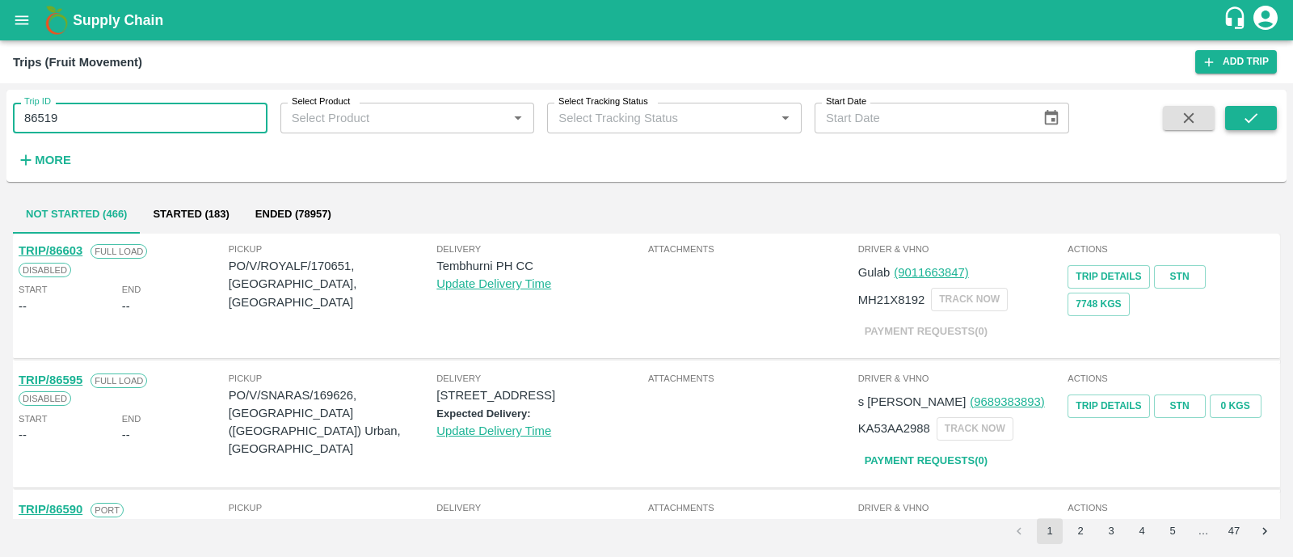
type input "86519"
click at [1247, 111] on icon "submit" at bounding box center [1252, 118] width 18 height 18
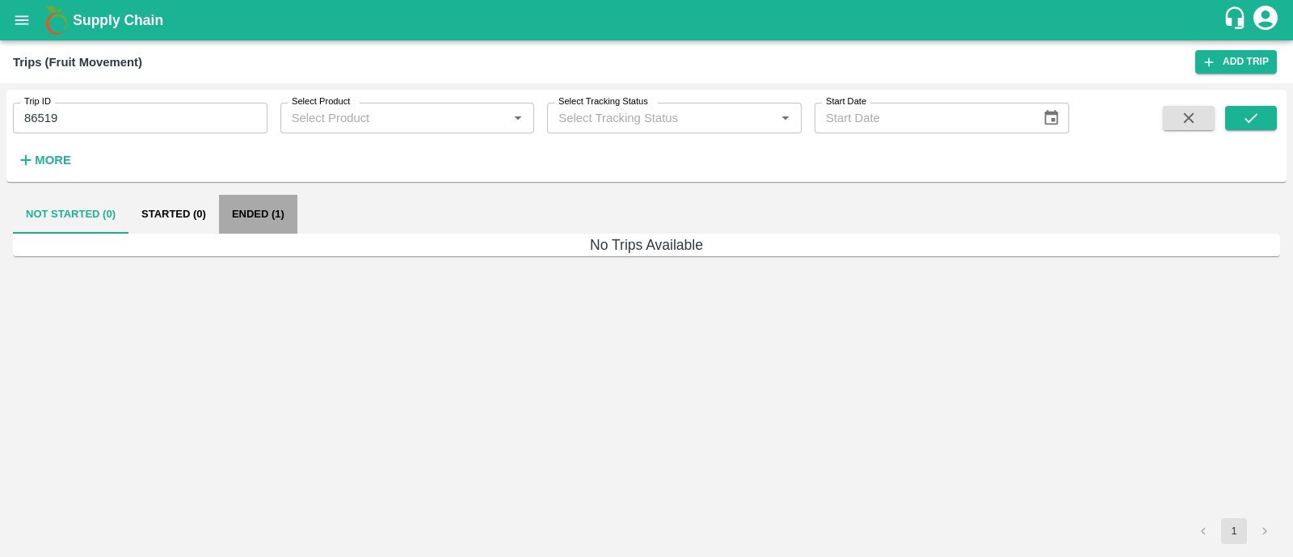
click at [267, 208] on button "Ended (1)" at bounding box center [258, 214] width 78 height 39
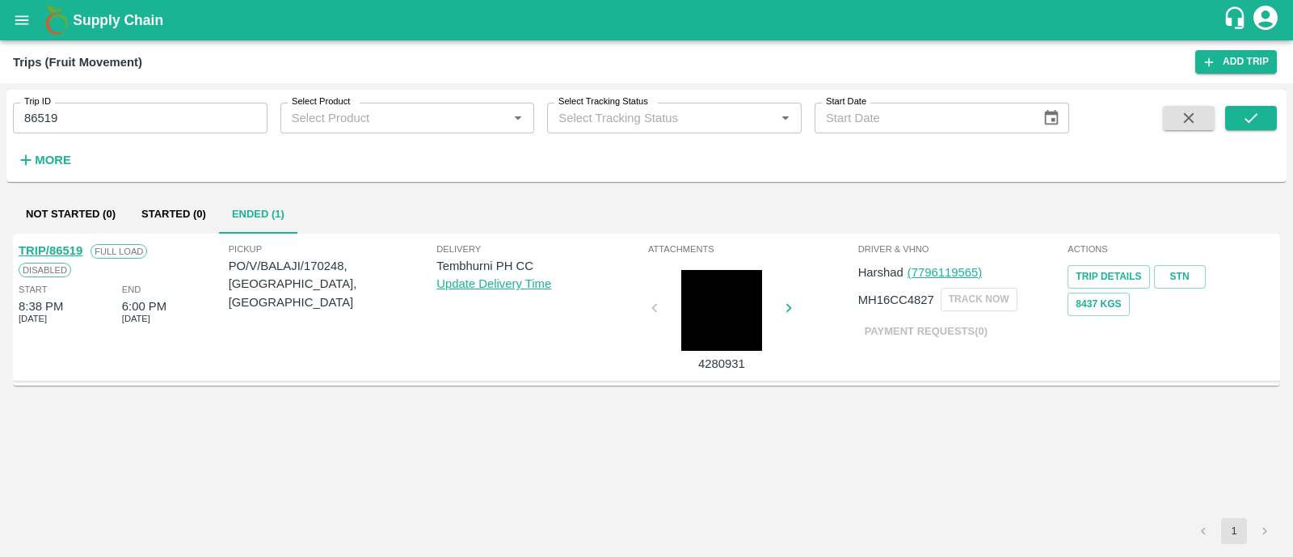
click at [69, 249] on link "TRIP/86519" at bounding box center [51, 250] width 64 height 13
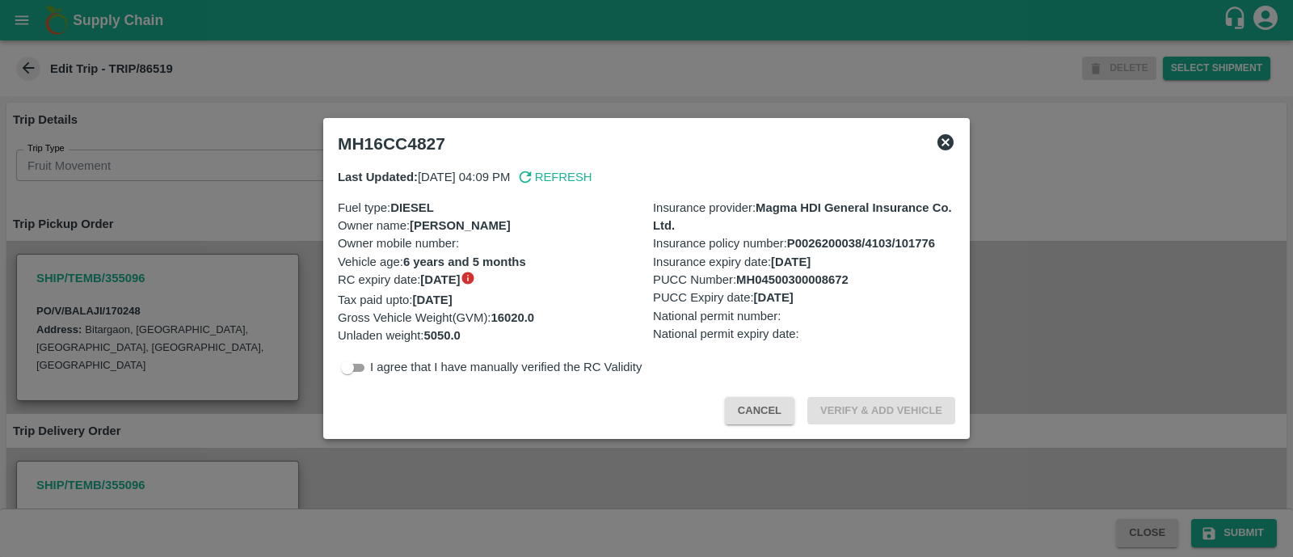
click at [375, 371] on p "I agree that I have manually verified the RC Validity" at bounding box center [506, 367] width 272 height 18
click at [362, 369] on input "checkbox" at bounding box center [348, 367] width 58 height 19
checkbox input "true"
click at [900, 409] on button "Verify & Add Vehicle" at bounding box center [882, 411] width 148 height 28
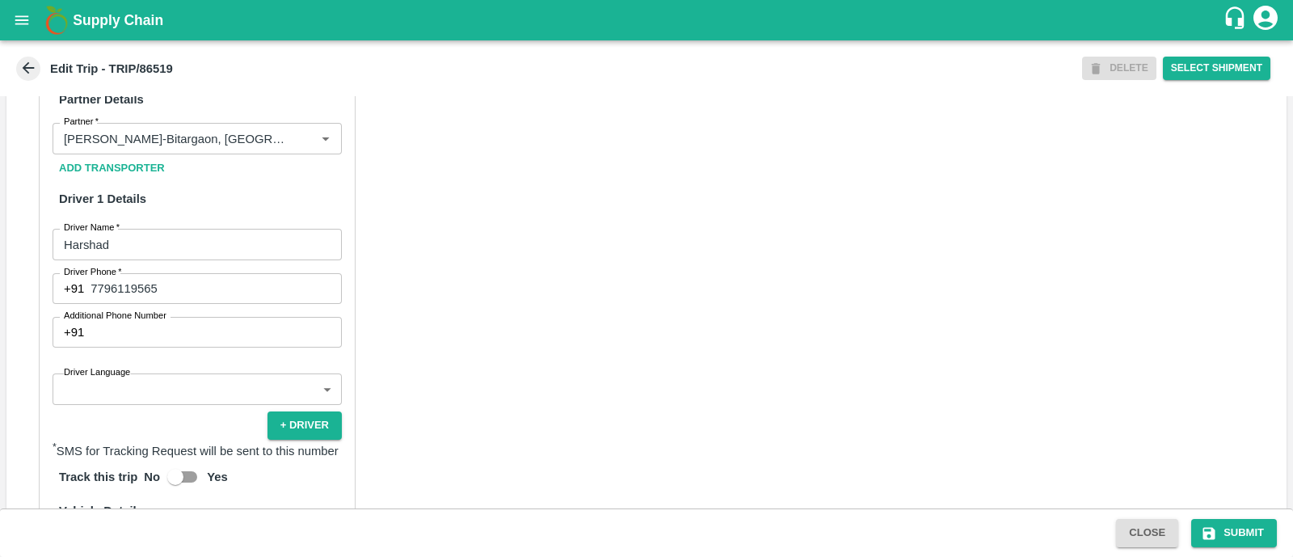
scroll to position [794, 0]
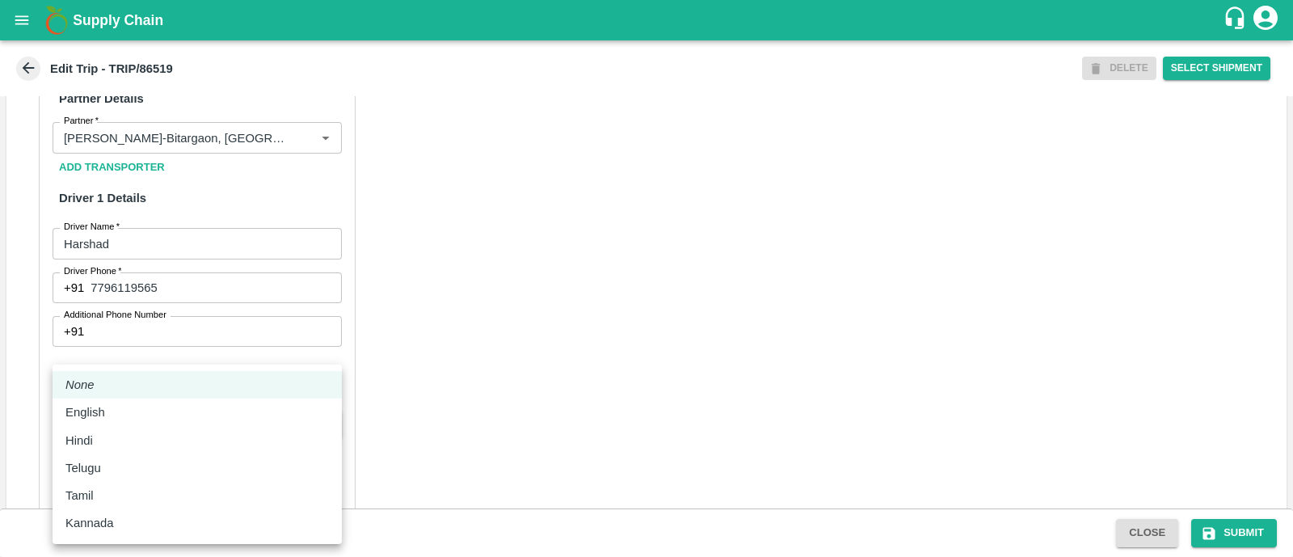
click at [155, 409] on body "Supply Chain Edit Trip - TRIP/86519 DELETE Select Shipment Trip Details Trip Ty…" at bounding box center [646, 278] width 1293 height 557
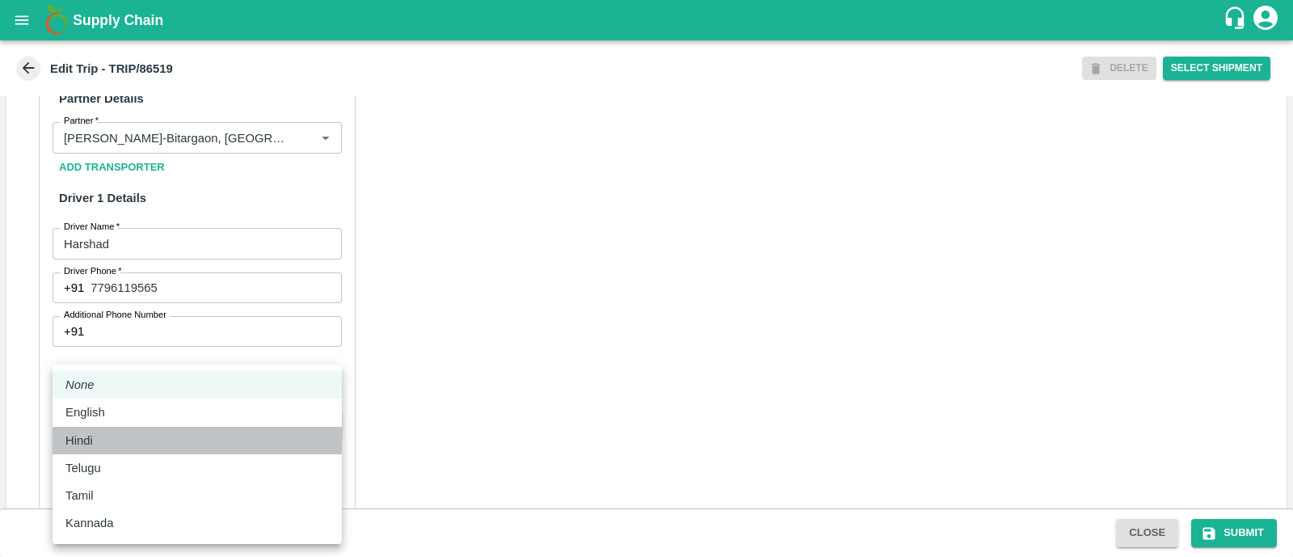
click at [135, 432] on div "Hindi" at bounding box center [197, 441] width 264 height 18
type input "hi"
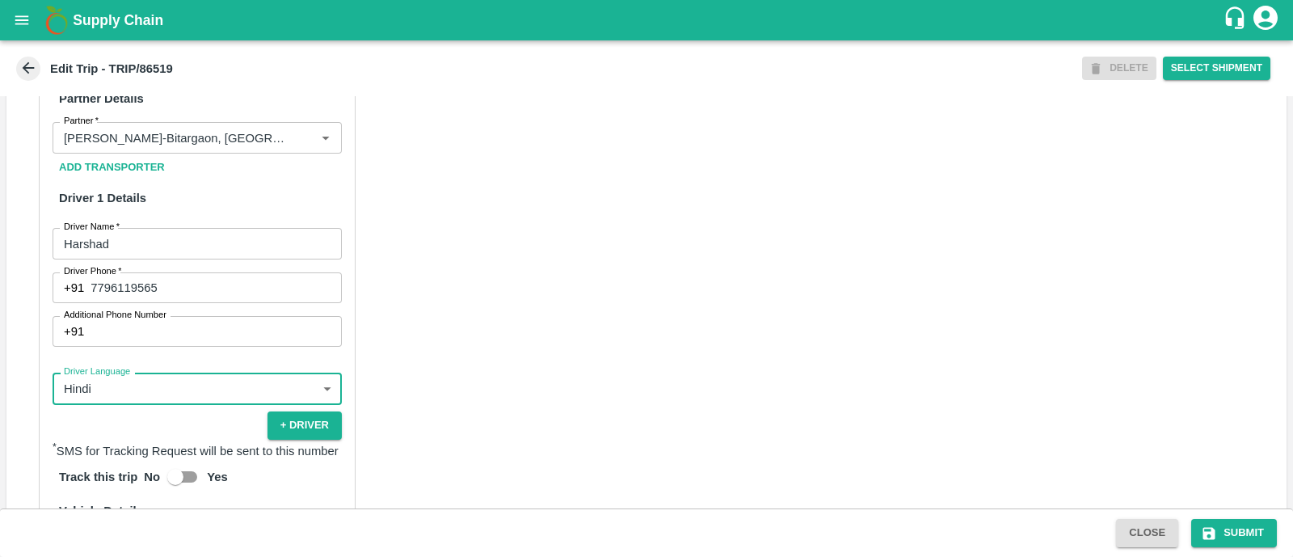
scroll to position [1146, 0]
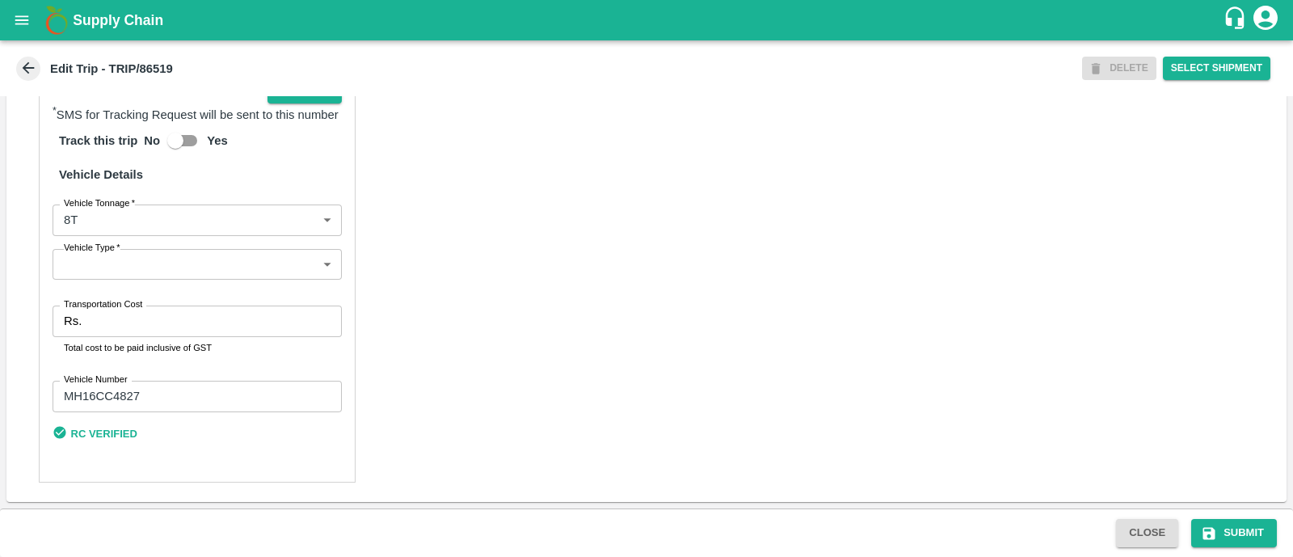
click at [179, 269] on body "Supply Chain Edit Trip - TRIP/86519 DELETE Select Shipment Trip Details Trip Ty…" at bounding box center [646, 278] width 1293 height 557
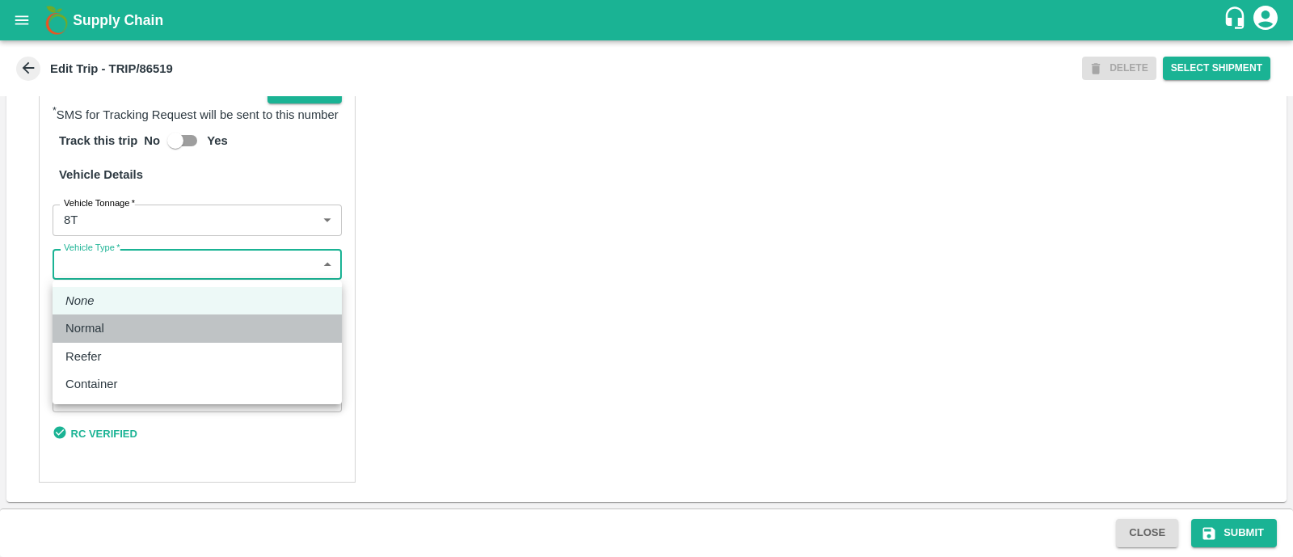
click at [158, 323] on div "Normal" at bounding box center [197, 328] width 264 height 18
type input "Normal"
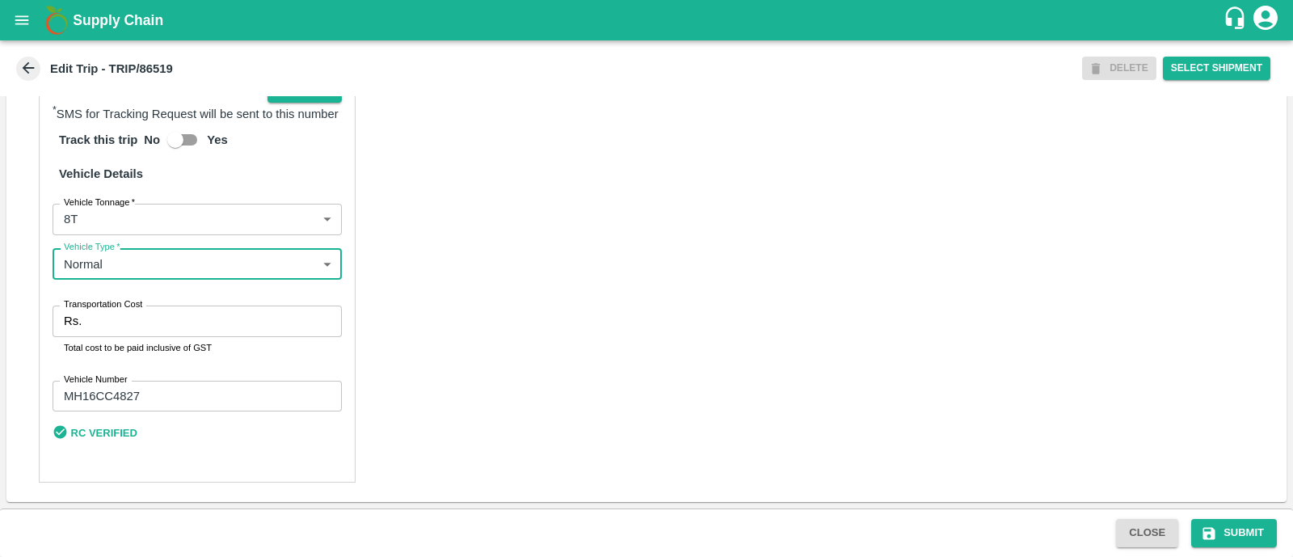
click at [158, 323] on input "Transportation Cost" at bounding box center [215, 321] width 254 height 31
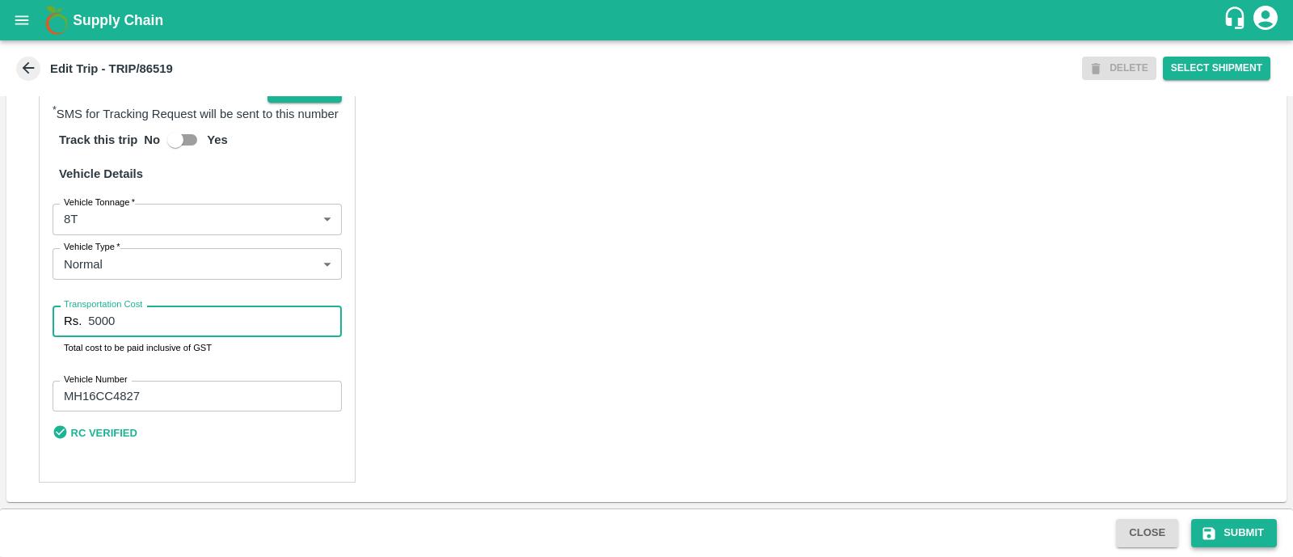
type input "5000"
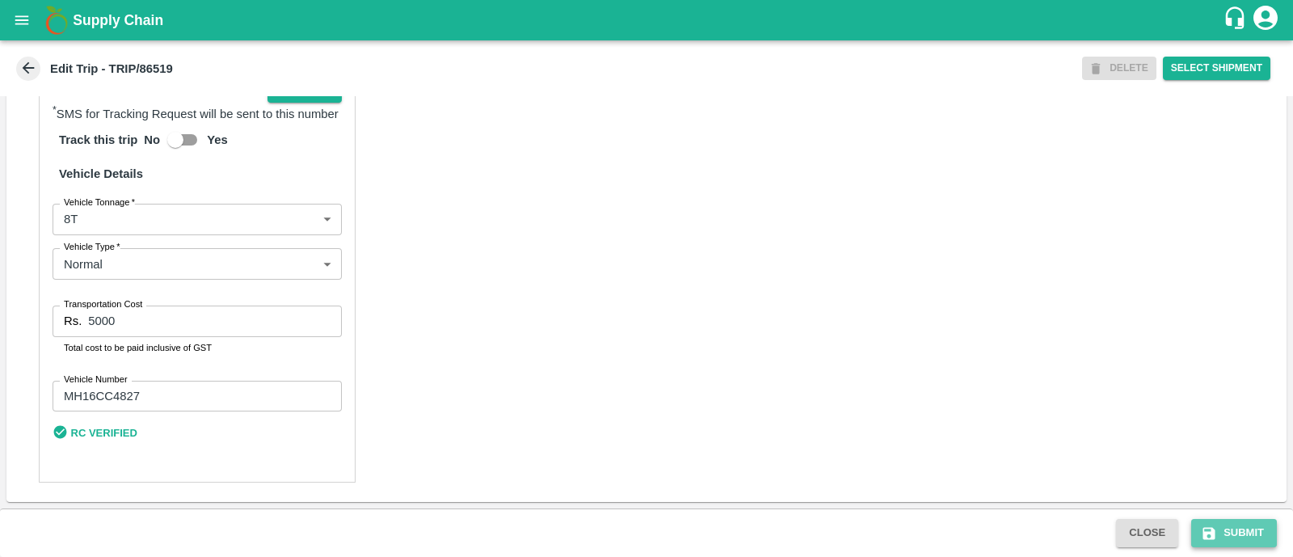
click at [1220, 527] on button "Submit" at bounding box center [1235, 533] width 86 height 28
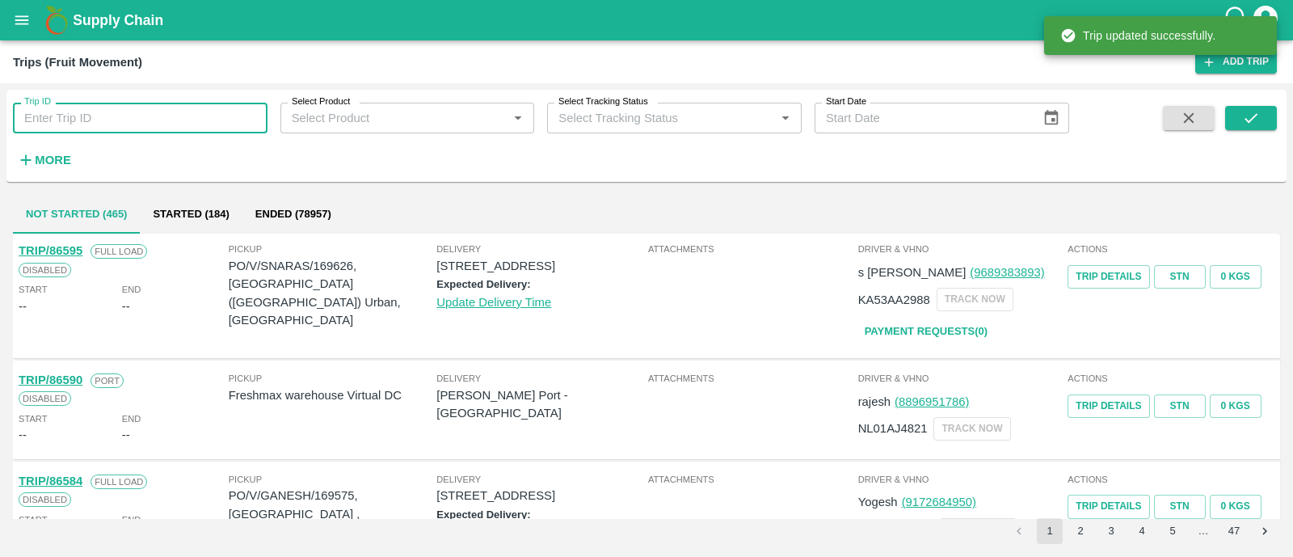
click at [137, 120] on input "Trip ID" at bounding box center [140, 118] width 255 height 31
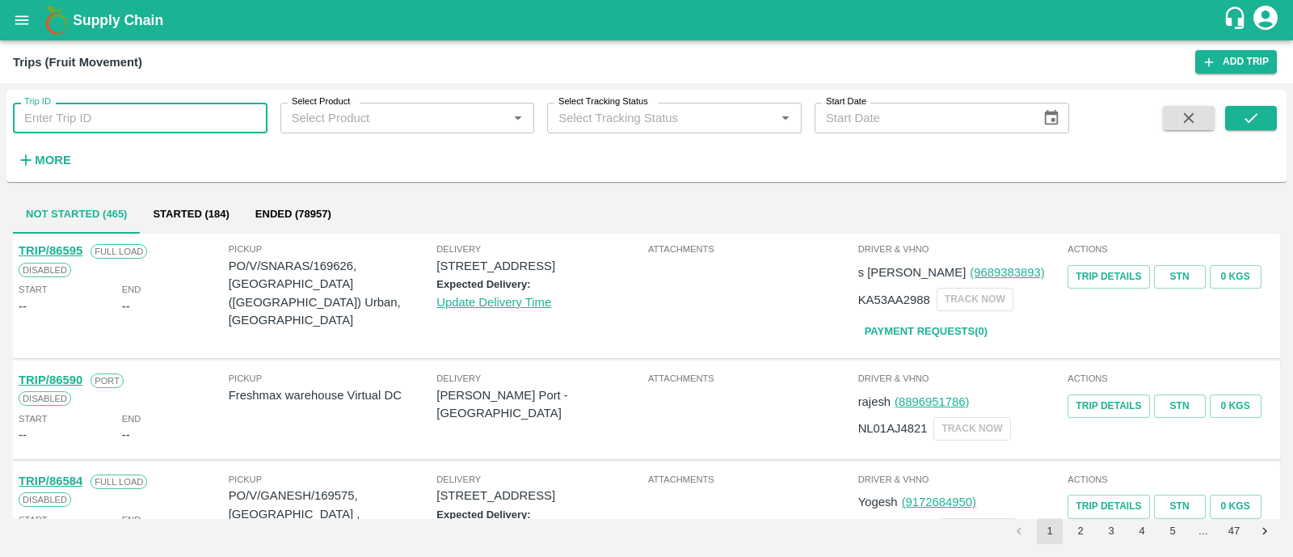
paste input "86534"
type input "86534"
click at [1253, 110] on icon "submit" at bounding box center [1252, 118] width 18 height 18
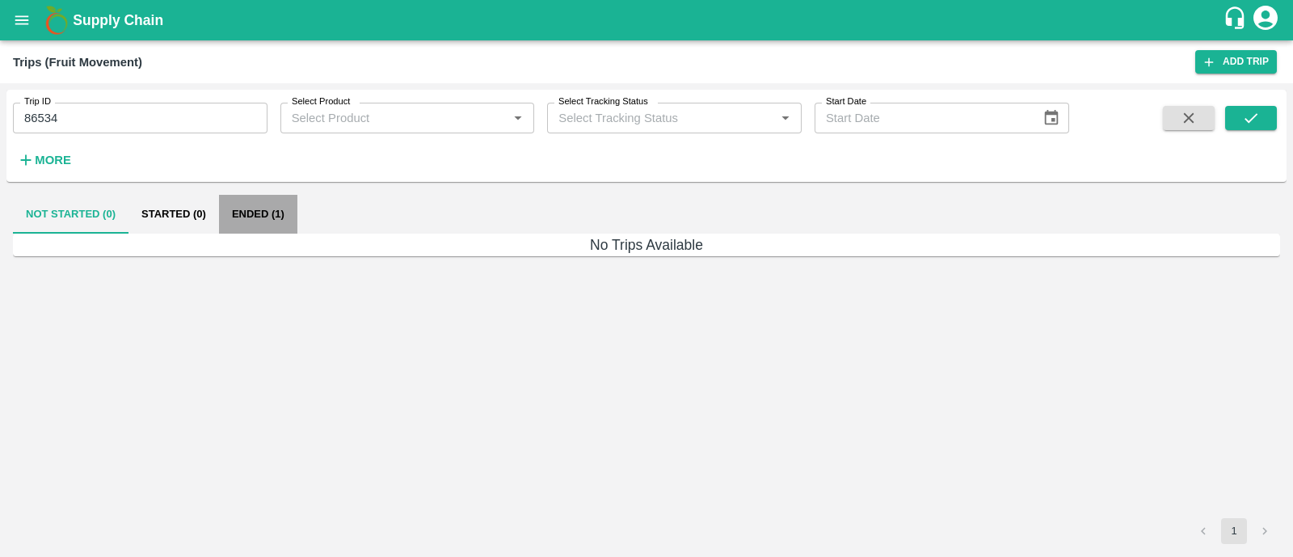
click at [255, 208] on button "Ended (1)" at bounding box center [258, 214] width 78 height 39
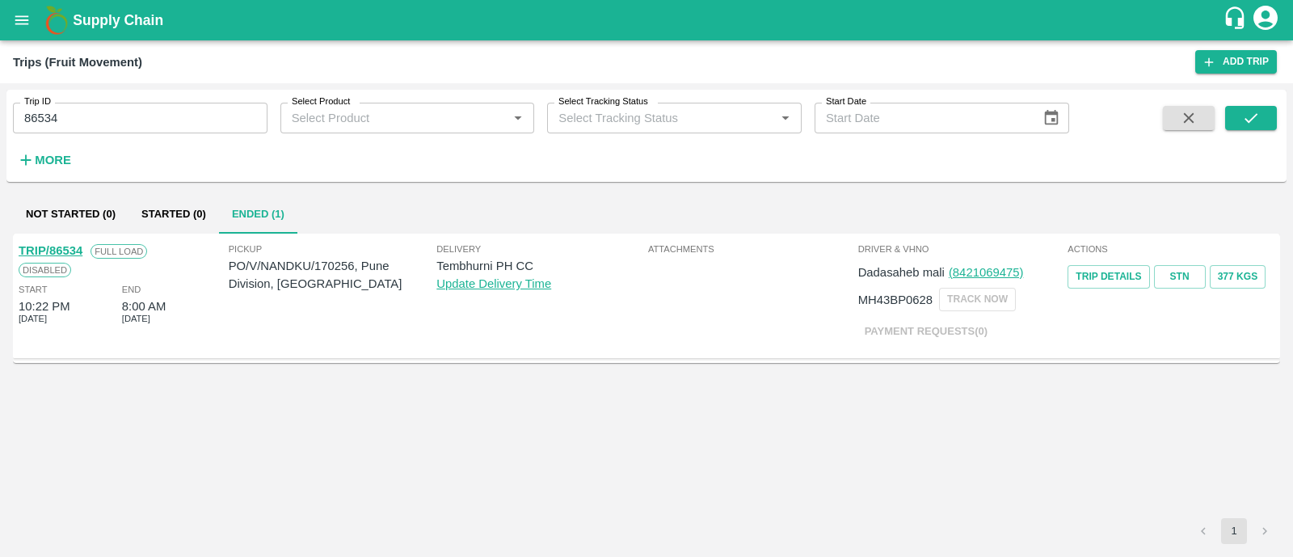
click at [64, 246] on link "TRIP/86534" at bounding box center [51, 250] width 64 height 13
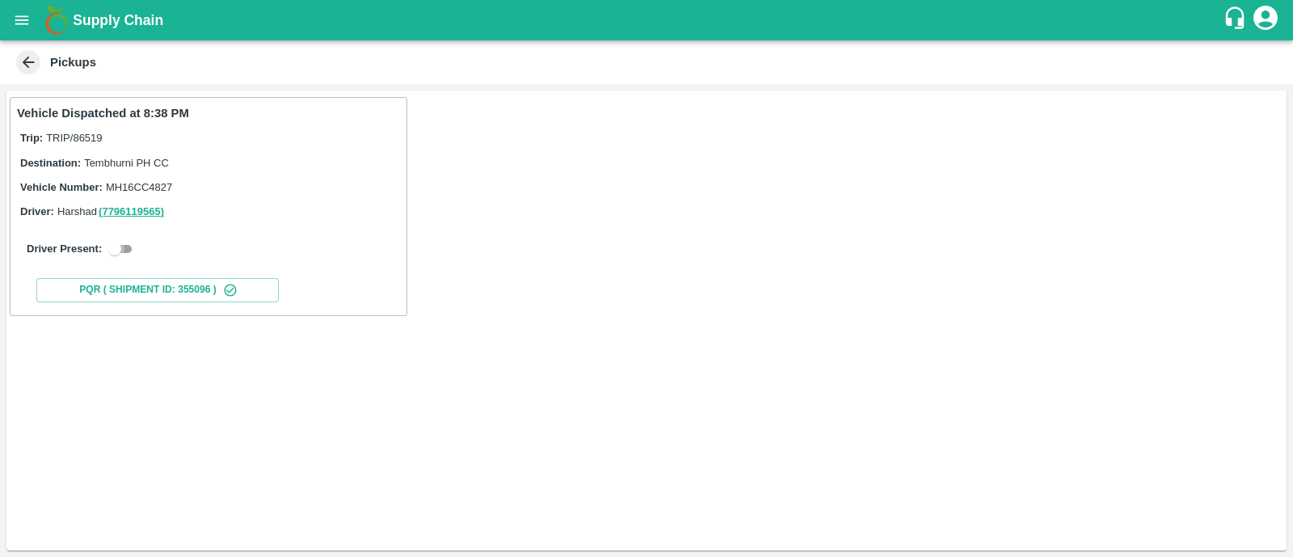
click at [127, 240] on input "checkbox" at bounding box center [115, 248] width 58 height 19
checkbox input "true"
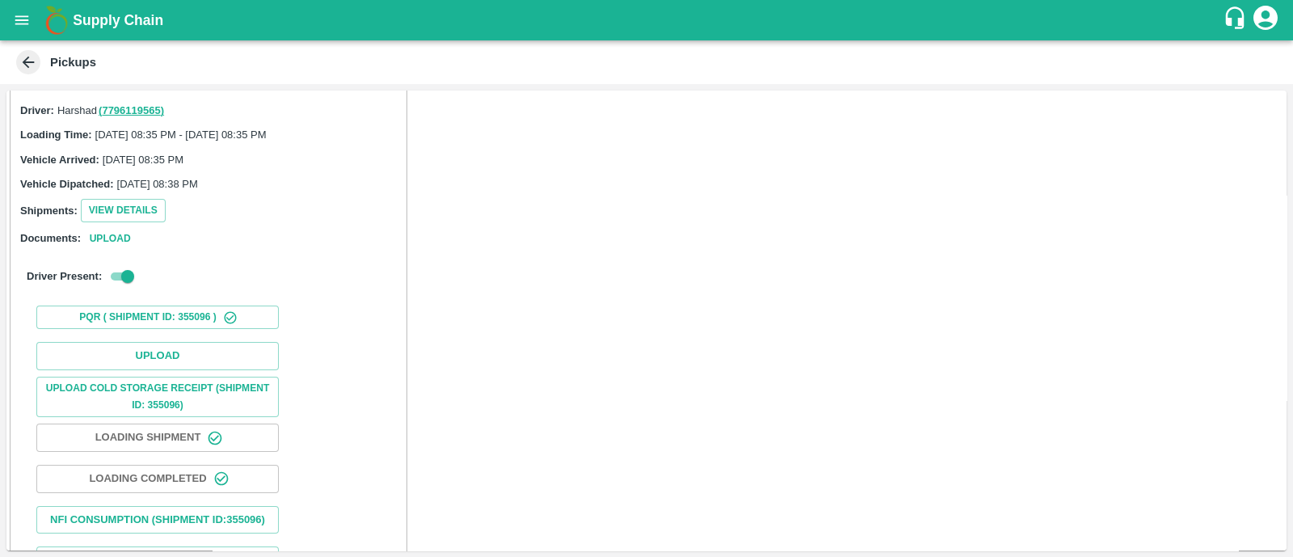
scroll to position [115, 0]
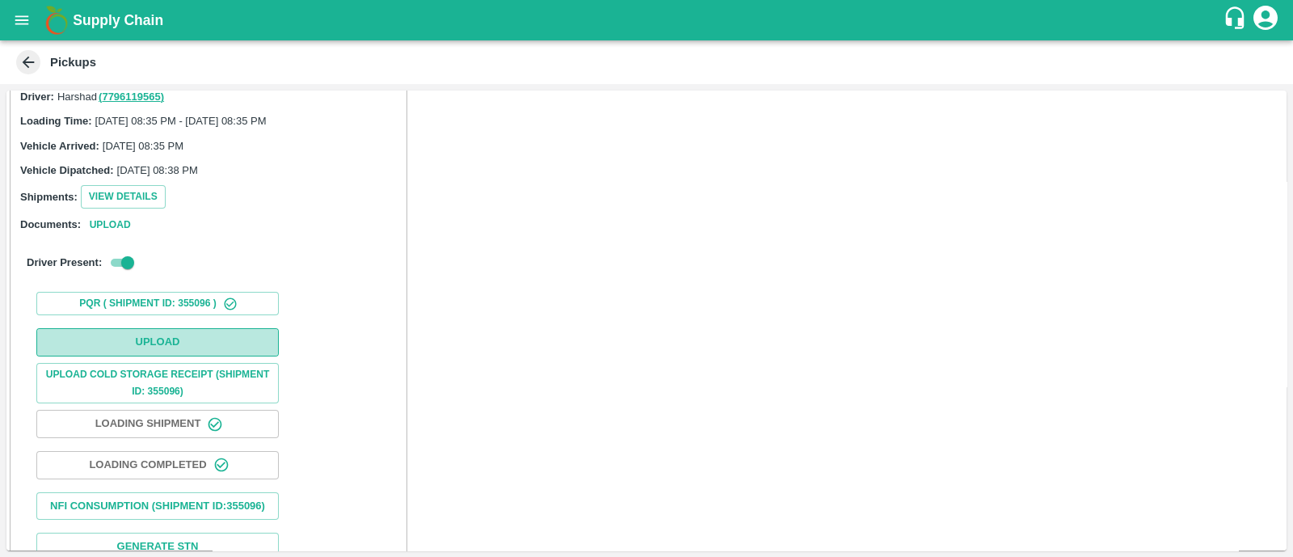
click at [146, 328] on button "Upload" at bounding box center [157, 342] width 243 height 28
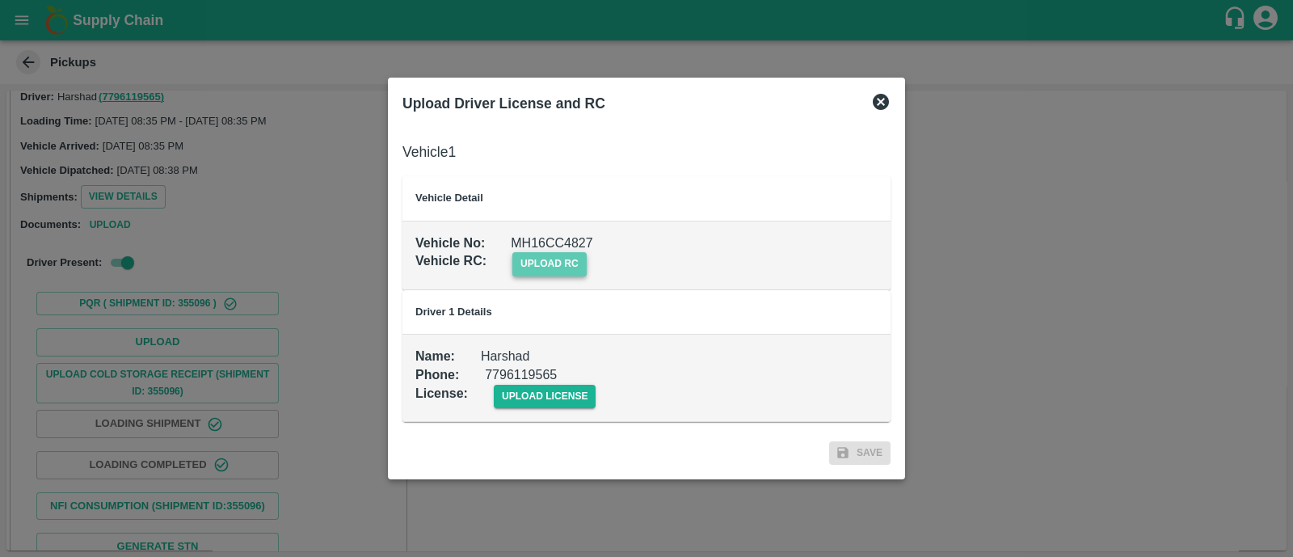
click at [538, 263] on span "upload rc" at bounding box center [550, 263] width 74 height 23
click at [0, 0] on input "upload rc" at bounding box center [0, 0] width 0 height 0
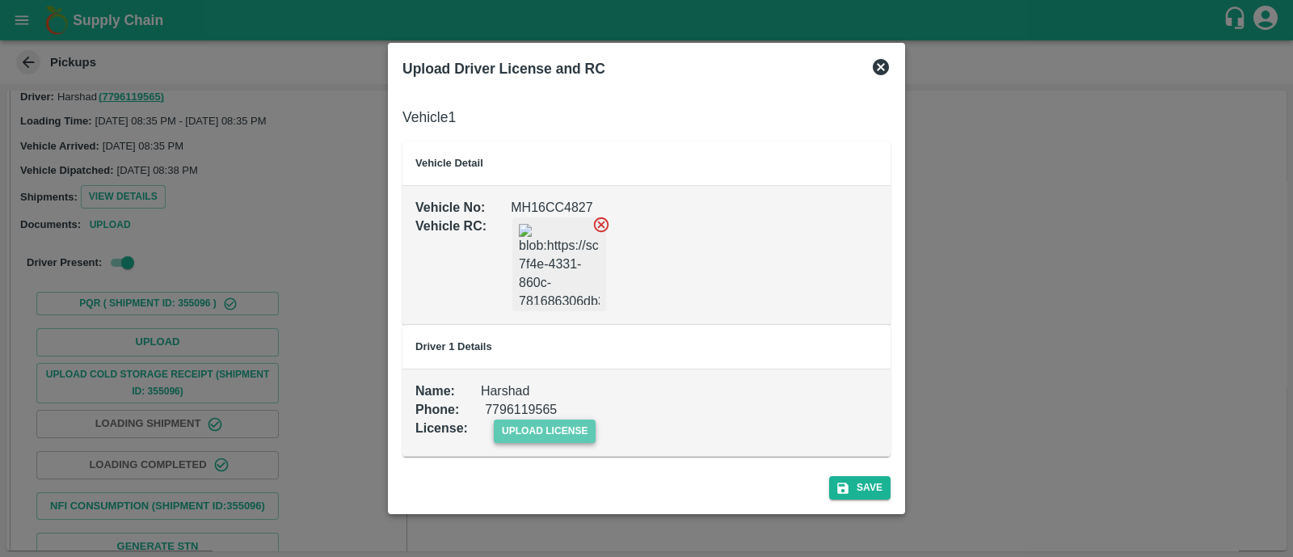
click at [559, 431] on span "upload license" at bounding box center [545, 431] width 103 height 23
click at [0, 0] on input "upload license" at bounding box center [0, 0] width 0 height 0
click at [878, 483] on button "Save" at bounding box center [859, 488] width 61 height 23
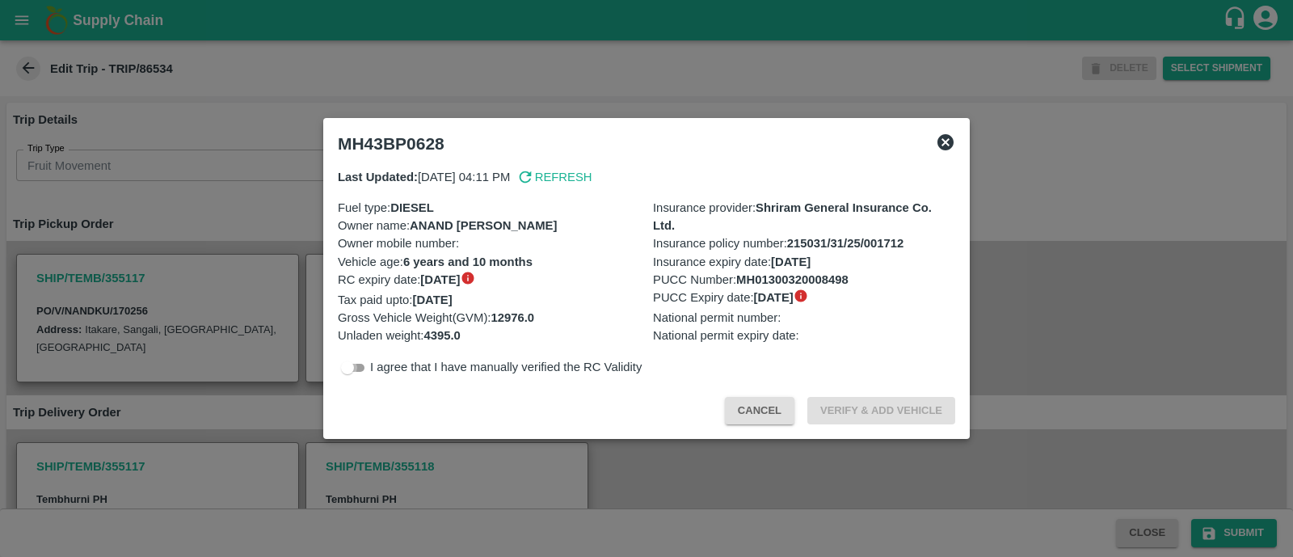
click at [356, 361] on input "checkbox" at bounding box center [348, 367] width 58 height 19
checkbox input "true"
click at [852, 399] on button "Verify & Add Vehicle" at bounding box center [882, 411] width 148 height 28
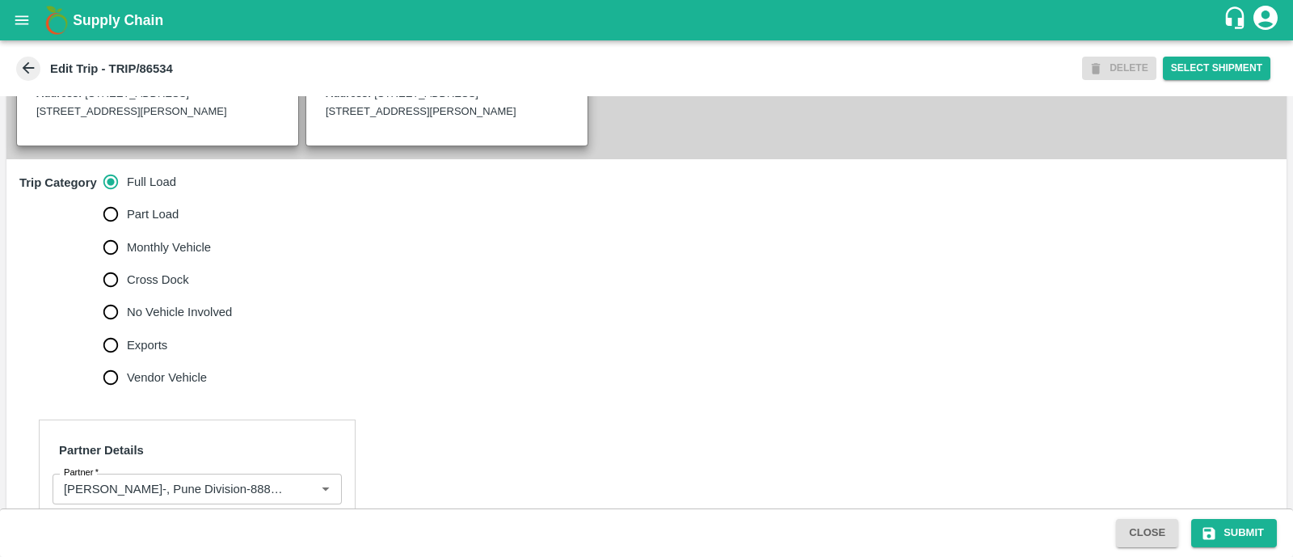
scroll to position [441, 0]
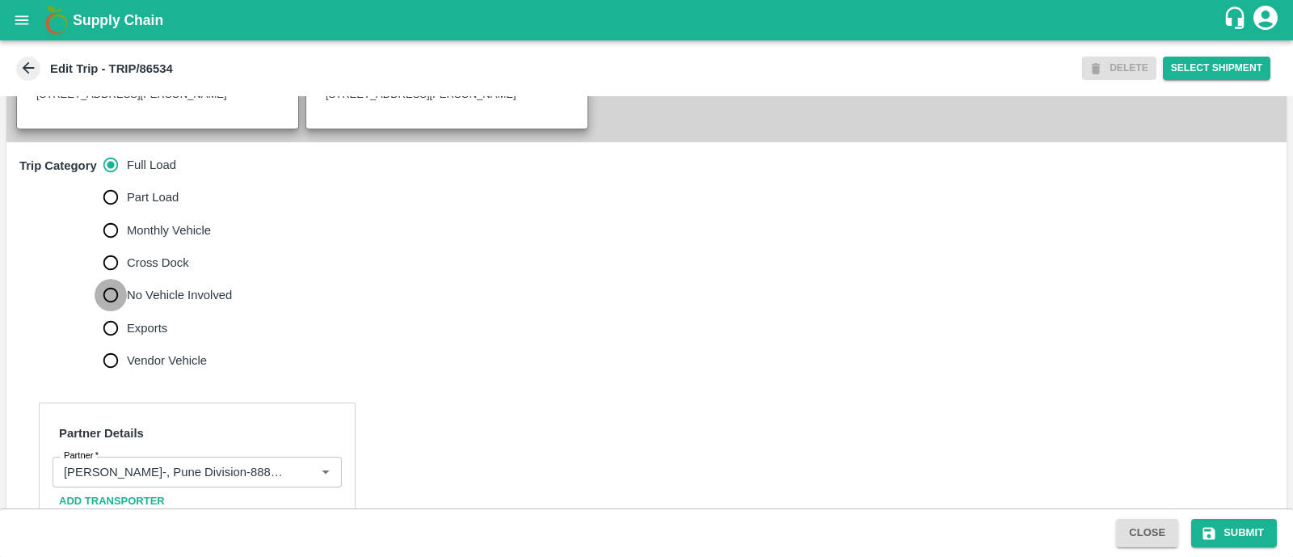
click at [116, 310] on input "No Vehicle Involved" at bounding box center [111, 295] width 32 height 32
radio input "true"
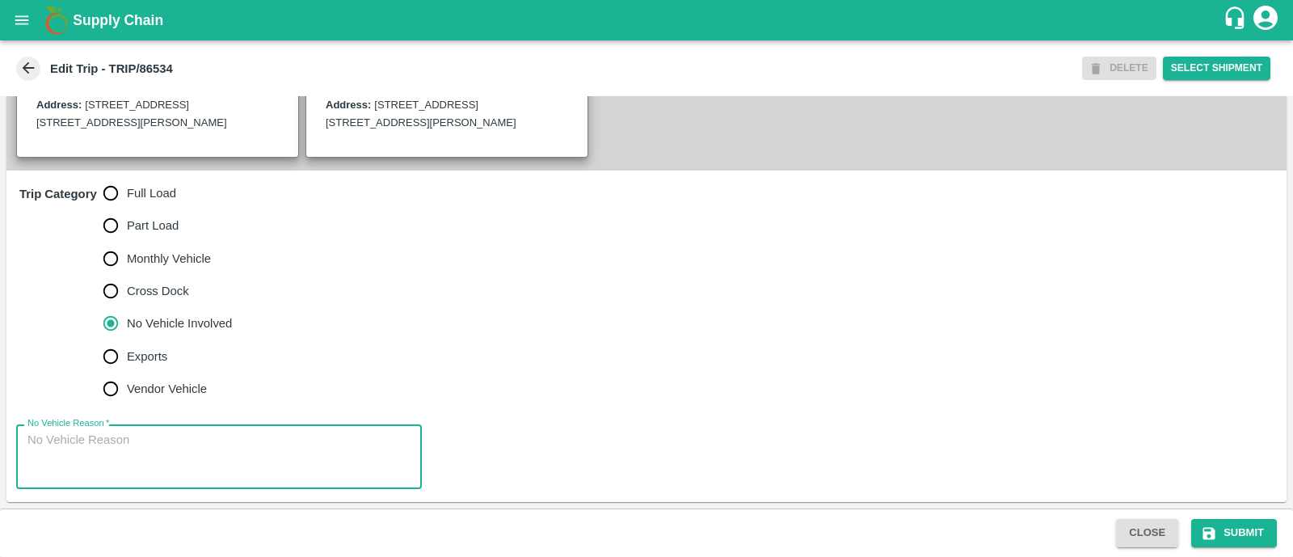
click at [111, 472] on textarea "No Vehicle Reason   *" at bounding box center [218, 457] width 383 height 51
type textarea "Field Dump"
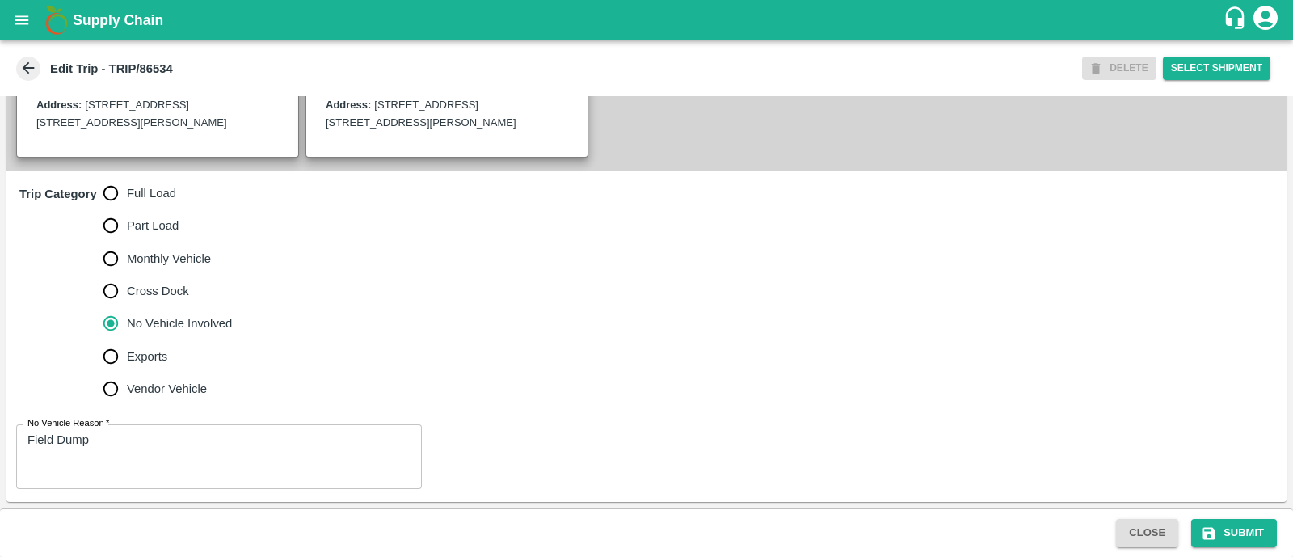
click at [682, 323] on div "Trip Category Full Load Part Load Monthly Vehicle Cross Dock No Vehicle Involve…" at bounding box center [646, 291] width 1281 height 241
click at [1240, 533] on button "Submit" at bounding box center [1235, 533] width 86 height 28
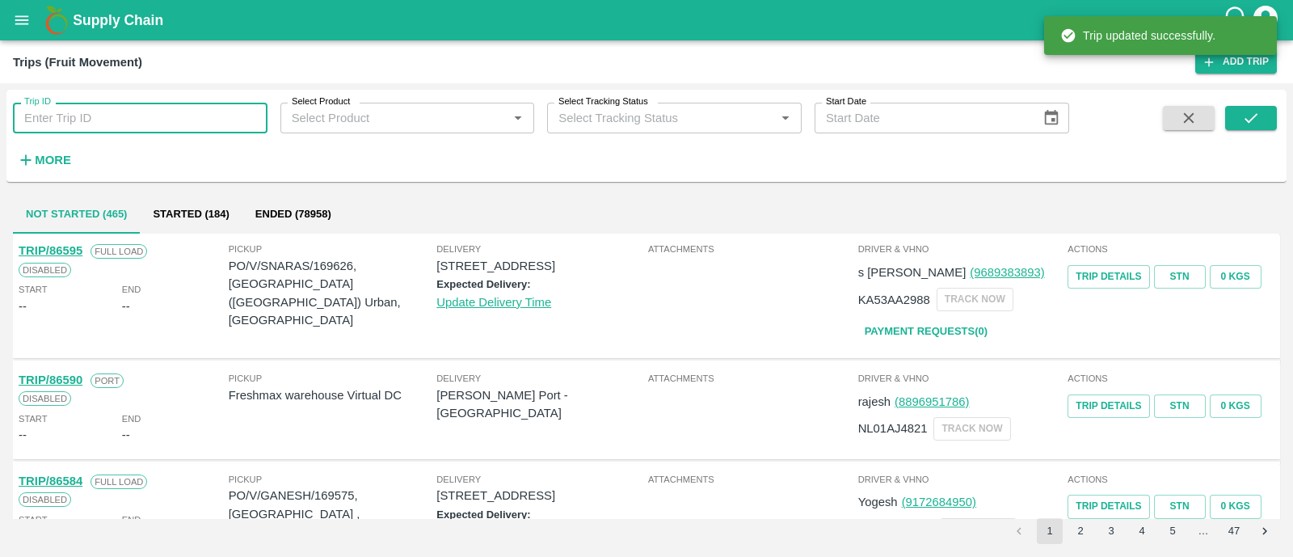
paste input "86533"
click at [191, 115] on input "86533" at bounding box center [140, 118] width 255 height 31
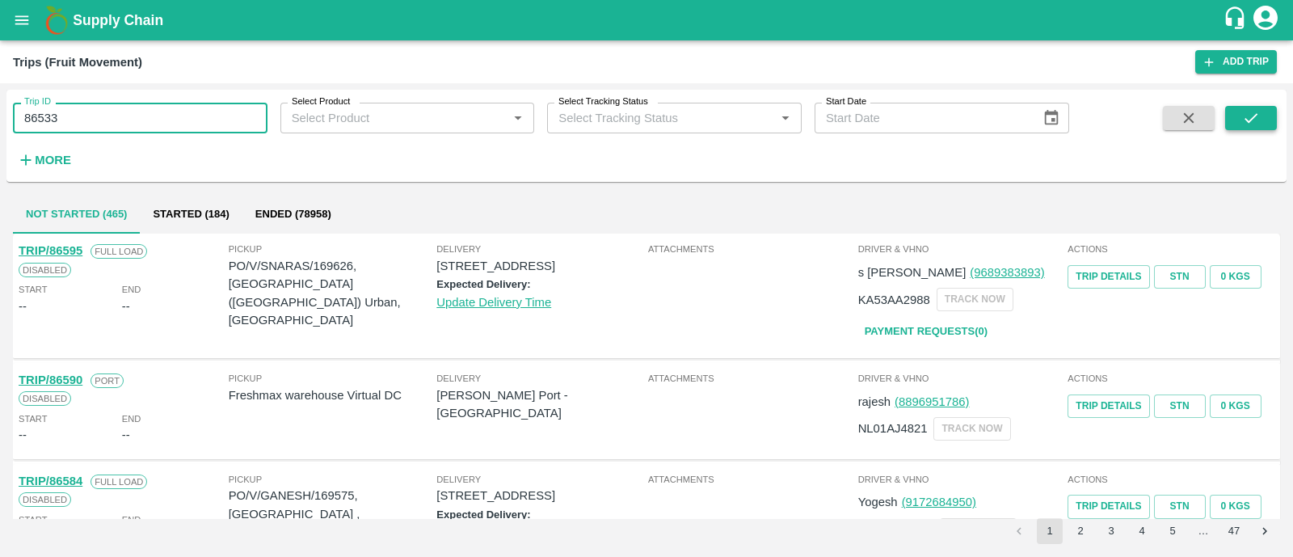
type input "86533"
click at [1243, 119] on icon "submit" at bounding box center [1252, 118] width 18 height 18
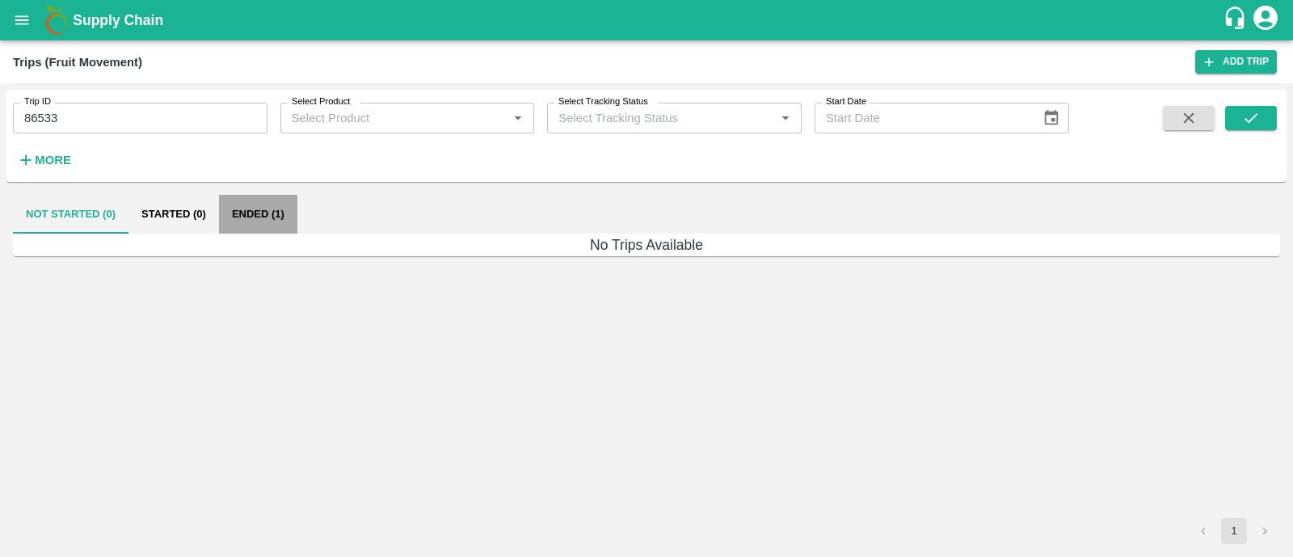
click at [267, 222] on button "Ended (1)" at bounding box center [258, 214] width 78 height 39
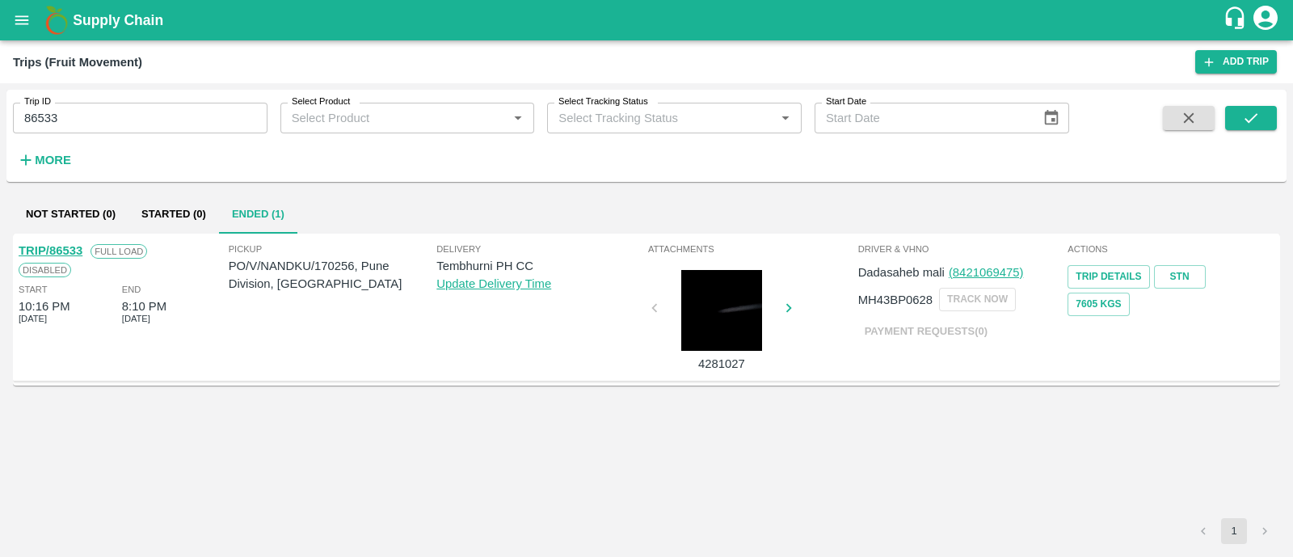
click at [66, 257] on div "TRIP/86533" at bounding box center [51, 251] width 64 height 18
click at [69, 255] on link "TRIP/86533" at bounding box center [51, 250] width 64 height 13
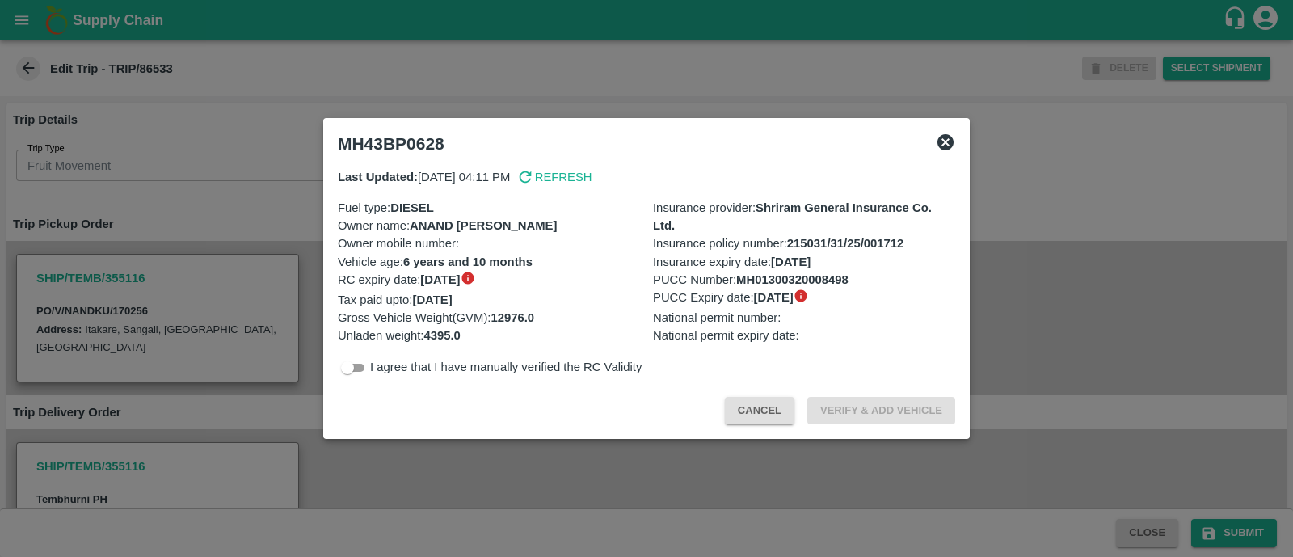
click at [366, 378] on div "Last Updated: 21 Aug 2025, 04:11 PM Refresh Fuel type : DIESEL Owner name : ANA…" at bounding box center [646, 273] width 631 height 222
click at [357, 369] on input "checkbox" at bounding box center [348, 367] width 58 height 19
checkbox input "true"
click at [876, 415] on button "Verify & Add Vehicle" at bounding box center [882, 411] width 148 height 28
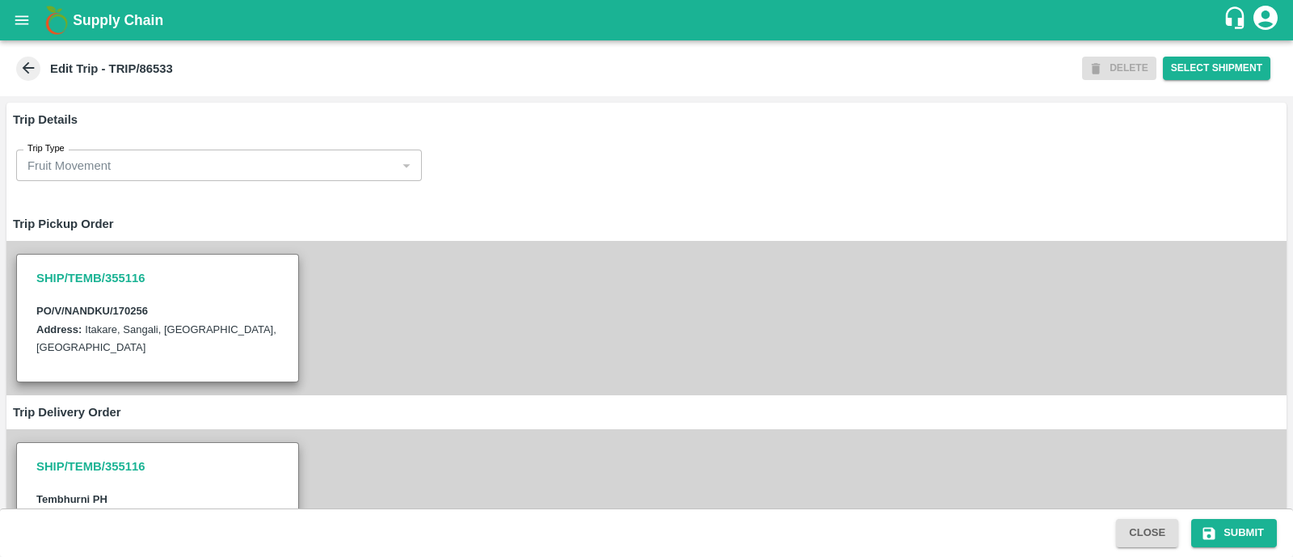
scroll to position [782, 0]
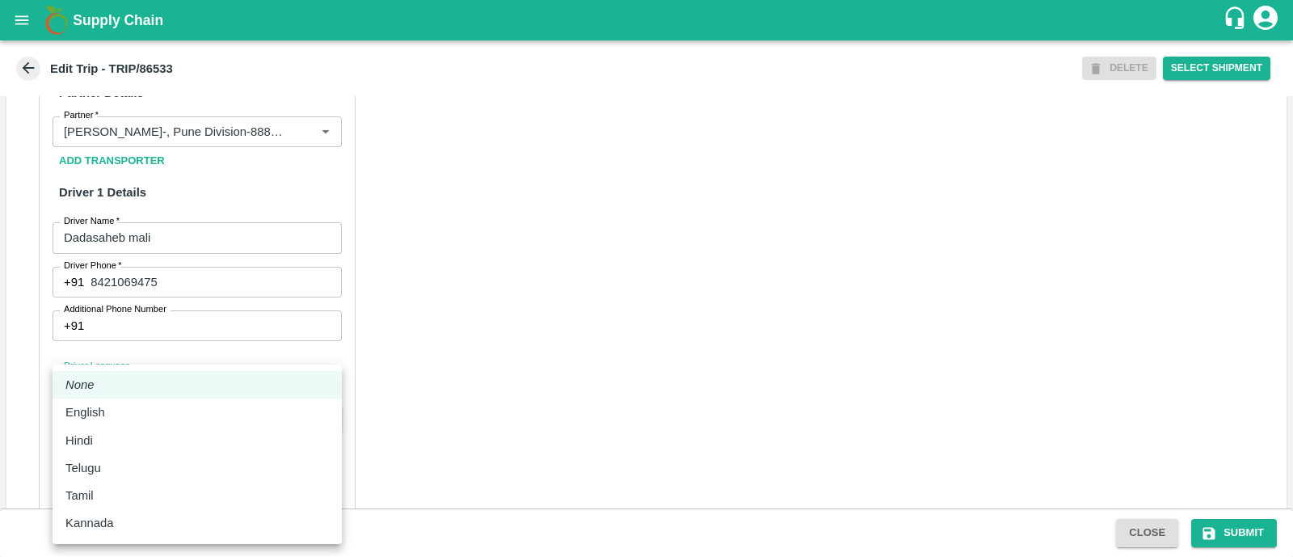
click at [182, 399] on body "Supply Chain Edit Trip - TRIP/86533 DELETE Select Shipment Trip Details Trip Ty…" at bounding box center [646, 278] width 1293 height 557
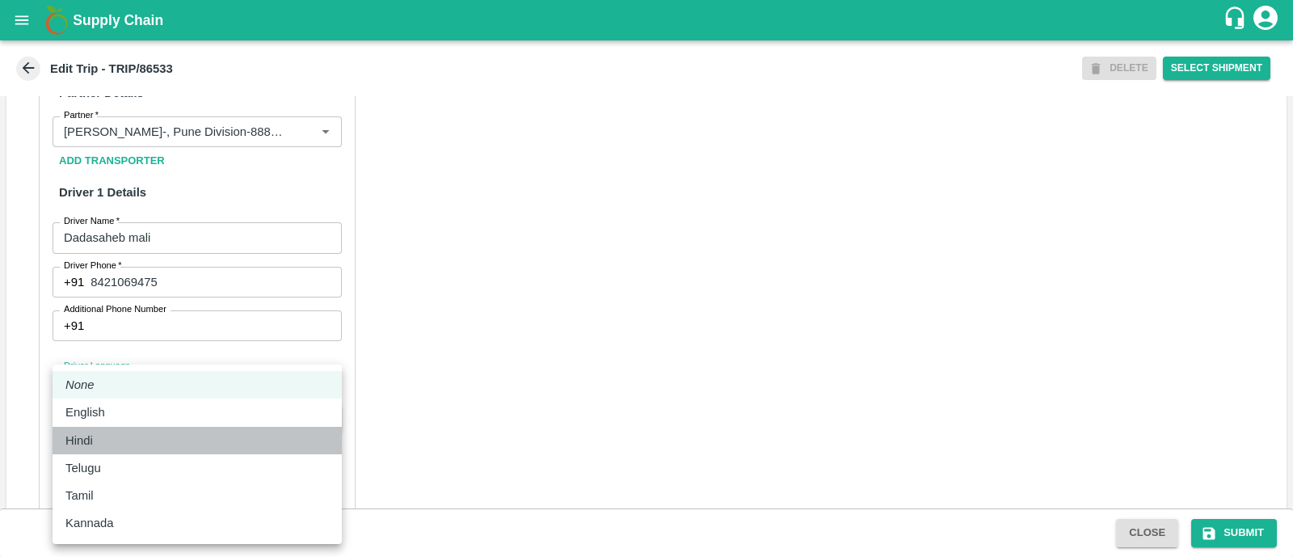
click at [115, 434] on div "Hindi" at bounding box center [197, 441] width 264 height 18
type input "hi"
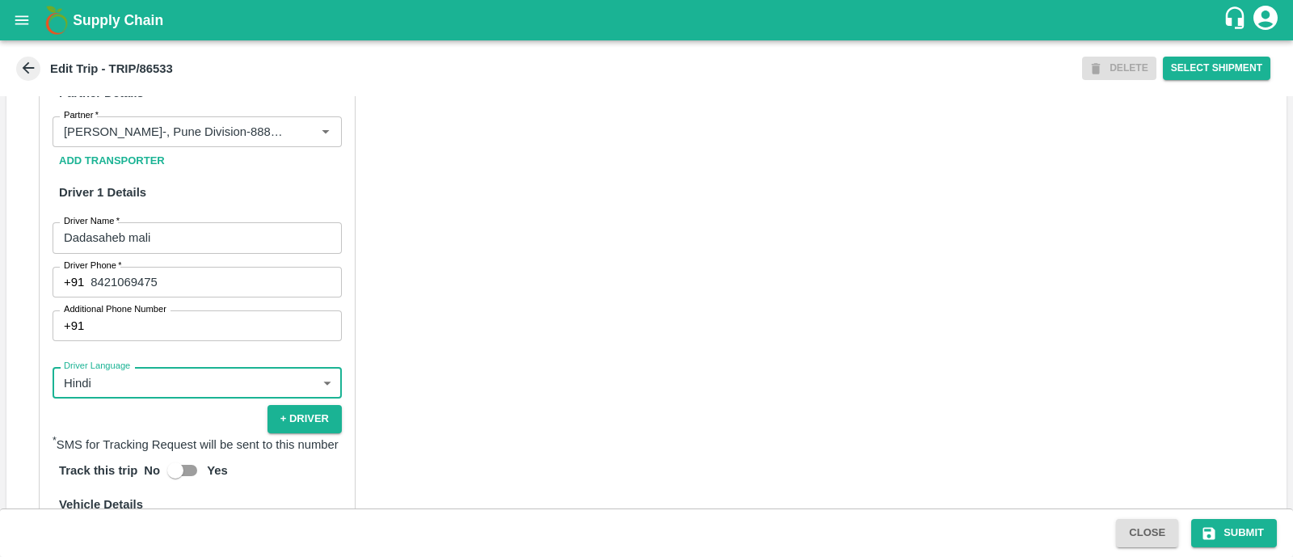
scroll to position [1128, 0]
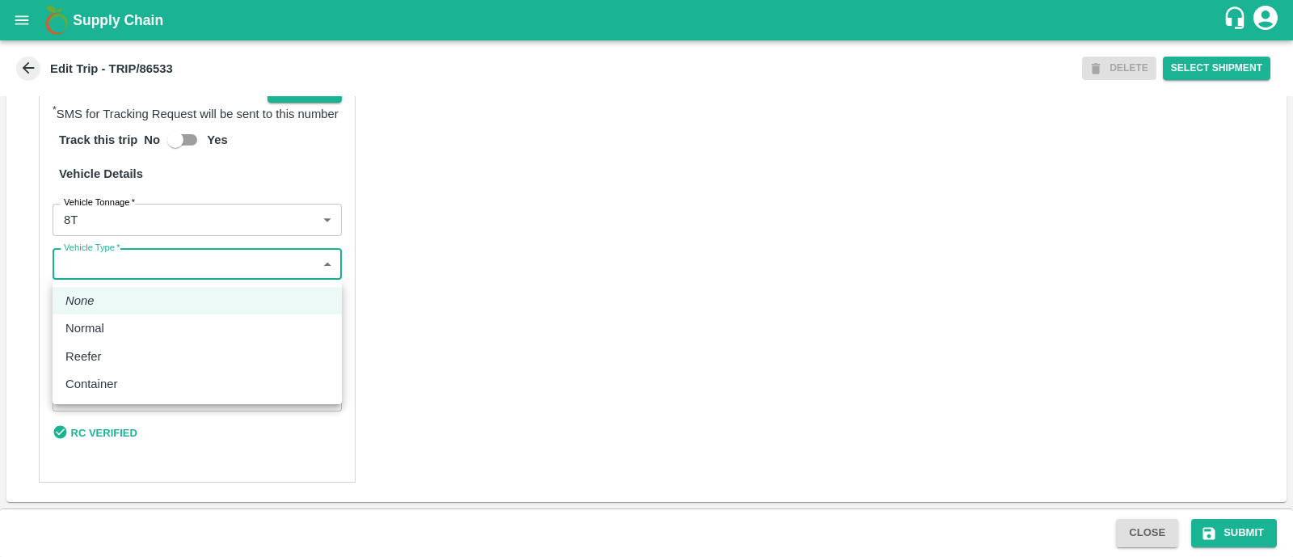
click at [141, 266] on body "Supply Chain Edit Trip - TRIP/86533 DELETE Select Shipment Trip Details Trip Ty…" at bounding box center [646, 278] width 1293 height 557
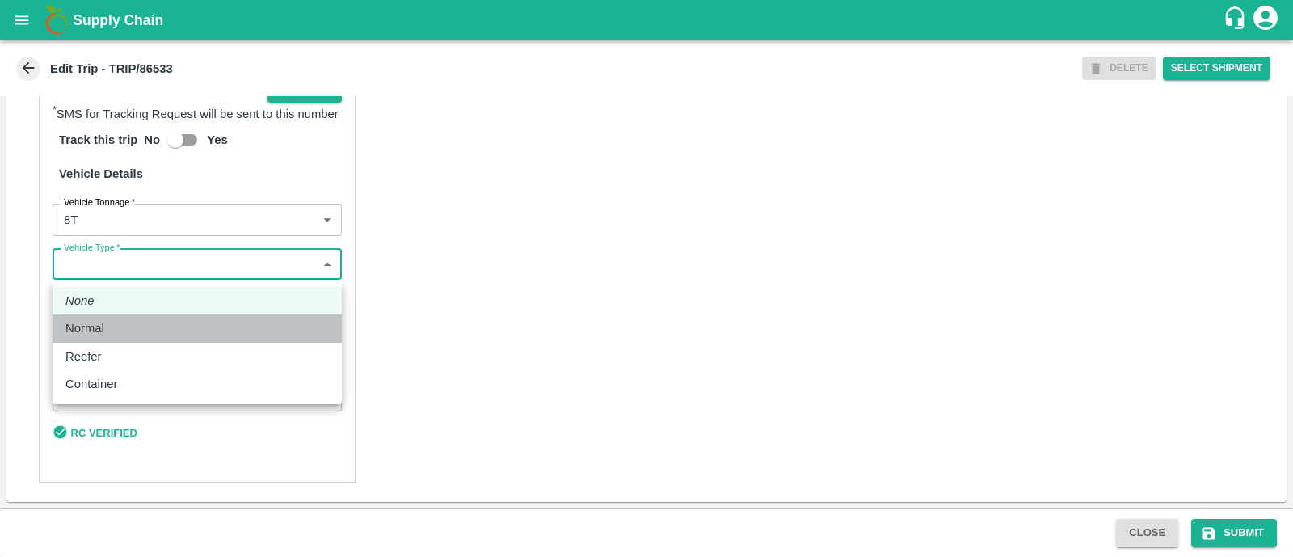
click at [131, 324] on div "Normal" at bounding box center [197, 328] width 264 height 18
type input "Normal"
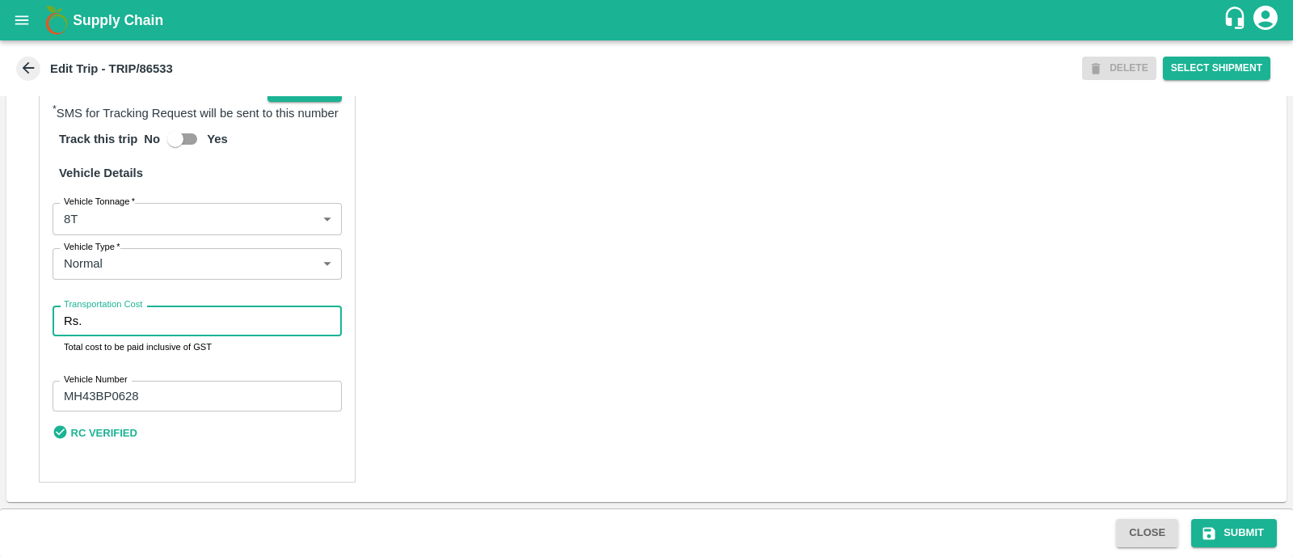
click at [131, 324] on input "Transportation Cost" at bounding box center [215, 321] width 254 height 31
type input "5000"
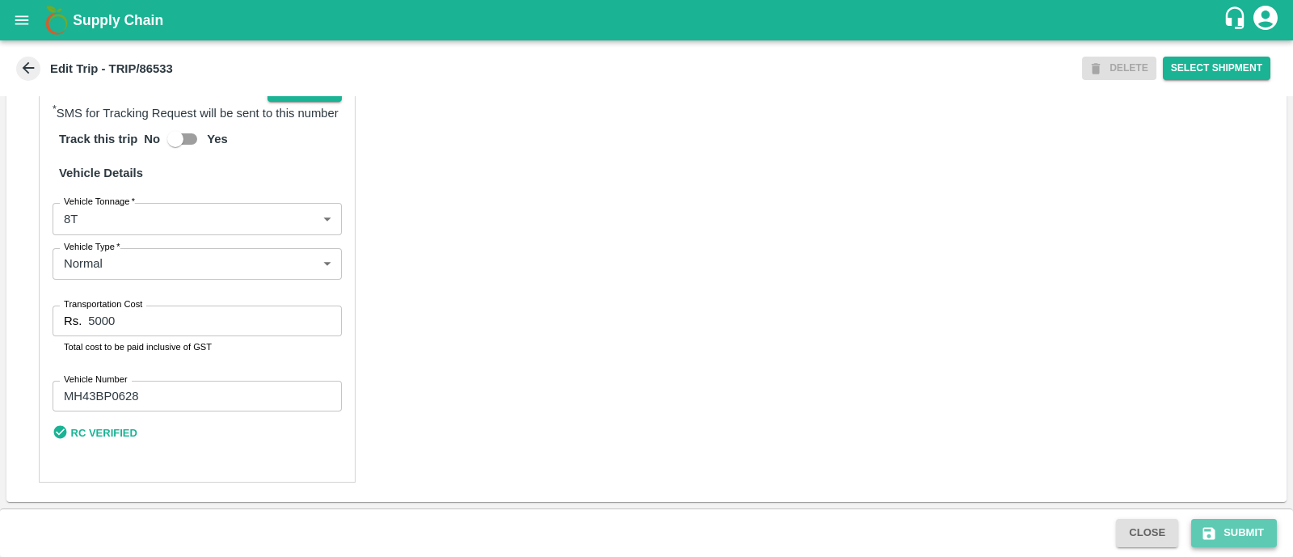
click at [1234, 531] on button "Submit" at bounding box center [1235, 533] width 86 height 28
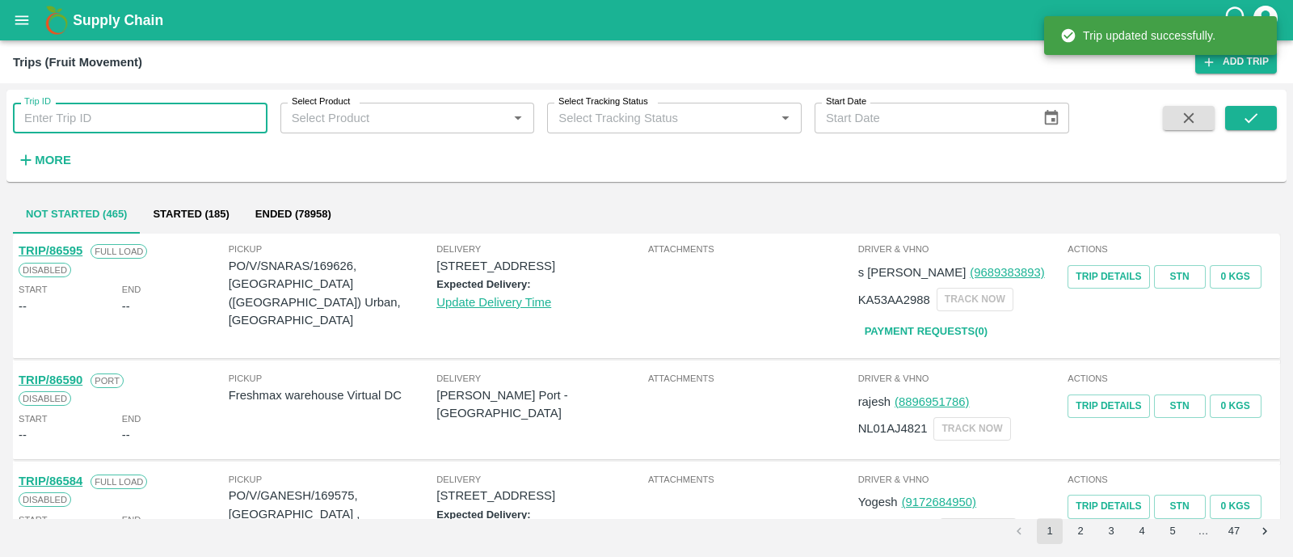
click at [156, 119] on input "Trip ID" at bounding box center [140, 118] width 255 height 31
paste input "86558"
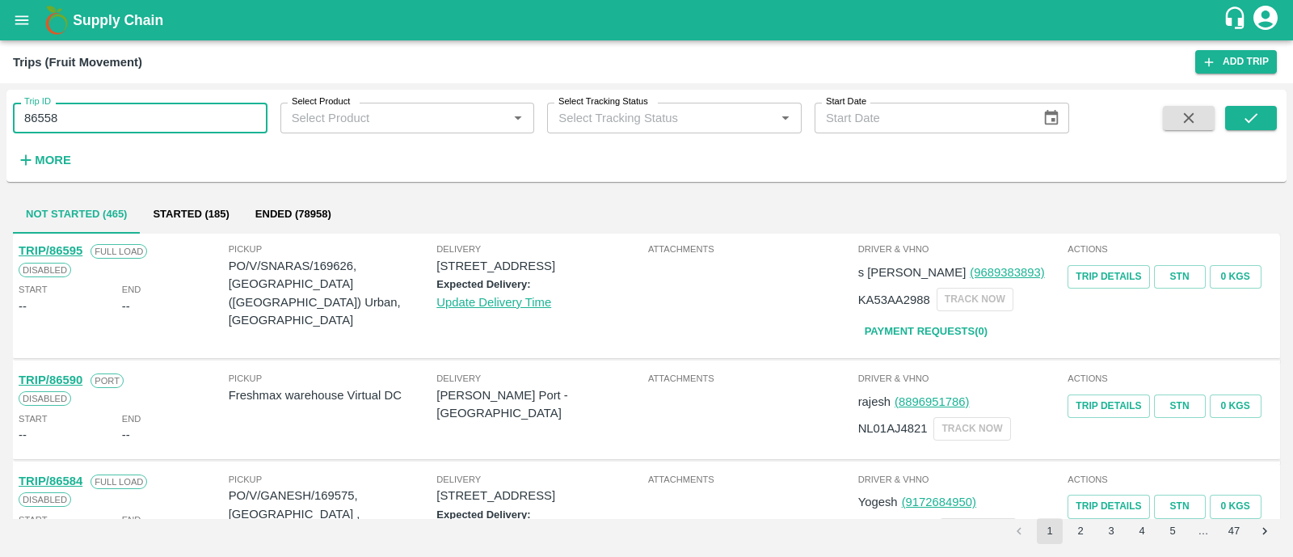
type input "86558"
click at [1224, 115] on div at bounding box center [1224, 139] width 106 height 66
click at [1237, 115] on button "submit" at bounding box center [1252, 118] width 52 height 24
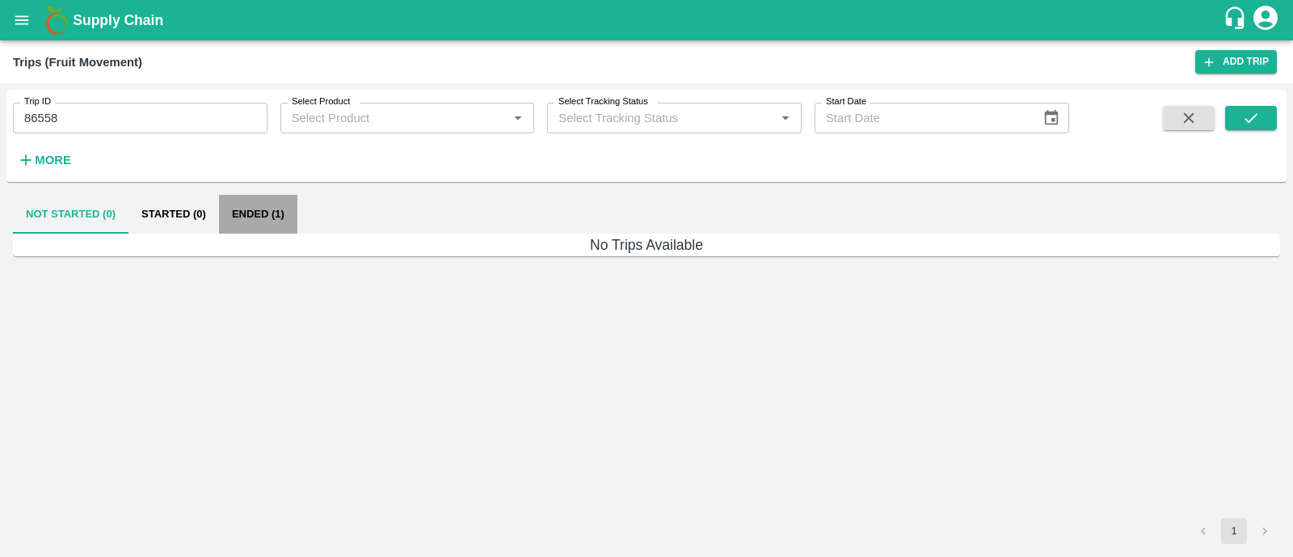
click at [261, 217] on button "Ended (1)" at bounding box center [258, 214] width 78 height 39
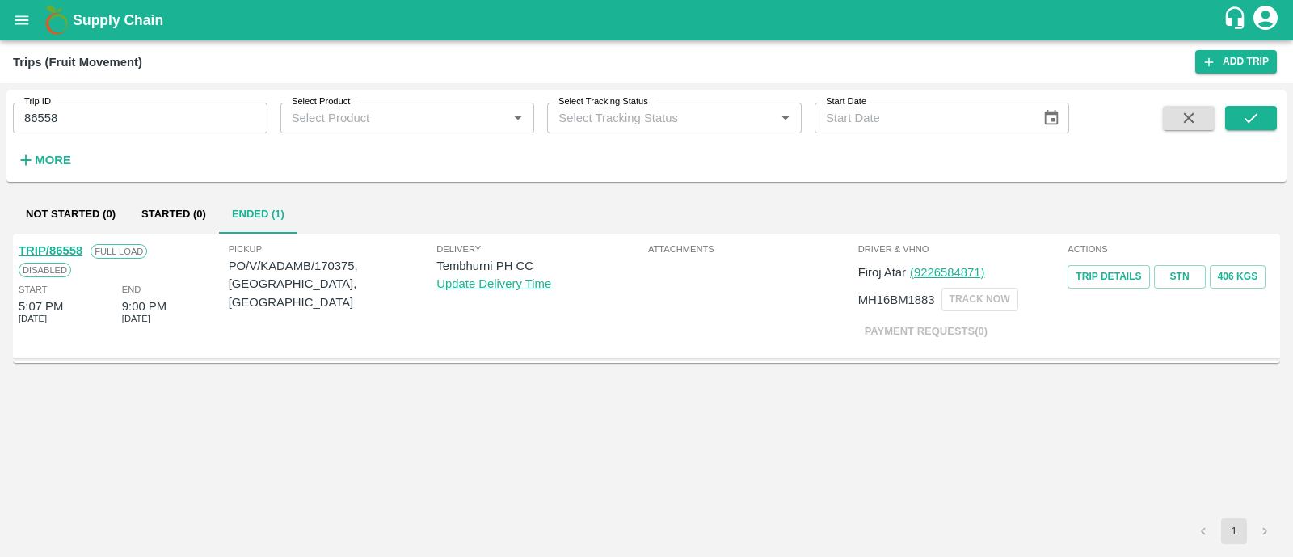
click at [73, 250] on link "TRIP/86558" at bounding box center [51, 250] width 64 height 13
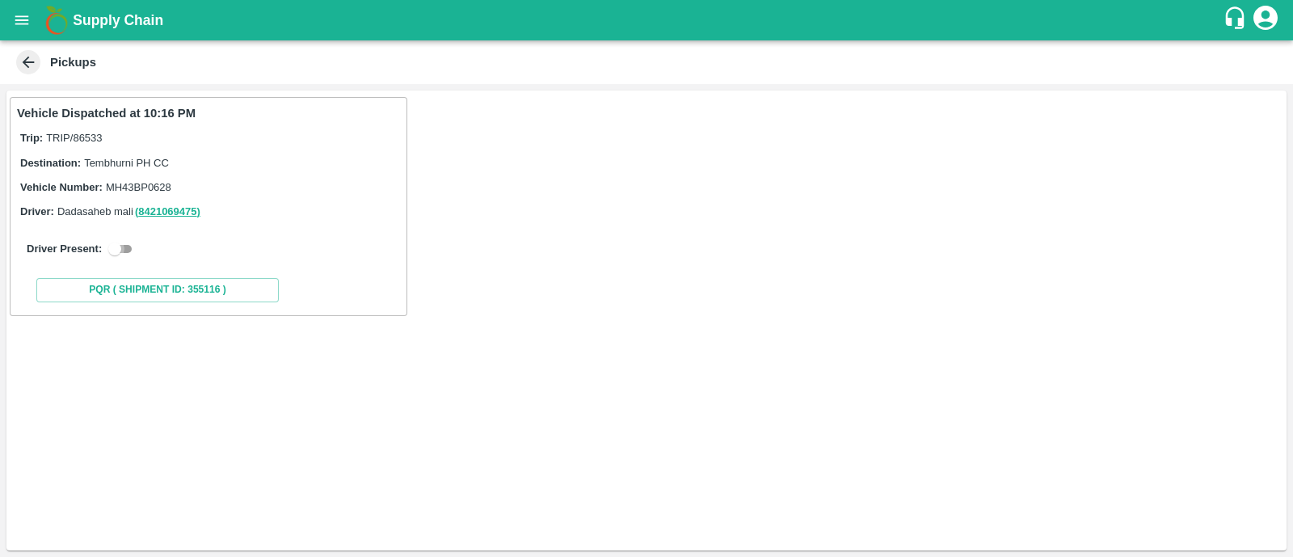
click at [124, 248] on input "checkbox" at bounding box center [115, 248] width 58 height 19
checkbox input "true"
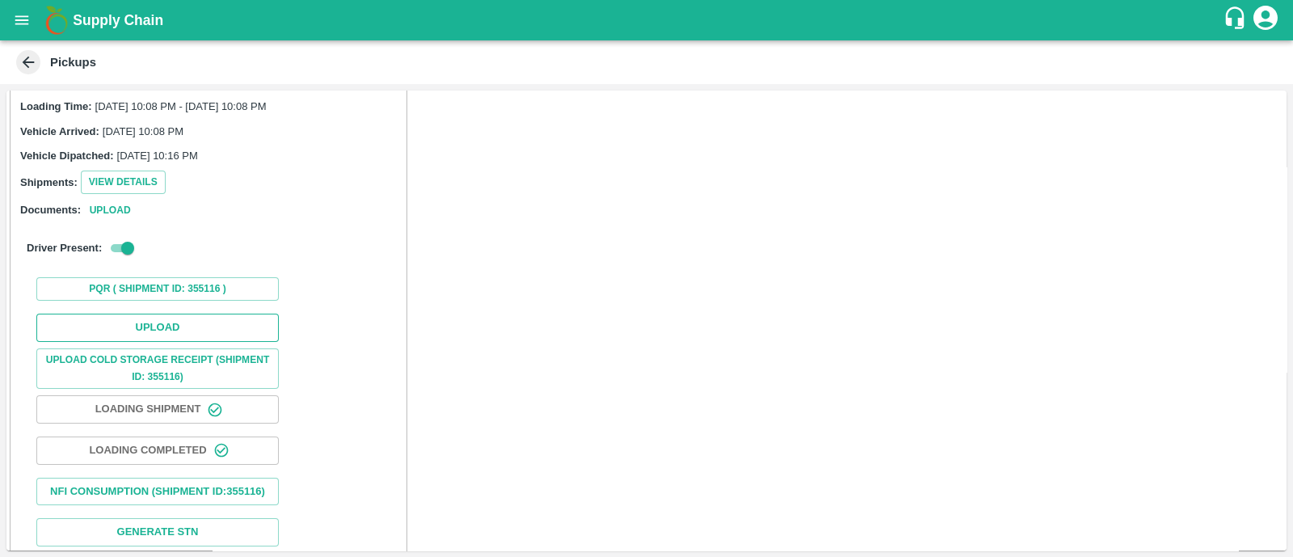
scroll to position [124, 0]
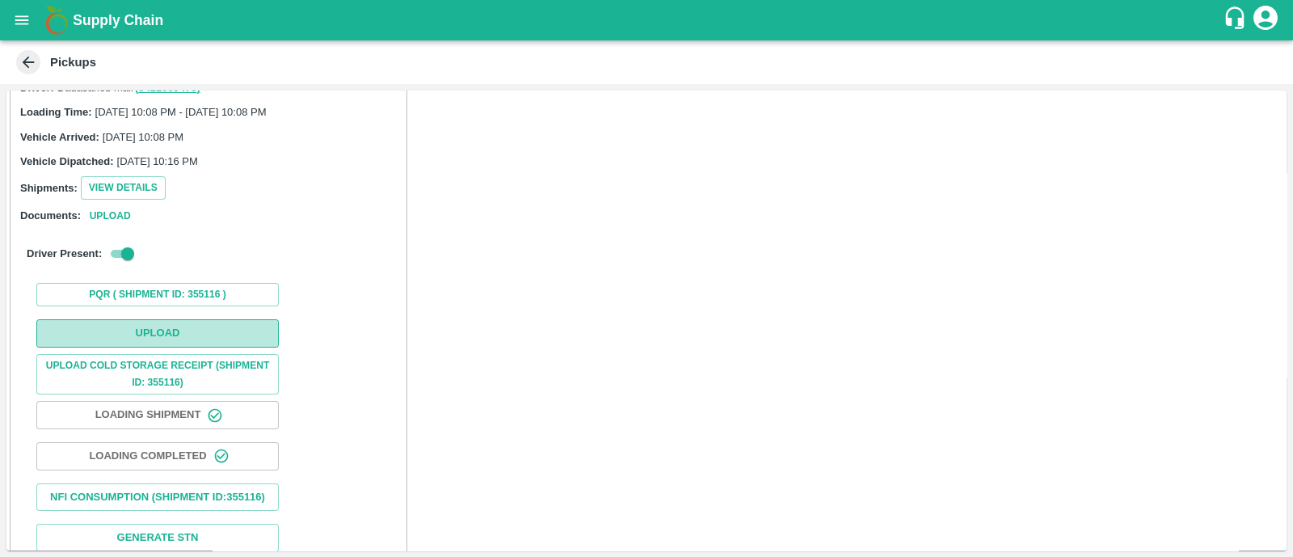
click at [150, 323] on button "Upload" at bounding box center [157, 333] width 243 height 28
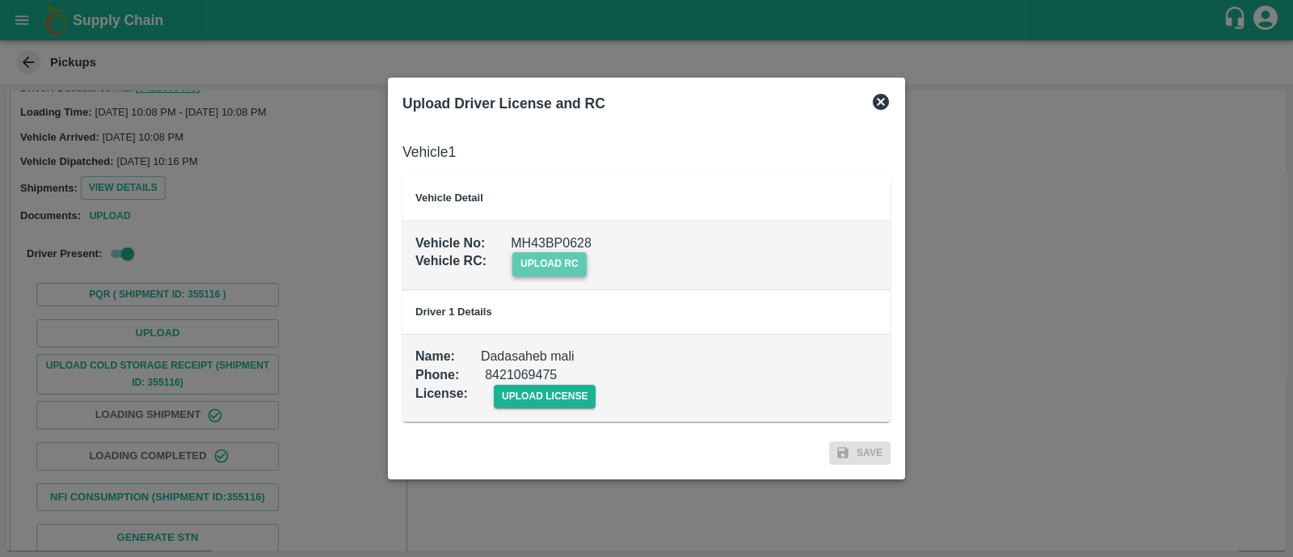
click at [549, 264] on span "upload rc" at bounding box center [550, 263] width 74 height 23
click at [0, 0] on input "upload rc" at bounding box center [0, 0] width 0 height 0
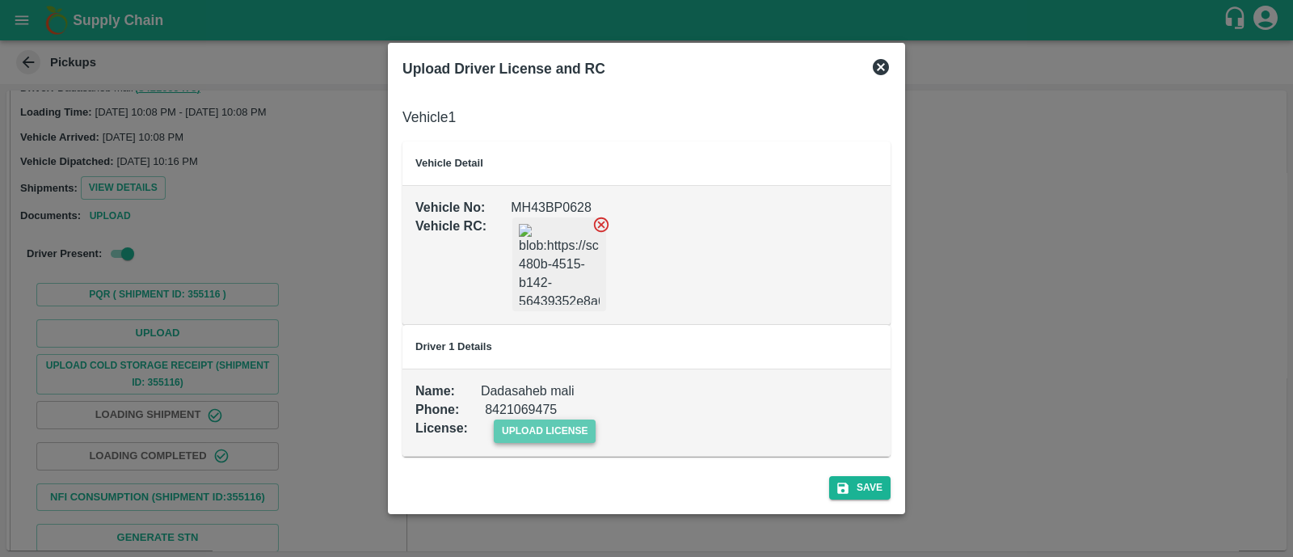
click at [535, 425] on span "upload license" at bounding box center [545, 431] width 103 height 23
click at [0, 0] on input "upload license" at bounding box center [0, 0] width 0 height 0
click at [855, 483] on button "Save" at bounding box center [859, 488] width 61 height 23
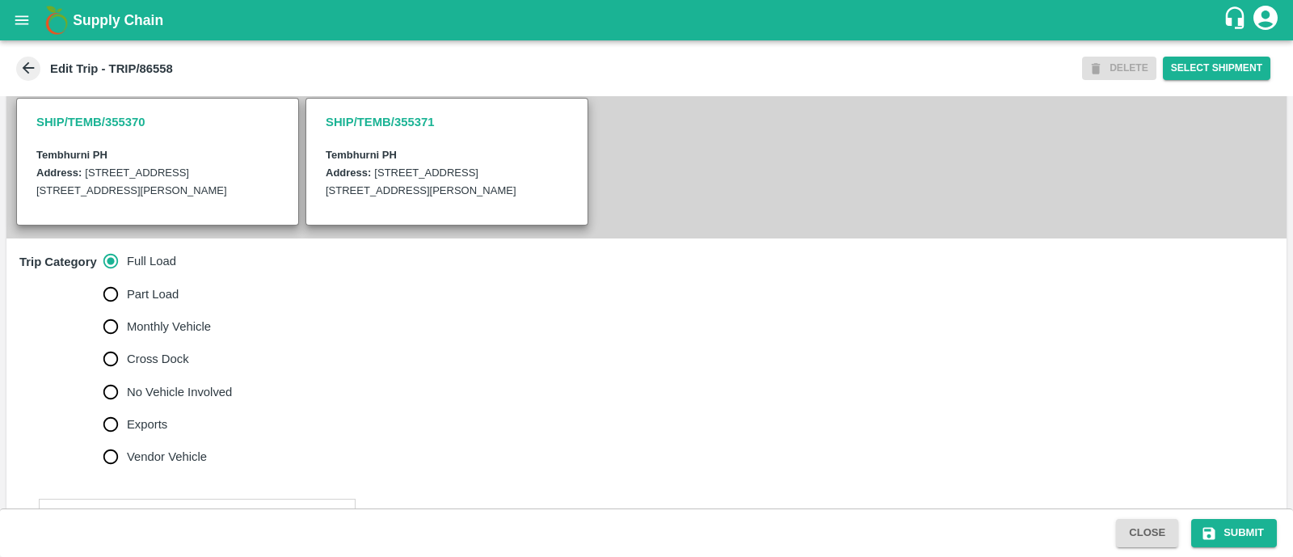
scroll to position [363, 0]
click at [100, 408] on input "No Vehicle Involved" at bounding box center [111, 392] width 32 height 32
radio input "true"
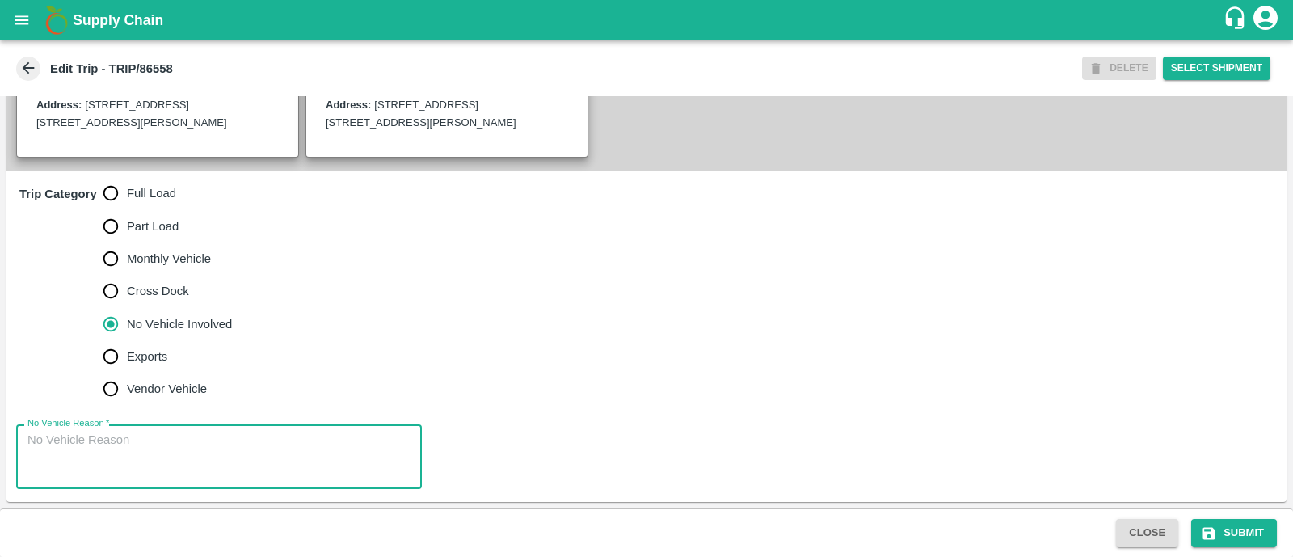
click at [98, 440] on textarea "No Vehicle Reason   *" at bounding box center [218, 457] width 383 height 51
type textarea "Field Dump"
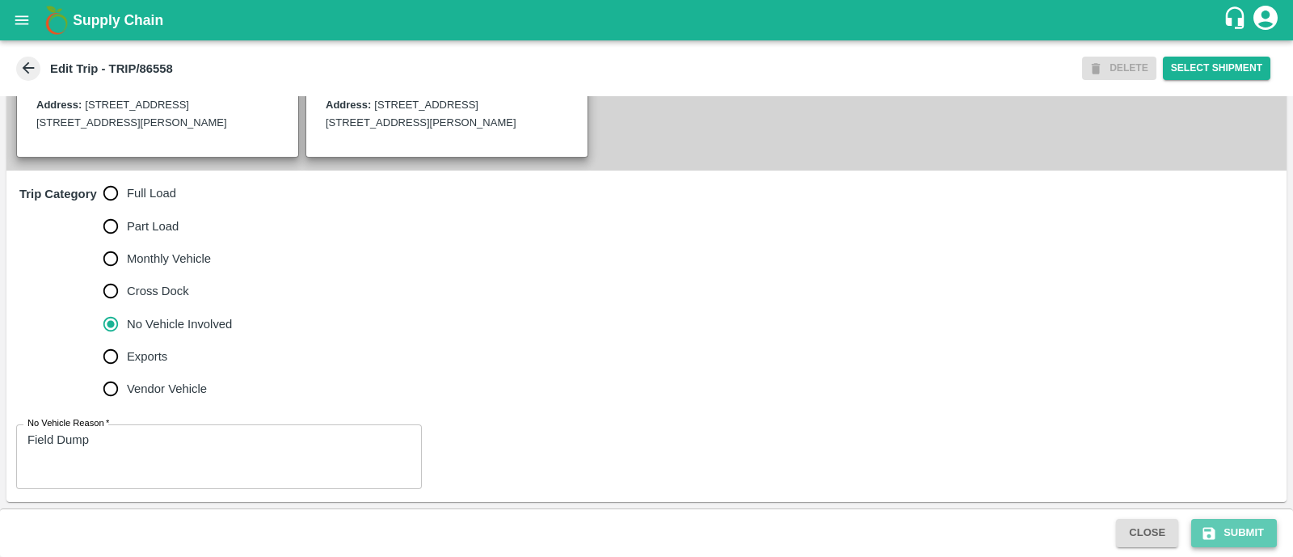
click at [1220, 530] on button "Submit" at bounding box center [1235, 533] width 86 height 28
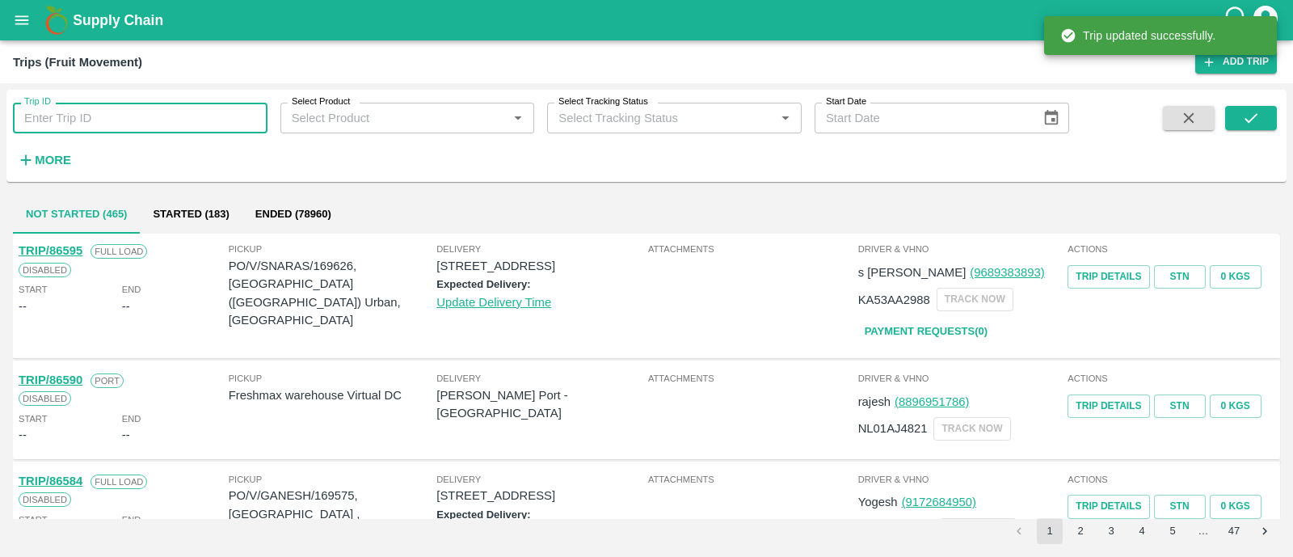
click at [157, 129] on input "Trip ID" at bounding box center [140, 118] width 255 height 31
paste input "86542"
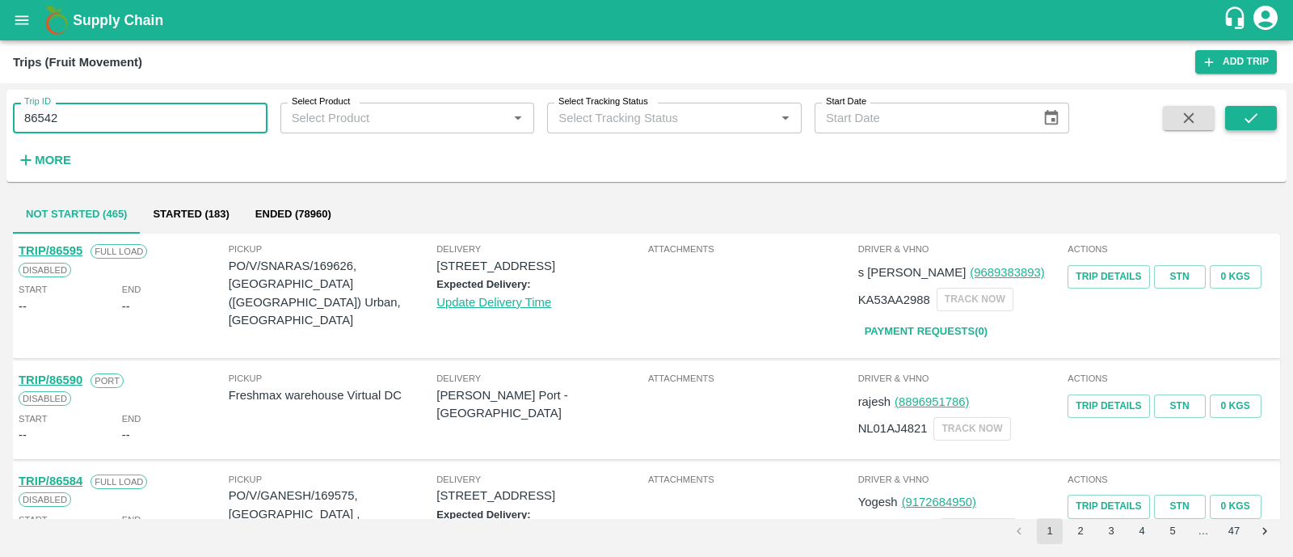
type input "86542"
click at [1244, 109] on icon "submit" at bounding box center [1252, 118] width 18 height 18
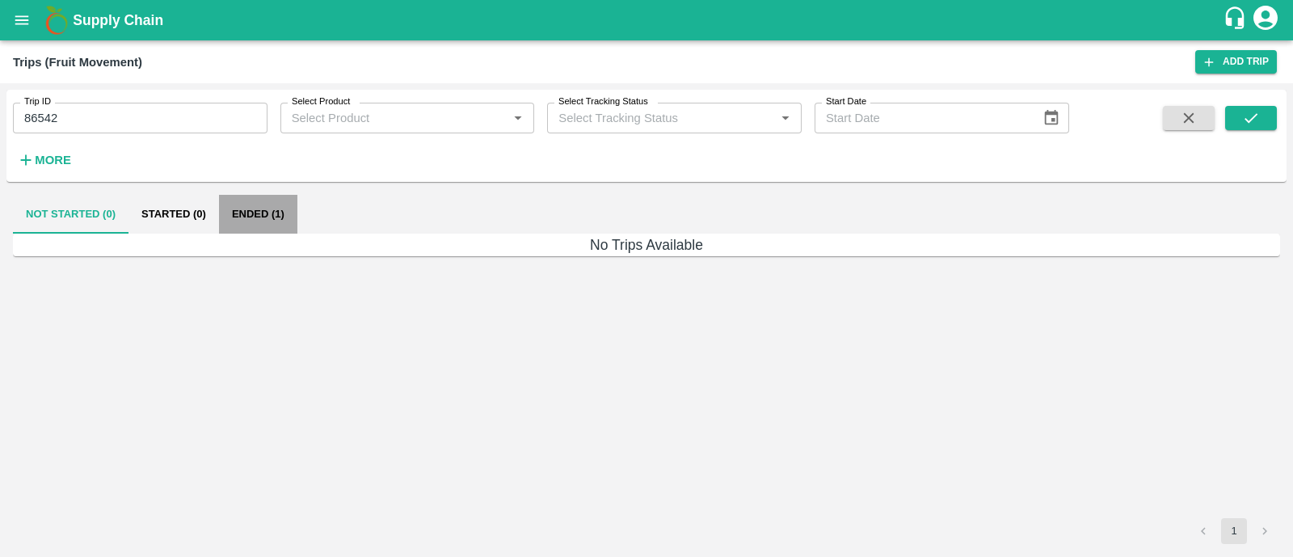
click at [251, 230] on button "Ended (1)" at bounding box center [258, 214] width 78 height 39
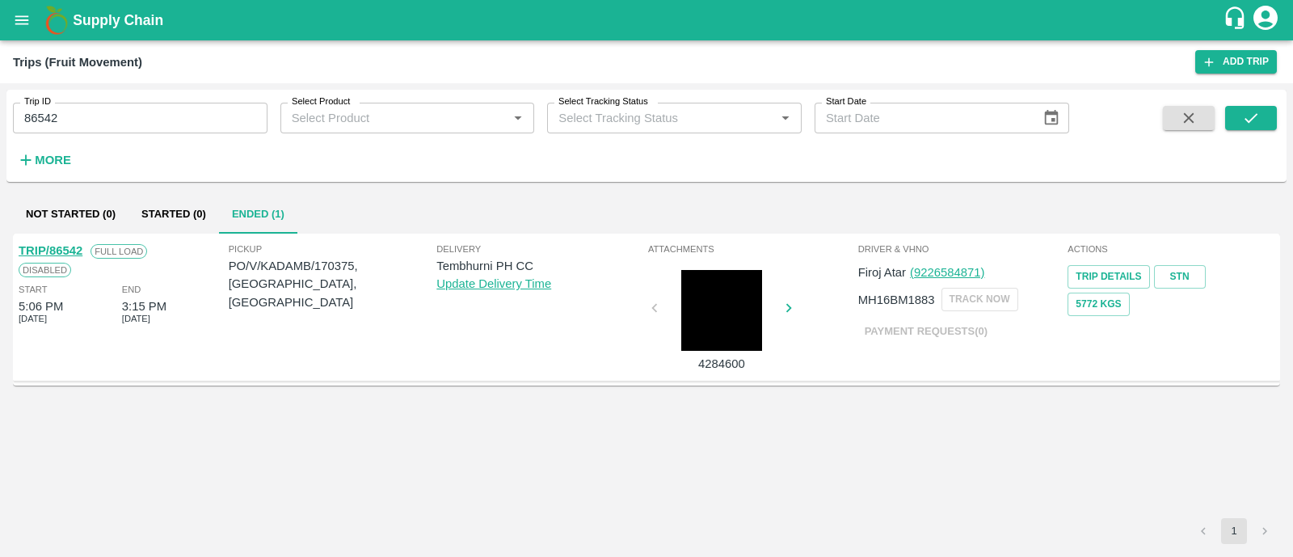
click at [65, 248] on link "TRIP/86542" at bounding box center [51, 250] width 64 height 13
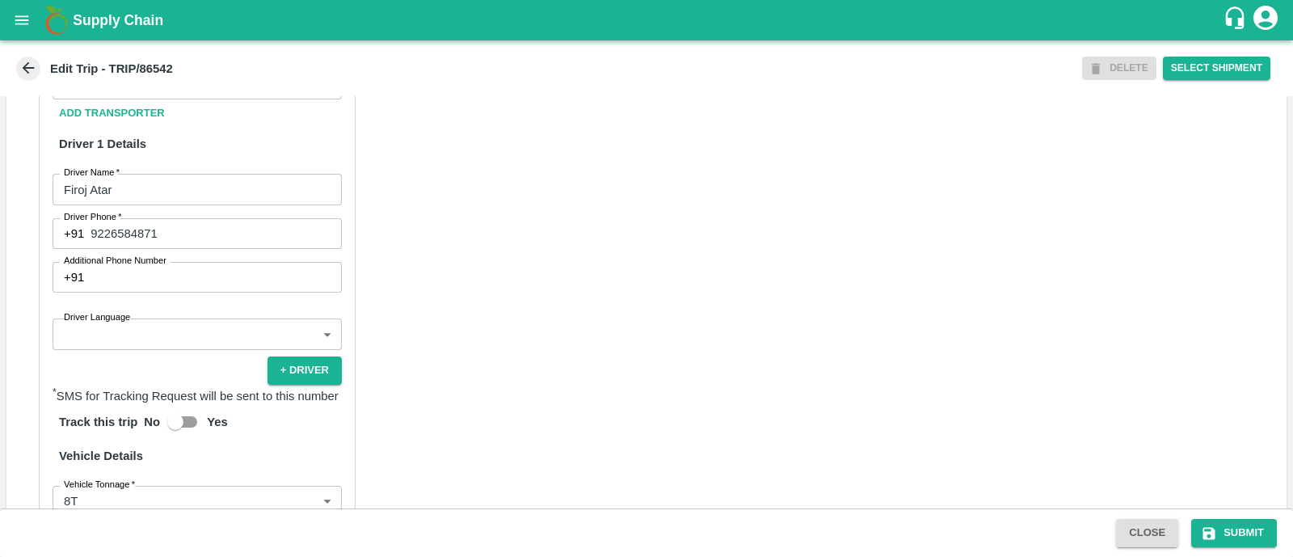
scroll to position [876, 0]
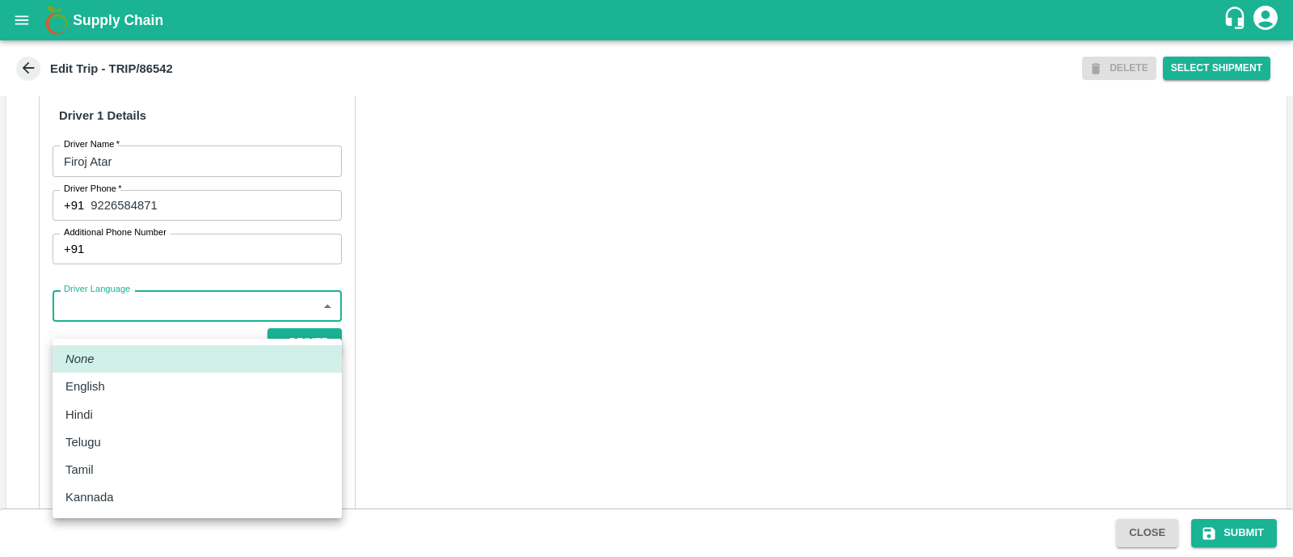
click at [146, 323] on body "Supply Chain Edit Trip - TRIP/86542 DELETE Select Shipment Trip Details Trip Ty…" at bounding box center [646, 278] width 1293 height 557
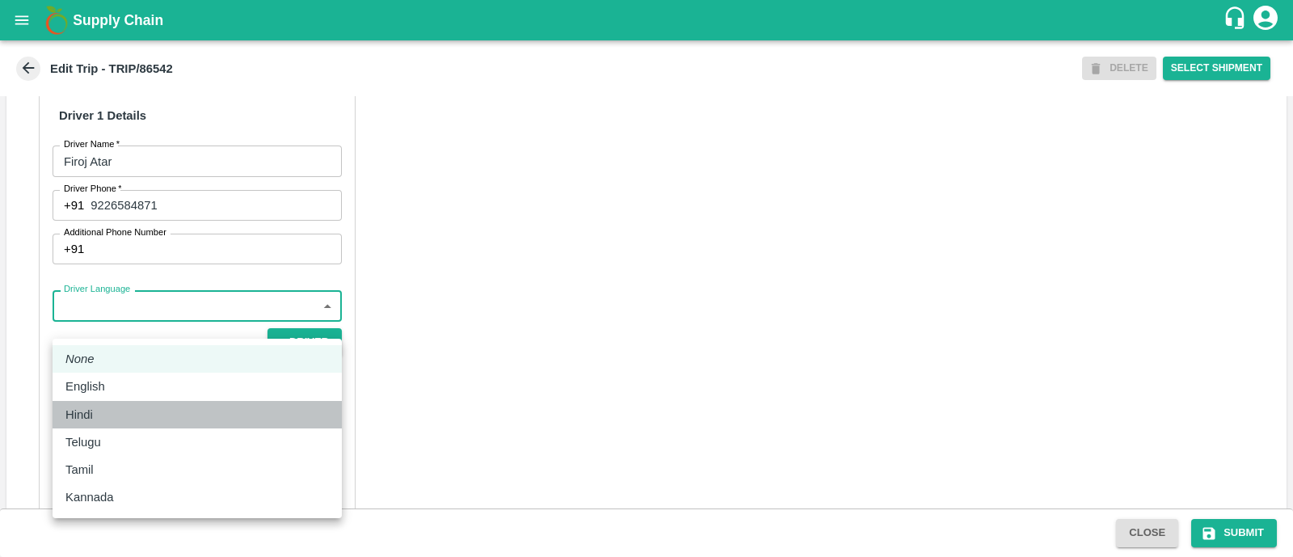
click at [124, 409] on div "Hindi" at bounding box center [197, 415] width 264 height 18
type input "hi"
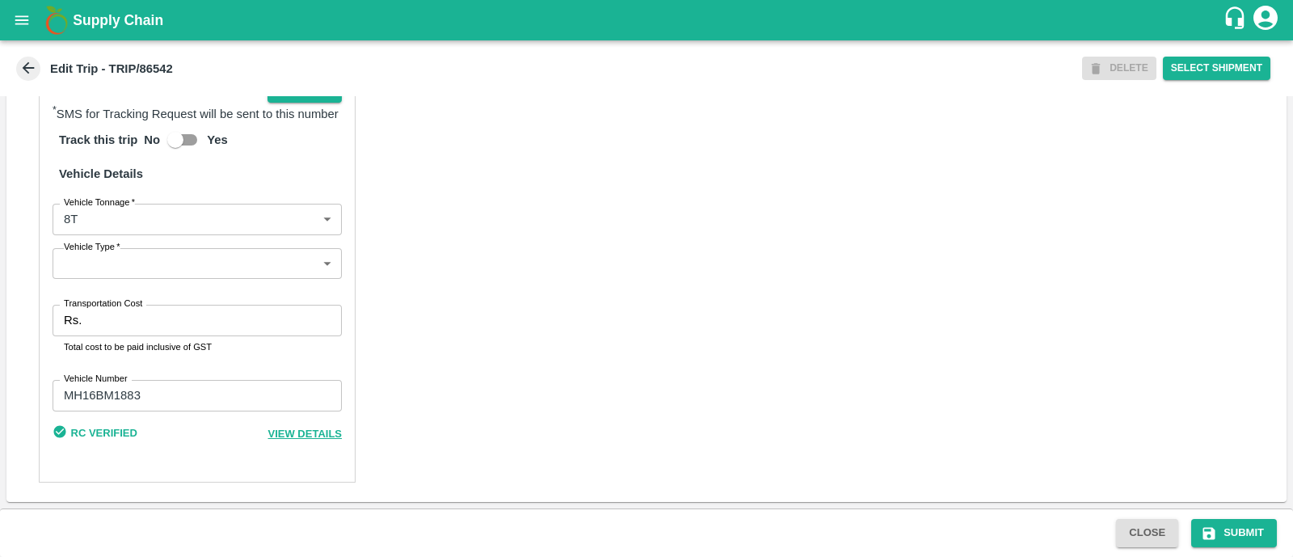
scroll to position [1141, 0]
click at [144, 283] on body "Supply Chain Edit Trip - TRIP/86542 DELETE Select Shipment Trip Details Trip Ty…" at bounding box center [646, 278] width 1293 height 557
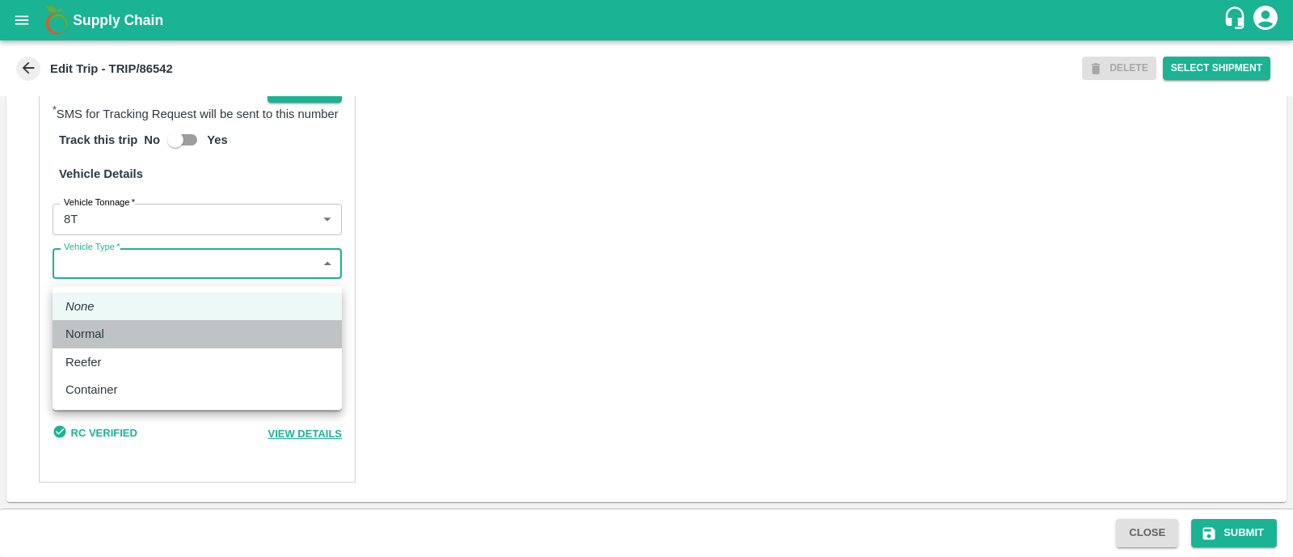
click at [137, 337] on div "Normal" at bounding box center [197, 334] width 264 height 18
type input "Normal"
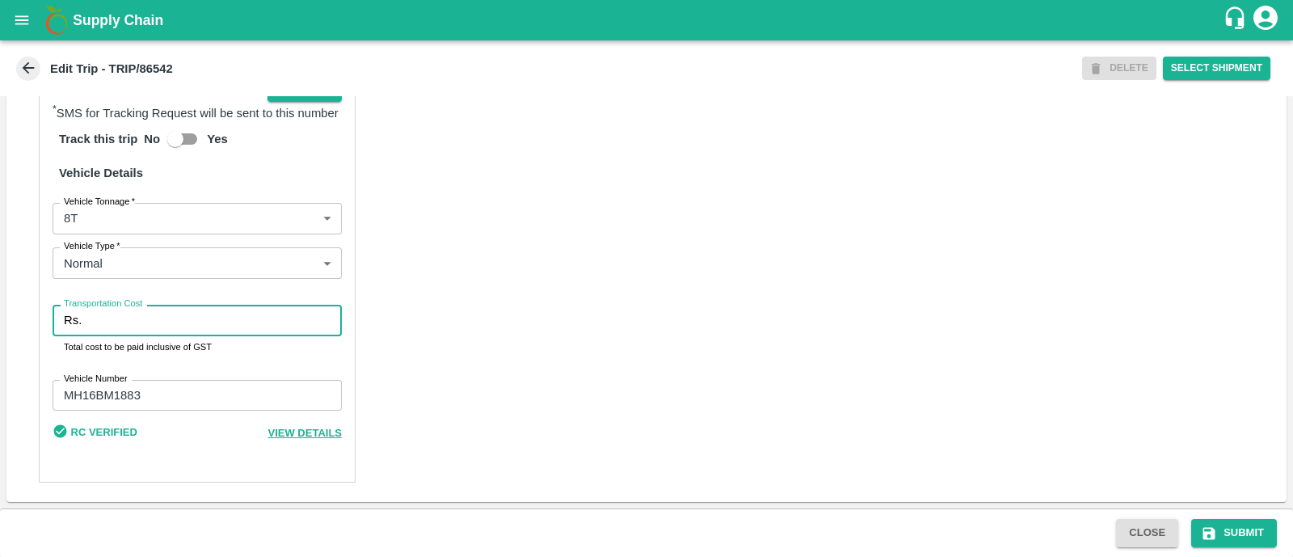
click at [137, 335] on input "Transportation Cost" at bounding box center [215, 320] width 254 height 31
type input "4000"
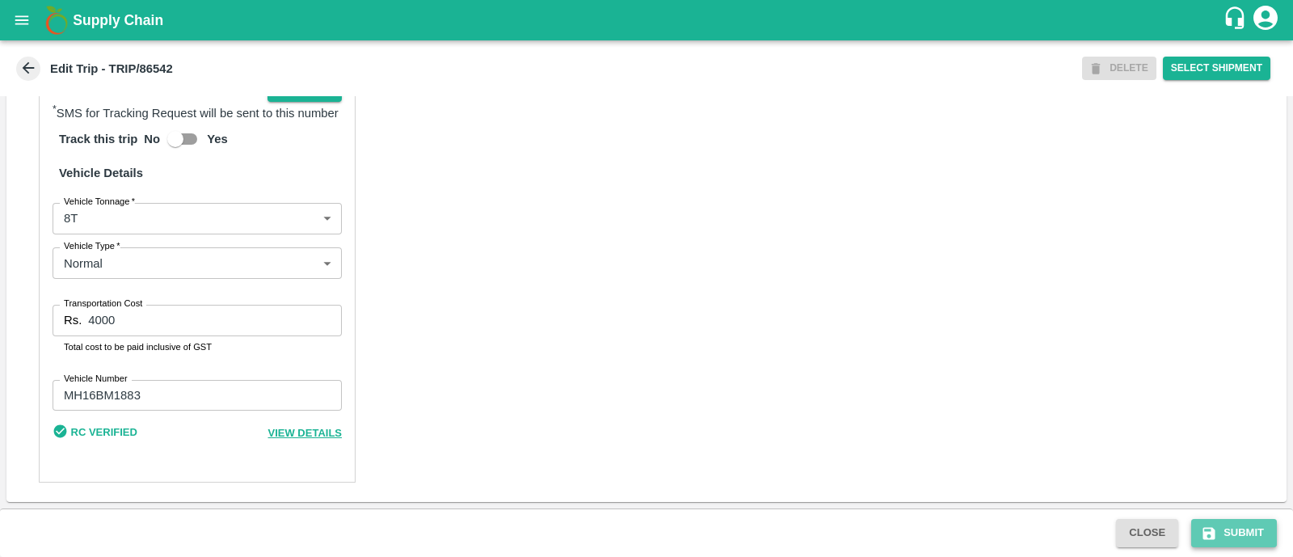
click at [1223, 530] on button "Submit" at bounding box center [1235, 533] width 86 height 28
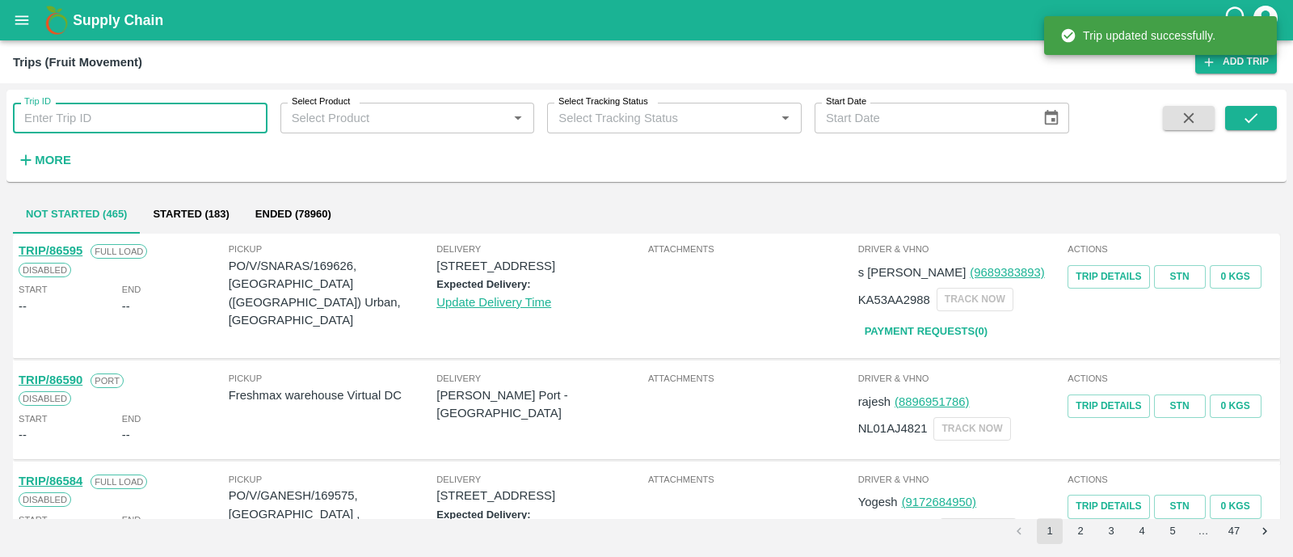
click at [97, 106] on input "Trip ID" at bounding box center [140, 118] width 255 height 31
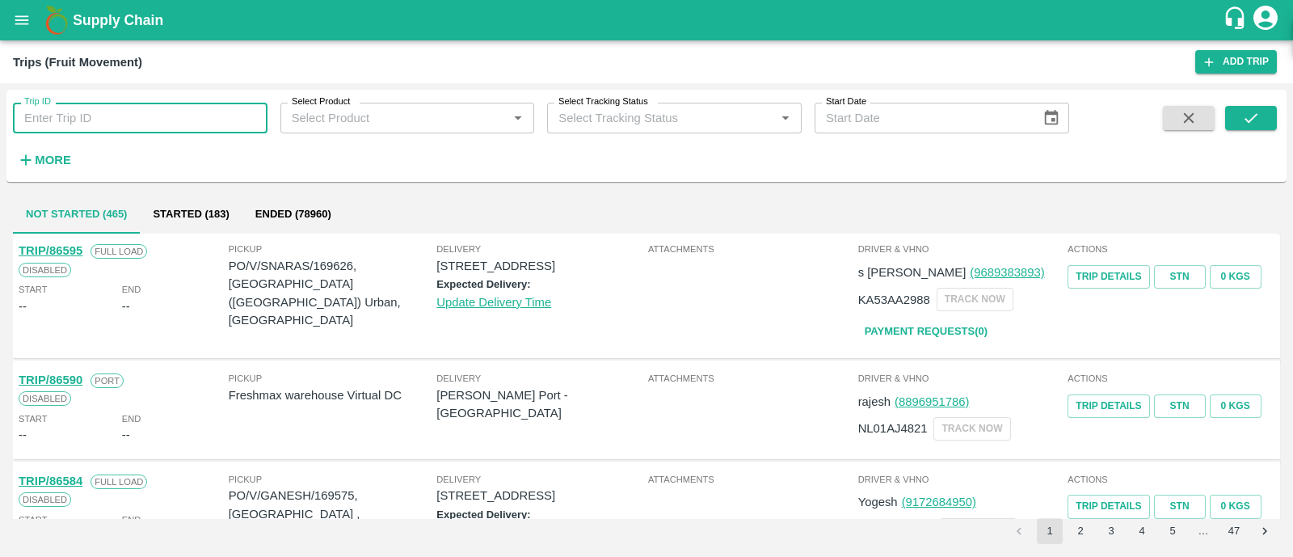
paste input "86554"
type input "86554"
click at [1250, 120] on icon "submit" at bounding box center [1251, 118] width 13 height 10
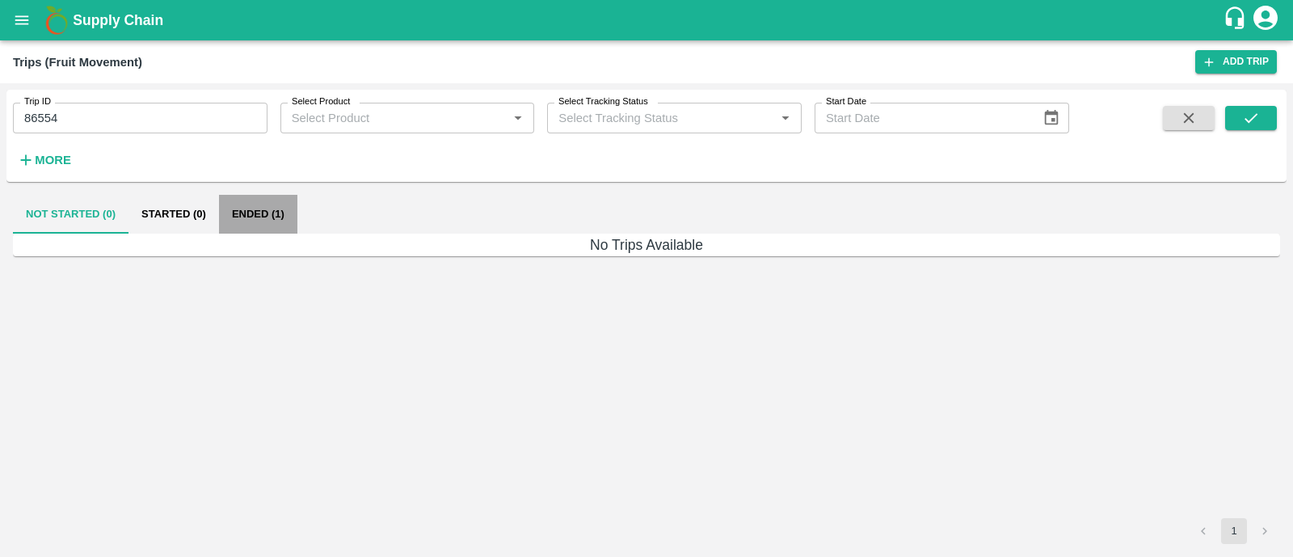
click at [254, 217] on button "Ended (1)" at bounding box center [258, 214] width 78 height 39
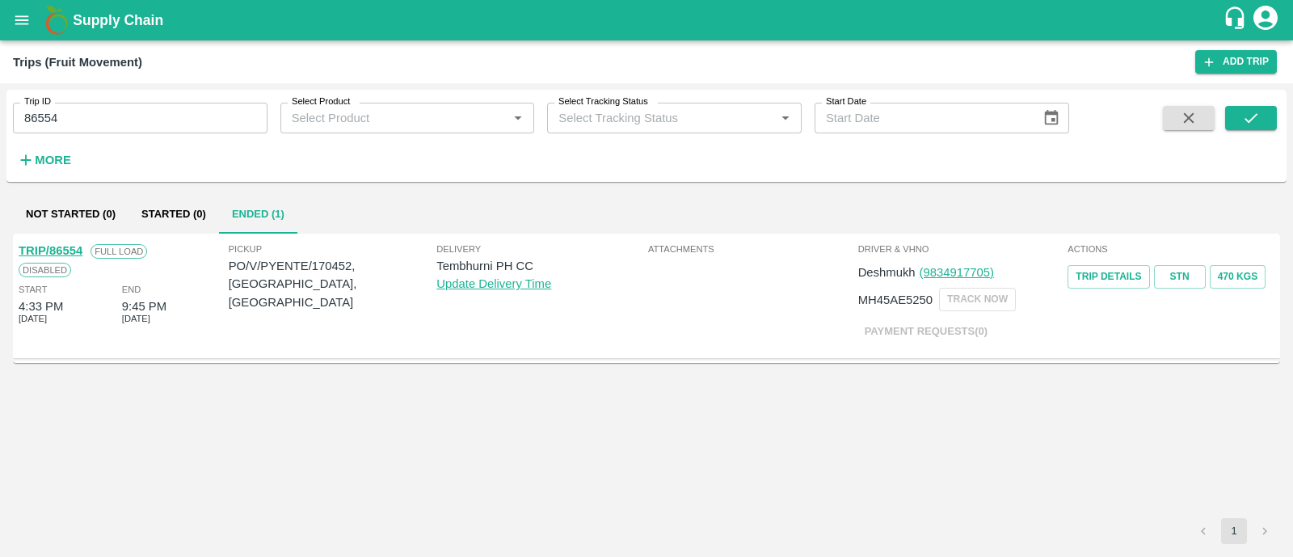
click at [77, 244] on link "TRIP/86554" at bounding box center [51, 250] width 64 height 13
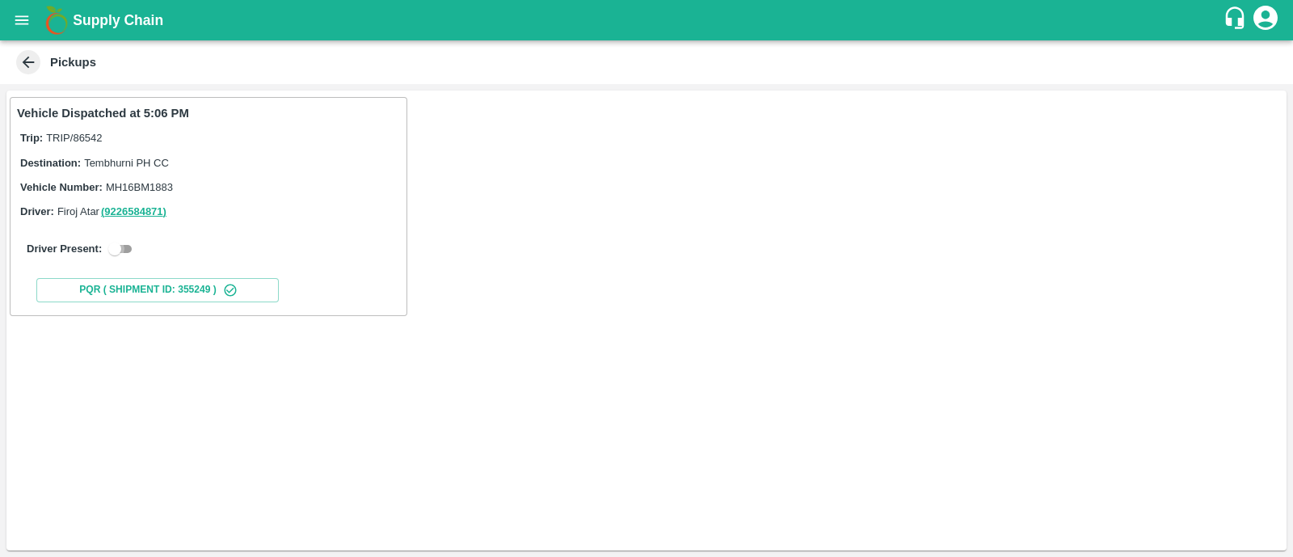
click at [131, 258] on input "checkbox" at bounding box center [115, 248] width 58 height 19
checkbox input "true"
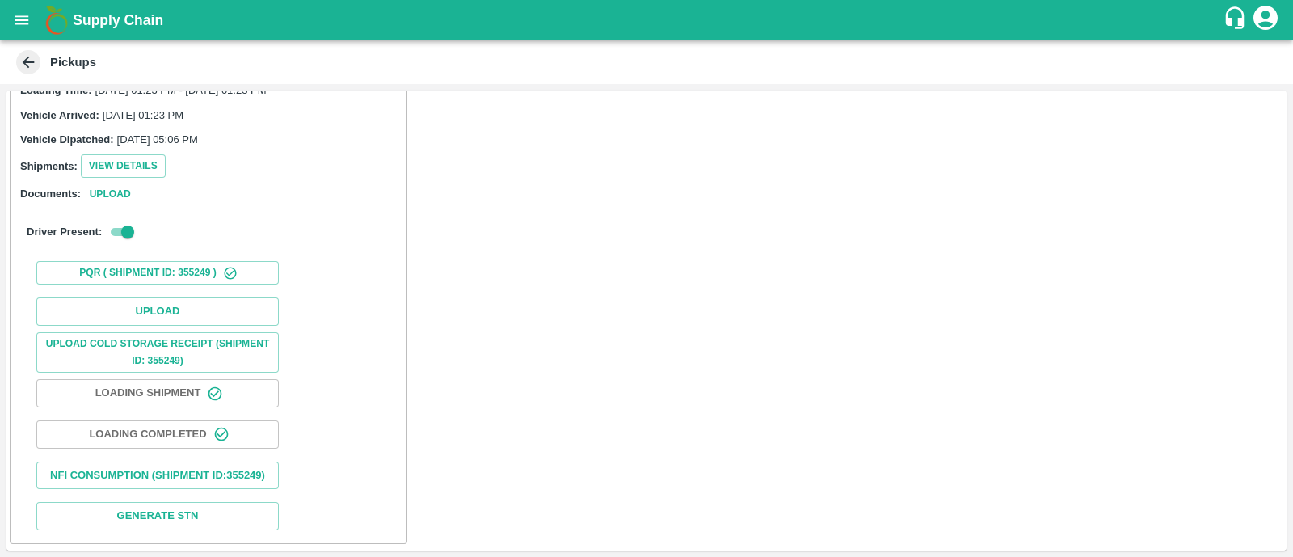
scroll to position [161, 0]
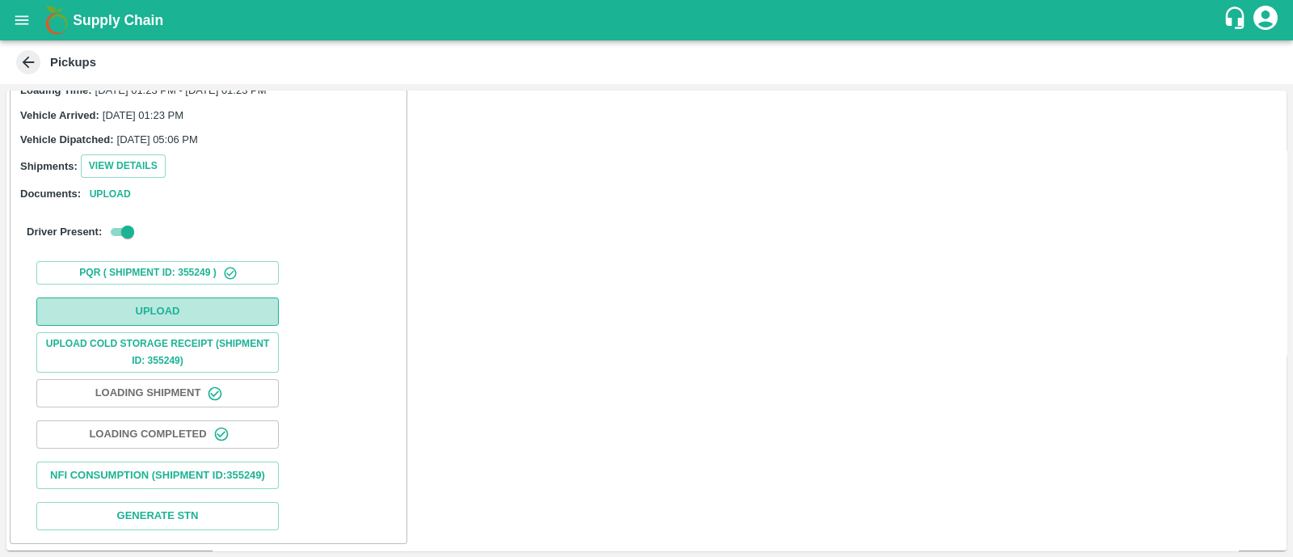
click at [133, 298] on button "Upload" at bounding box center [157, 312] width 243 height 28
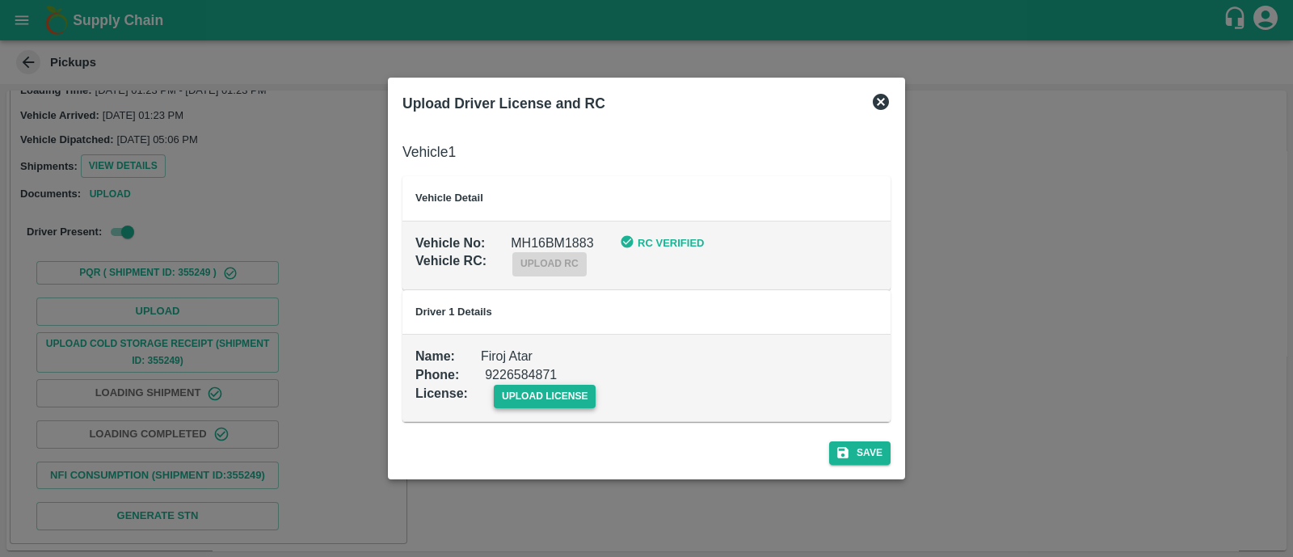
drag, startPoint x: 556, startPoint y: 378, endPoint x: 563, endPoint y: 407, distance: 29.2
click at [563, 407] on div "upload license" at bounding box center [532, 383] width 129 height 49
click at [563, 407] on span "upload license" at bounding box center [545, 396] width 103 height 23
click at [0, 0] on input "upload license" at bounding box center [0, 0] width 0 height 0
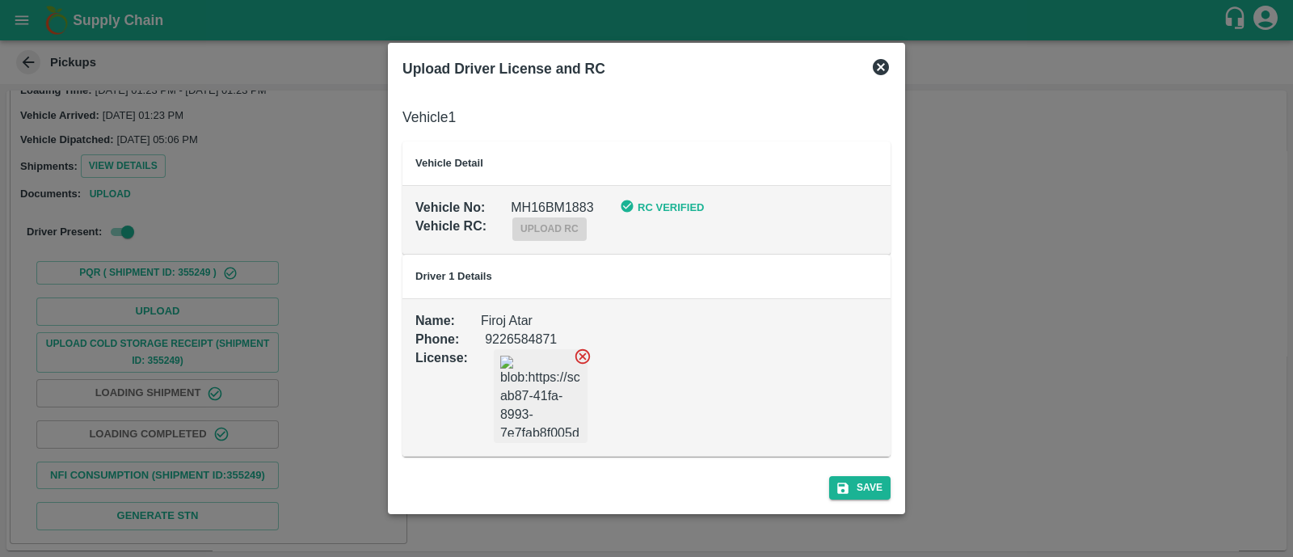
click at [840, 471] on div "Save" at bounding box center [646, 484] width 501 height 43
click at [849, 484] on icon "submit" at bounding box center [843, 488] width 15 height 15
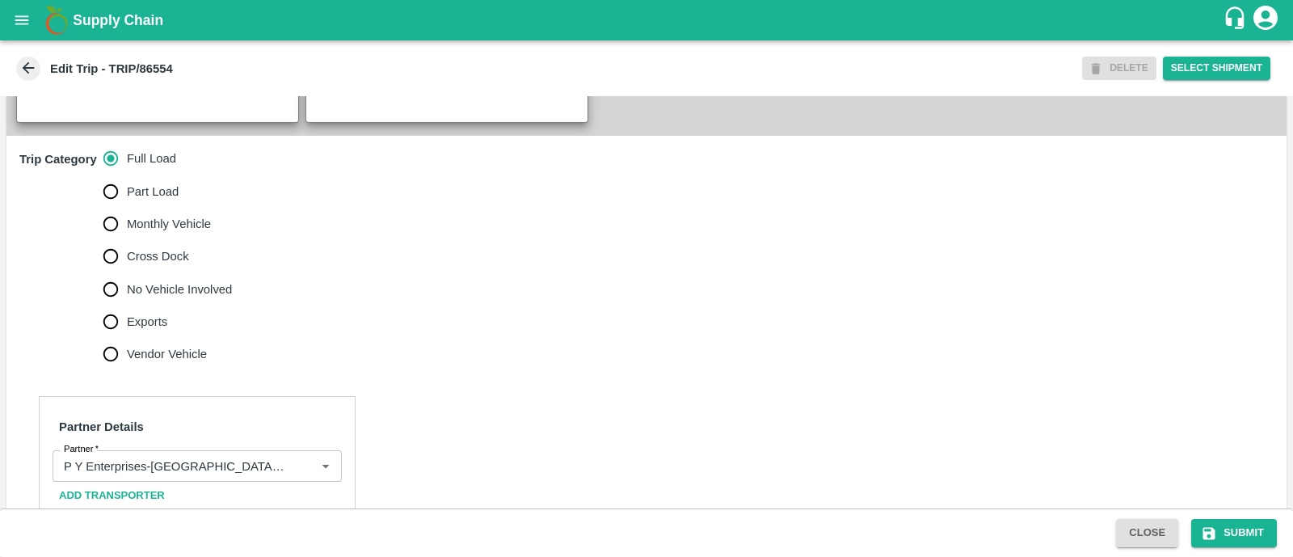
scroll to position [489, 0]
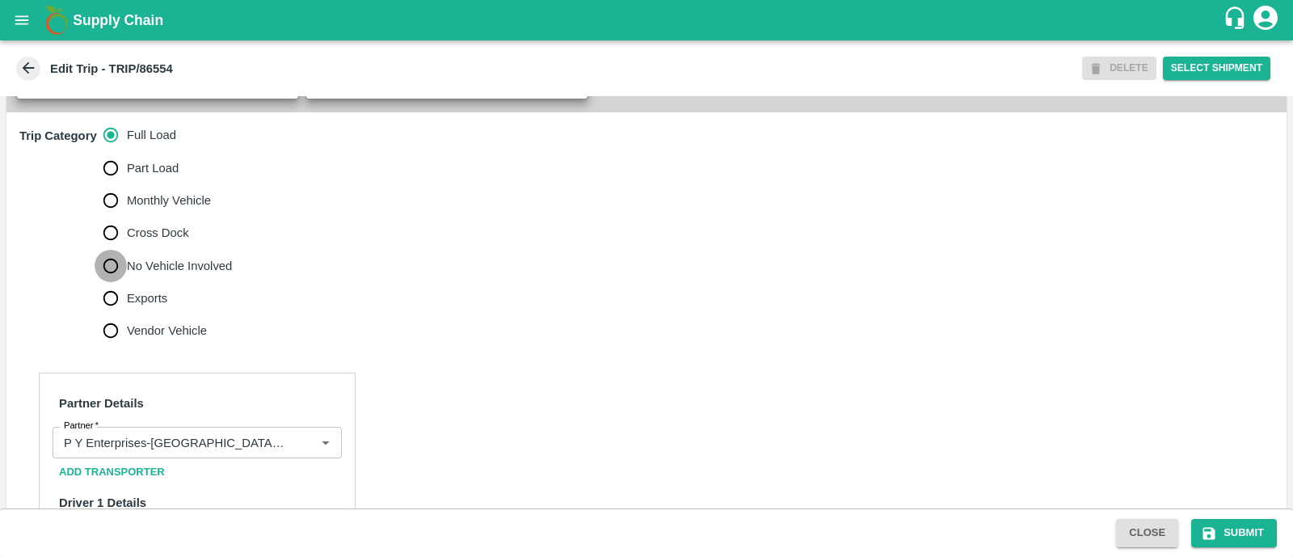
click at [115, 278] on input "No Vehicle Involved" at bounding box center [111, 266] width 32 height 32
radio input "true"
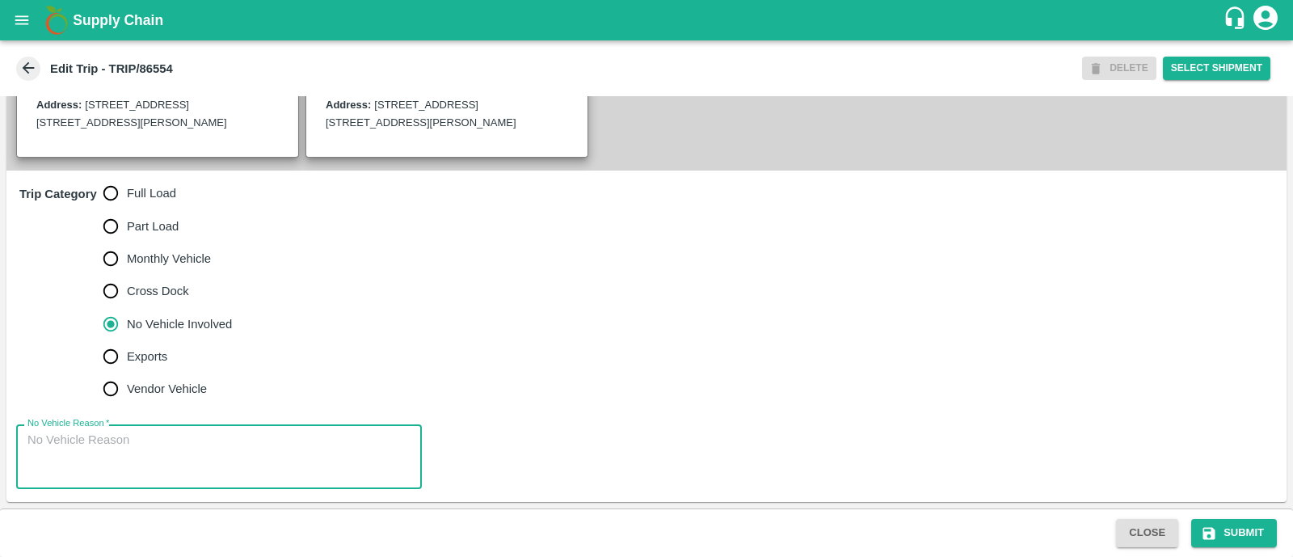
click at [106, 450] on textarea "No Vehicle Reason   *" at bounding box center [218, 457] width 383 height 51
type textarea "Field Dump"
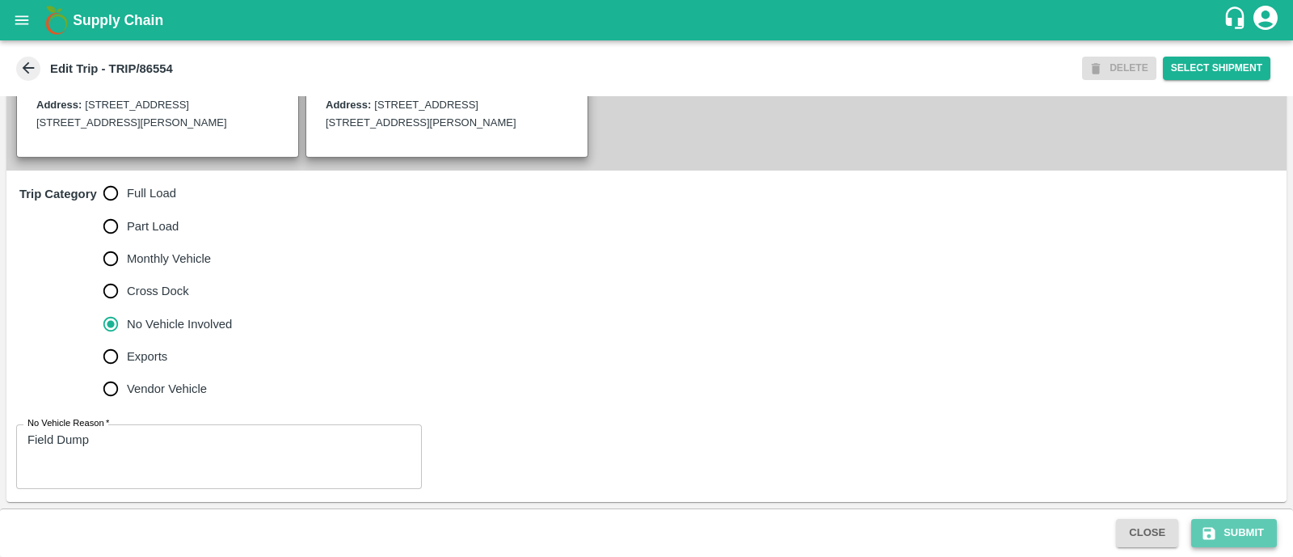
click at [1241, 534] on button "Submit" at bounding box center [1235, 533] width 86 height 28
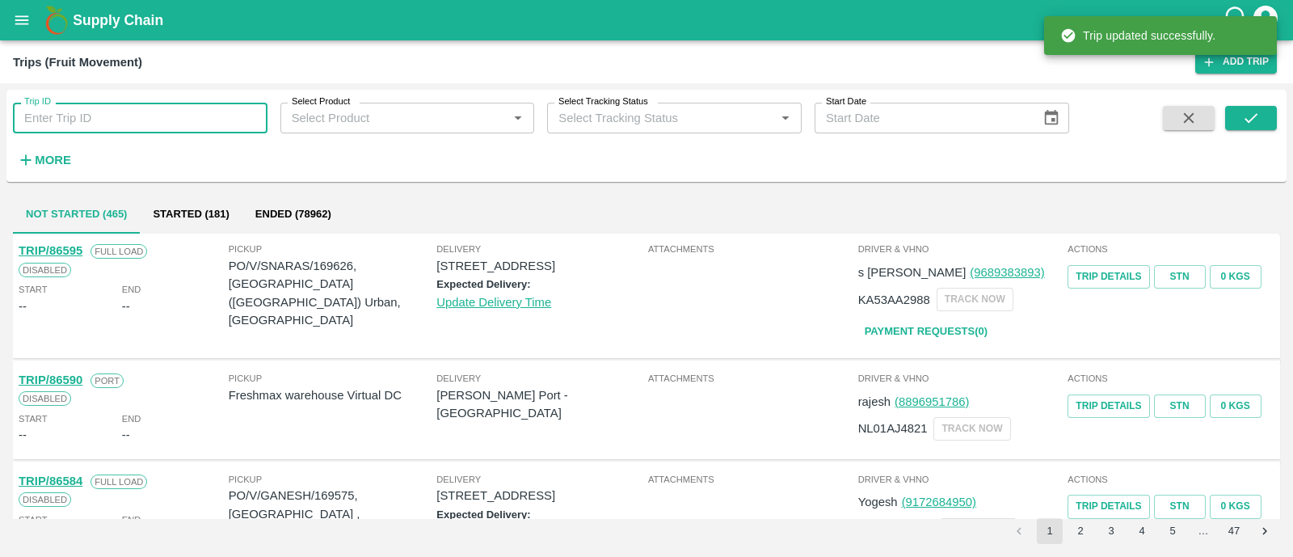
click at [138, 115] on input "Trip ID" at bounding box center [140, 118] width 255 height 31
paste input "86549"
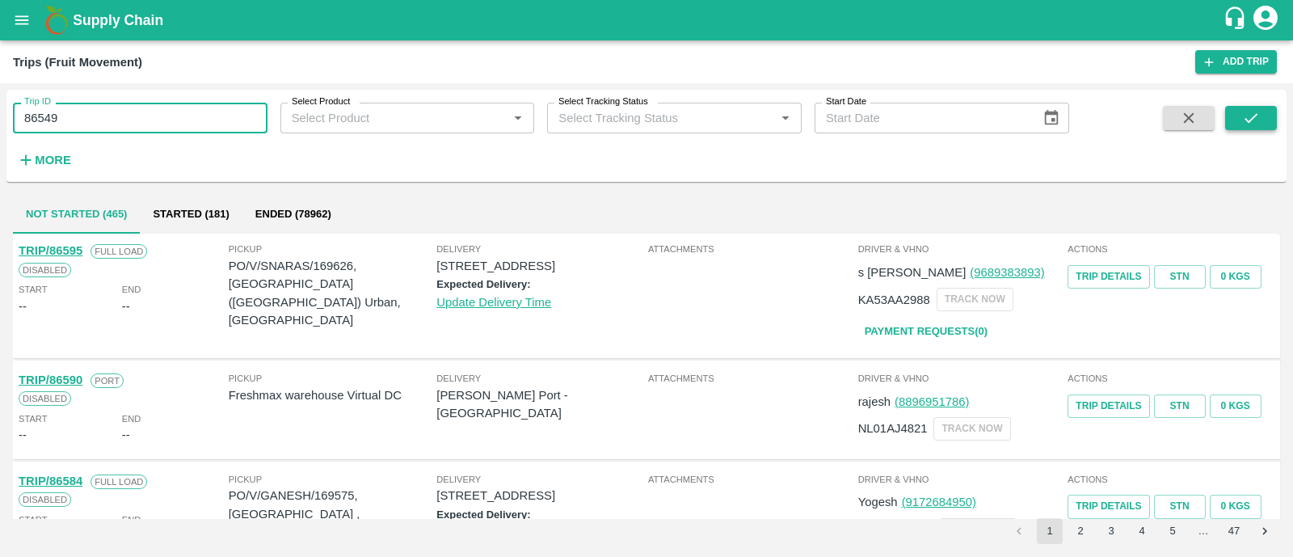
type input "86549"
click at [1261, 120] on button "submit" at bounding box center [1252, 118] width 52 height 24
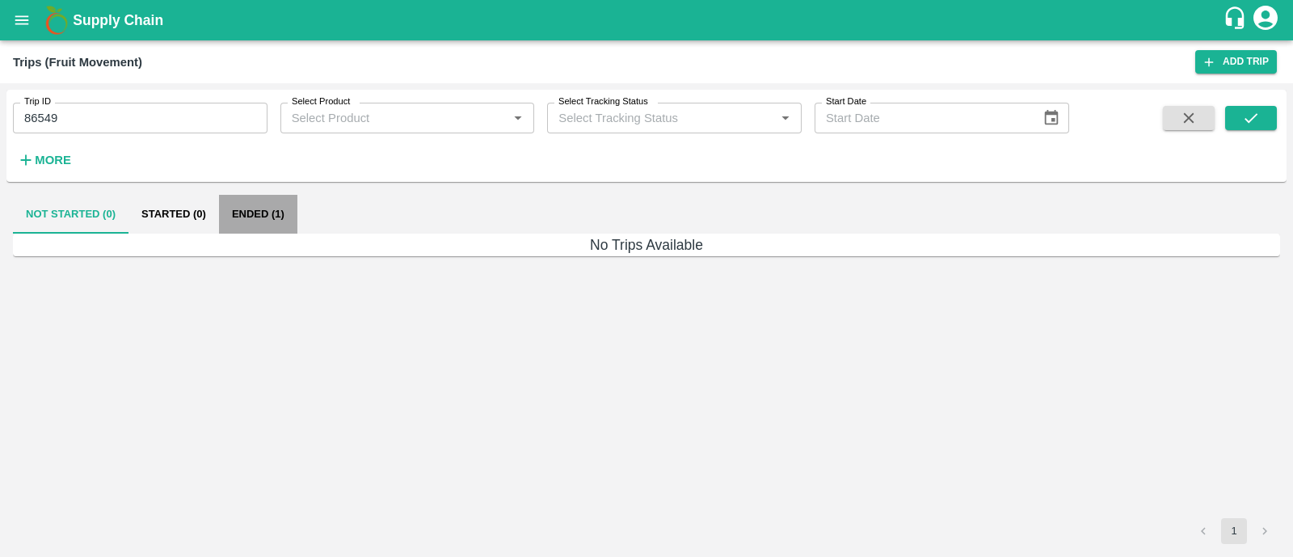
click at [272, 222] on button "Ended (1)" at bounding box center [258, 214] width 78 height 39
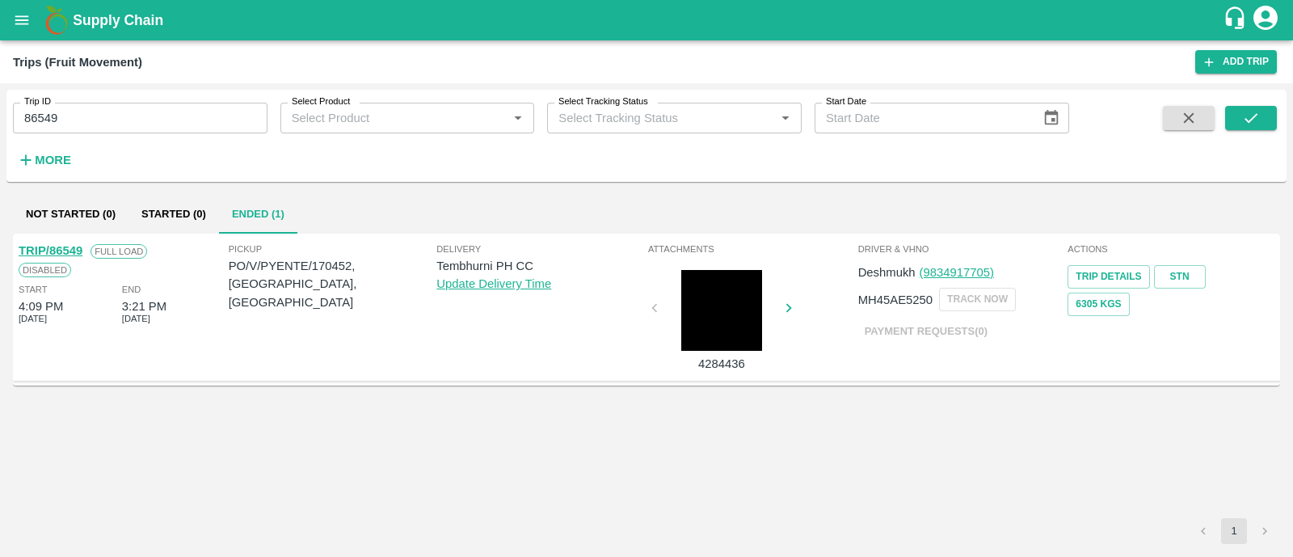
click at [65, 247] on link "TRIP/86549" at bounding box center [51, 250] width 64 height 13
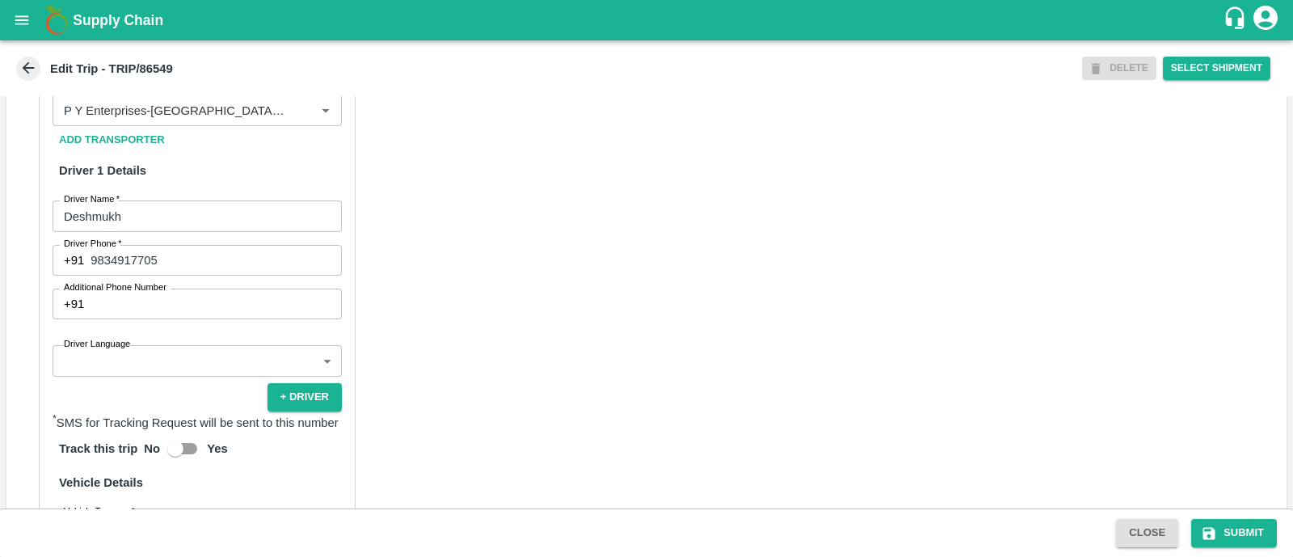
scroll to position [824, 0]
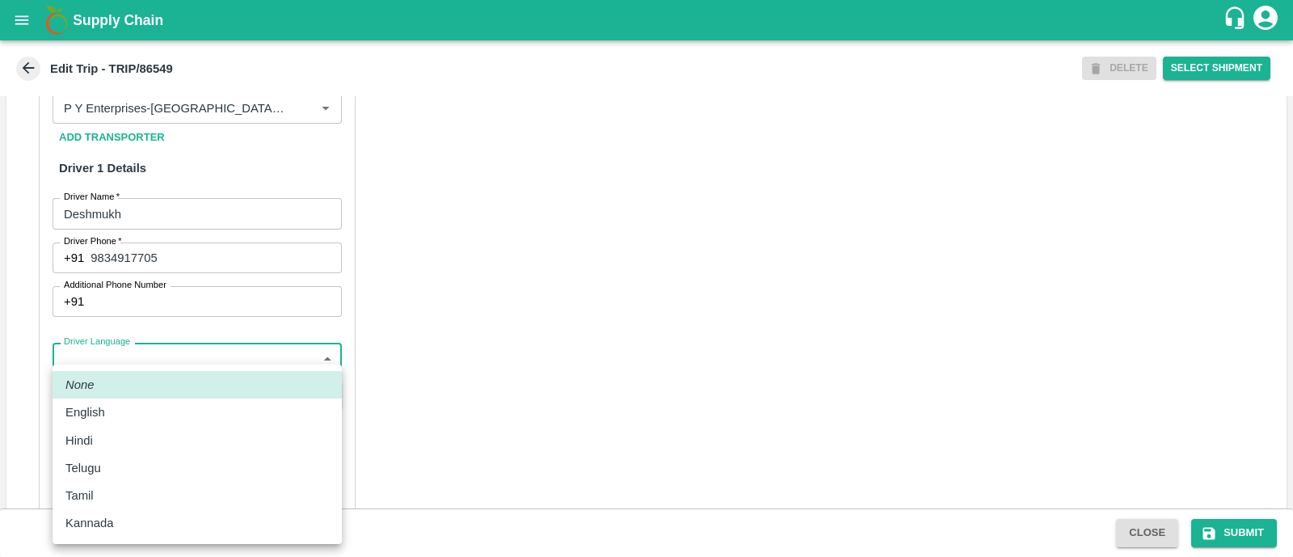
click at [124, 378] on body "Supply Chain Edit Trip - TRIP/86549 DELETE Select Shipment Trip Details Trip Ty…" at bounding box center [646, 278] width 1293 height 557
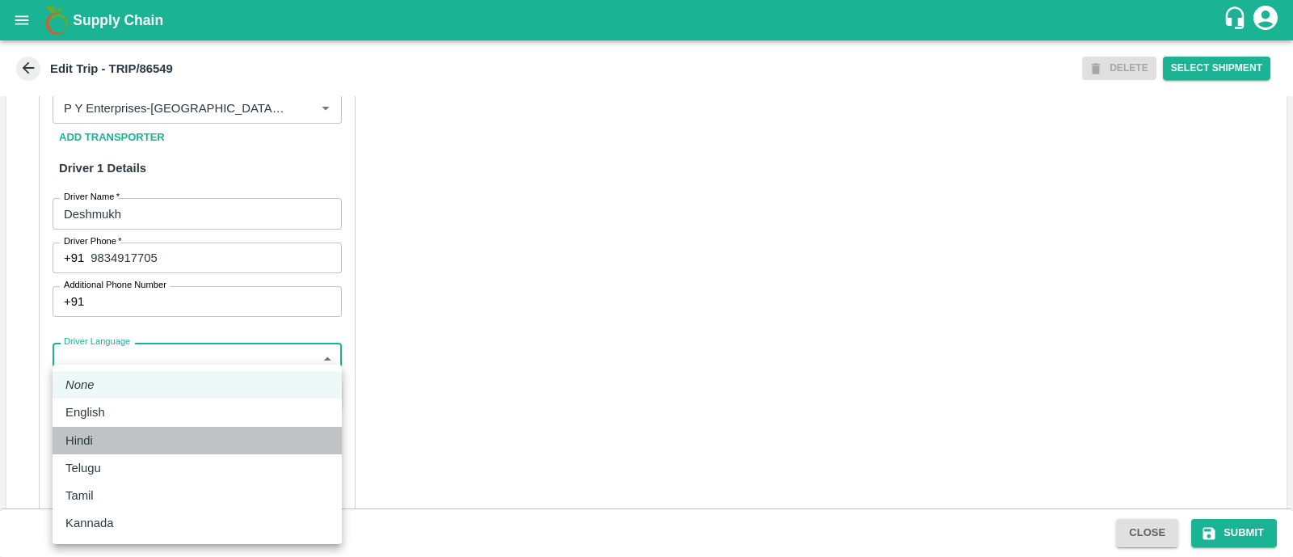
click at [113, 438] on div "Hindi" at bounding box center [197, 441] width 264 height 18
type input "hi"
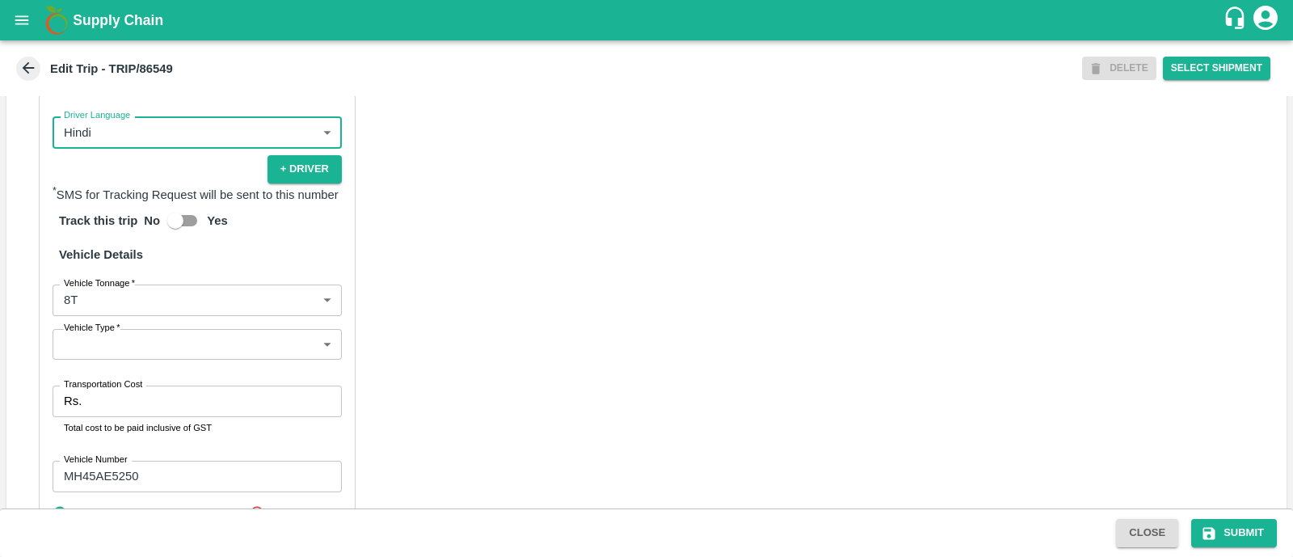
scroll to position [1055, 0]
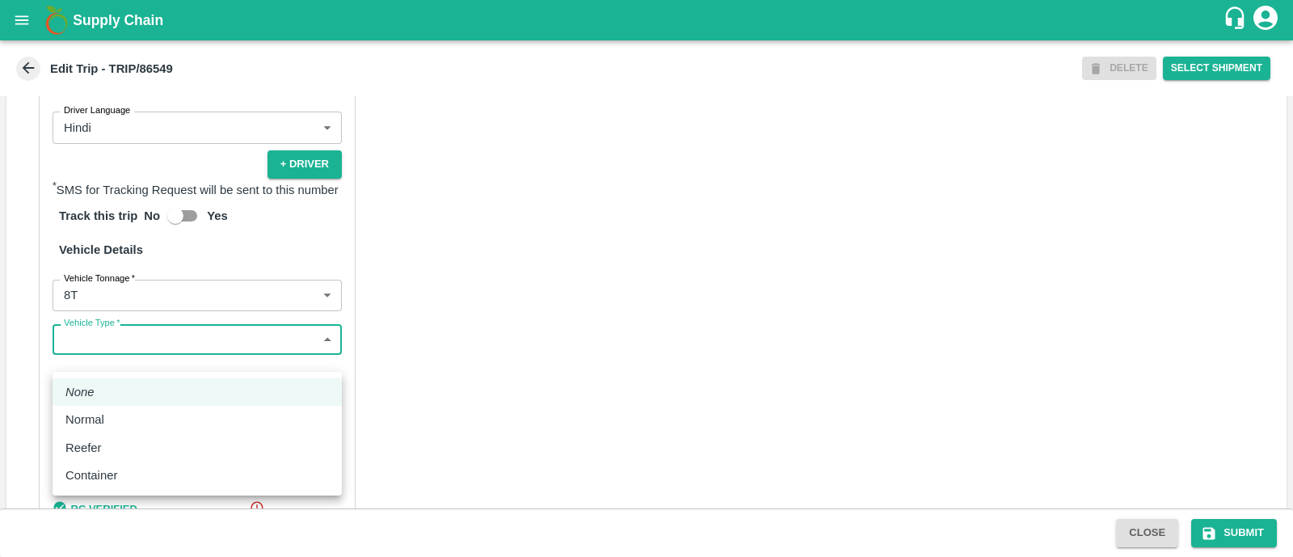
click at [158, 365] on body "Supply Chain Edit Trip - TRIP/86549 DELETE Select Shipment Trip Details Trip Ty…" at bounding box center [646, 278] width 1293 height 557
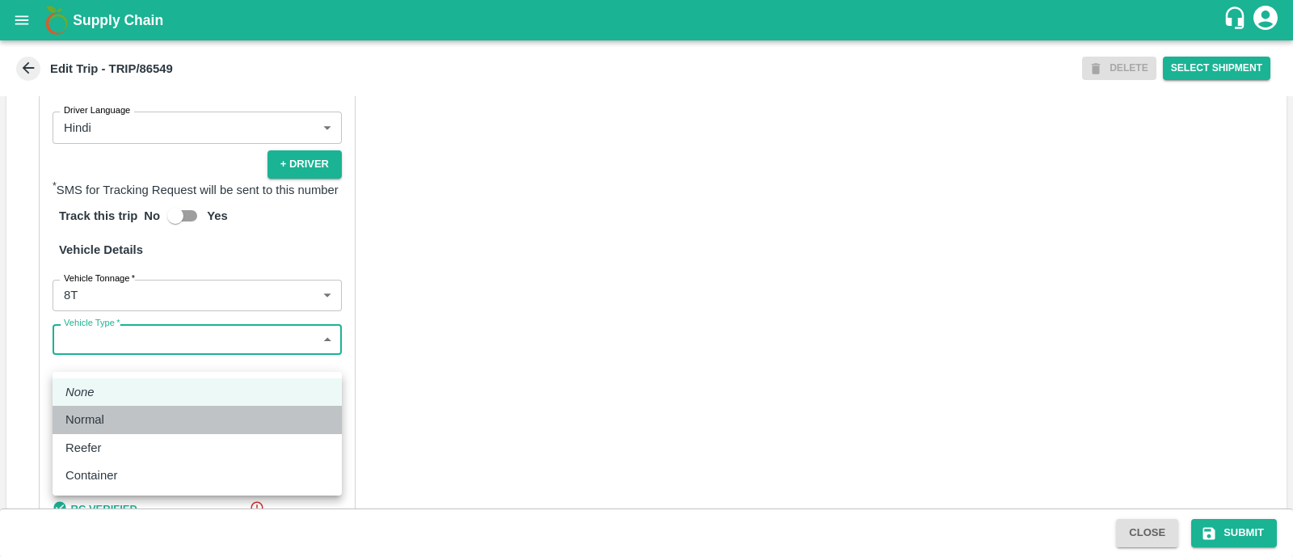
click at [141, 411] on div "Normal" at bounding box center [197, 420] width 264 height 18
type input "Normal"
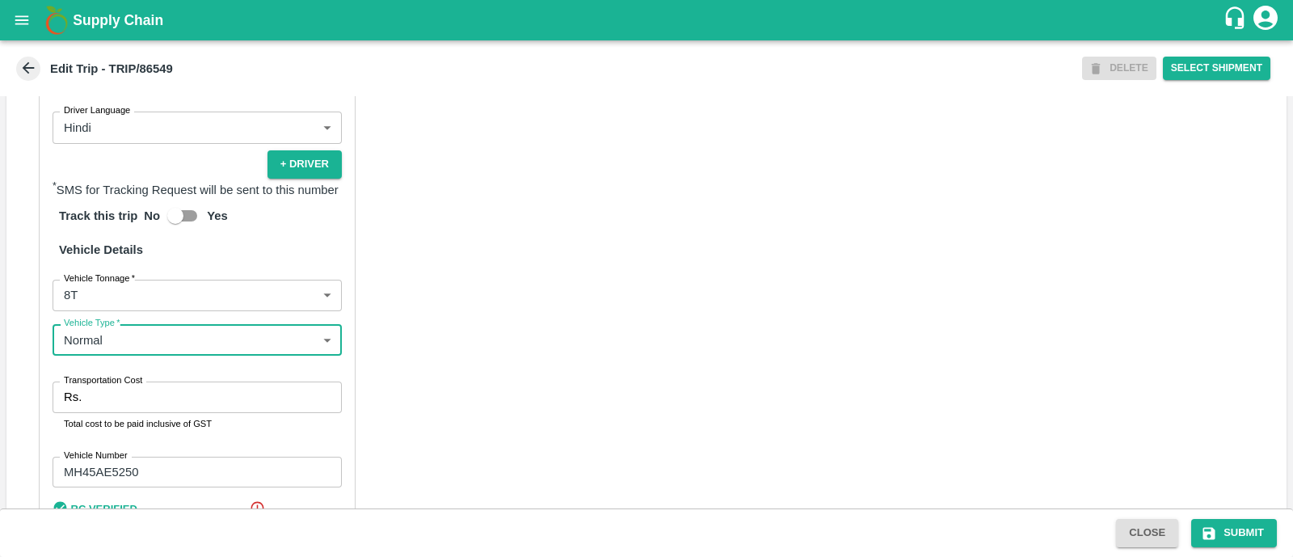
scroll to position [1160, 0]
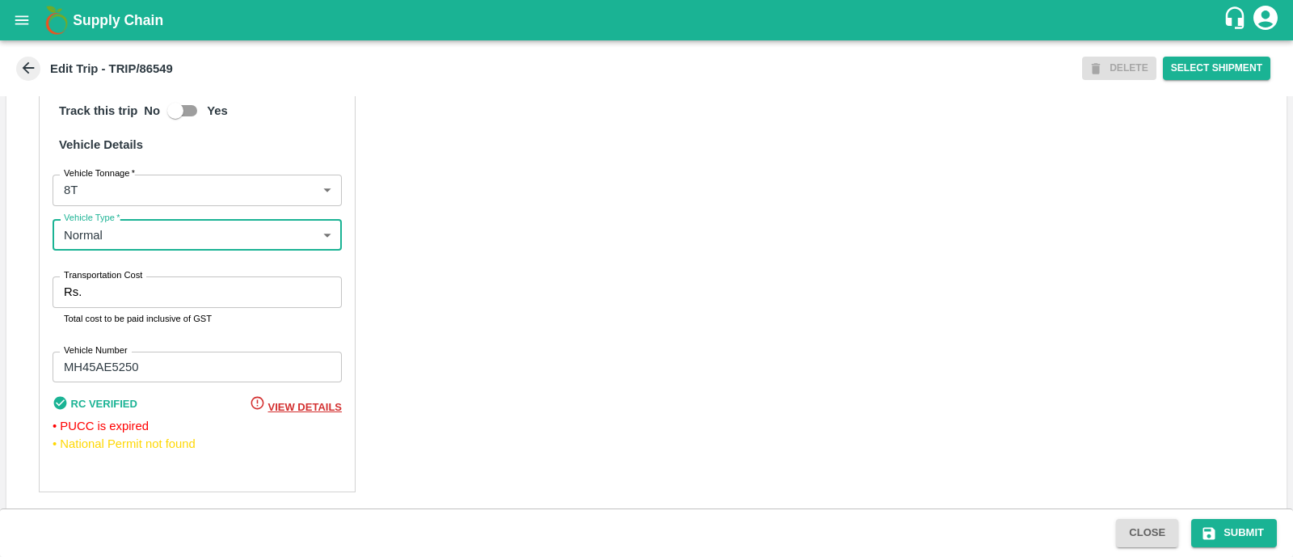
click at [164, 305] on input "Transportation Cost" at bounding box center [215, 291] width 254 height 31
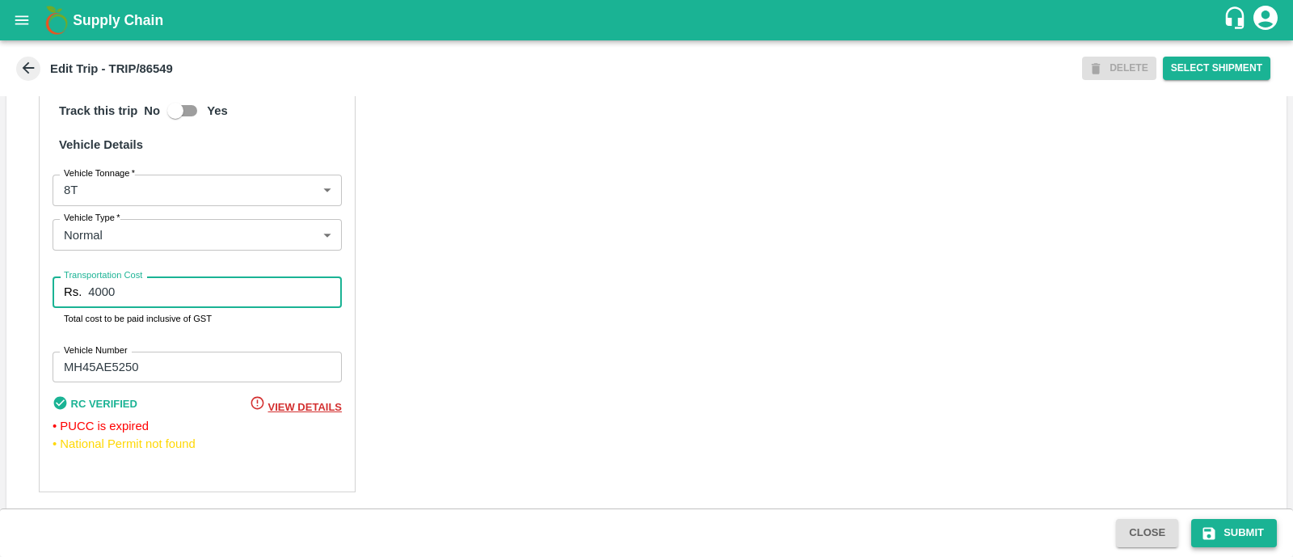
type input "4000"
click at [1237, 521] on button "Submit" at bounding box center [1235, 533] width 86 height 28
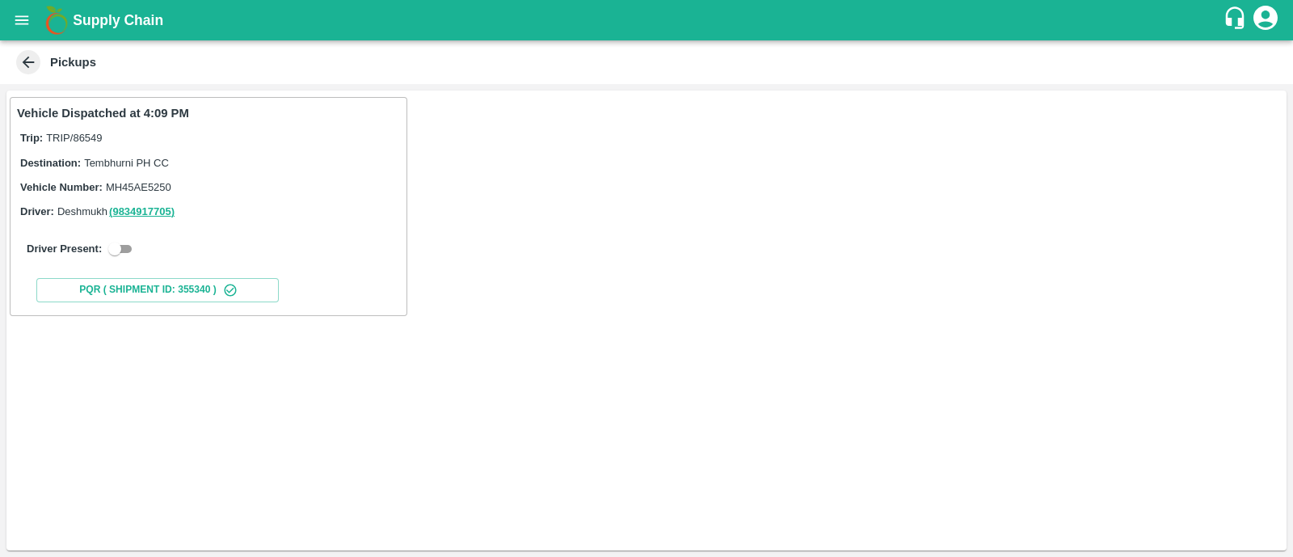
click at [137, 255] on div "Driver Present:" at bounding box center [209, 248] width 364 height 19
click at [125, 251] on input "checkbox" at bounding box center [115, 248] width 58 height 19
checkbox input "true"
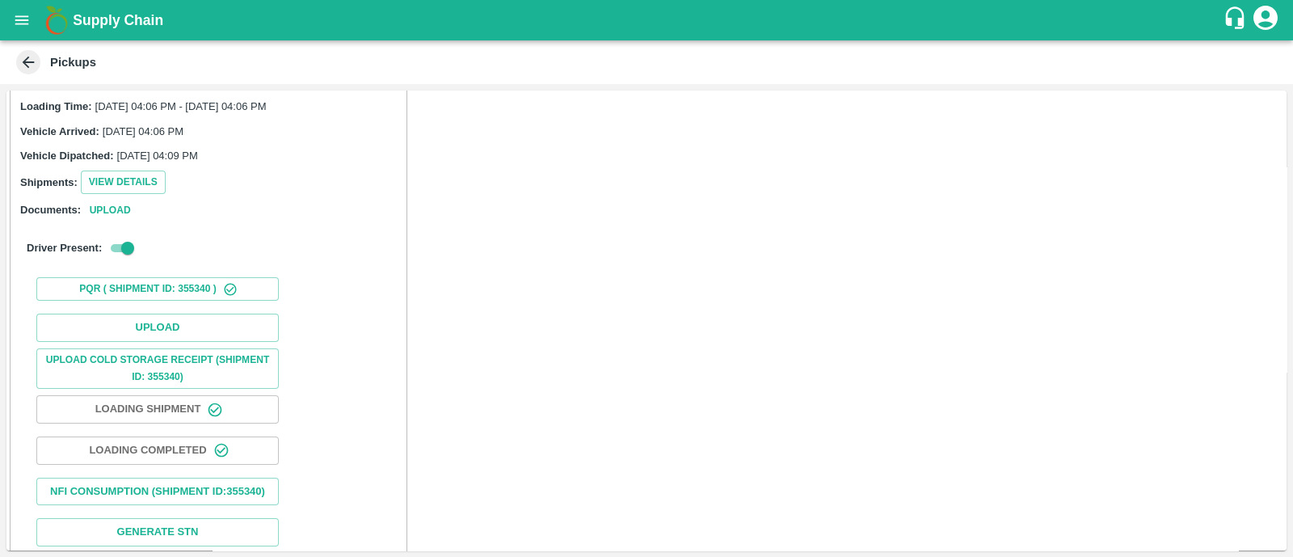
scroll to position [131, 0]
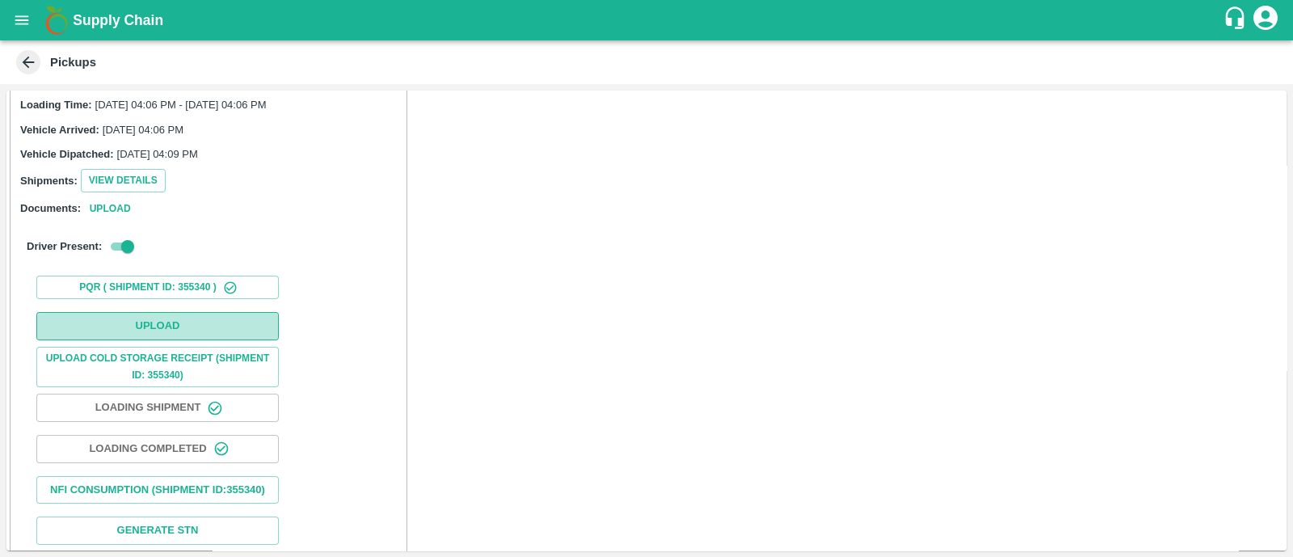
click at [140, 331] on button "Upload" at bounding box center [157, 326] width 243 height 28
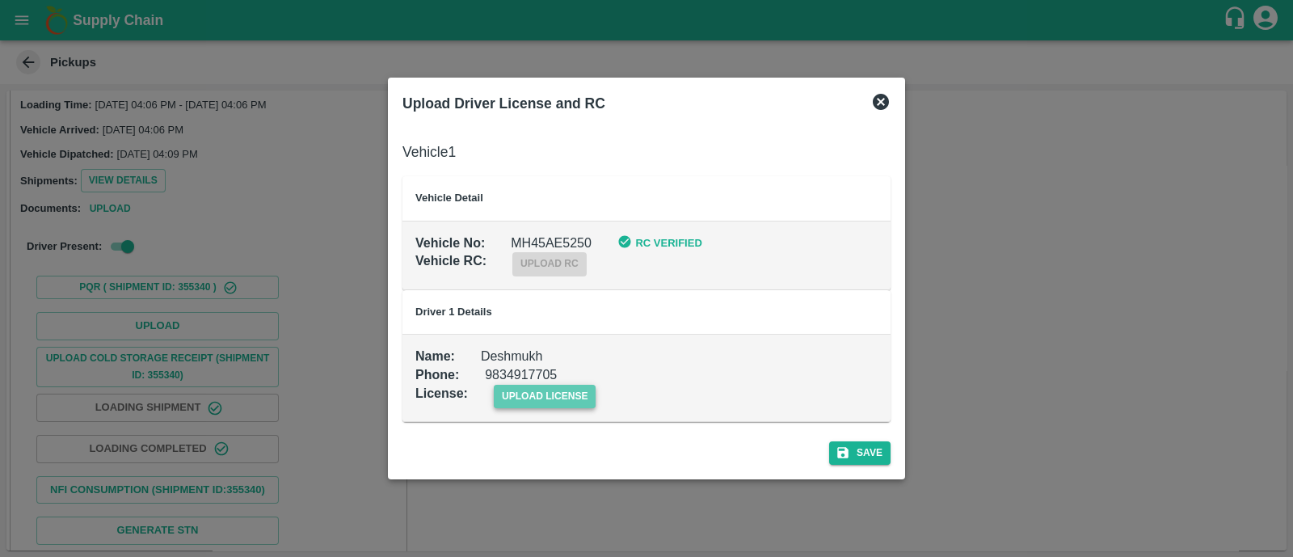
click at [565, 392] on span "upload license" at bounding box center [545, 396] width 103 height 23
click at [0, 0] on input "upload license" at bounding box center [0, 0] width 0 height 0
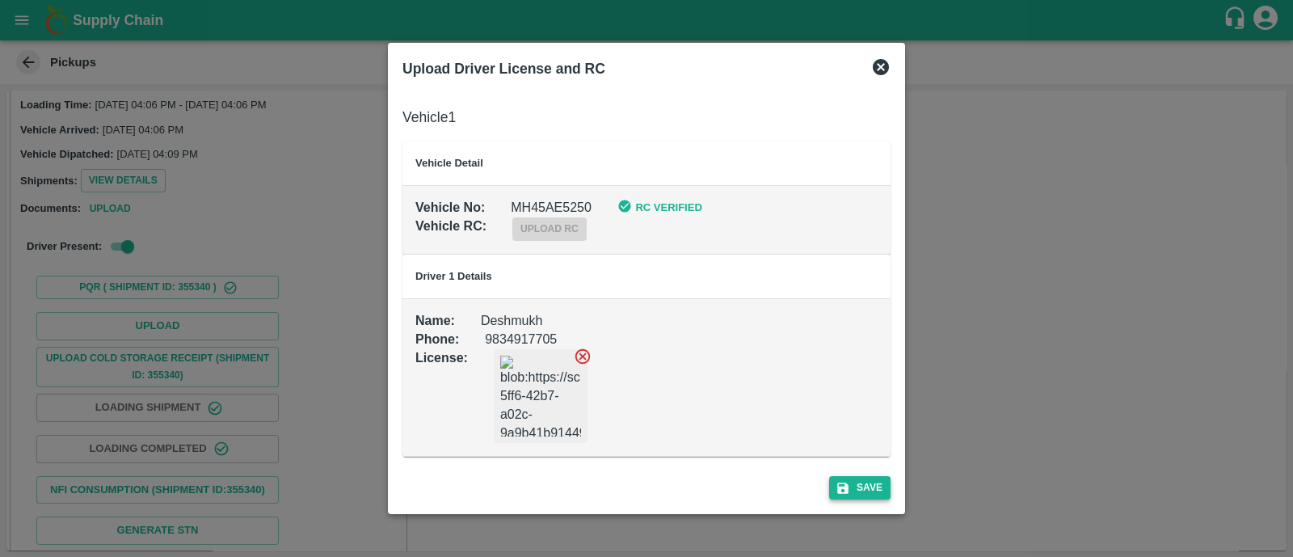
click at [859, 485] on button "Save" at bounding box center [859, 487] width 61 height 23
